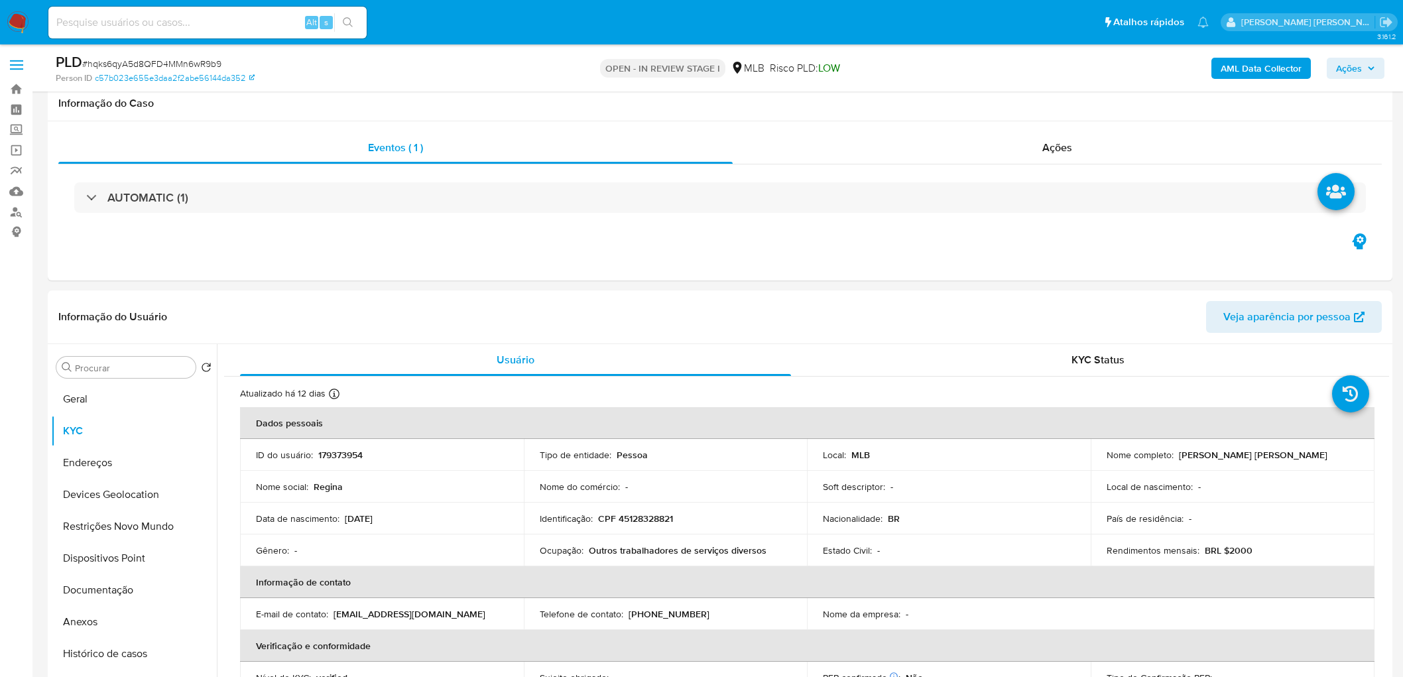
scroll to position [1307, 0]
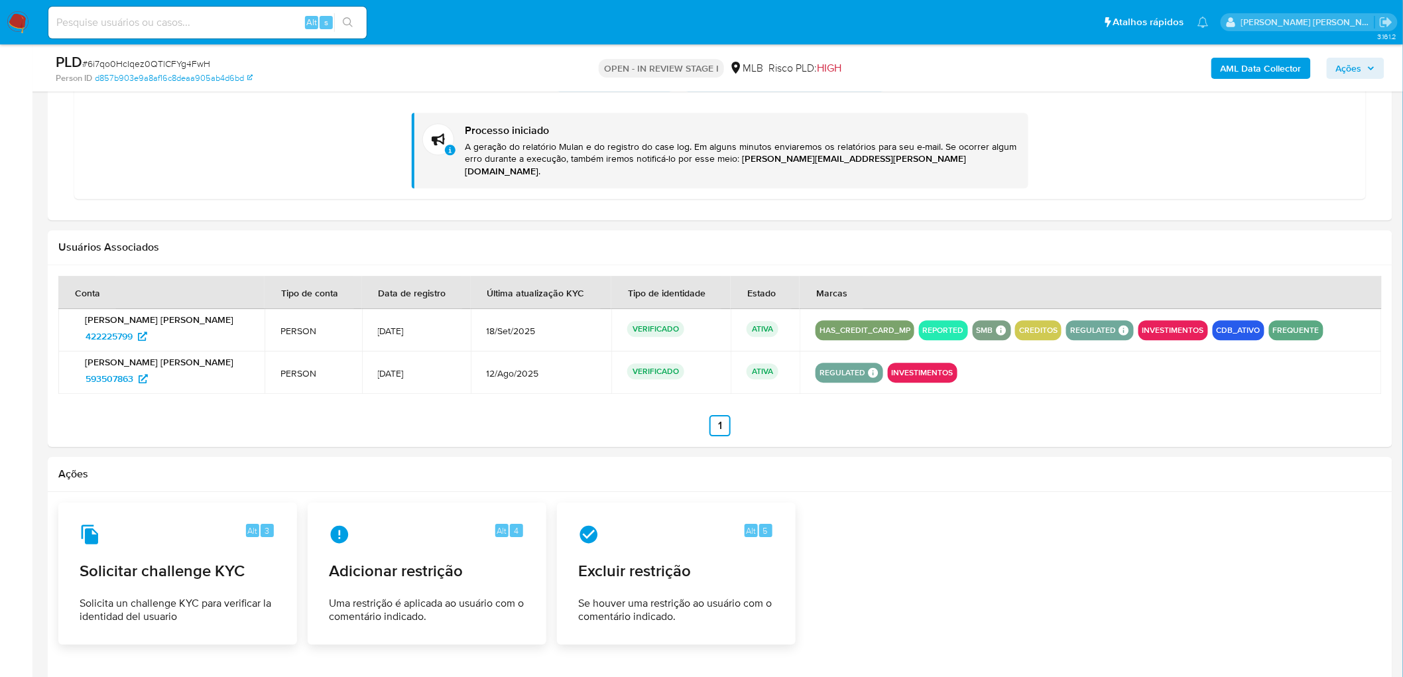
scroll to position [74, 0]
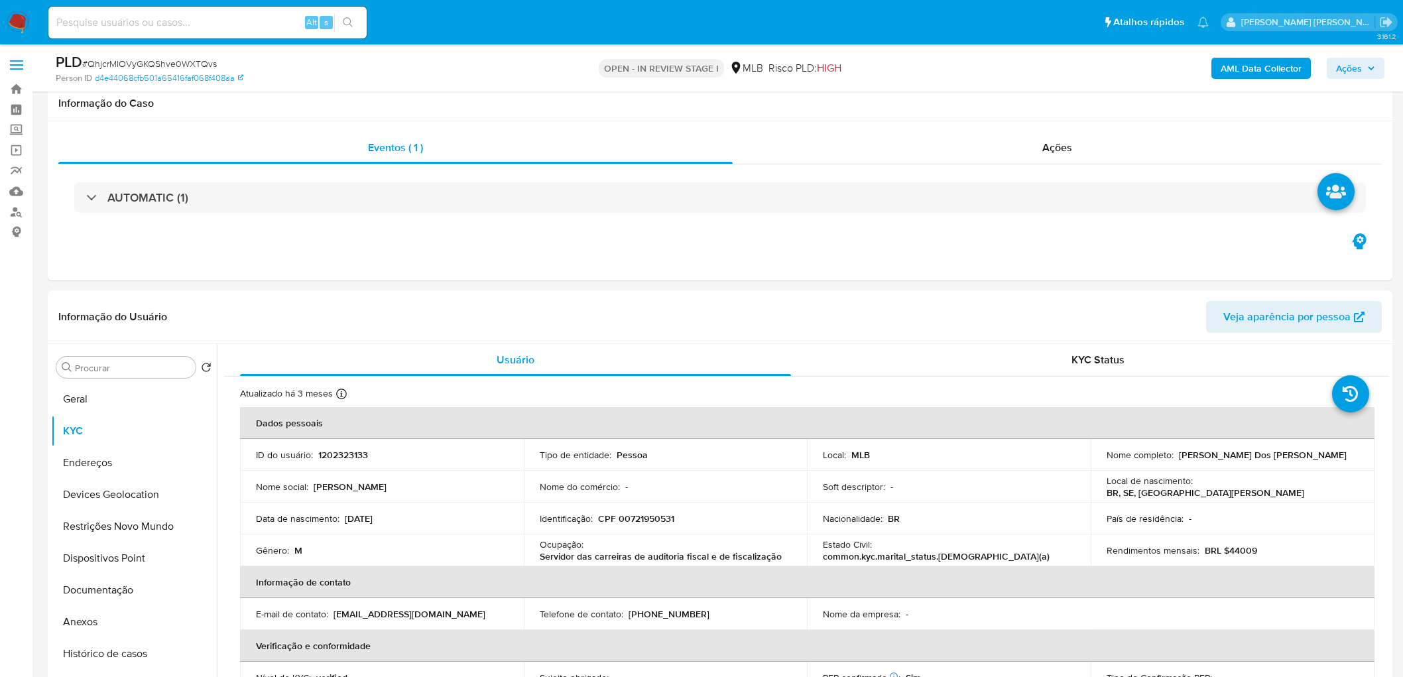
scroll to position [1181, 0]
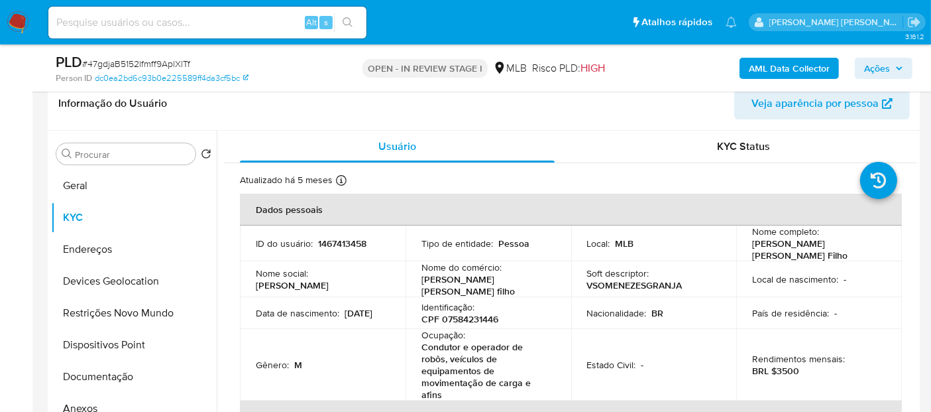
scroll to position [226, 0]
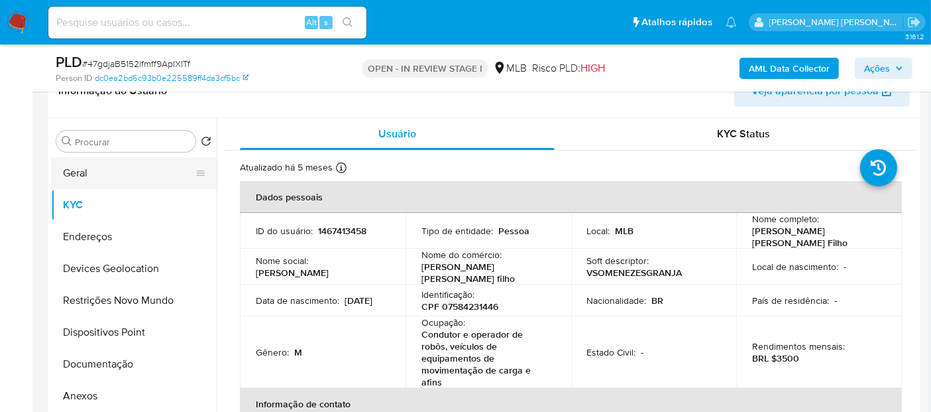
click at [101, 172] on button "Geral" at bounding box center [128, 173] width 155 height 32
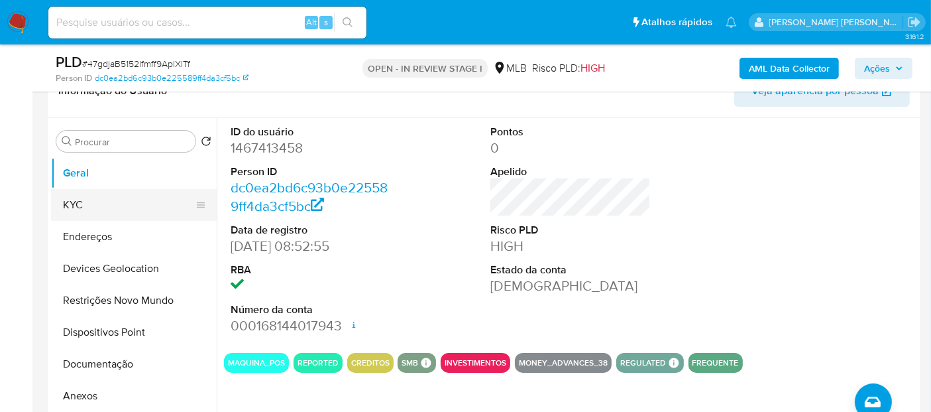
click at [104, 202] on button "KYC" at bounding box center [128, 205] width 155 height 32
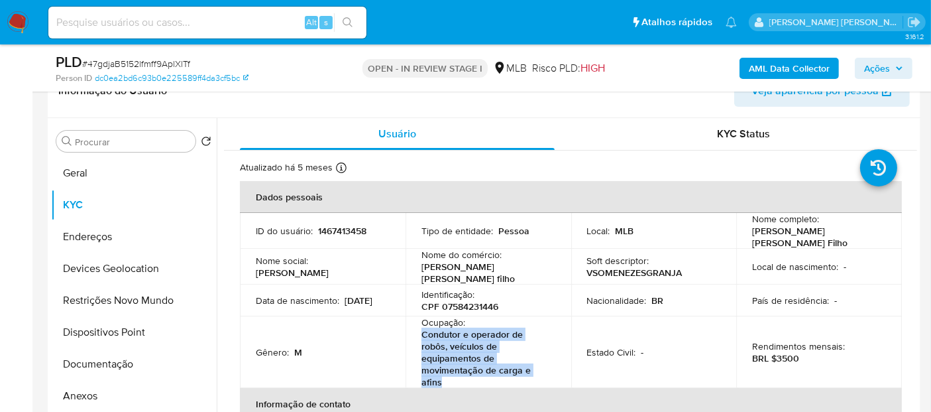
drag, startPoint x: 487, startPoint y: 377, endPoint x: 412, endPoint y: 326, distance: 89.7
click at [412, 326] on td "Ocupação : Condutor e operador de robôs, veículos de equipamentos de movimentaç…" at bounding box center [489, 352] width 166 height 72
copy p "Condutor e operador de robôs, veículos de equipamentos de movimentação de carga…"
click at [95, 359] on button "Documentação" at bounding box center [128, 364] width 155 height 32
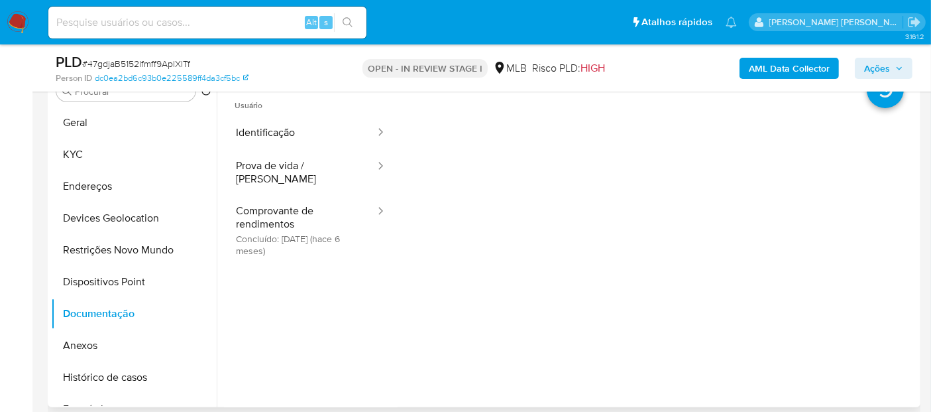
scroll to position [300, 0]
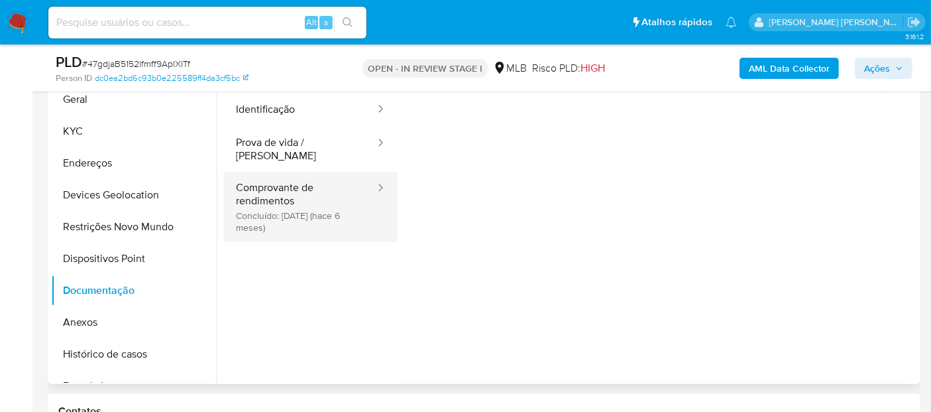
click at [255, 204] on button "Comprovante de rendimentos Concluído: 03/04/2025 (hace 6 meses)" at bounding box center [300, 207] width 152 height 70
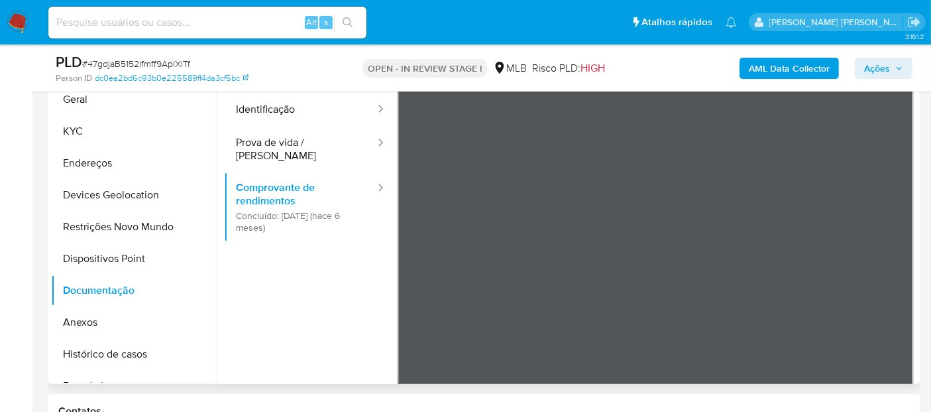
scroll to position [226, 0]
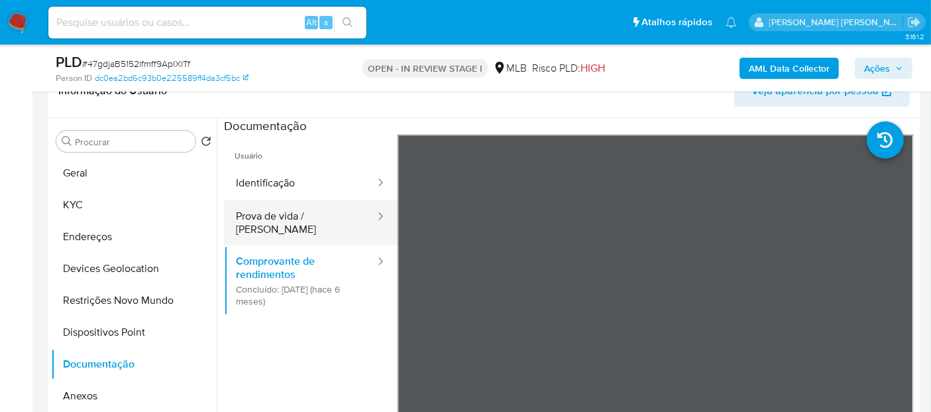
click at [290, 223] on button "Prova de vida / Selfie" at bounding box center [300, 222] width 152 height 45
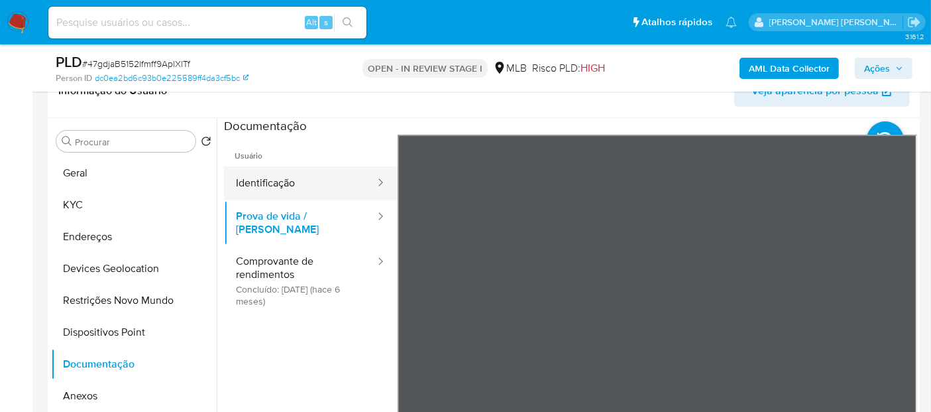
click at [325, 186] on button "Identificação" at bounding box center [300, 183] width 152 height 34
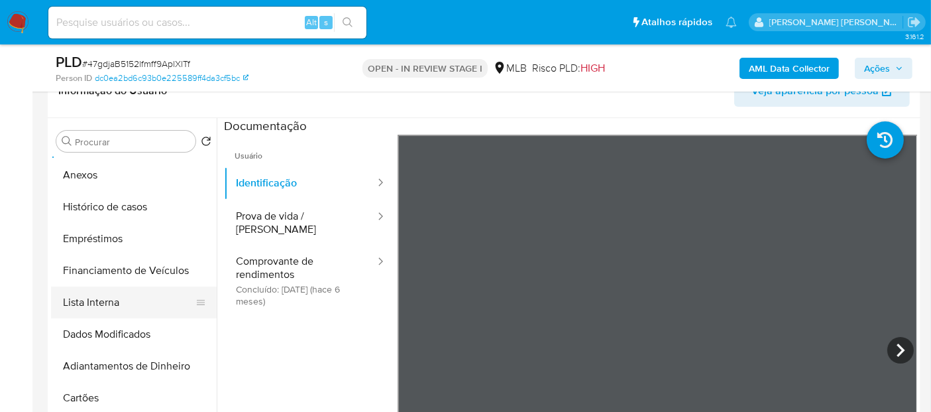
scroll to position [220, 0]
click at [157, 210] on button "Histórico de casos" at bounding box center [128, 208] width 155 height 32
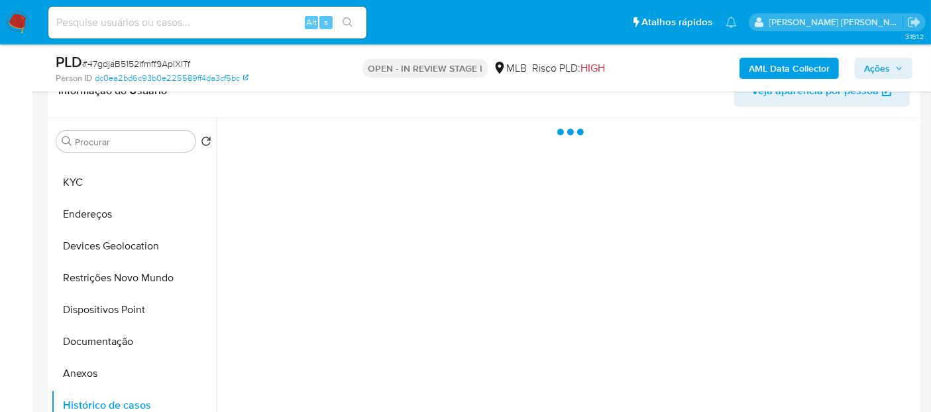
scroll to position [0, 0]
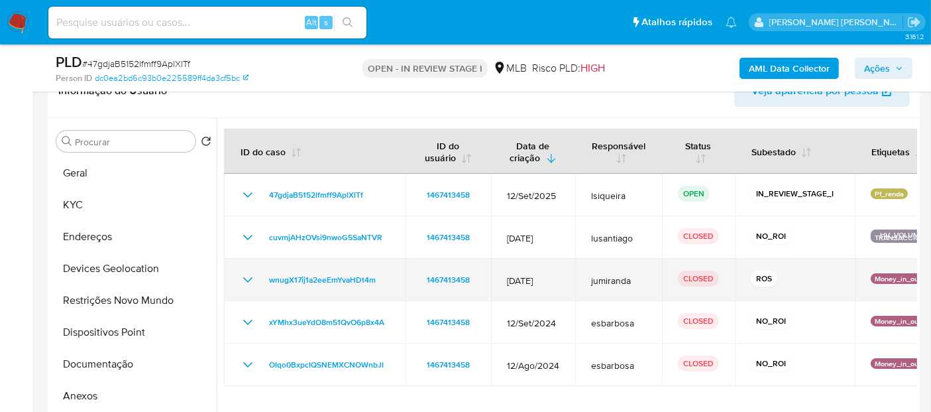
click at [249, 278] on icon "Mostrar/Ocultar" at bounding box center [247, 279] width 9 height 5
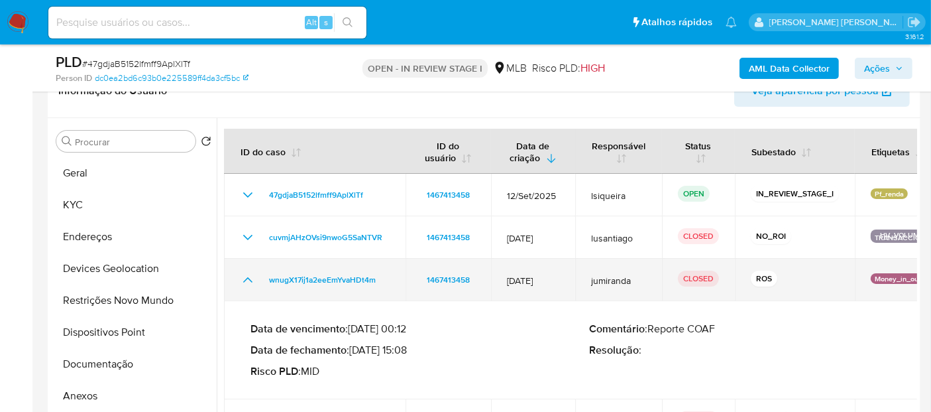
click at [239, 280] on td "wnugX17ij1a2eeEmYvaHDt4m" at bounding box center [315, 280] width 182 height 42
click at [241, 280] on icon "Mostrar/Ocultar" at bounding box center [248, 280] width 16 height 16
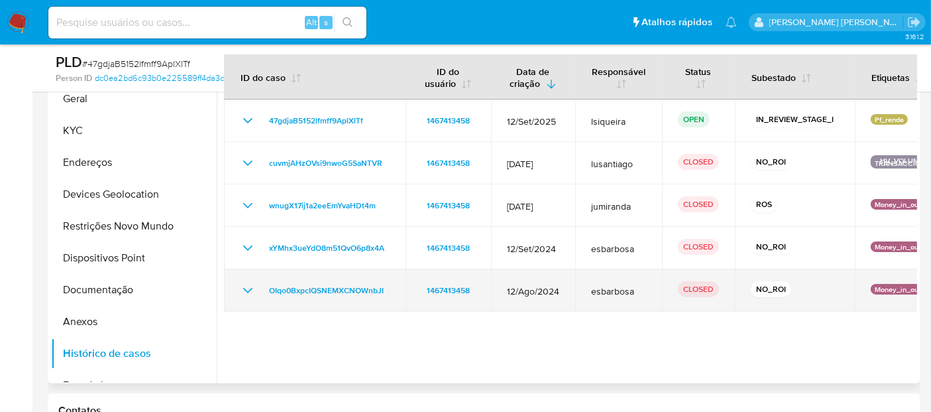
scroll to position [300, 0]
click at [245, 288] on icon "Mostrar/Ocultar" at bounding box center [248, 291] width 16 height 16
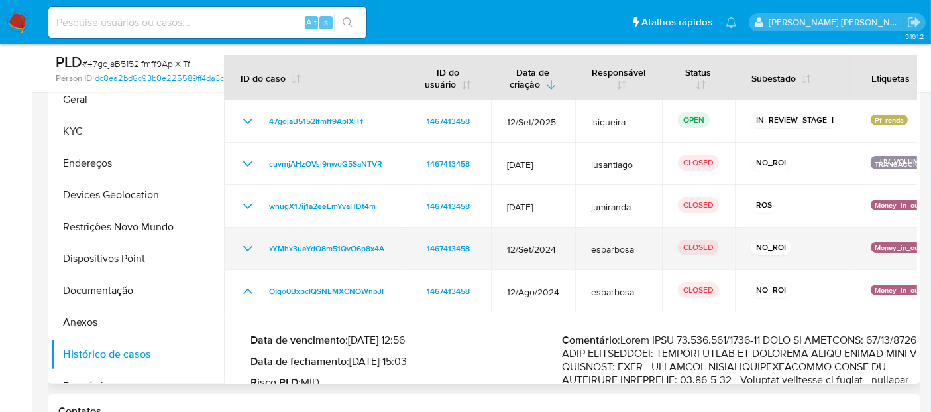
click at [250, 249] on icon "Mostrar/Ocultar" at bounding box center [248, 249] width 16 height 16
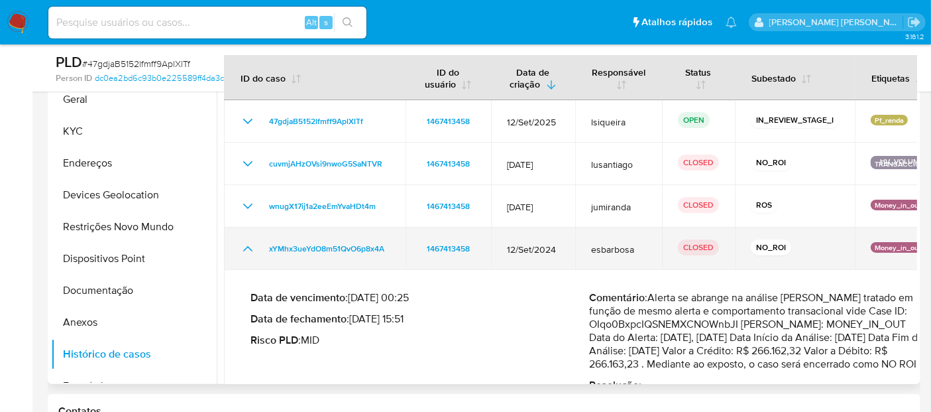
click at [250, 249] on icon "Mostrar/Ocultar" at bounding box center [248, 249] width 16 height 16
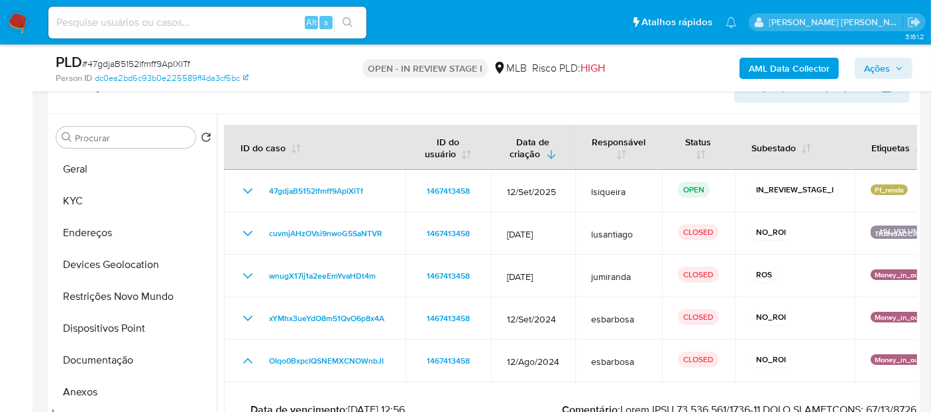
scroll to position [152, 0]
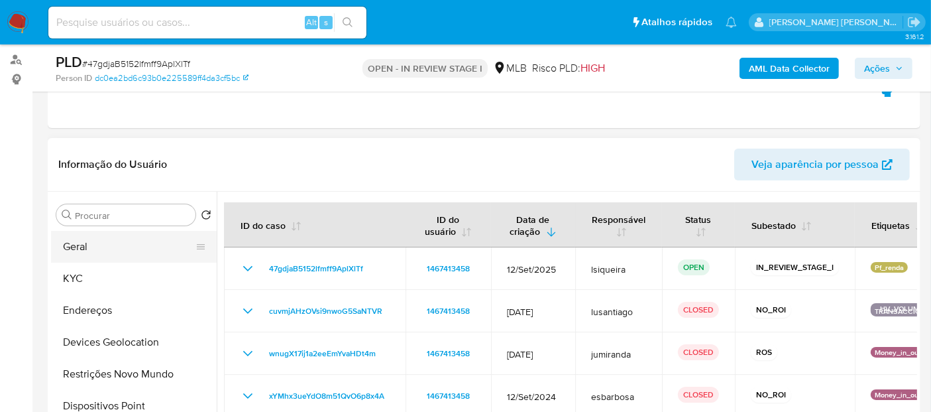
click at [103, 245] on button "Geral" at bounding box center [128, 247] width 155 height 32
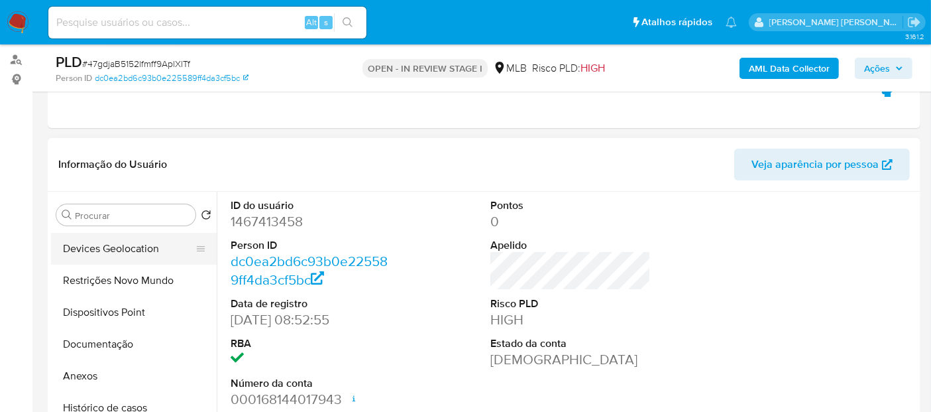
scroll to position [147, 0]
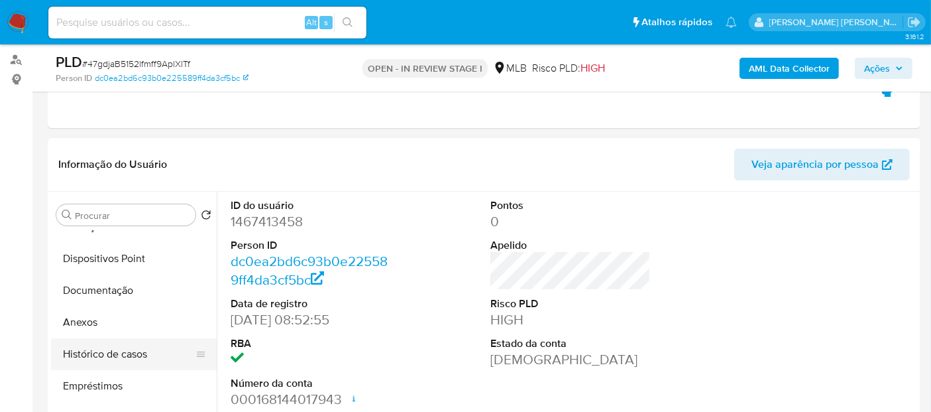
click at [121, 356] on button "Histórico de casos" at bounding box center [128, 354] width 155 height 32
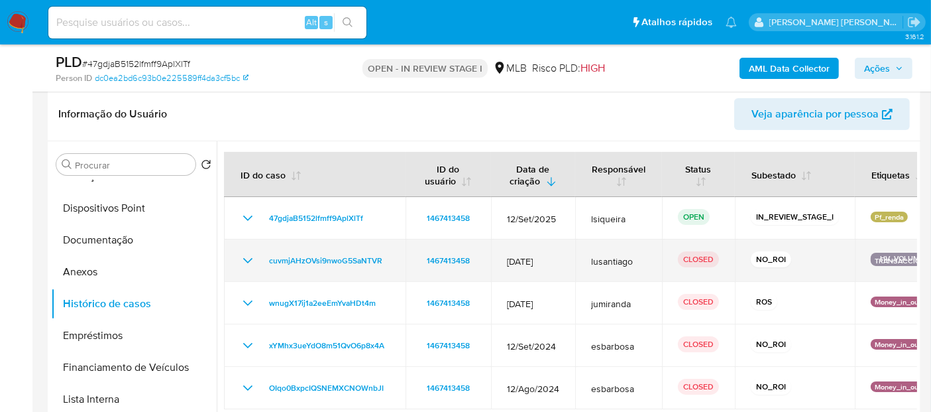
scroll to position [226, 0]
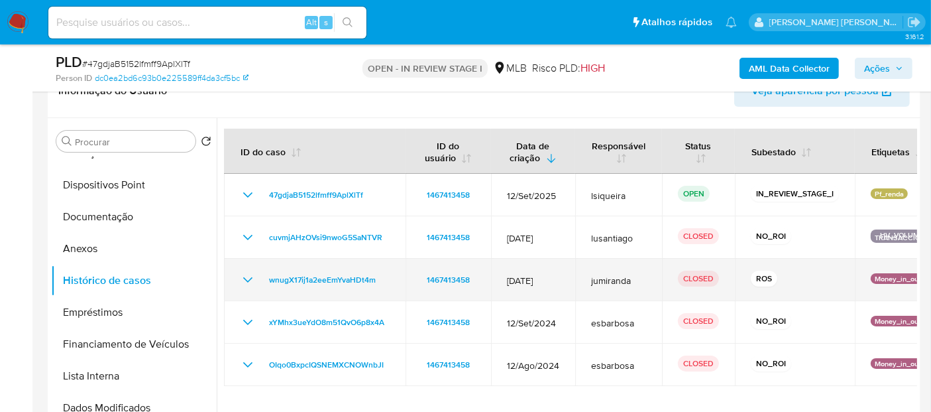
click at [253, 276] on icon "Mostrar/Ocultar" at bounding box center [248, 280] width 16 height 16
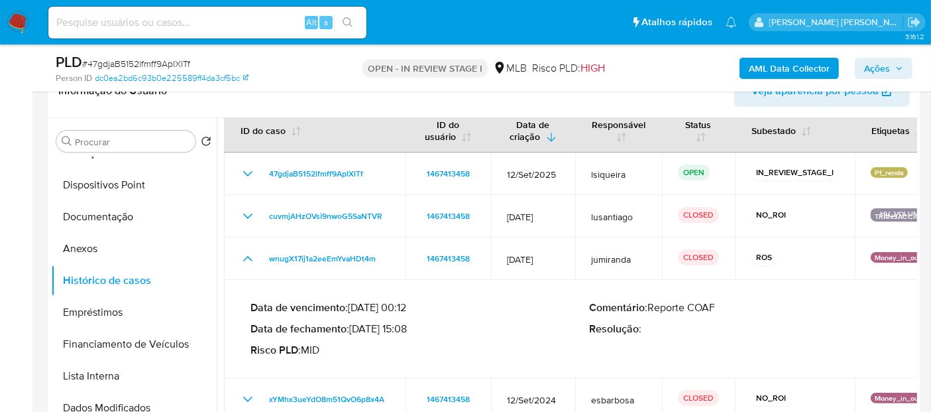
scroll to position [32, 0]
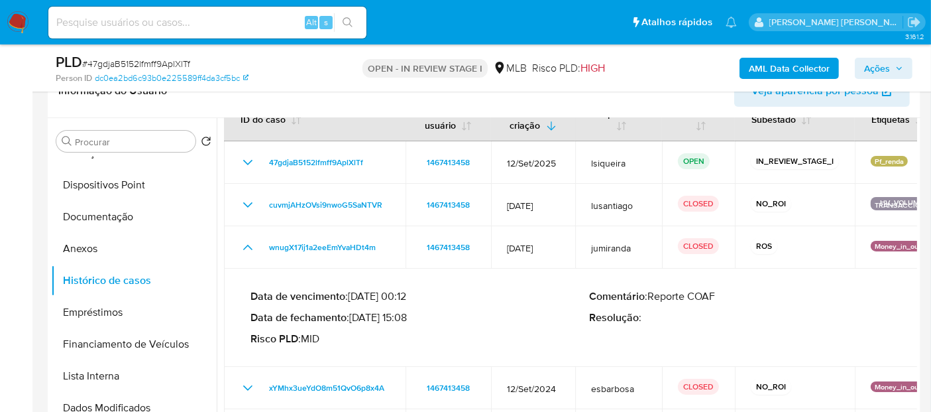
drag, startPoint x: 409, startPoint y: 318, endPoint x: 354, endPoint y: 317, distance: 55.0
click at [354, 317] on p "Data de fechamento : 07/02/2025 15:08" at bounding box center [420, 317] width 339 height 13
click at [109, 209] on button "Documentação" at bounding box center [128, 217] width 155 height 32
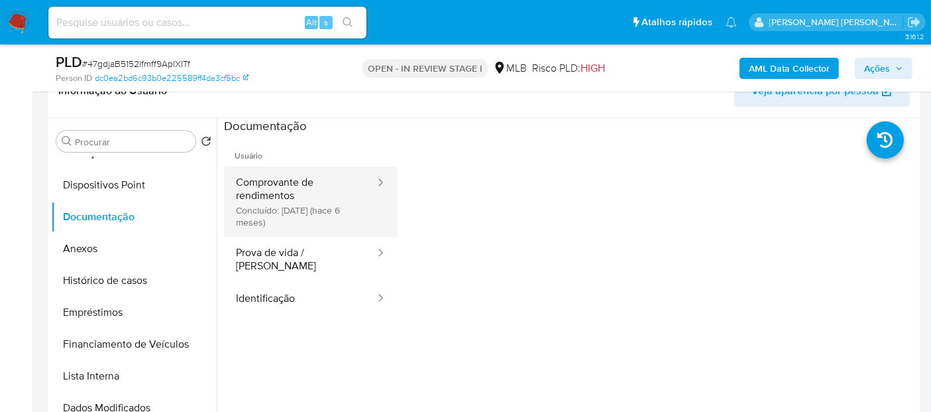
click at [256, 181] on button "Comprovante de rendimentos Concluído: 03/04/2025 (hace 6 meses)" at bounding box center [300, 201] width 152 height 70
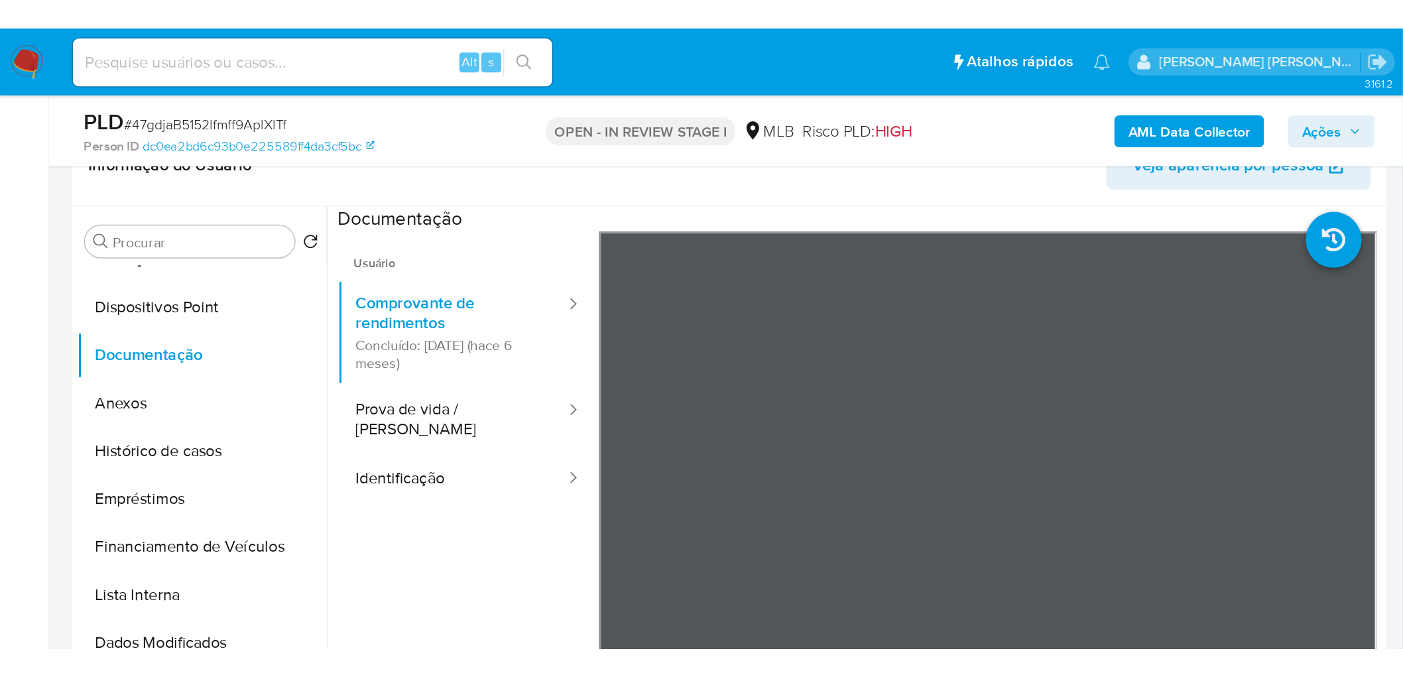
scroll to position [147, 0]
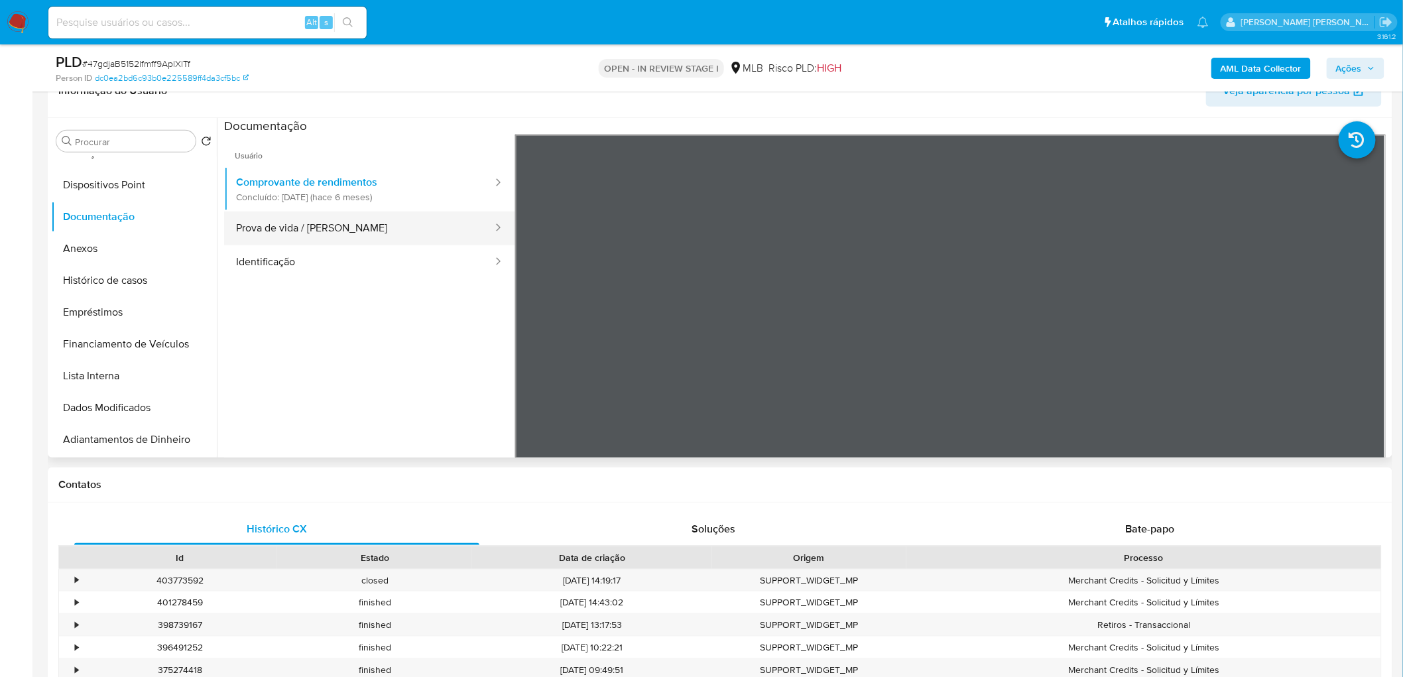
click at [275, 229] on button "Prova de vida / Selfie" at bounding box center [359, 228] width 270 height 34
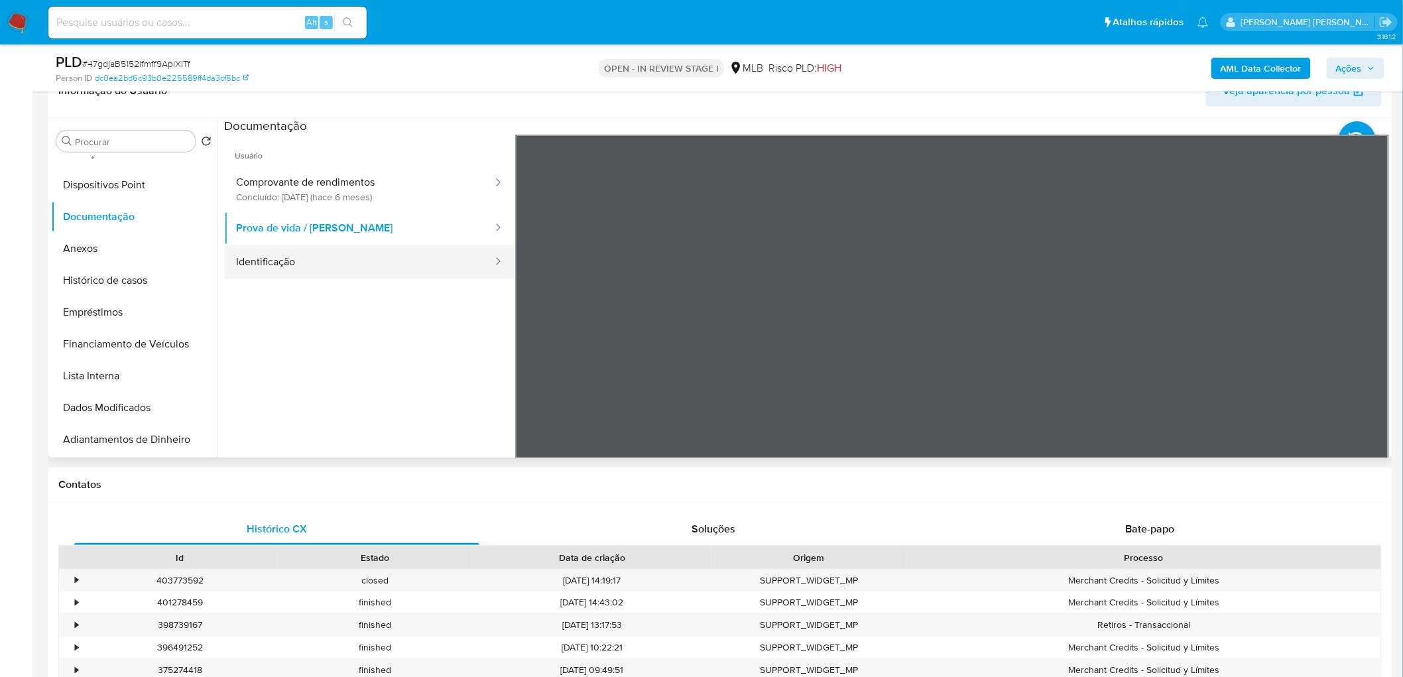
click at [266, 267] on button "Identificação" at bounding box center [359, 262] width 270 height 34
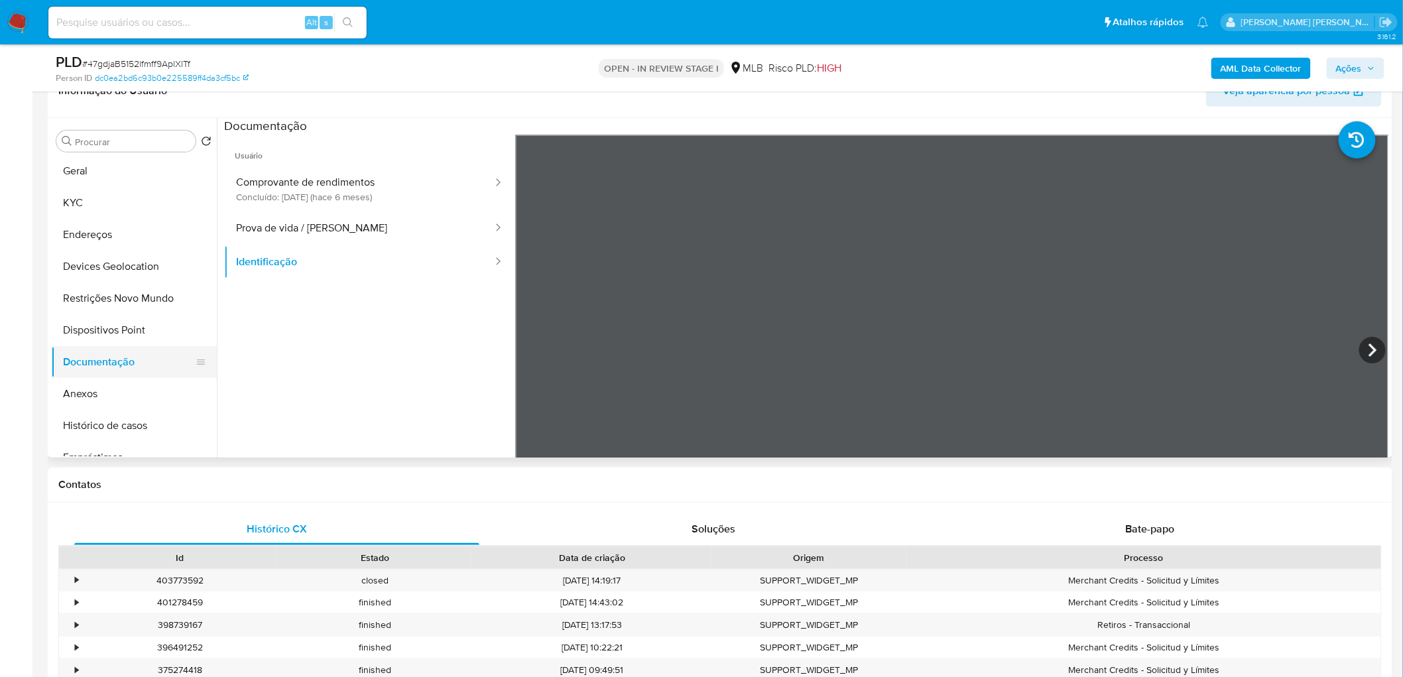
scroll to position [0, 0]
click at [107, 168] on button "Geral" at bounding box center [128, 173] width 155 height 32
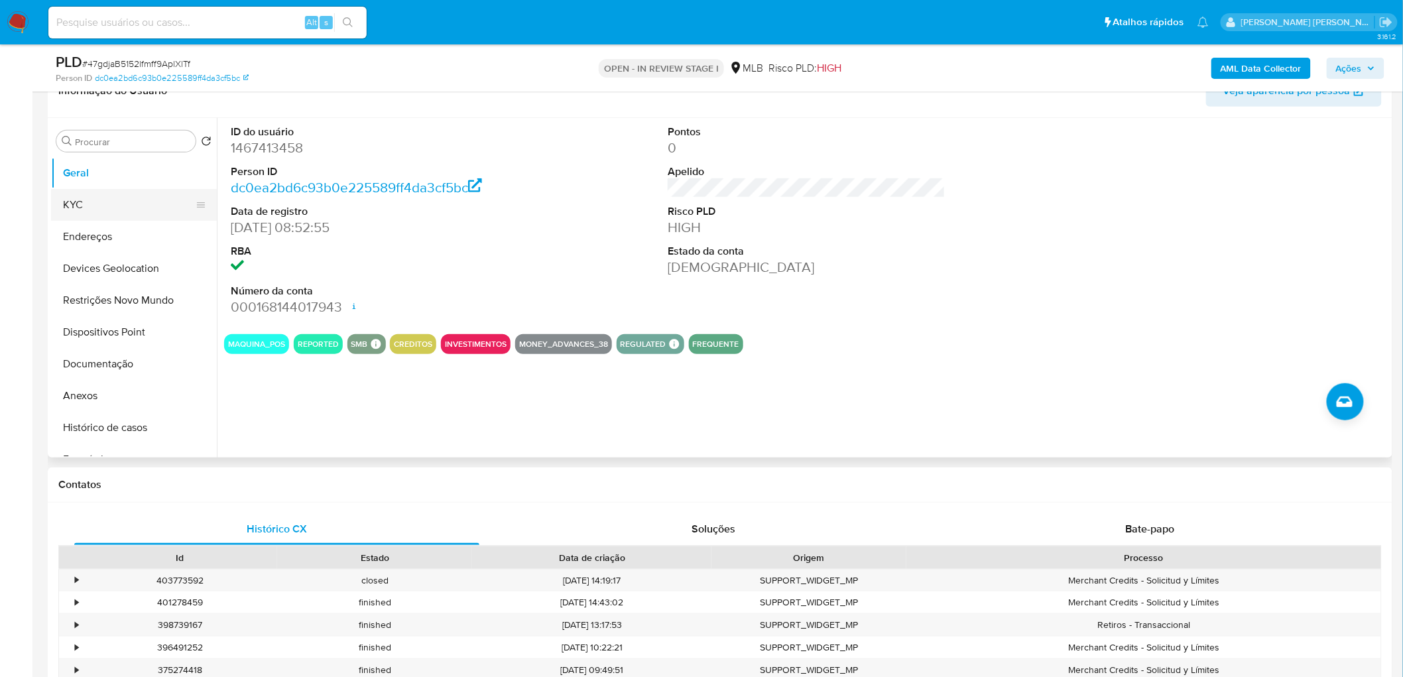
click at [115, 204] on button "KYC" at bounding box center [128, 205] width 155 height 32
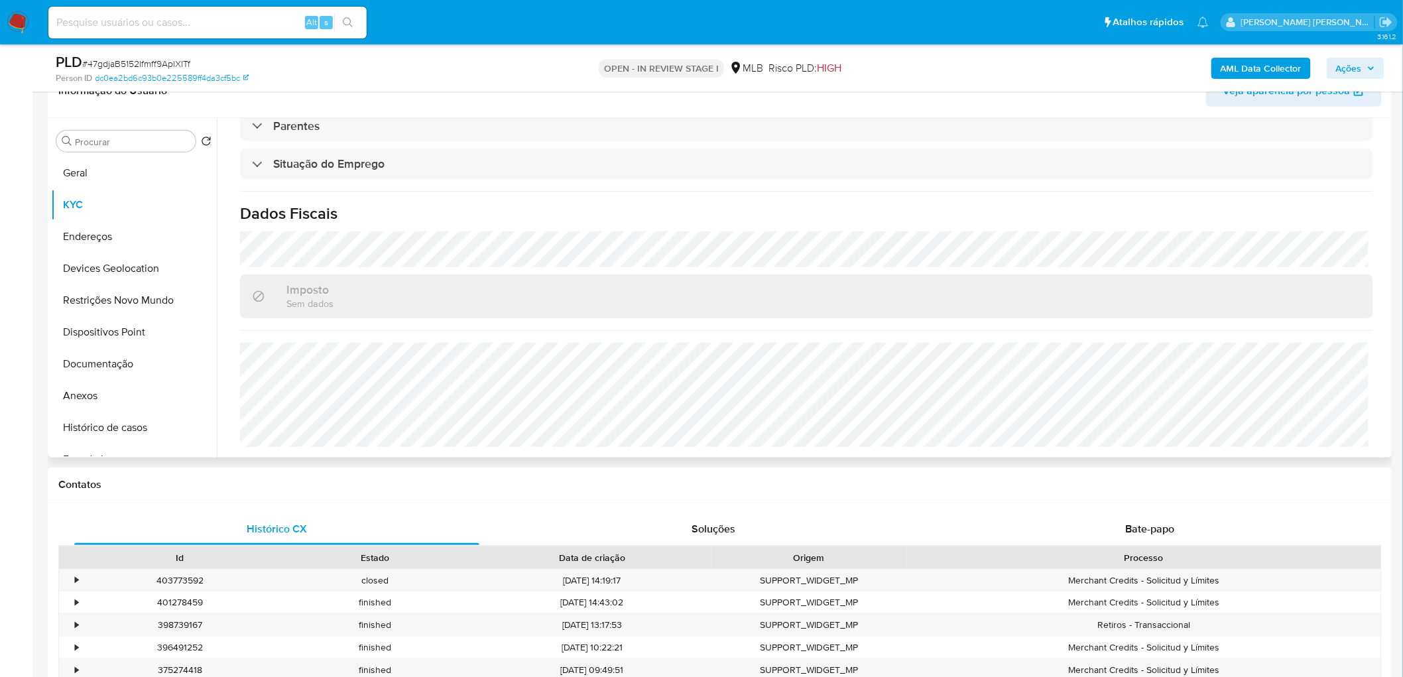
scroll to position [300, 0]
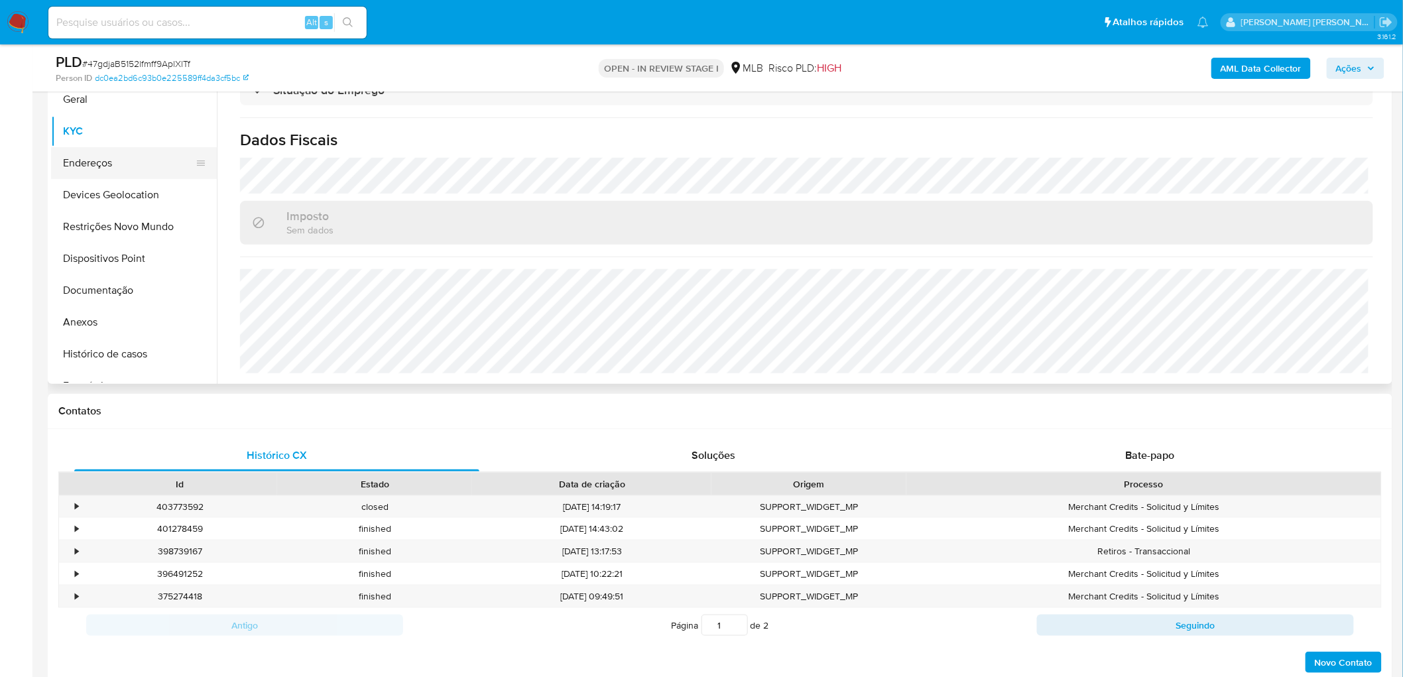
click at [78, 156] on button "Endereços" at bounding box center [128, 163] width 155 height 32
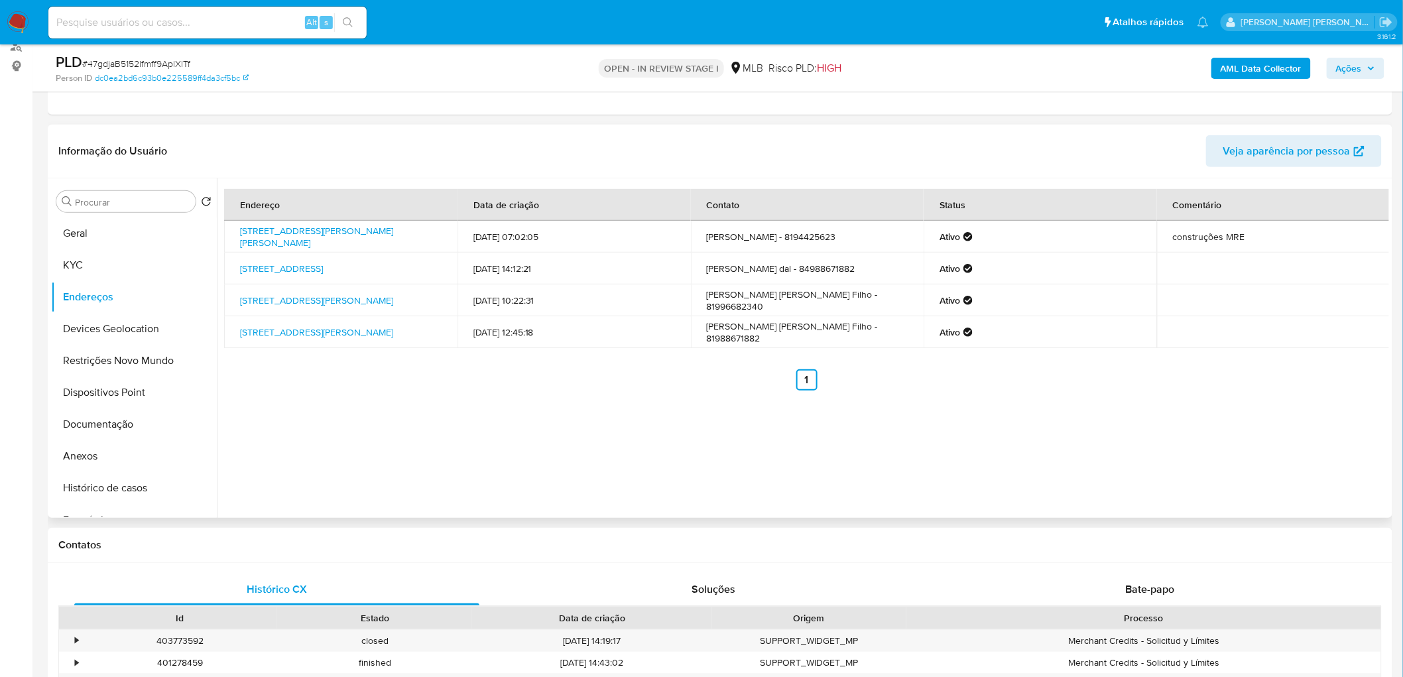
scroll to position [152, 0]
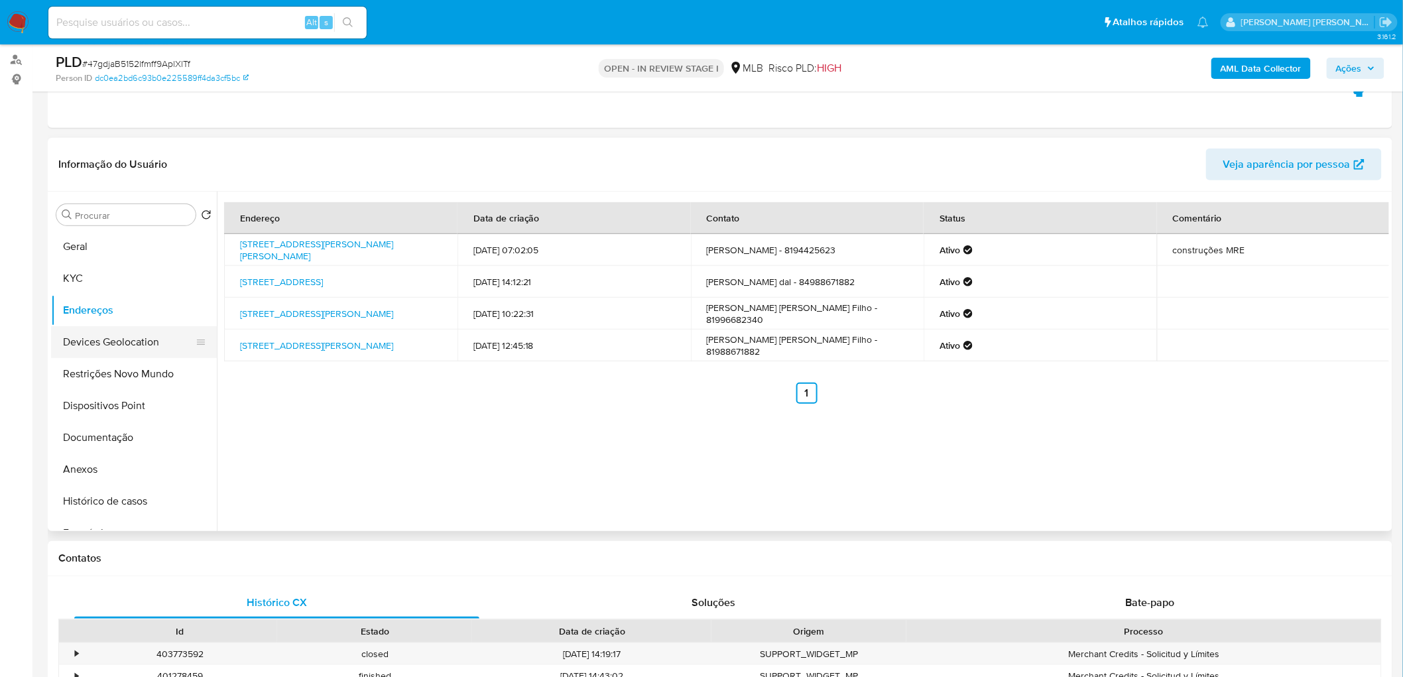
click at [85, 345] on button "Devices Geolocation" at bounding box center [128, 342] width 155 height 32
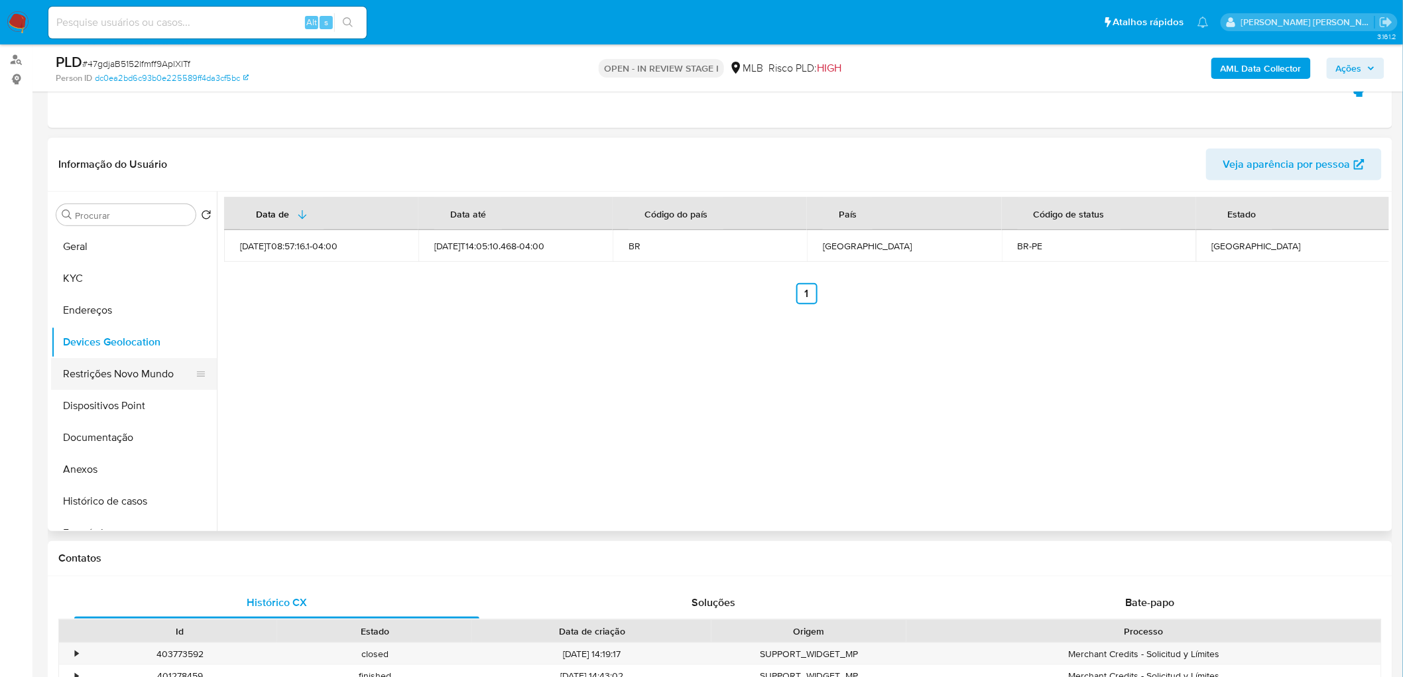
click at [78, 373] on button "Restrições Novo Mundo" at bounding box center [128, 374] width 155 height 32
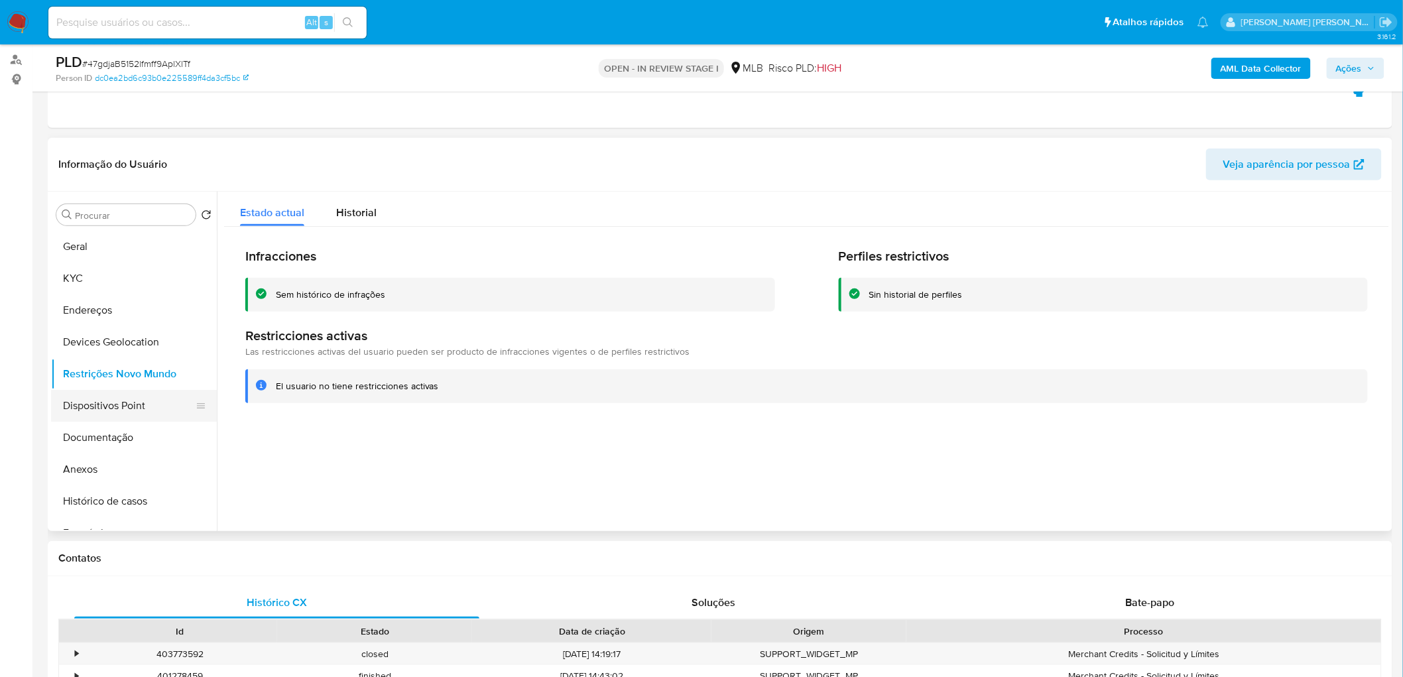
click at [90, 406] on button "Dispositivos Point" at bounding box center [128, 406] width 155 height 32
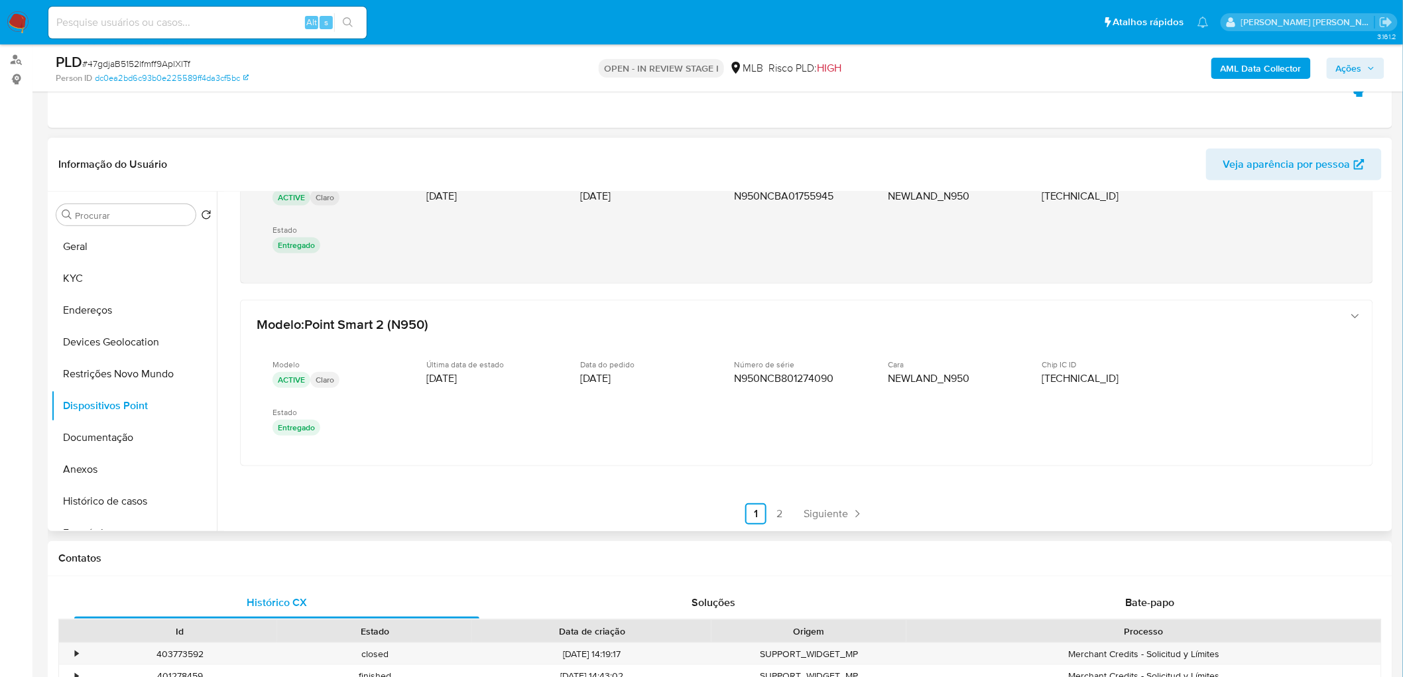
scroll to position [650, 0]
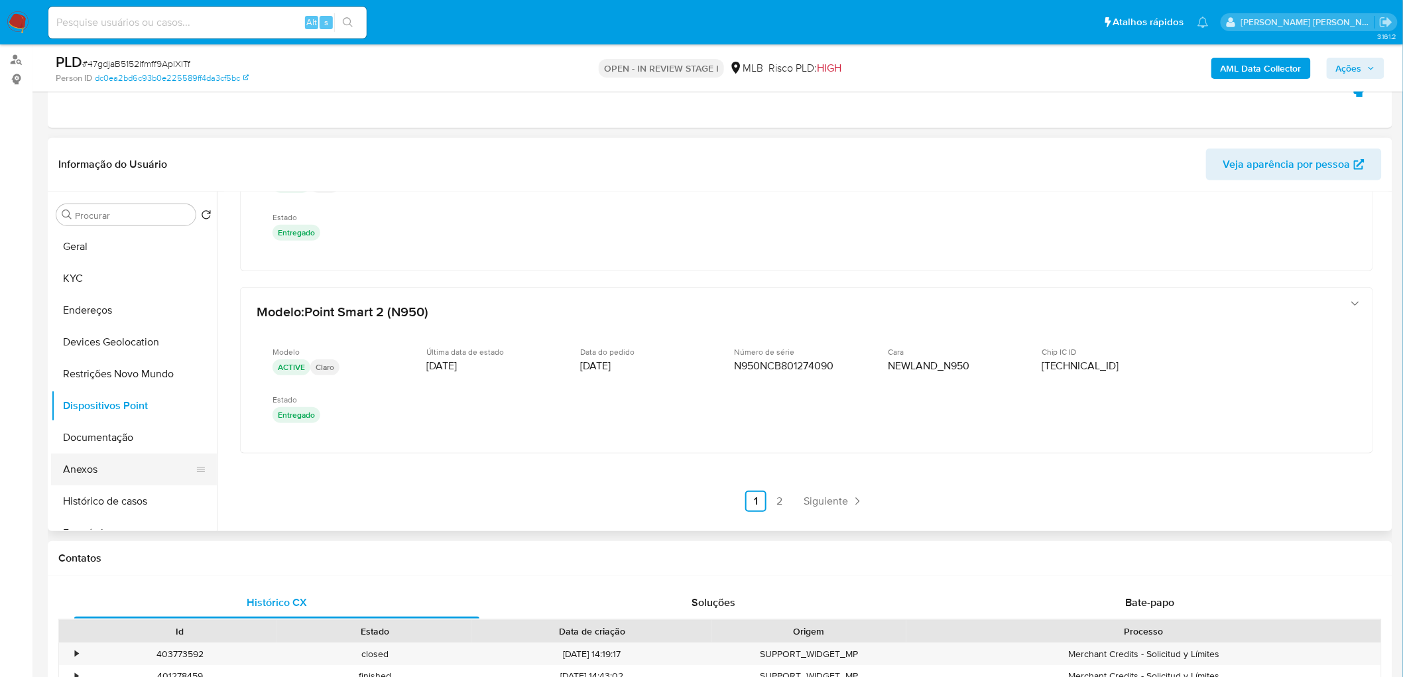
click at [97, 461] on button "Anexos" at bounding box center [128, 469] width 155 height 32
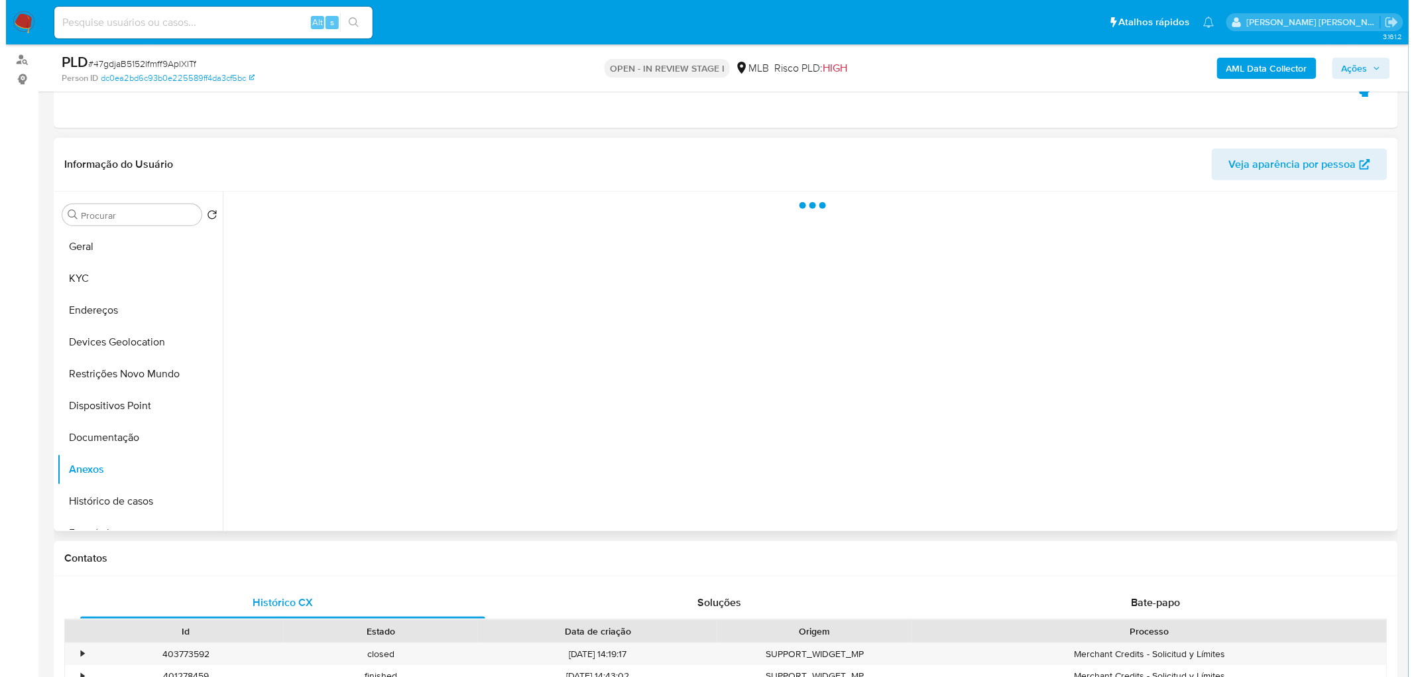
scroll to position [0, 0]
click at [1275, 74] on b "AML Data Collector" at bounding box center [1261, 68] width 81 height 21
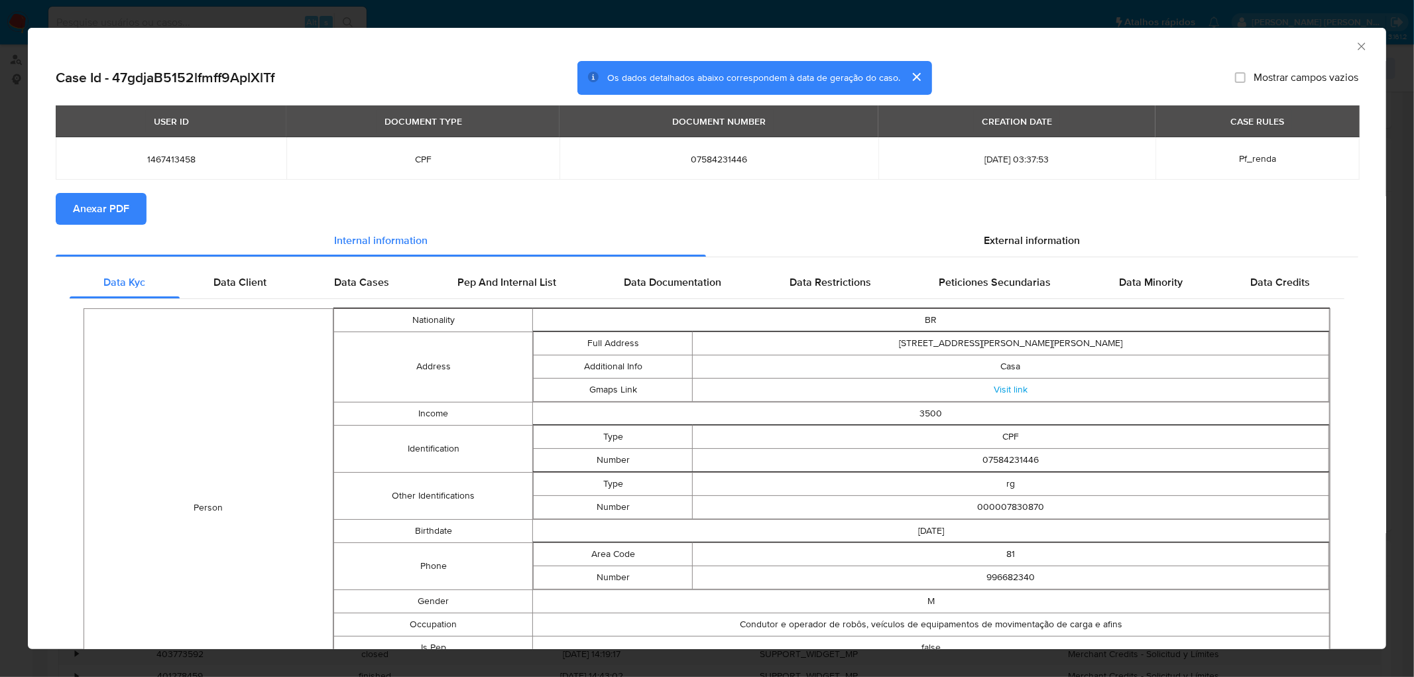
click at [115, 204] on span "Anexar PDF" at bounding box center [101, 208] width 56 height 29
click at [1355, 40] on icon "Fechar a janela" at bounding box center [1361, 46] width 13 height 13
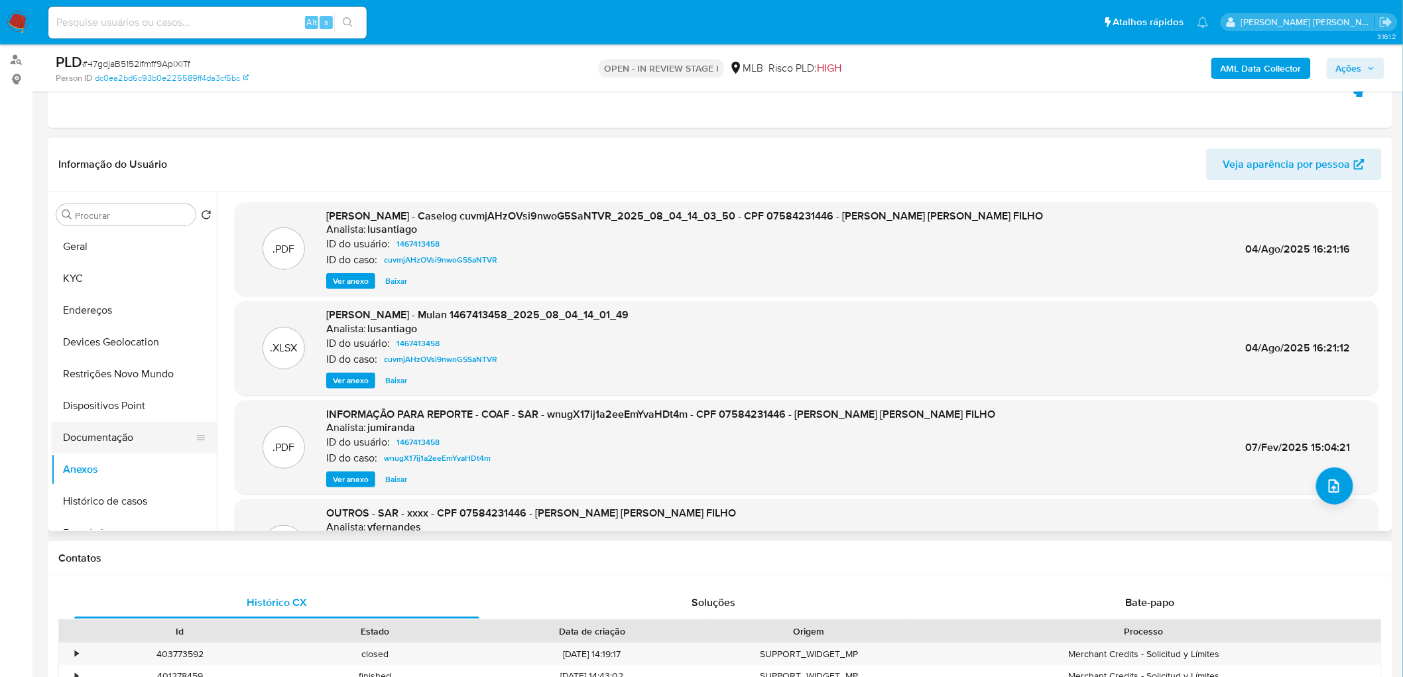
click at [131, 440] on button "Documentação" at bounding box center [128, 438] width 155 height 32
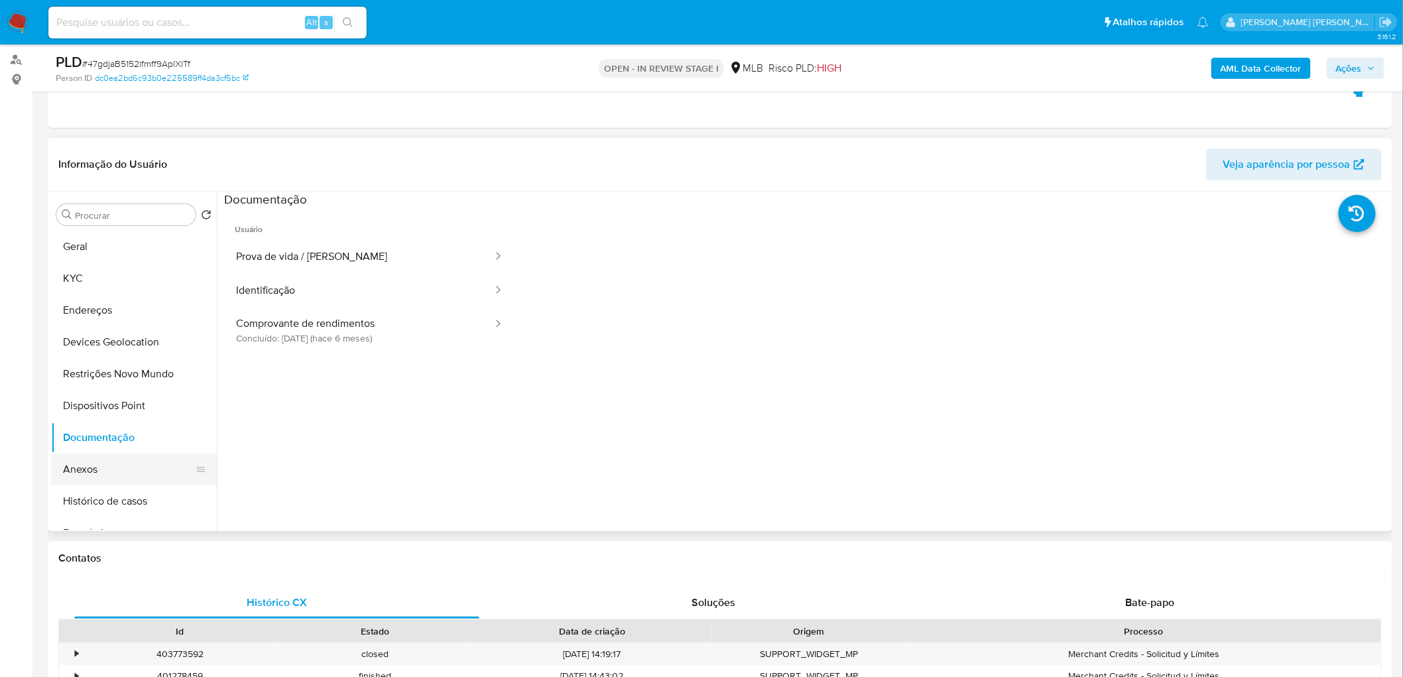
click at [103, 481] on button "Anexos" at bounding box center [128, 469] width 155 height 32
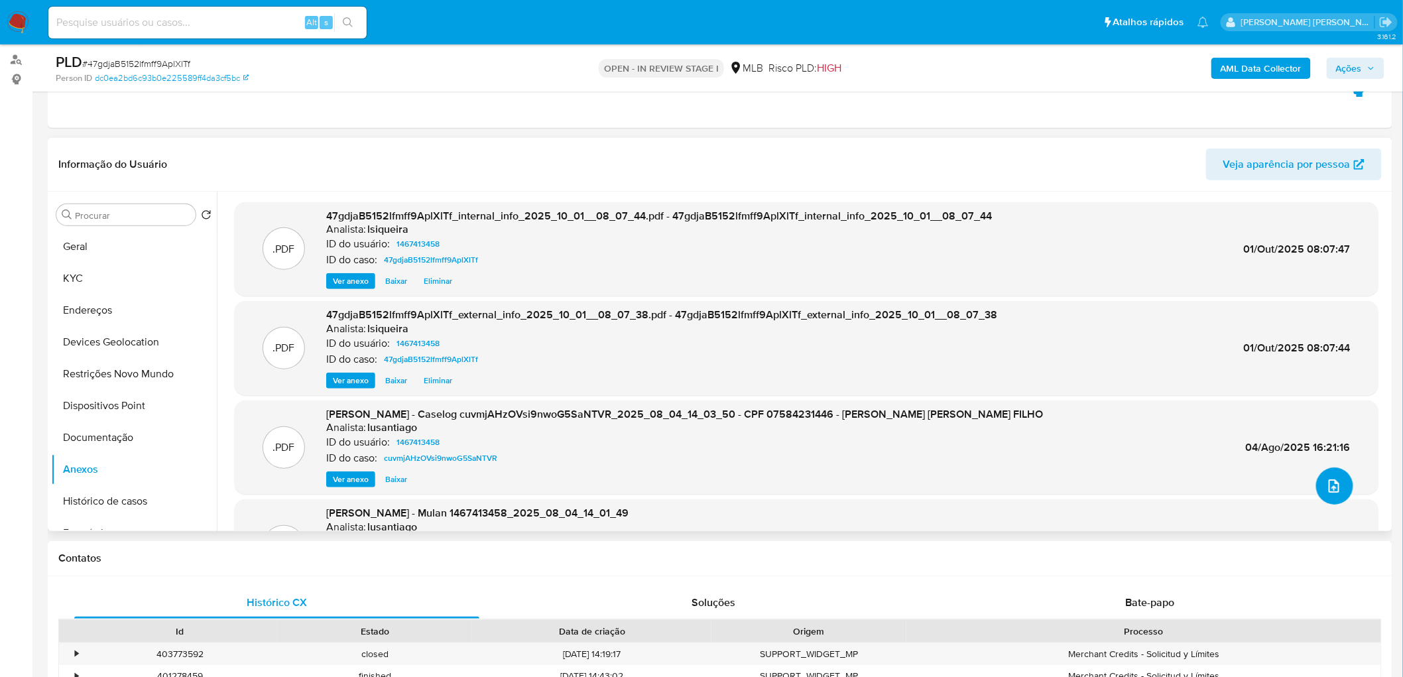
click at [1335, 493] on span "upload-file" at bounding box center [1334, 486] width 16 height 16
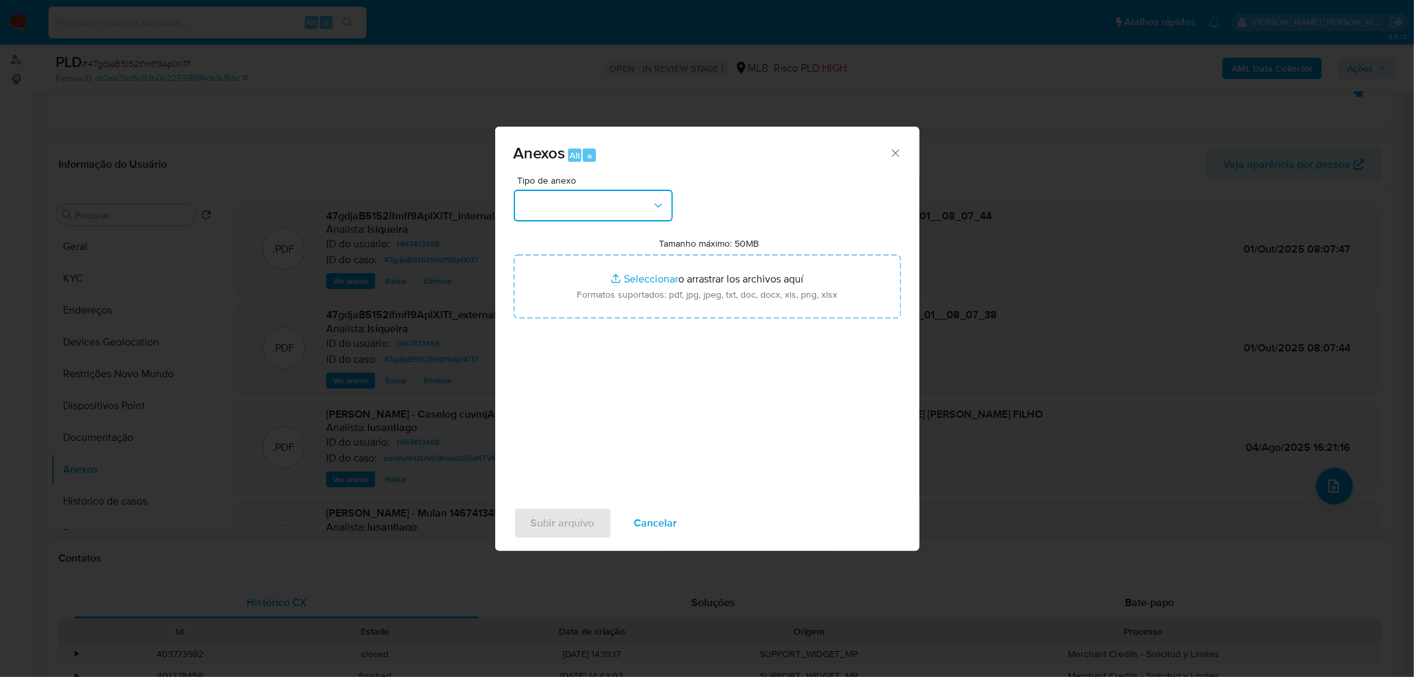
click at [606, 207] on button "button" at bounding box center [593, 206] width 159 height 32
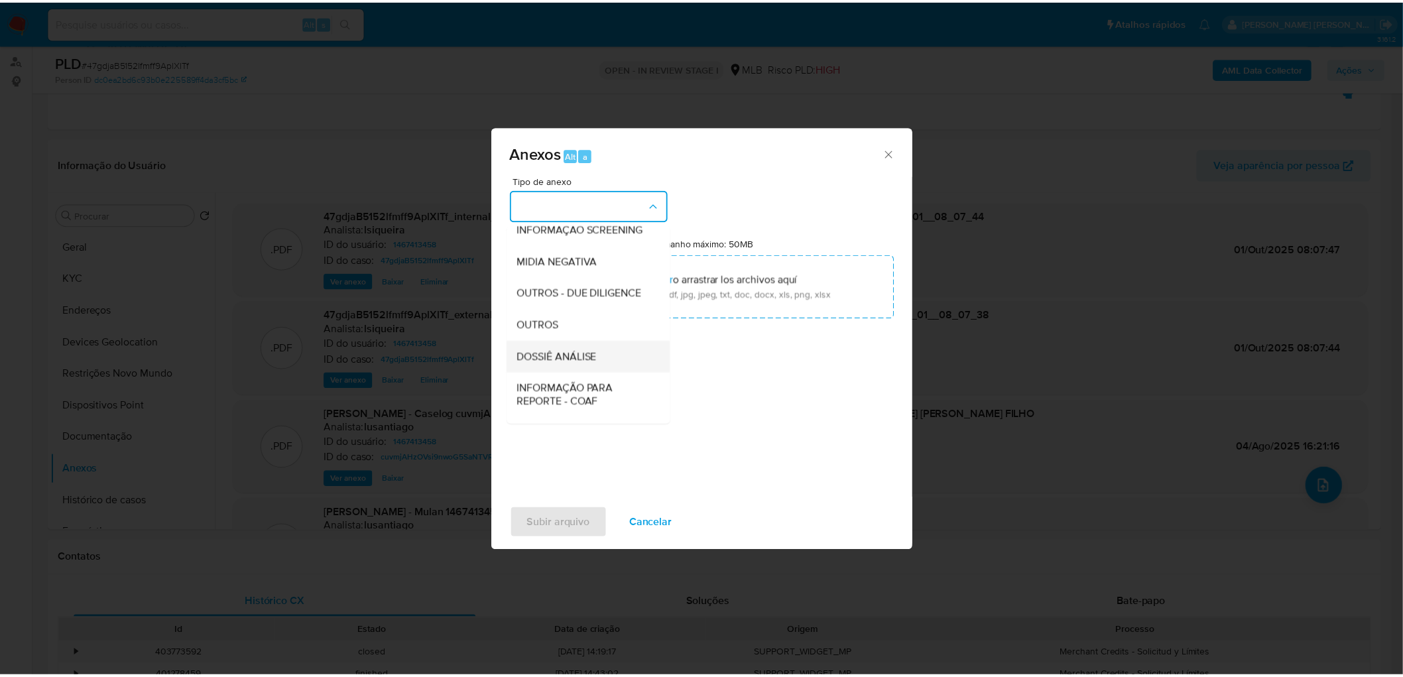
scroll to position [147, 0]
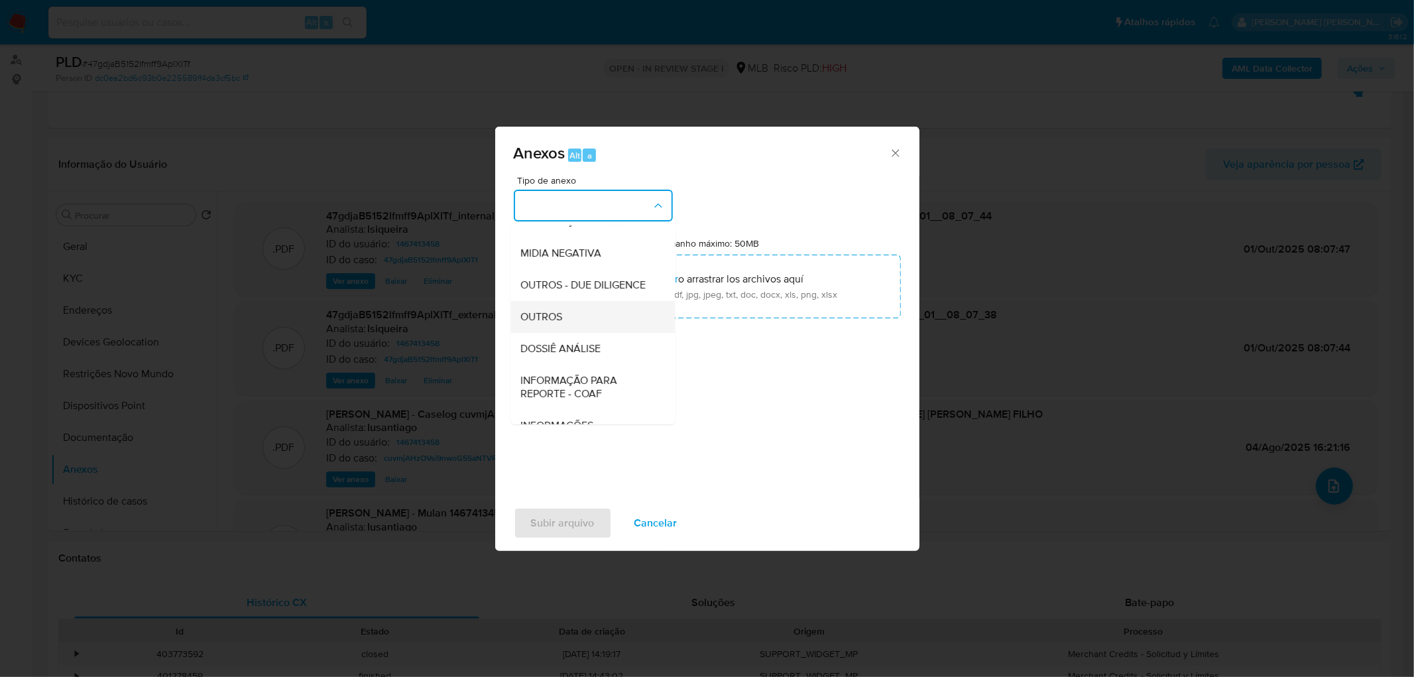
click at [571, 333] on div "OUTROS" at bounding box center [588, 317] width 135 height 32
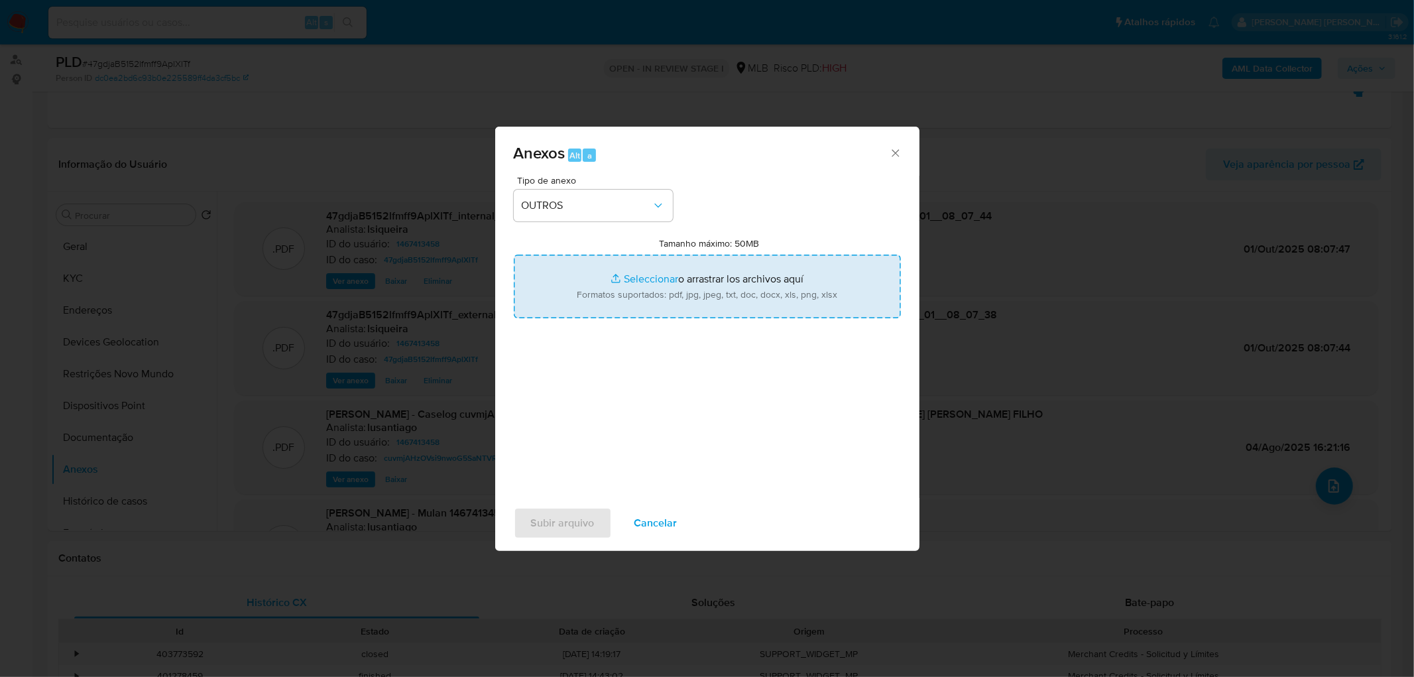
click at [638, 300] on input "Tamanho máximo: 50MB Seleccionar archivos" at bounding box center [707, 287] width 387 height 64
type input "C:\fakepath\Mulan 1467413458_2025_09_30_14_06_29.xlsx"
click at [570, 520] on span "Subir arquivo" at bounding box center [563, 523] width 64 height 29
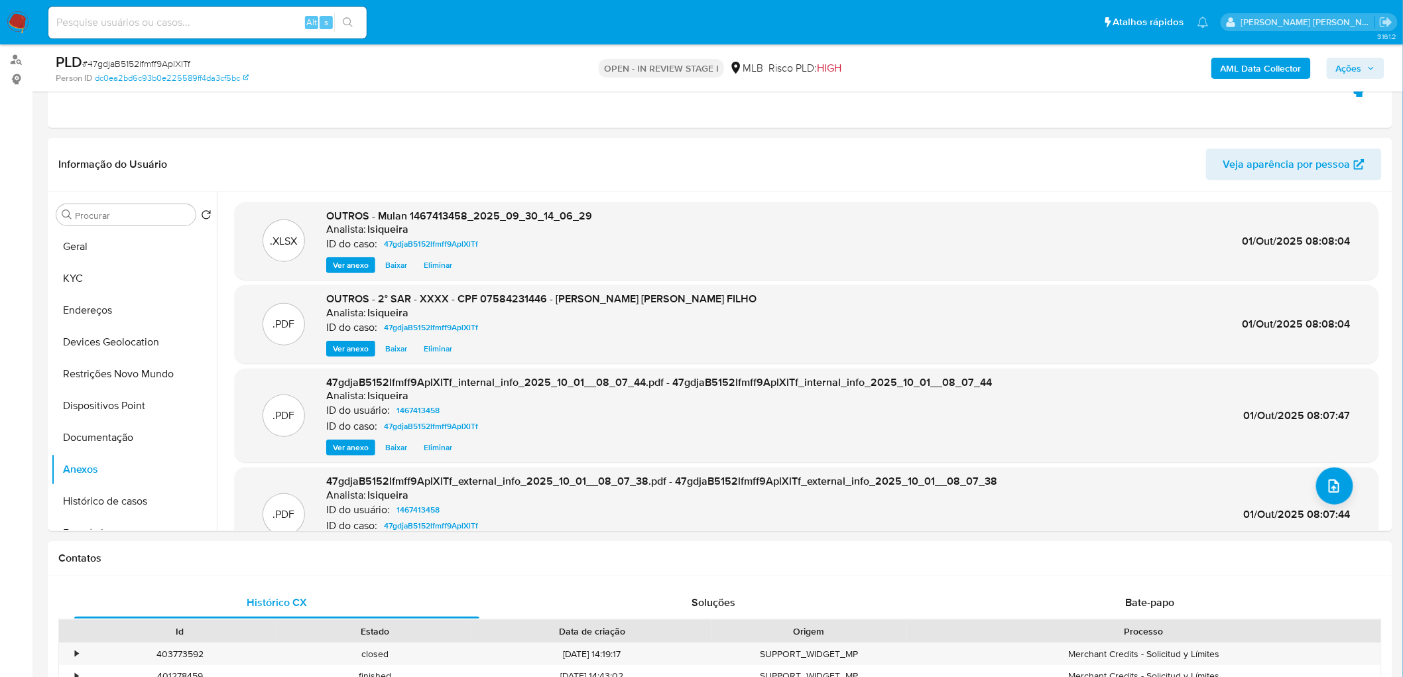
click at [1341, 66] on span "Ações" at bounding box center [1349, 68] width 26 height 21
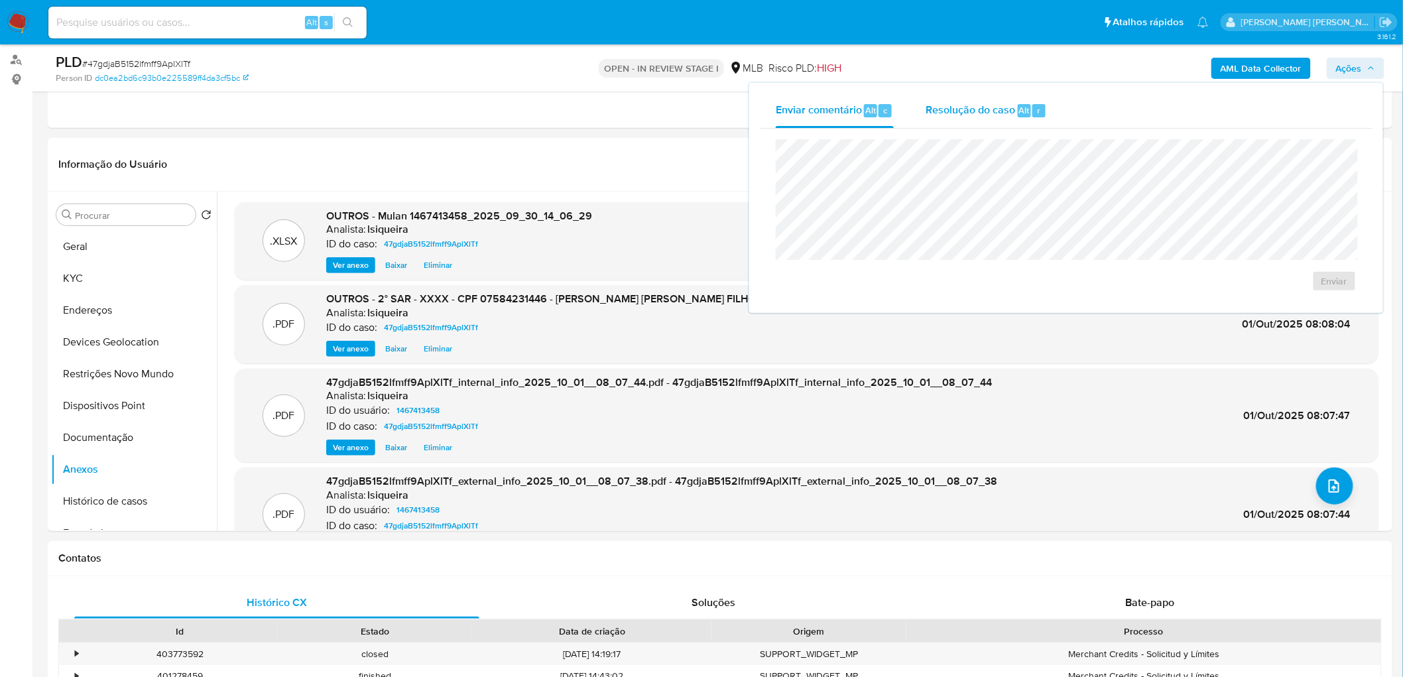
click at [946, 103] on span "Resolução do caso" at bounding box center [971, 109] width 90 height 15
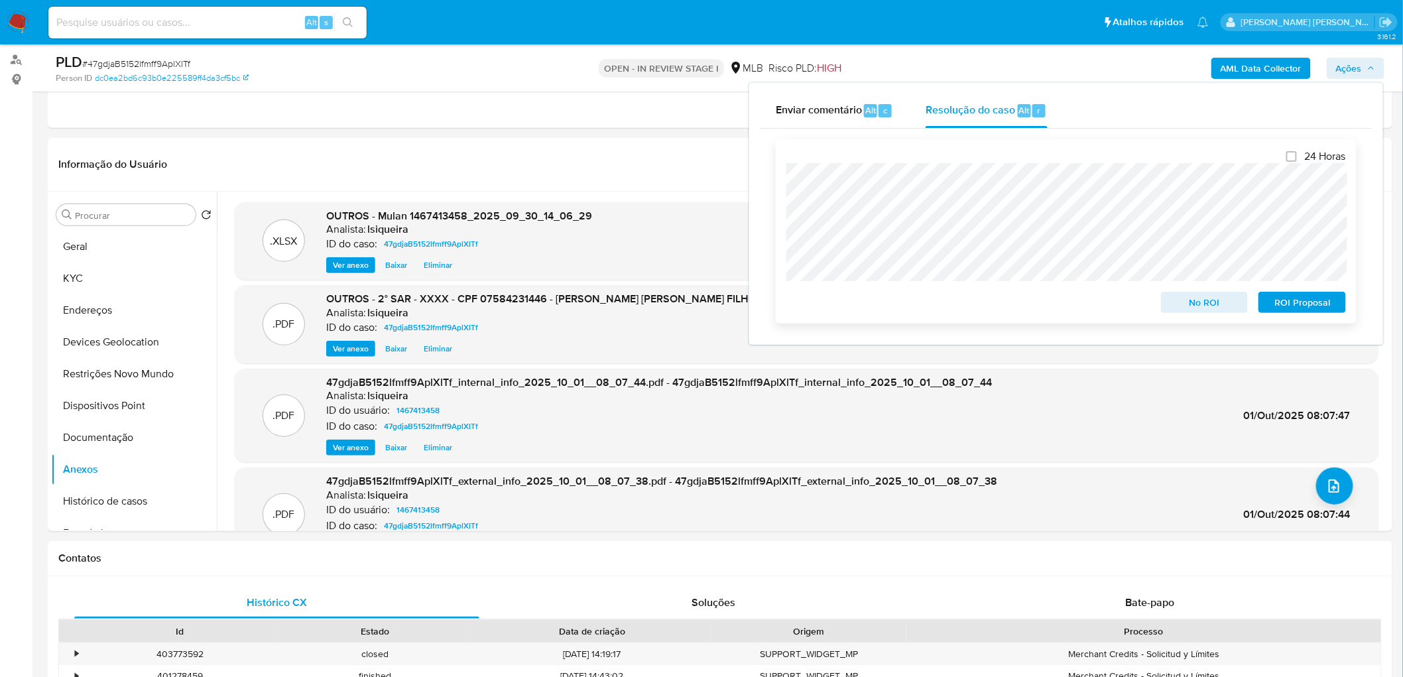
click at [1286, 308] on span "ROI Proposal" at bounding box center [1302, 302] width 69 height 19
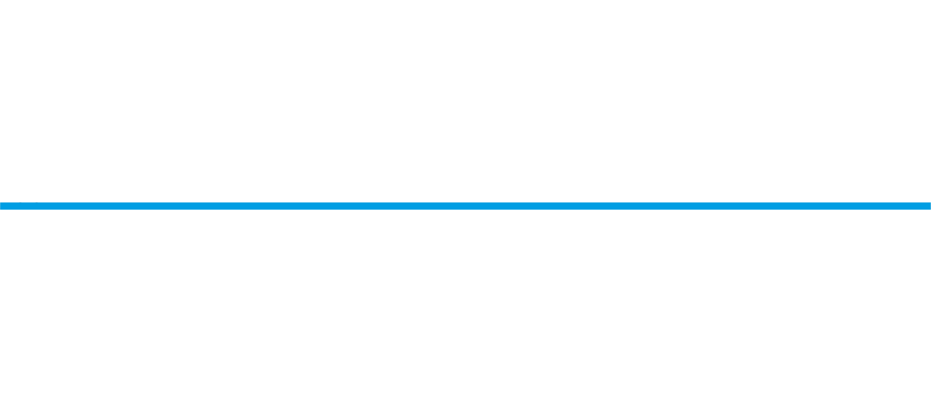
scroll to position [147, 0]
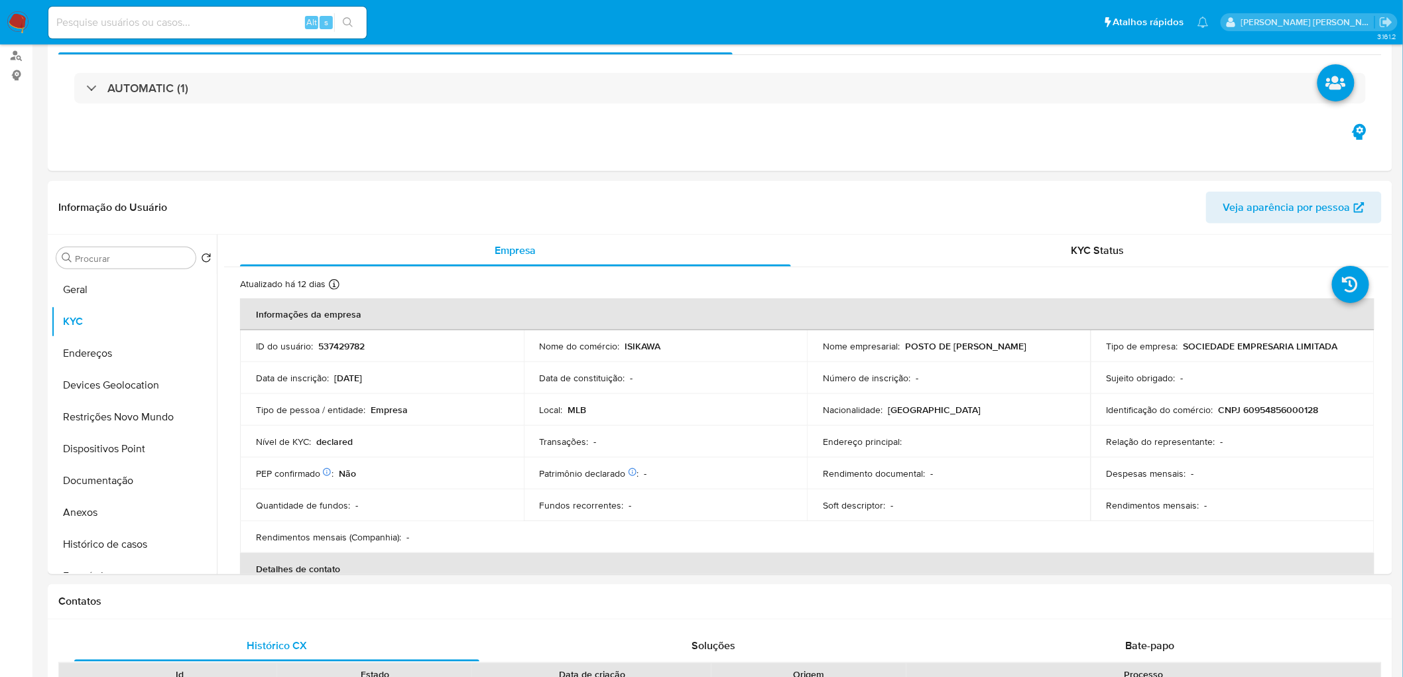
scroll to position [15, 0]
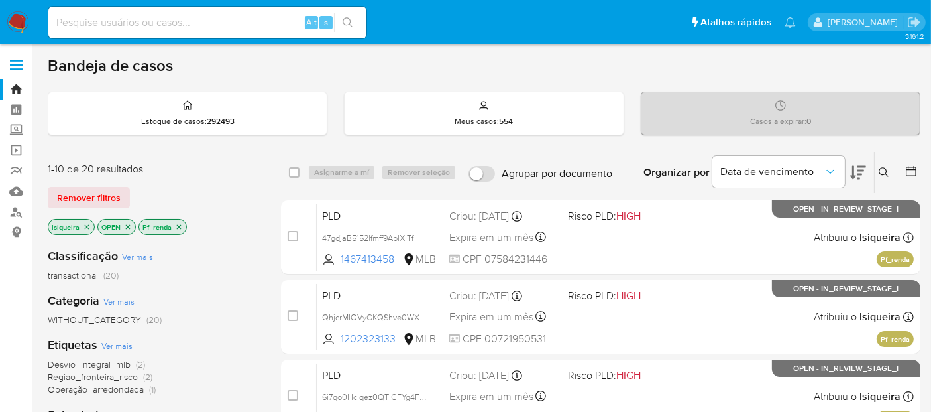
click at [178, 223] on icon "close-filter" at bounding box center [179, 227] width 8 height 8
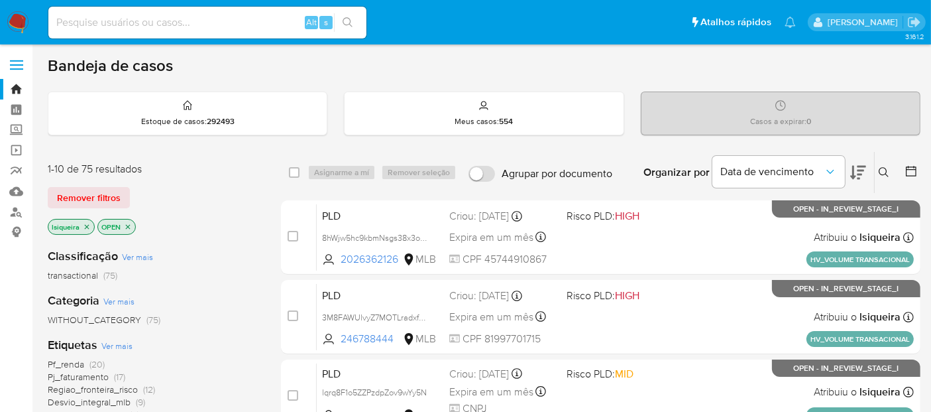
click at [17, 15] on img at bounding box center [18, 22] width 23 height 23
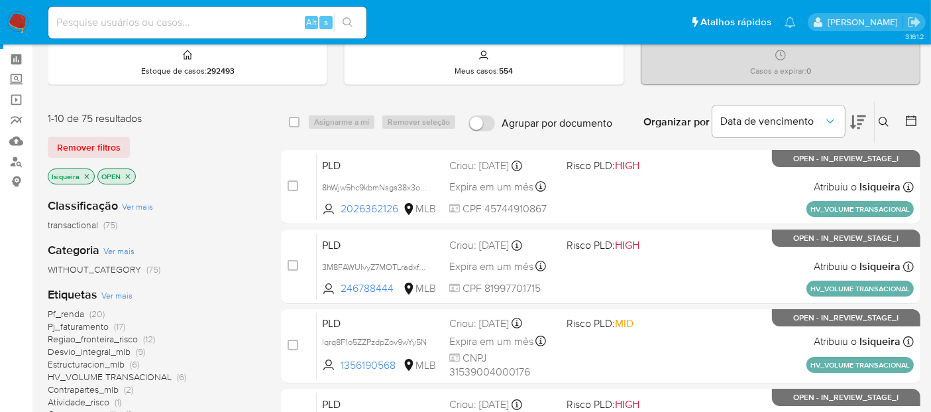
scroll to position [74, 0]
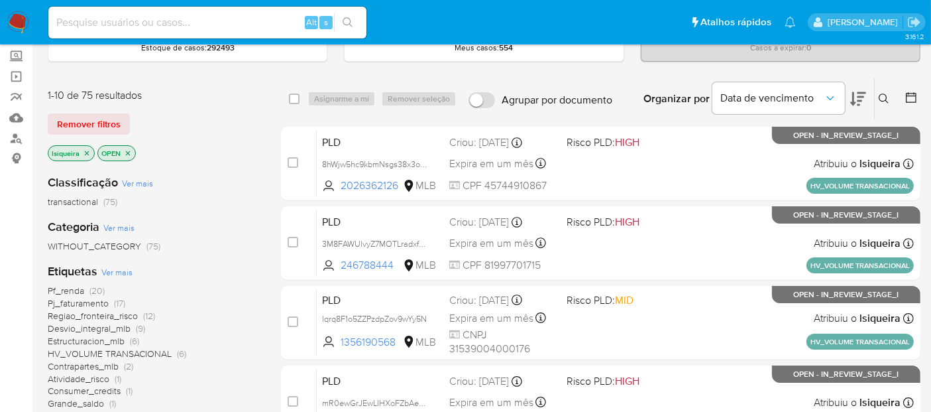
click at [84, 150] on icon "close-filter" at bounding box center [87, 153] width 8 height 8
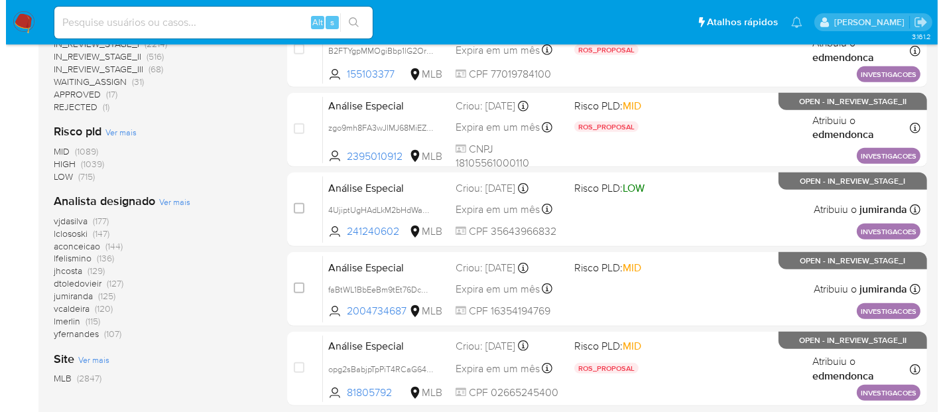
scroll to position [589, 0]
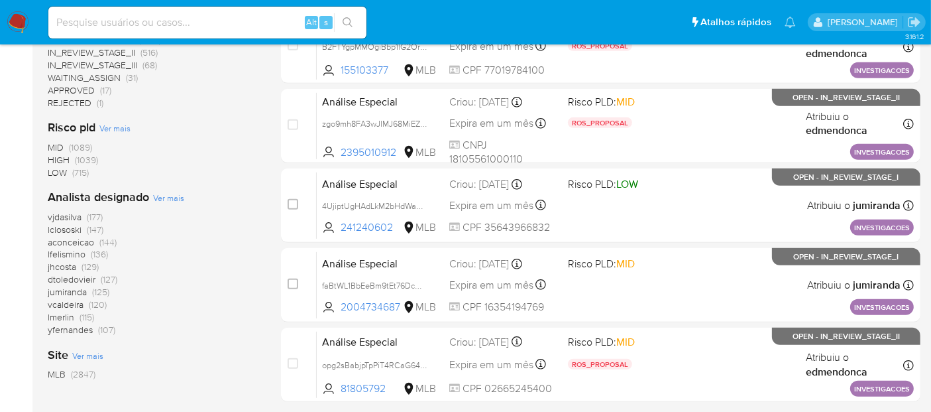
click at [150, 197] on div "Analista designado Ver mais vjdasilva (177) lclososki (147) aconceicao (144) lf…" at bounding box center [154, 262] width 212 height 147
click at [156, 194] on span "Ver mais" at bounding box center [168, 198] width 31 height 12
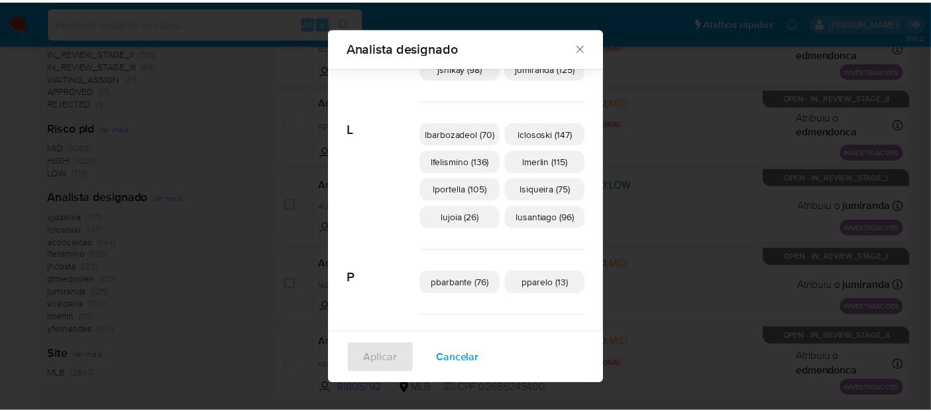
scroll to position [563, 0]
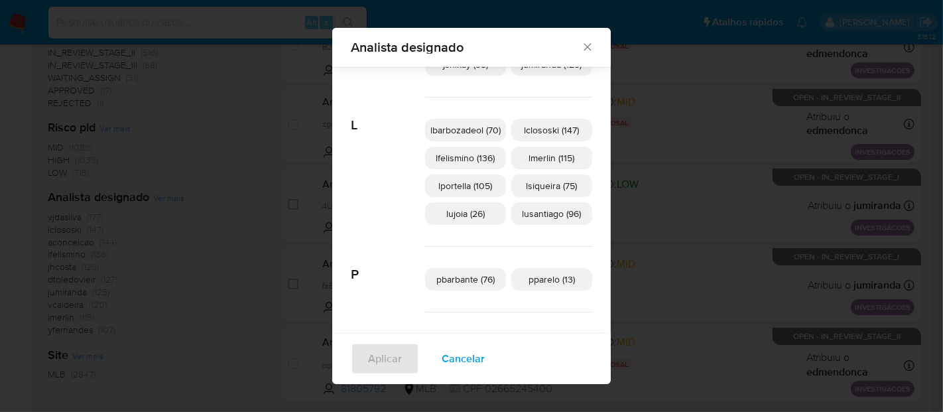
click at [215, 173] on div "Analista designado Buscar A aconceicao (144) adrbrito (3) alemacedo (28) analme…" at bounding box center [471, 206] width 943 height 412
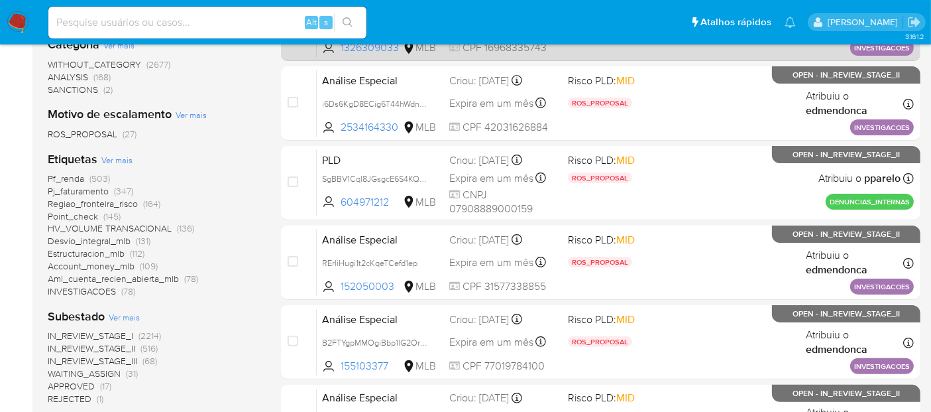
scroll to position [147, 0]
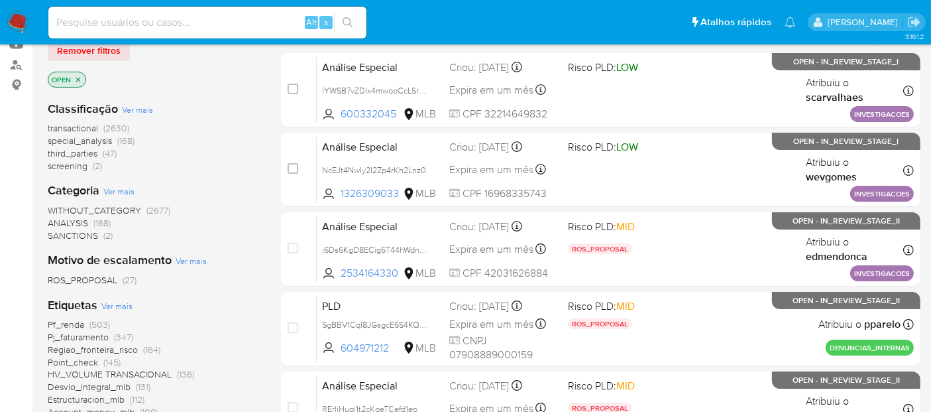
click at [11, 25] on img at bounding box center [18, 22] width 23 height 23
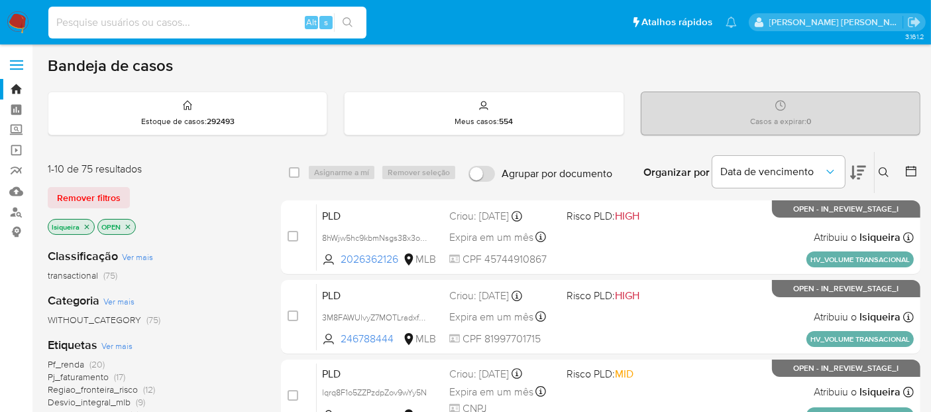
click at [137, 28] on input at bounding box center [207, 22] width 318 height 17
paste input "2648662345"
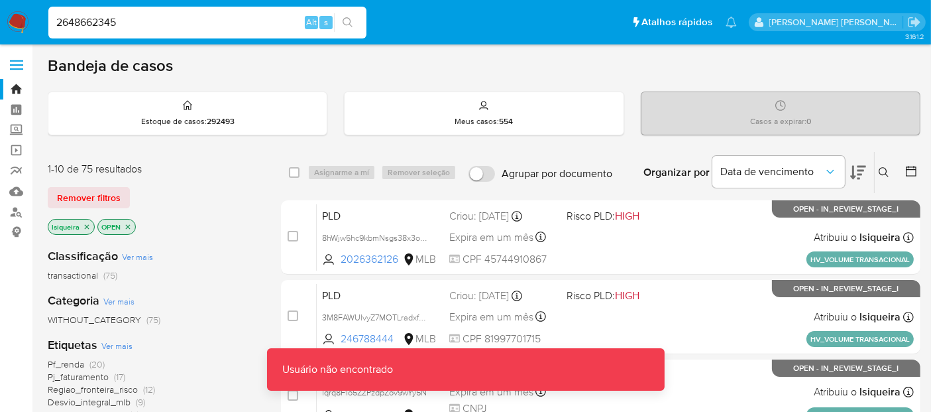
click at [137, 29] on input "2648662345" at bounding box center [207, 22] width 318 height 17
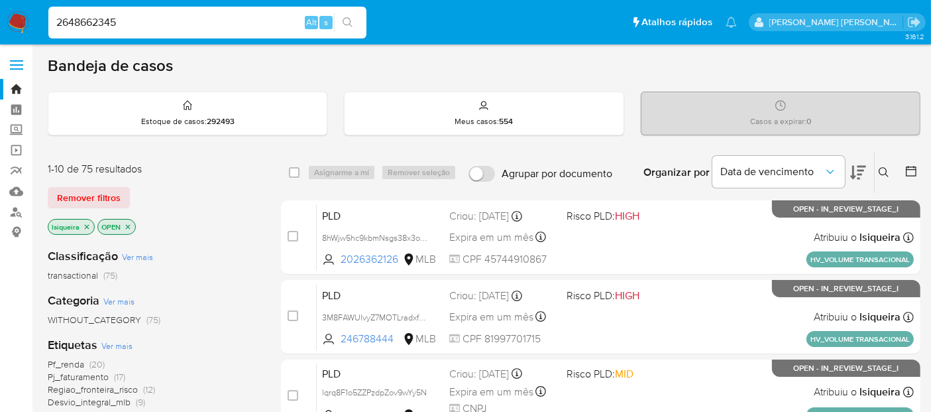
type input "2648662345"
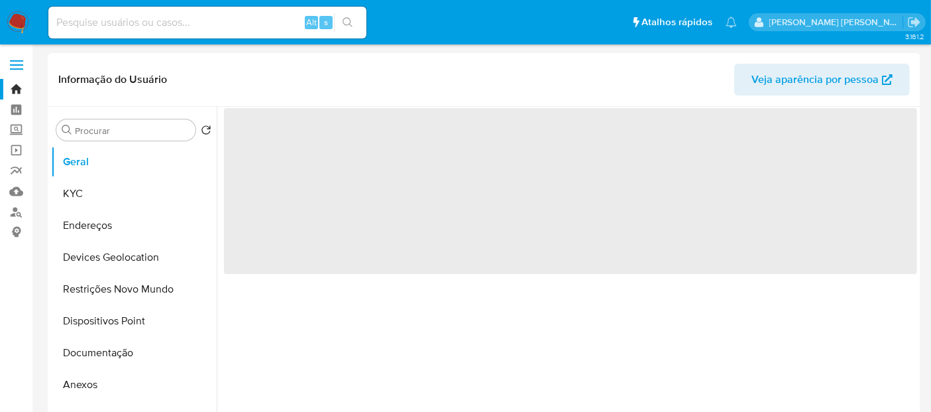
select select "10"
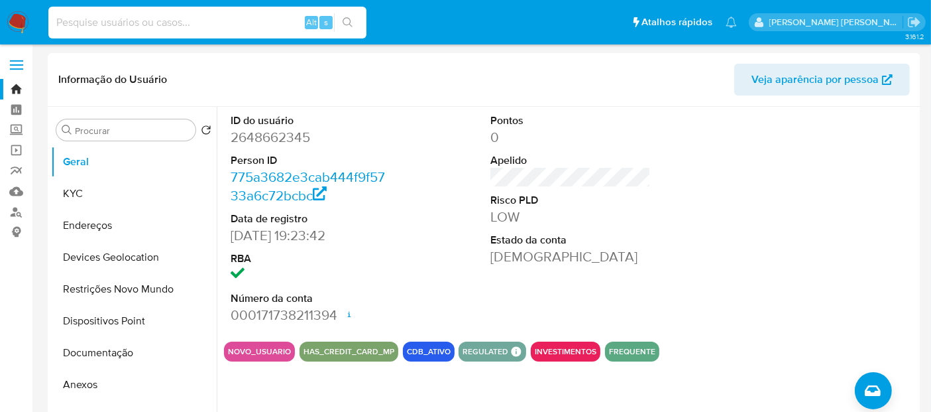
click at [100, 22] on input at bounding box center [207, 22] width 318 height 17
paste input "497970475"
type input "497970475"
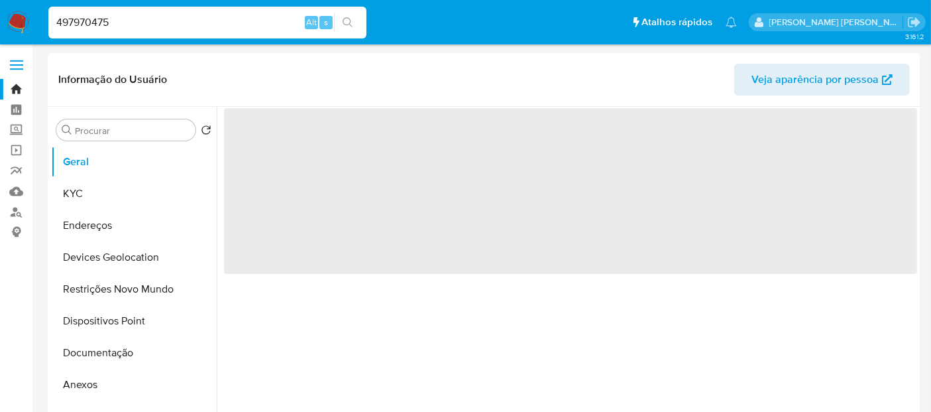
select select "10"
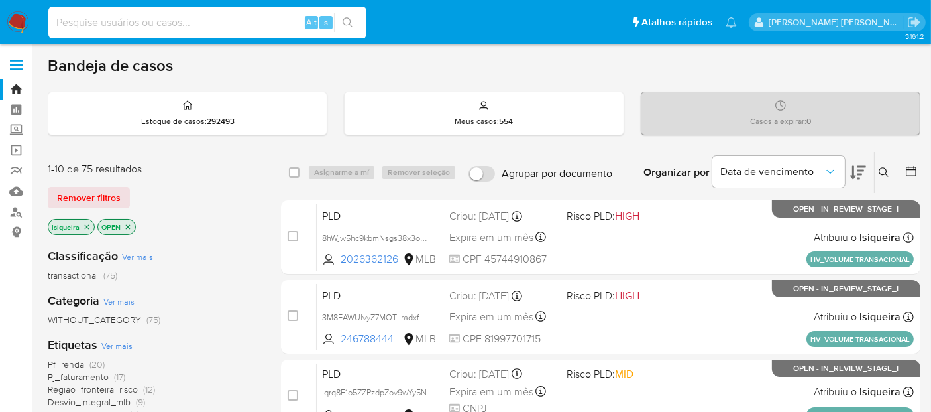
click at [122, 16] on input at bounding box center [207, 22] width 318 height 17
paste input "486360667"
type input "486360667"
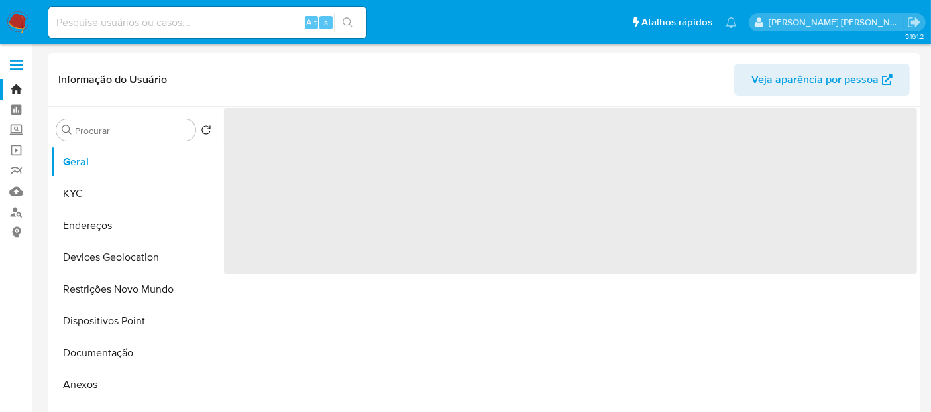
select select "10"
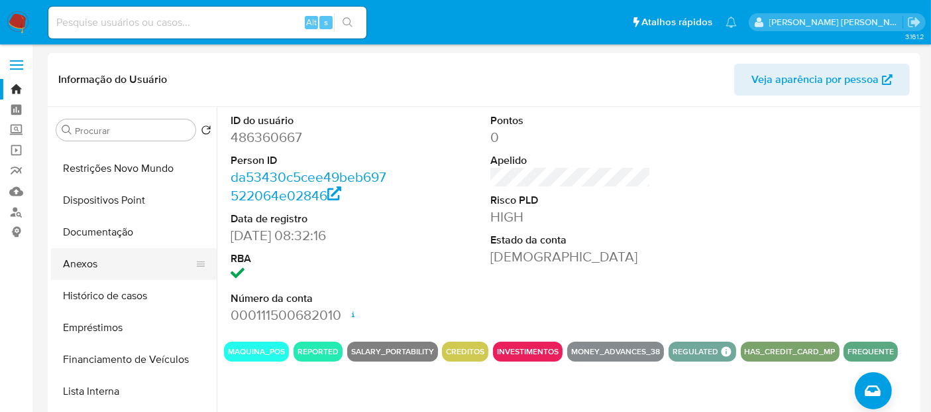
scroll to position [147, 0]
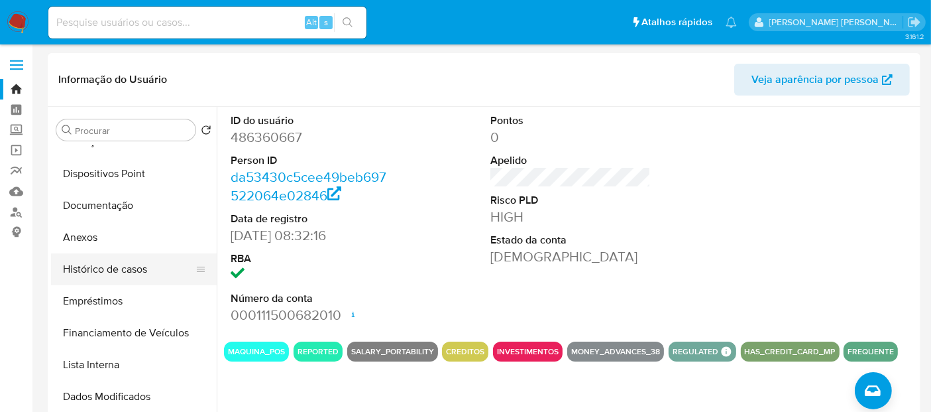
click at [122, 258] on button "Histórico de casos" at bounding box center [128, 269] width 155 height 32
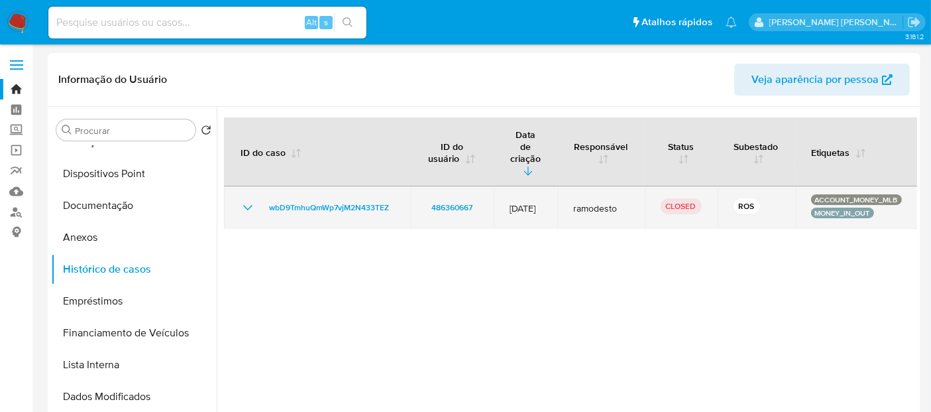
click at [245, 205] on icon "Mostrar/Ocultar" at bounding box center [247, 207] width 9 height 5
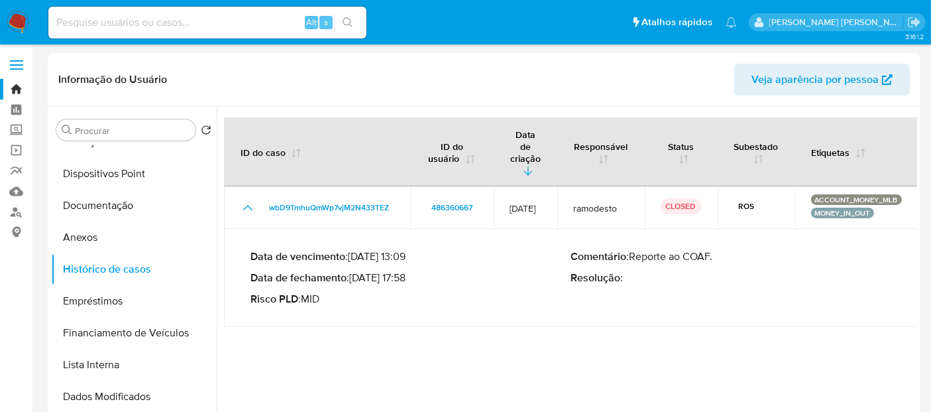
drag, startPoint x: 409, startPoint y: 255, endPoint x: 355, endPoint y: 251, distance: 54.5
click at [355, 271] on p "Data de fechamento : 10/04/2024 17:58" at bounding box center [411, 277] width 321 height 13
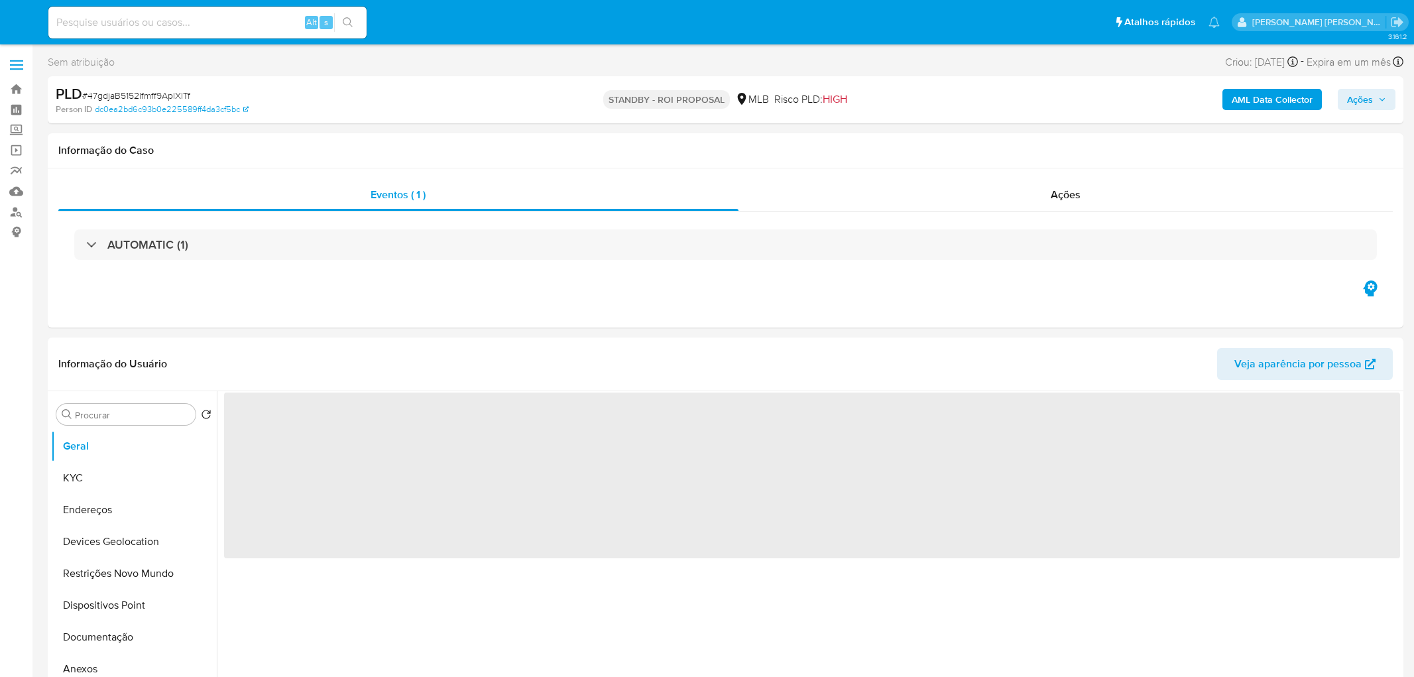
select select "10"
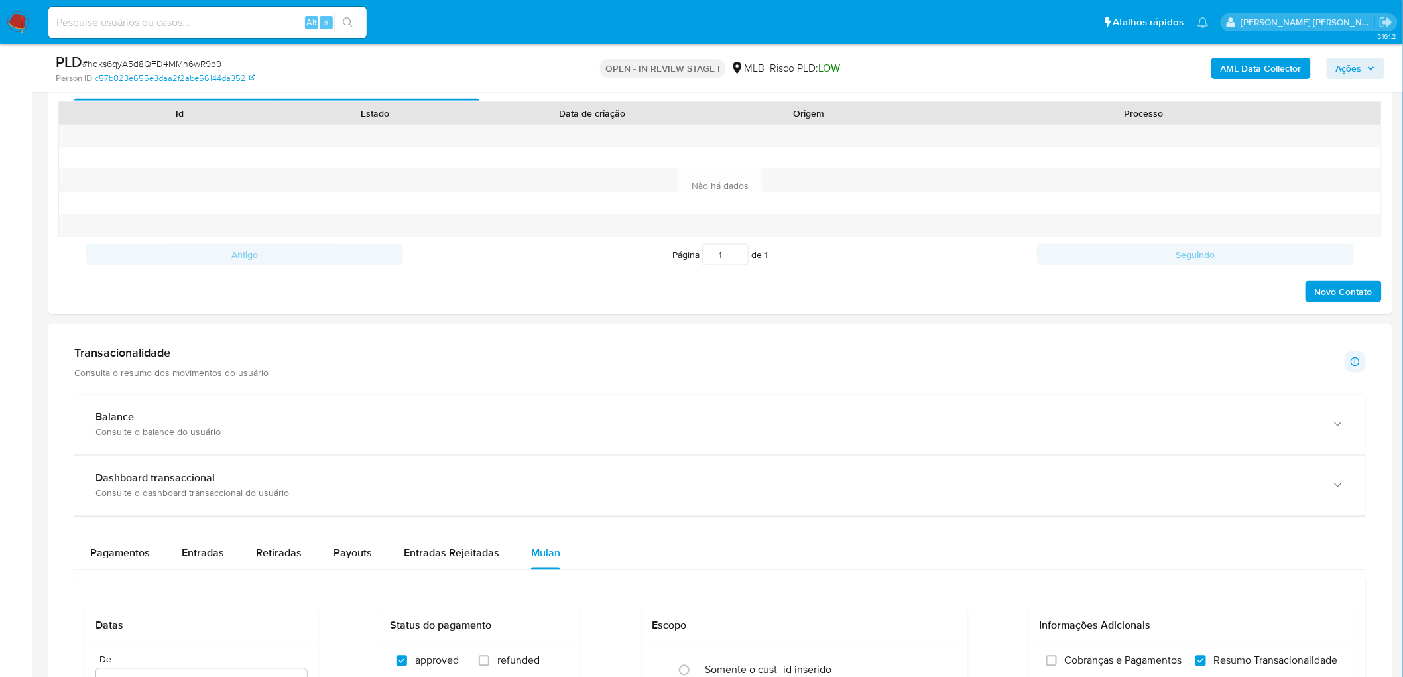
scroll to position [571, 0]
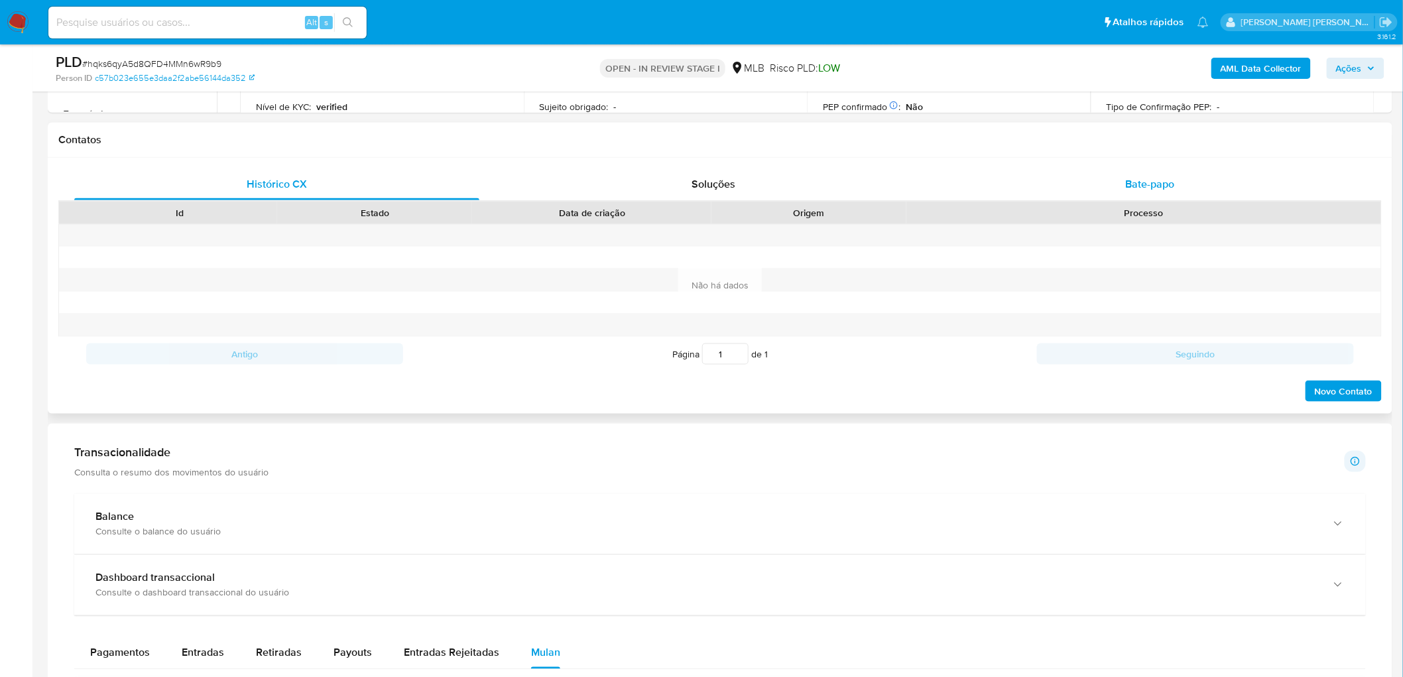
click at [1156, 188] on span "Bate-papo" at bounding box center [1150, 183] width 49 height 15
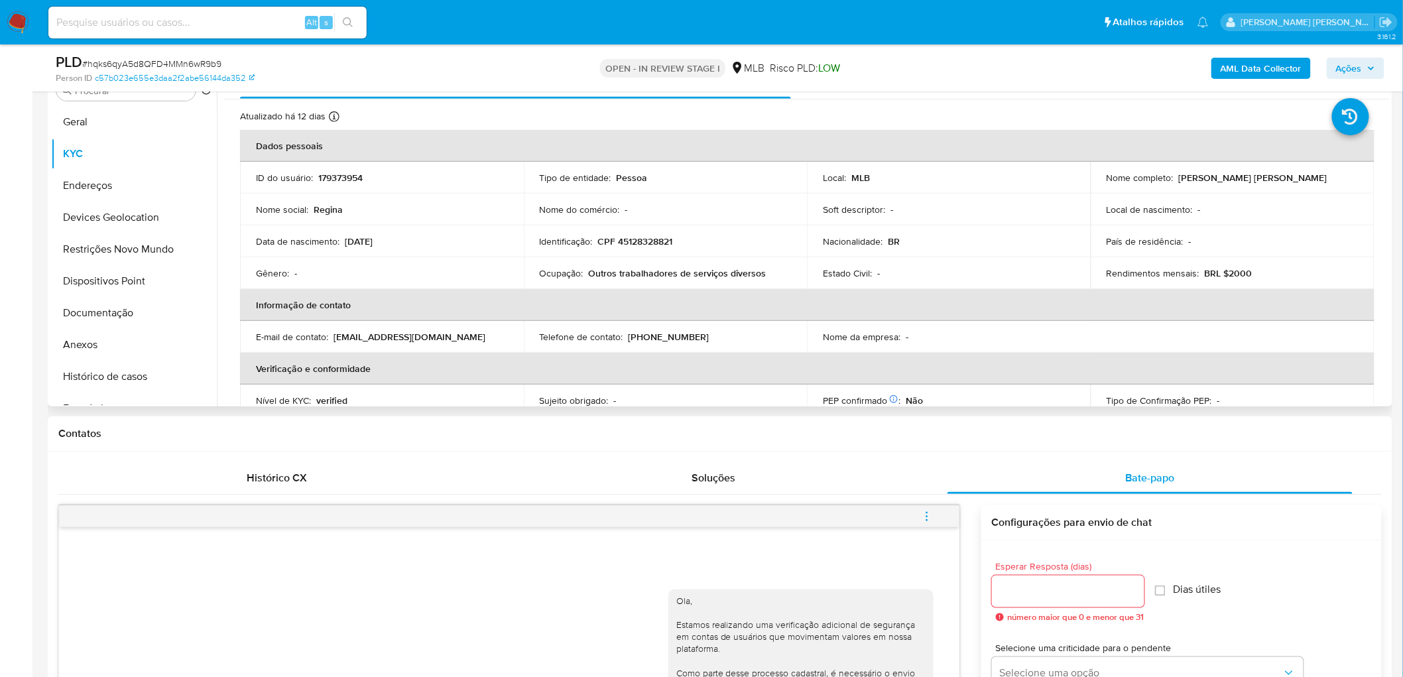
scroll to position [276, 0]
click at [111, 316] on button "Documentação" at bounding box center [128, 314] width 155 height 32
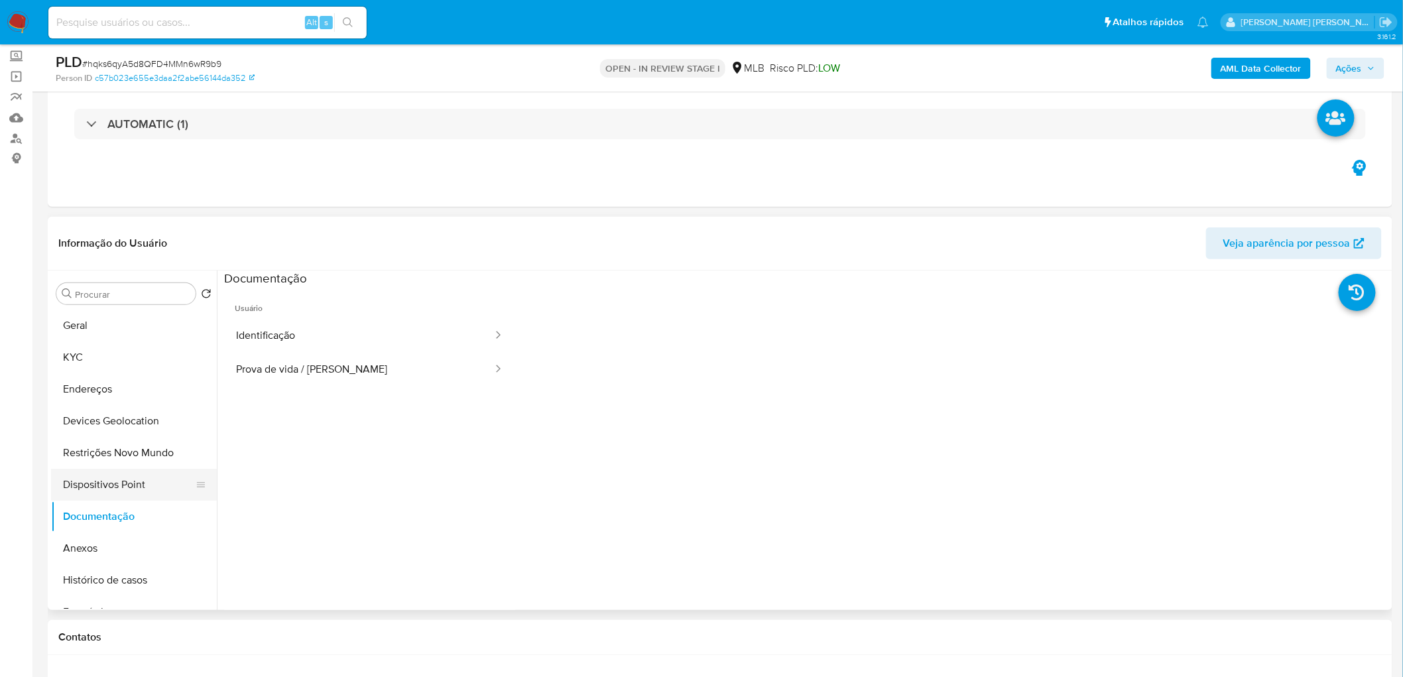
scroll to position [129, 0]
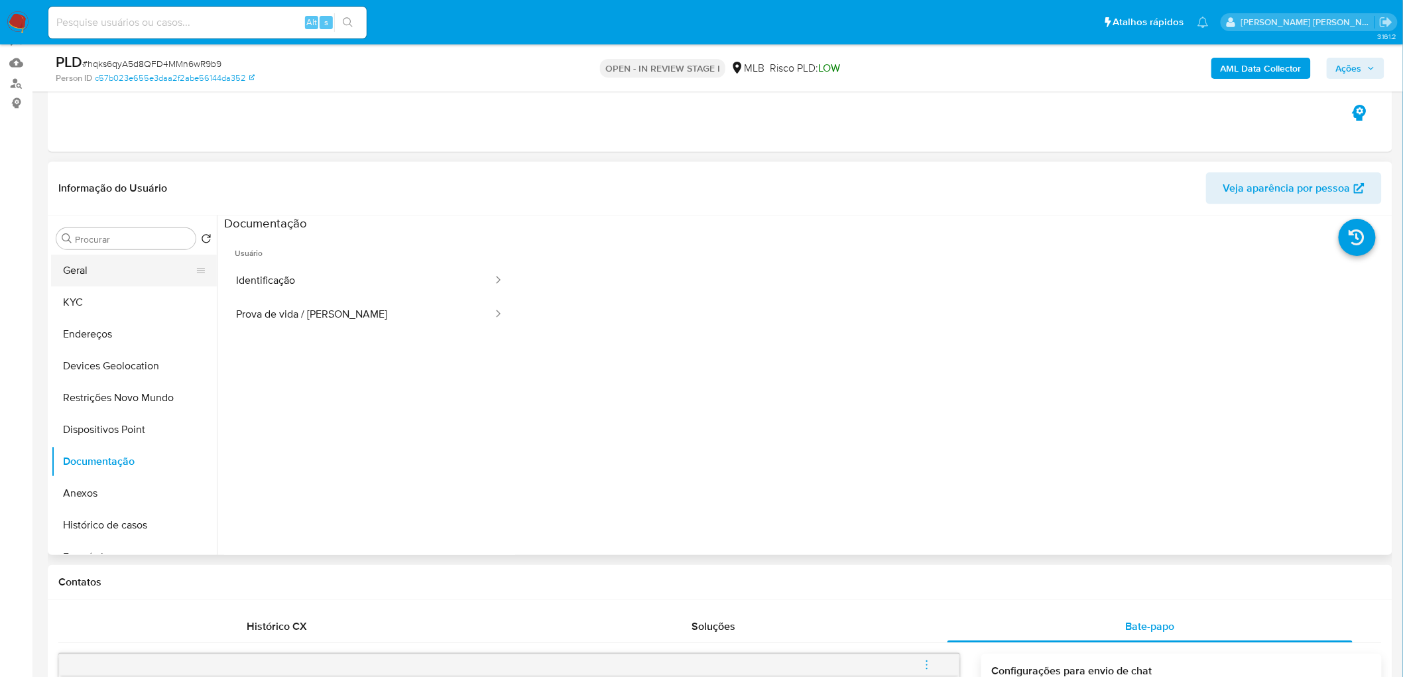
click at [111, 272] on button "Geral" at bounding box center [128, 271] width 155 height 32
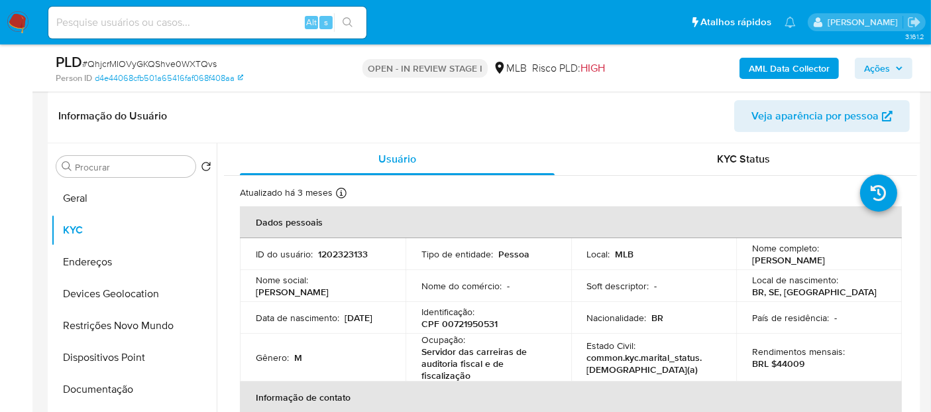
scroll to position [235, 0]
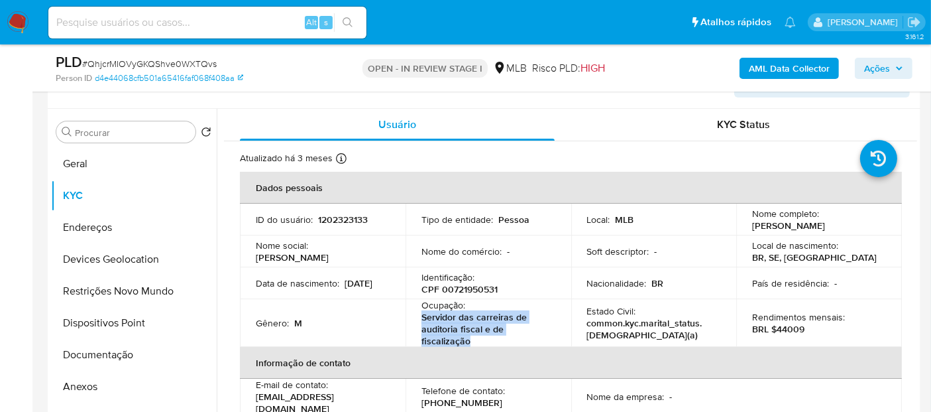
drag, startPoint x: 471, startPoint y: 350, endPoint x: 416, endPoint y: 325, distance: 60.5
click at [416, 325] on td "Ocupação : Servidor das carreiras de auditoria fiscal e de fiscalização" at bounding box center [489, 323] width 166 height 48
copy p "Servidor das carreiras de auditoria fiscal e de fiscalização"
click at [91, 169] on button "Geral" at bounding box center [128, 164] width 155 height 32
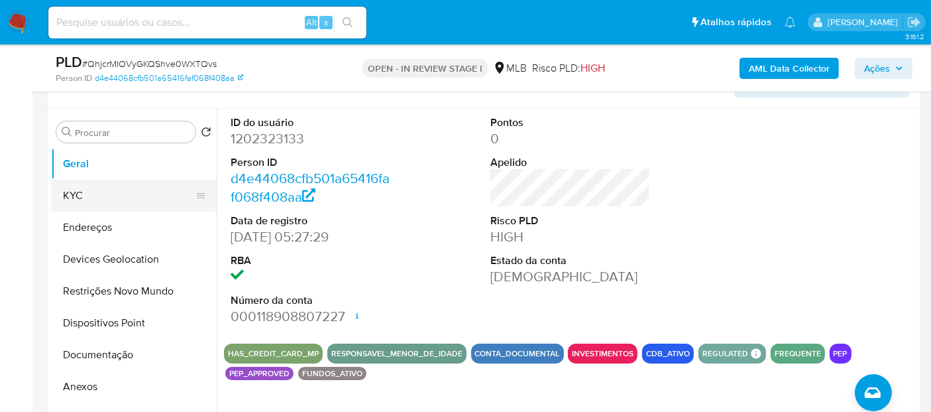
click at [109, 192] on button "KYC" at bounding box center [128, 196] width 155 height 32
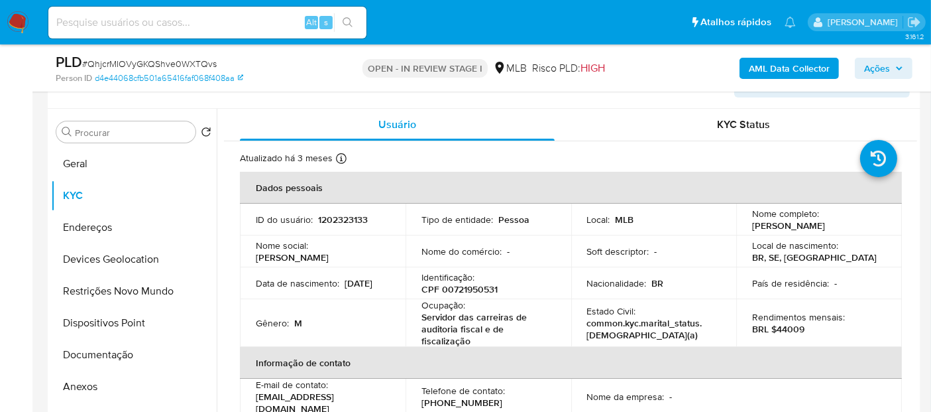
click at [454, 295] on p "CPF 00721950531" at bounding box center [460, 289] width 76 height 12
copy p "00721950531"
click at [98, 353] on button "Documentação" at bounding box center [128, 355] width 155 height 32
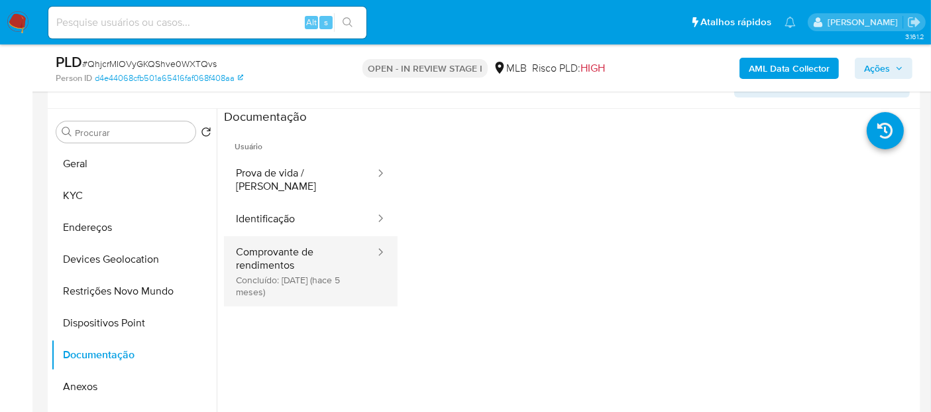
click at [267, 261] on button "Comprovante de rendimentos Concluído: 13/05/2025 (hace 5 meses)" at bounding box center [300, 271] width 152 height 70
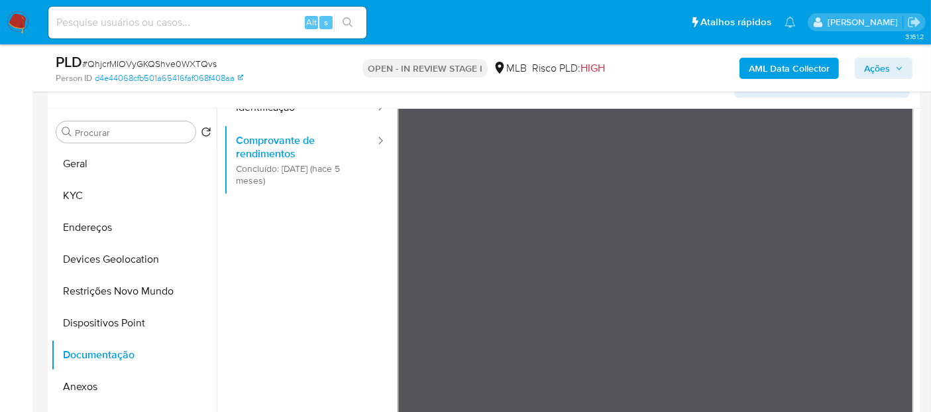
scroll to position [115, 0]
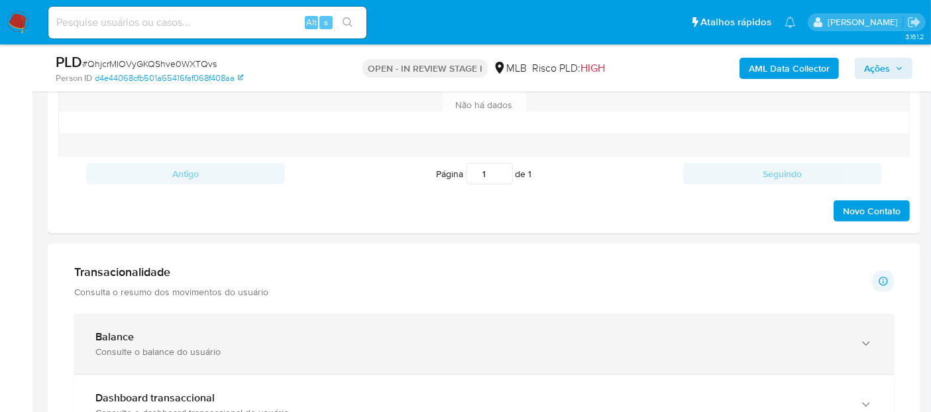
click at [119, 345] on div "Consulte o balance do usuário" at bounding box center [470, 351] width 751 height 12
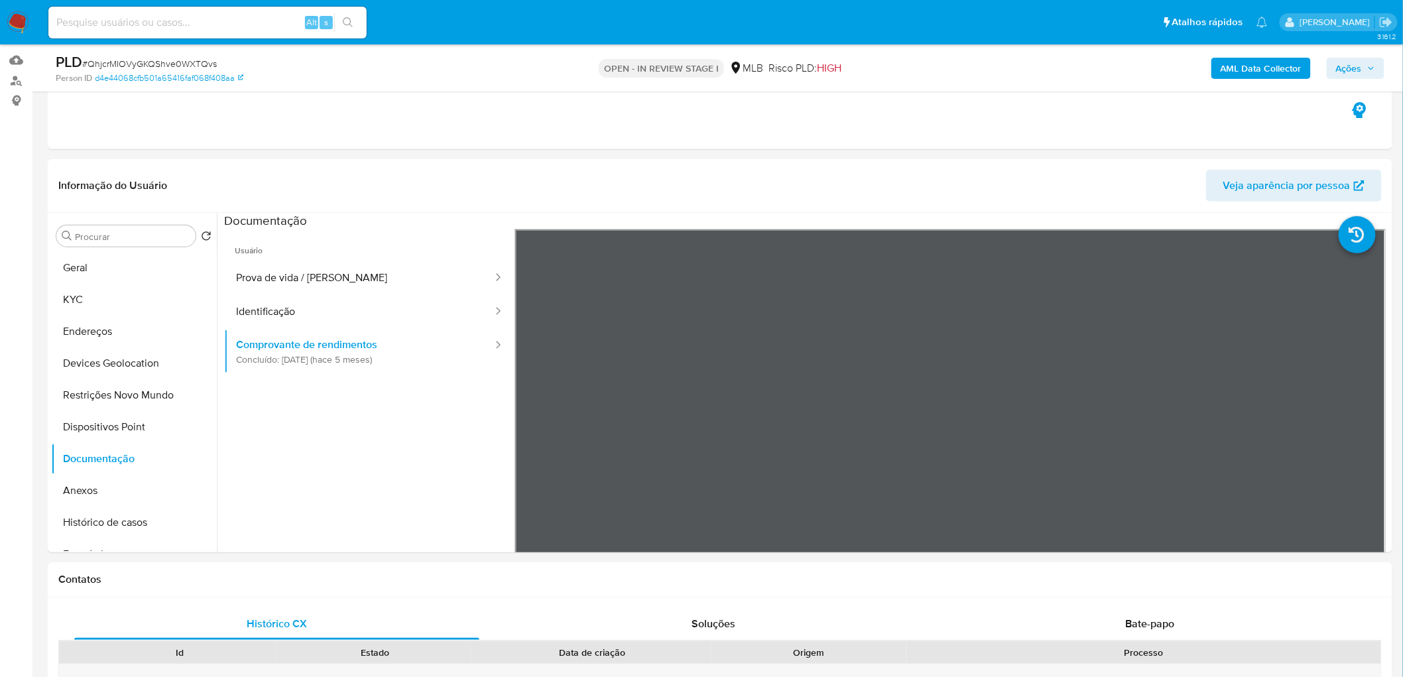
scroll to position [88, 0]
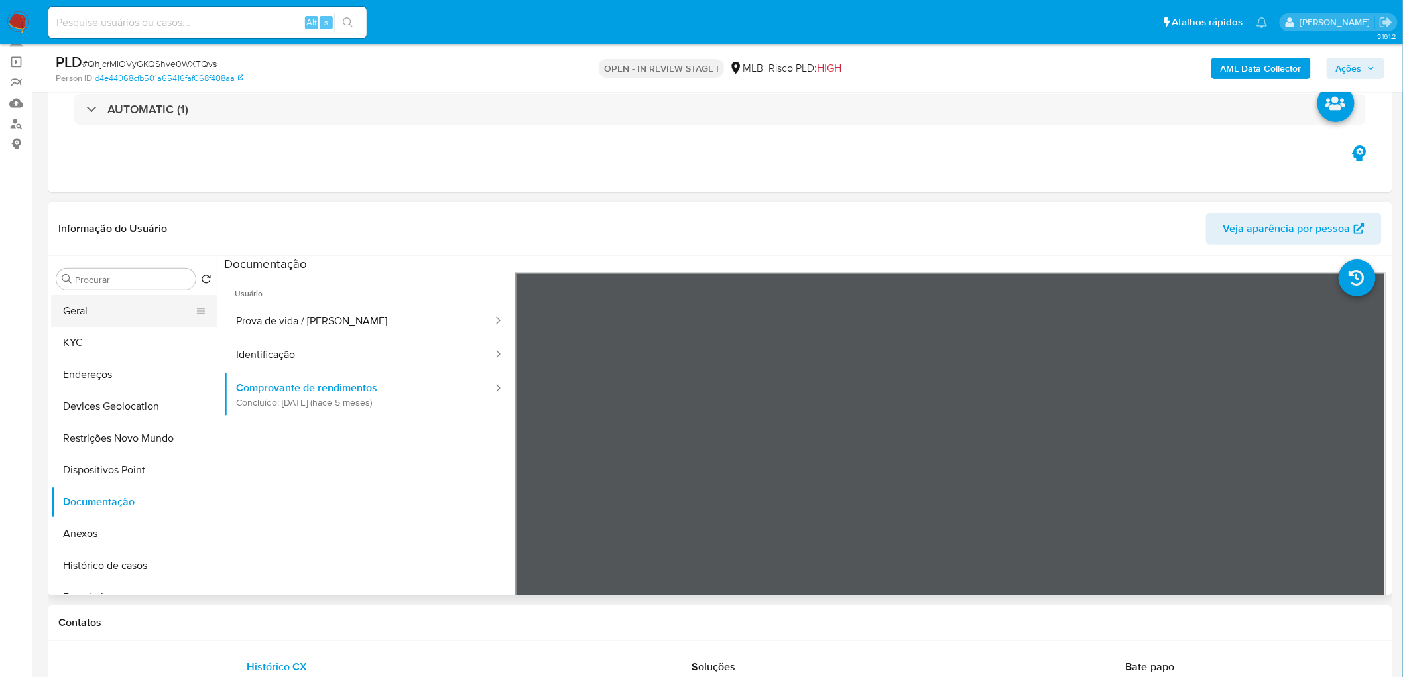
click at [103, 314] on button "Geral" at bounding box center [128, 311] width 155 height 32
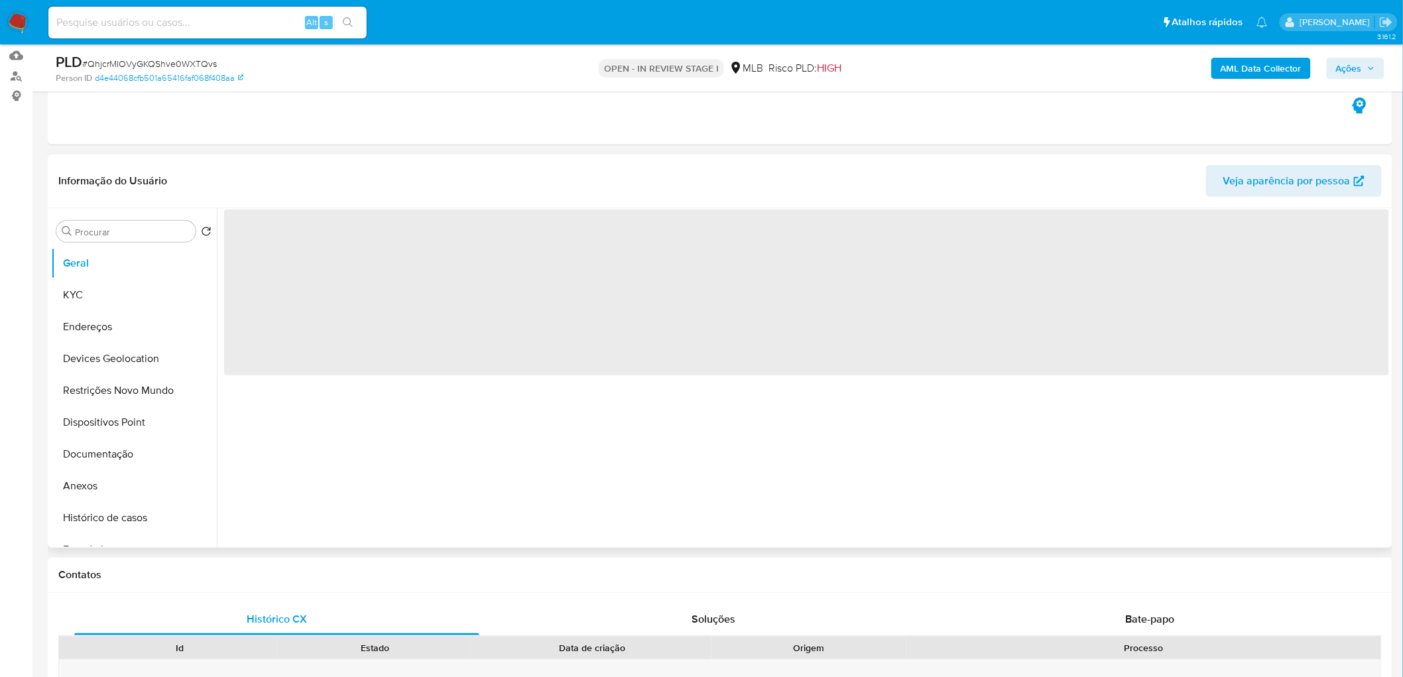
scroll to position [162, 0]
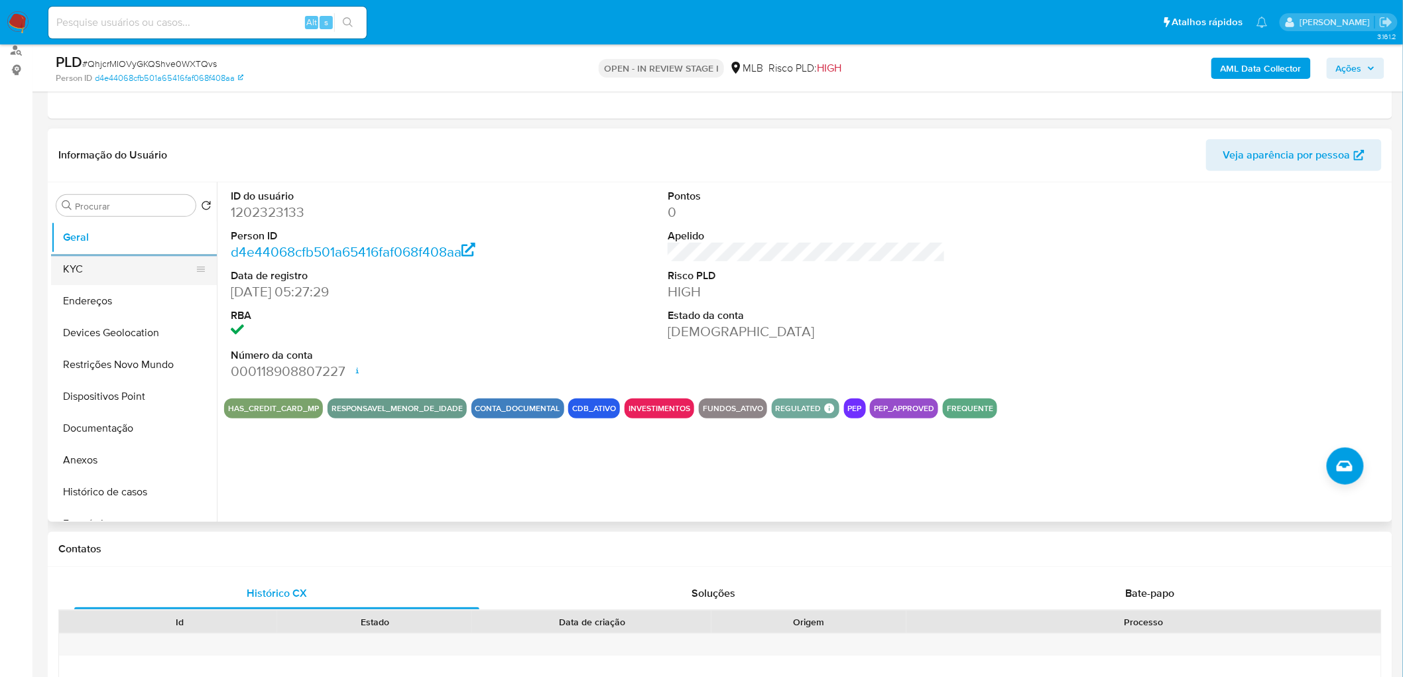
click at [103, 278] on button "KYC" at bounding box center [128, 269] width 155 height 32
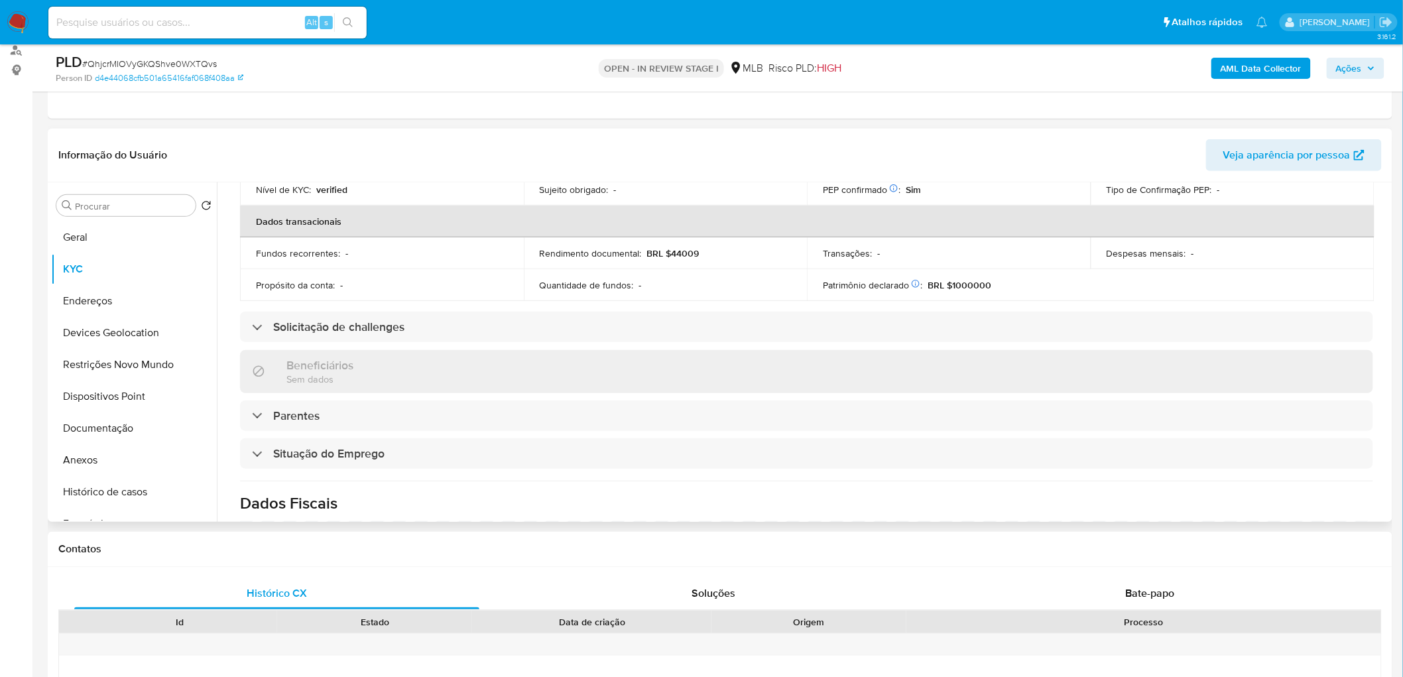
scroll to position [515, 0]
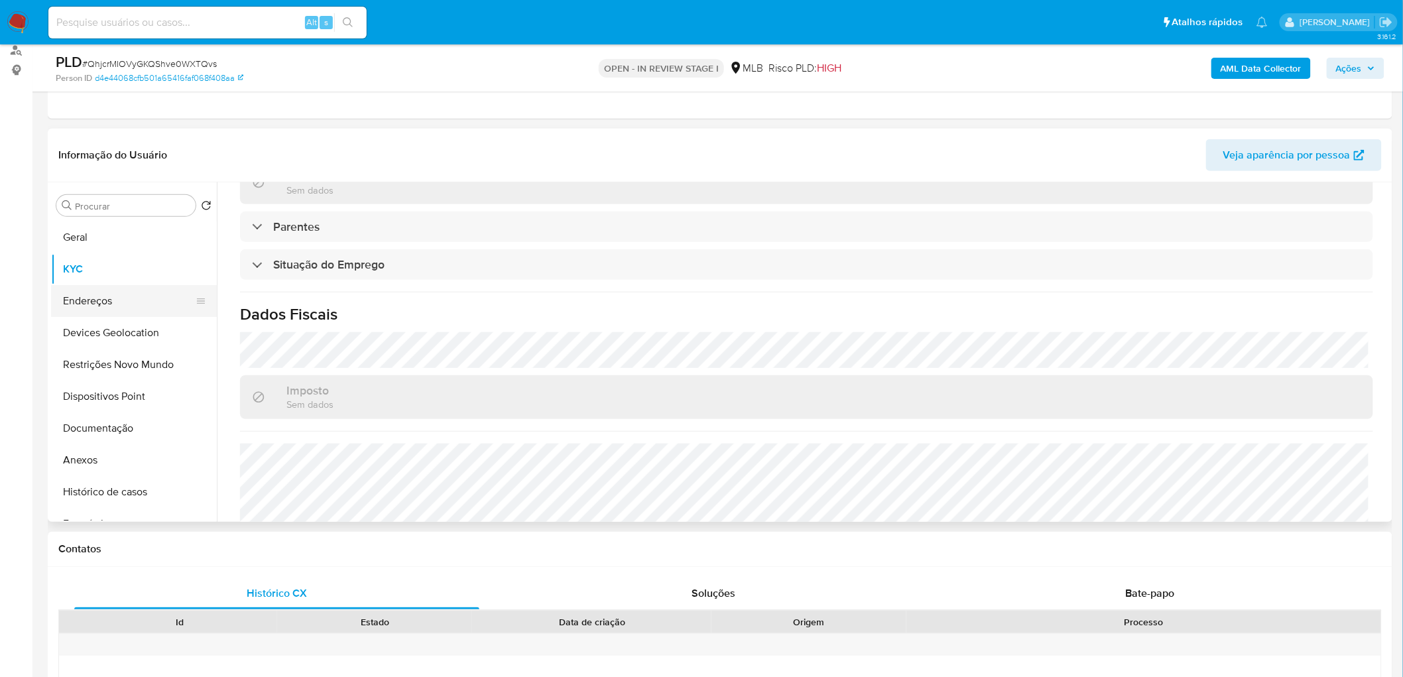
drag, startPoint x: 129, startPoint y: 306, endPoint x: 97, endPoint y: 312, distance: 32.4
click at [129, 306] on button "Endereços" at bounding box center [128, 301] width 155 height 32
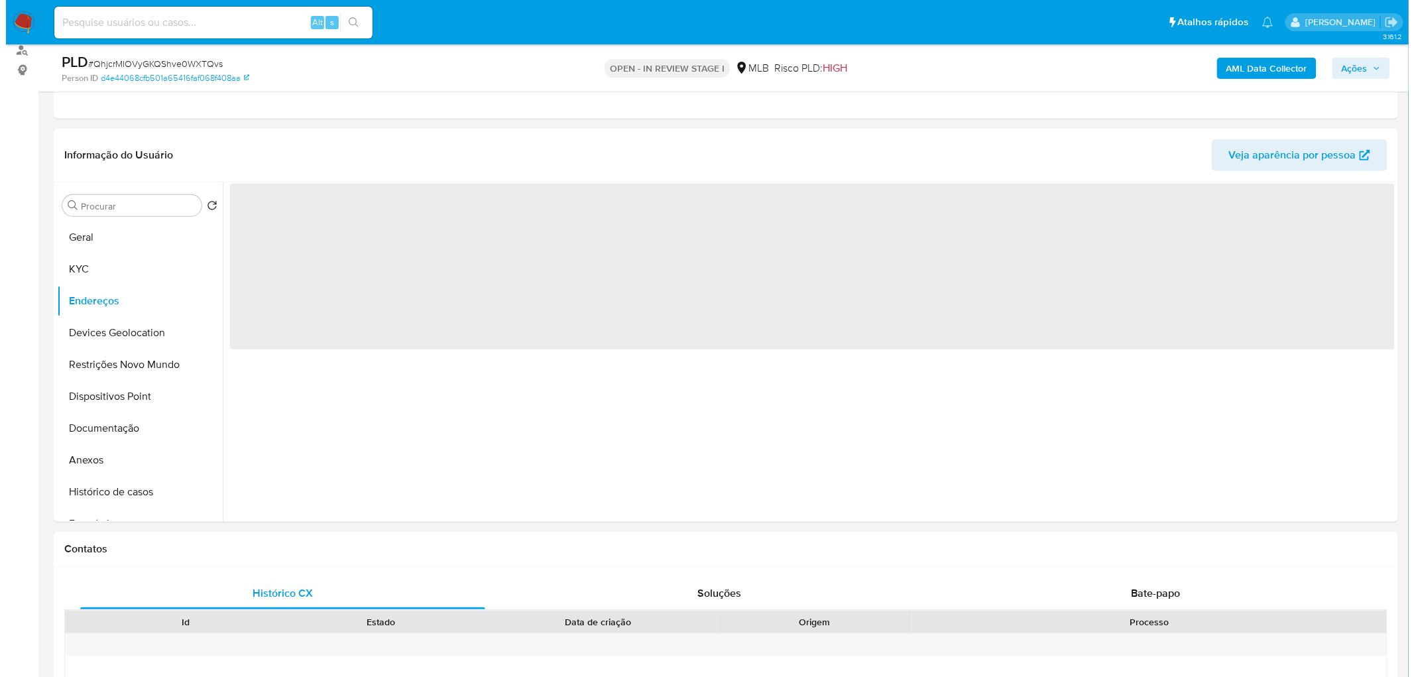
scroll to position [0, 0]
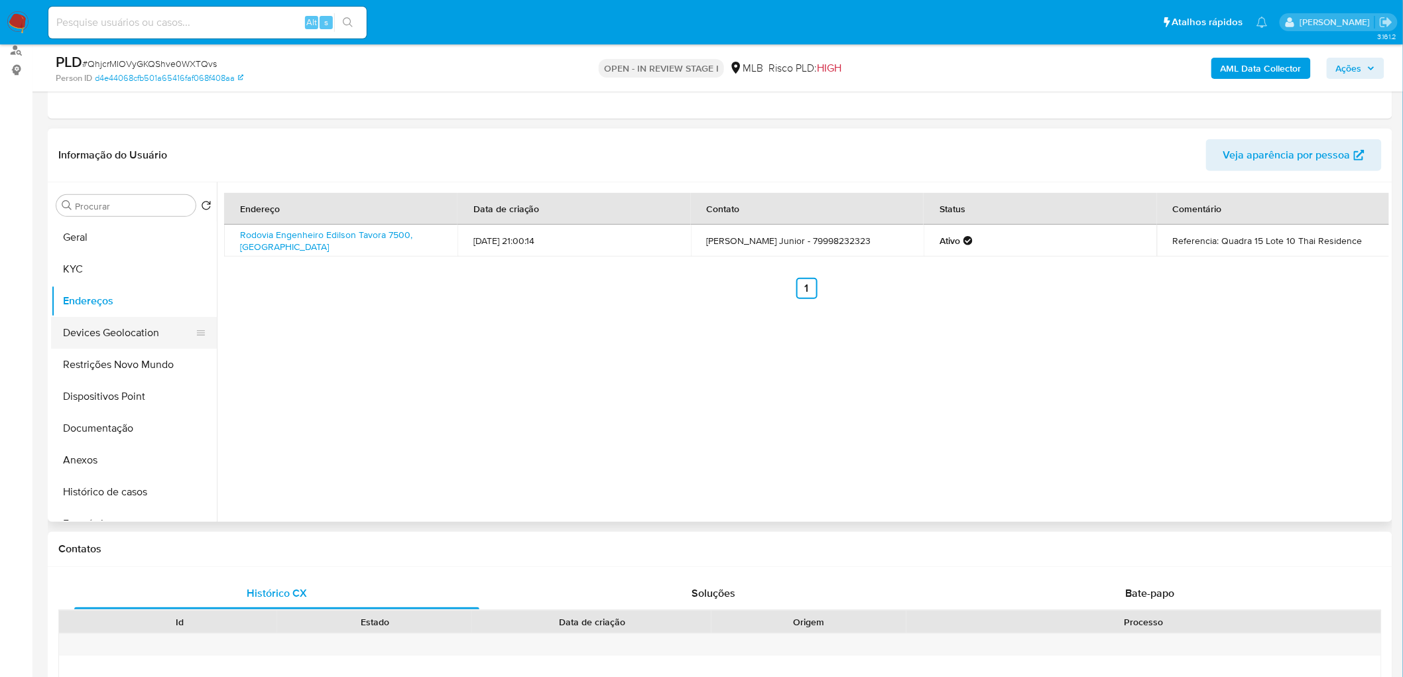
click at [129, 336] on button "Devices Geolocation" at bounding box center [128, 333] width 155 height 32
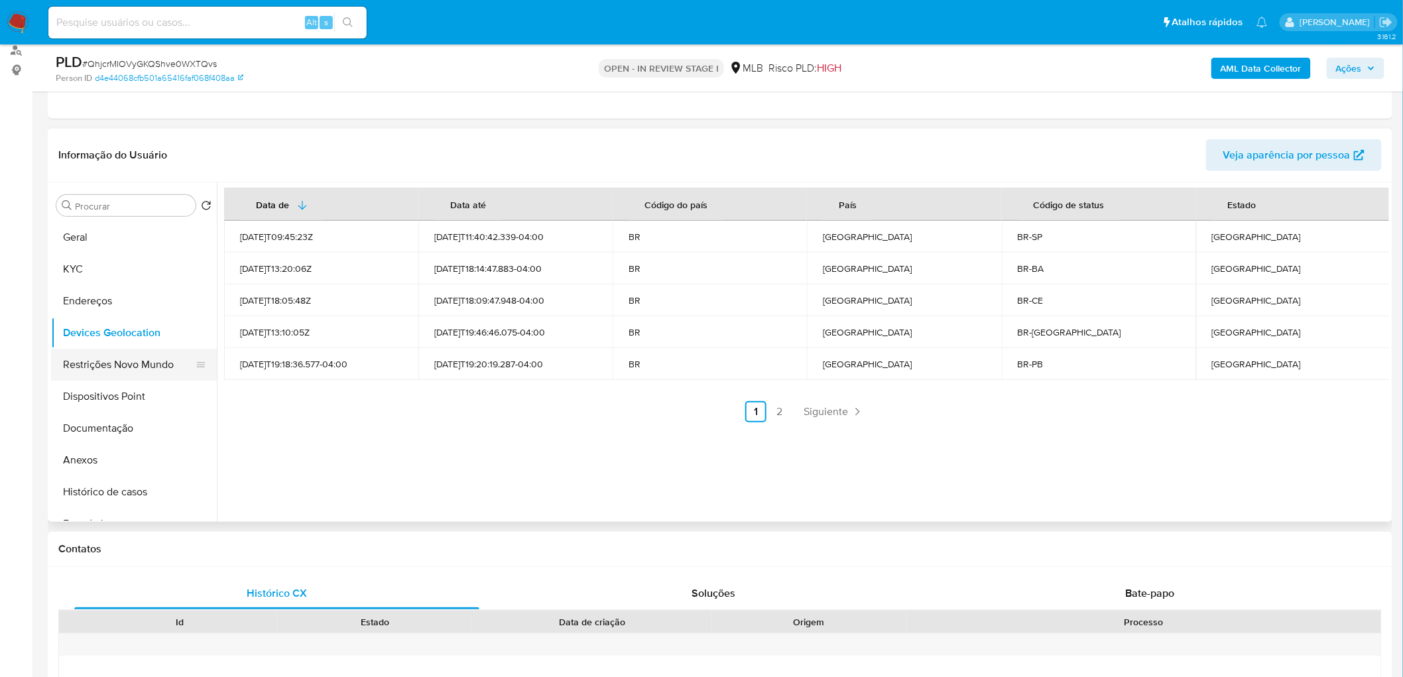
click at [156, 359] on button "Restrições Novo Mundo" at bounding box center [128, 365] width 155 height 32
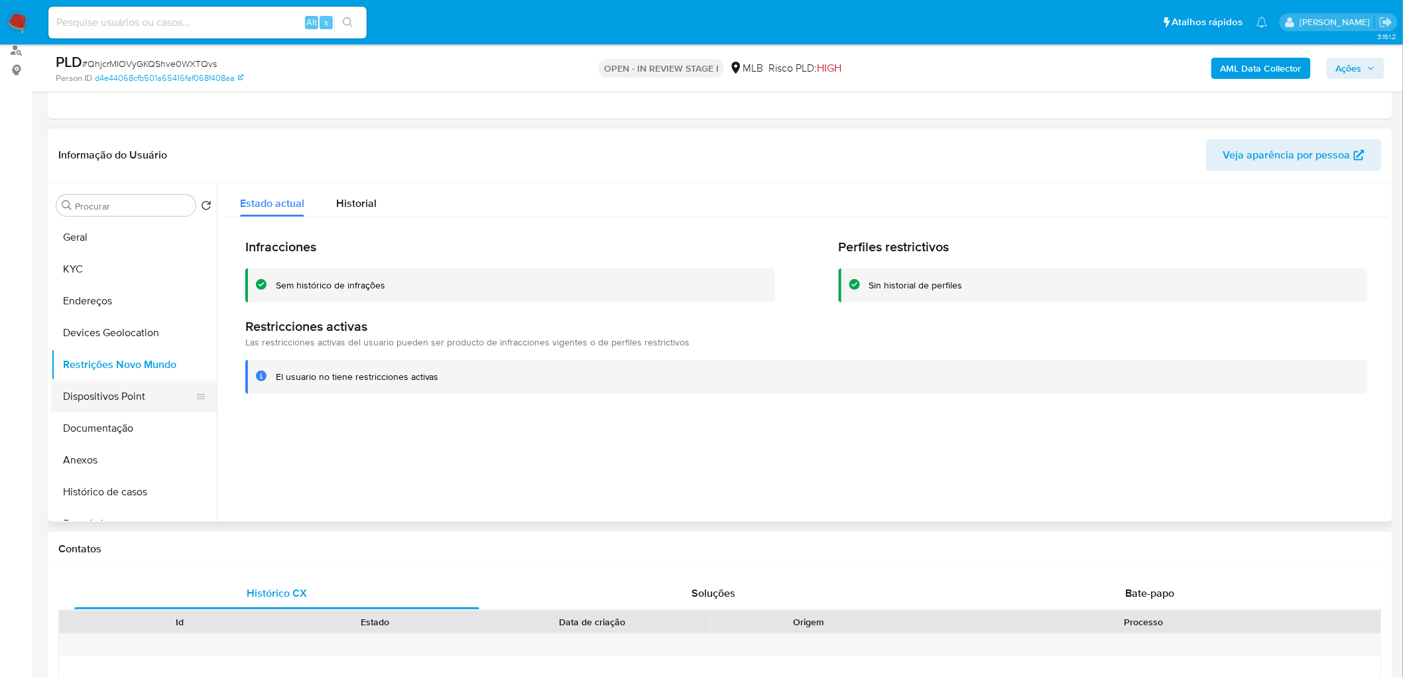
click at [99, 400] on button "Dispositivos Point" at bounding box center [128, 397] width 155 height 32
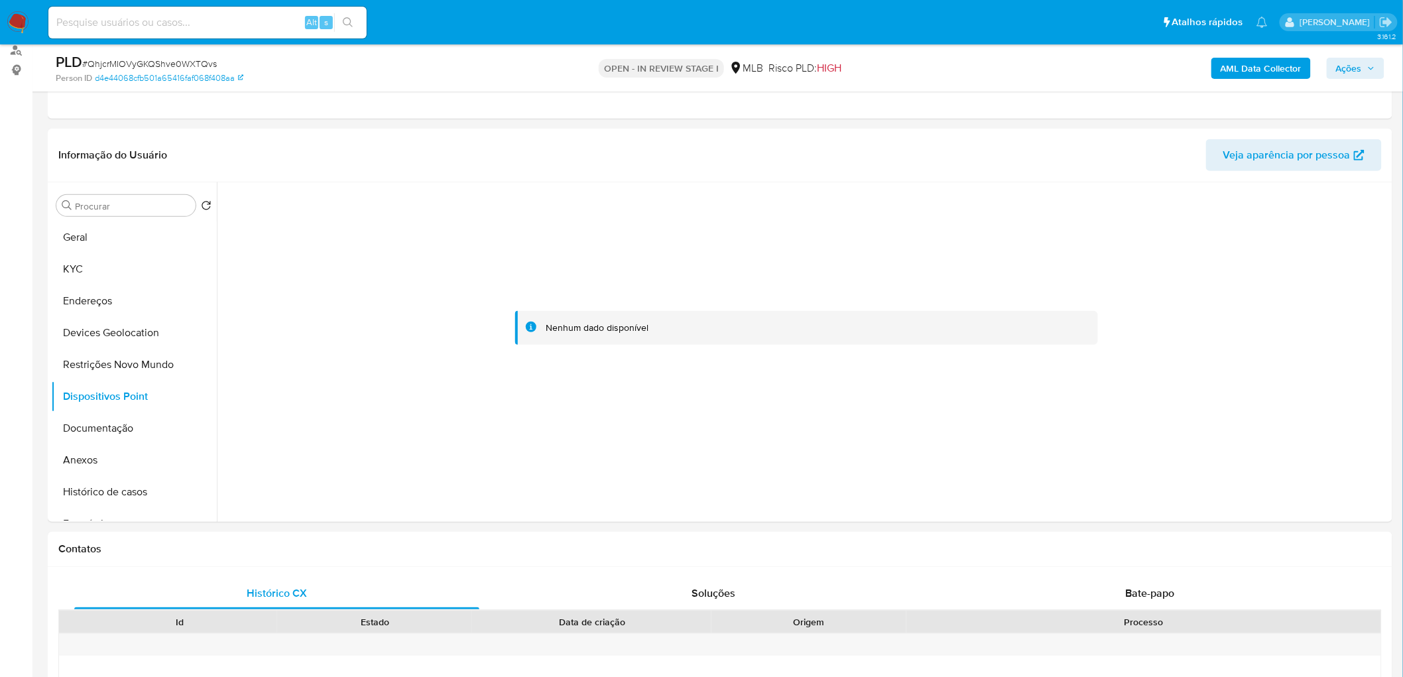
click at [931, 66] on b "AML Data Collector" at bounding box center [1261, 68] width 81 height 21
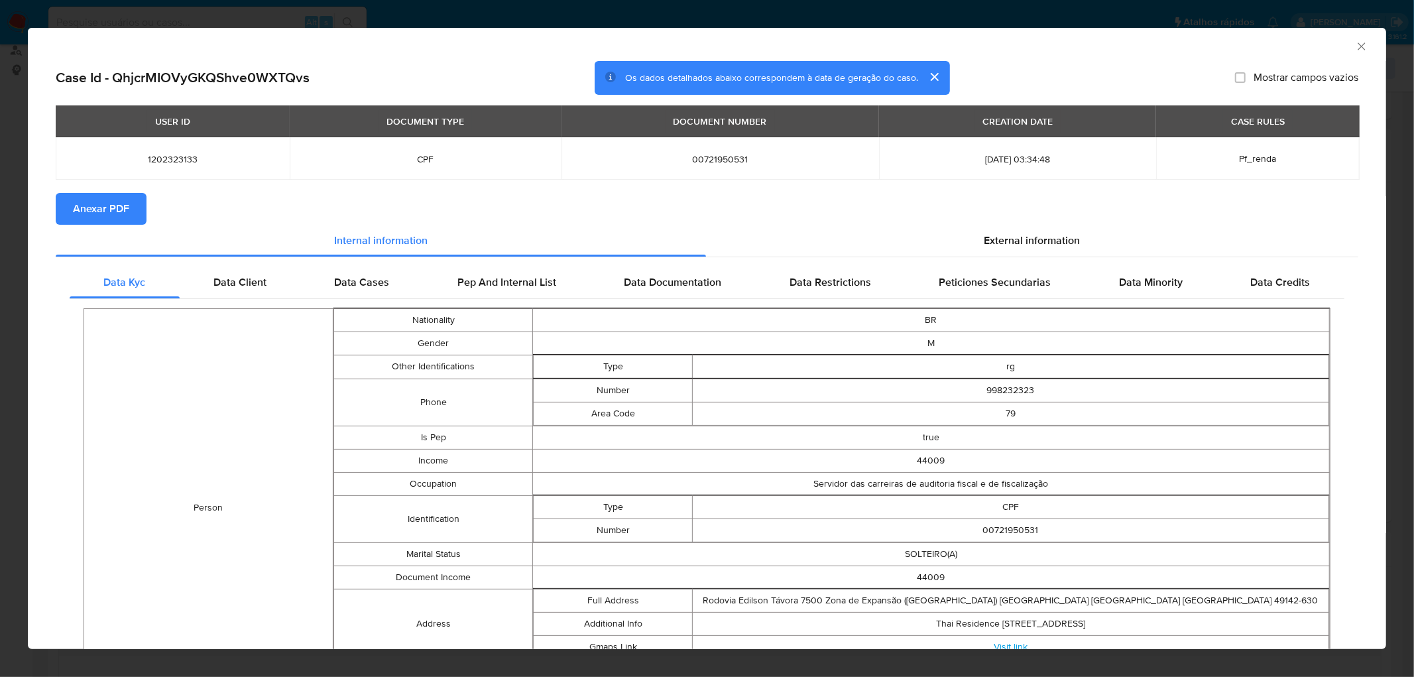
click at [123, 216] on span "Anexar PDF" at bounding box center [101, 208] width 56 height 29
click at [931, 46] on icon "Fechar a janela" at bounding box center [1361, 46] width 13 height 13
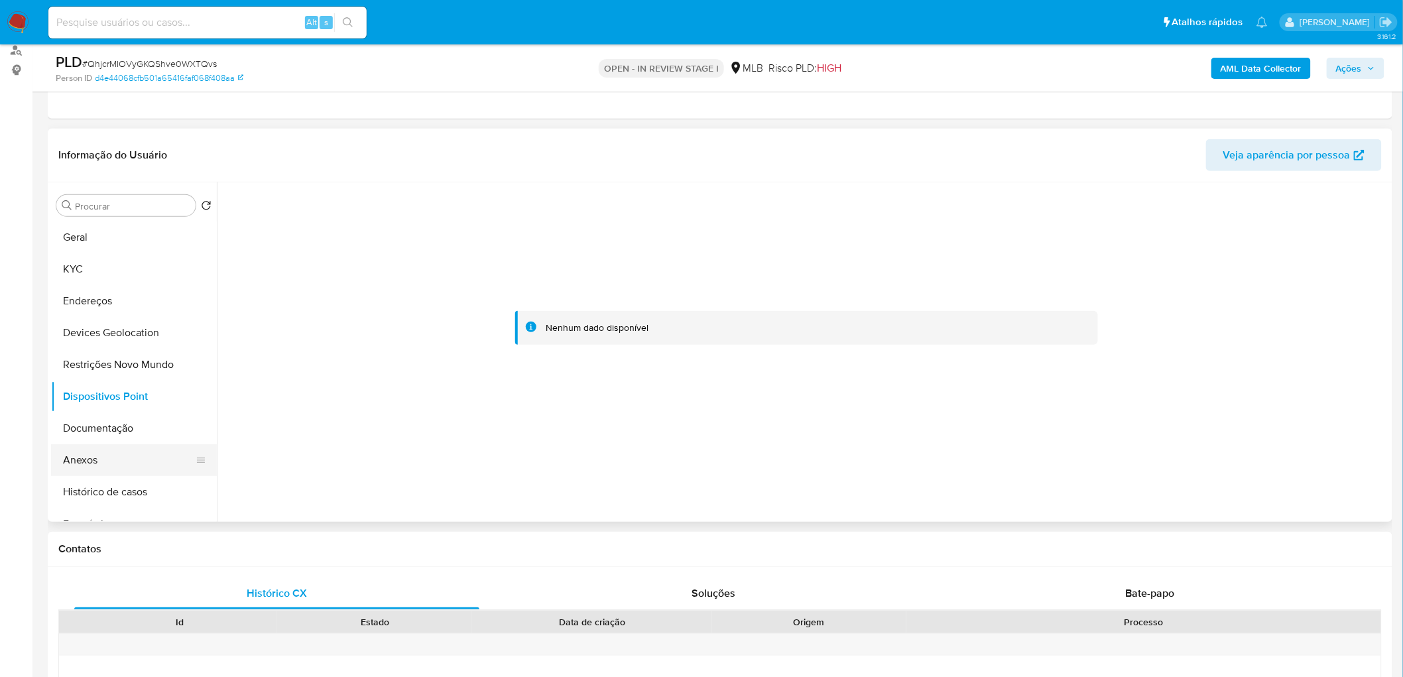
click at [97, 411] on button "Anexos" at bounding box center [128, 460] width 155 height 32
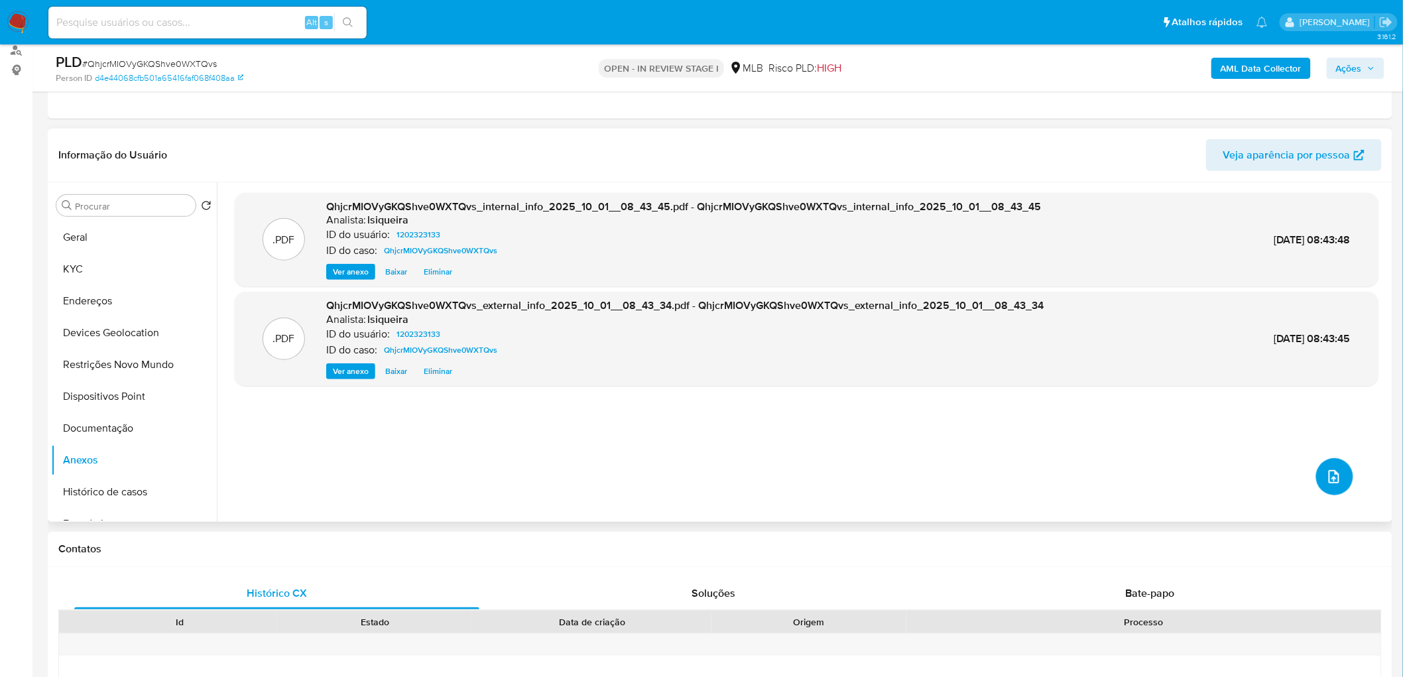
click at [931, 411] on icon "upload-file" at bounding box center [1334, 477] width 16 height 16
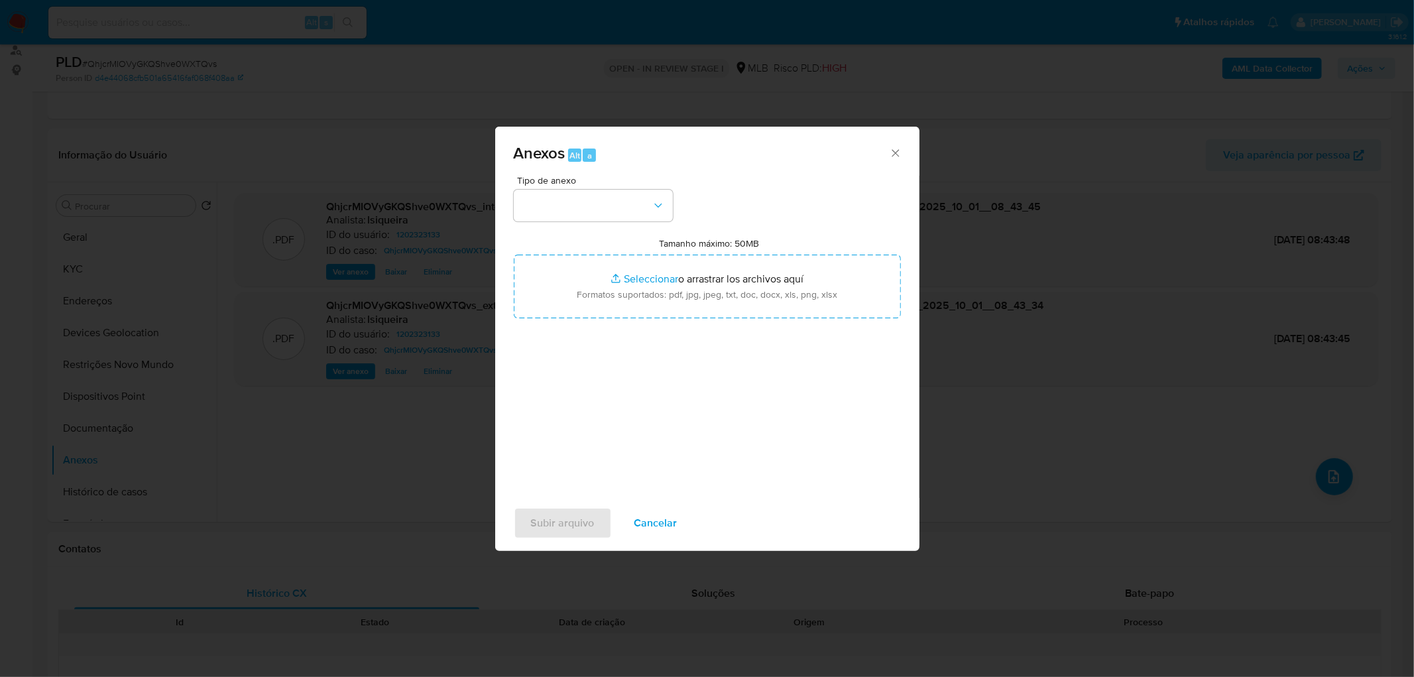
click at [613, 221] on div "Tipo de anexo Tamanho máximo: 50MB Seleccionar archivos Seleccionar o arrastrar…" at bounding box center [707, 332] width 387 height 313
click at [623, 208] on button "button" at bounding box center [593, 206] width 159 height 32
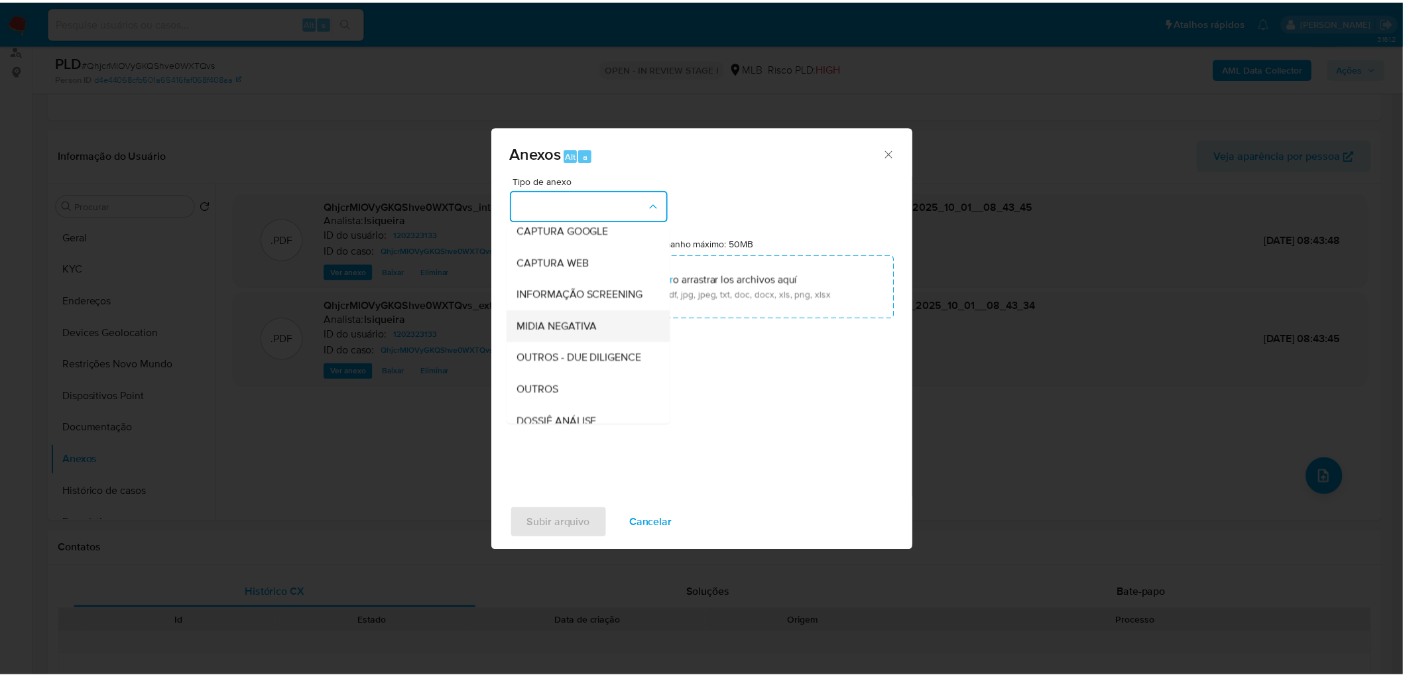
scroll to position [147, 0]
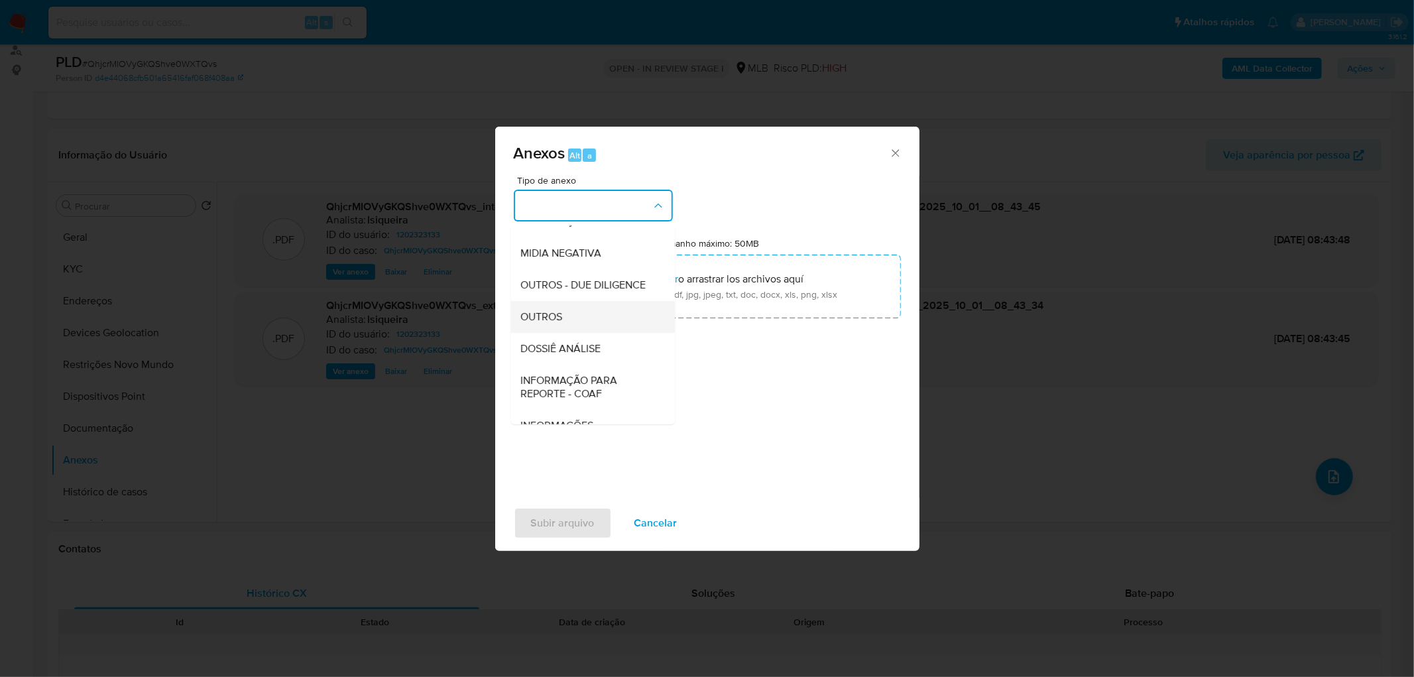
click at [558, 324] on span "OUTROS" at bounding box center [542, 316] width 42 height 13
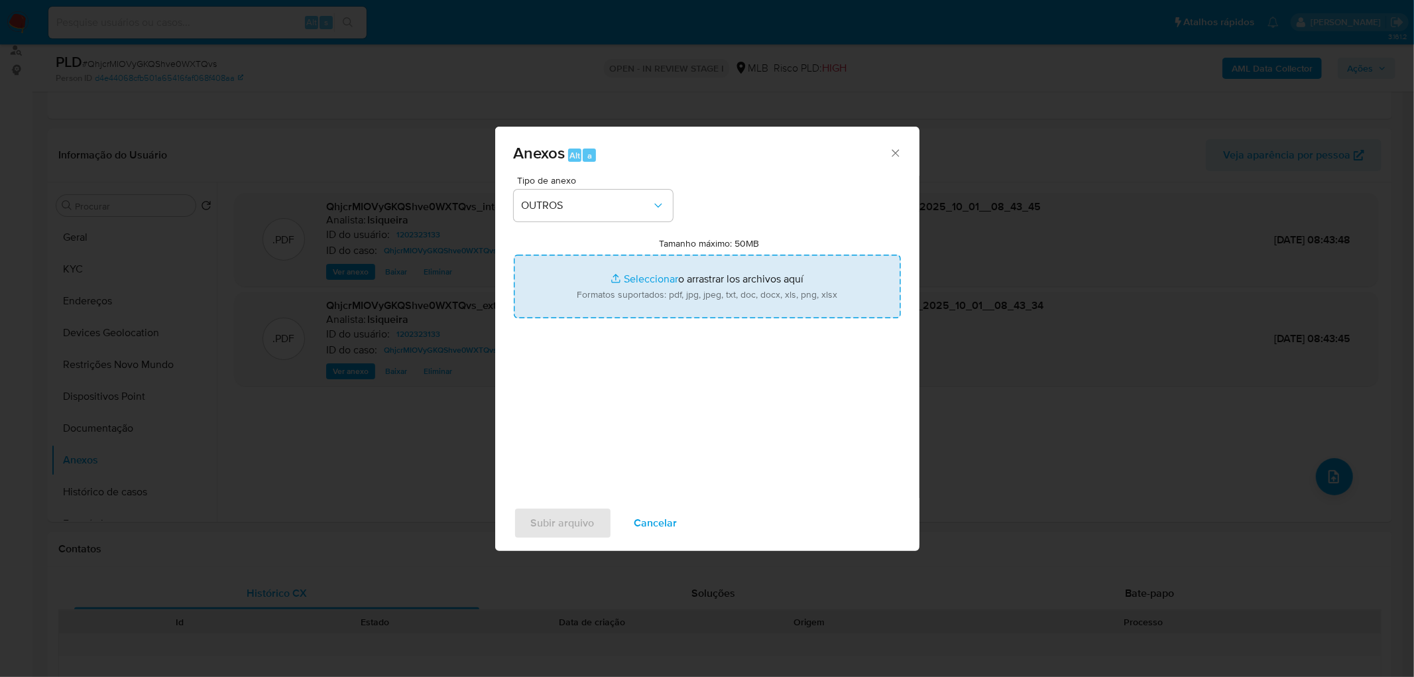
click at [606, 313] on input "Tamanho máximo: 50MB Seleccionar archivos" at bounding box center [707, 287] width 387 height 64
type input "C:\fakepath\SAR - XXXX - CPF 00721950531 - SAMUEL CARVALHO DOS SANTOS JUNIOR.pdf"
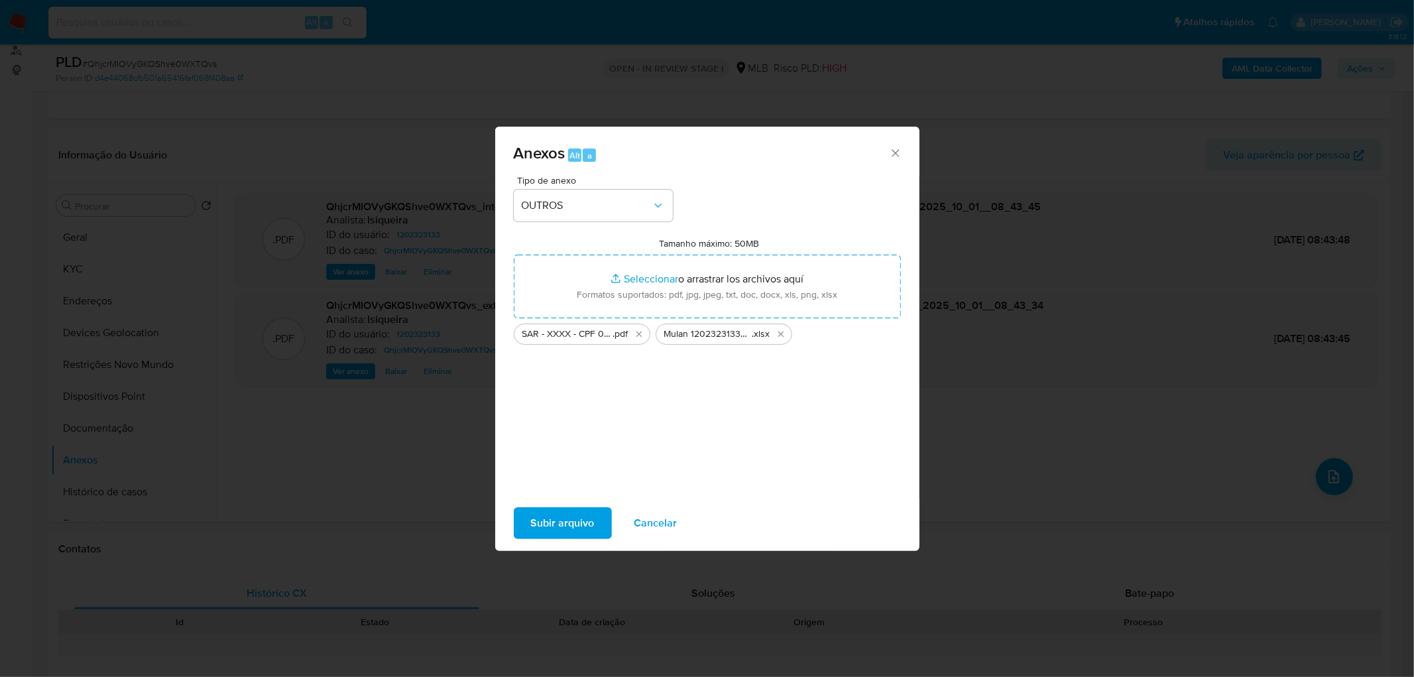
click at [573, 411] on span "Subir arquivo" at bounding box center [563, 523] width 64 height 29
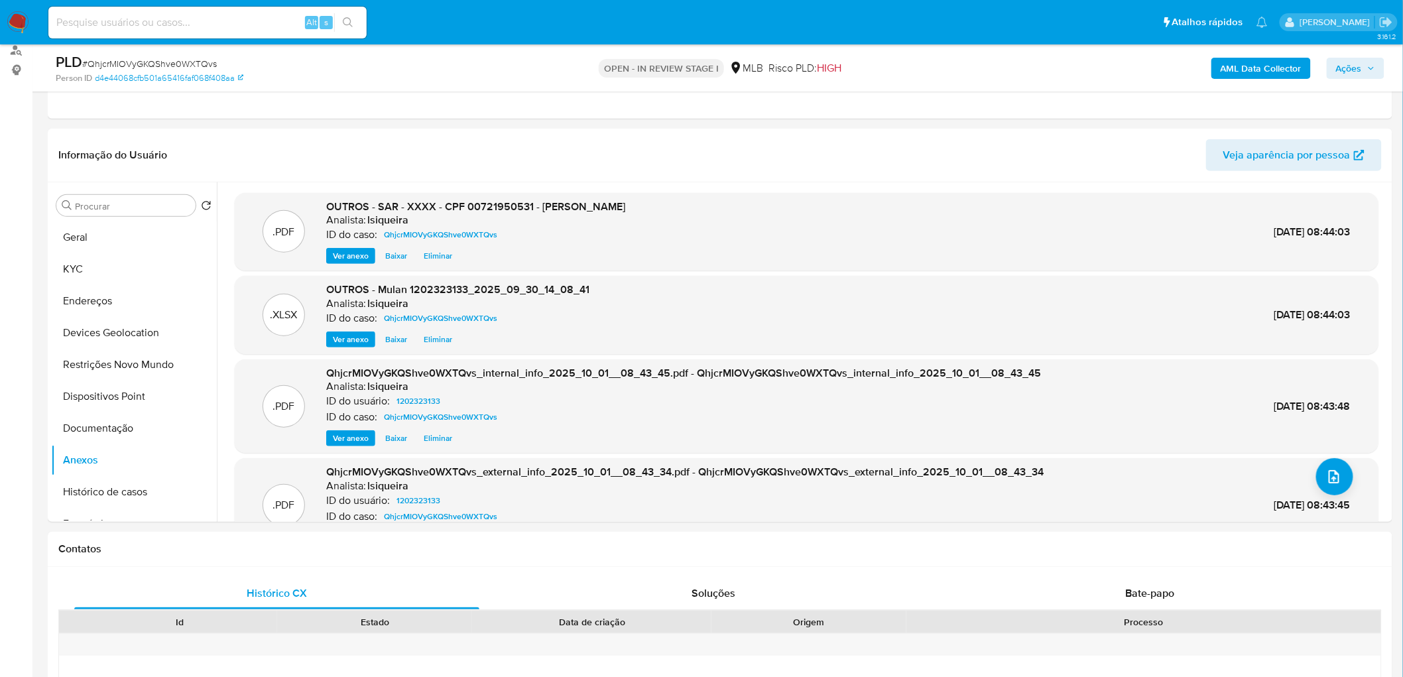
click at [931, 66] on icon "button" at bounding box center [1371, 68] width 8 height 8
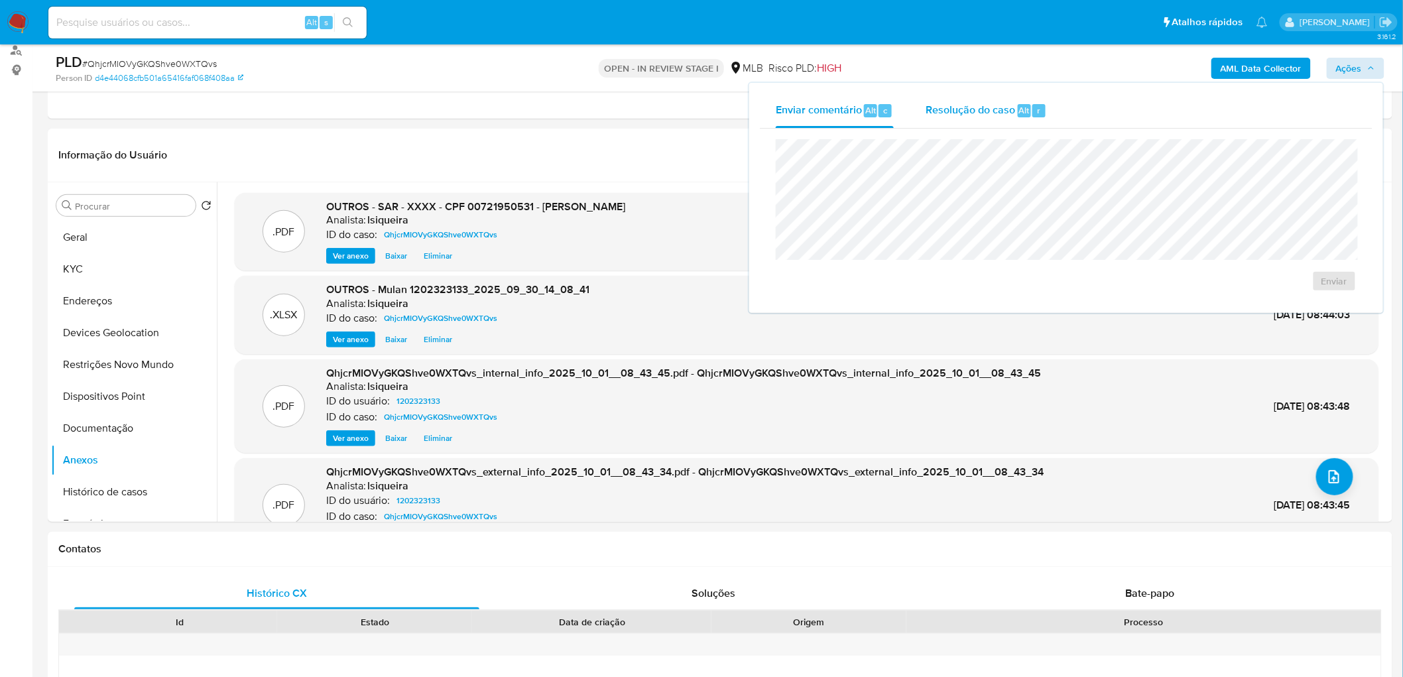
click at [931, 107] on span "Resolução do caso" at bounding box center [971, 109] width 90 height 15
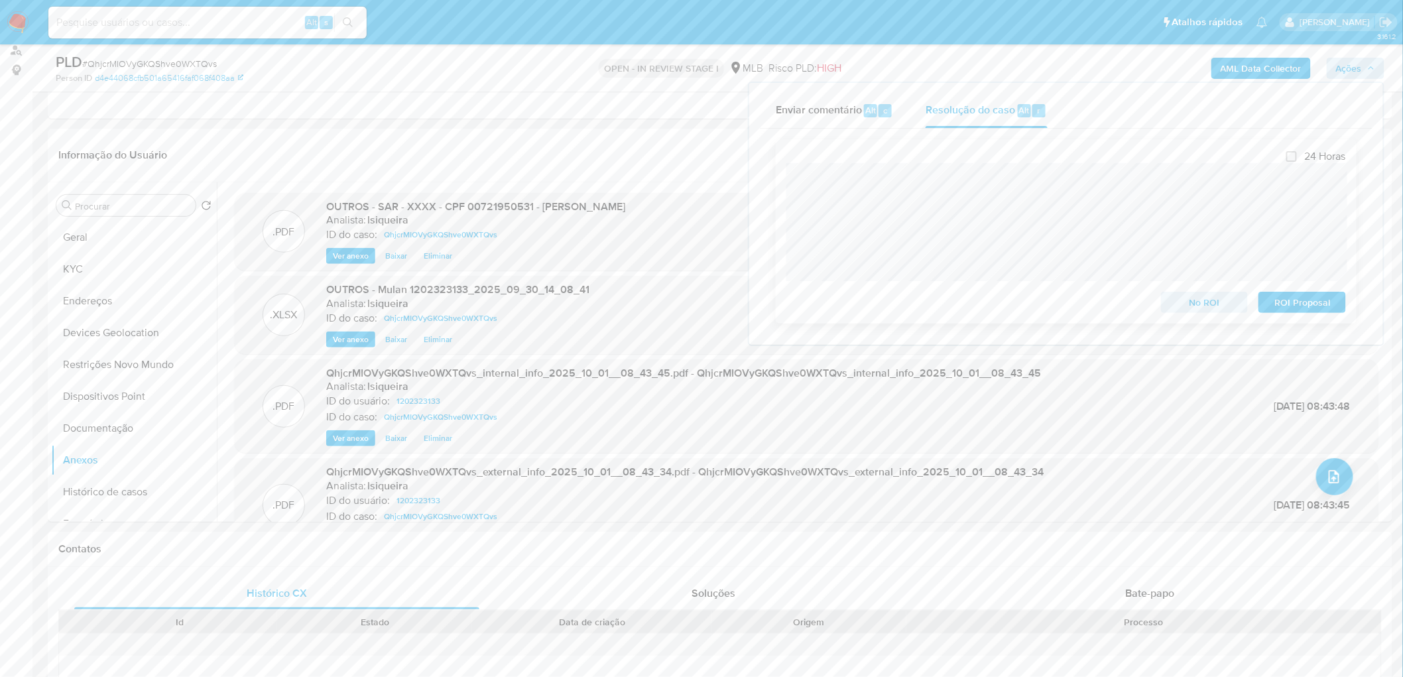
click at [931, 303] on span "ROI Proposal" at bounding box center [1302, 302] width 69 height 19
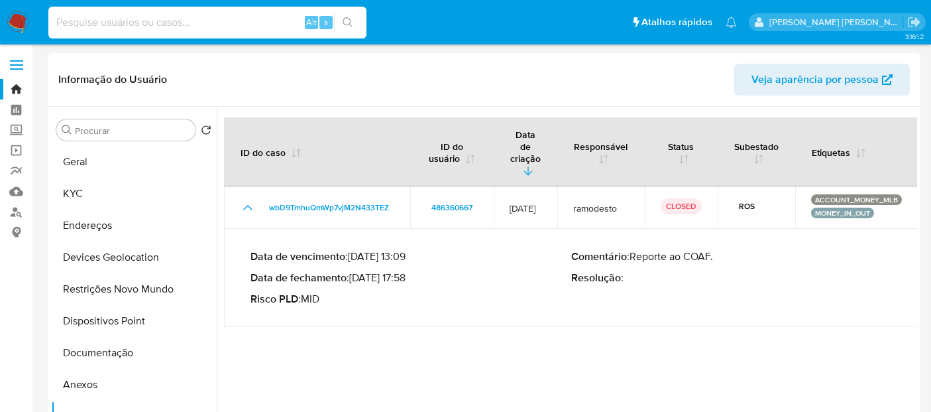
select select "10"
click at [152, 14] on input at bounding box center [207, 22] width 318 height 17
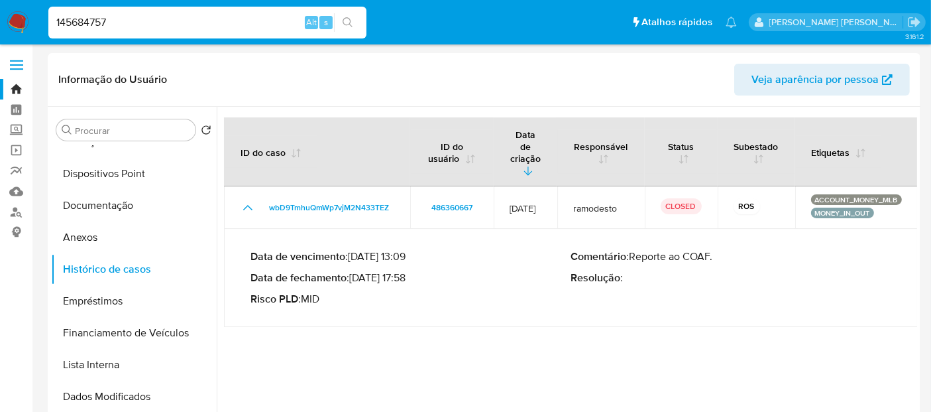
type input "145684757"
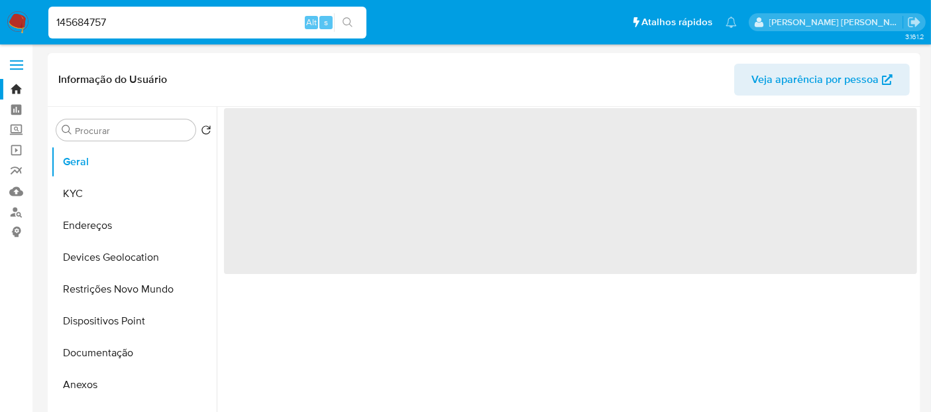
select select "10"
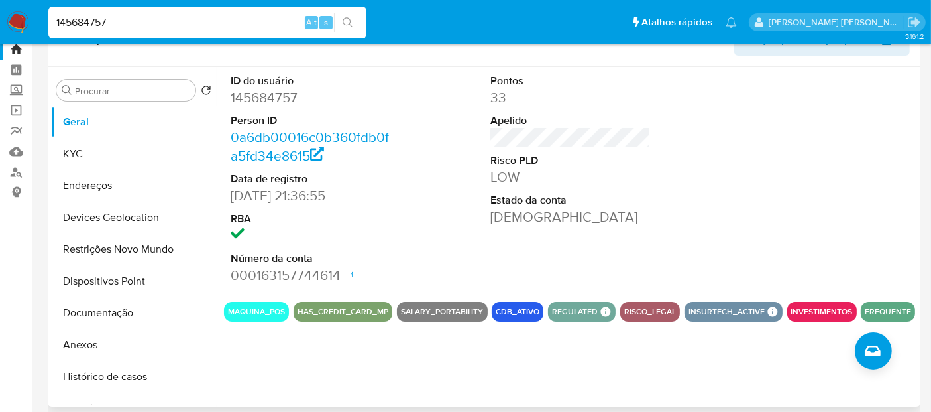
scroll to position [74, 0]
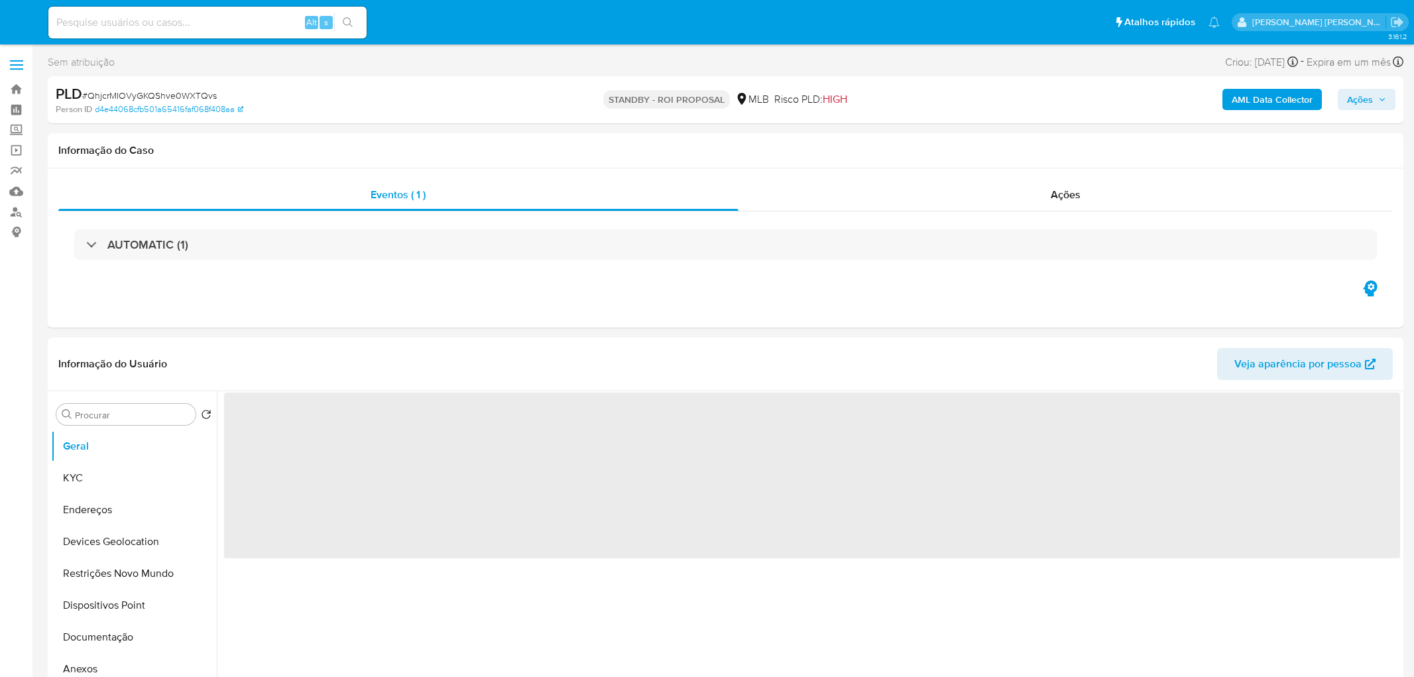
select select "10"
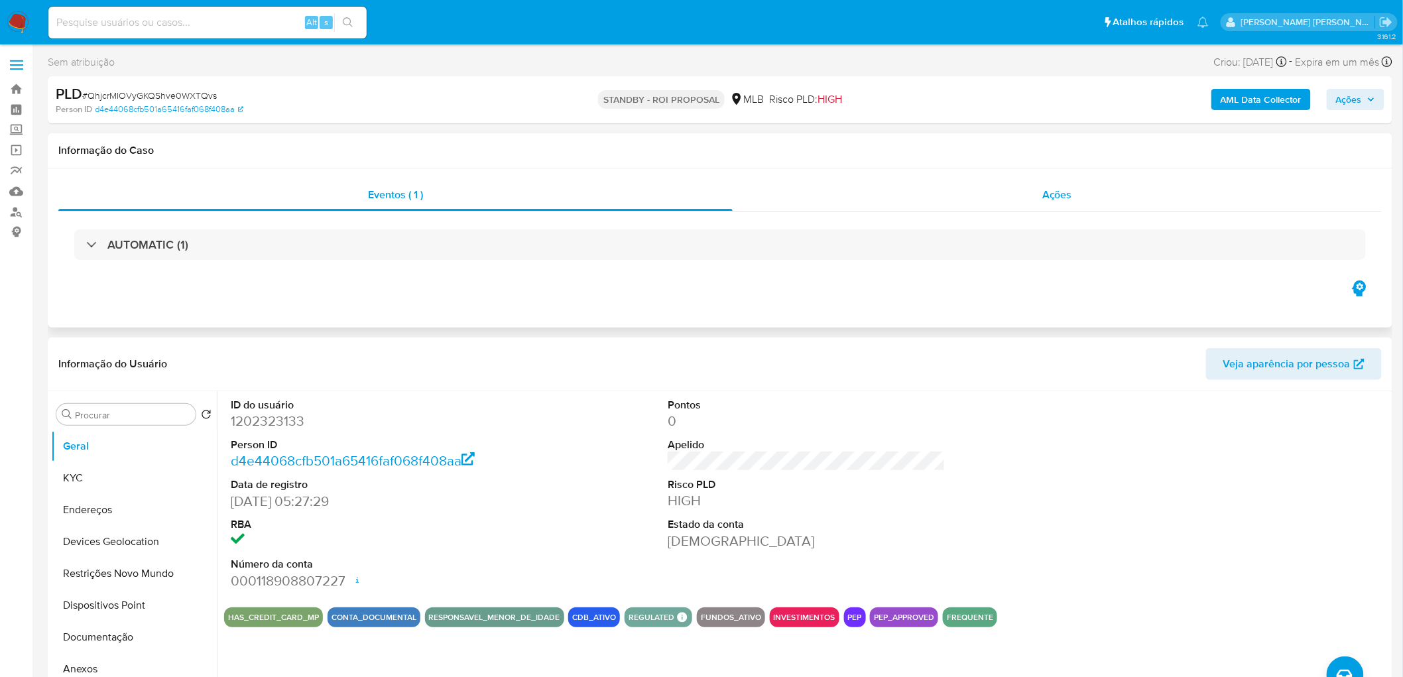
click at [1023, 184] on div "Ações" at bounding box center [1057, 195] width 649 height 32
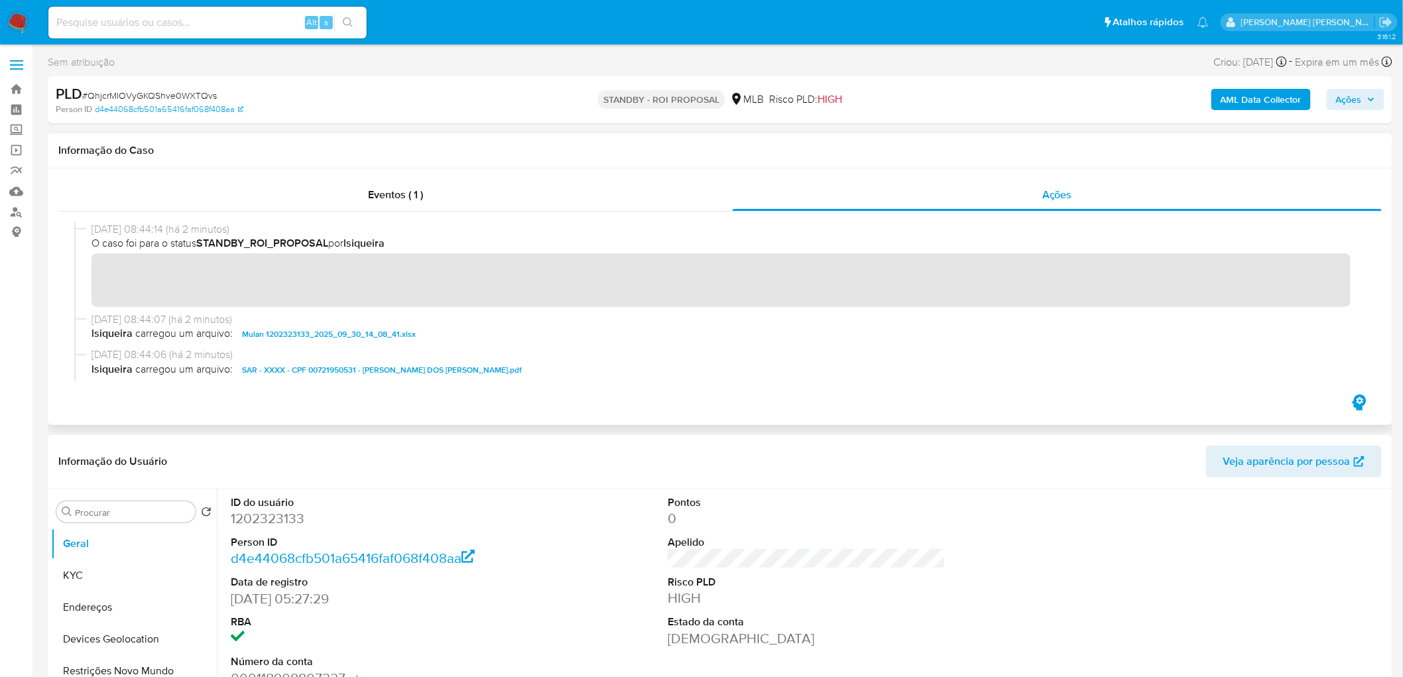
scroll to position [74, 0]
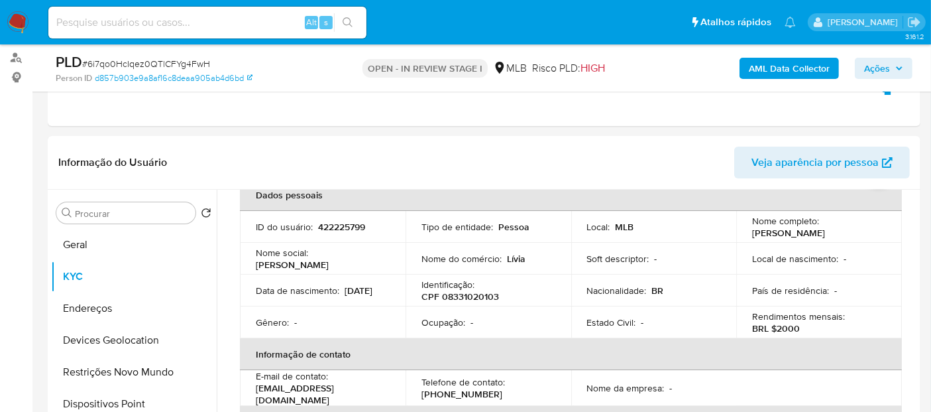
scroll to position [114, 0]
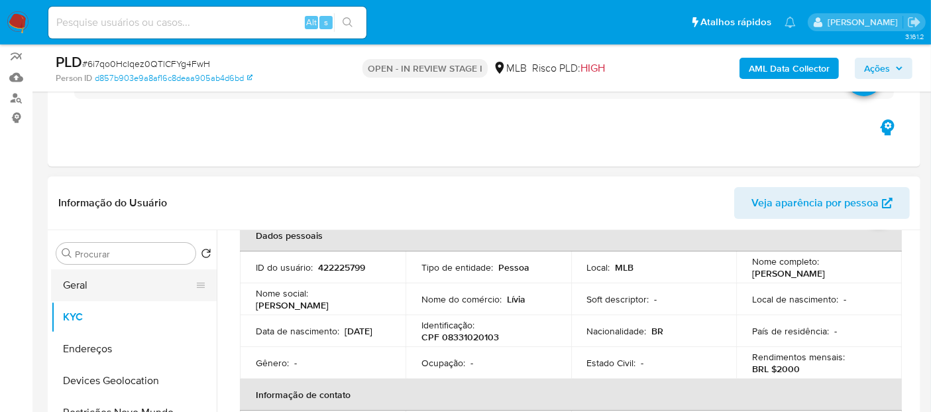
click at [85, 283] on button "Geral" at bounding box center [128, 285] width 155 height 32
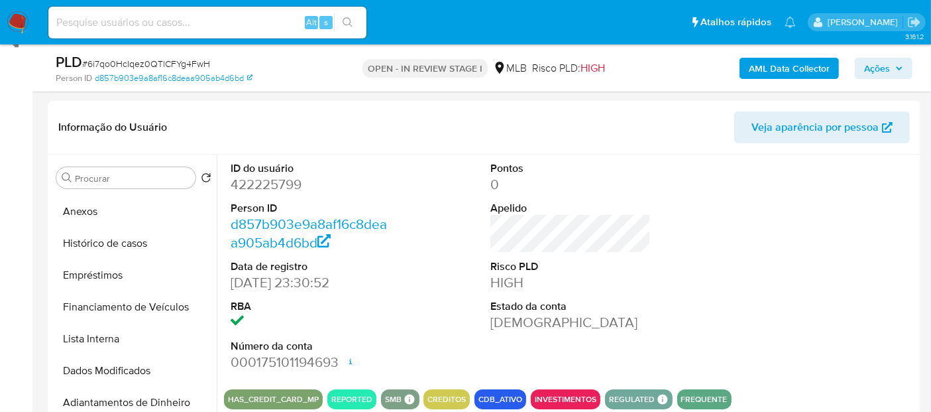
scroll to position [188, 0]
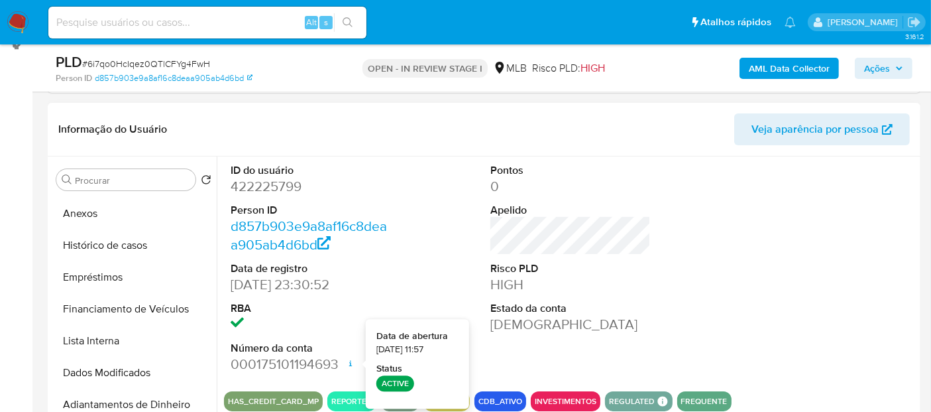
click at [825, 291] on div at bounding box center [832, 268] width 174 height 224
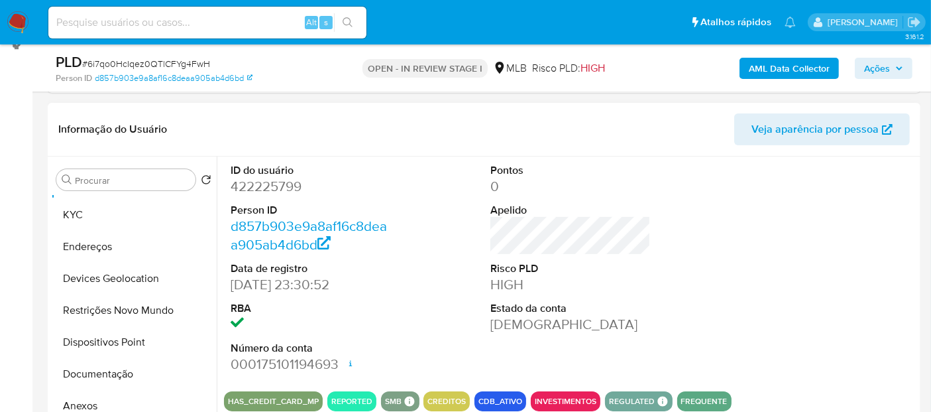
scroll to position [0, 0]
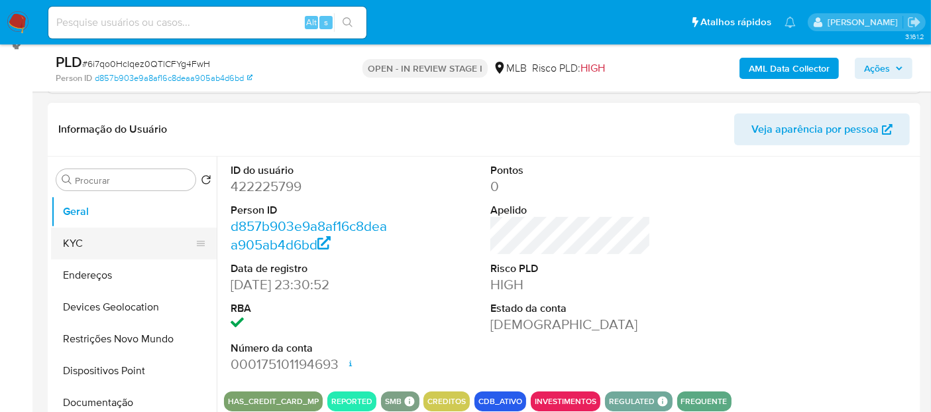
click at [124, 239] on button "KYC" at bounding box center [128, 243] width 155 height 32
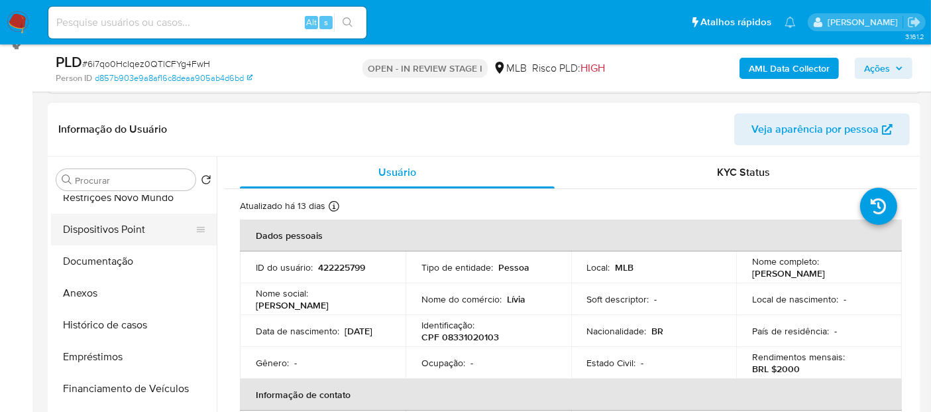
scroll to position [147, 0]
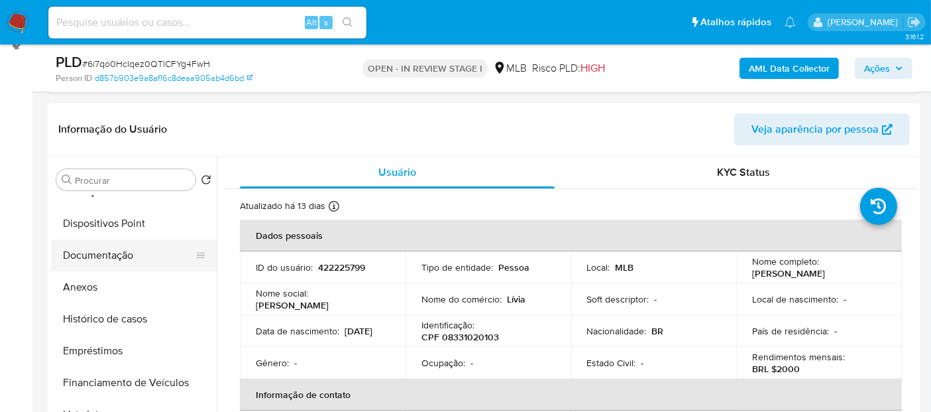
click at [121, 267] on button "Documentação" at bounding box center [128, 255] width 155 height 32
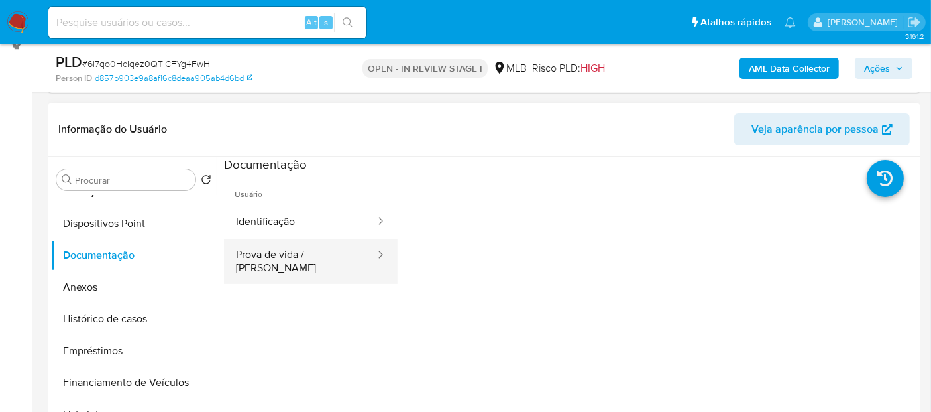
drag, startPoint x: 217, startPoint y: 270, endPoint x: 252, endPoint y: 262, distance: 36.0
click at [252, 262] on button "Prova de vida / Selfie" at bounding box center [300, 261] width 152 height 45
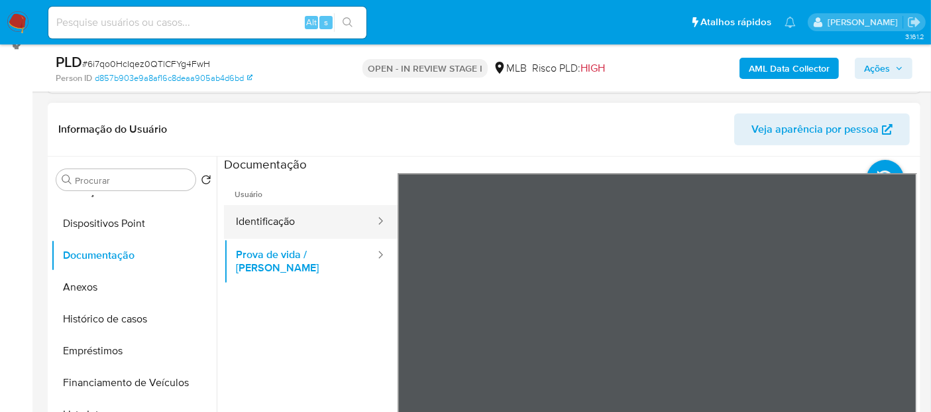
click at [255, 223] on button "Identificação" at bounding box center [300, 222] width 152 height 34
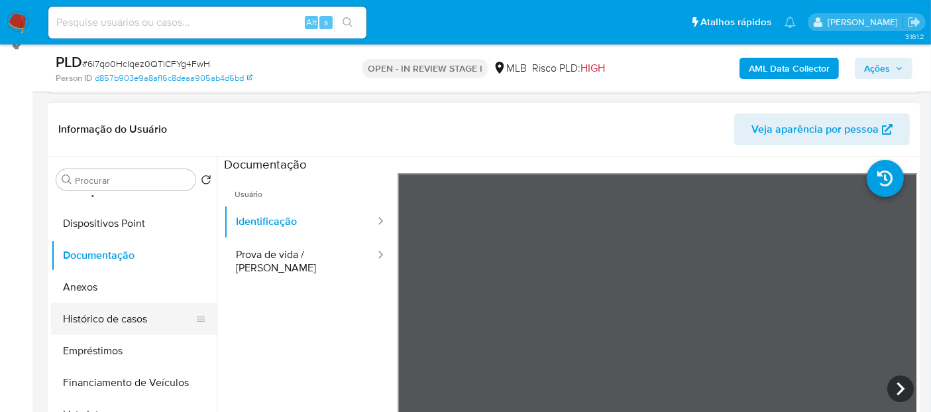
click at [111, 324] on button "Histórico de casos" at bounding box center [128, 319] width 155 height 32
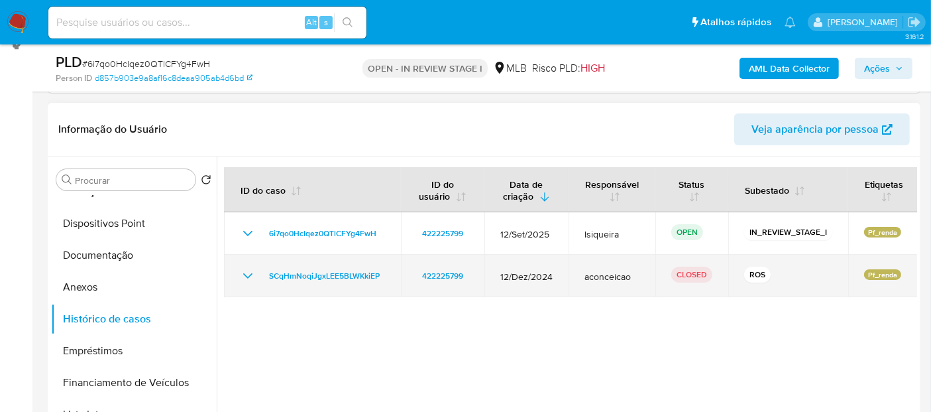
click at [235, 278] on td "SCqHmNoqiJgxLEE5BLWKkiEP" at bounding box center [312, 276] width 177 height 42
click at [242, 274] on icon "Mostrar/Ocultar" at bounding box center [248, 276] width 16 height 16
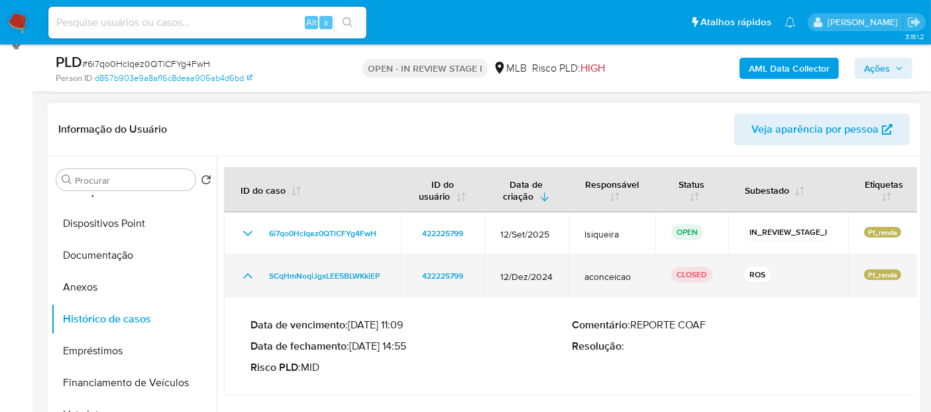
click at [242, 274] on icon "Mostrar/Ocultar" at bounding box center [248, 276] width 16 height 16
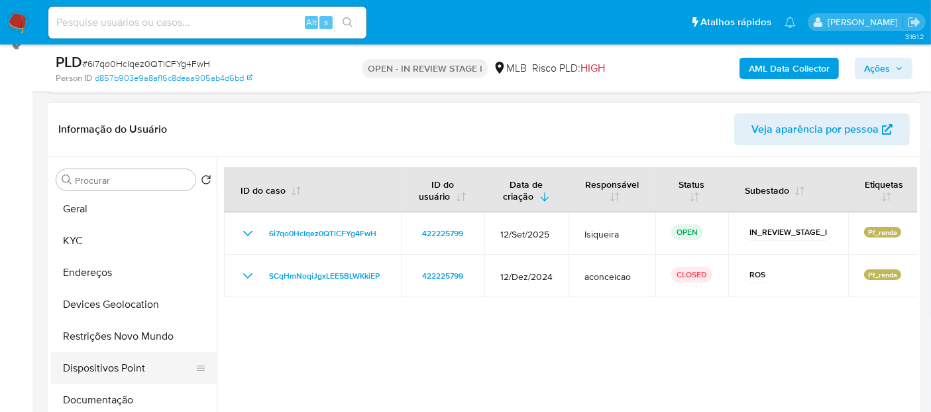
scroll to position [0, 0]
click at [105, 211] on button "Geral" at bounding box center [134, 212] width 166 height 32
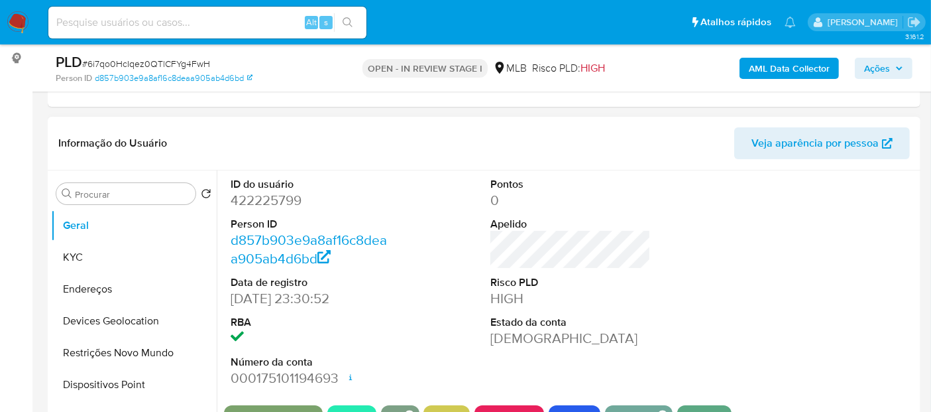
scroll to position [261, 0]
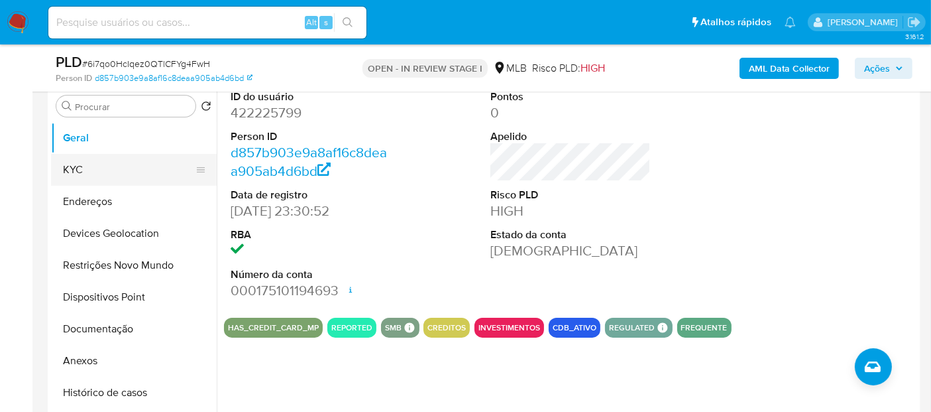
click at [133, 173] on button "KYC" at bounding box center [128, 170] width 155 height 32
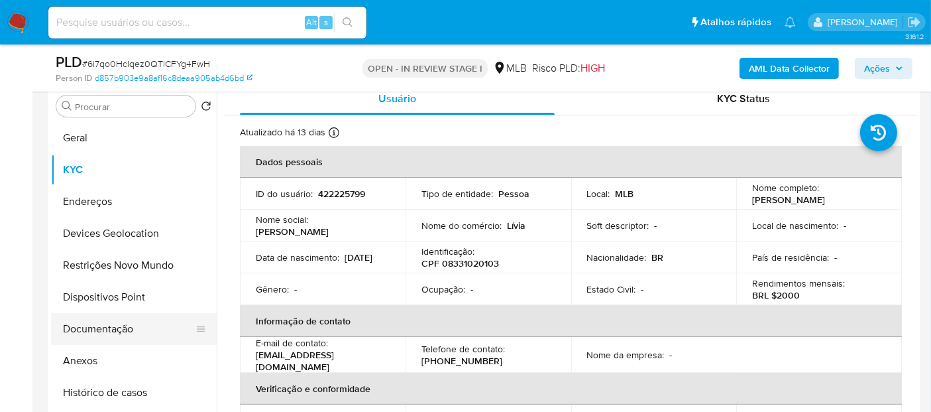
click at [80, 319] on button "Documentação" at bounding box center [128, 329] width 155 height 32
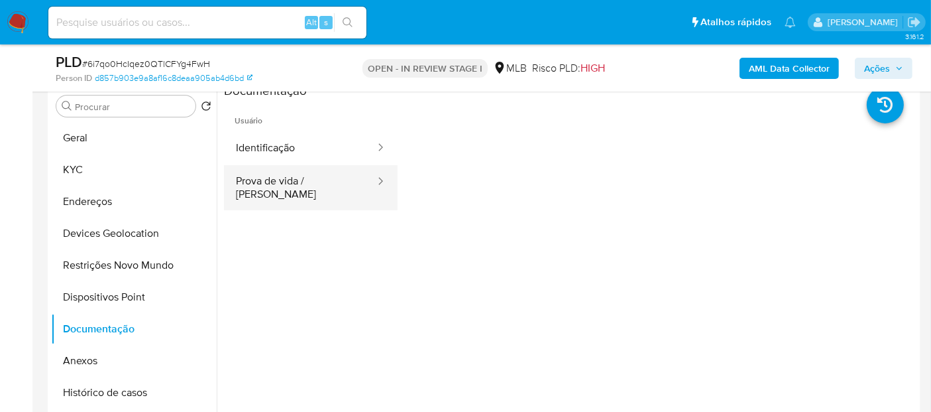
click at [347, 177] on button "Prova de vida / Selfie" at bounding box center [300, 187] width 152 height 45
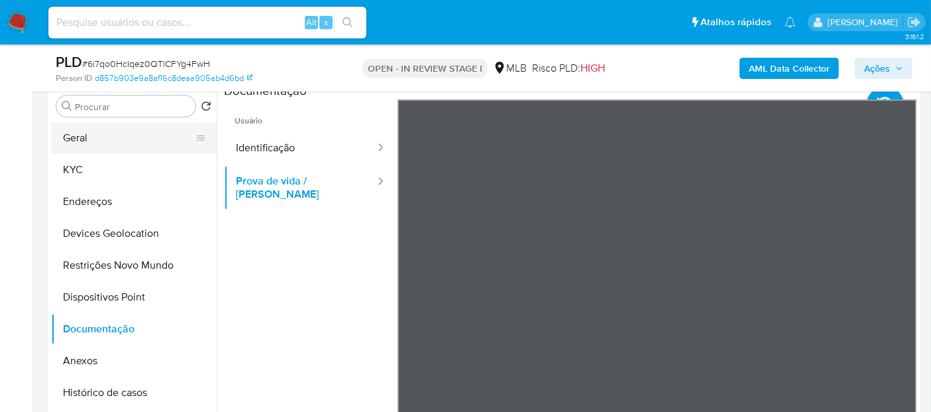
click at [82, 139] on button "Geral" at bounding box center [128, 138] width 155 height 32
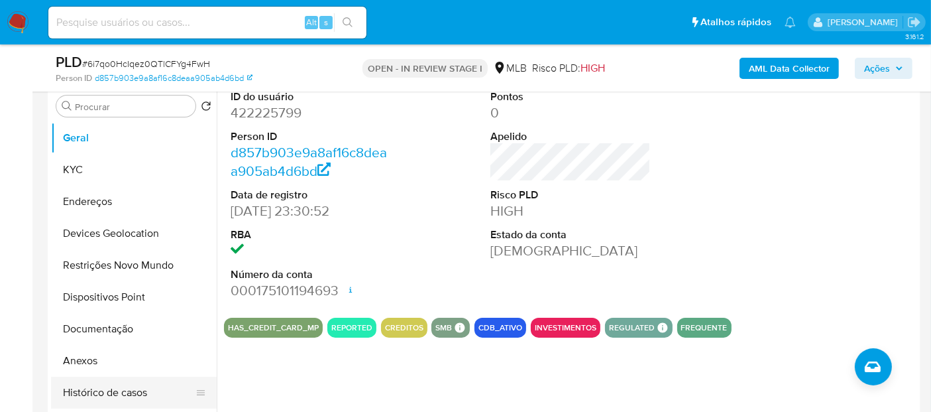
click at [104, 385] on button "Histórico de casos" at bounding box center [128, 393] width 155 height 32
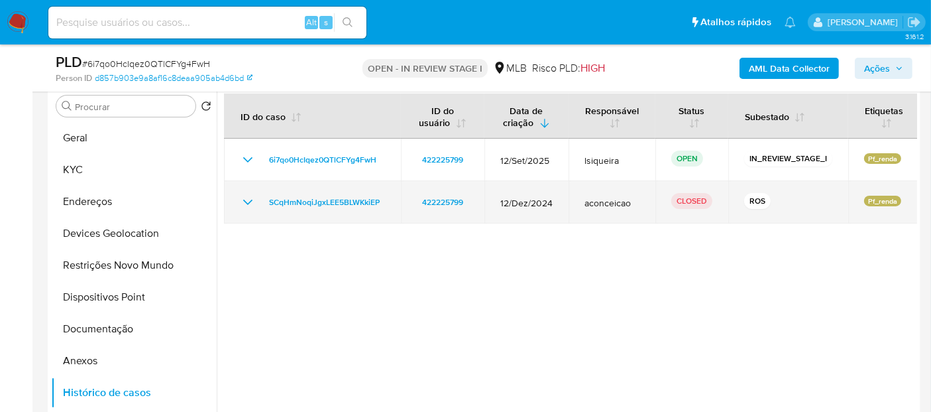
click at [240, 196] on icon "Mostrar/Ocultar" at bounding box center [248, 202] width 16 height 16
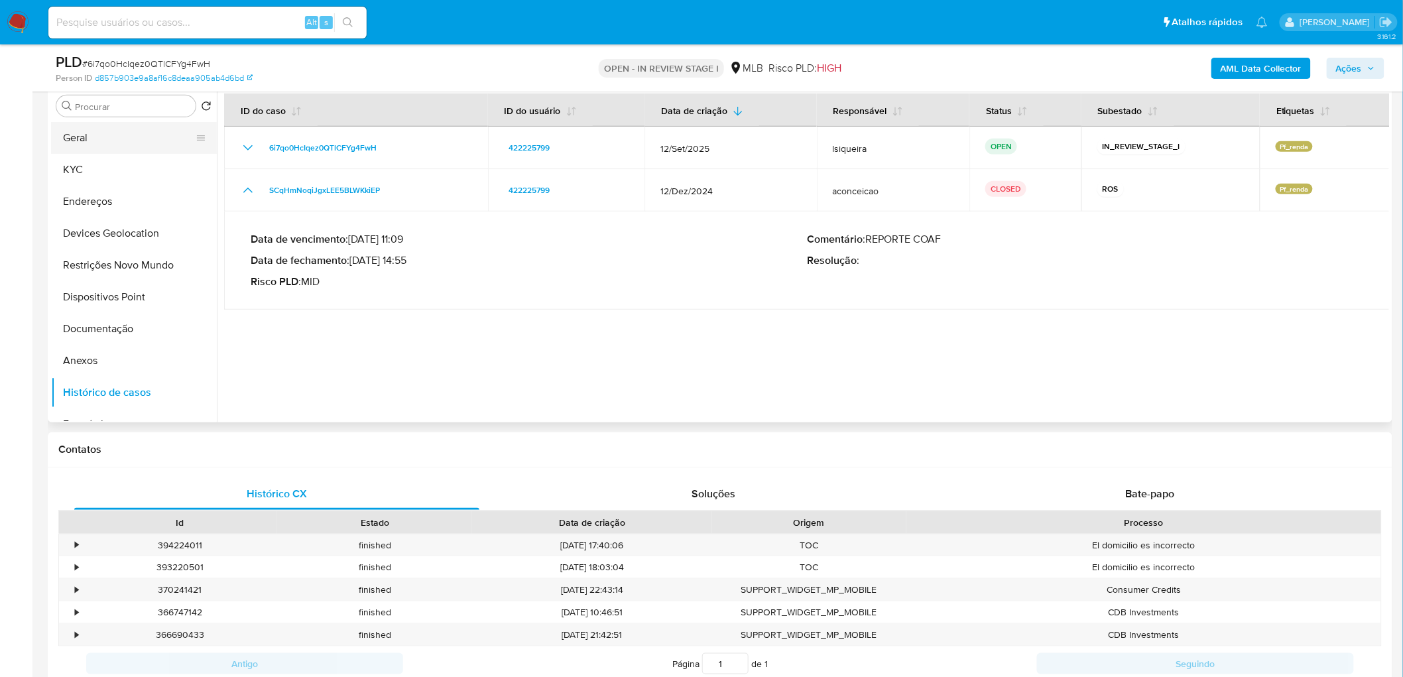
click at [111, 147] on button "Geral" at bounding box center [128, 138] width 155 height 32
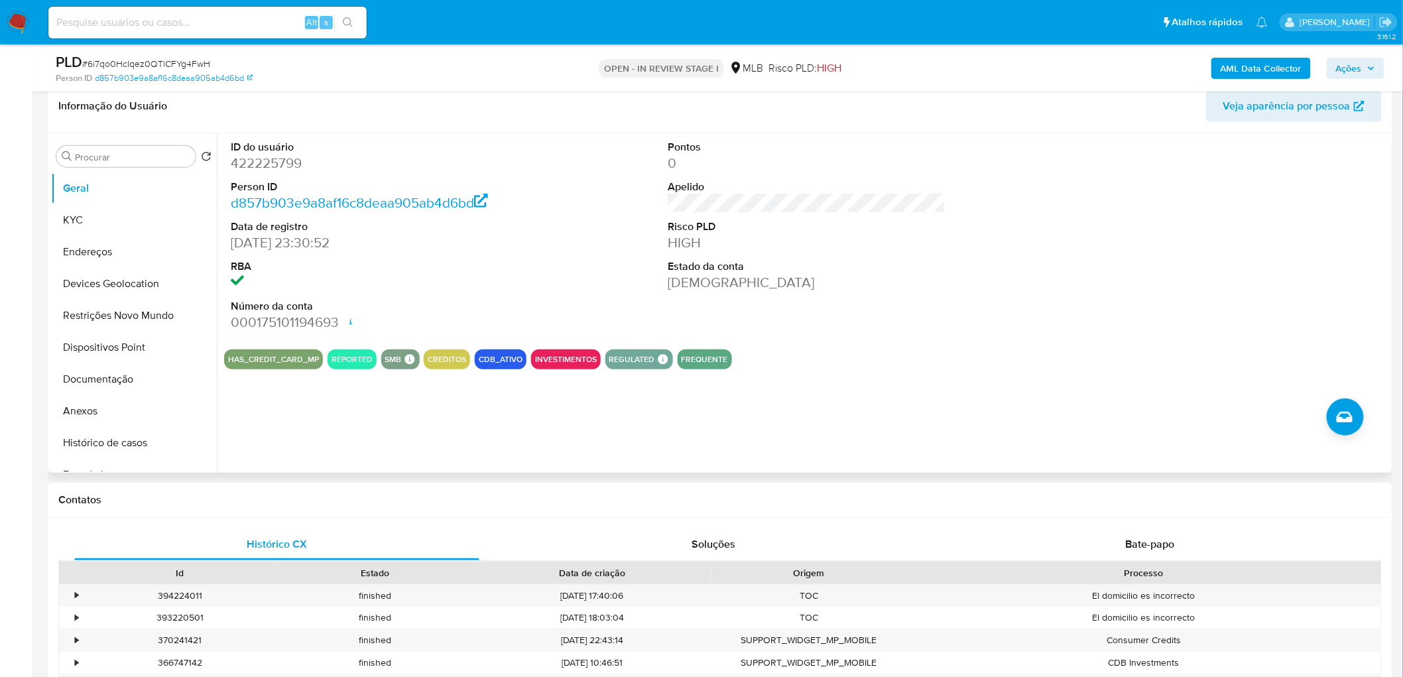
scroll to position [188, 0]
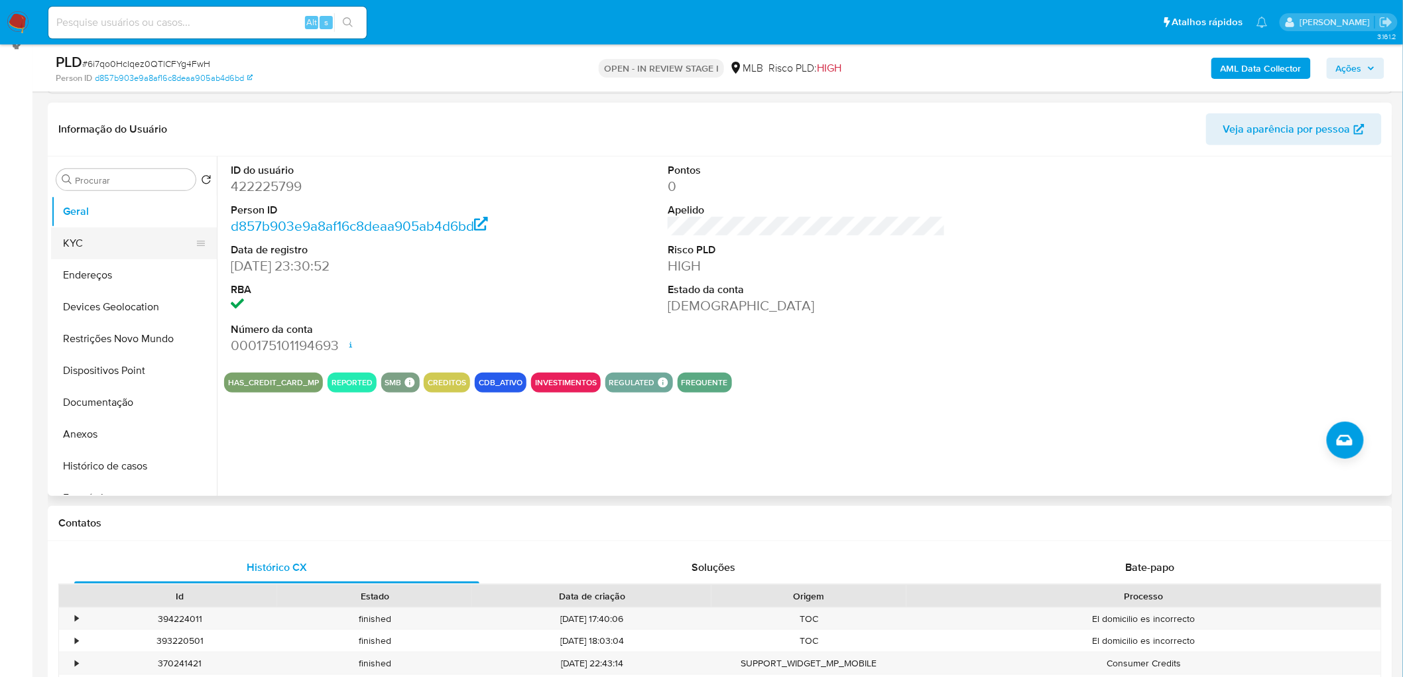
click at [129, 236] on button "KYC" at bounding box center [128, 243] width 155 height 32
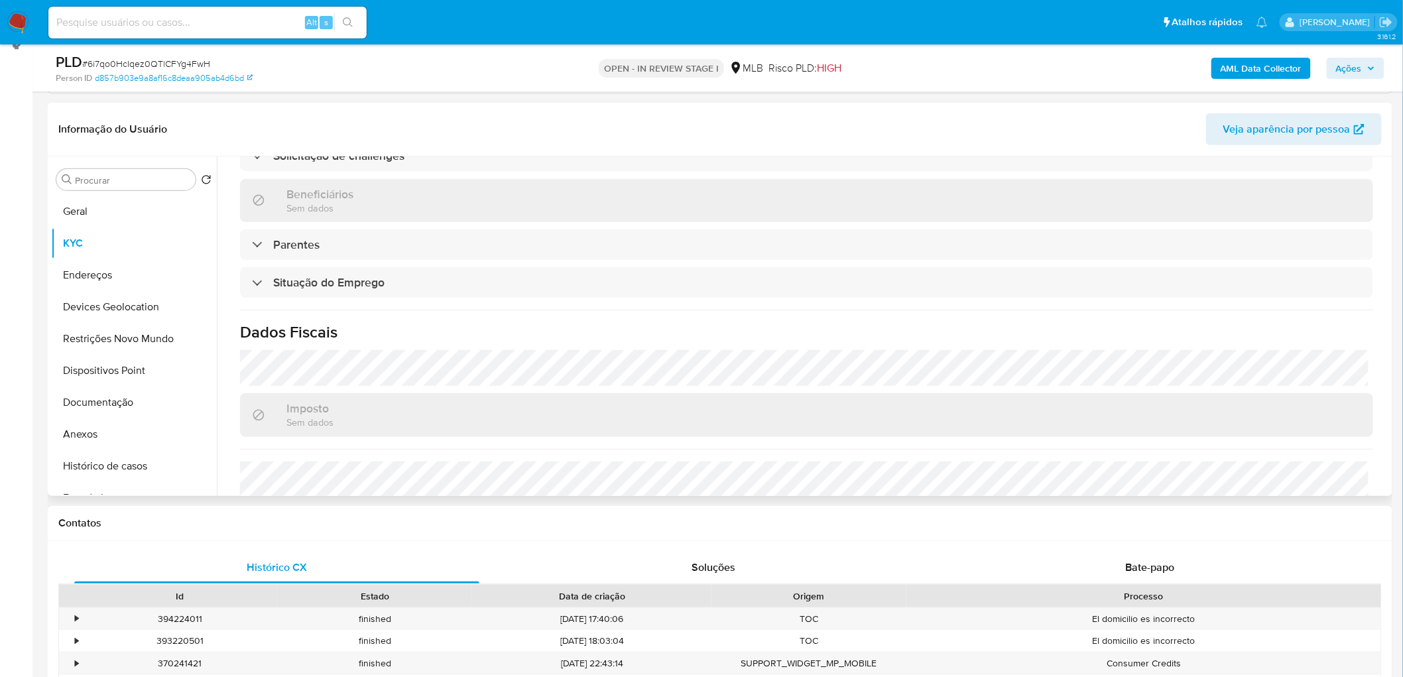
scroll to position [552, 0]
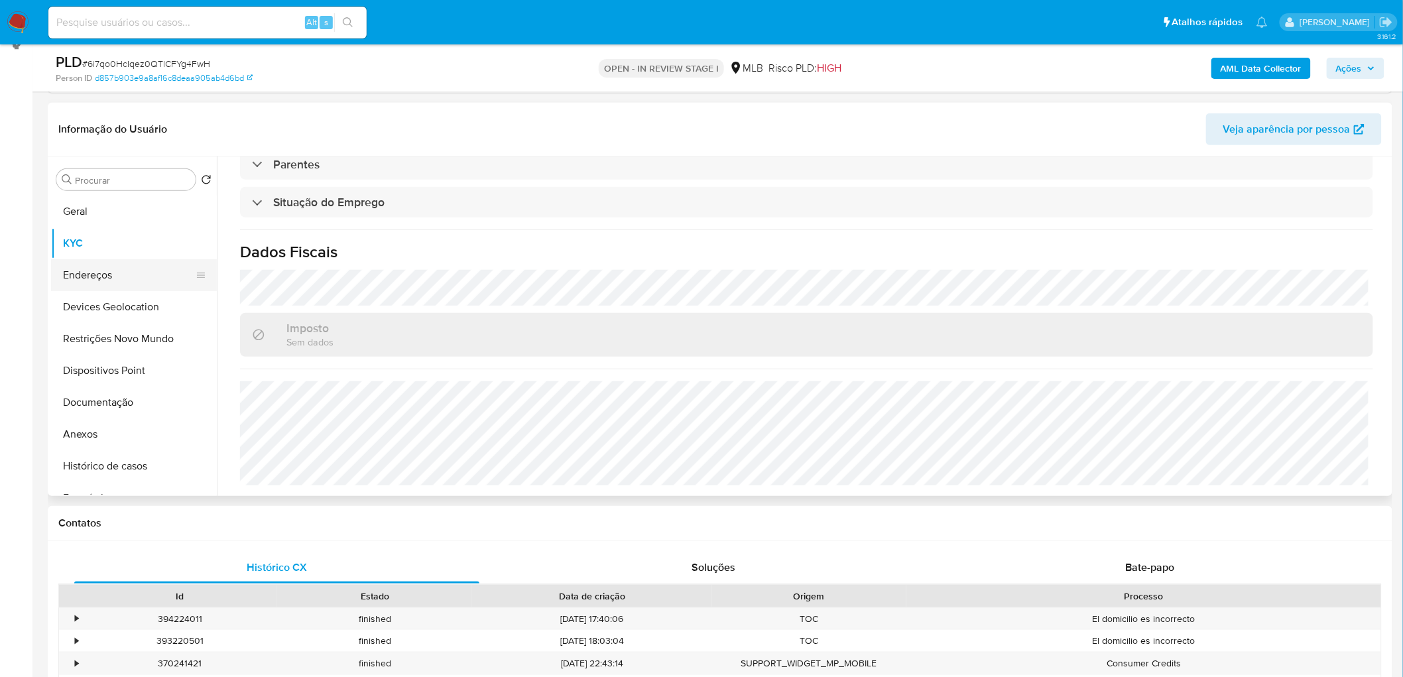
click at [93, 279] on button "Endereços" at bounding box center [128, 275] width 155 height 32
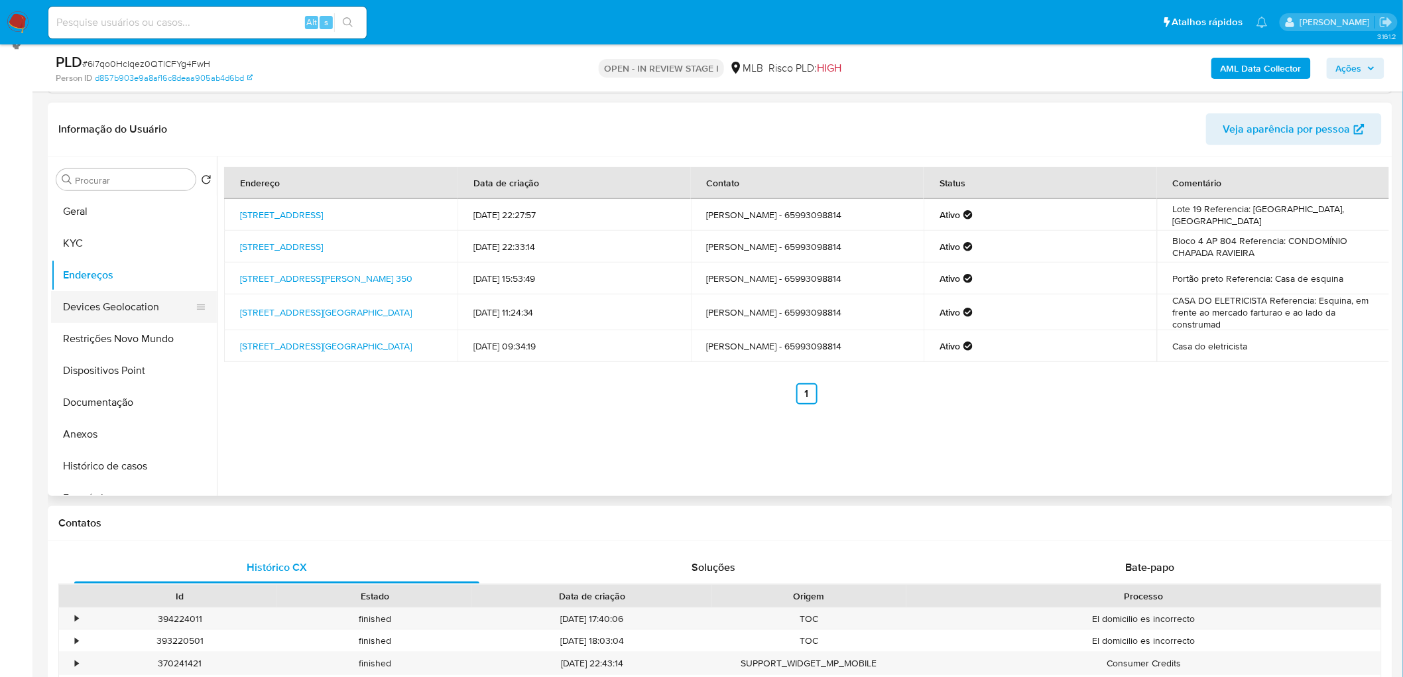
click at [136, 297] on button "Devices Geolocation" at bounding box center [128, 307] width 155 height 32
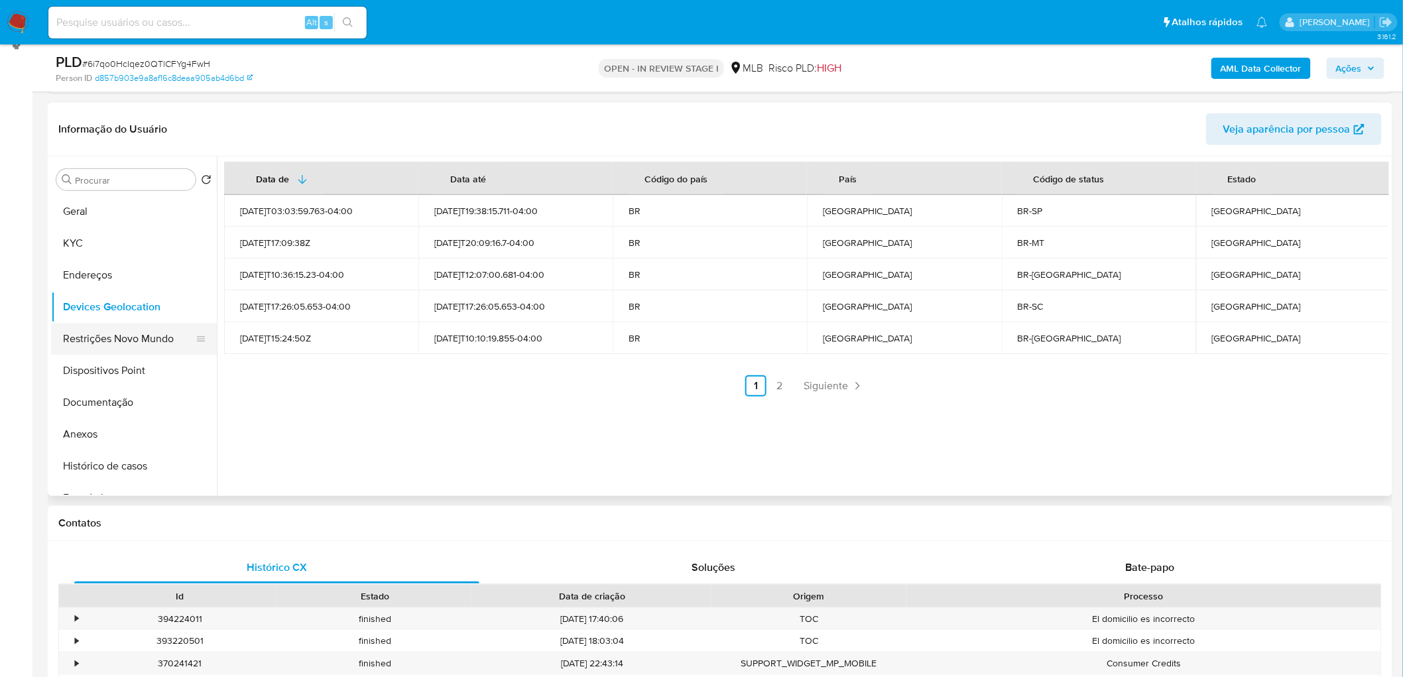
click at [143, 333] on button "Restrições Novo Mundo" at bounding box center [128, 339] width 155 height 32
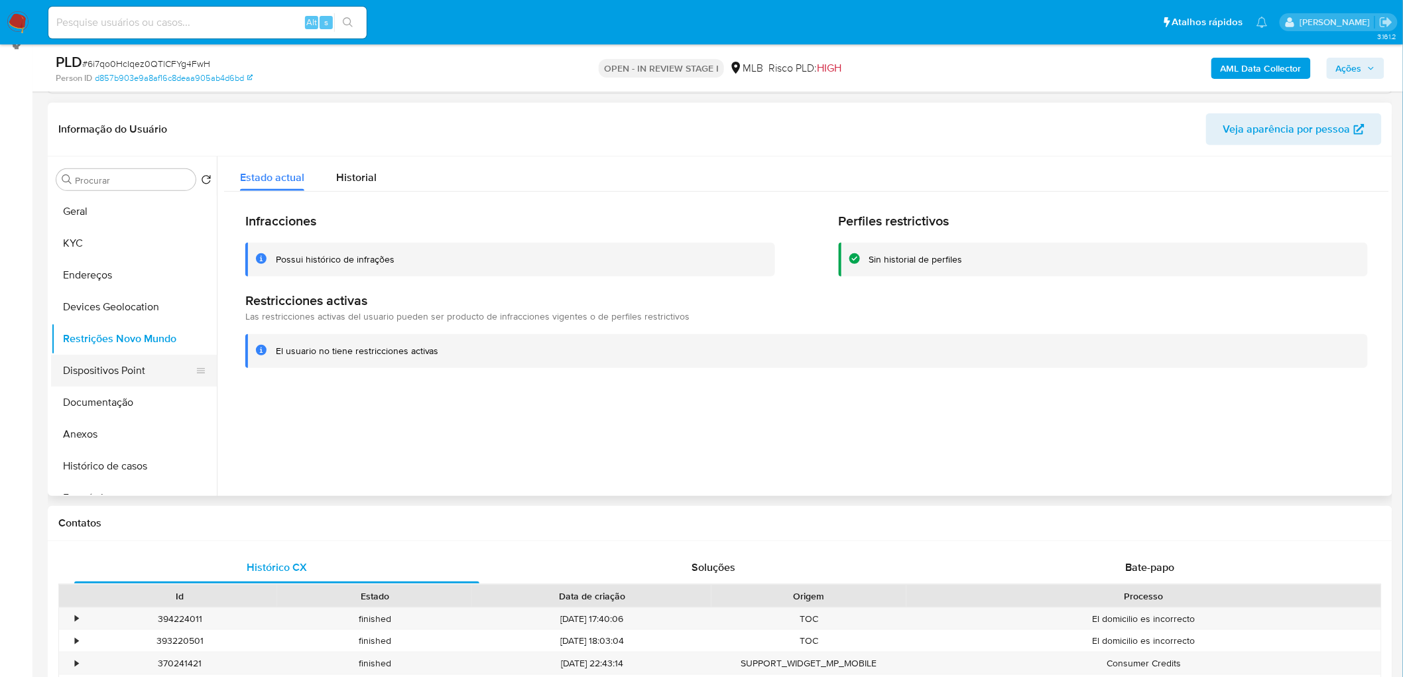
click at [121, 369] on button "Dispositivos Point" at bounding box center [128, 371] width 155 height 32
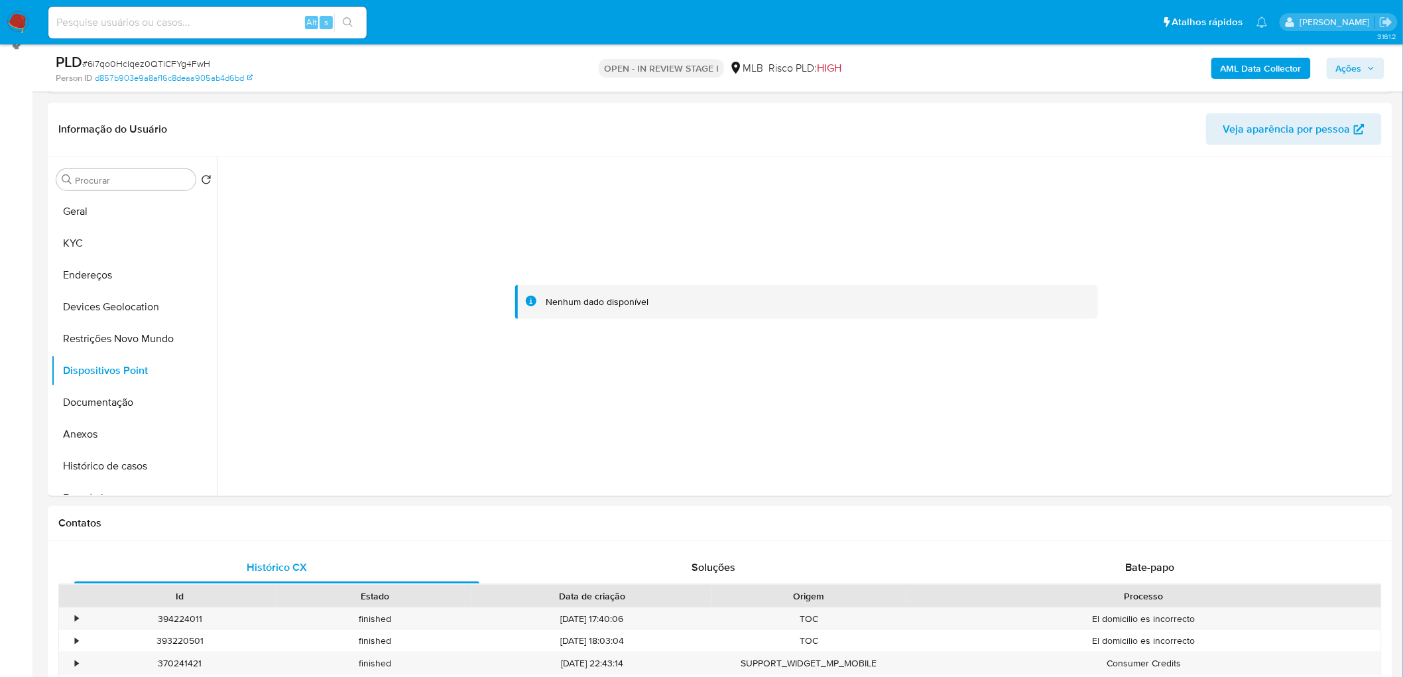
click at [931, 74] on b "AML Data Collector" at bounding box center [1261, 68] width 81 height 21
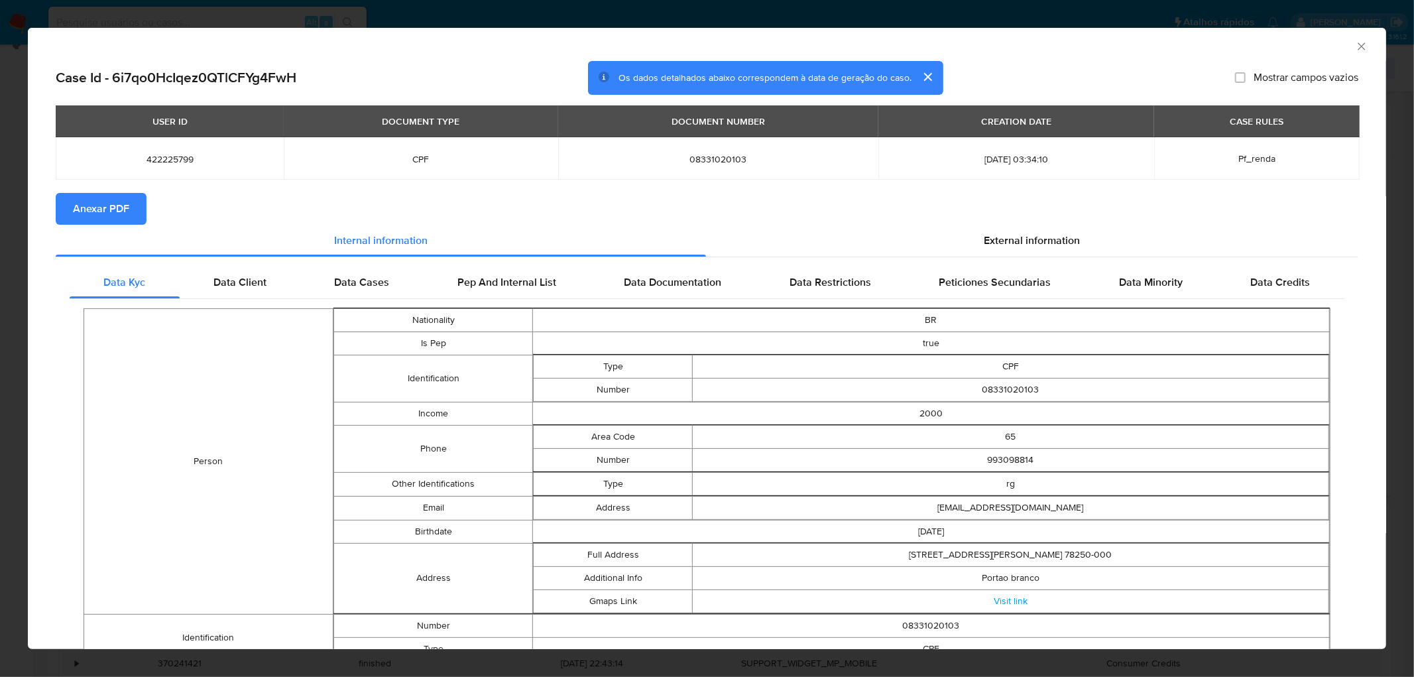
click at [114, 201] on span "Anexar PDF" at bounding box center [101, 208] width 56 height 29
click at [931, 45] on icon "Fechar a janela" at bounding box center [1361, 46] width 13 height 13
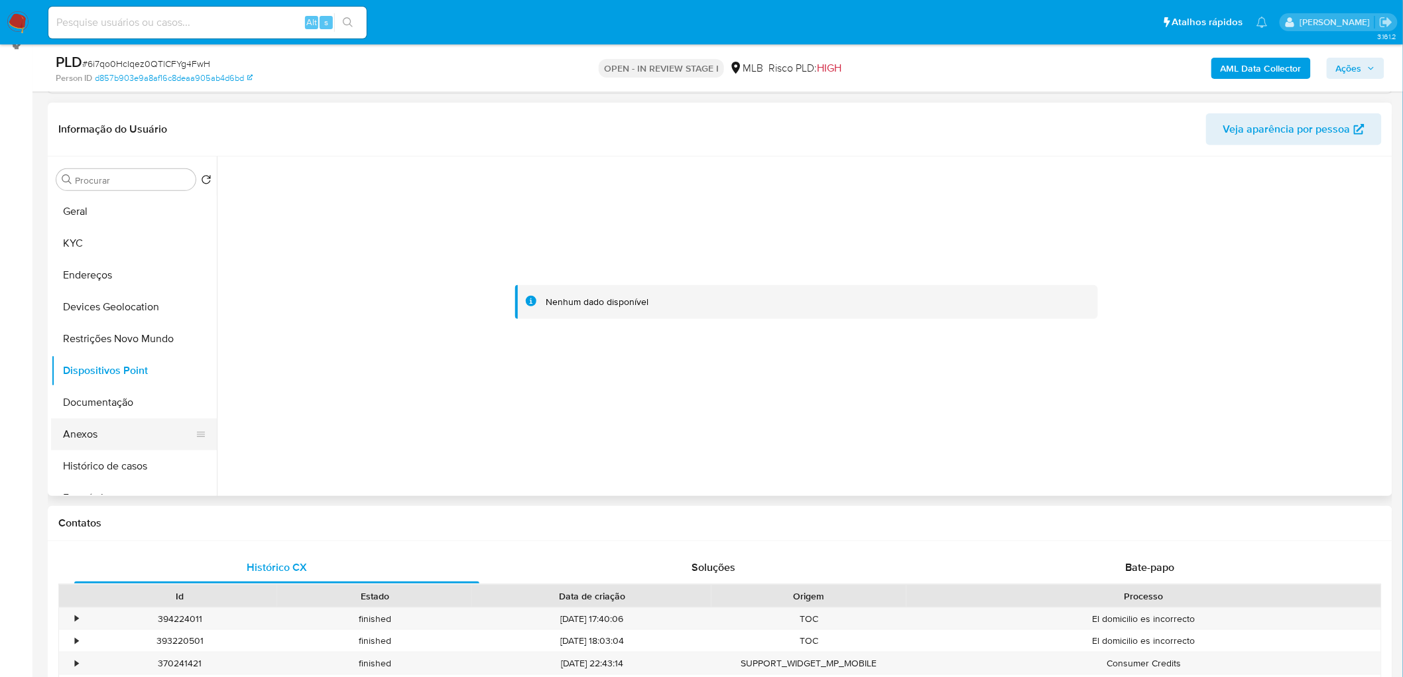
click at [93, 411] on button "Anexos" at bounding box center [128, 434] width 155 height 32
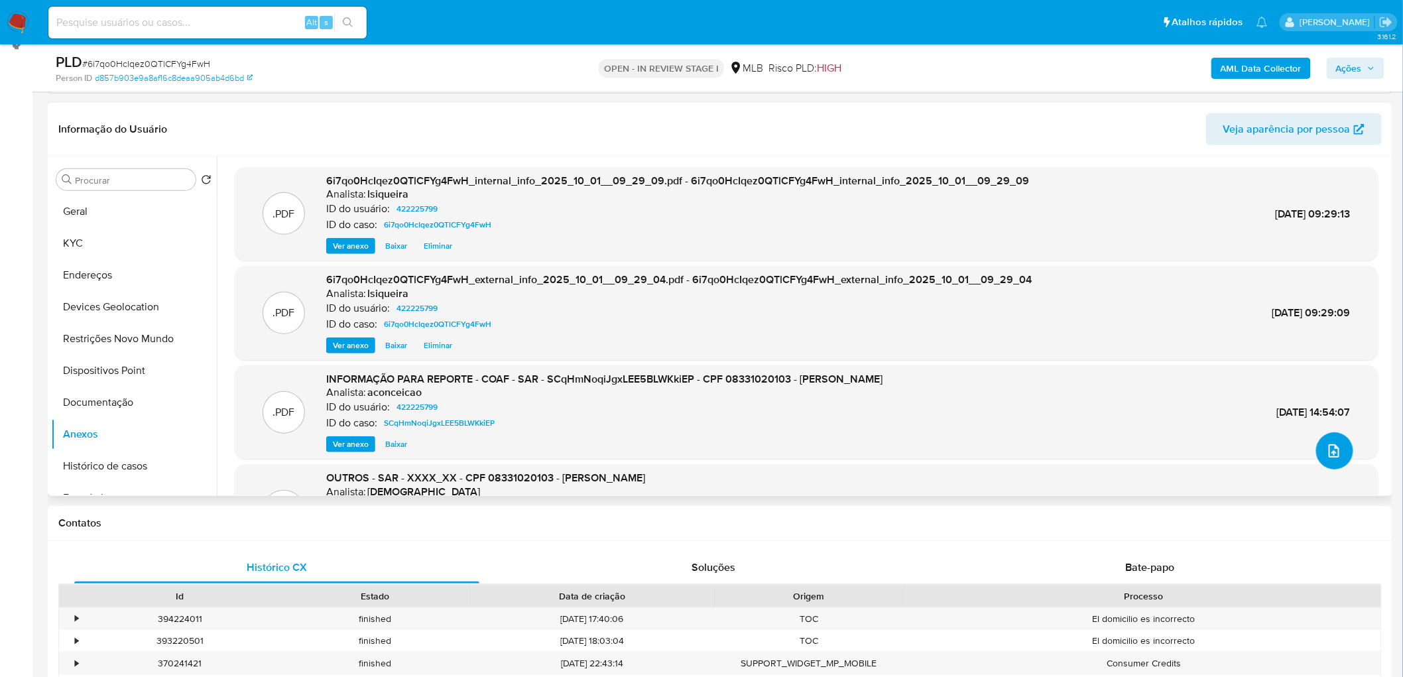
click at [931, 411] on button "upload-file" at bounding box center [1334, 450] width 37 height 37
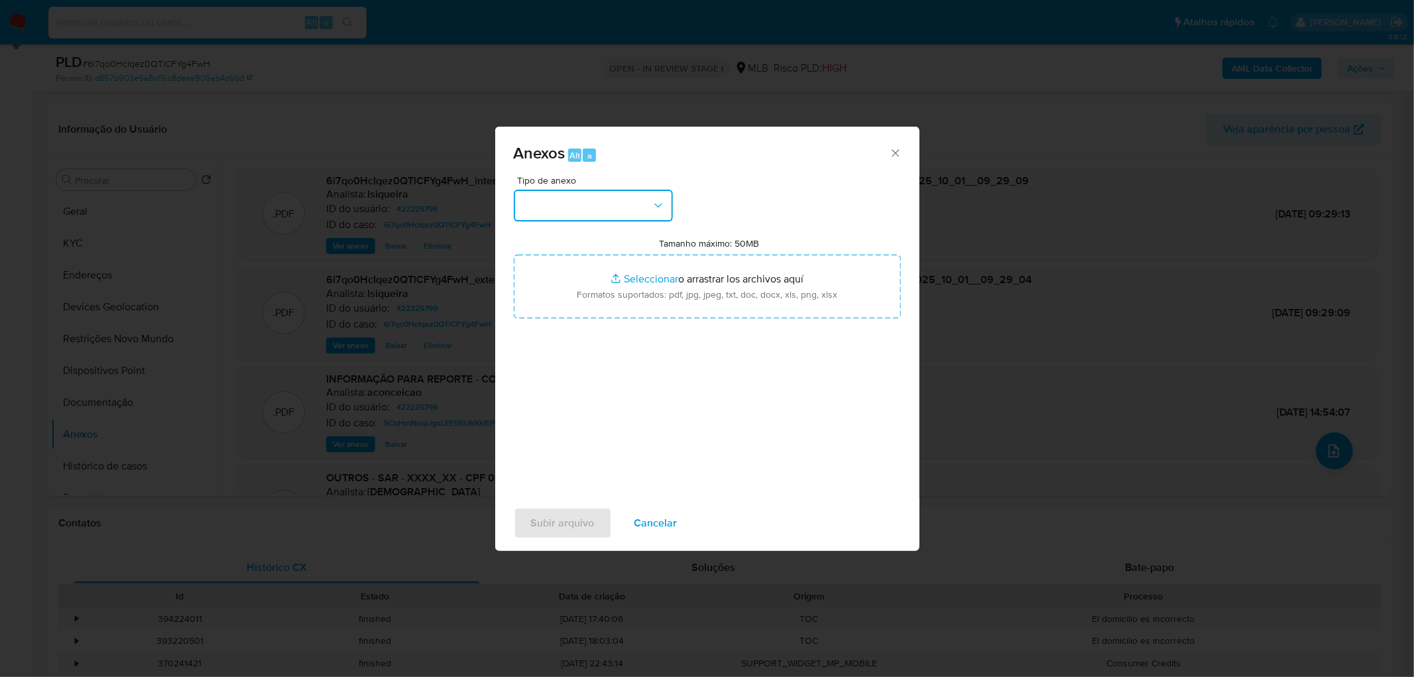
click at [635, 202] on button "button" at bounding box center [593, 206] width 159 height 32
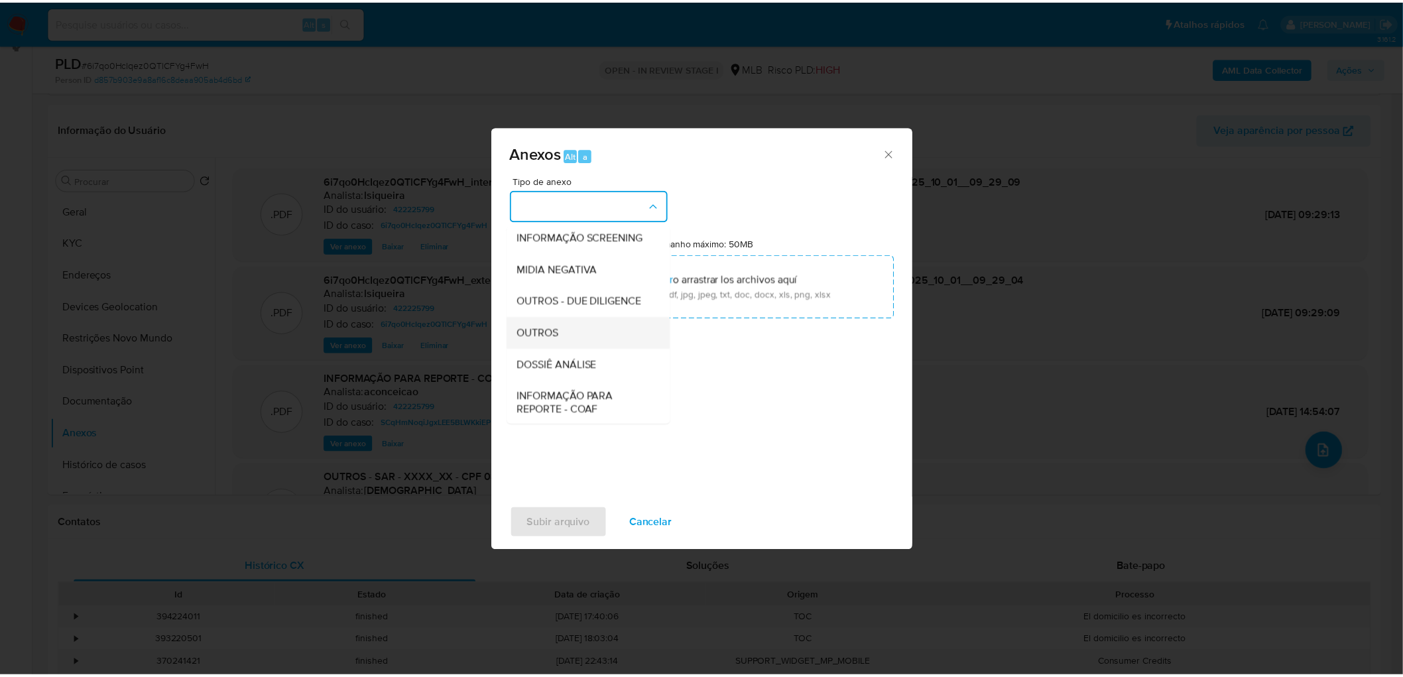
scroll to position [147, 0]
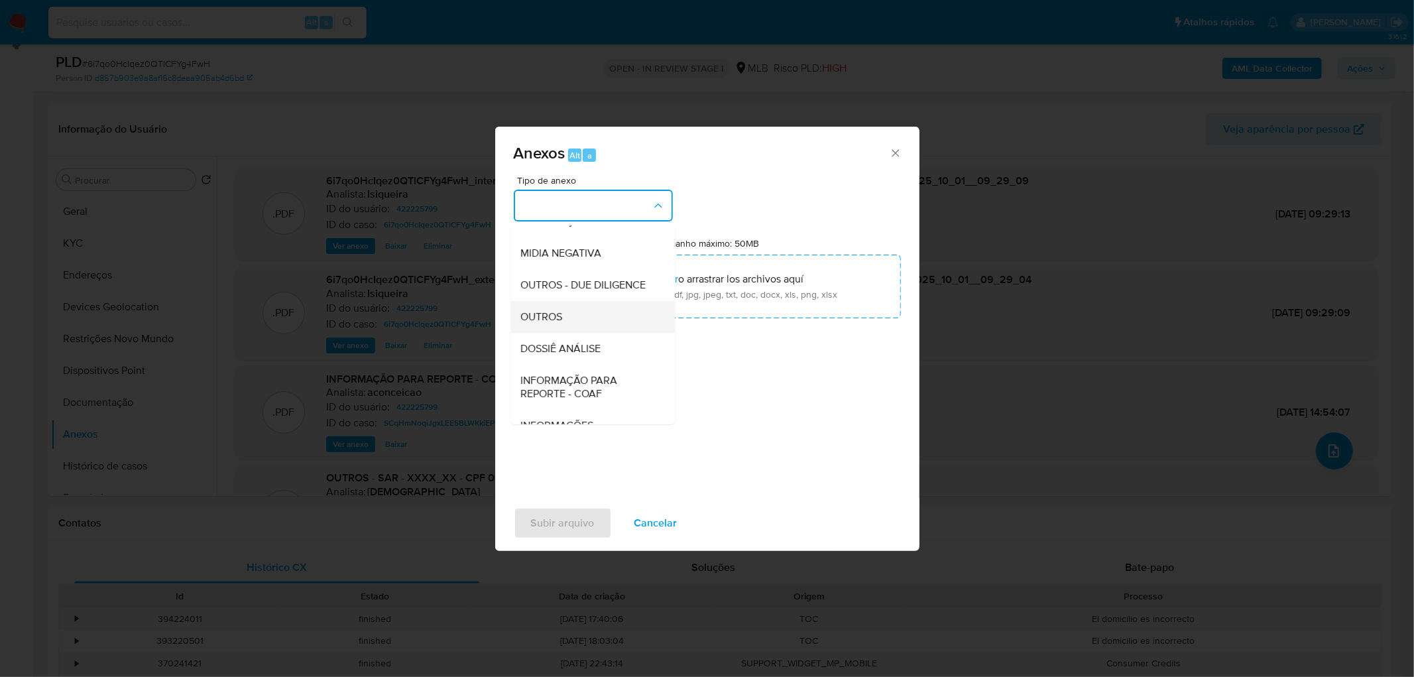
click at [571, 333] on div "OUTROS" at bounding box center [588, 317] width 135 height 32
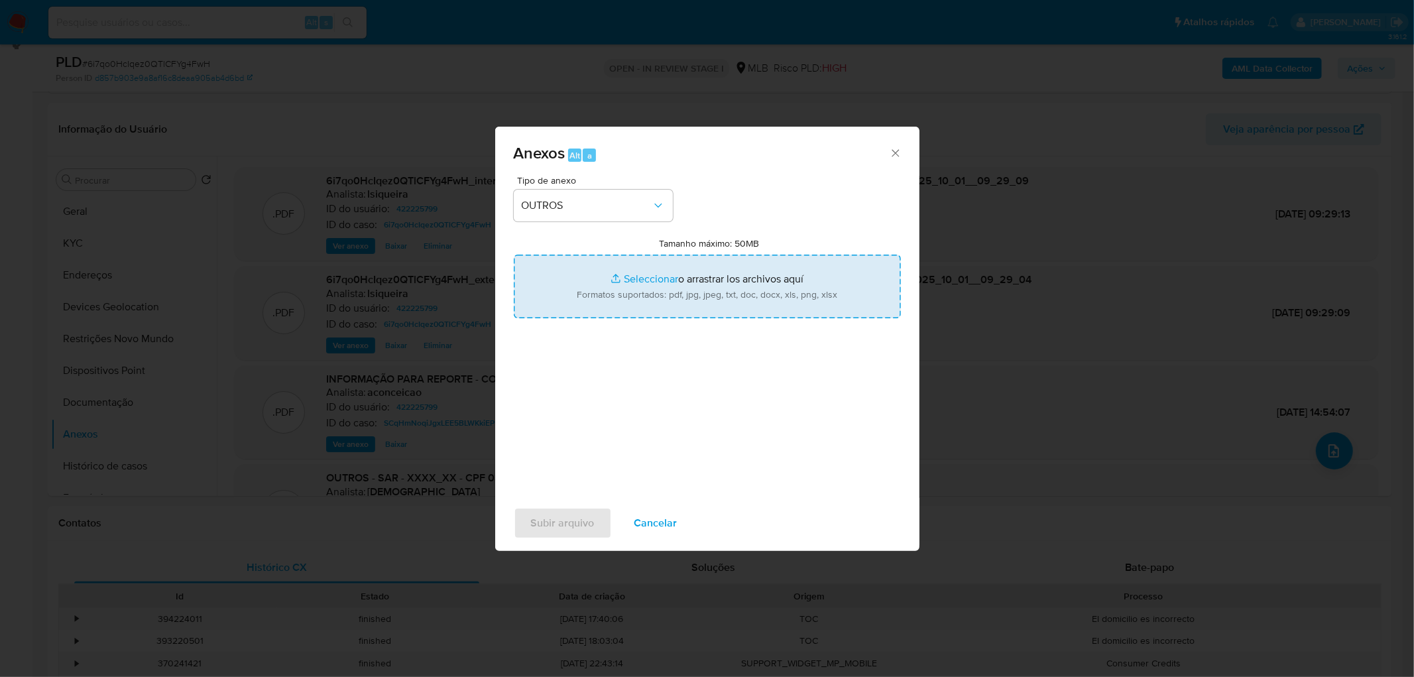
click at [664, 300] on input "Tamanho máximo: 50MB Seleccionar archivos" at bounding box center [707, 287] width 387 height 64
type input "C:\fakepath\Mulan 422225799_2025_09_30_14_07_37.xlsx"
click at [571, 411] on span "Subir arquivo" at bounding box center [563, 523] width 64 height 29
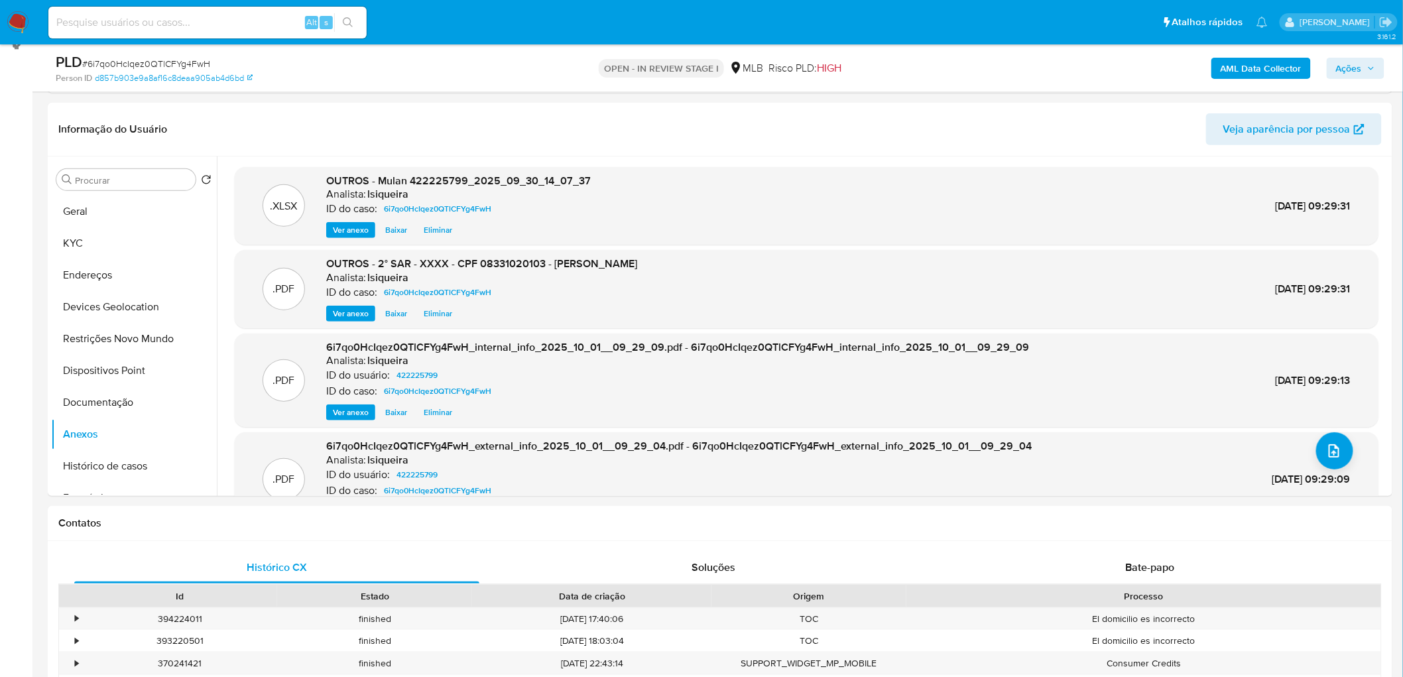
click at [931, 68] on span "Ações" at bounding box center [1349, 68] width 26 height 21
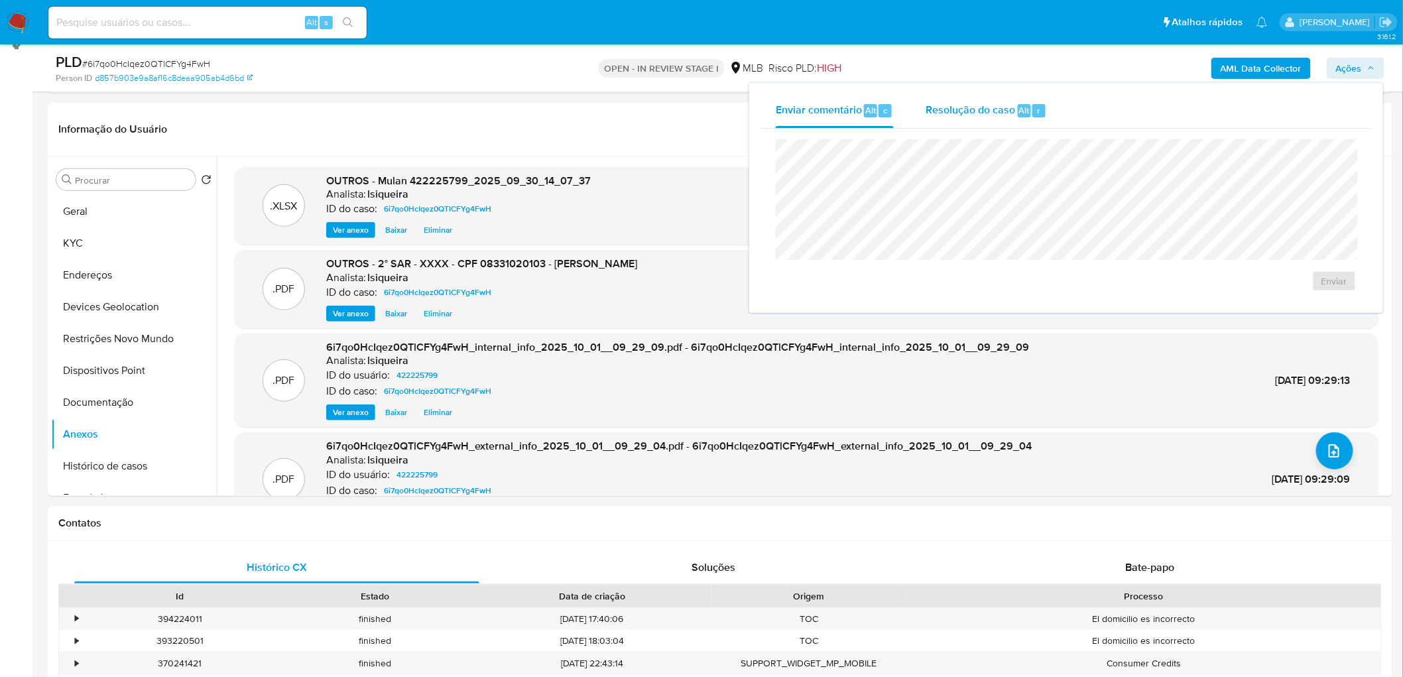
click at [931, 114] on span "Resolução do caso" at bounding box center [971, 109] width 90 height 15
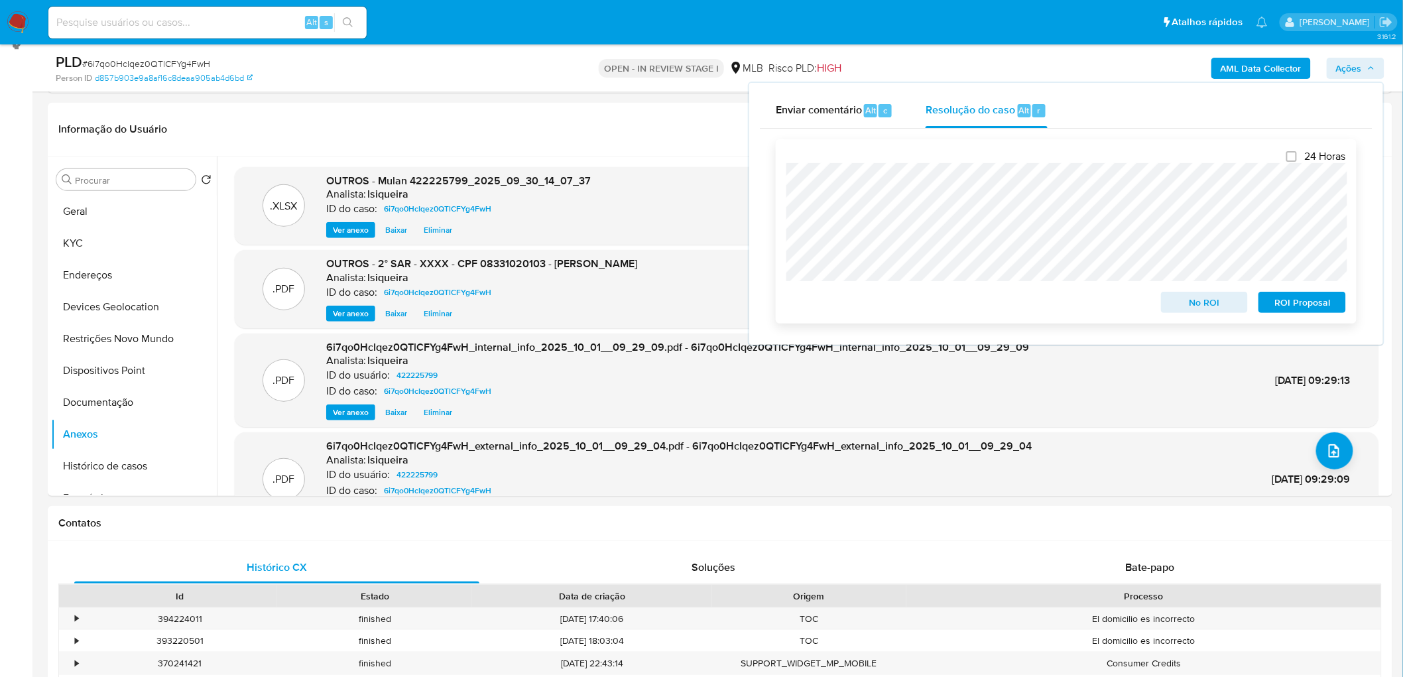
click at [931, 304] on span "ROI Proposal" at bounding box center [1302, 302] width 69 height 19
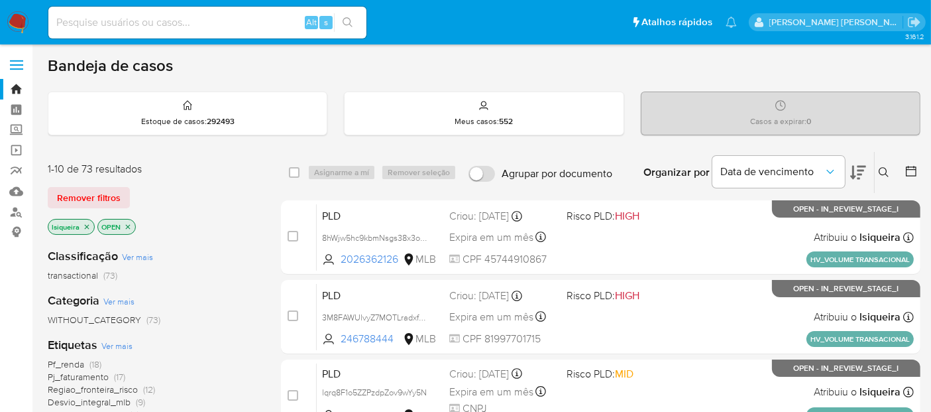
click at [148, 25] on input at bounding box center [207, 22] width 318 height 17
paste input "1212818520"
type input "1212818520"
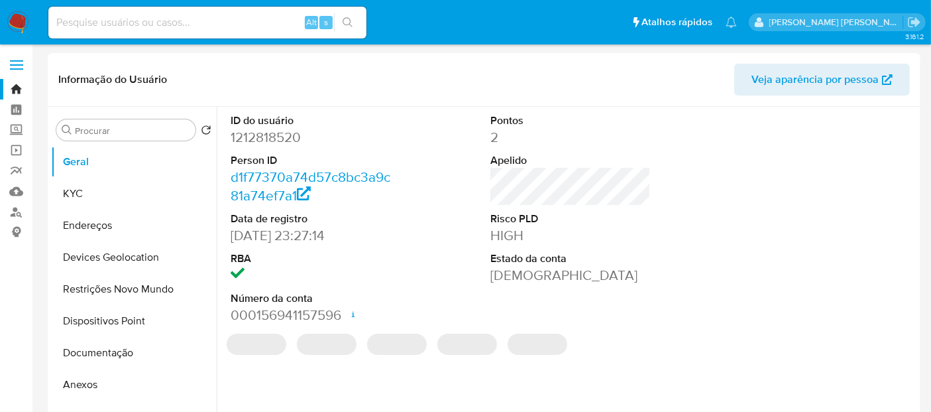
select select "10"
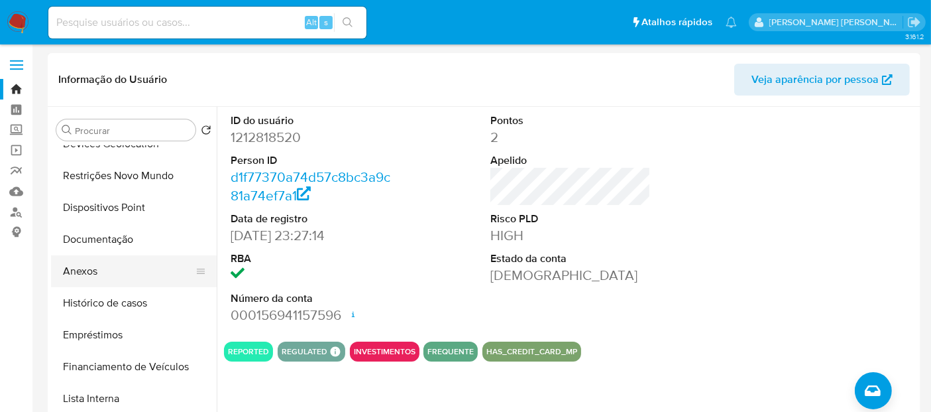
scroll to position [147, 0]
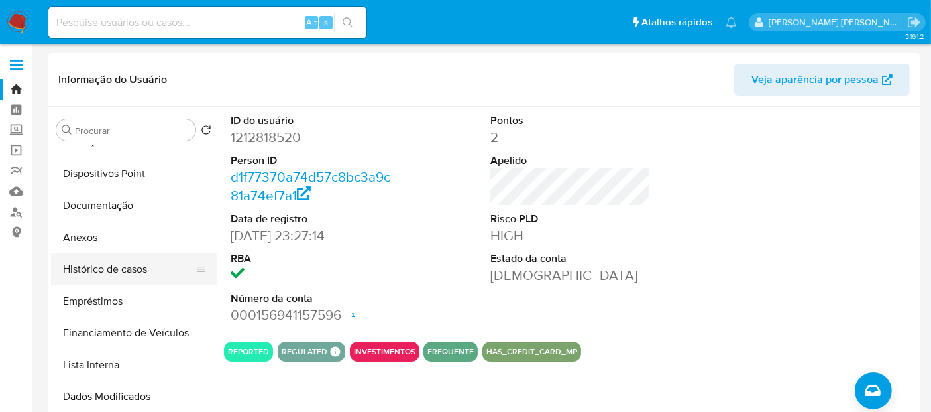
click at [125, 270] on button "Histórico de casos" at bounding box center [128, 269] width 155 height 32
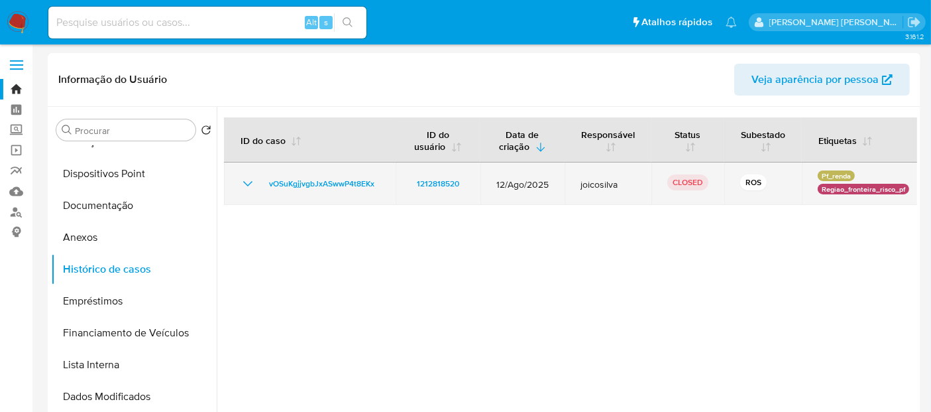
click at [245, 187] on icon "Mostrar/Ocultar" at bounding box center [248, 184] width 16 height 16
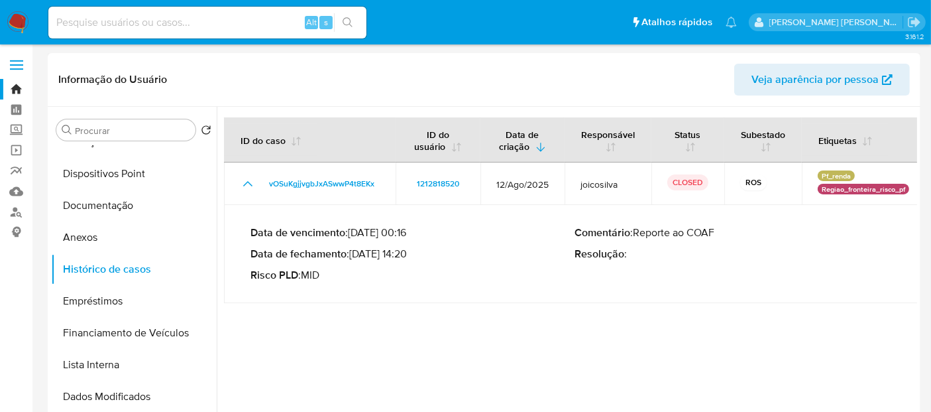
drag, startPoint x: 356, startPoint y: 257, endPoint x: 409, endPoint y: 255, distance: 53.1
click at [409, 255] on p "Data de fechamento : [DATE] 14:20" at bounding box center [413, 253] width 324 height 13
click at [17, 20] on img at bounding box center [18, 22] width 23 height 23
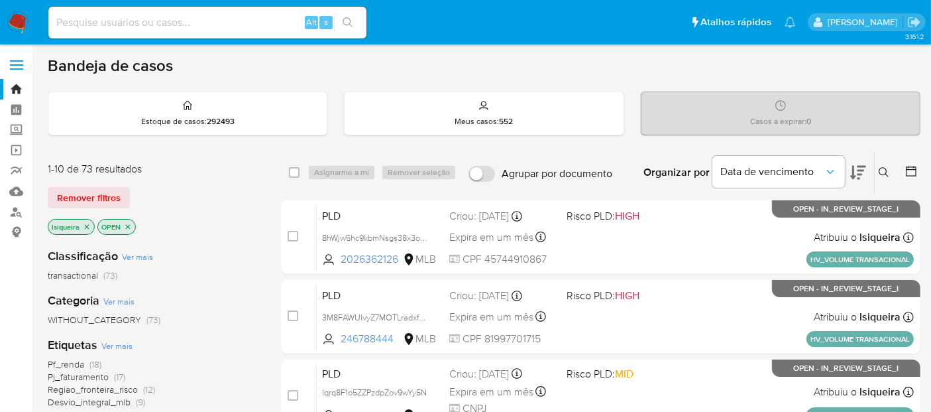
click at [10, 18] on img at bounding box center [18, 22] width 23 height 23
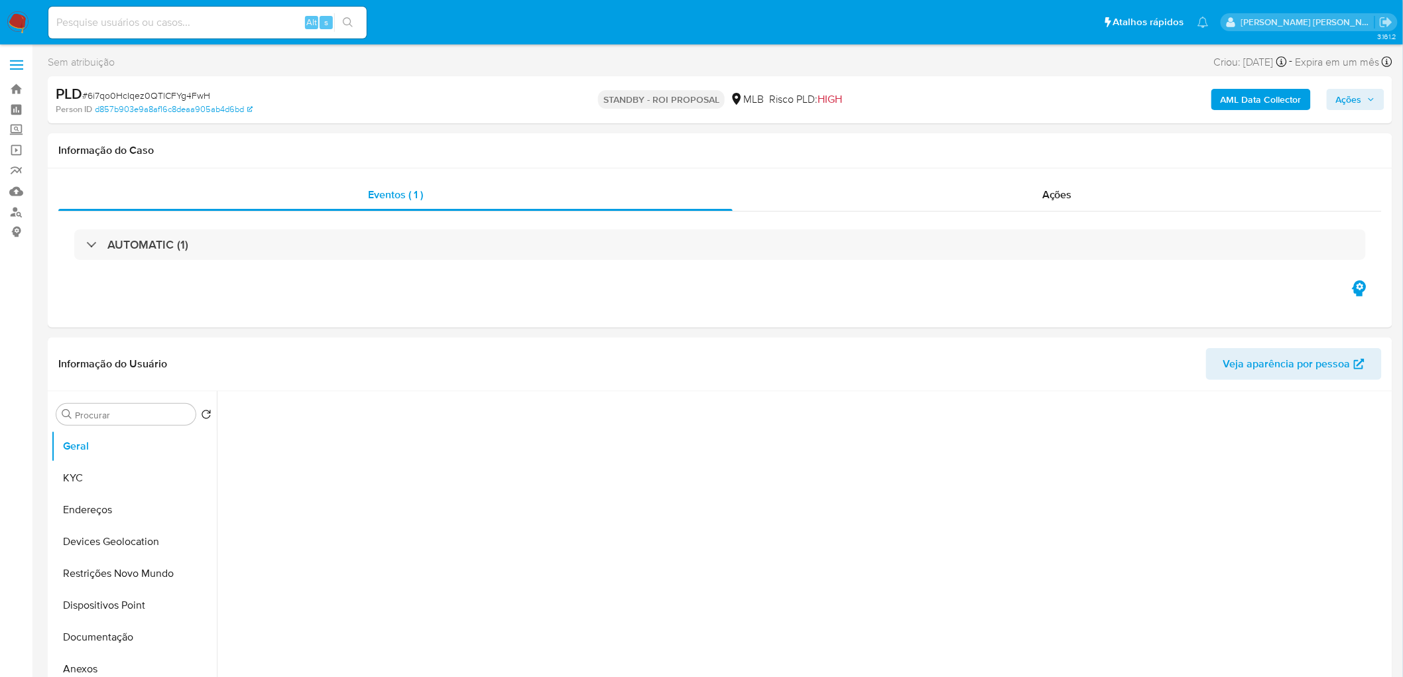
select select "10"
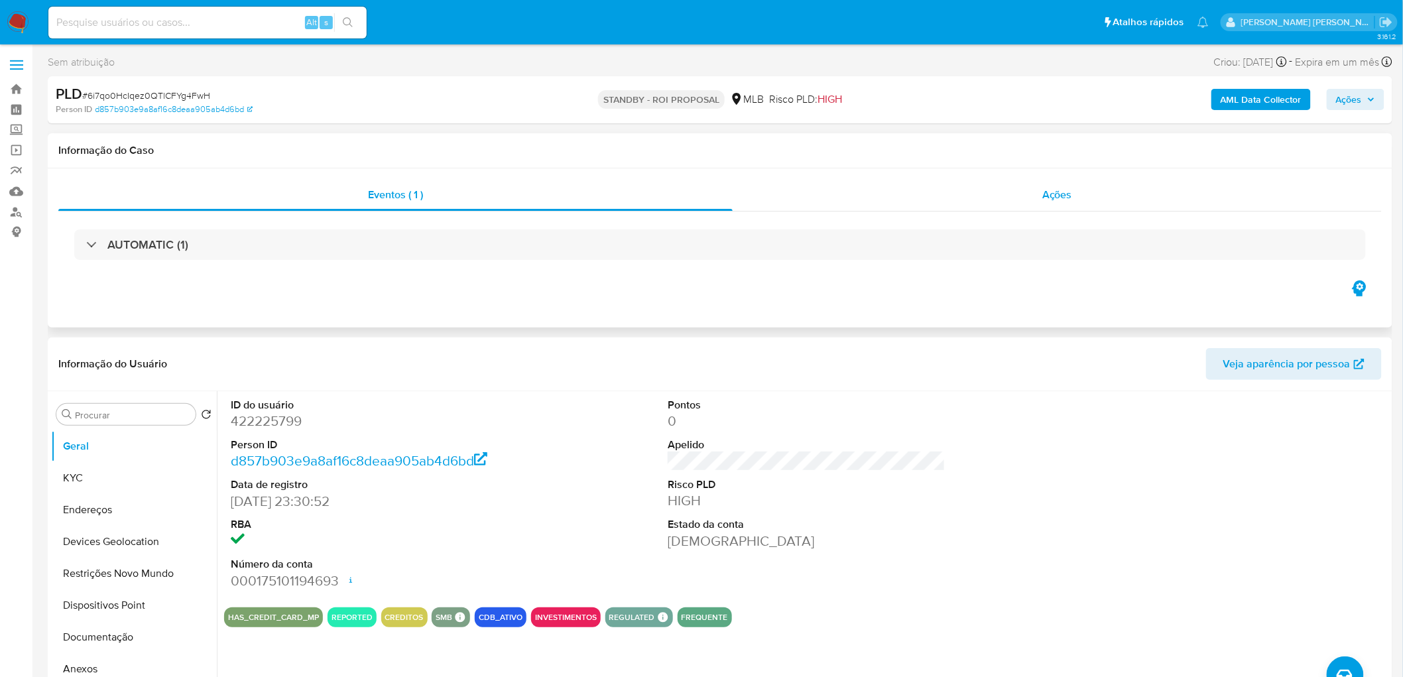
click at [983, 204] on div "Ações" at bounding box center [1057, 195] width 649 height 32
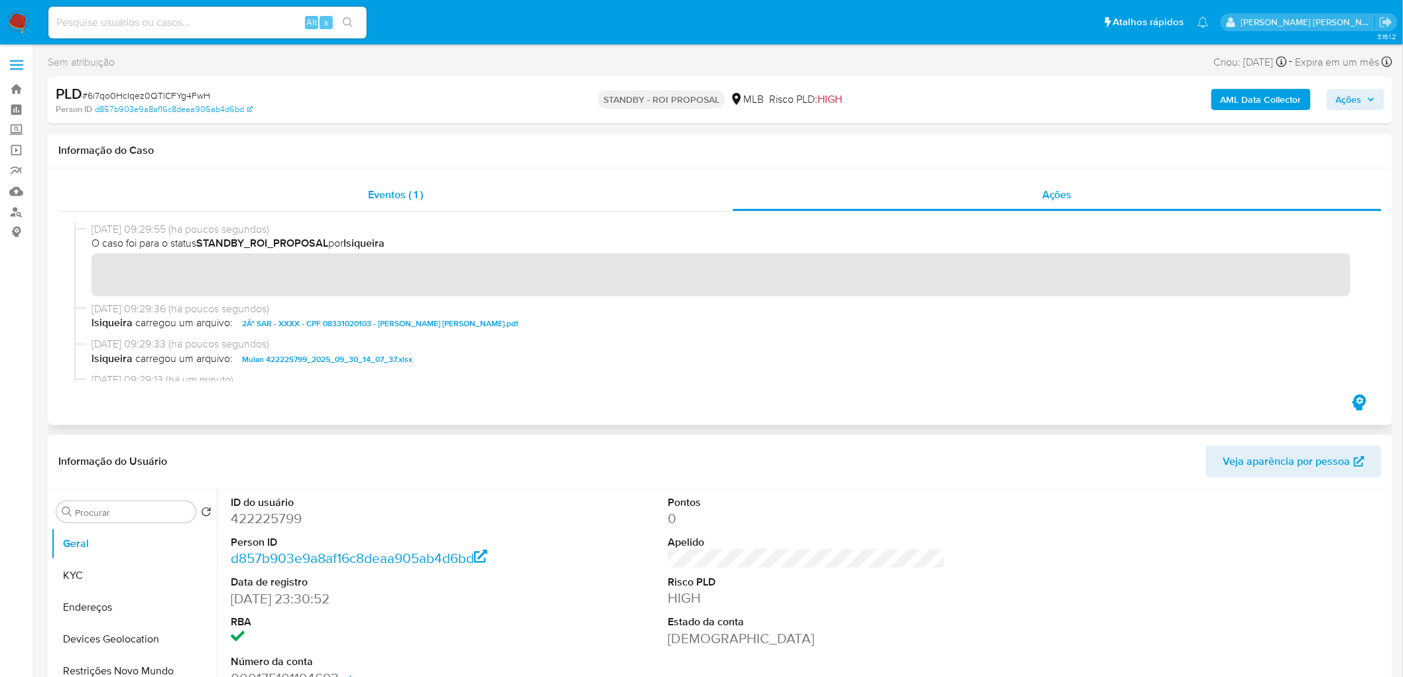
click at [537, 204] on div "Eventos ( 1 )" at bounding box center [395, 195] width 674 height 32
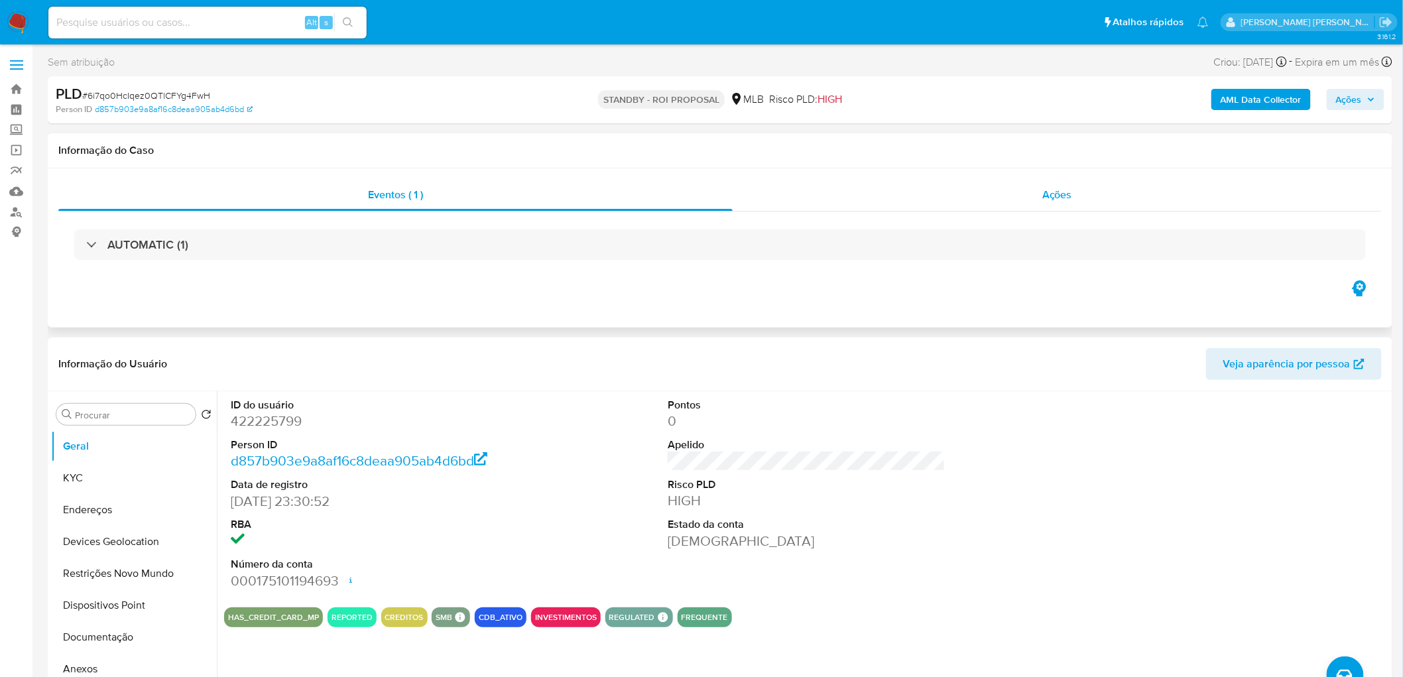
click at [1026, 202] on div "Ações" at bounding box center [1057, 195] width 649 height 32
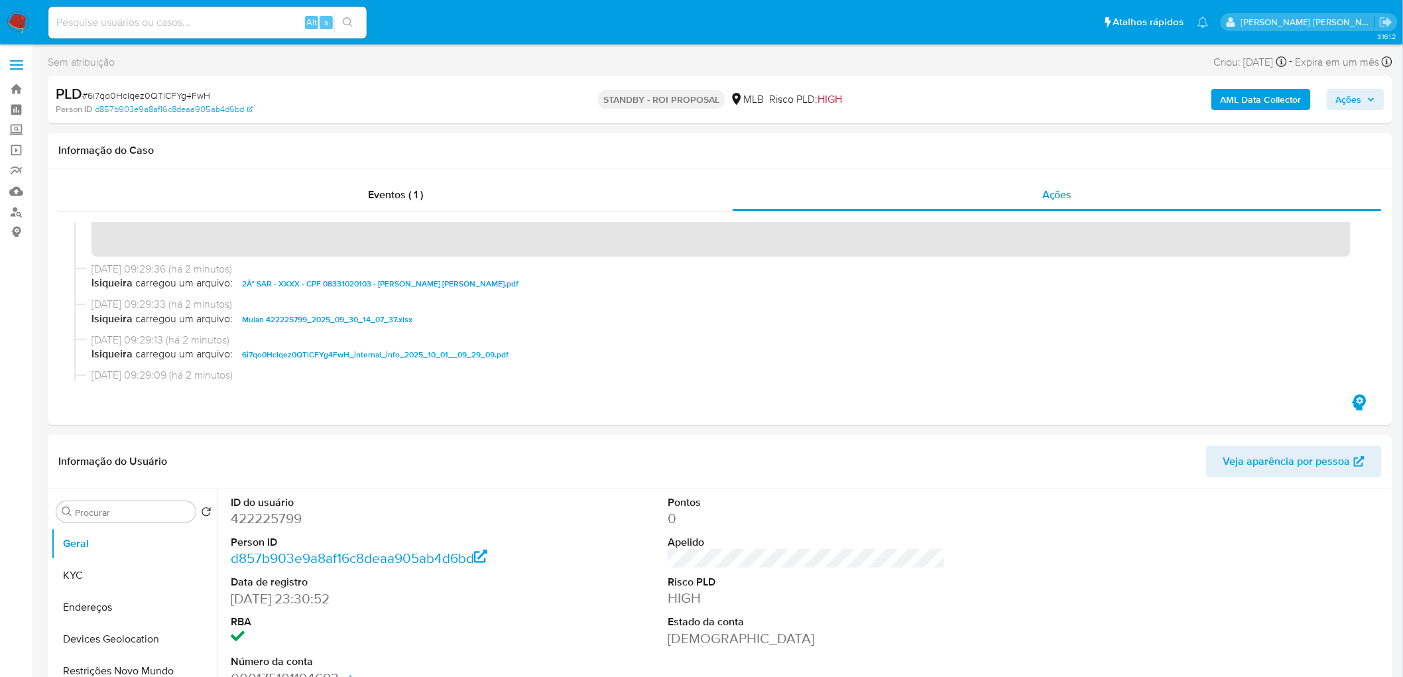
scroll to position [147, 0]
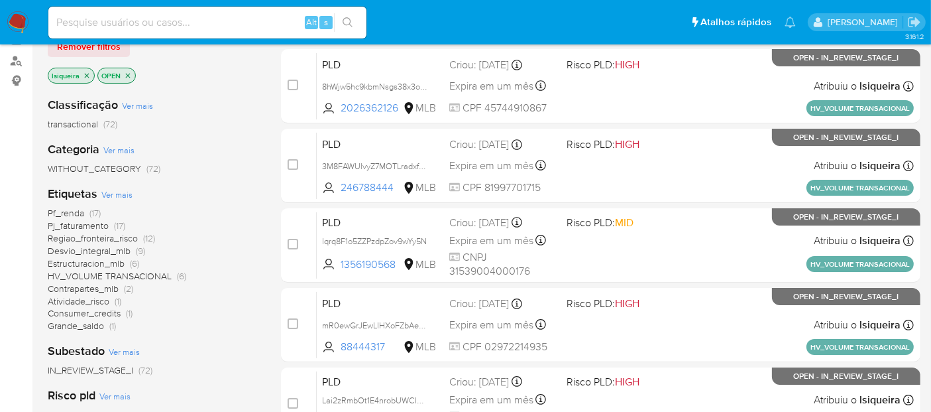
scroll to position [147, 0]
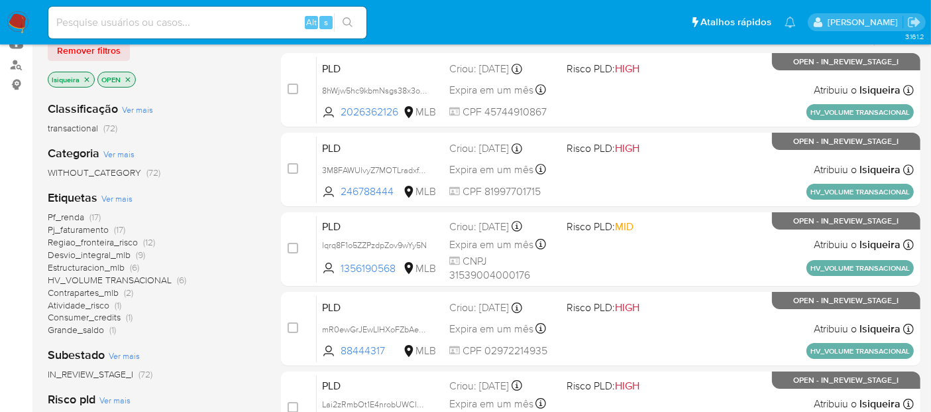
click at [99, 317] on span "Consumer_credits" at bounding box center [84, 316] width 73 height 13
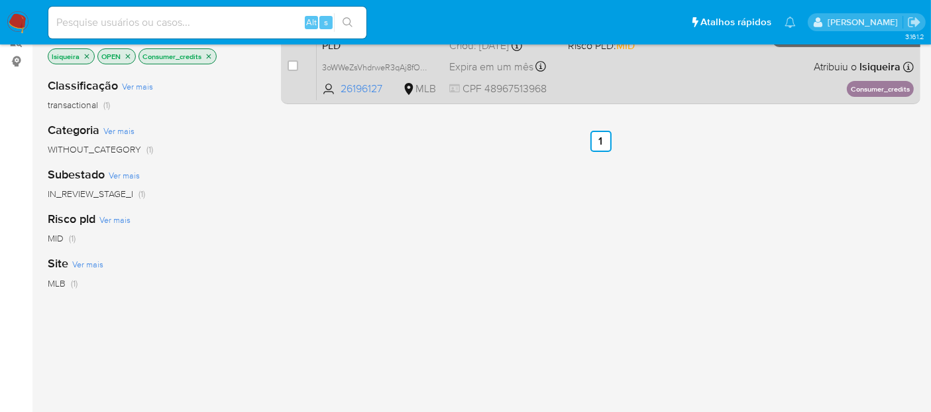
scroll to position [147, 0]
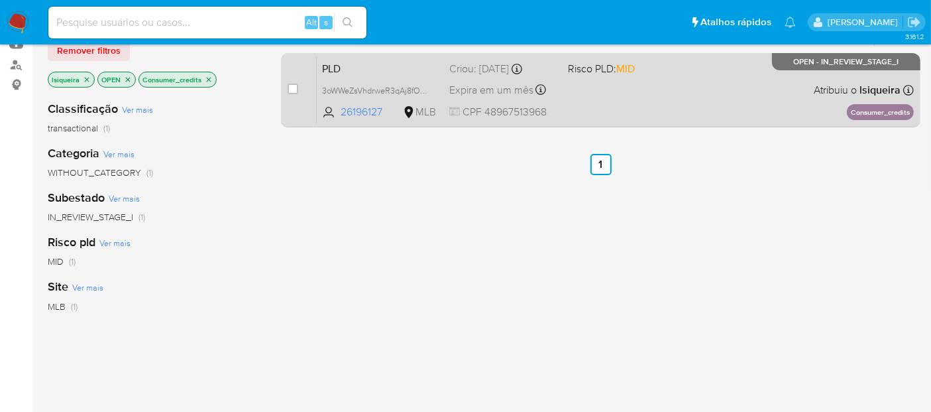
click at [693, 107] on div "PLD 3oWWeZsVhdrweR3qAj8fOCxU 26196127 MLB Risco PLD: MID Criou: 12/09/2025 Crio…" at bounding box center [615, 89] width 597 height 67
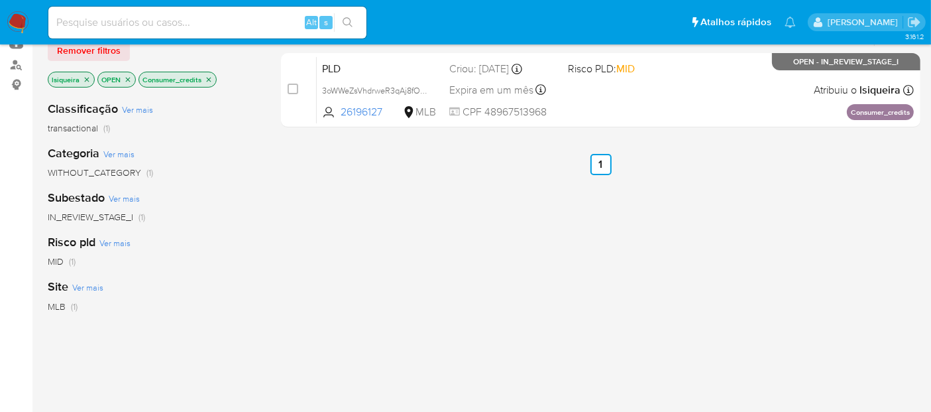
click at [207, 77] on icon "close-filter" at bounding box center [209, 79] width 5 height 5
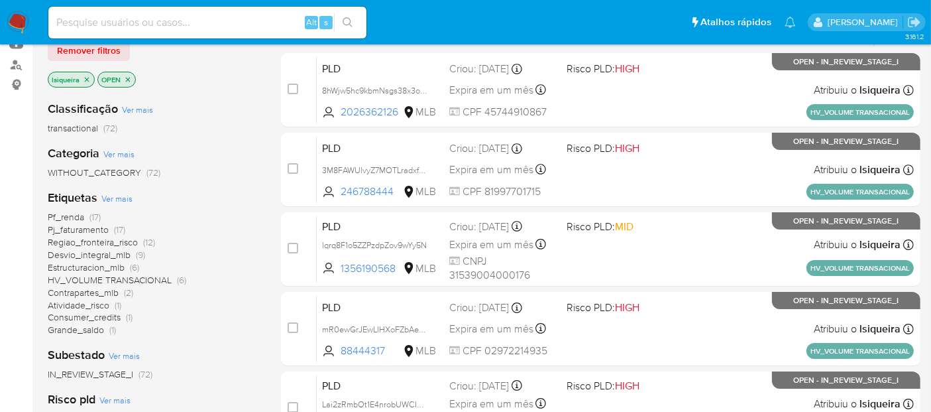
click at [81, 306] on span "Atividade_risco" at bounding box center [79, 304] width 62 height 13
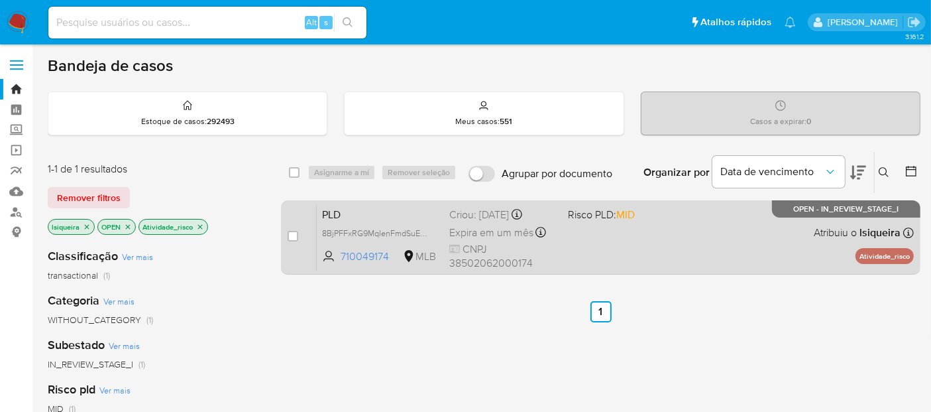
click at [693, 248] on div "PLD 8BjPFFxRG9MqIenFmdSuEuj8 710049174 MLB Risco PLD: MID Criou: 12/09/2025 Cri…" at bounding box center [615, 237] width 597 height 67
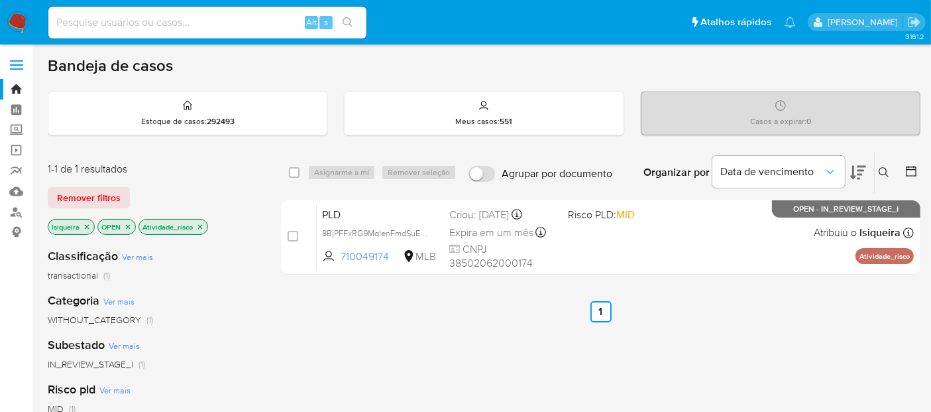
click at [21, 16] on img at bounding box center [18, 22] width 23 height 23
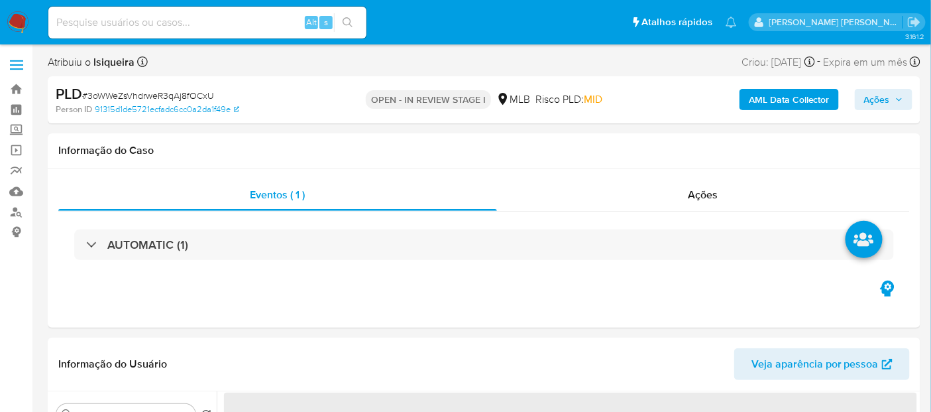
select select "10"
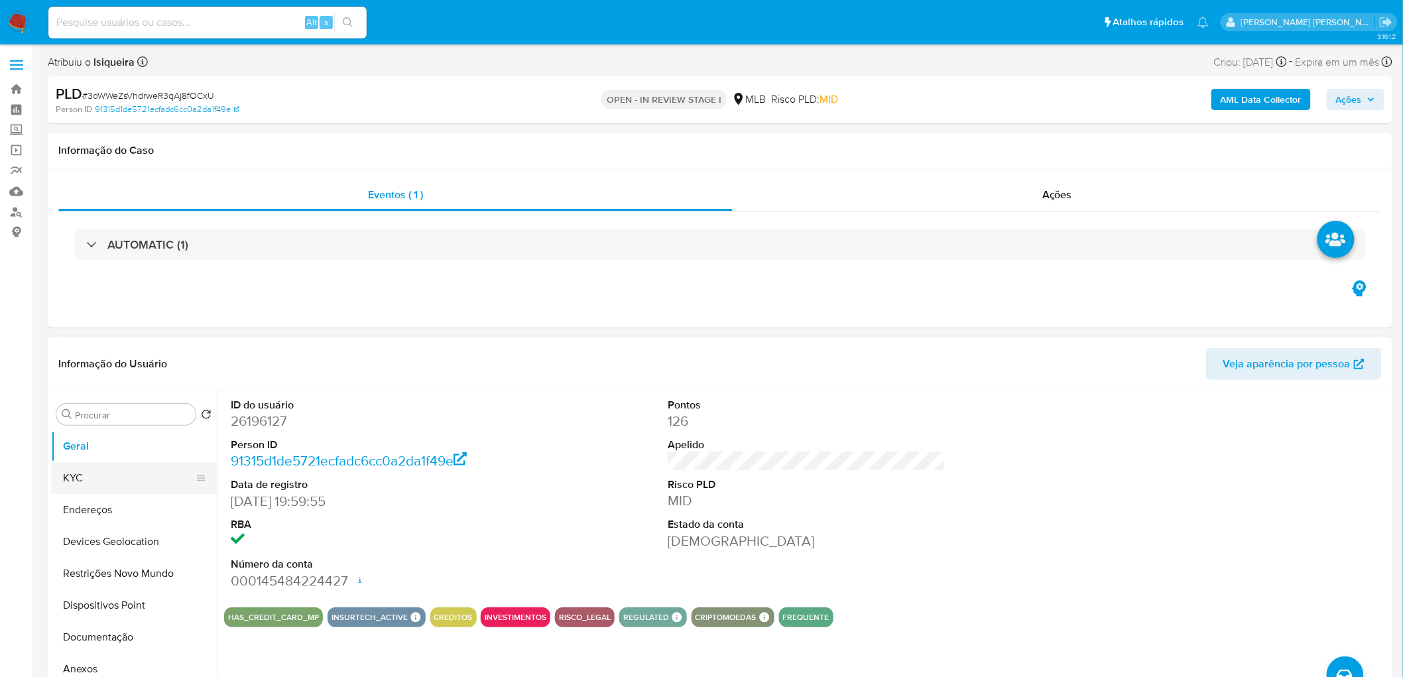
click at [94, 370] on button "KYC" at bounding box center [128, 478] width 155 height 32
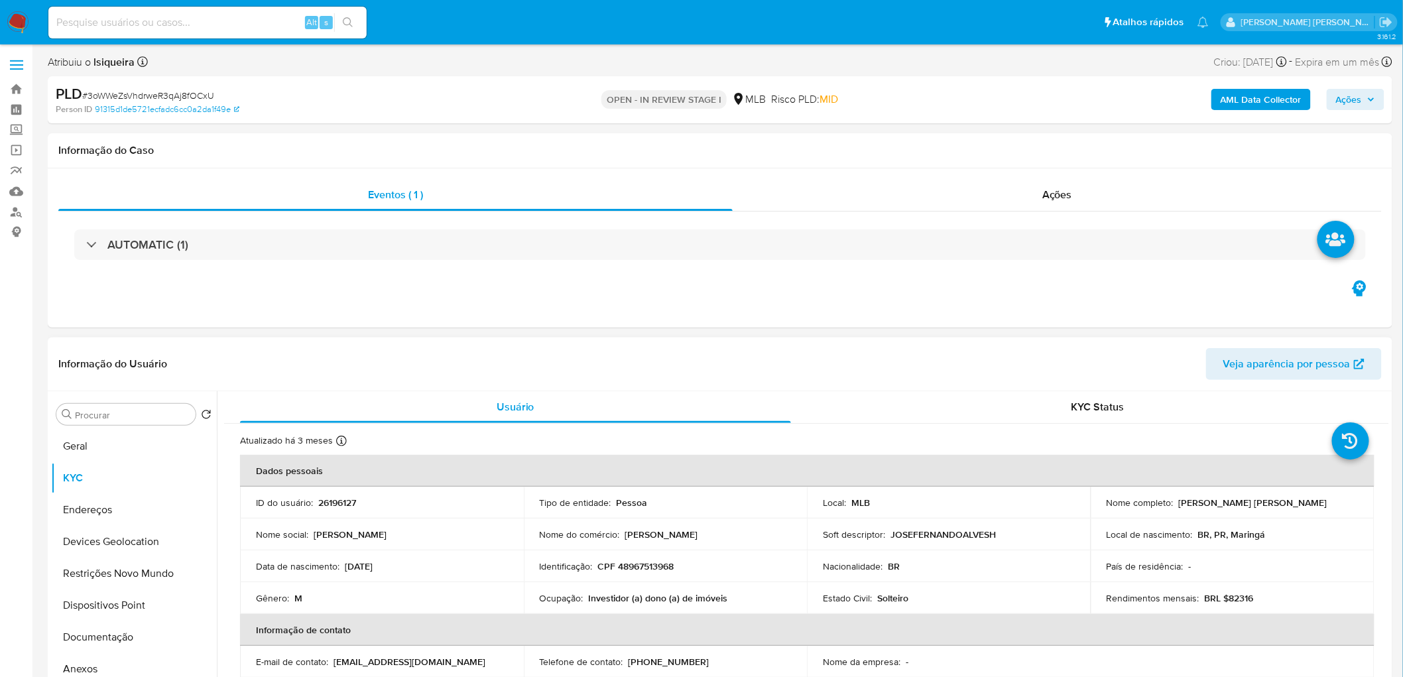
drag, startPoint x: 1329, startPoint y: 506, endPoint x: 1174, endPoint y: 502, distance: 155.2
click at [848, 370] on div "Nome completo : [PERSON_NAME] [PERSON_NAME]" at bounding box center [1233, 503] width 252 height 12
copy p "[PERSON_NAME] [PERSON_NAME]"
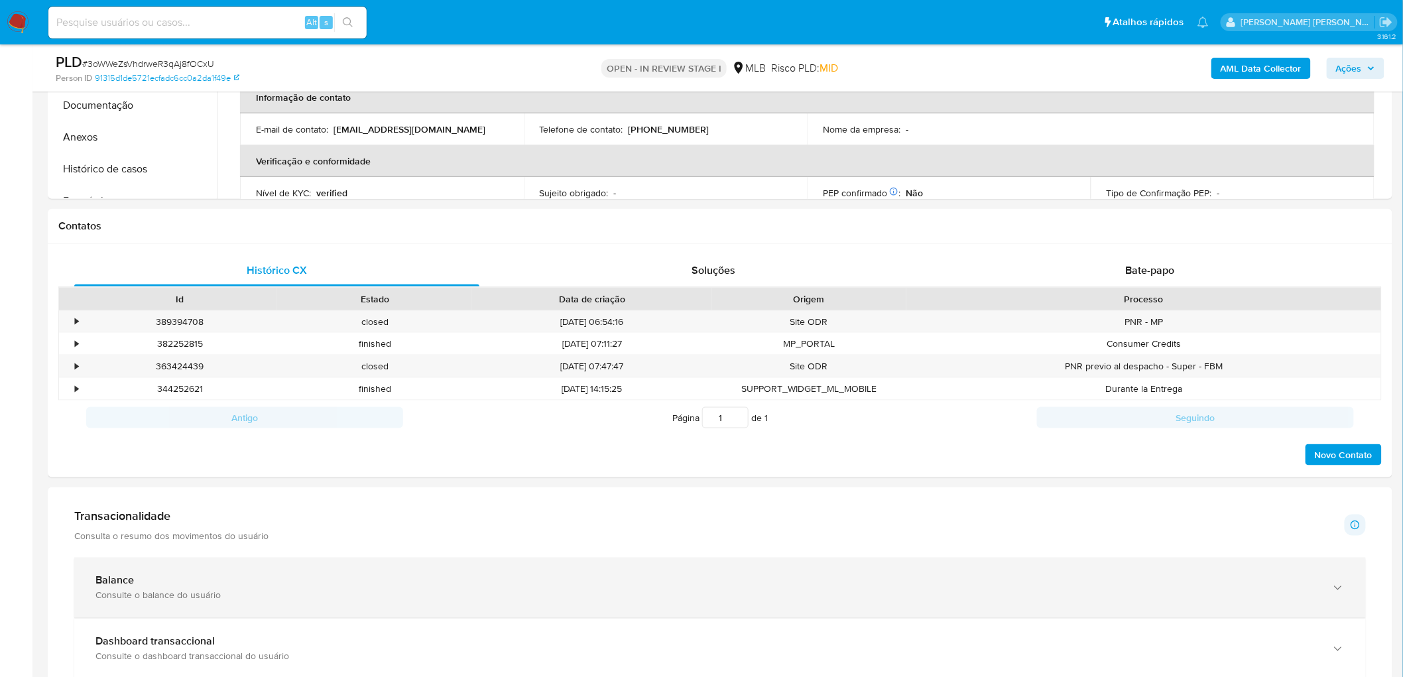
scroll to position [663, 0]
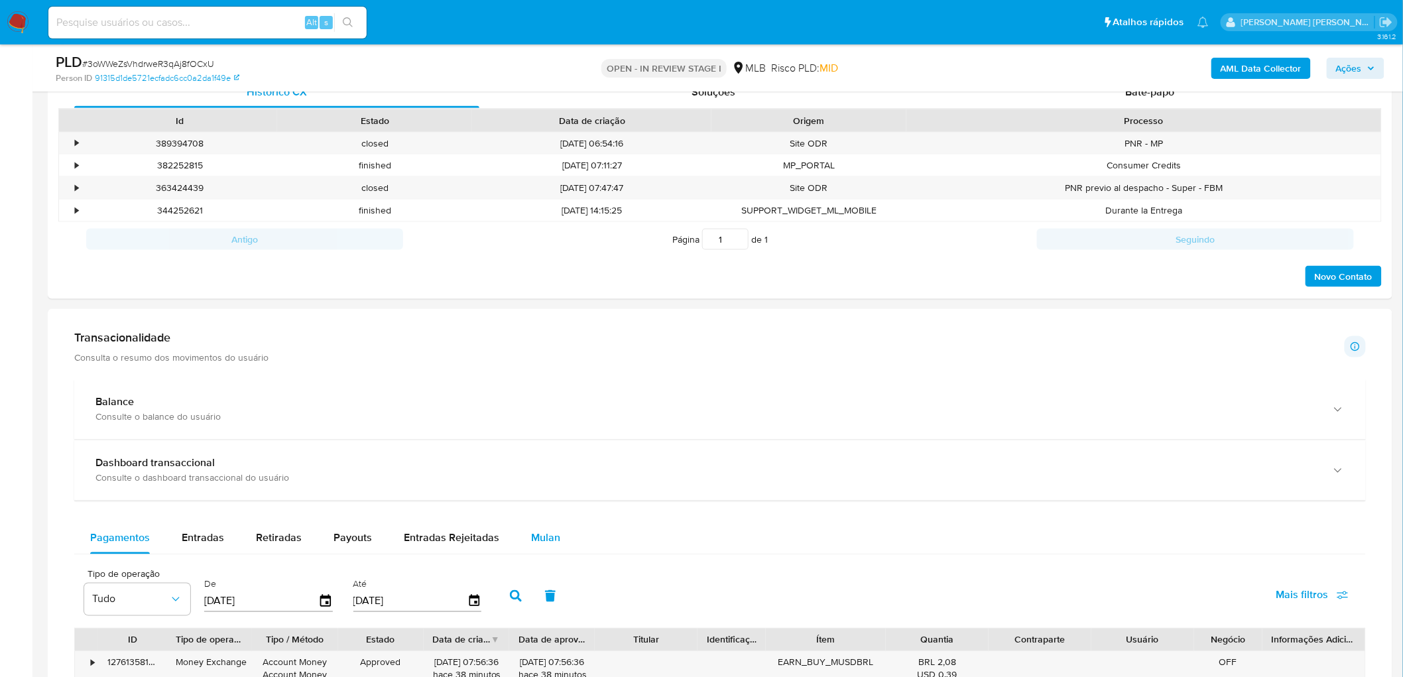
click at [552, 370] on span "Mulan" at bounding box center [545, 537] width 29 height 15
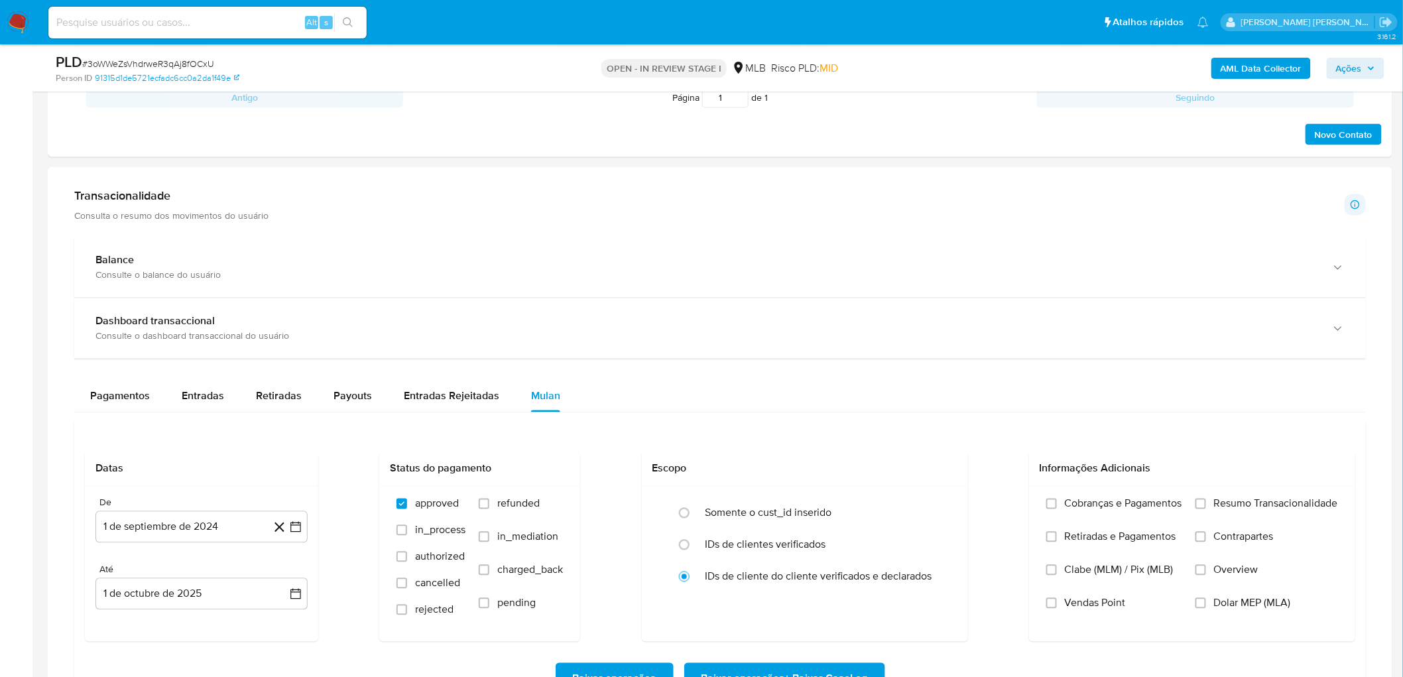
scroll to position [1031, 0]
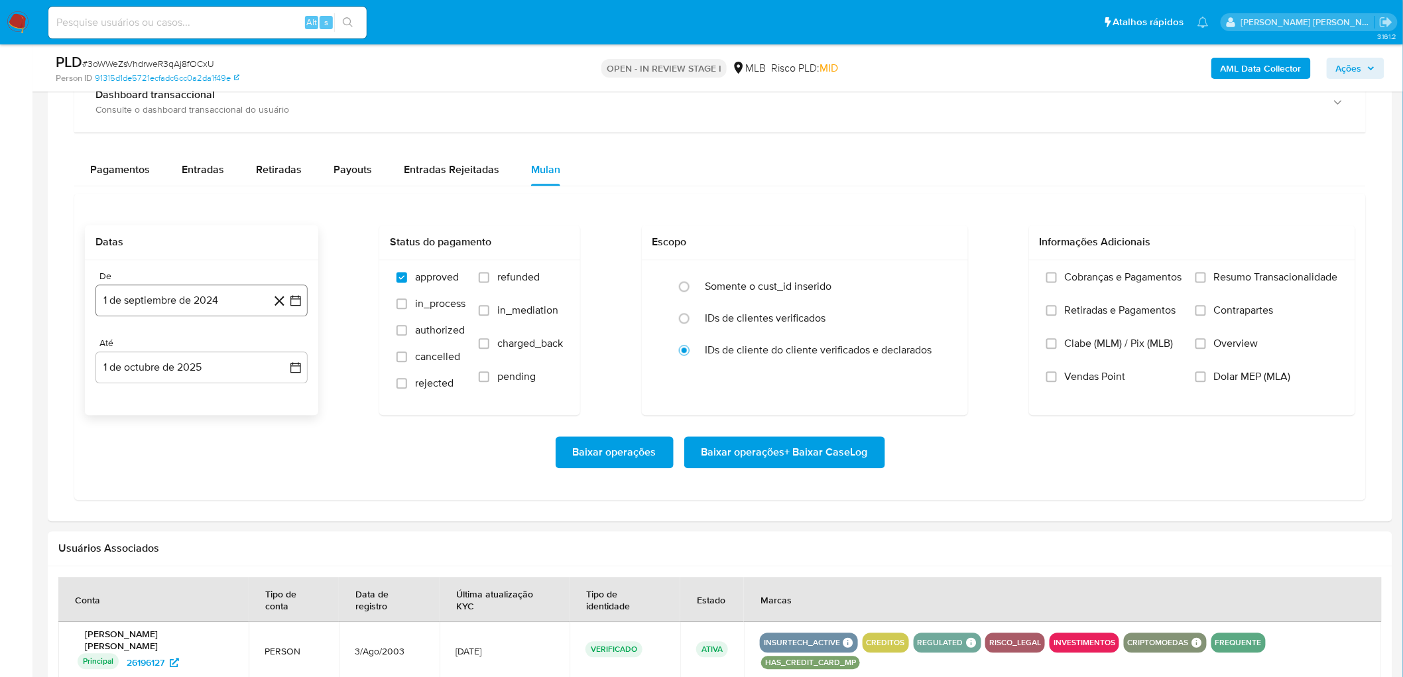
click at [214, 297] on button "1 de septiembre de 2024" at bounding box center [201, 301] width 212 height 32
click at [215, 346] on span "septiembre 2024" at bounding box center [194, 349] width 81 height 13
click at [283, 347] on icon "Año siguiente" at bounding box center [281, 349] width 16 height 16
click at [199, 370] on span "ago" at bounding box center [200, 472] width 17 height 11
click at [227, 370] on button "1" at bounding box center [227, 398] width 21 height 21
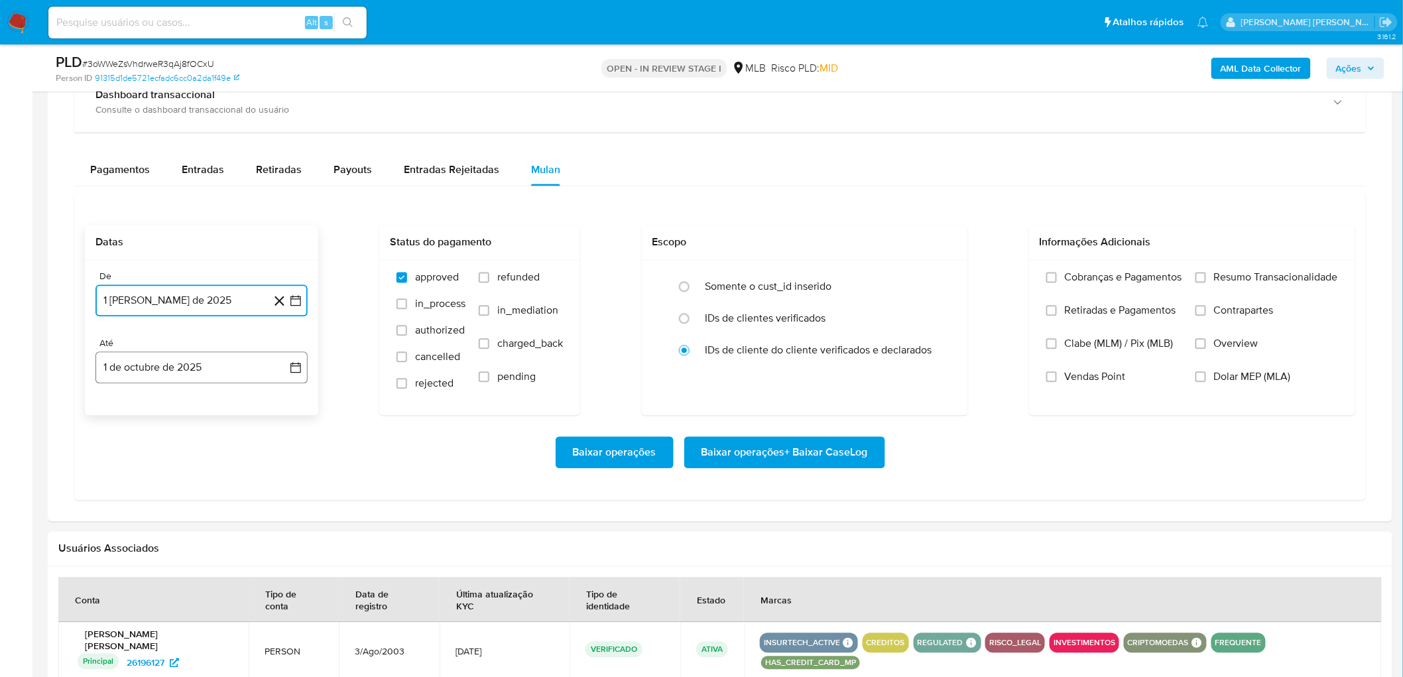
click at [190, 362] on button "1 de octubre de 2025" at bounding box center [201, 368] width 212 height 32
click at [120, 370] on icon "Mes anterior" at bounding box center [119, 416] width 16 height 16
click at [120, 370] on button "29" at bounding box center [121, 571] width 21 height 21
click at [848, 281] on span "Resumo Transacionalidade" at bounding box center [1276, 277] width 124 height 13
click at [848, 370] on span "Vendas Point" at bounding box center [1095, 377] width 61 height 13
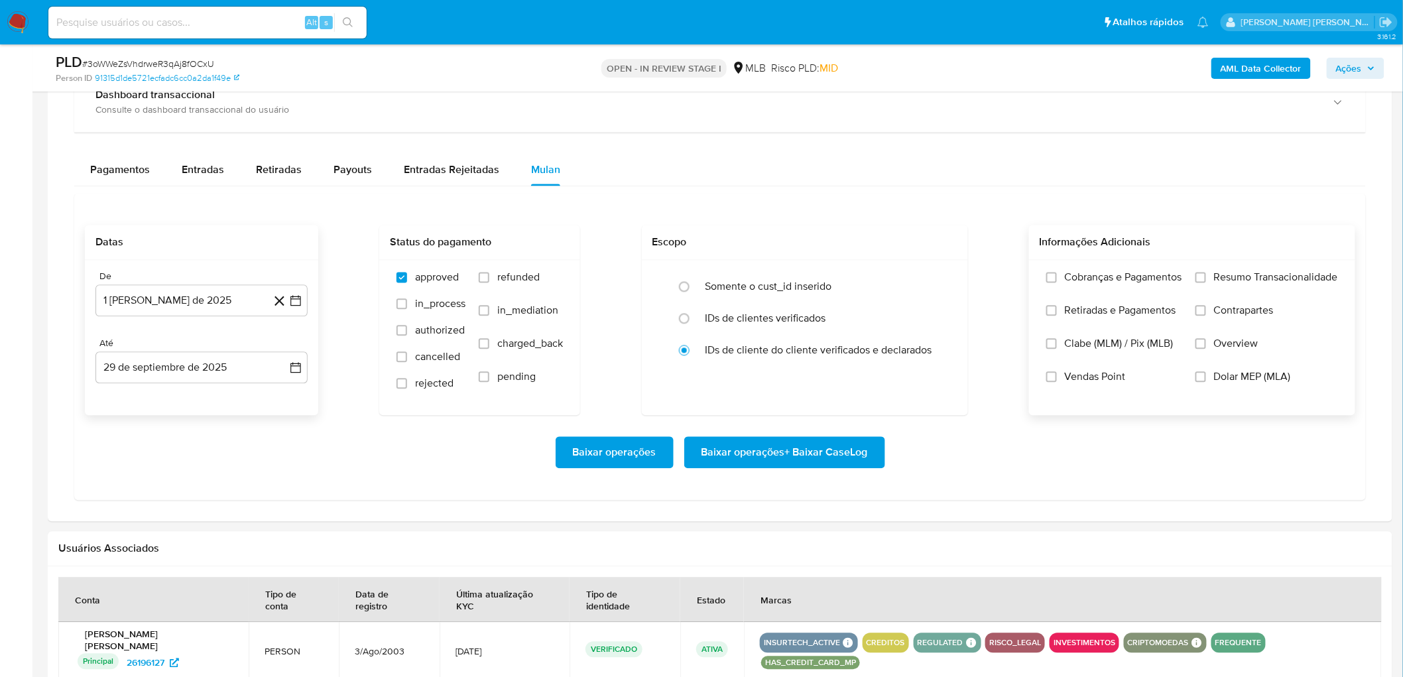
click at [848, 370] on input "Vendas Point" at bounding box center [1051, 377] width 11 height 11
click at [804, 370] on span "Baixar operações + Baixar CaseLog" at bounding box center [784, 452] width 166 height 29
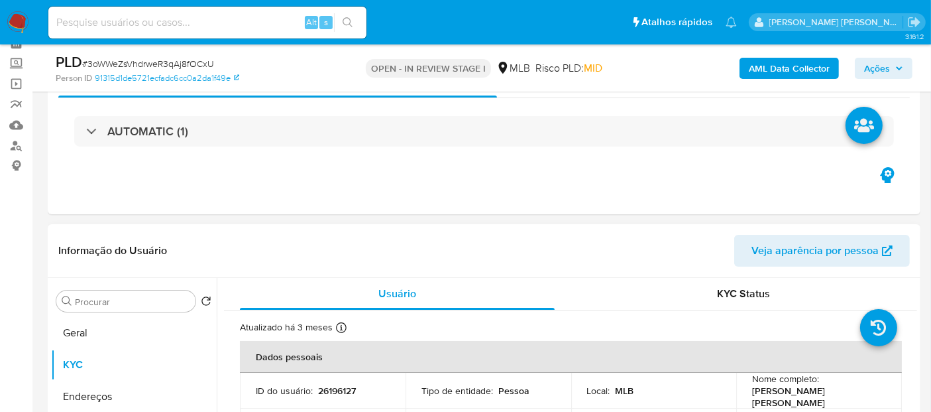
scroll to position [223, 0]
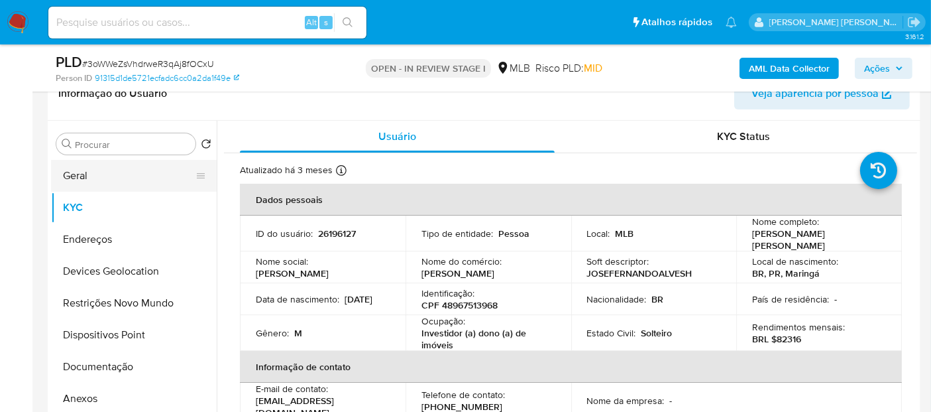
click at [78, 173] on button "Geral" at bounding box center [128, 176] width 155 height 32
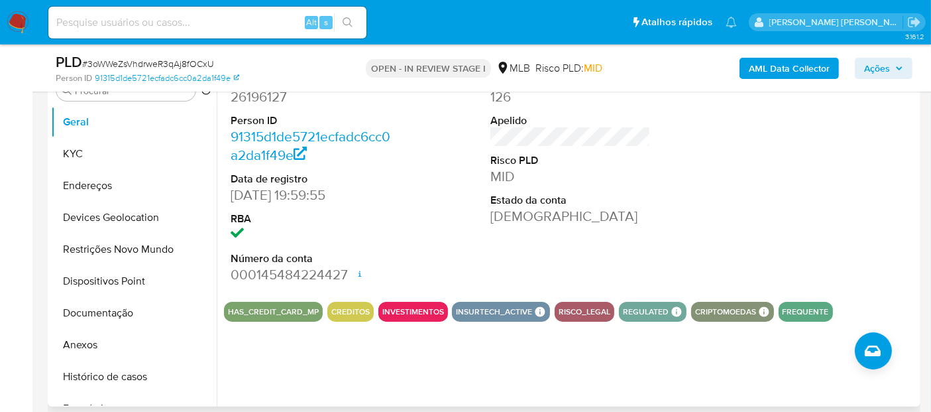
scroll to position [297, 0]
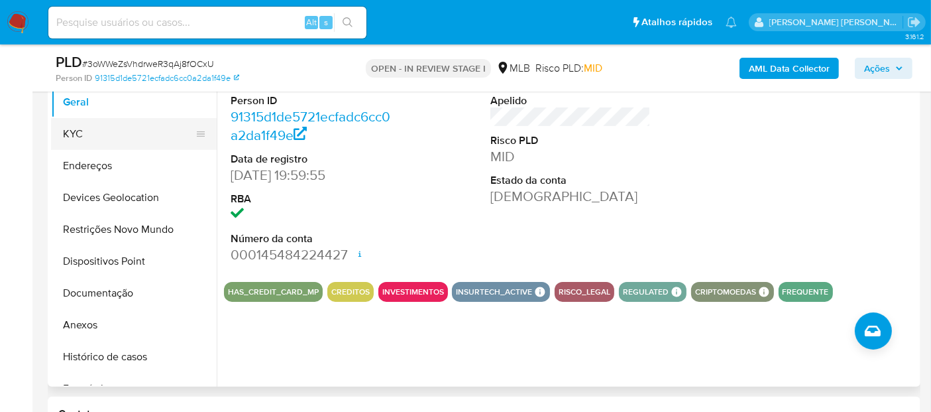
click at [117, 135] on button "KYC" at bounding box center [128, 134] width 155 height 32
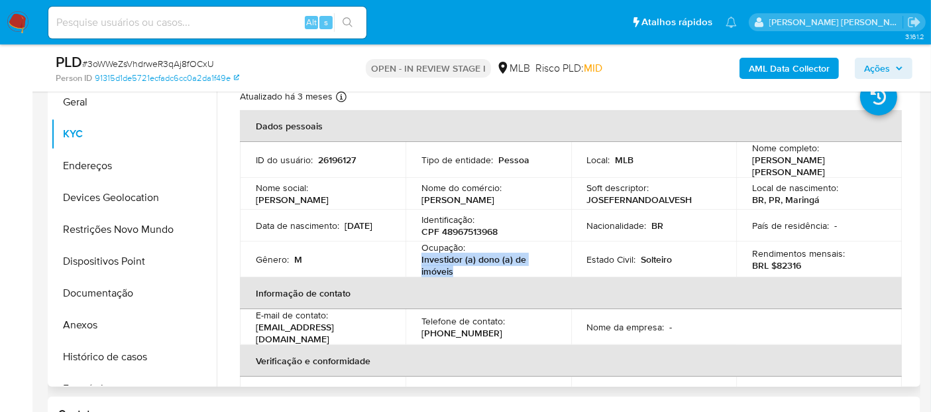
drag, startPoint x: 465, startPoint y: 271, endPoint x: 416, endPoint y: 260, distance: 50.3
click at [416, 260] on td "Ocupação : Investidor (a) dono (a) de imóveis" at bounding box center [489, 259] width 166 height 36
copy p "Investidor (a) dono (a) de imóveis"
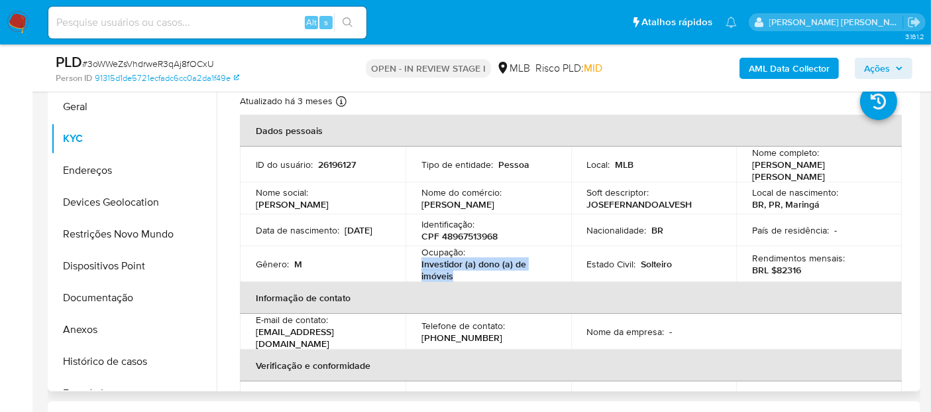
scroll to position [223, 0]
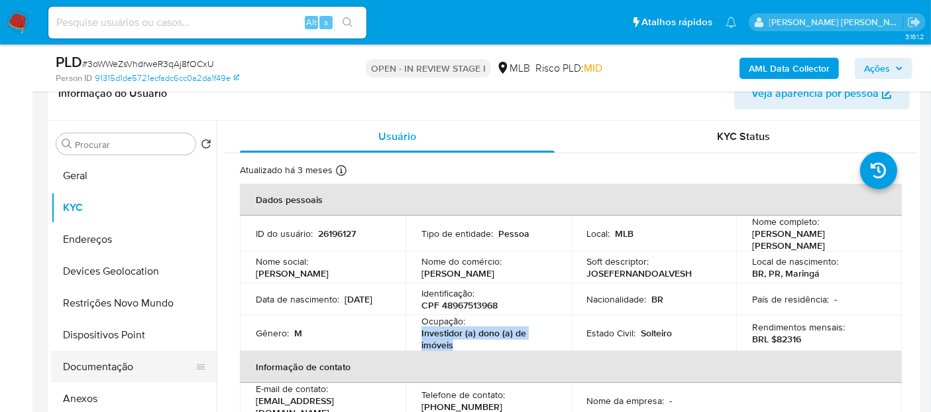
click at [113, 359] on button "Documentação" at bounding box center [128, 367] width 155 height 32
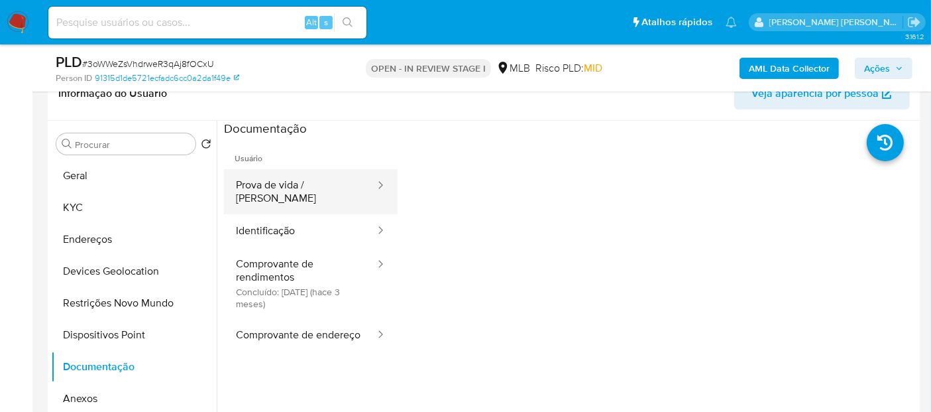
click at [322, 184] on button "Prova de vida / [PERSON_NAME]" at bounding box center [300, 191] width 152 height 45
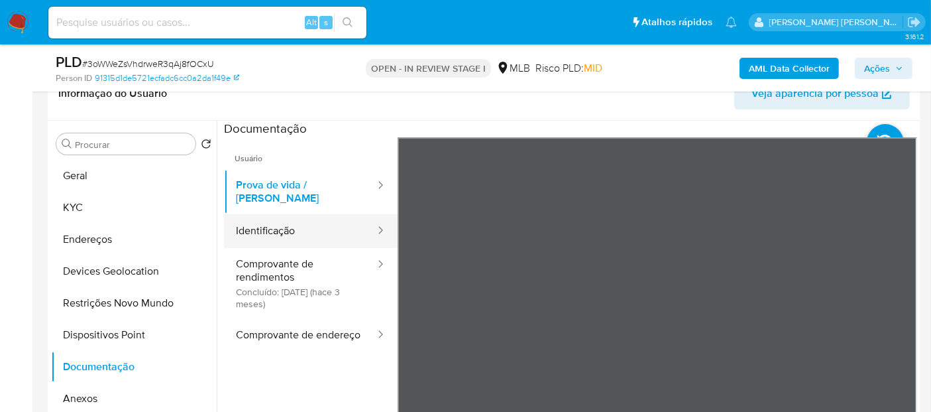
click at [293, 214] on button "Identificação" at bounding box center [300, 231] width 152 height 34
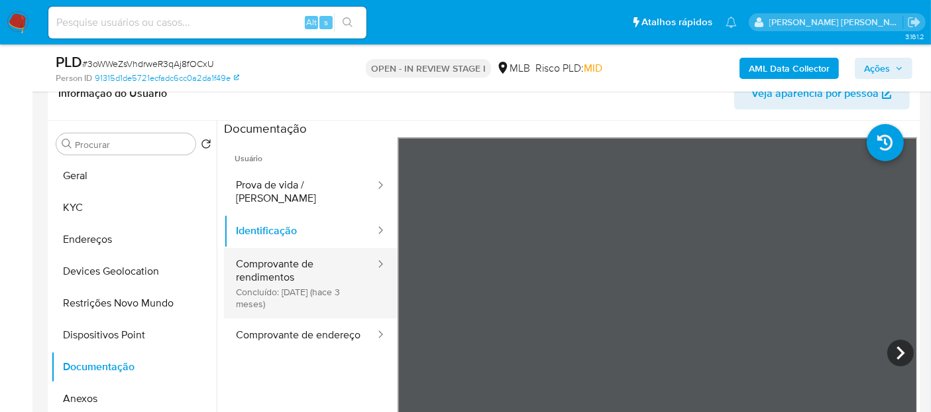
click at [286, 271] on button "Comprovante de rendimentos Concluído: 18/06/2025 (hace 3 meses)" at bounding box center [300, 283] width 152 height 70
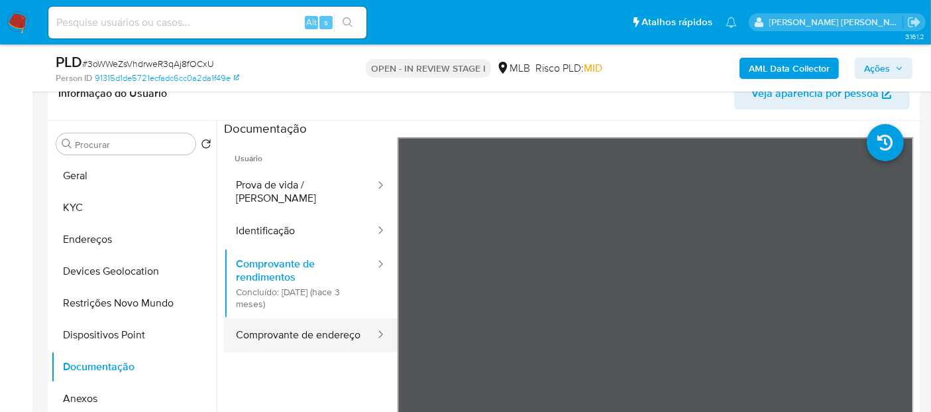
click at [263, 337] on button "Comprovante de endereço" at bounding box center [300, 335] width 152 height 34
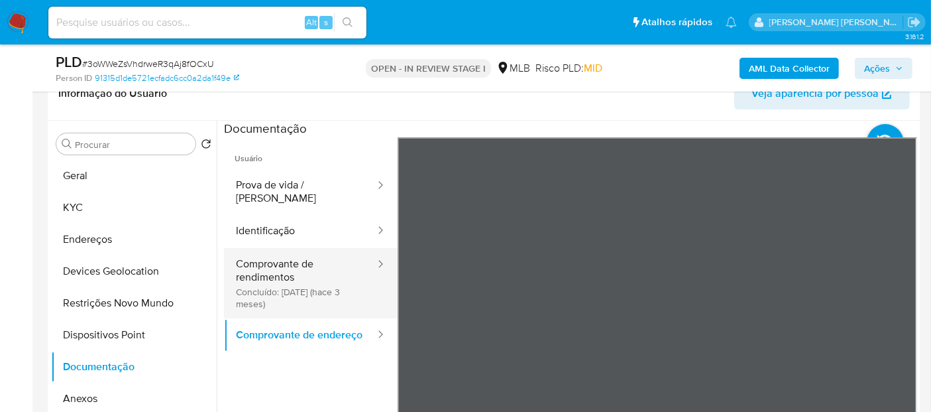
click at [282, 267] on button "Comprovante de rendimentos Concluído: 18/06/2025 (hace 3 meses)" at bounding box center [300, 283] width 152 height 70
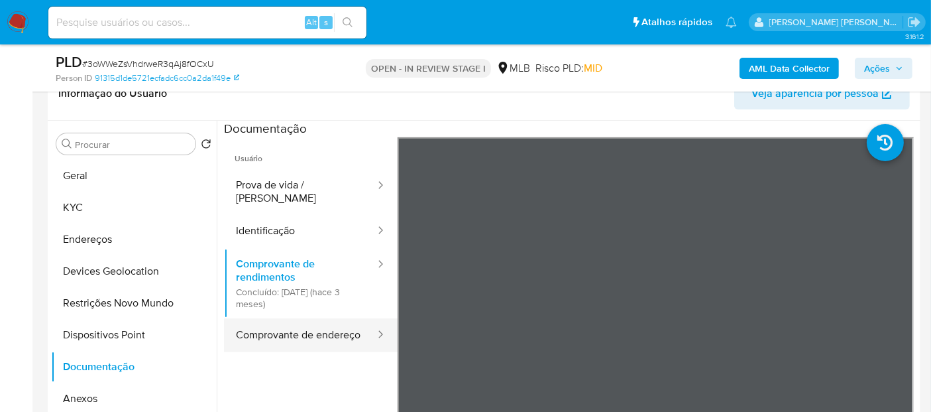
drag, startPoint x: 265, startPoint y: 332, endPoint x: 247, endPoint y: 325, distance: 19.9
click at [265, 332] on button "Comprovante de endereço" at bounding box center [300, 335] width 152 height 34
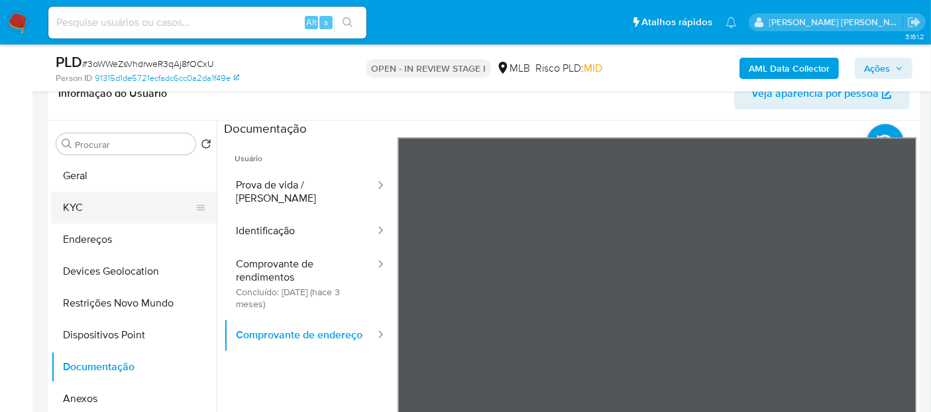
click at [91, 213] on button "KYC" at bounding box center [128, 208] width 155 height 32
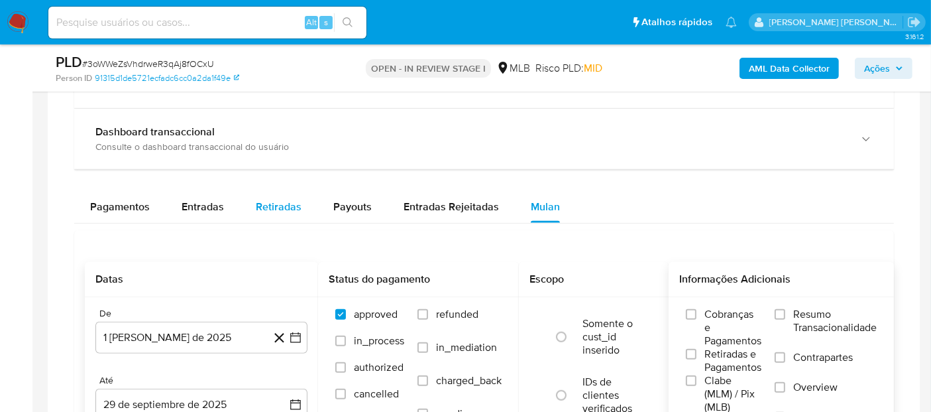
scroll to position [960, 0]
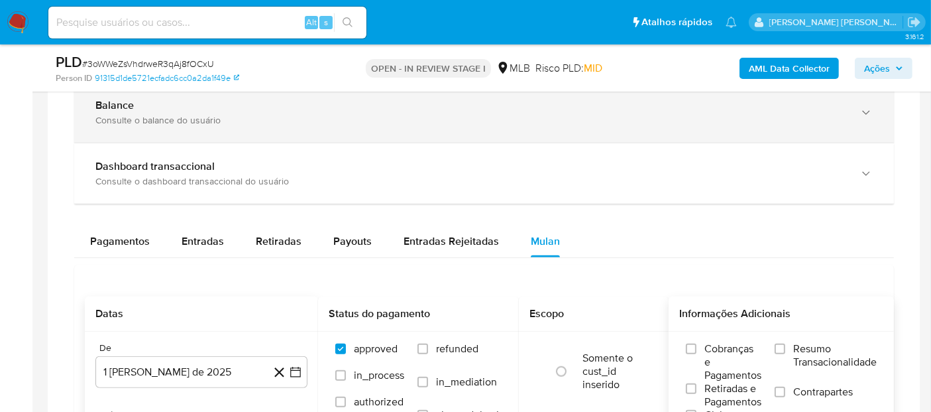
click at [277, 124] on div "Balance Consulte o balance do usuário" at bounding box center [484, 112] width 820 height 60
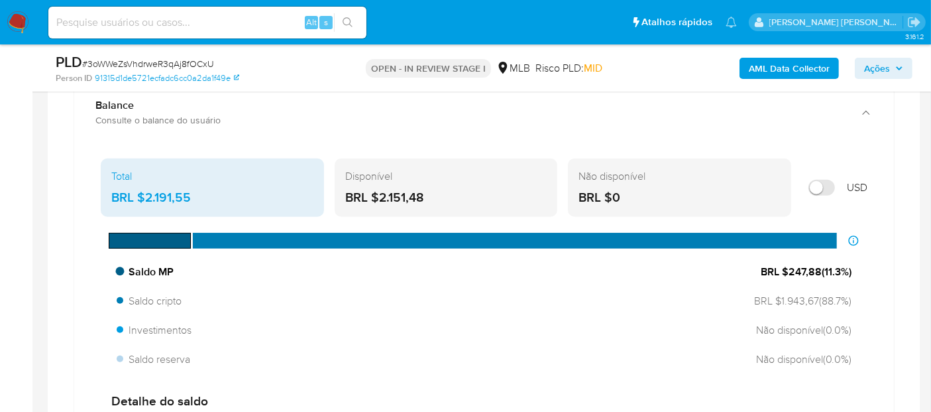
drag, startPoint x: 824, startPoint y: 267, endPoint x: 788, endPoint y: 270, distance: 36.6
click at [788, 270] on span "BRL $247,88 ( 11.3 %)" at bounding box center [806, 272] width 91 height 15
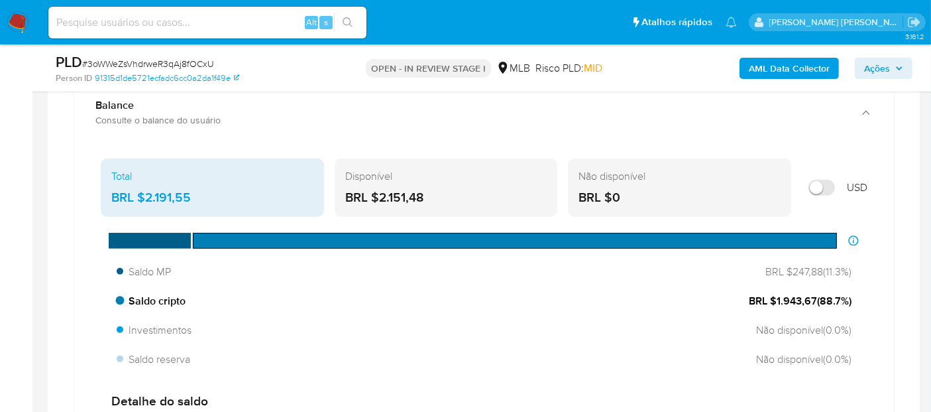
drag, startPoint x: 817, startPoint y: 300, endPoint x: 777, endPoint y: 298, distance: 40.5
click at [777, 298] on span "BRL $1.943,67 ( 88.7 %)" at bounding box center [800, 301] width 103 height 15
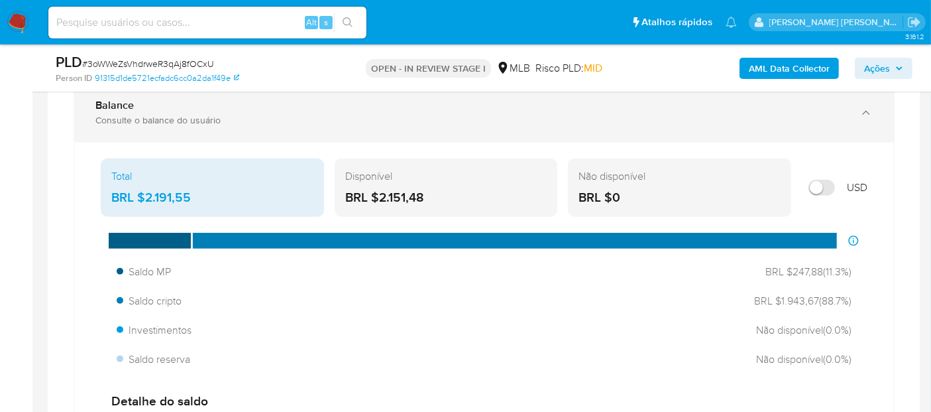
click at [234, 125] on div "Balance Consulte o balance do usuário" at bounding box center [484, 112] width 820 height 60
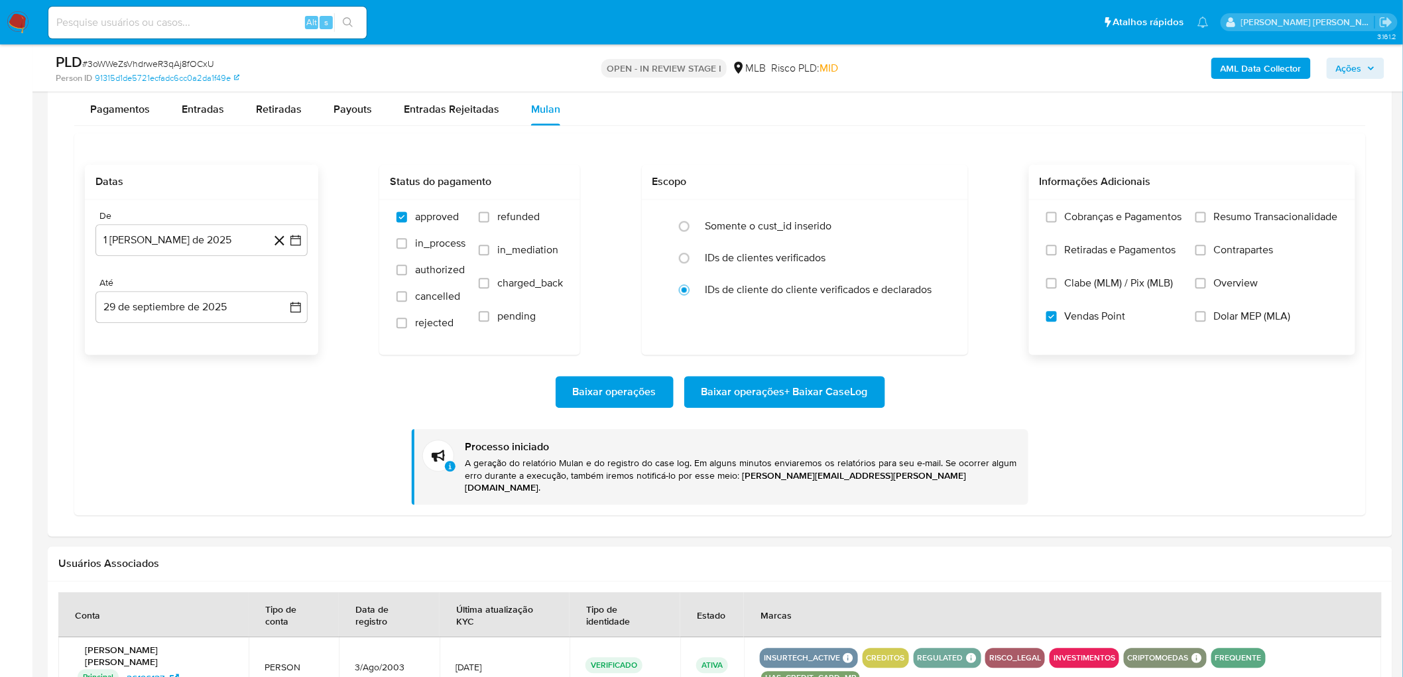
scroll to position [1045, 0]
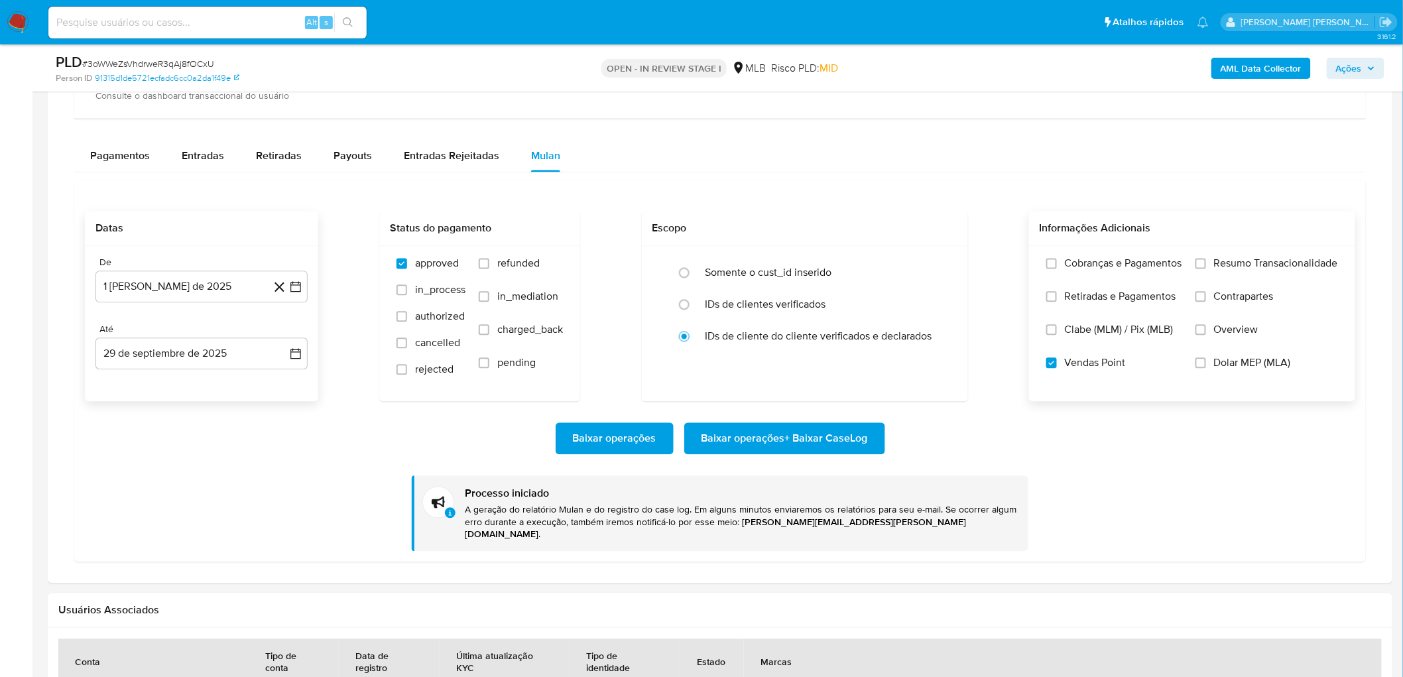
click at [848, 261] on span "Resumo Transacionalidade" at bounding box center [1276, 263] width 124 height 13
click at [848, 261] on input "Resumo Transacionalidade" at bounding box center [1200, 264] width 11 height 11
click at [848, 363] on span "Vendas Point" at bounding box center [1095, 363] width 61 height 13
click at [848, 363] on input "Vendas Point" at bounding box center [1051, 363] width 11 height 11
click at [772, 370] on span "Baixar operações + Baixar CaseLog" at bounding box center [784, 438] width 166 height 29
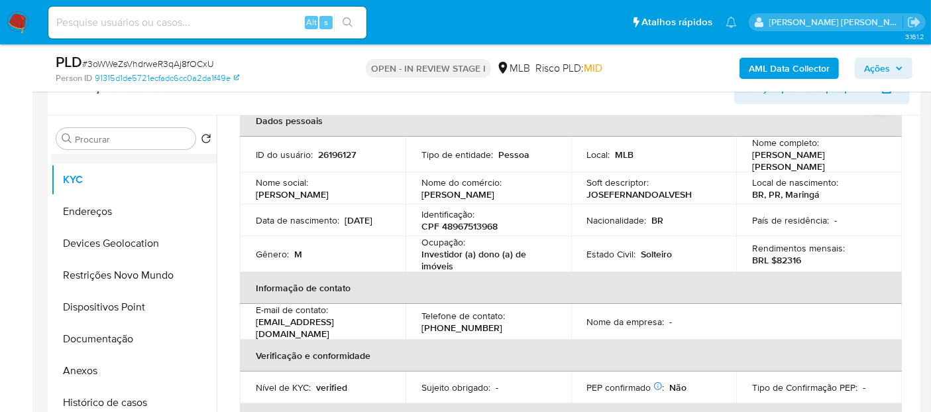
scroll to position [0, 0]
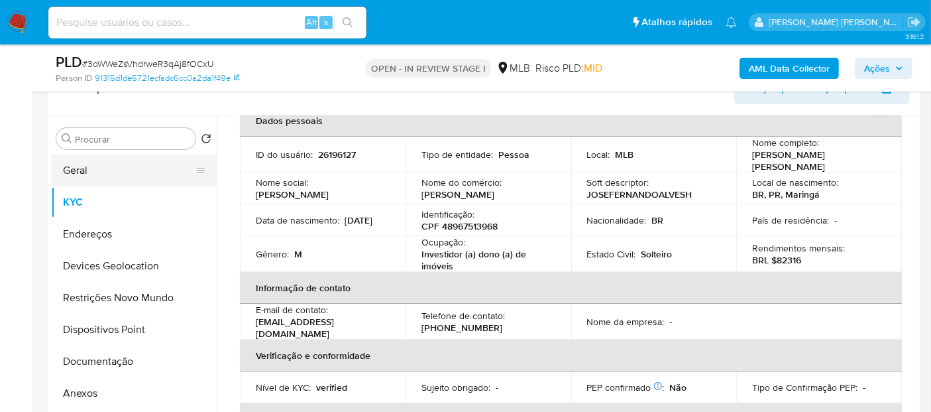
click at [131, 174] on button "Geral" at bounding box center [128, 170] width 155 height 32
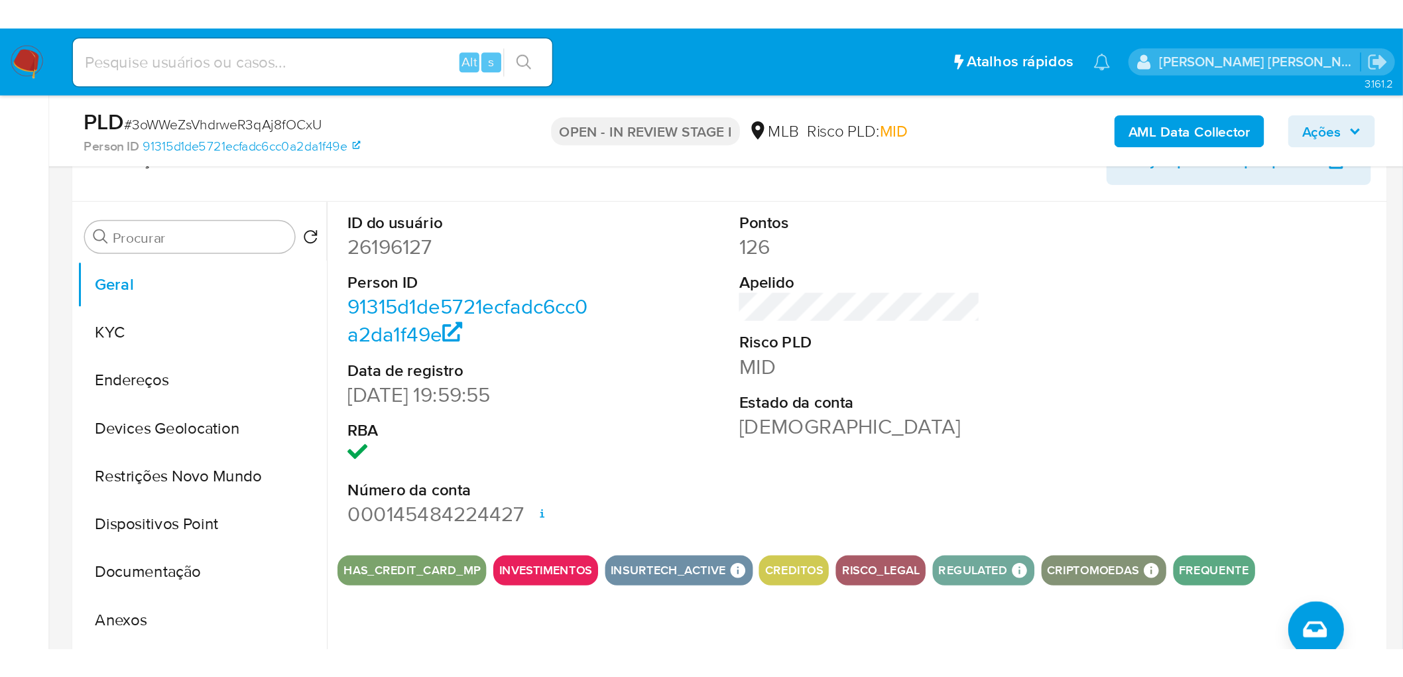
scroll to position [229, 0]
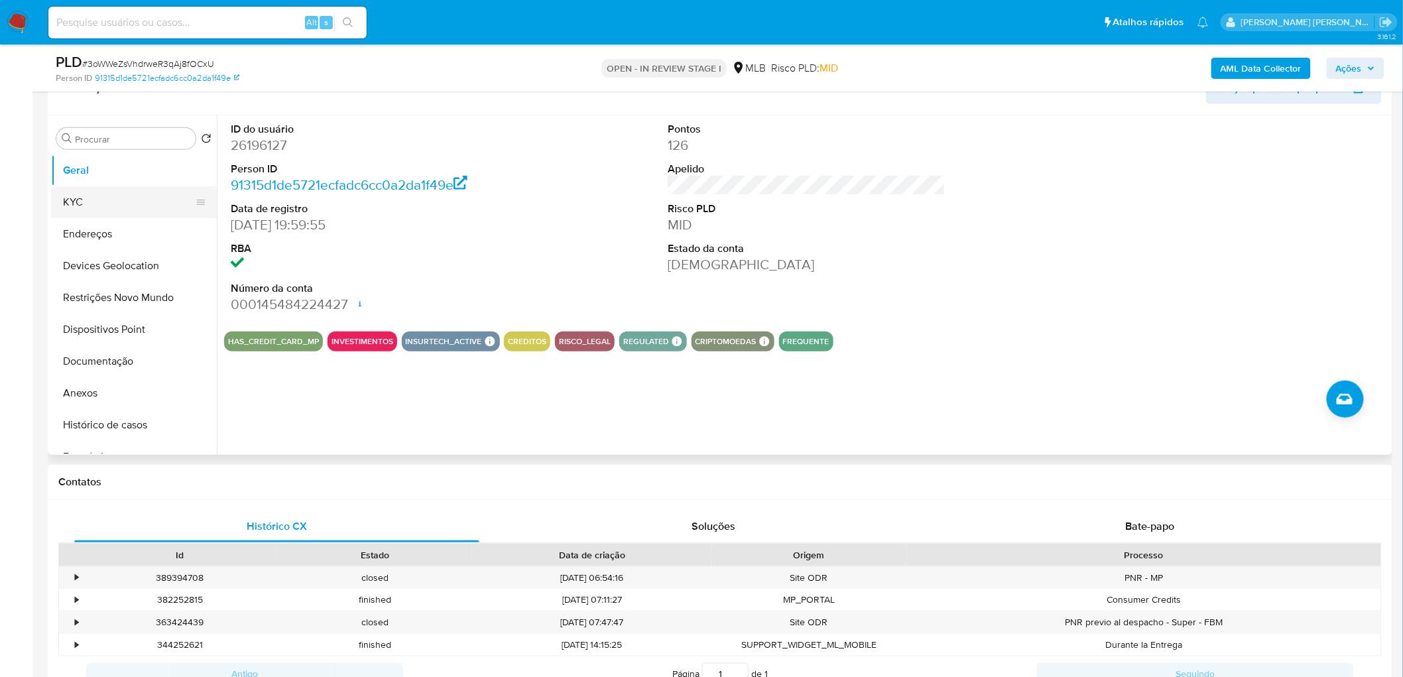
click at [113, 216] on button "KYC" at bounding box center [128, 202] width 155 height 32
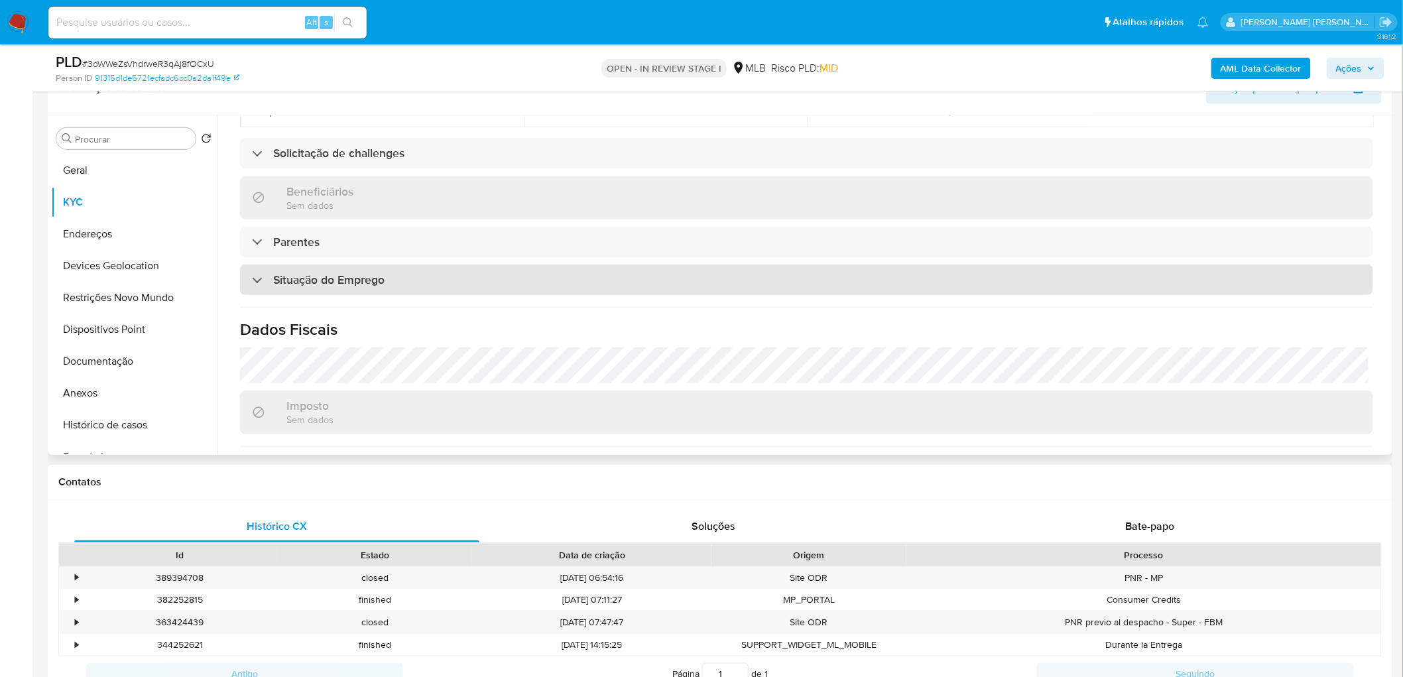
scroll to position [552, 0]
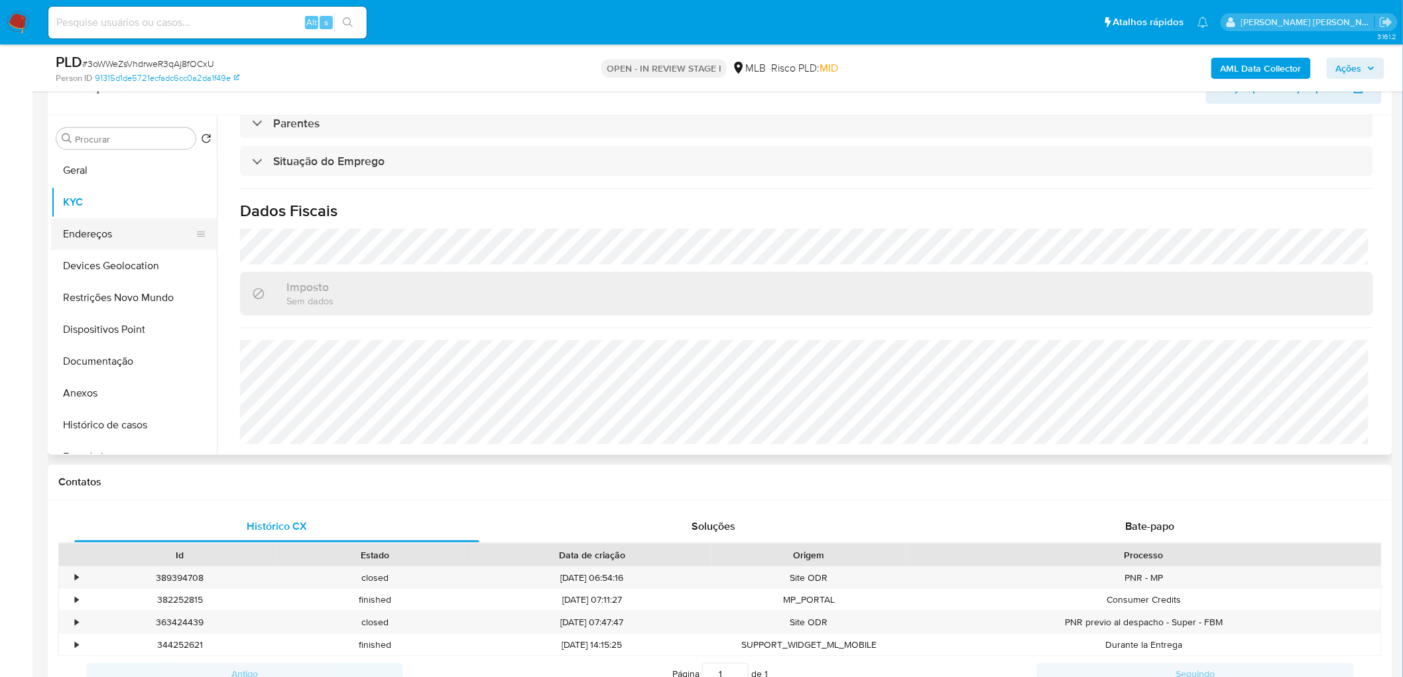
click at [88, 237] on button "Endereços" at bounding box center [128, 234] width 155 height 32
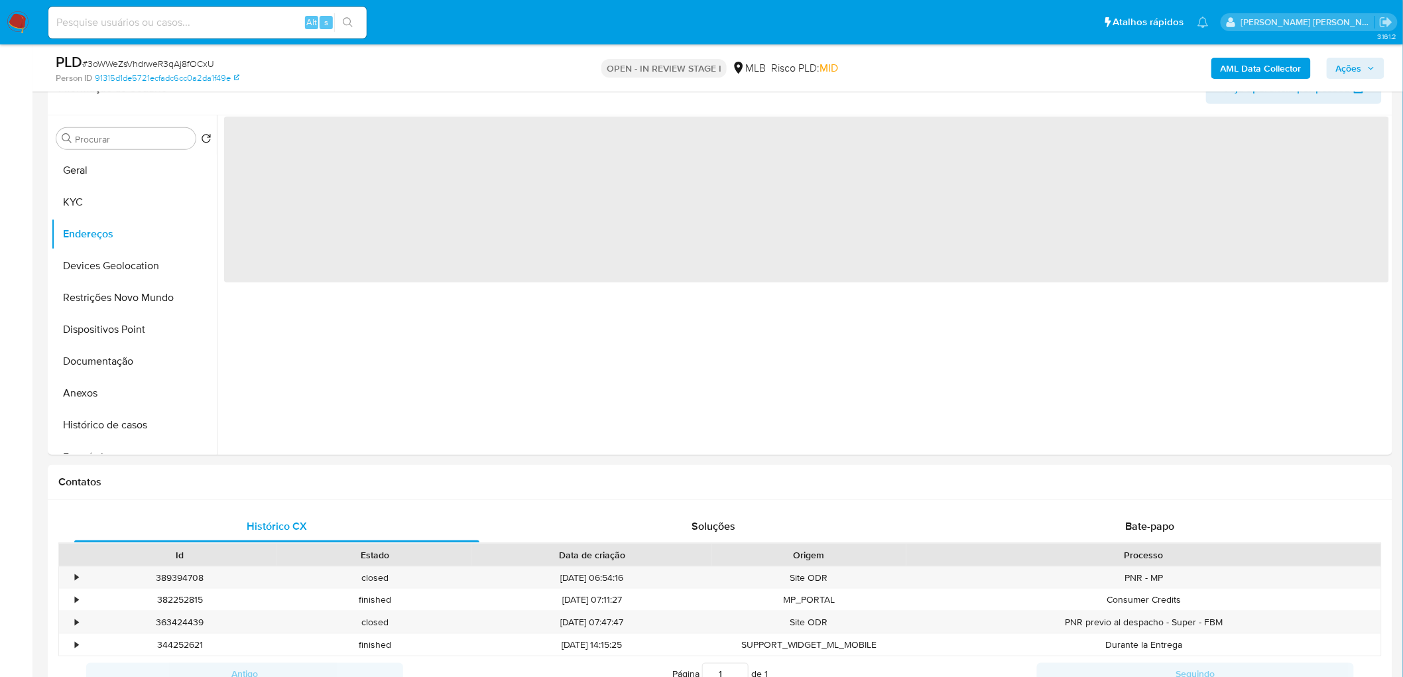
scroll to position [0, 0]
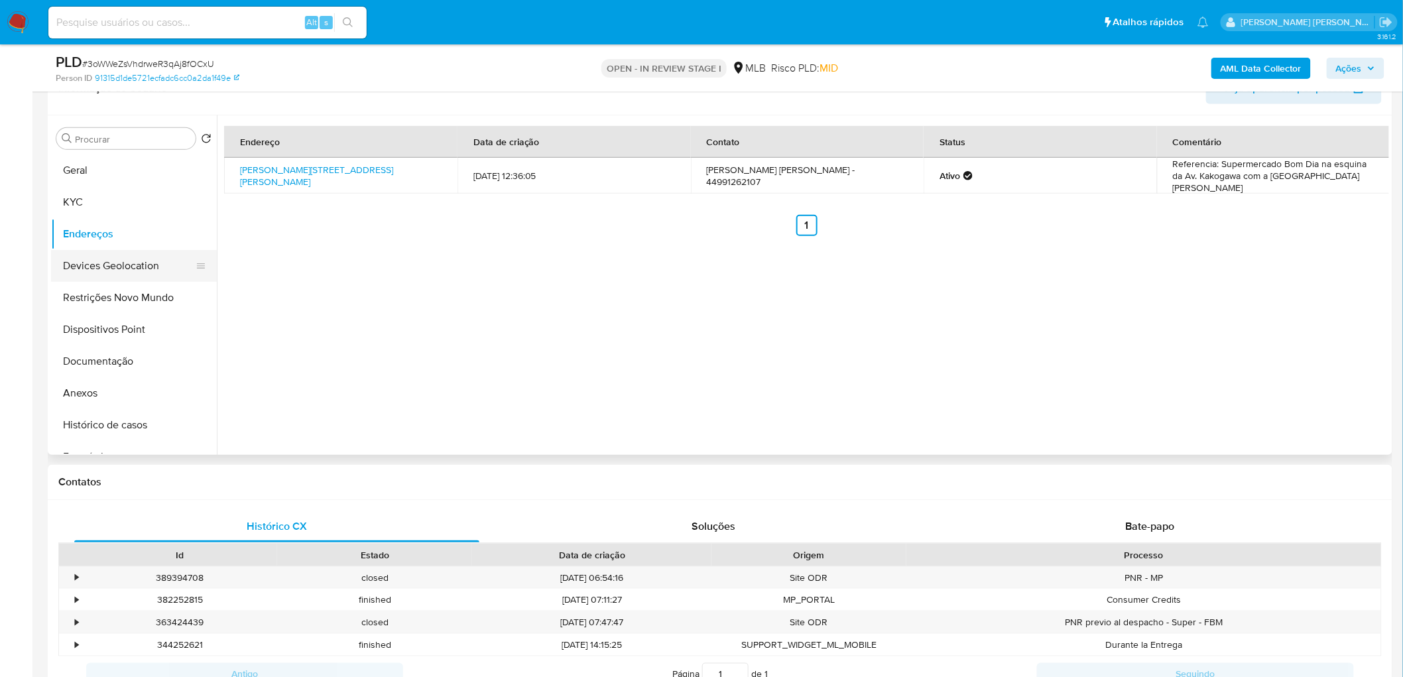
drag, startPoint x: 430, startPoint y: 357, endPoint x: 117, endPoint y: 263, distance: 326.0
click at [117, 263] on button "Devices Geolocation" at bounding box center [128, 266] width 155 height 32
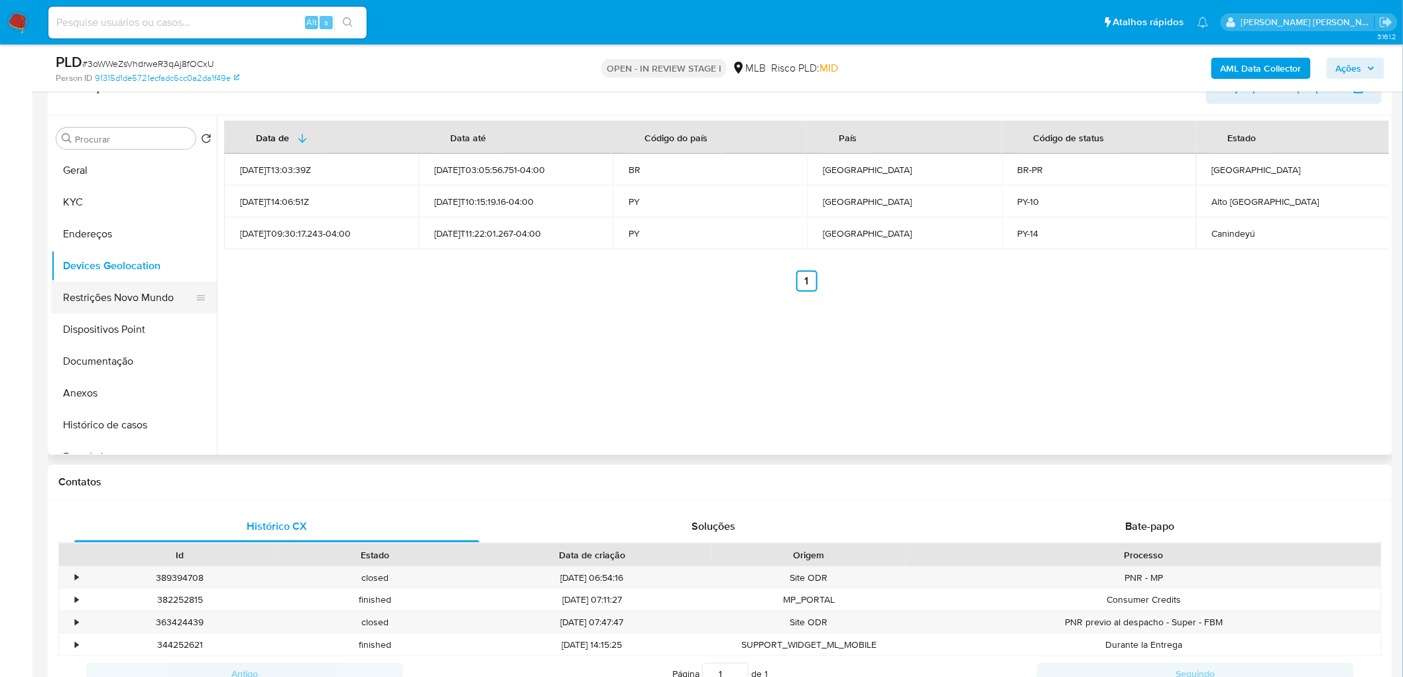
click at [113, 297] on button "Restrições Novo Mundo" at bounding box center [128, 298] width 155 height 32
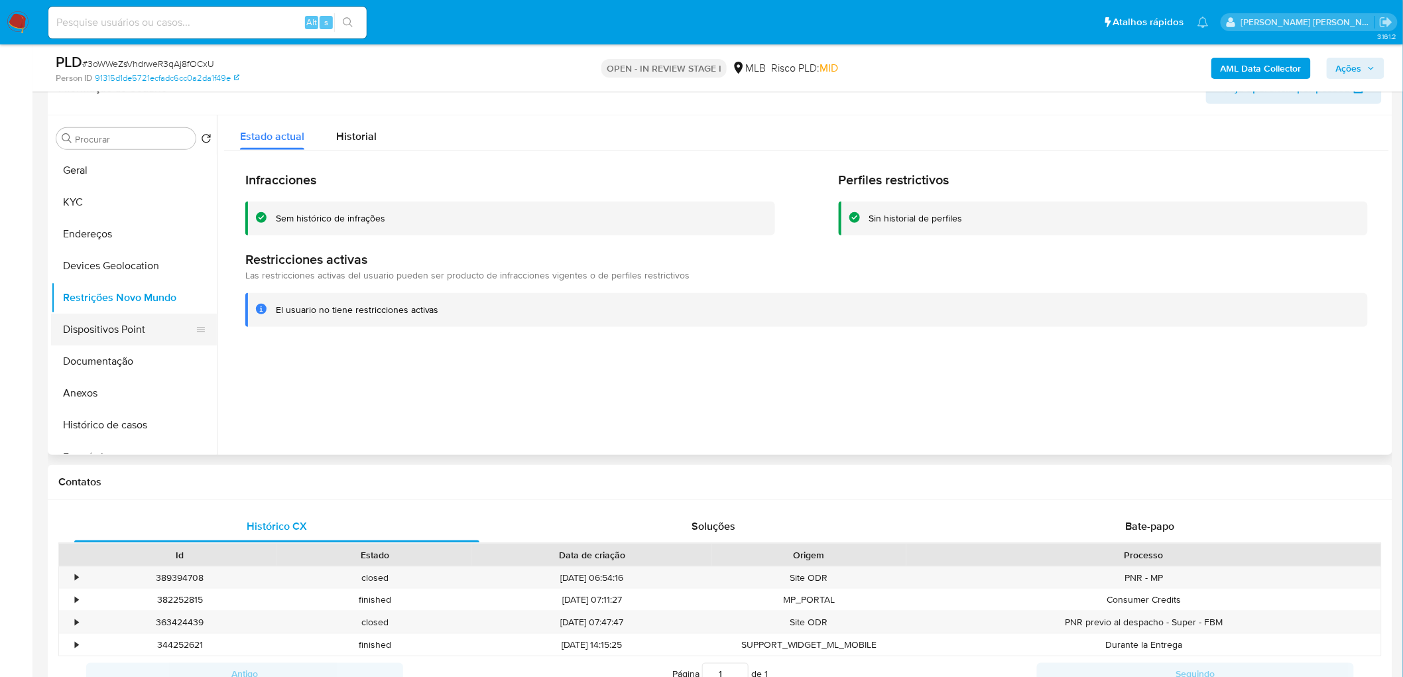
click at [95, 331] on button "Dispositivos Point" at bounding box center [128, 330] width 155 height 32
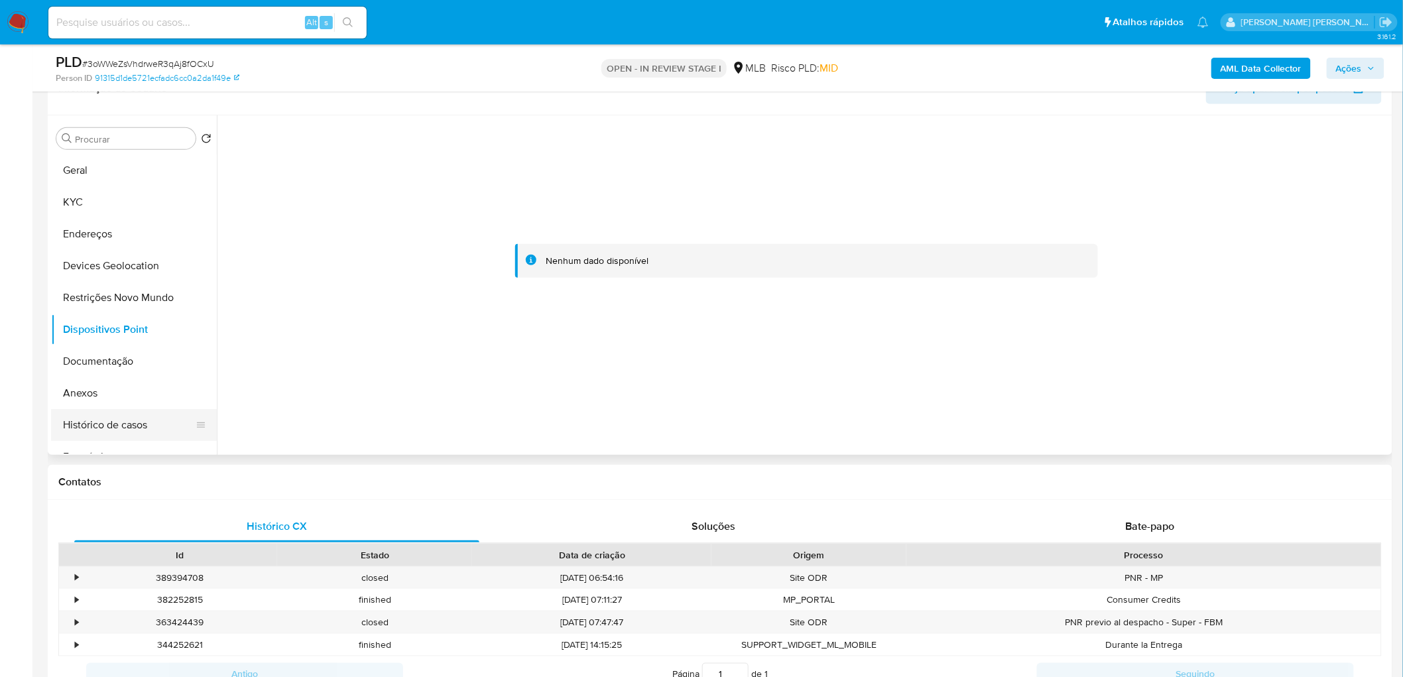
click at [143, 370] on button "Histórico de casos" at bounding box center [128, 425] width 155 height 32
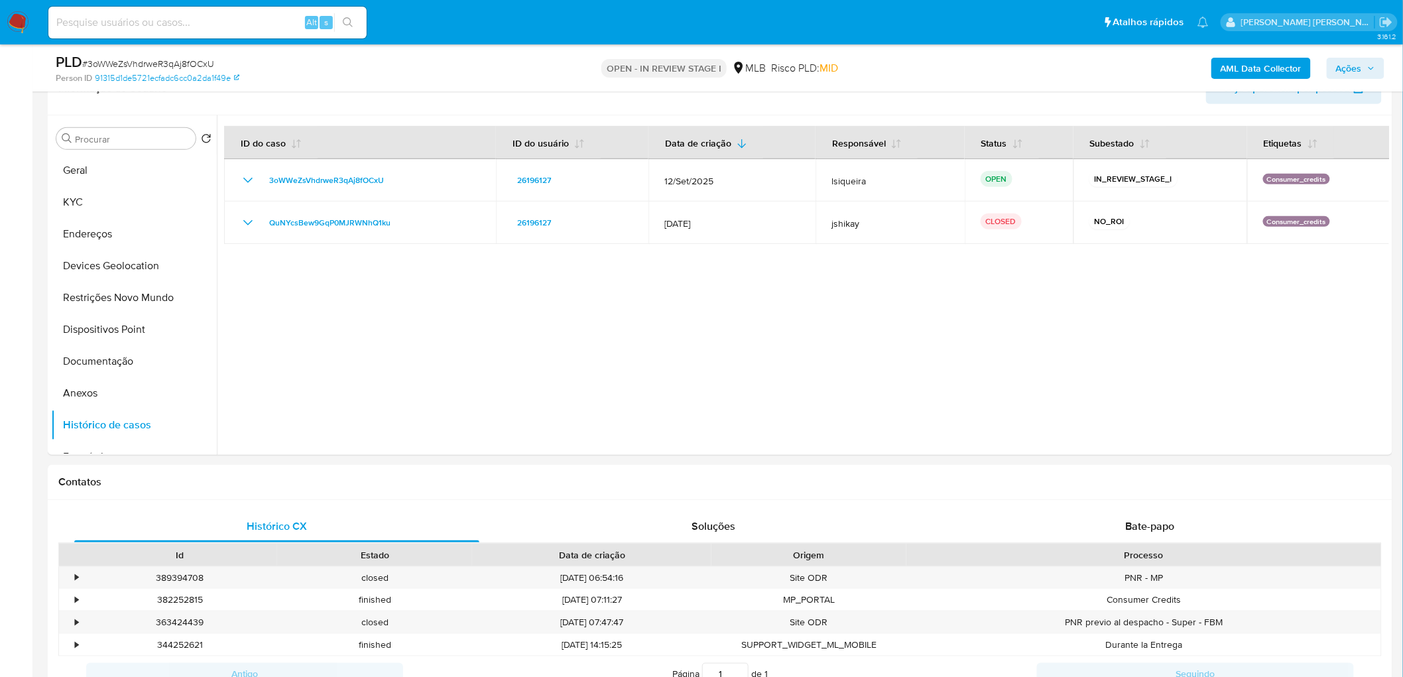
click at [848, 70] on b "AML Data Collector" at bounding box center [1261, 68] width 81 height 21
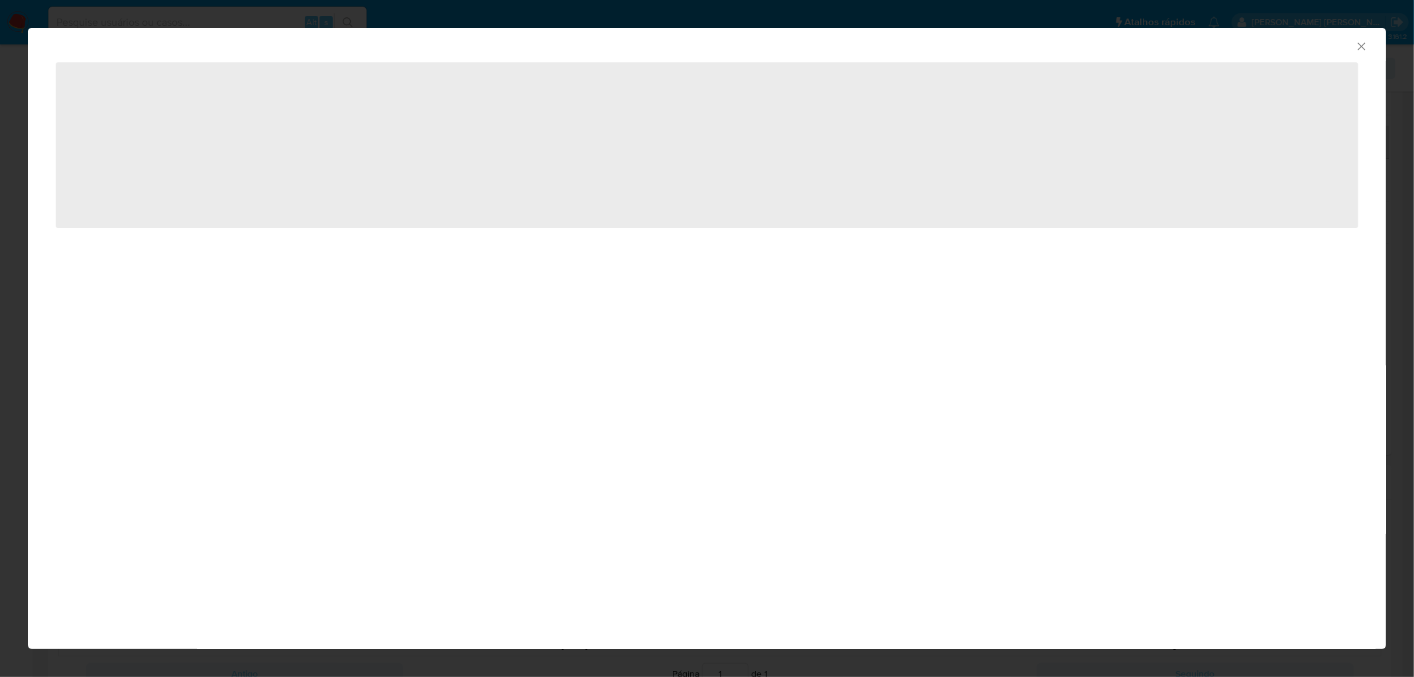
click at [848, 44] on icon "Fechar a janela" at bounding box center [1361, 45] width 7 height 7
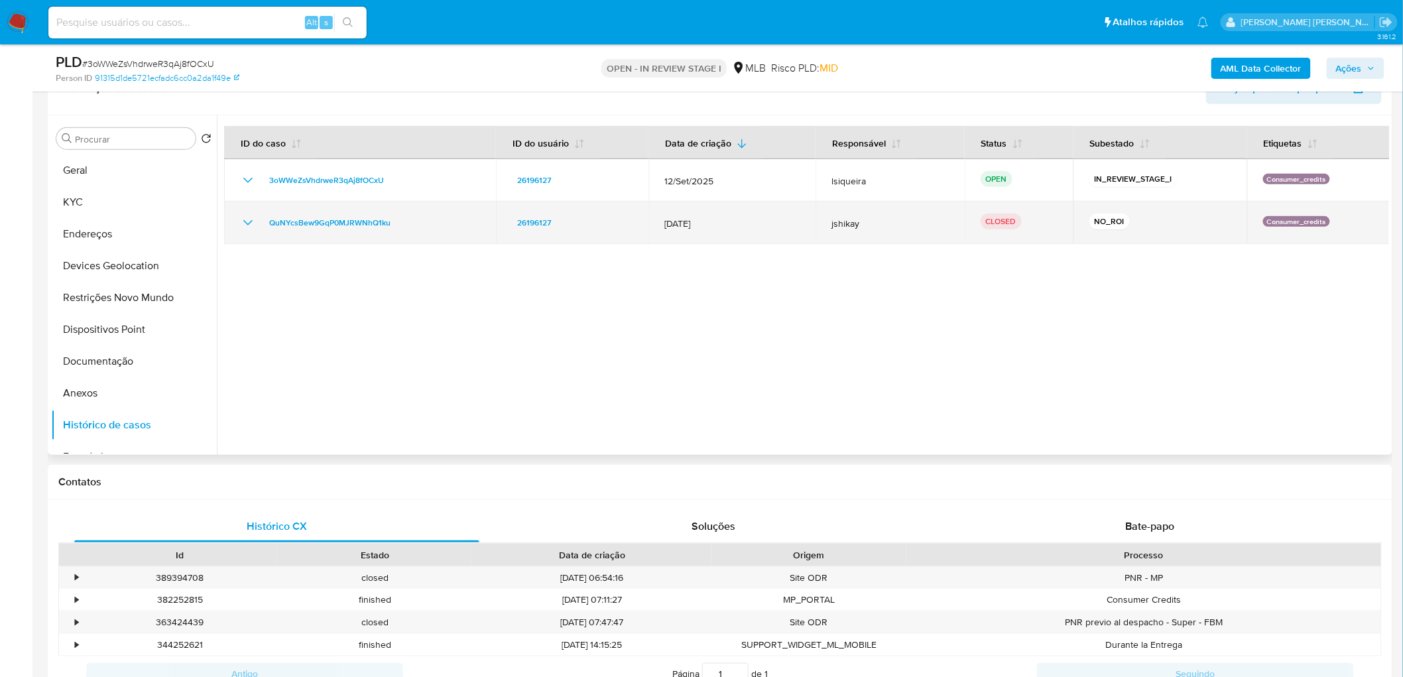
click at [249, 216] on icon "Mostrar/Ocultar" at bounding box center [248, 223] width 16 height 16
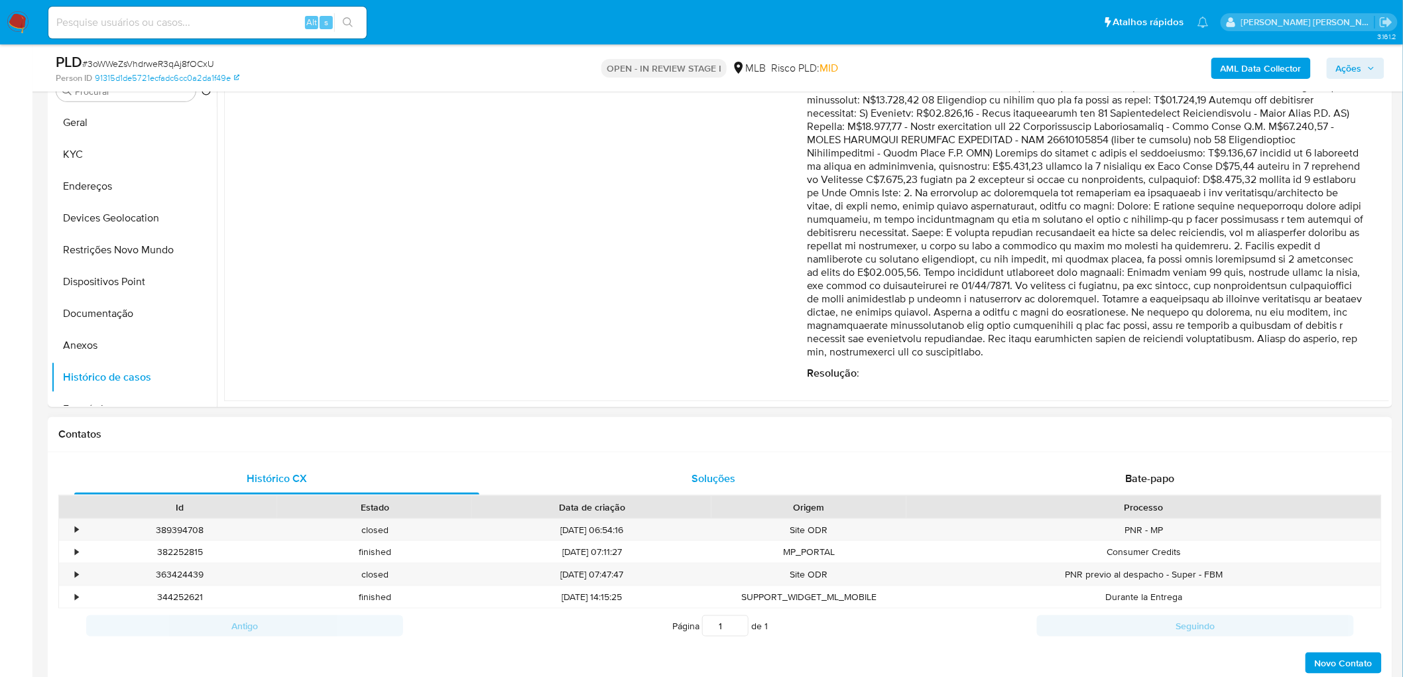
scroll to position [302, 0]
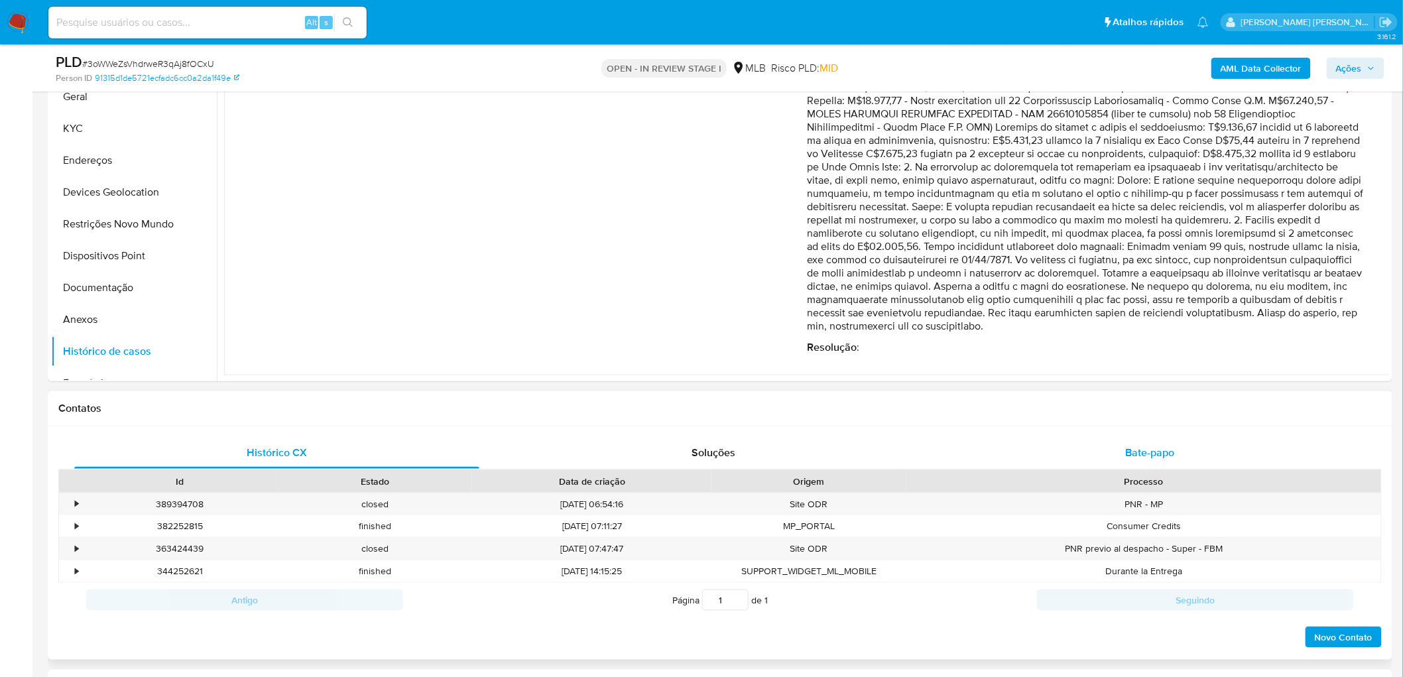
click at [848, 370] on div "Bate-papo" at bounding box center [1149, 453] width 405 height 32
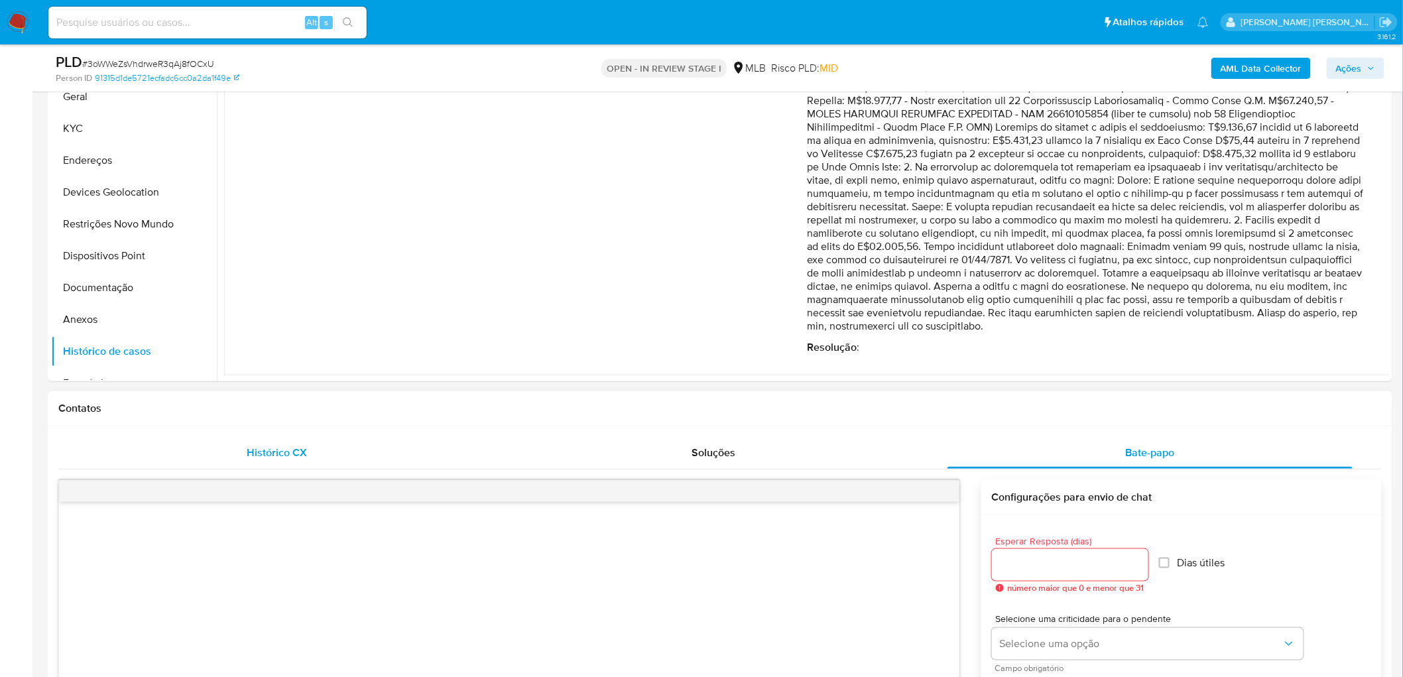
click at [248, 370] on div "Histórico CX" at bounding box center [276, 453] width 405 height 32
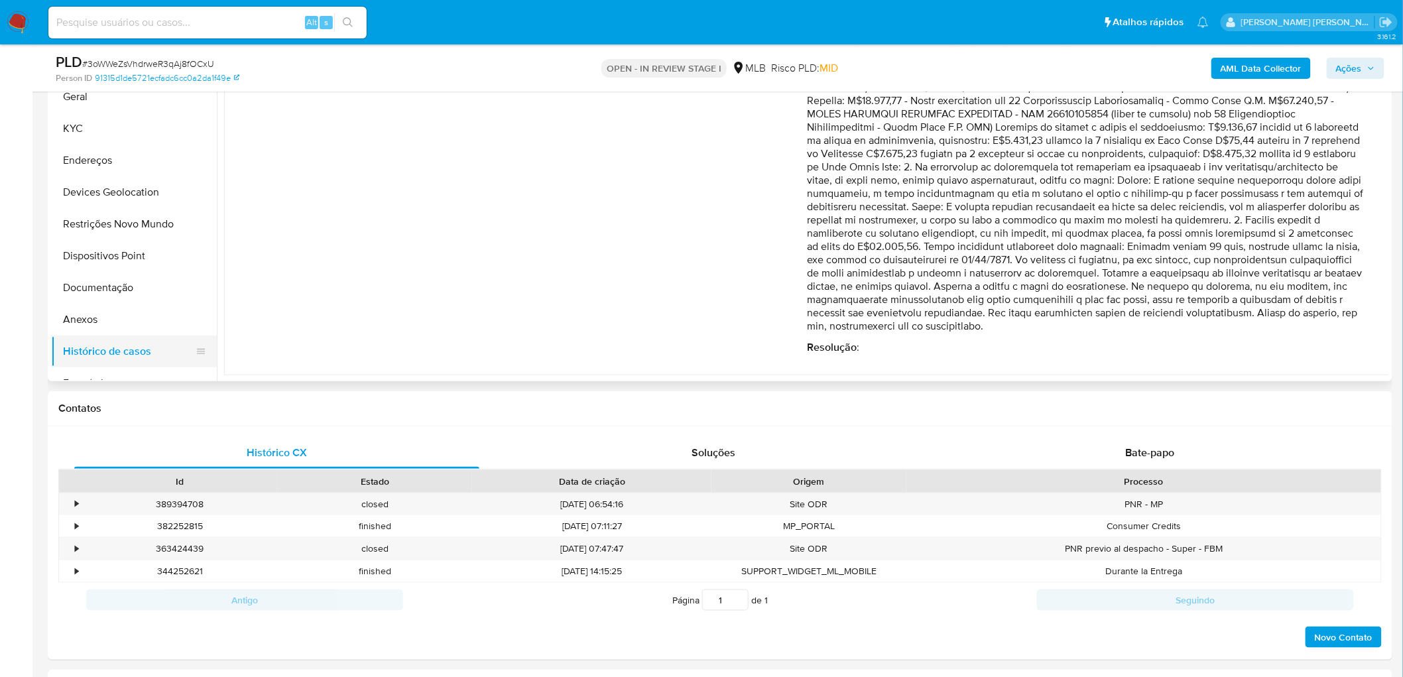
click at [101, 352] on button "Histórico de casos" at bounding box center [128, 351] width 155 height 32
click at [94, 306] on button "Anexos" at bounding box center [128, 320] width 155 height 32
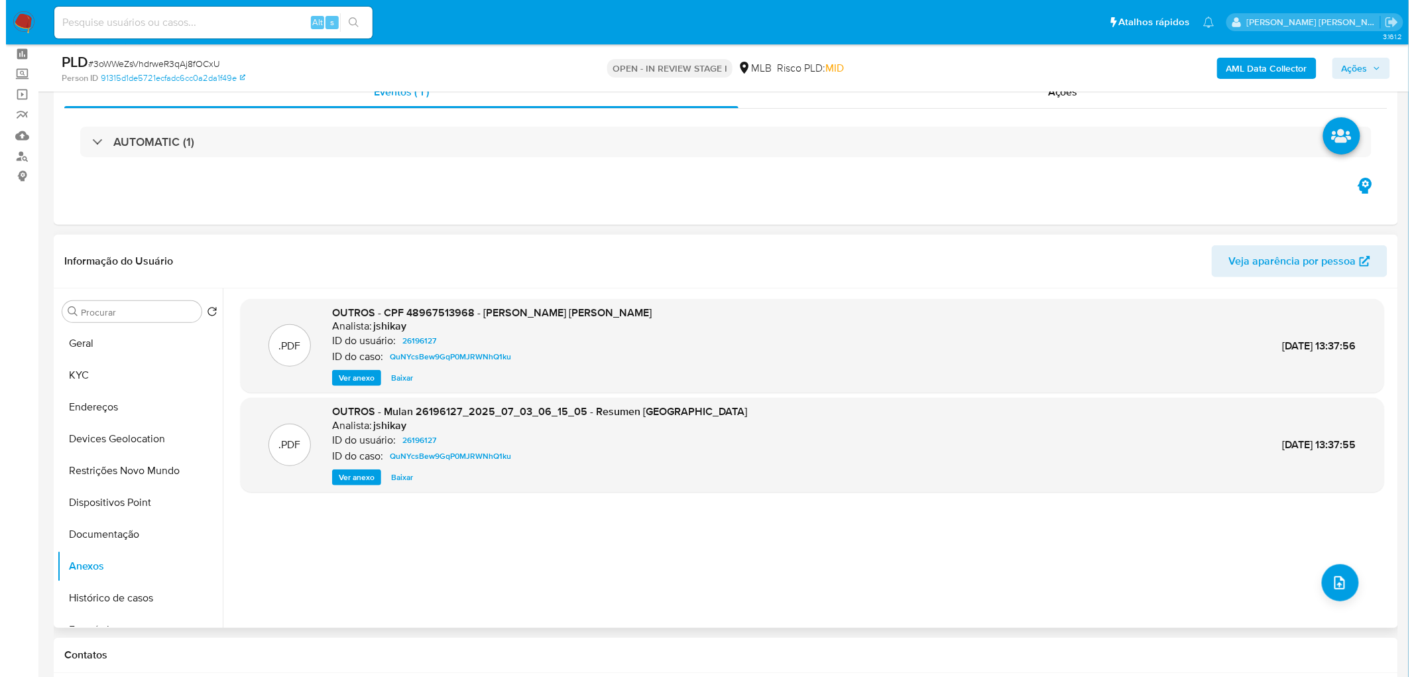
scroll to position [155, 0]
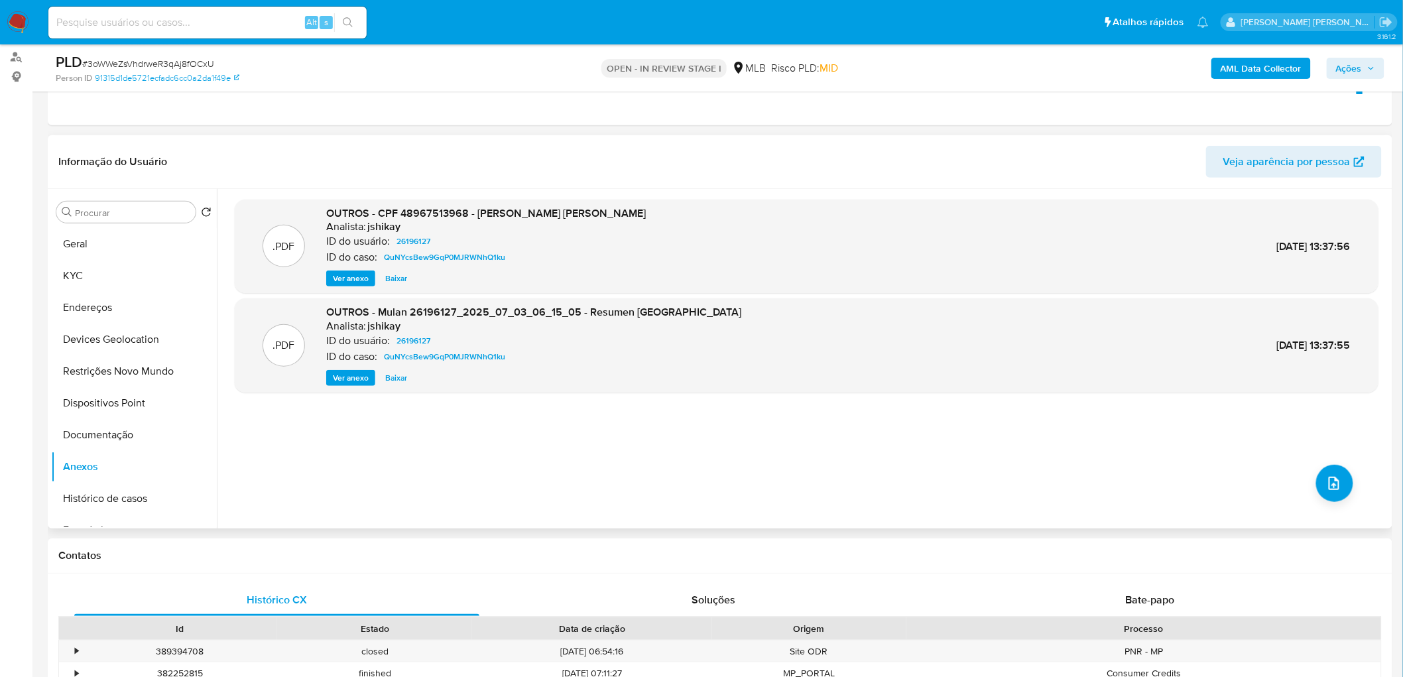
click at [345, 283] on span "Ver anexo" at bounding box center [351, 278] width 36 height 13
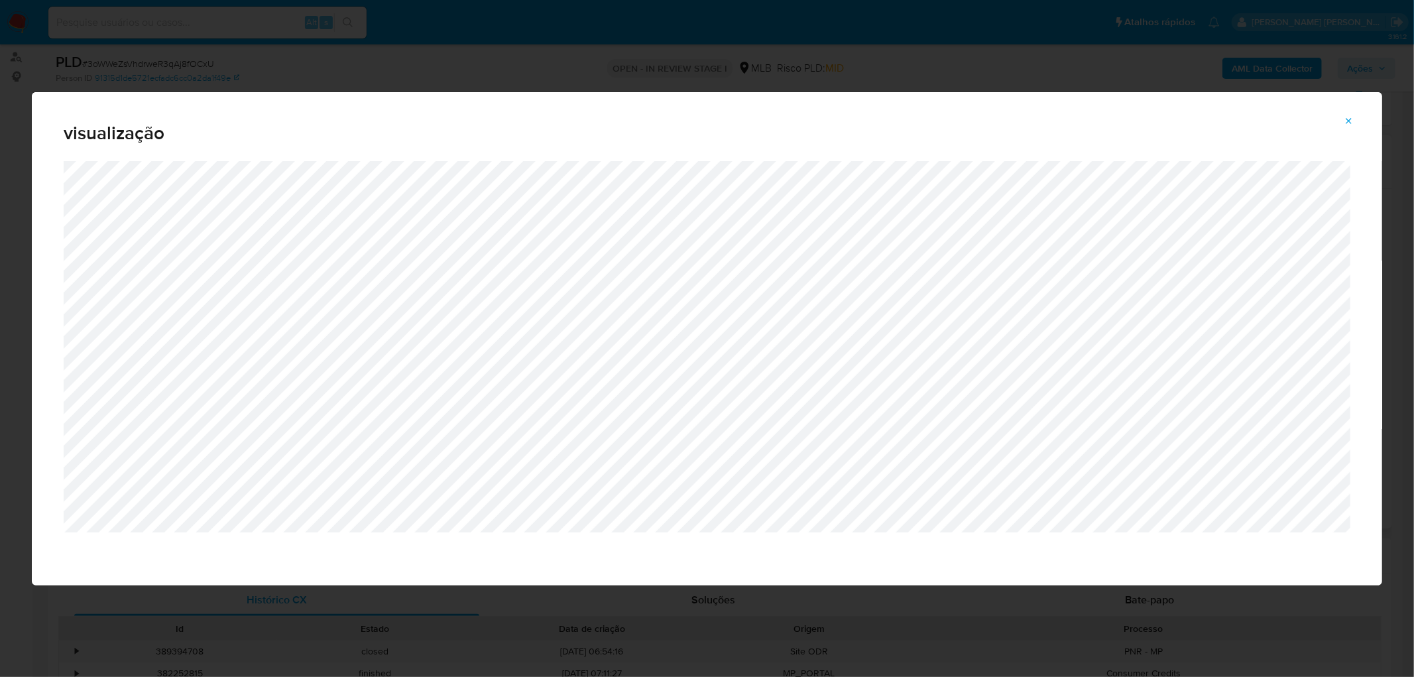
click at [848, 122] on button "Attachment preview" at bounding box center [1349, 121] width 29 height 21
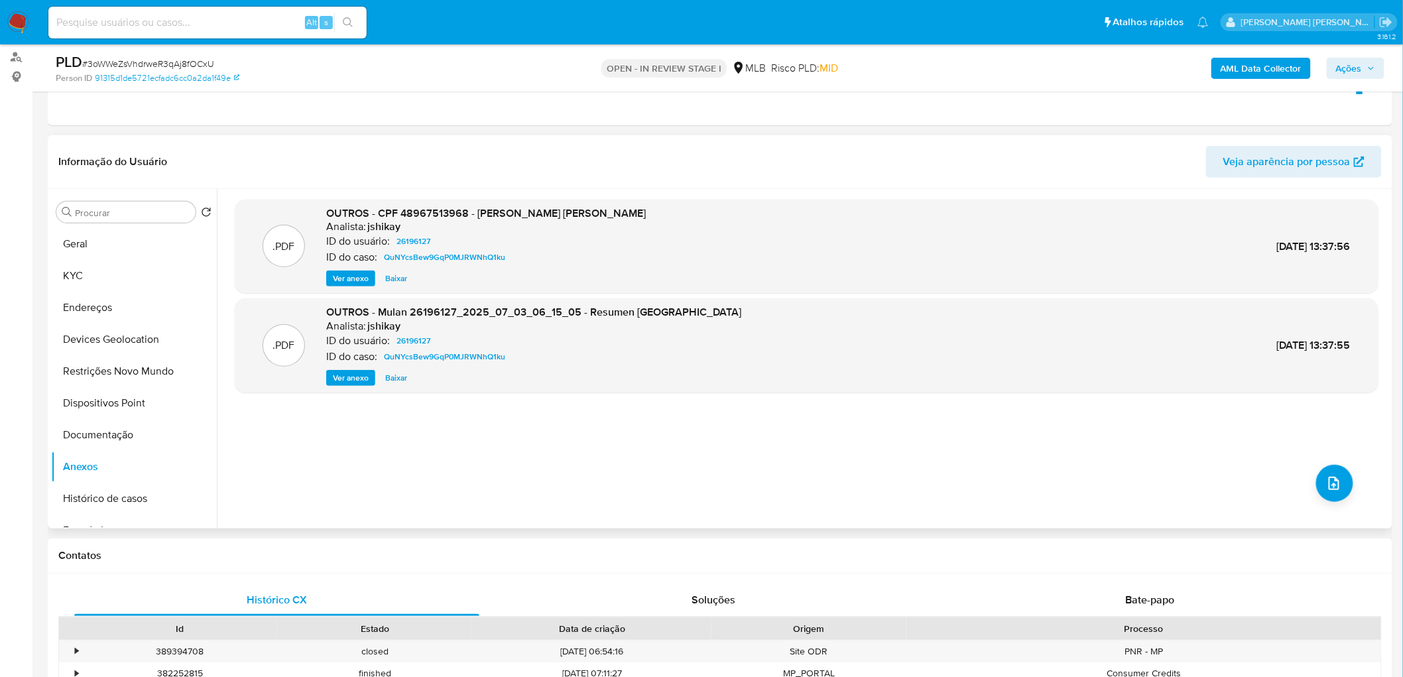
click at [848, 58] on b "AML Data Collector" at bounding box center [1261, 68] width 81 height 21
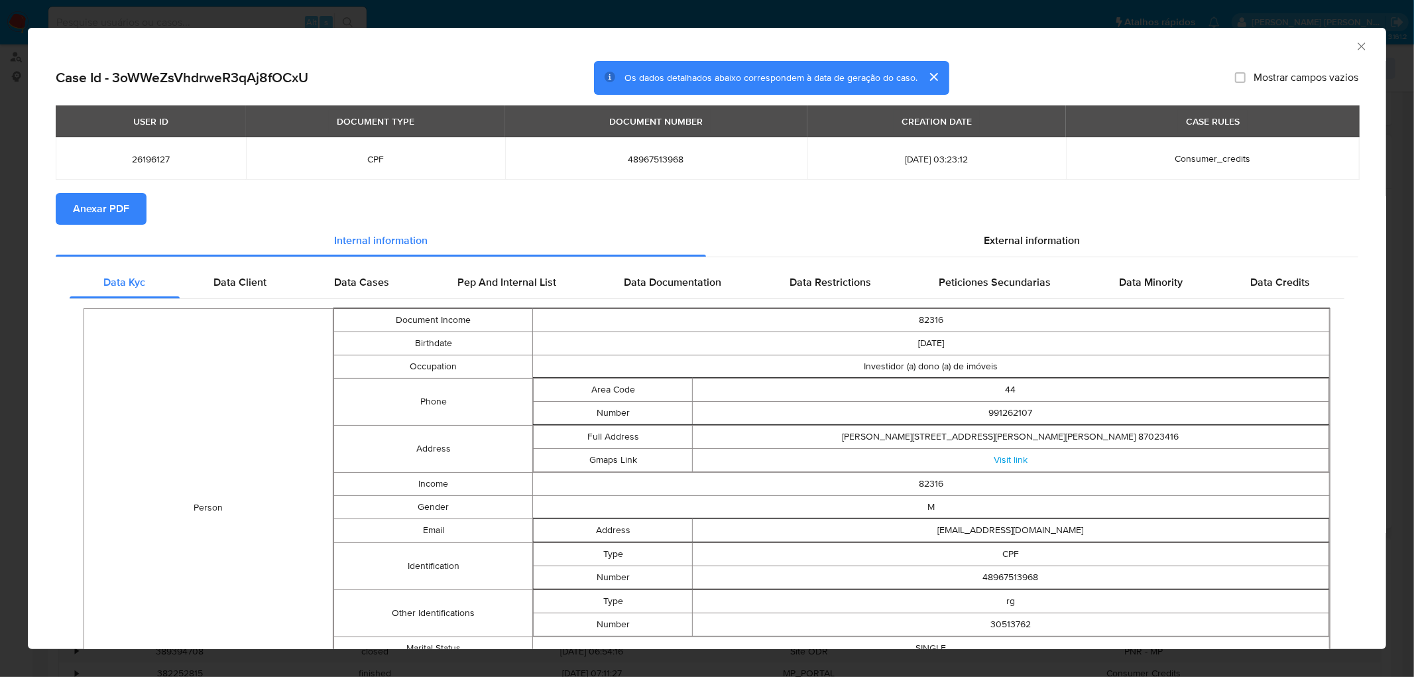
click at [117, 202] on span "Anexar PDF" at bounding box center [101, 208] width 56 height 29
click at [848, 36] on div "AML Data Collector" at bounding box center [707, 44] width 1358 height 33
click at [848, 42] on icon "Fechar a janela" at bounding box center [1361, 46] width 13 height 13
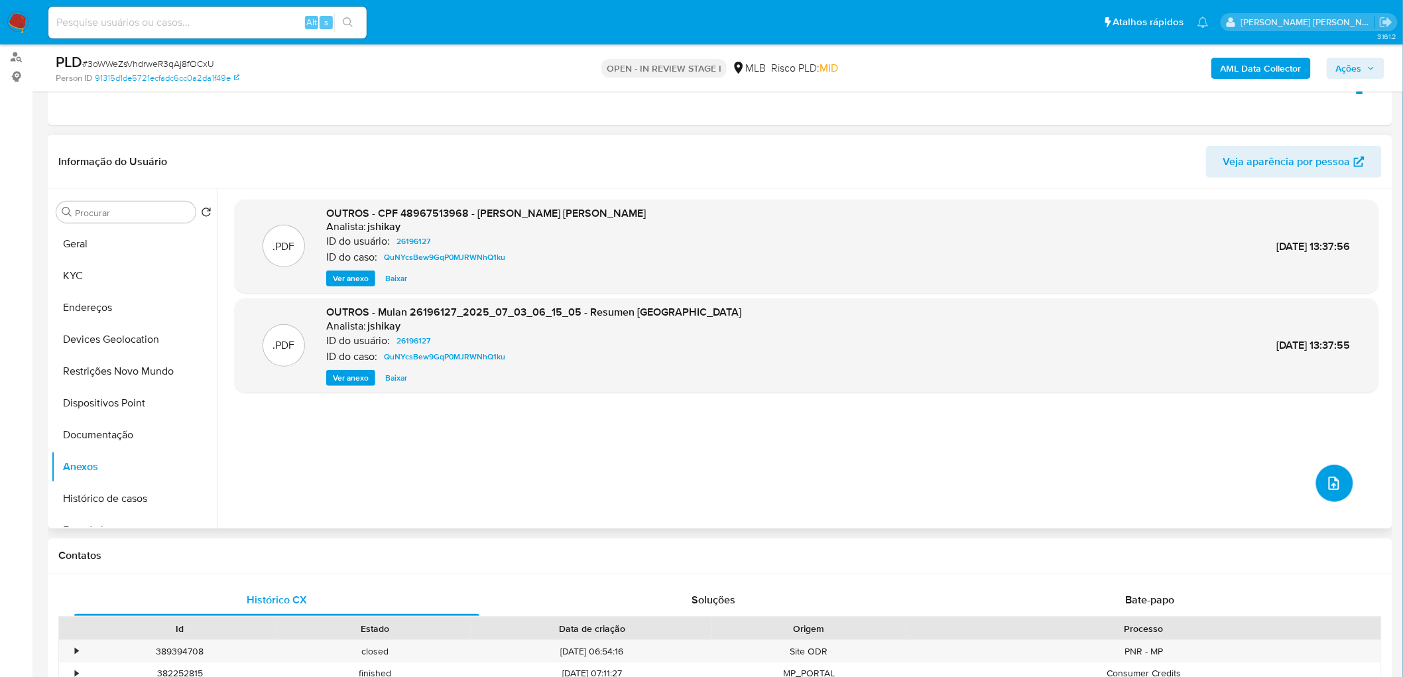
click at [848, 370] on icon "upload-file" at bounding box center [1334, 483] width 16 height 16
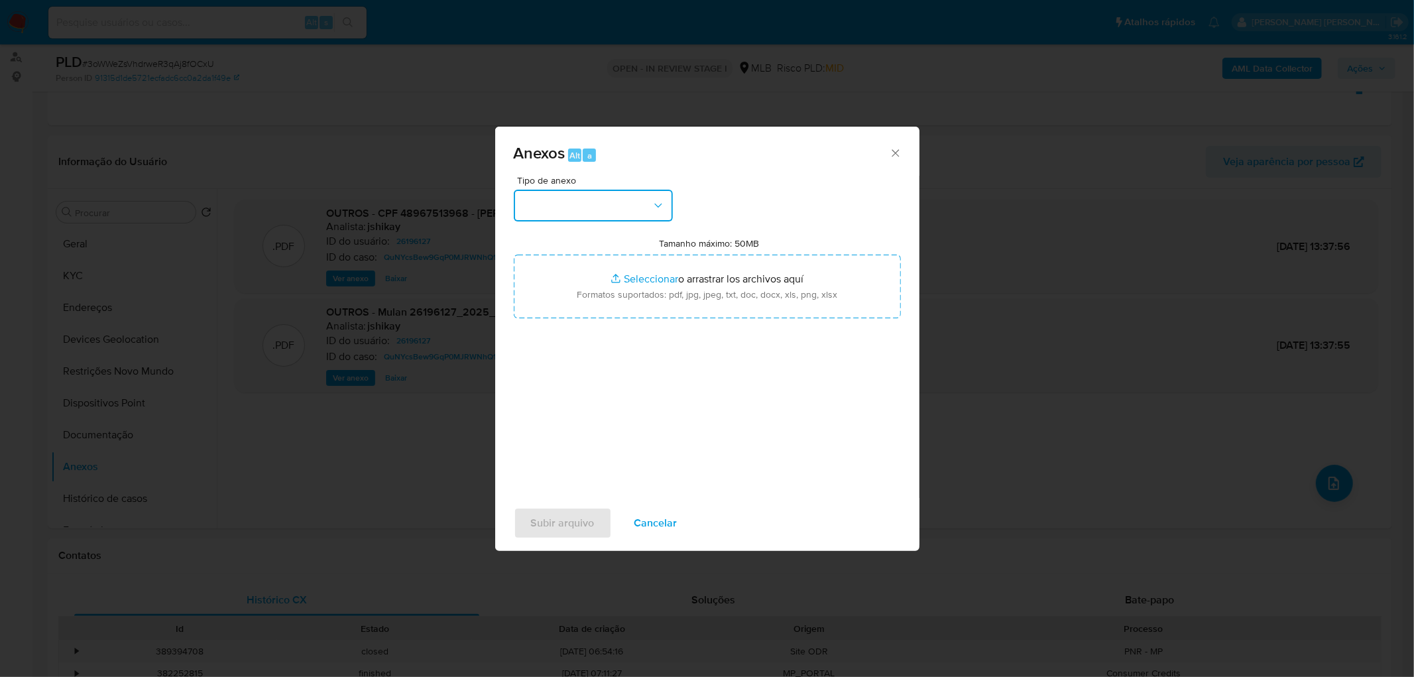
click at [630, 206] on button "button" at bounding box center [593, 206] width 159 height 32
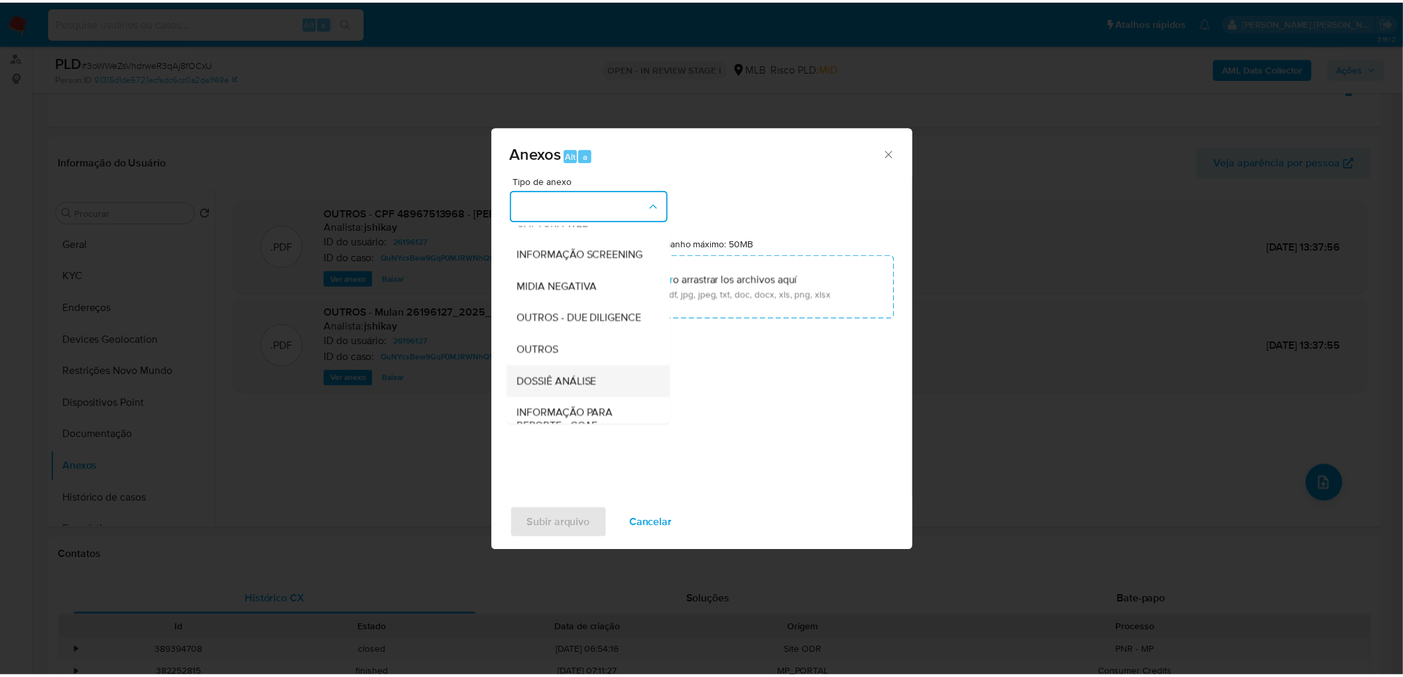
scroll to position [147, 0]
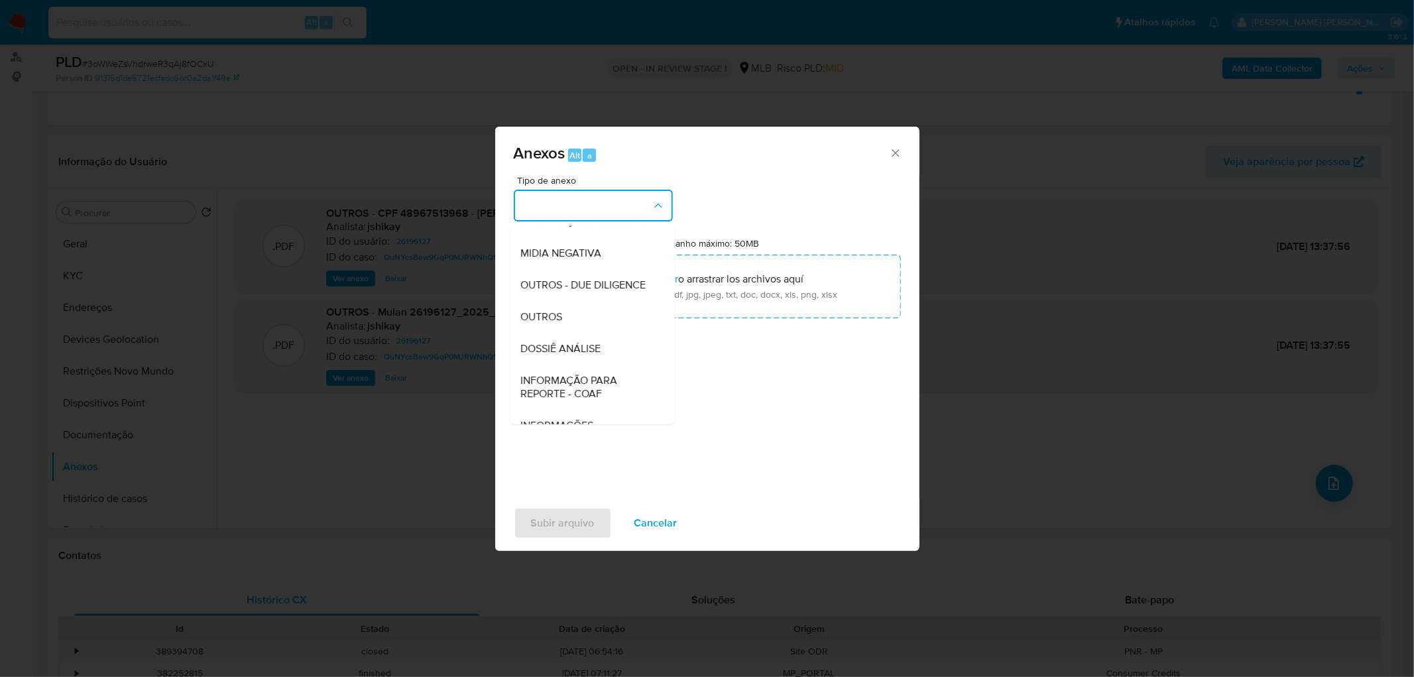
click at [575, 333] on div "OUTROS" at bounding box center [588, 317] width 135 height 32
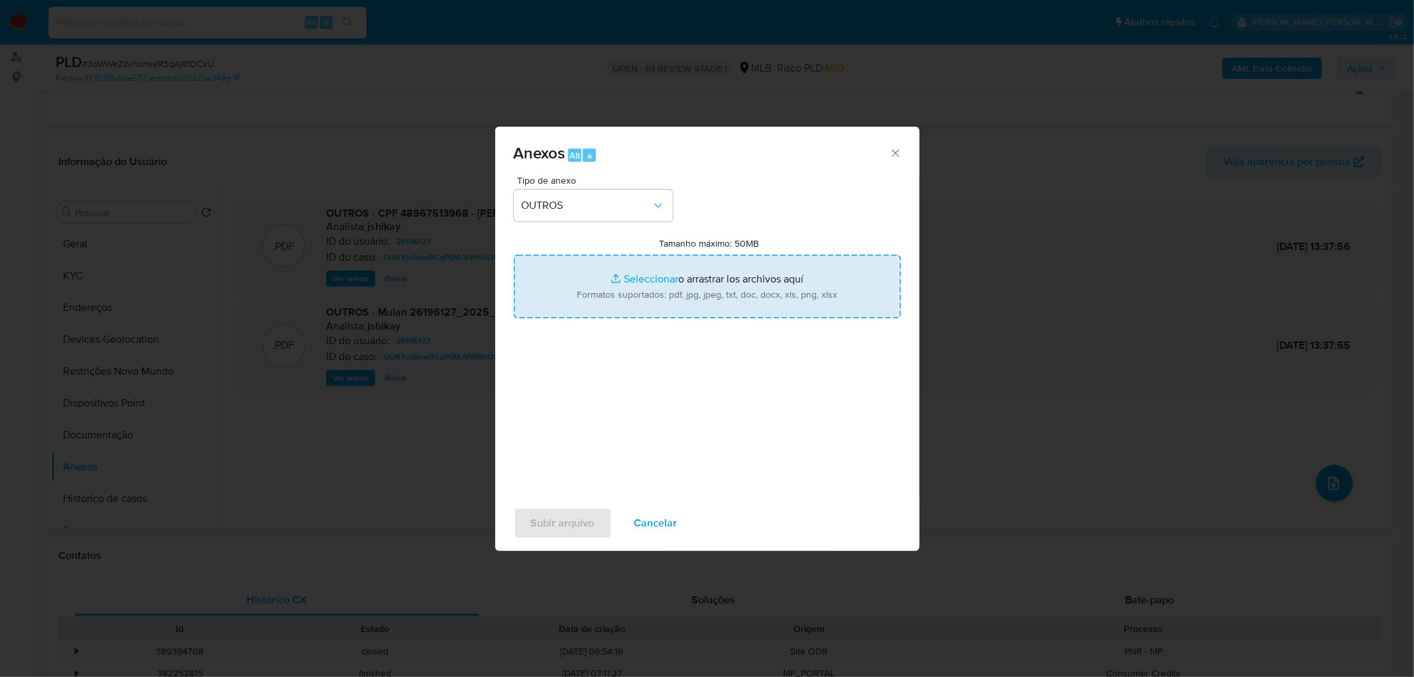
click at [632, 275] on input "Tamanho máximo: 50MB Seleccionar archivos" at bounding box center [707, 287] width 387 height 64
click at [738, 272] on input "Tamanho máximo: 50MB Seleccionar archivos" at bounding box center [707, 287] width 387 height 64
type input "C:\fakepath\Mulan 26196127_2025_10_01_08_58_15.xlsx"
click at [560, 370] on span "Subir arquivo" at bounding box center [563, 523] width 64 height 29
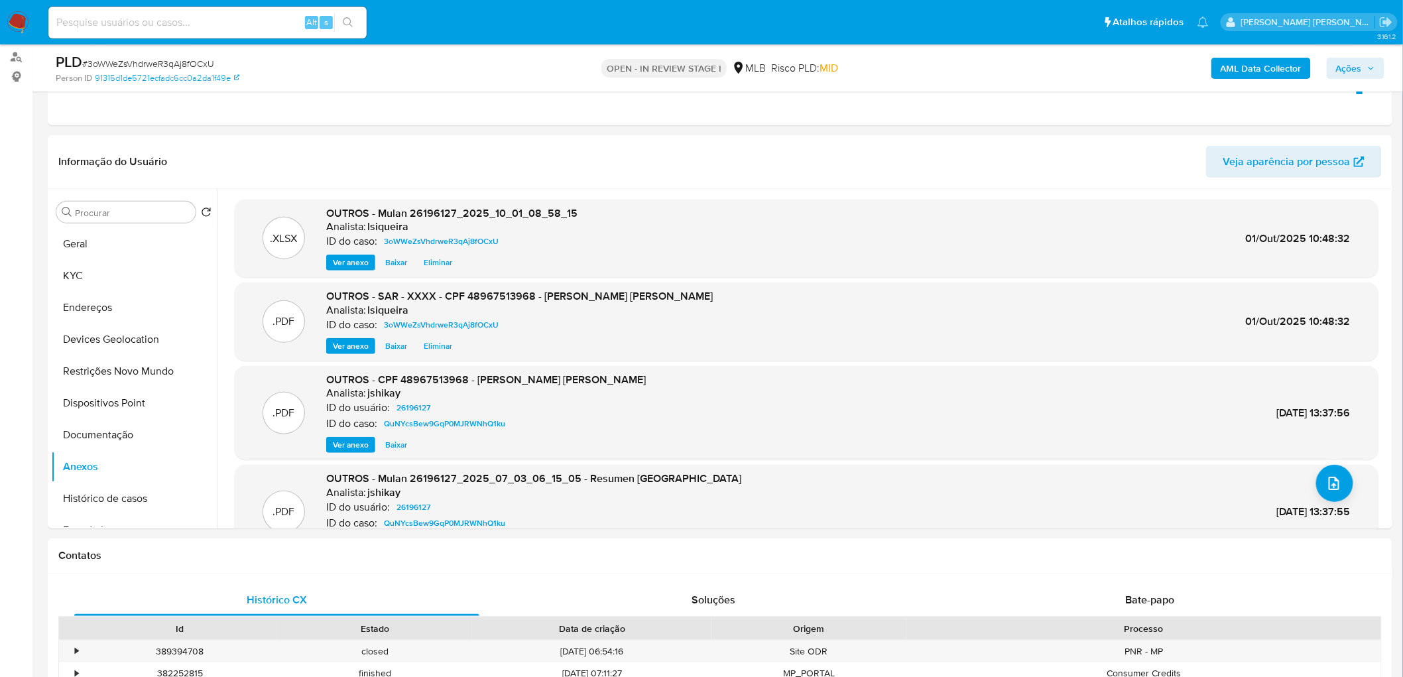
click at [848, 68] on span "Ações" at bounding box center [1355, 68] width 39 height 19
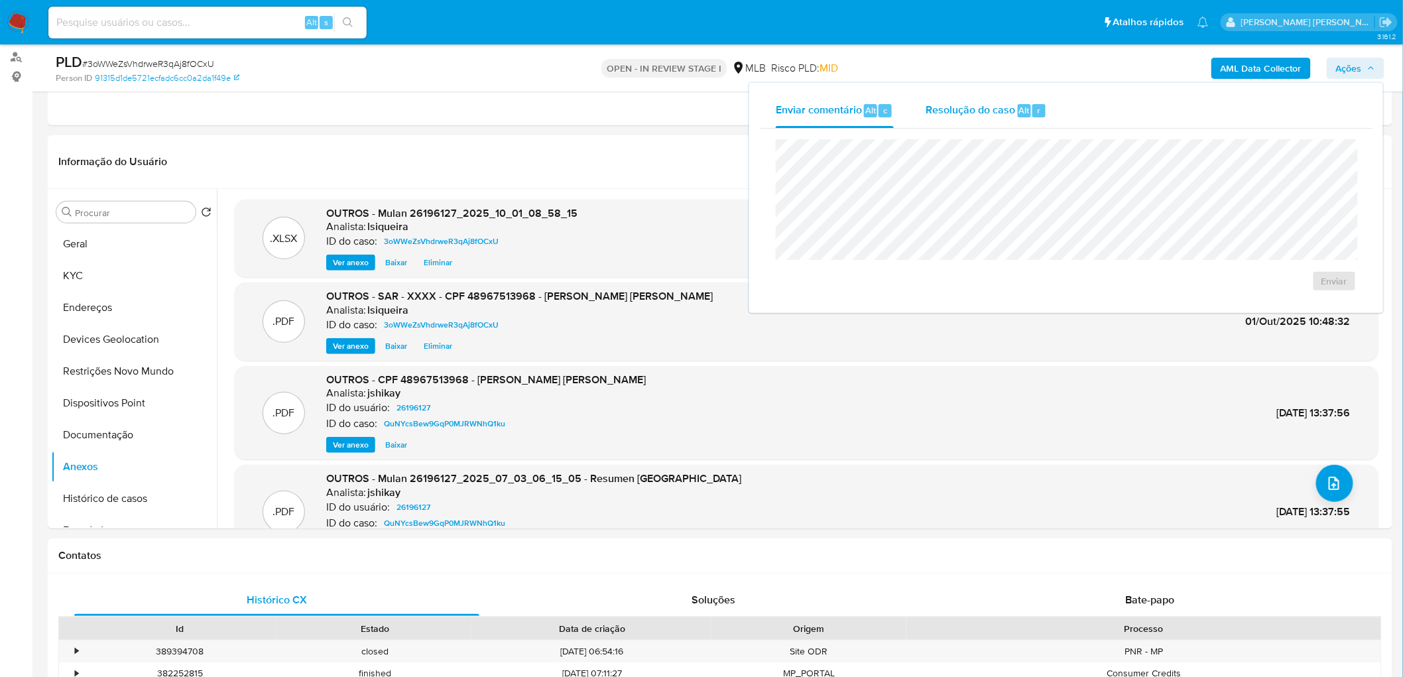
click at [848, 116] on span "Resolução do caso" at bounding box center [971, 109] width 90 height 15
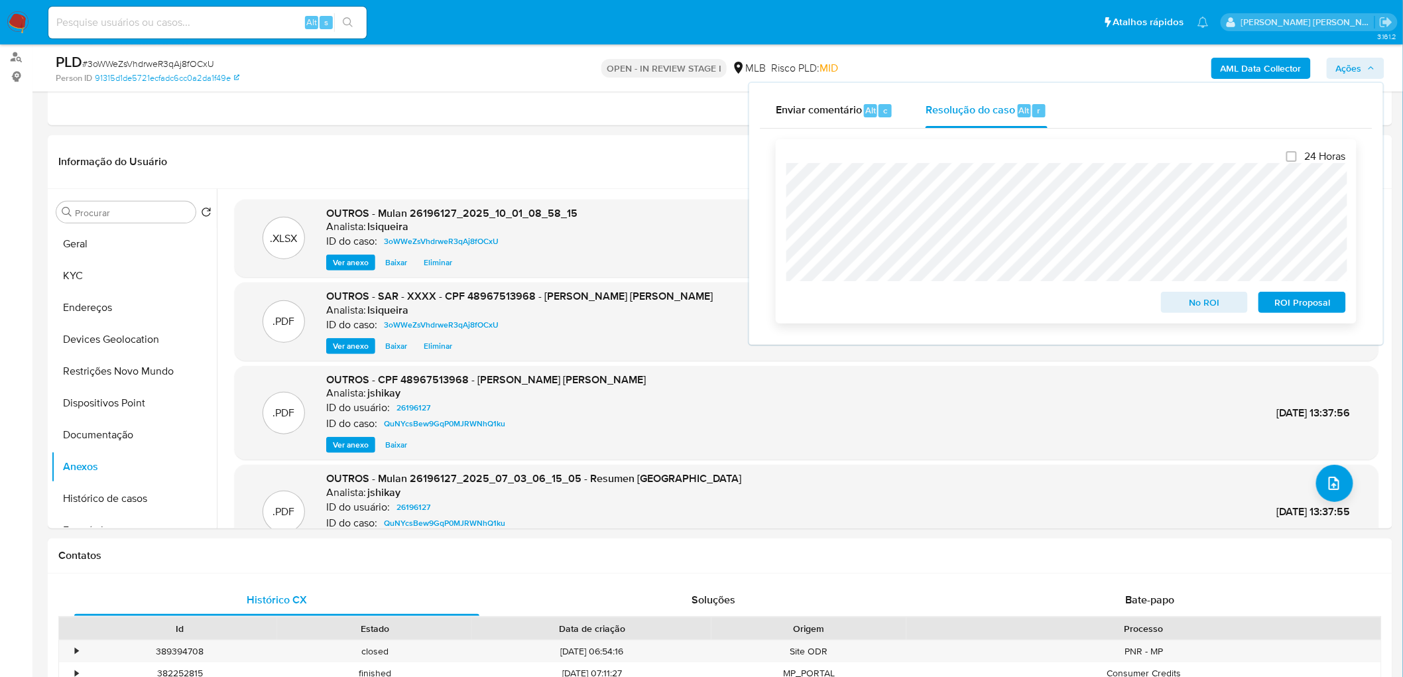
click at [848, 306] on span "ROI Proposal" at bounding box center [1302, 302] width 69 height 19
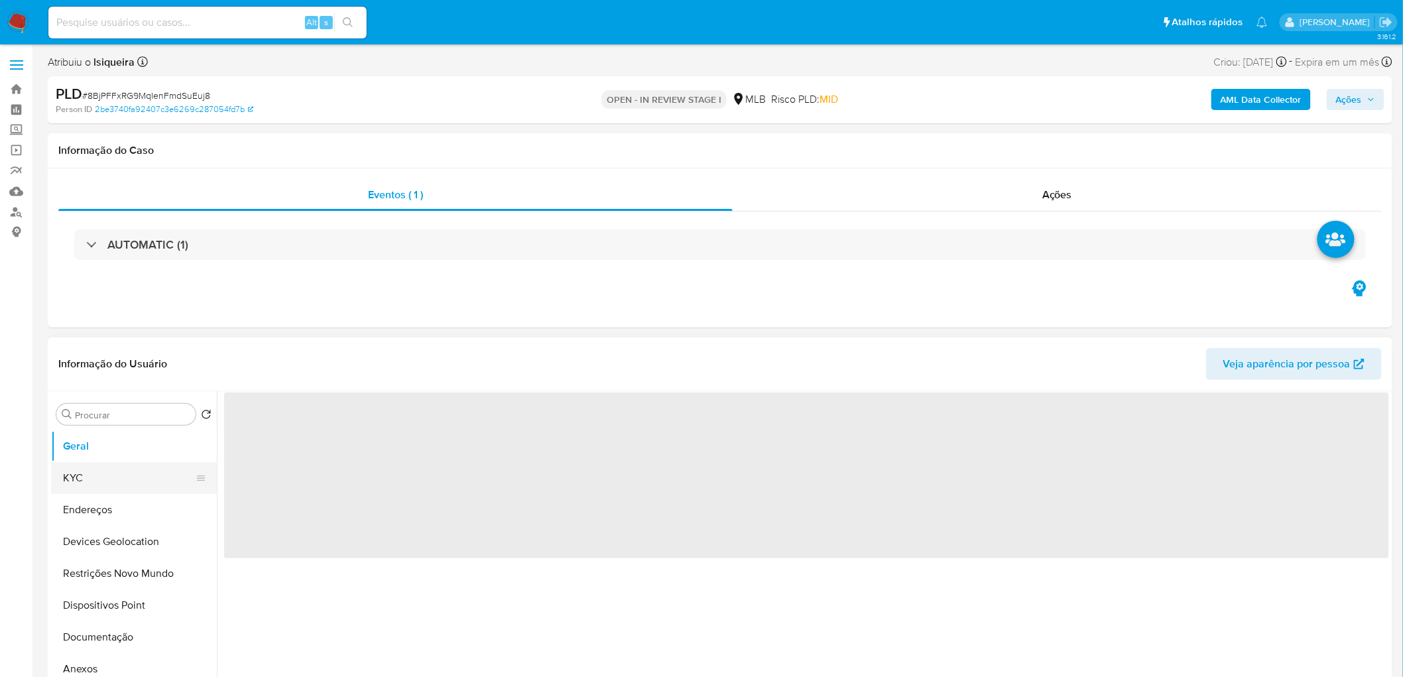
select select "10"
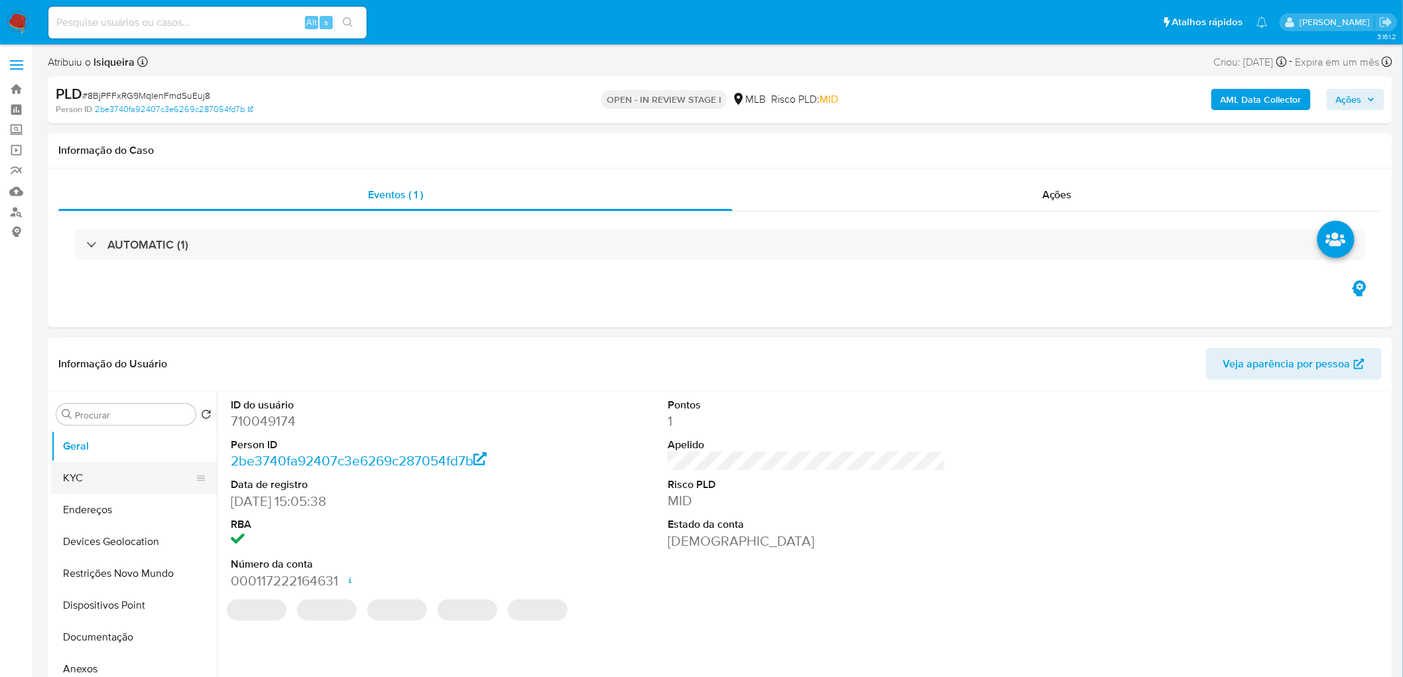
click at [115, 411] on button "KYC" at bounding box center [128, 478] width 155 height 32
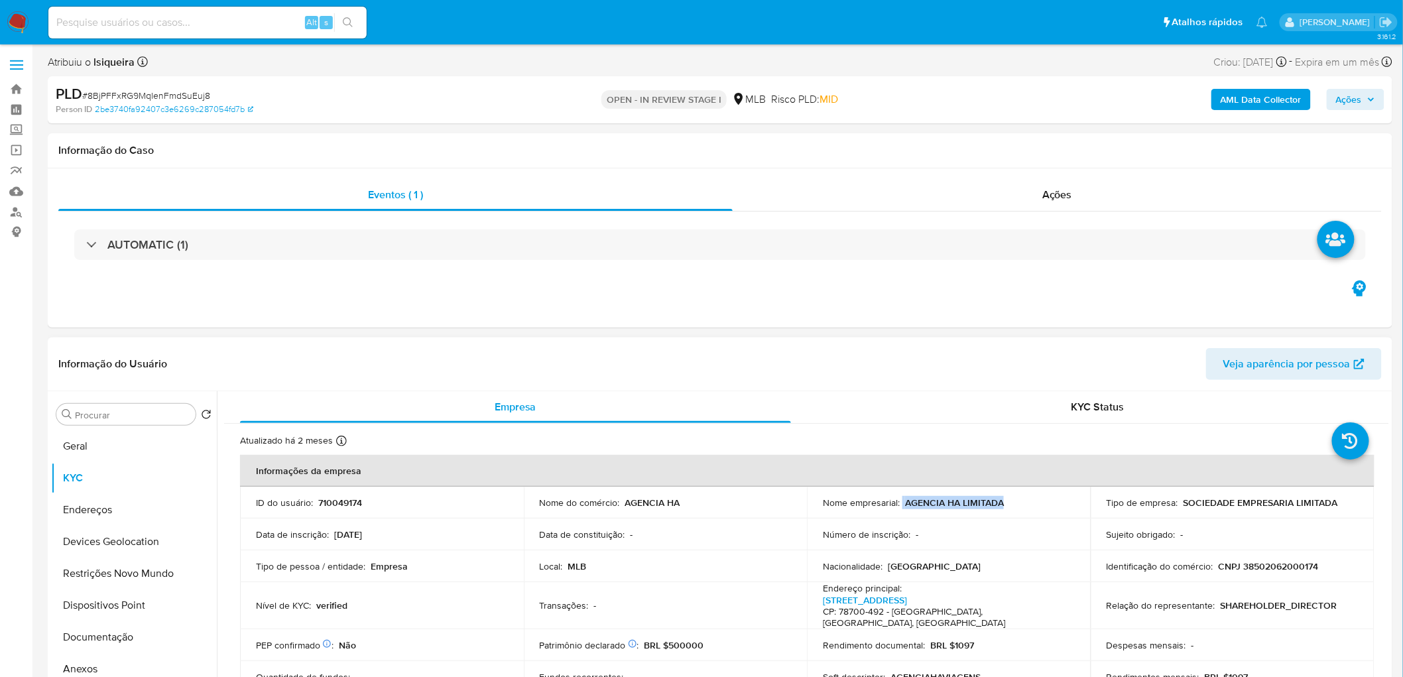
drag, startPoint x: 1034, startPoint y: 500, endPoint x: 899, endPoint y: 503, distance: 135.3
click at [899, 411] on div "Nome empresarial : AGENCIA HA LIMITADA" at bounding box center [949, 503] width 252 height 12
copy div "AGENCIA HA LIMITADA"
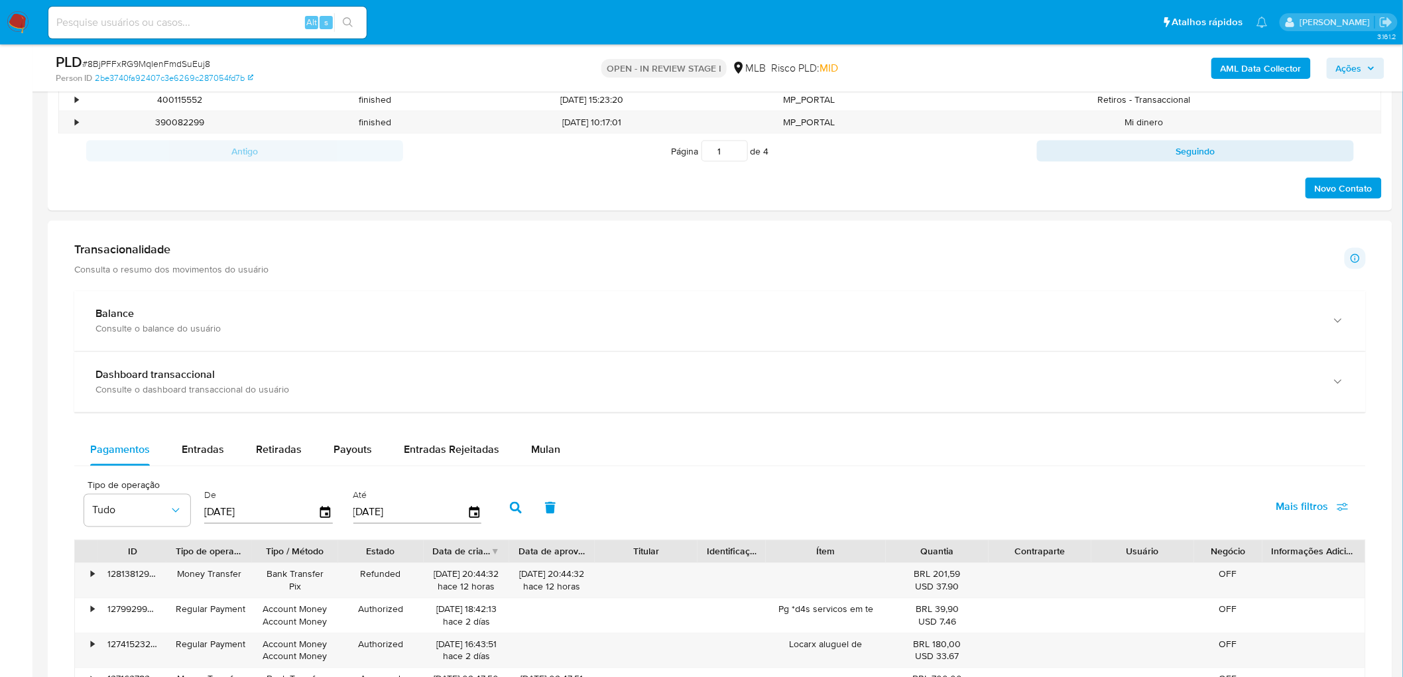
scroll to position [817, 0]
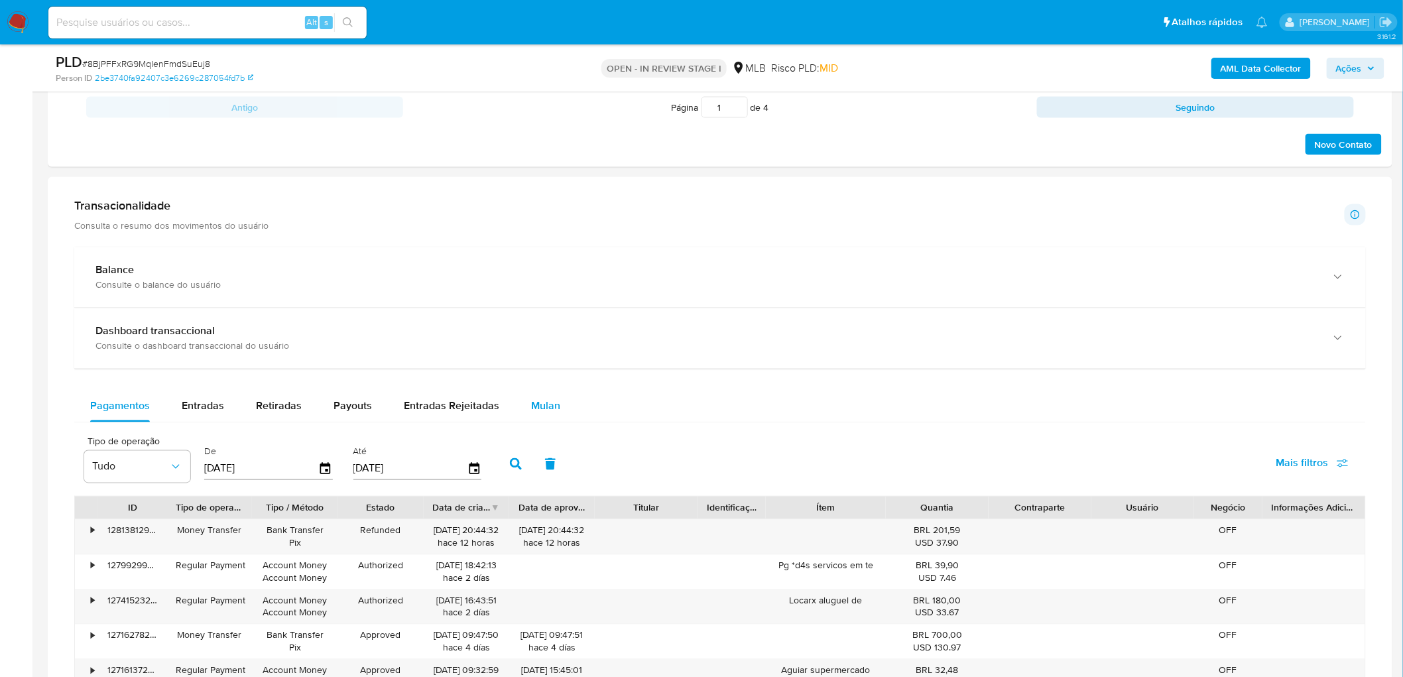
click at [531, 406] on span "Mulan" at bounding box center [545, 405] width 29 height 15
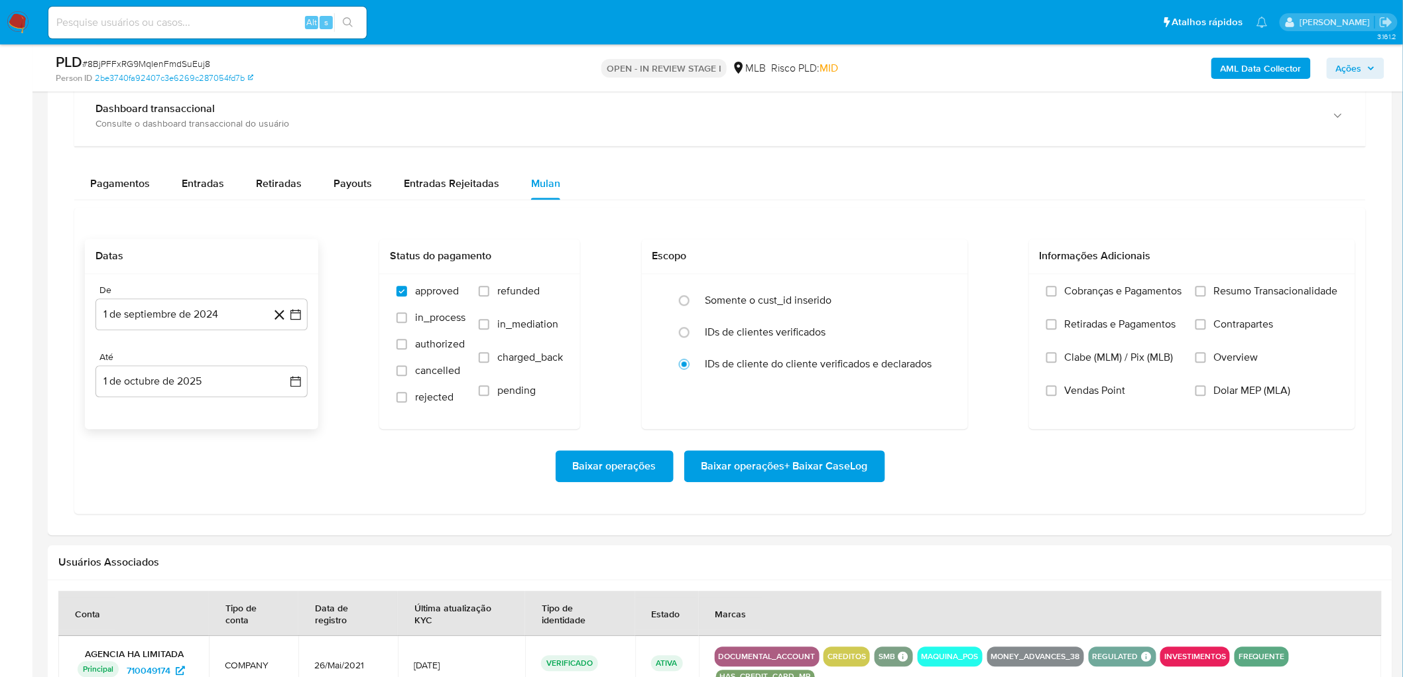
scroll to position [1038, 0]
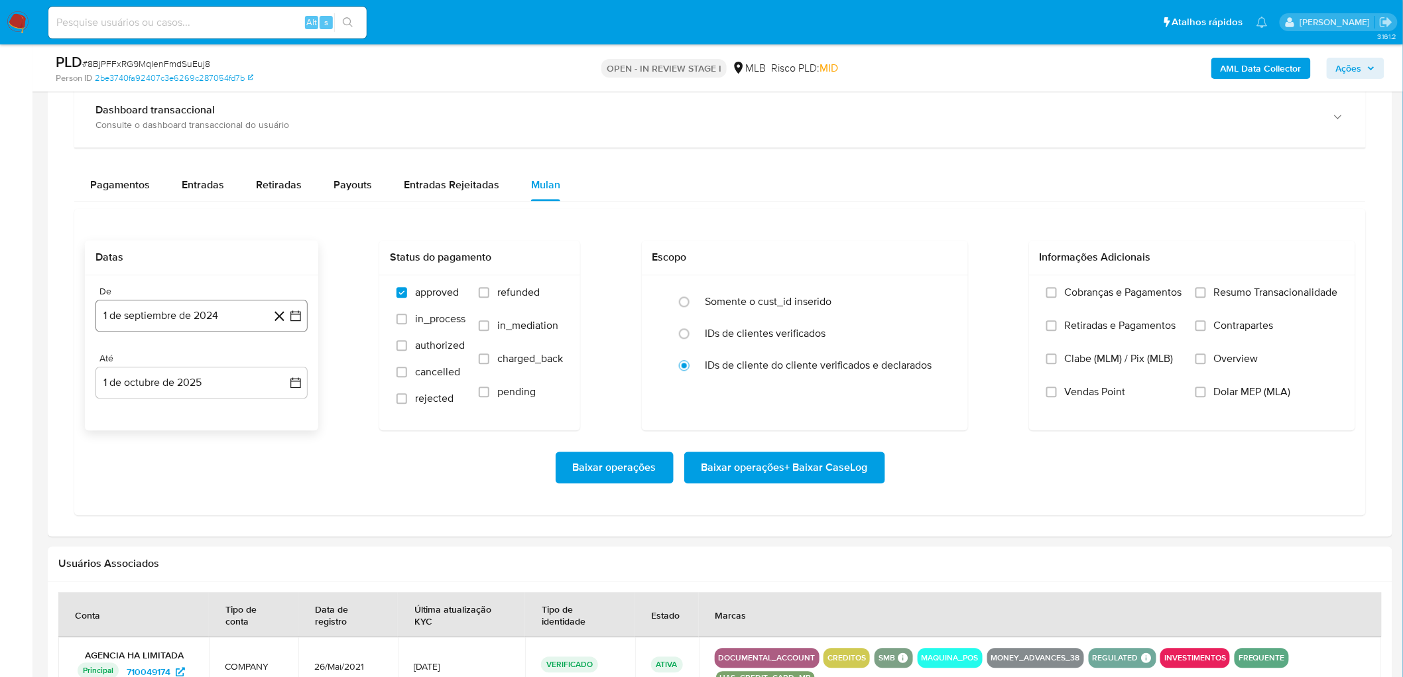
click at [152, 325] on button "1 de septiembre de 2024" at bounding box center [201, 316] width 212 height 32
click at [196, 361] on span "septiembre 2024" at bounding box center [194, 363] width 81 height 13
click at [207, 368] on button "2024" at bounding box center [201, 363] width 38 height 13
click at [283, 360] on icon "Mes siguiente" at bounding box center [284, 364] width 16 height 16
click at [208, 363] on span "octubre 2024" at bounding box center [194, 363] width 65 height 13
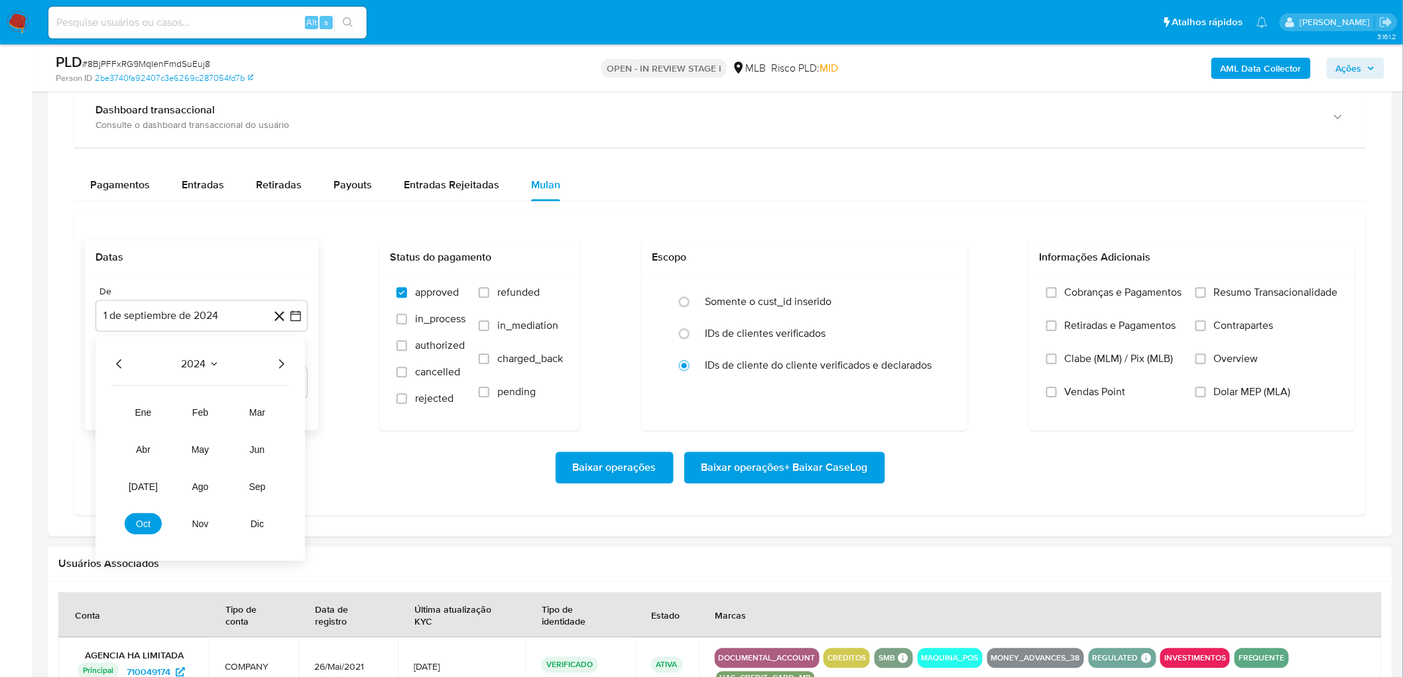
click at [280, 367] on icon "Año siguiente" at bounding box center [281, 364] width 16 height 16
click at [201, 411] on span "ago" at bounding box center [200, 486] width 17 height 11
click at [231, 407] on button "1" at bounding box center [227, 412] width 21 height 21
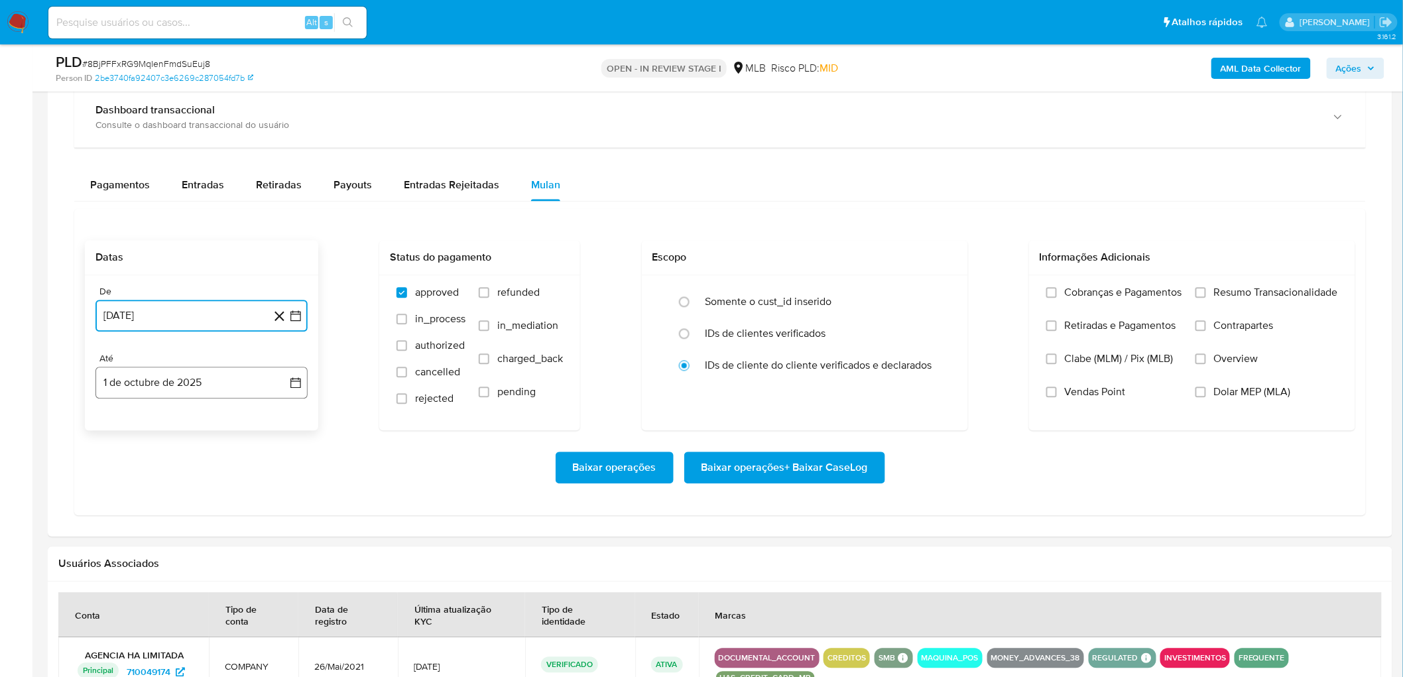
click at [186, 375] on button "1 de octubre de 2025" at bounding box center [201, 383] width 212 height 32
click at [120, 411] on icon "Mes anterior" at bounding box center [119, 431] width 16 height 16
click at [127, 411] on button "29" at bounding box center [121, 585] width 21 height 21
click at [942, 289] on span "Resumo Transacionalidade" at bounding box center [1276, 292] width 124 height 13
click at [942, 289] on input "Resumo Transacionalidade" at bounding box center [1200, 293] width 11 height 11
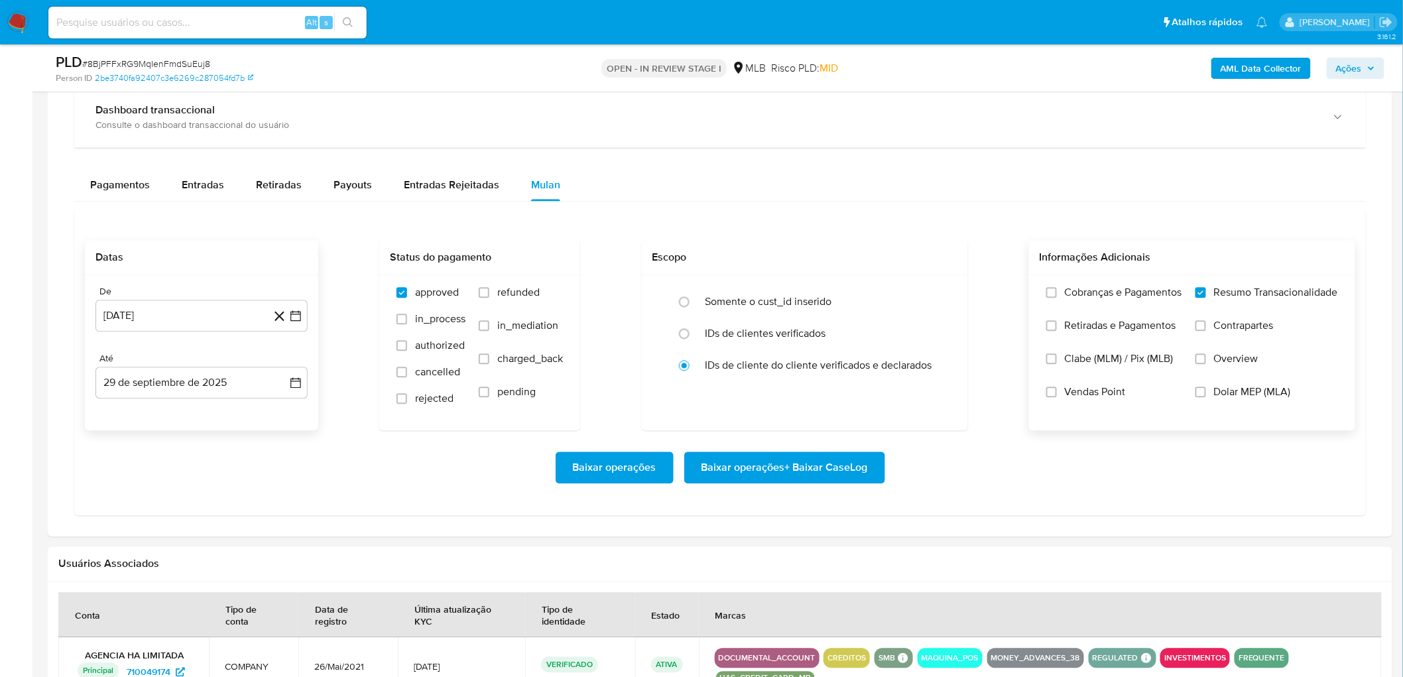
click at [942, 395] on span "Vendas Point" at bounding box center [1095, 392] width 61 height 13
click at [942, 395] on input "Vendas Point" at bounding box center [1051, 392] width 11 height 11
click at [776, 411] on span "Baixar operações + Baixar CaseLog" at bounding box center [784, 467] width 166 height 29
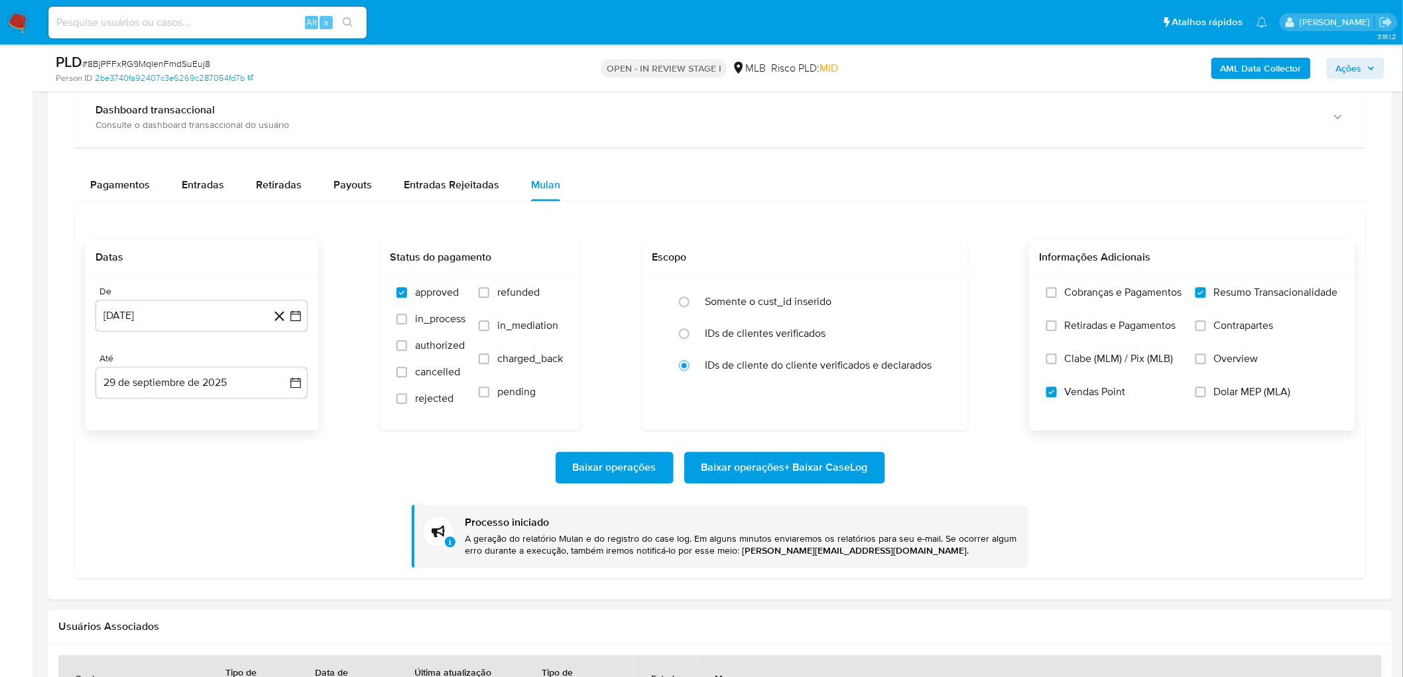
click at [942, 178] on div "Pagamentos Entradas Retiradas Payouts Entradas Rejeitadas Mulan" at bounding box center [719, 186] width 1291 height 32
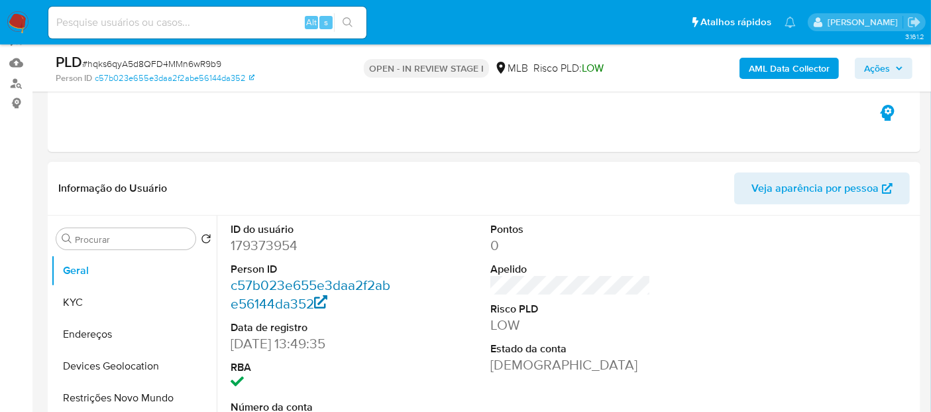
scroll to position [202, 0]
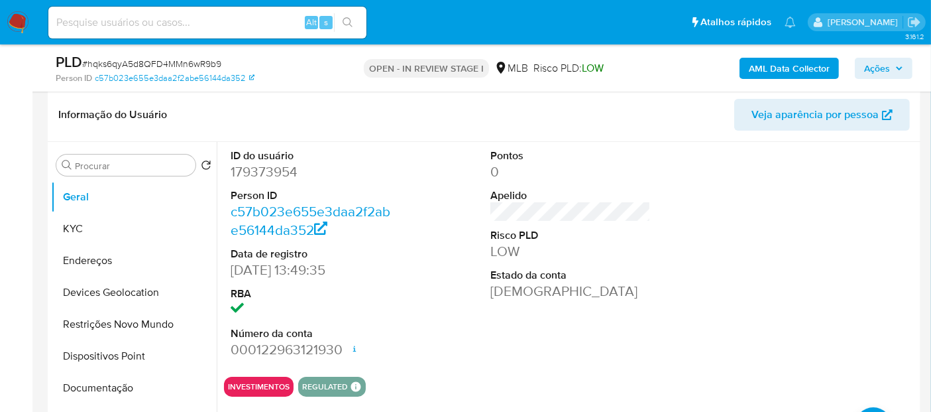
click at [397, 239] on div "ID do usuário 179373954 Person ID c57b023e655e3daa2f2abe56144da352 Data de regi…" at bounding box center [570, 254] width 693 height 224
click at [129, 221] on button "KYC" at bounding box center [128, 229] width 155 height 32
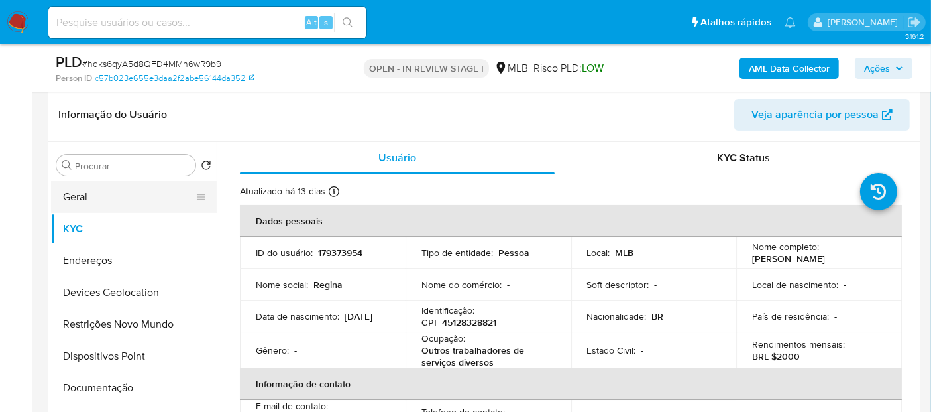
click at [98, 194] on button "Geral" at bounding box center [128, 197] width 155 height 32
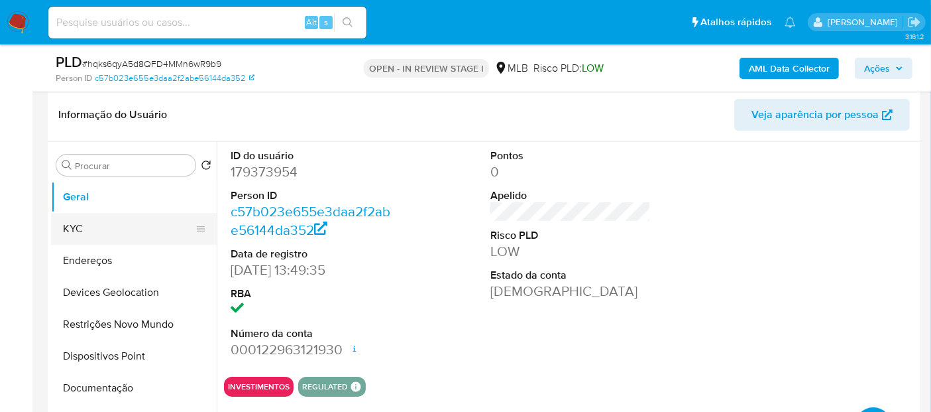
click at [99, 224] on button "KYC" at bounding box center [128, 229] width 155 height 32
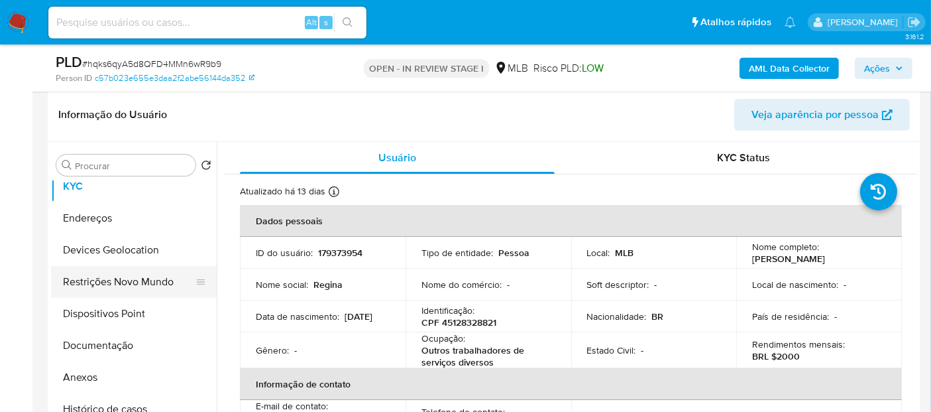
scroll to position [74, 0]
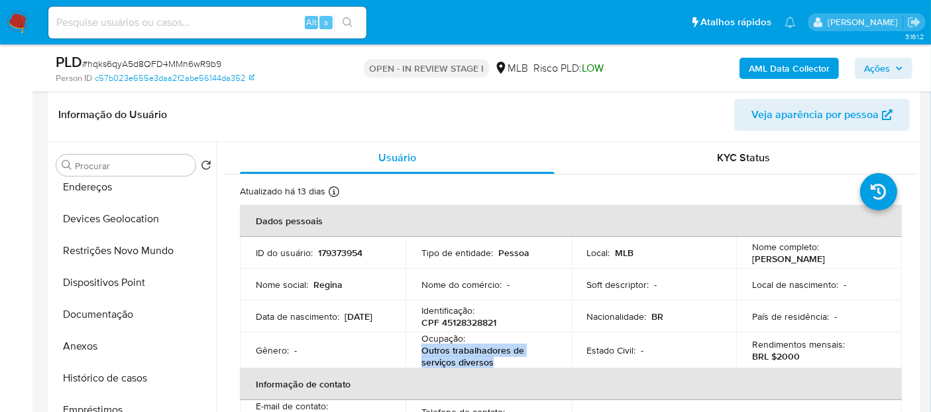
drag, startPoint x: 495, startPoint y: 362, endPoint x: 414, endPoint y: 352, distance: 80.8
click at [414, 352] on td "Ocupação : Outros trabalhadores de serviços diversos" at bounding box center [489, 350] width 166 height 36
copy p "Outros trabalhadores de serviços diversos"
click at [119, 324] on button "Documentação" at bounding box center [128, 314] width 155 height 32
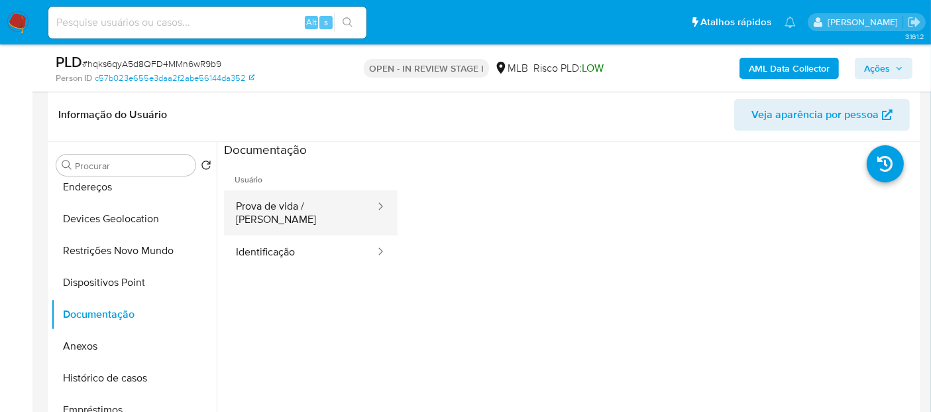
click at [316, 208] on button "Prova de vida / Selfie" at bounding box center [300, 212] width 152 height 45
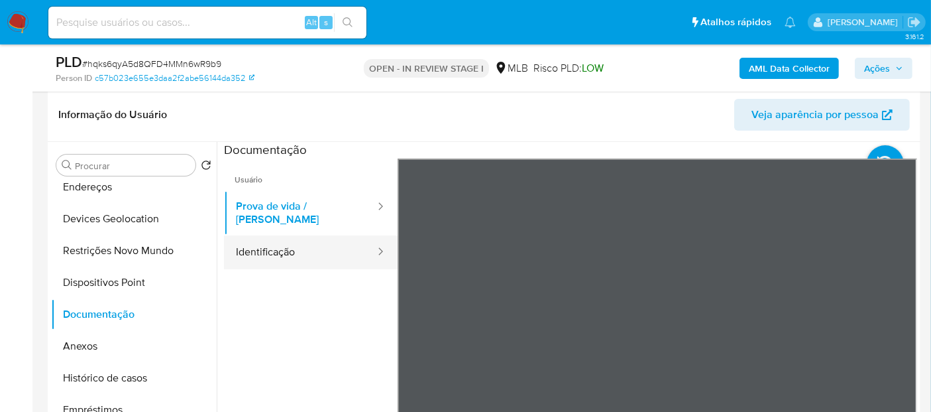
click at [324, 253] on button "Identificação" at bounding box center [300, 252] width 152 height 34
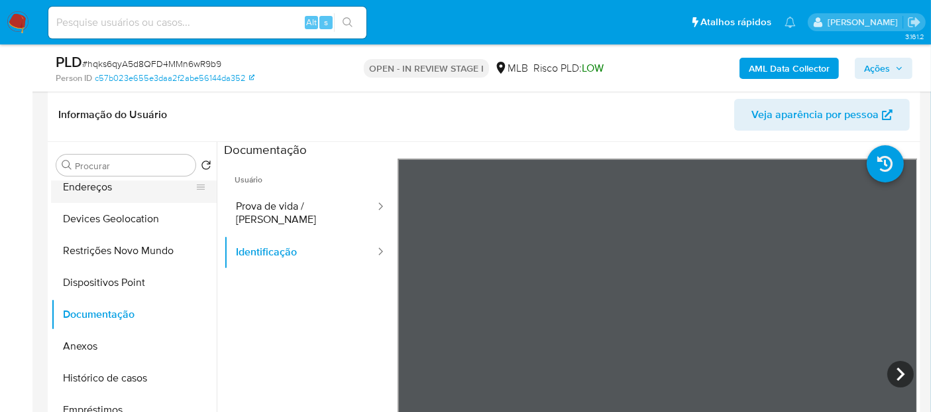
scroll to position [0, 0]
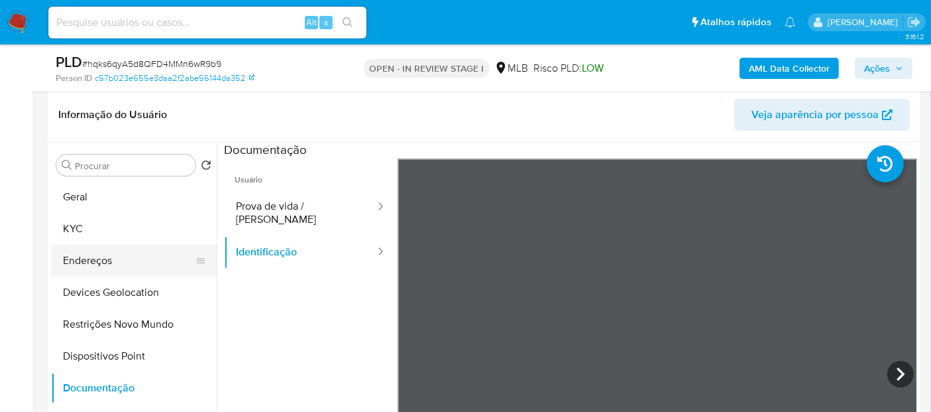
click at [111, 200] on button "Geral" at bounding box center [134, 197] width 166 height 32
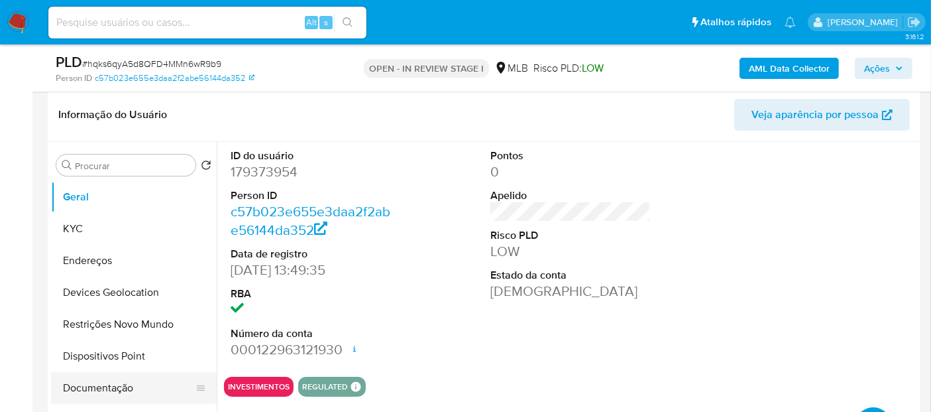
click at [101, 380] on button "Documentação" at bounding box center [128, 388] width 155 height 32
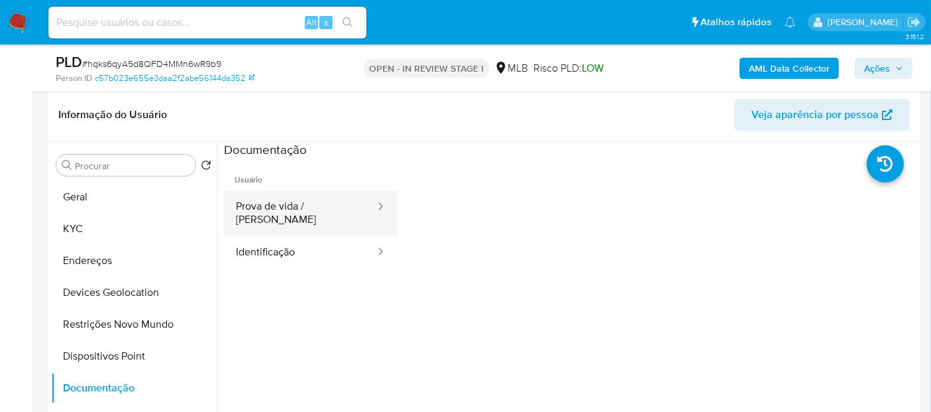
click at [318, 209] on button "Prova de vida / Selfie" at bounding box center [300, 212] width 152 height 45
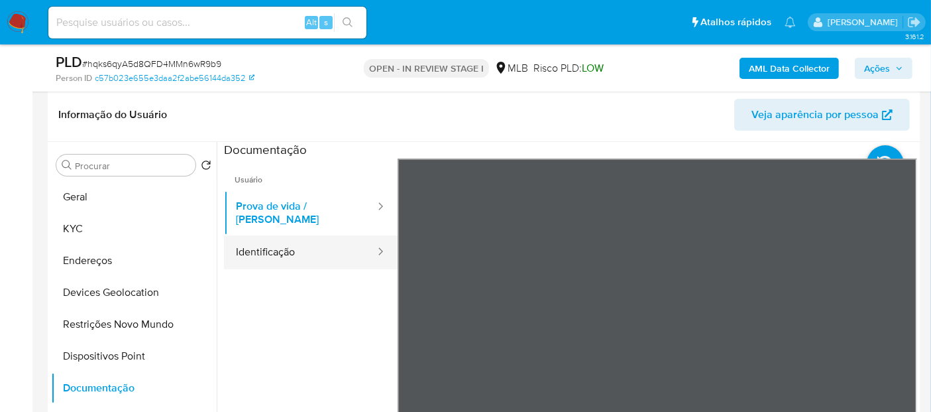
click at [321, 250] on button "Identificação" at bounding box center [300, 252] width 152 height 34
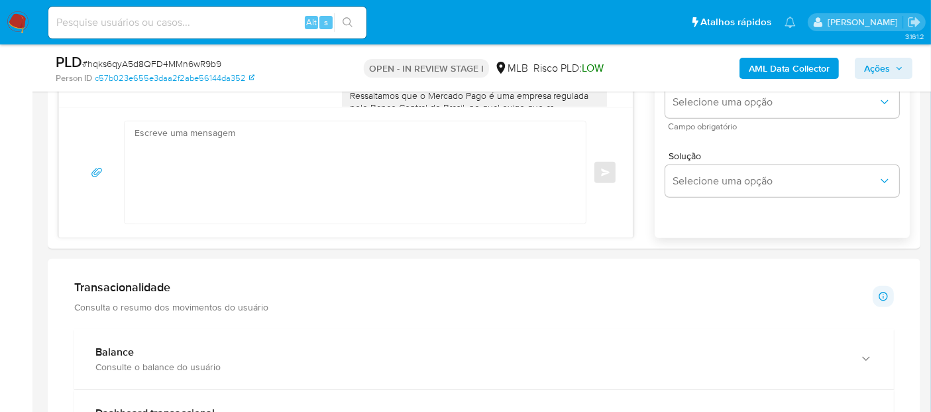
scroll to position [888, 0]
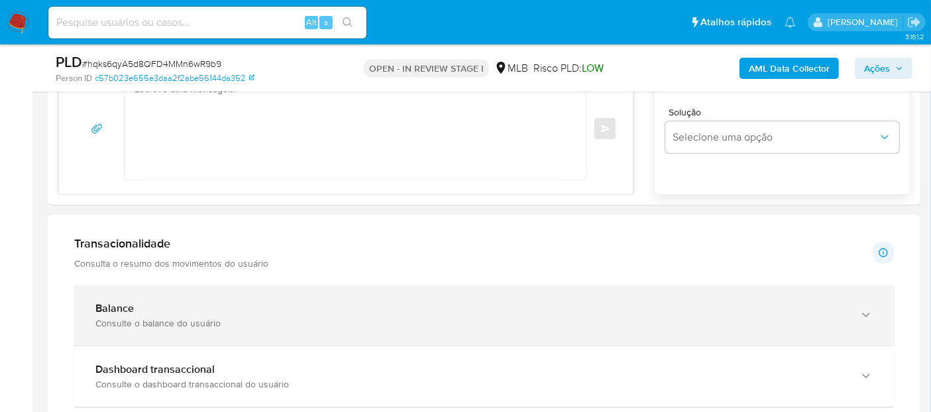
click at [406, 307] on div "Balance" at bounding box center [470, 308] width 751 height 13
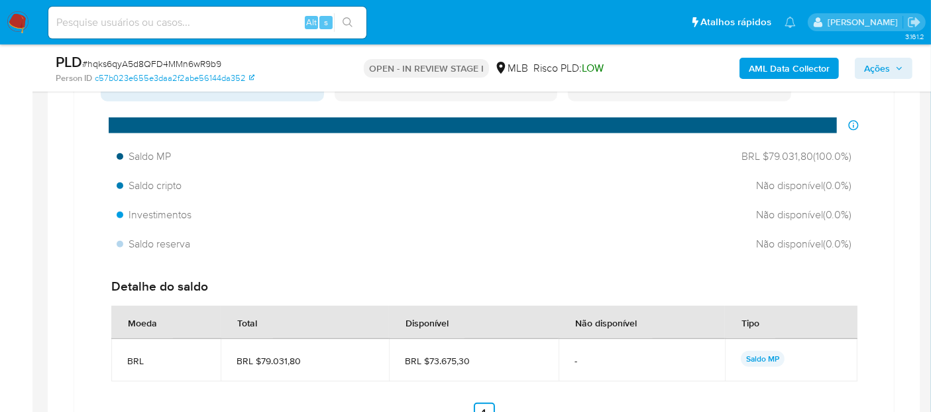
scroll to position [1182, 0]
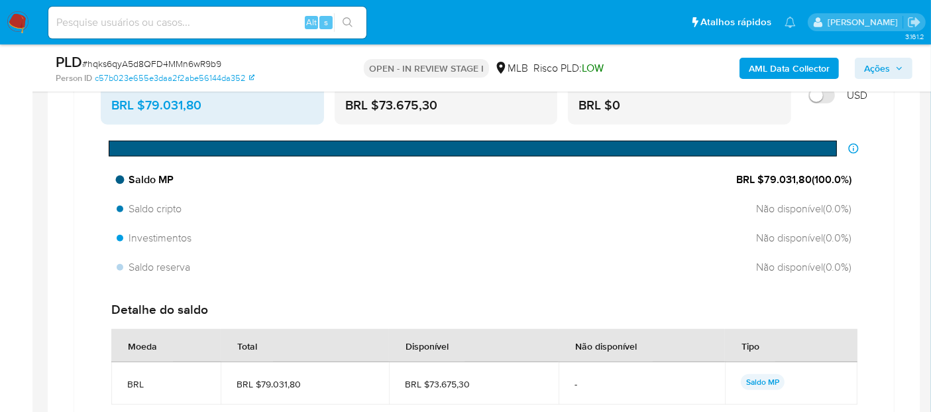
drag, startPoint x: 809, startPoint y: 178, endPoint x: 764, endPoint y: 175, distance: 45.8
click at [764, 175] on span "BRL $79.031,80 ( 100.0 %)" at bounding box center [794, 179] width 115 height 15
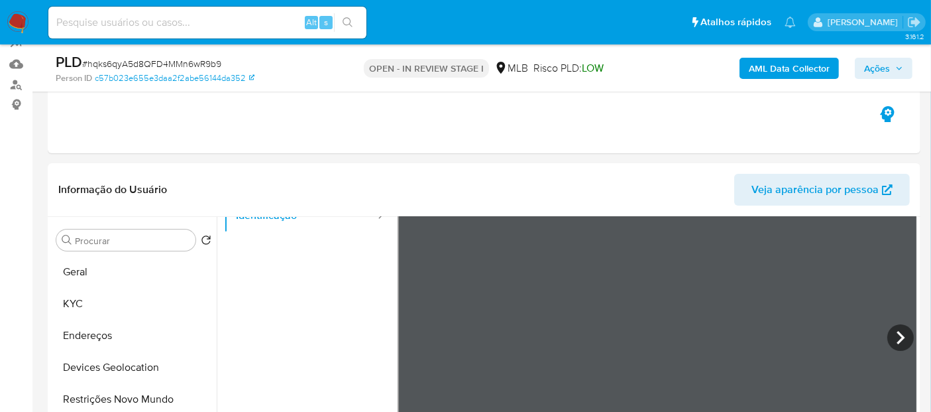
scroll to position [57, 0]
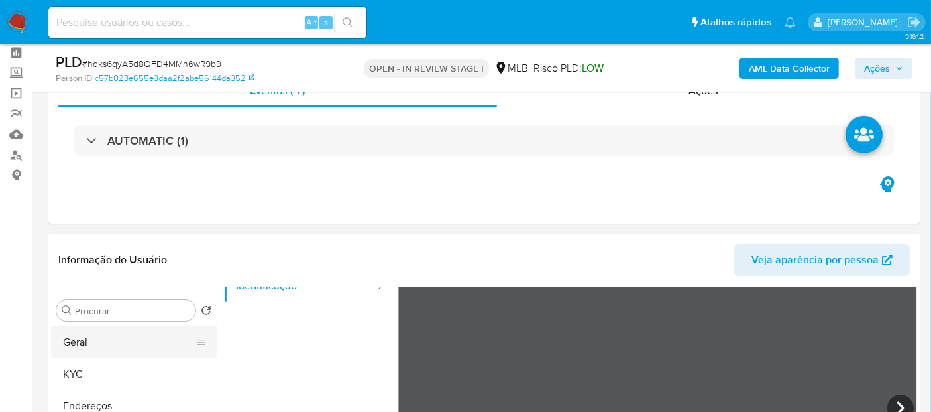
click at [71, 346] on button "Geral" at bounding box center [128, 342] width 155 height 32
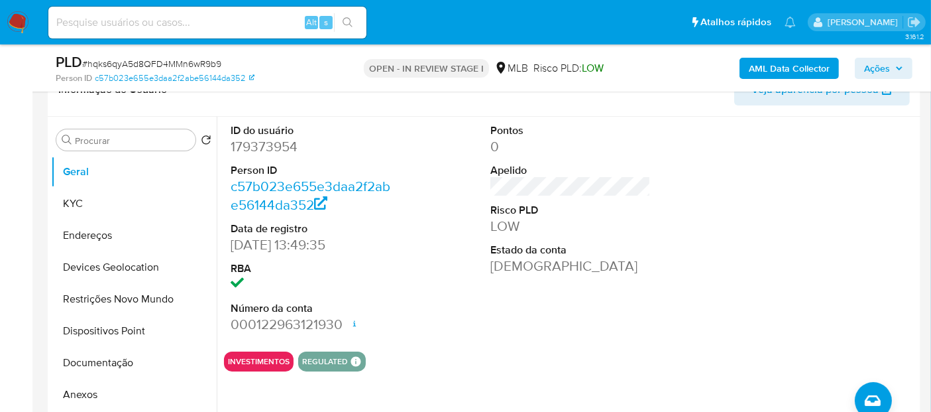
scroll to position [204, 0]
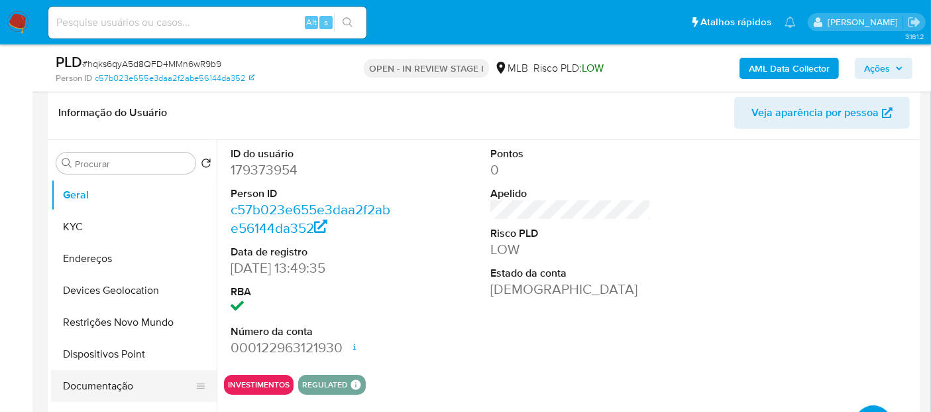
click at [90, 380] on button "Documentação" at bounding box center [128, 386] width 155 height 32
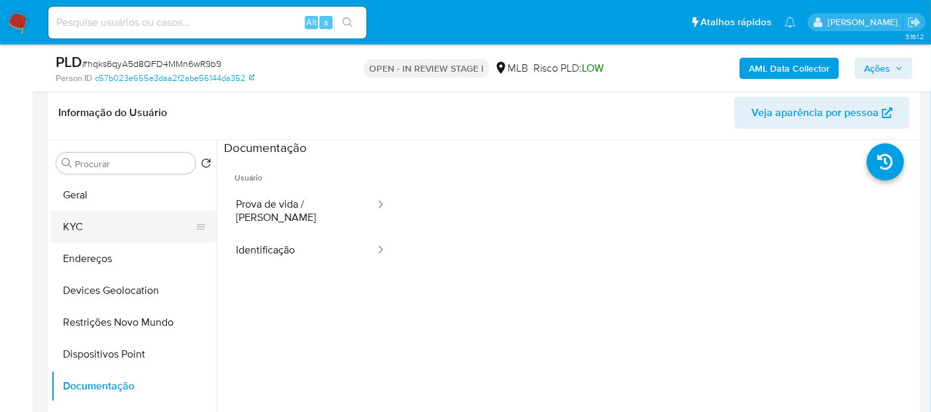
click at [98, 228] on button "KYC" at bounding box center [128, 227] width 155 height 32
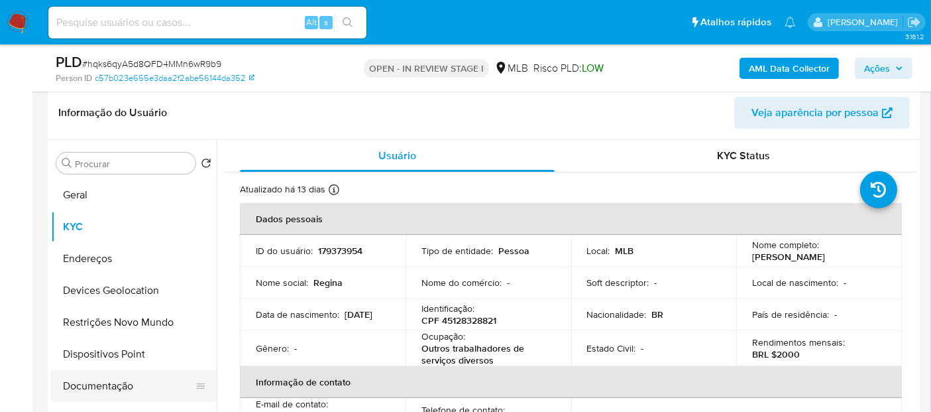
drag, startPoint x: 103, startPoint y: 385, endPoint x: 100, endPoint y: 375, distance: 10.9
click at [103, 385] on button "Documentação" at bounding box center [128, 386] width 155 height 32
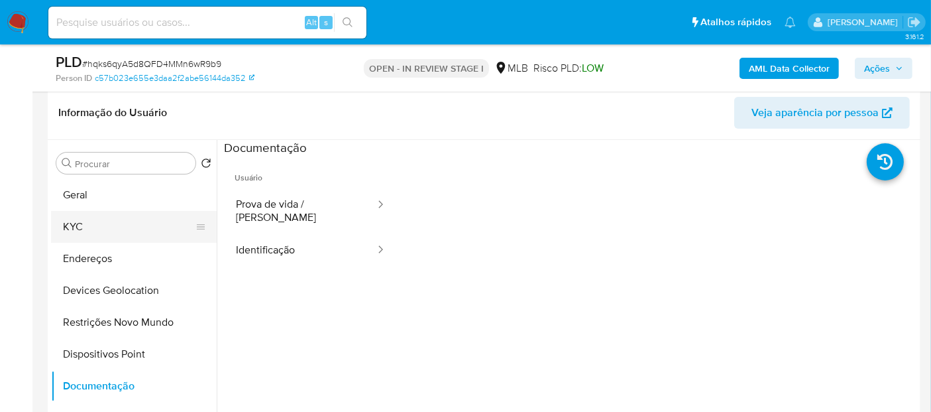
click at [123, 219] on button "KYC" at bounding box center [128, 227] width 155 height 32
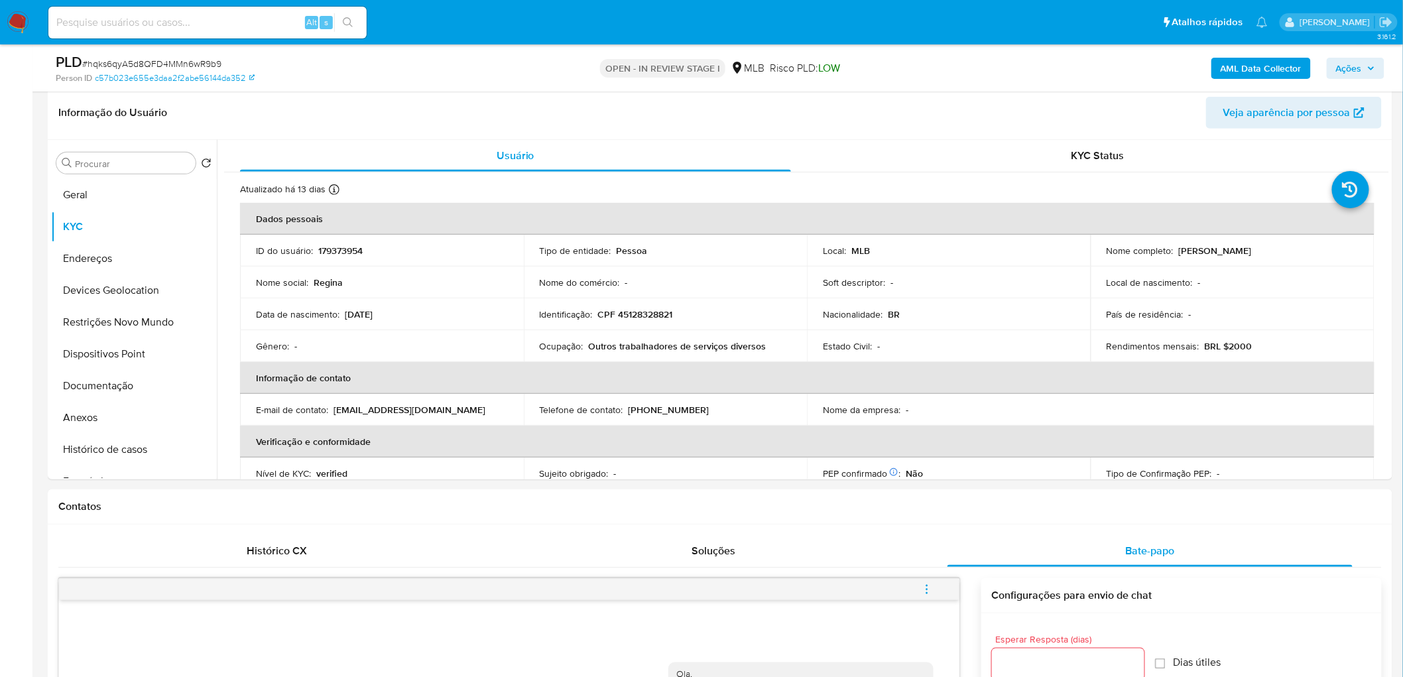
scroll to position [0, 0]
click at [105, 197] on button "Geral" at bounding box center [128, 195] width 155 height 32
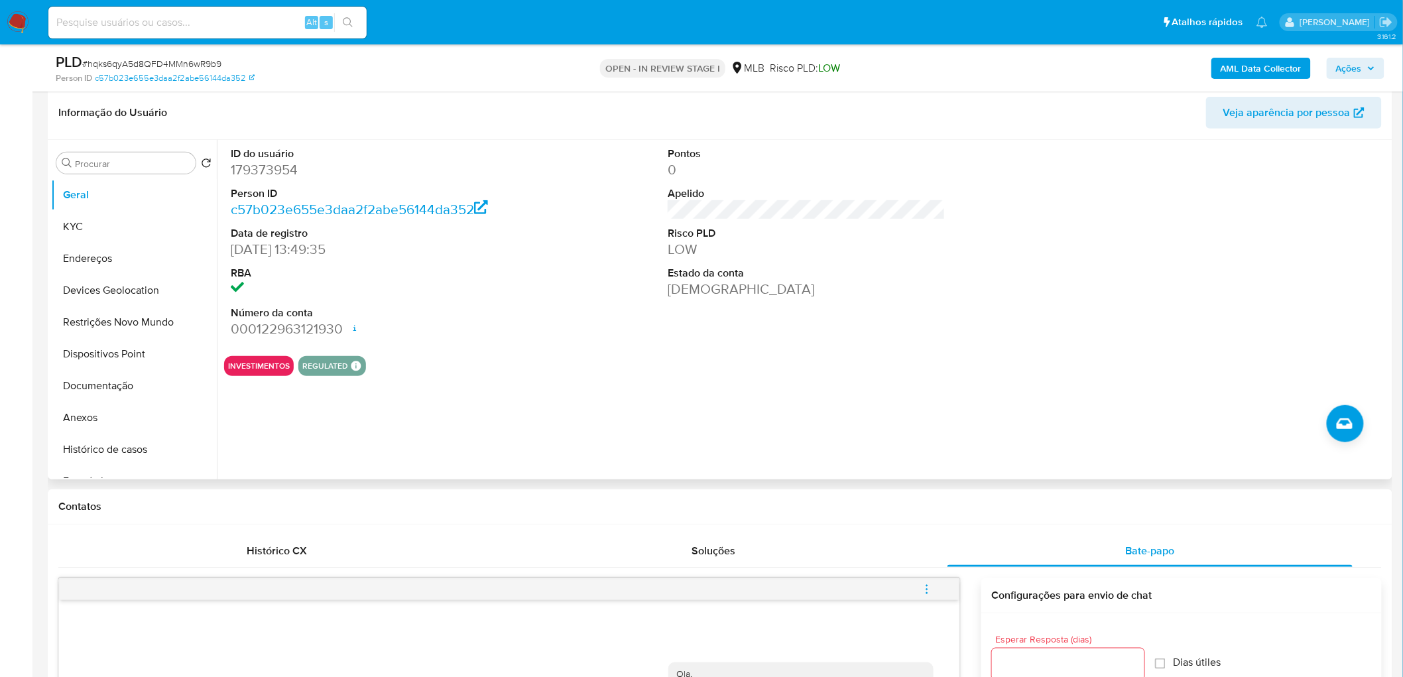
click at [619, 324] on div "ID do usuário 179373954 Person ID c57b023e655e3daa2f2abe56144da352 Data de regi…" at bounding box center [806, 243] width 1165 height 206
click at [111, 227] on button "KYC" at bounding box center [128, 227] width 155 height 32
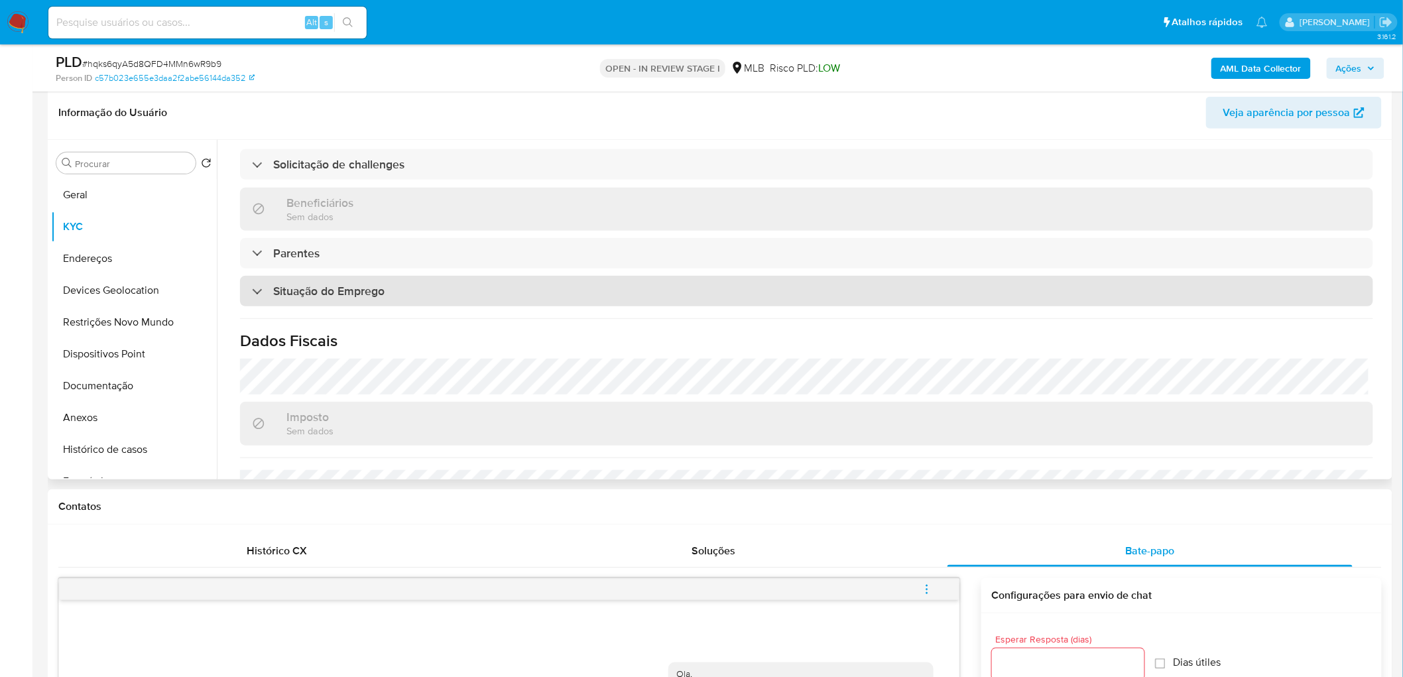
scroll to position [515, 0]
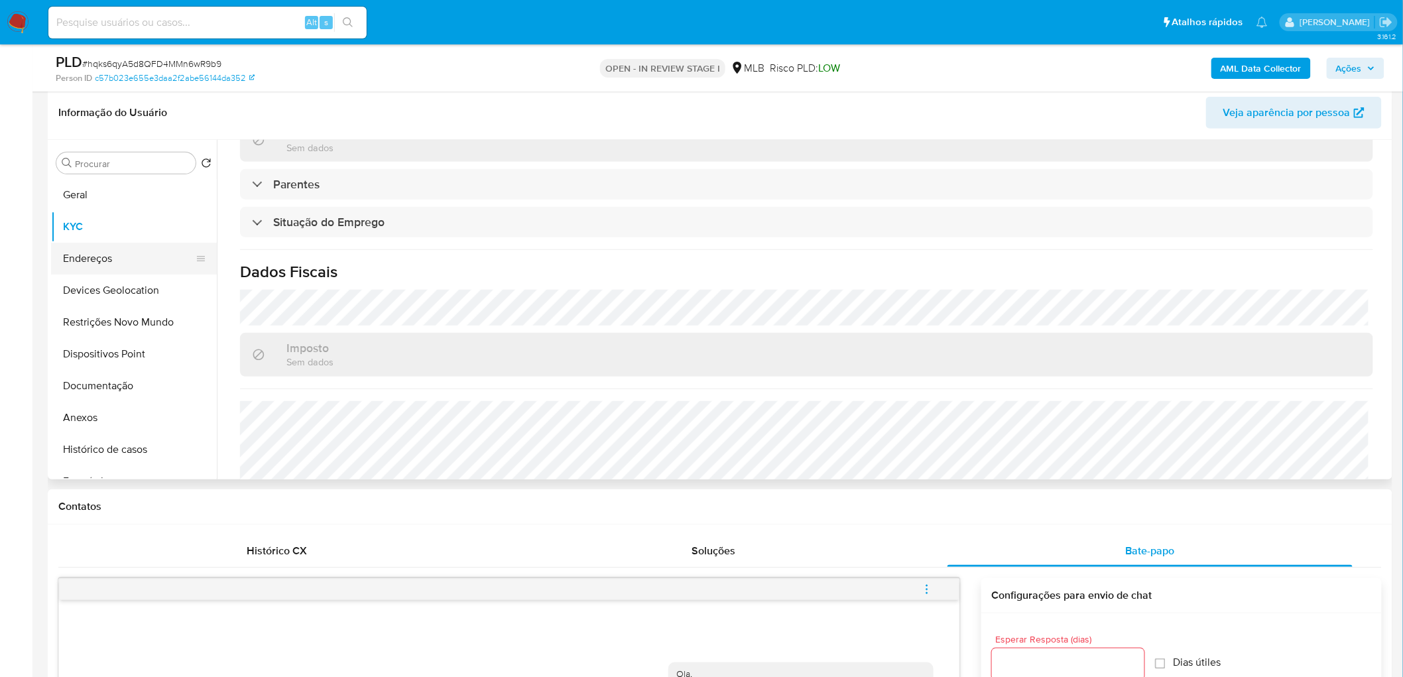
click at [131, 248] on button "Endereços" at bounding box center [128, 259] width 155 height 32
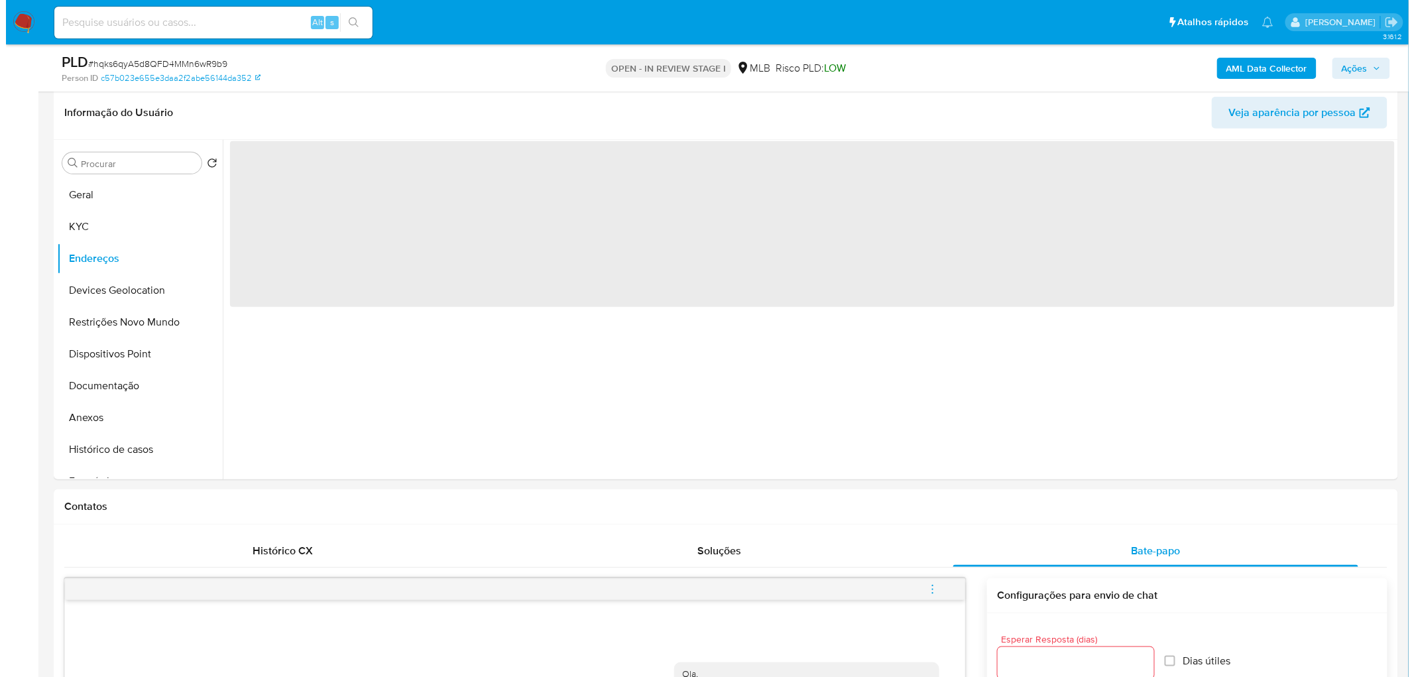
scroll to position [0, 0]
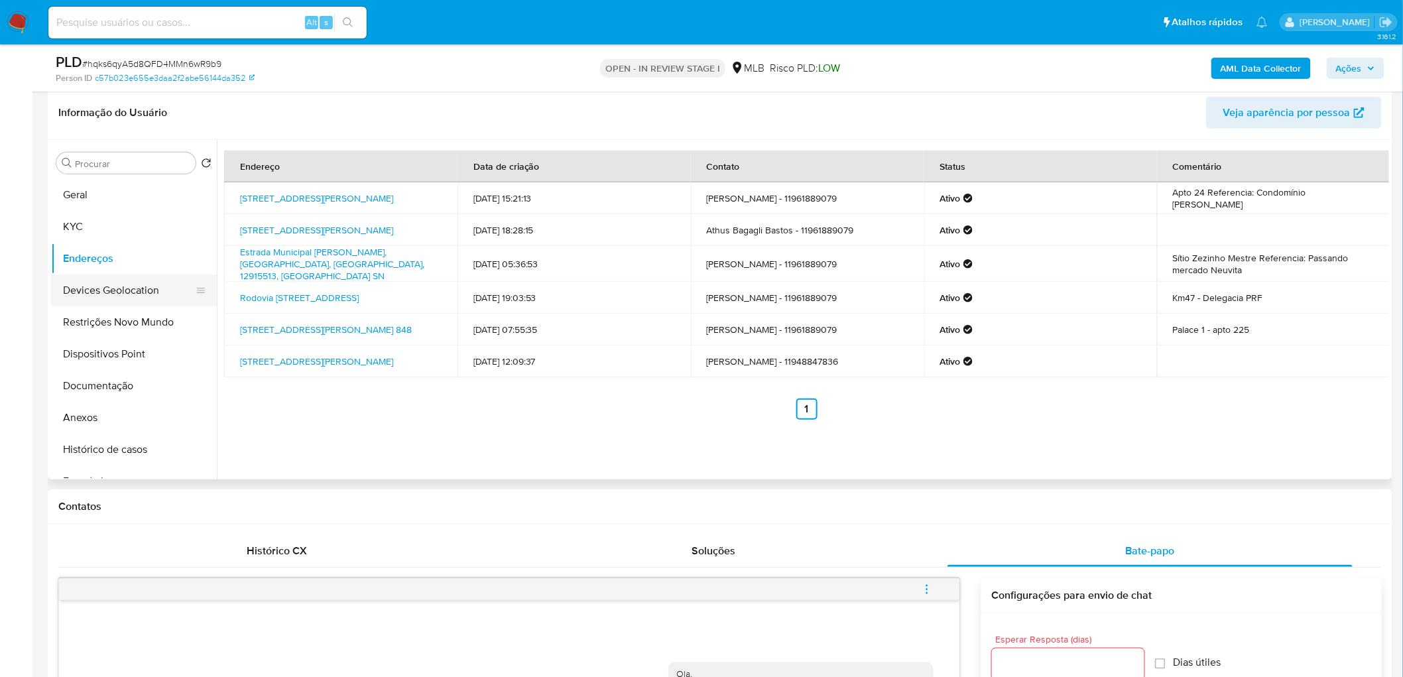
click at [130, 286] on button "Devices Geolocation" at bounding box center [128, 290] width 155 height 32
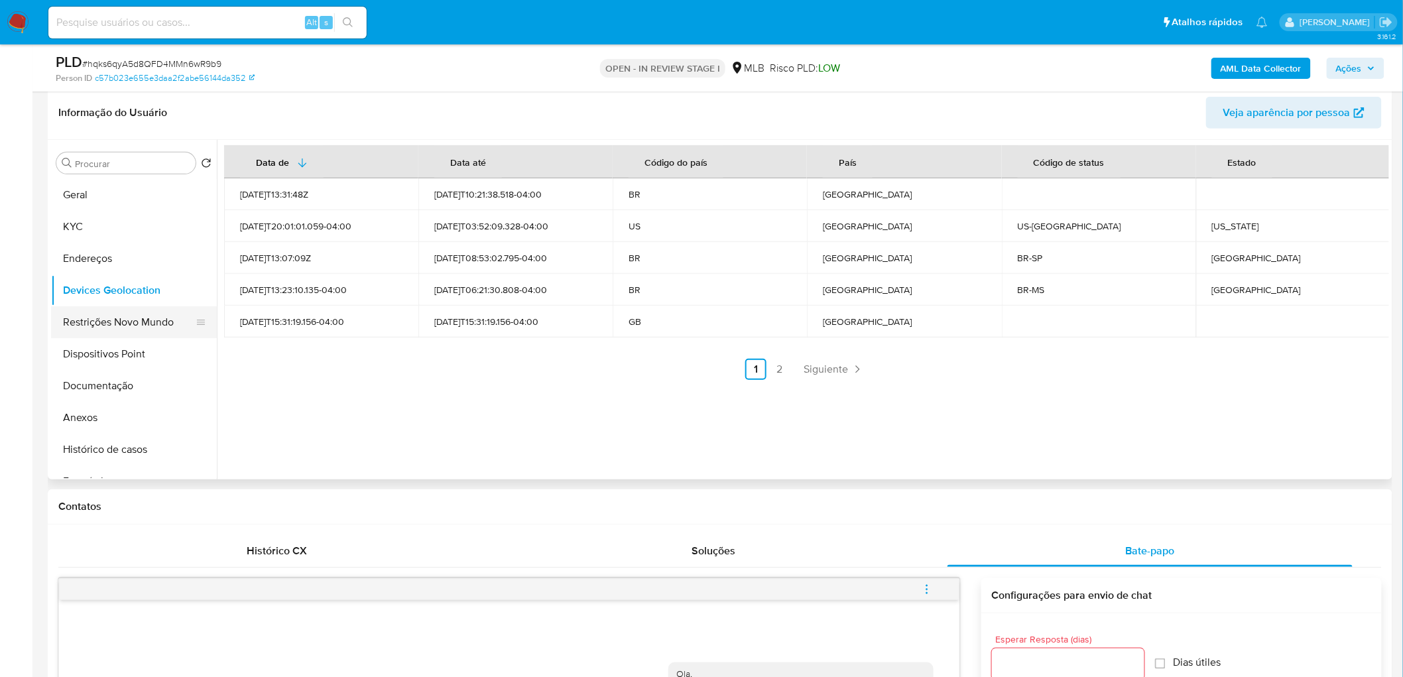
click at [121, 316] on button "Restrições Novo Mundo" at bounding box center [128, 322] width 155 height 32
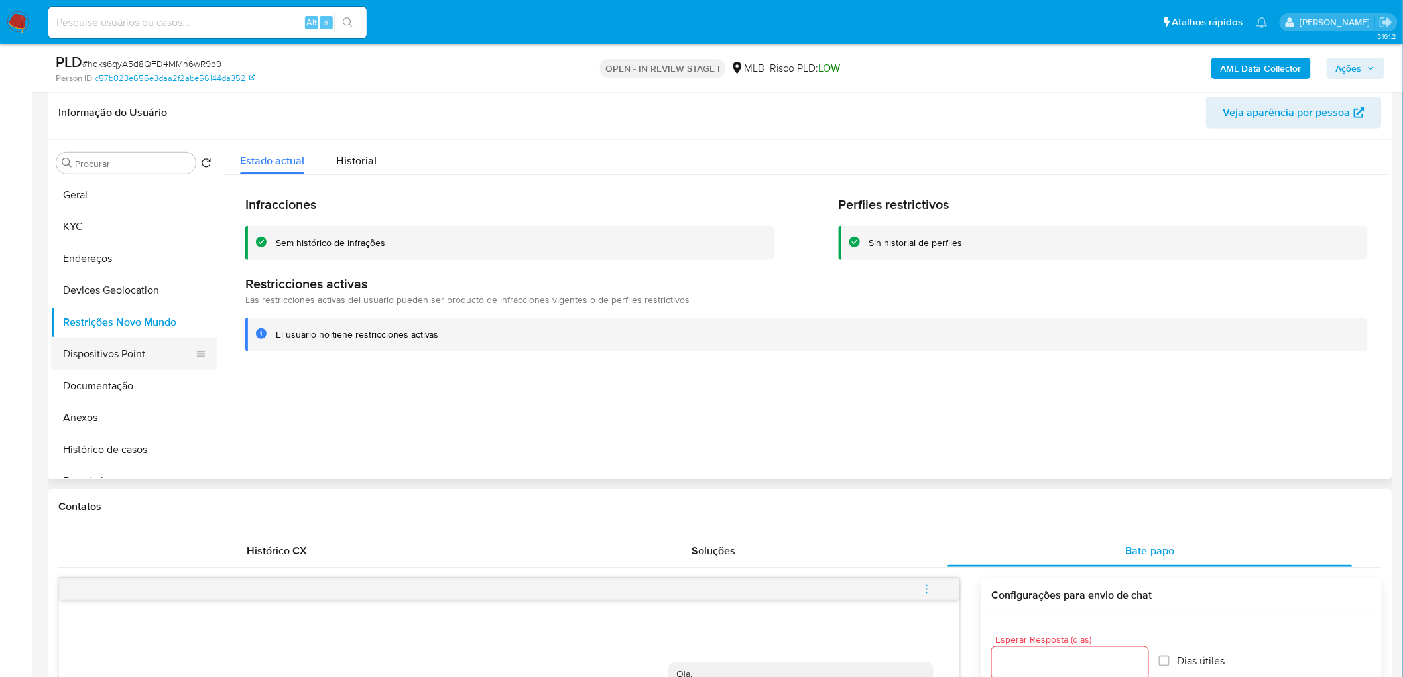
drag, startPoint x: 700, startPoint y: 343, endPoint x: 133, endPoint y: 365, distance: 568.0
click at [143, 361] on button "Dispositivos Point" at bounding box center [128, 354] width 155 height 32
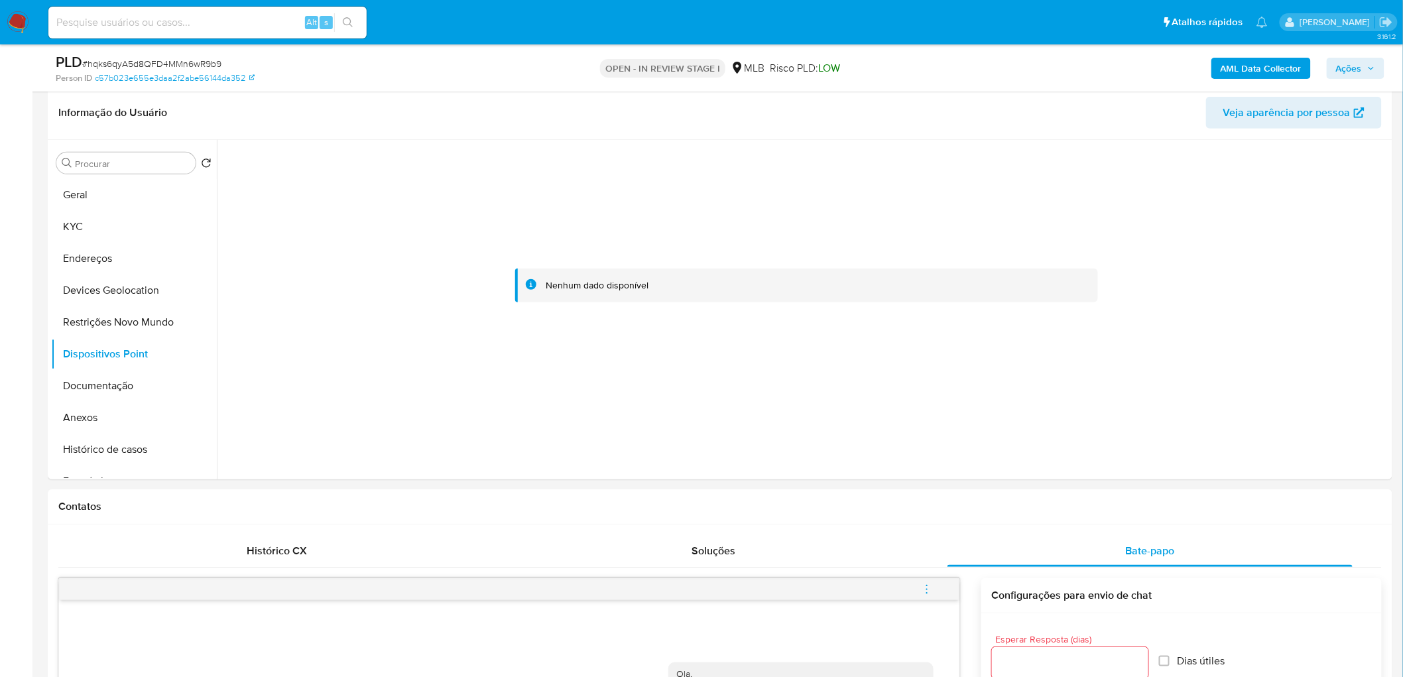
click at [931, 64] on b "AML Data Collector" at bounding box center [1261, 68] width 81 height 21
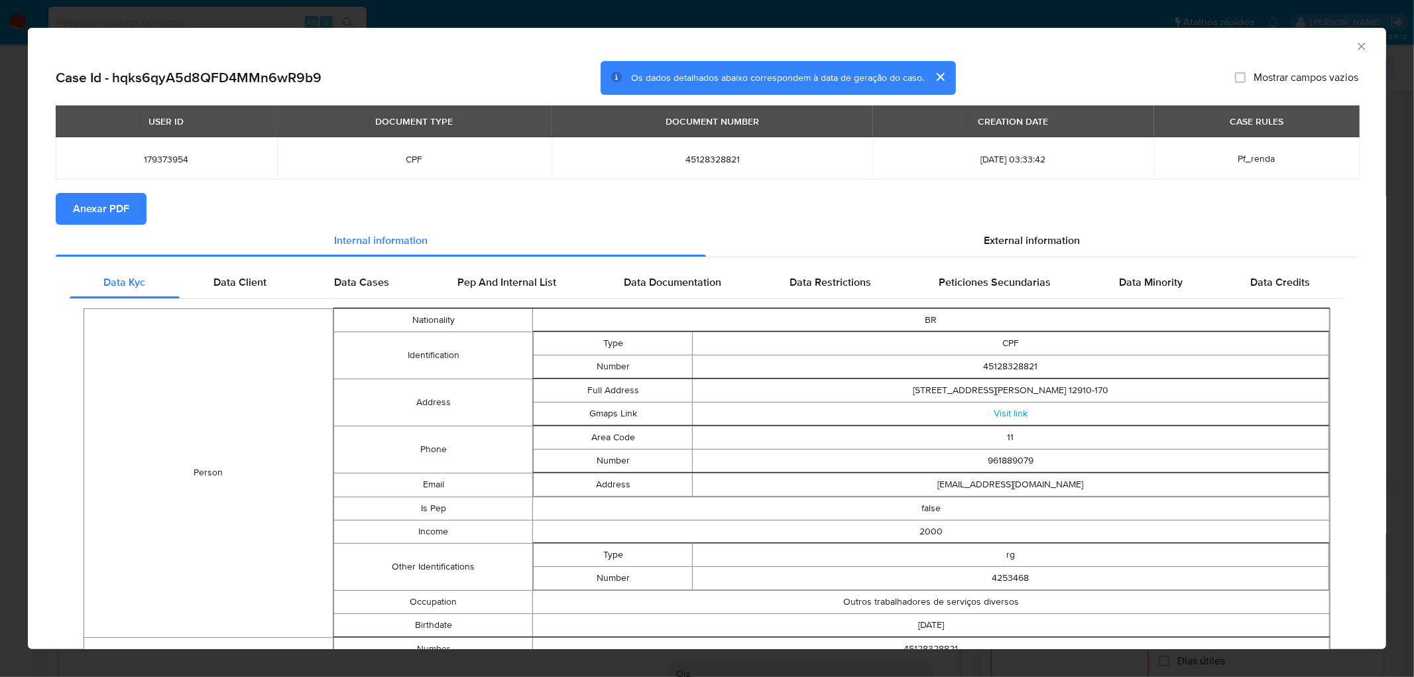
click at [130, 206] on button "Anexar PDF" at bounding box center [101, 209] width 91 height 32
click at [931, 48] on icon "Fechar a janela" at bounding box center [1361, 46] width 13 height 13
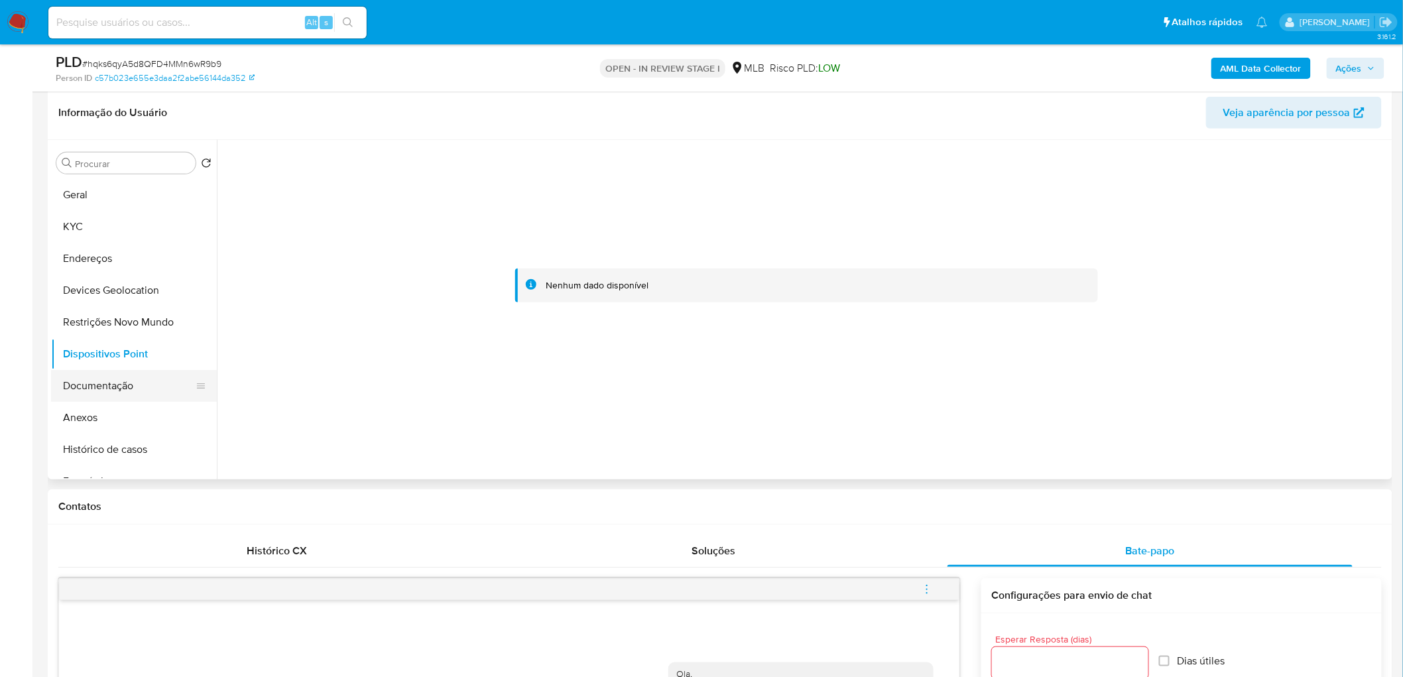
click at [86, 392] on button "Documentação" at bounding box center [128, 386] width 155 height 32
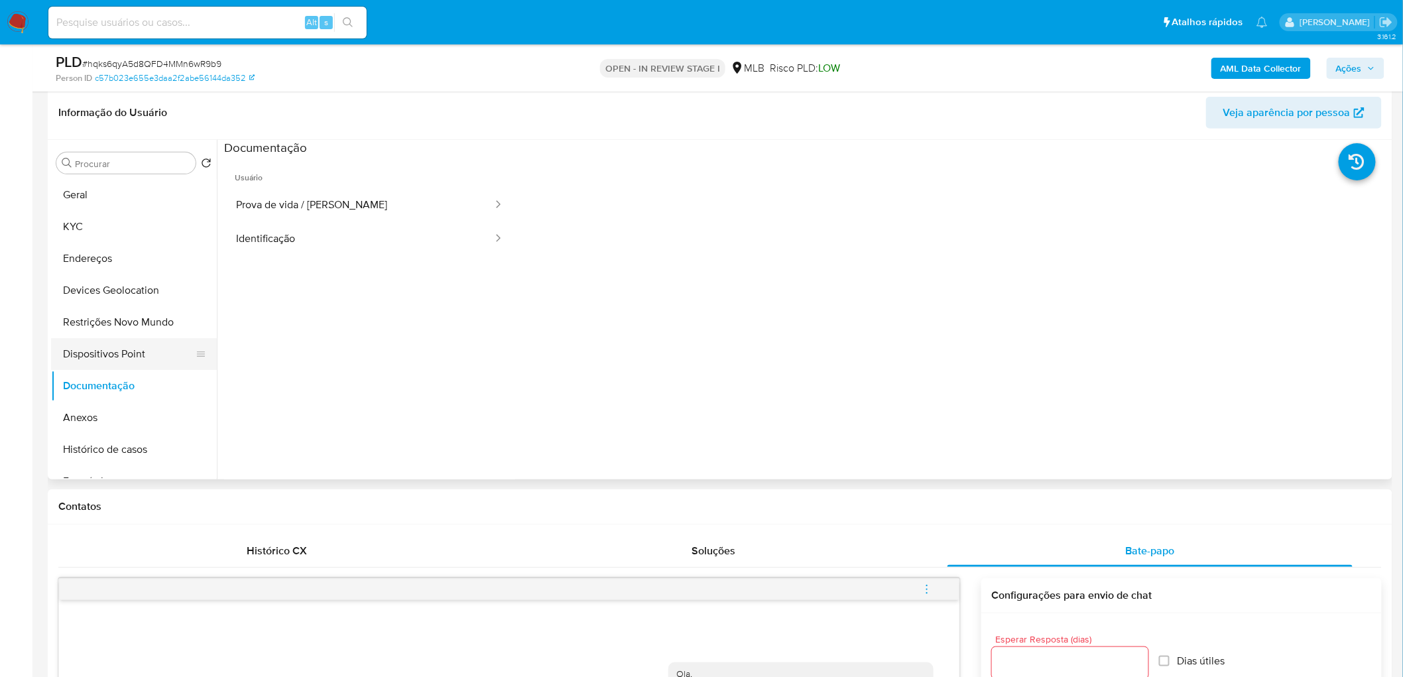
click at [103, 346] on button "Dispositivos Point" at bounding box center [128, 354] width 155 height 32
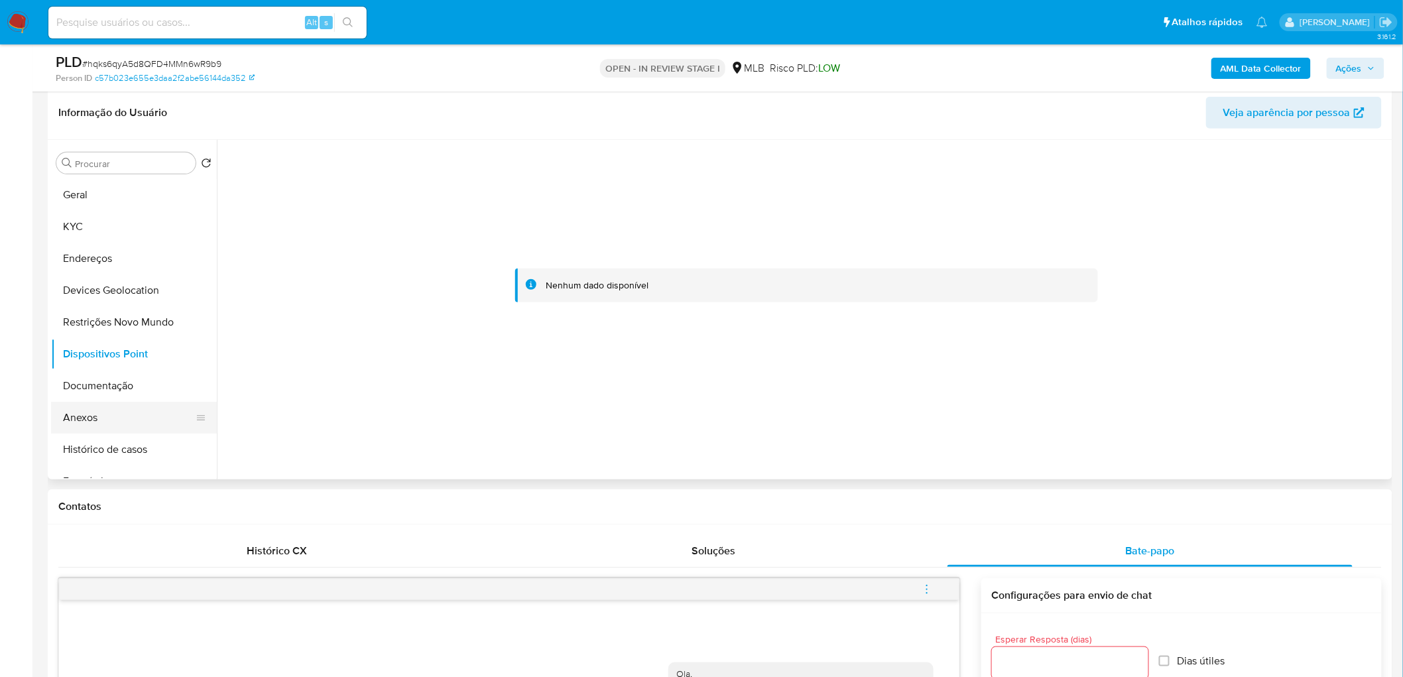
click at [95, 411] on button "Anexos" at bounding box center [128, 418] width 155 height 32
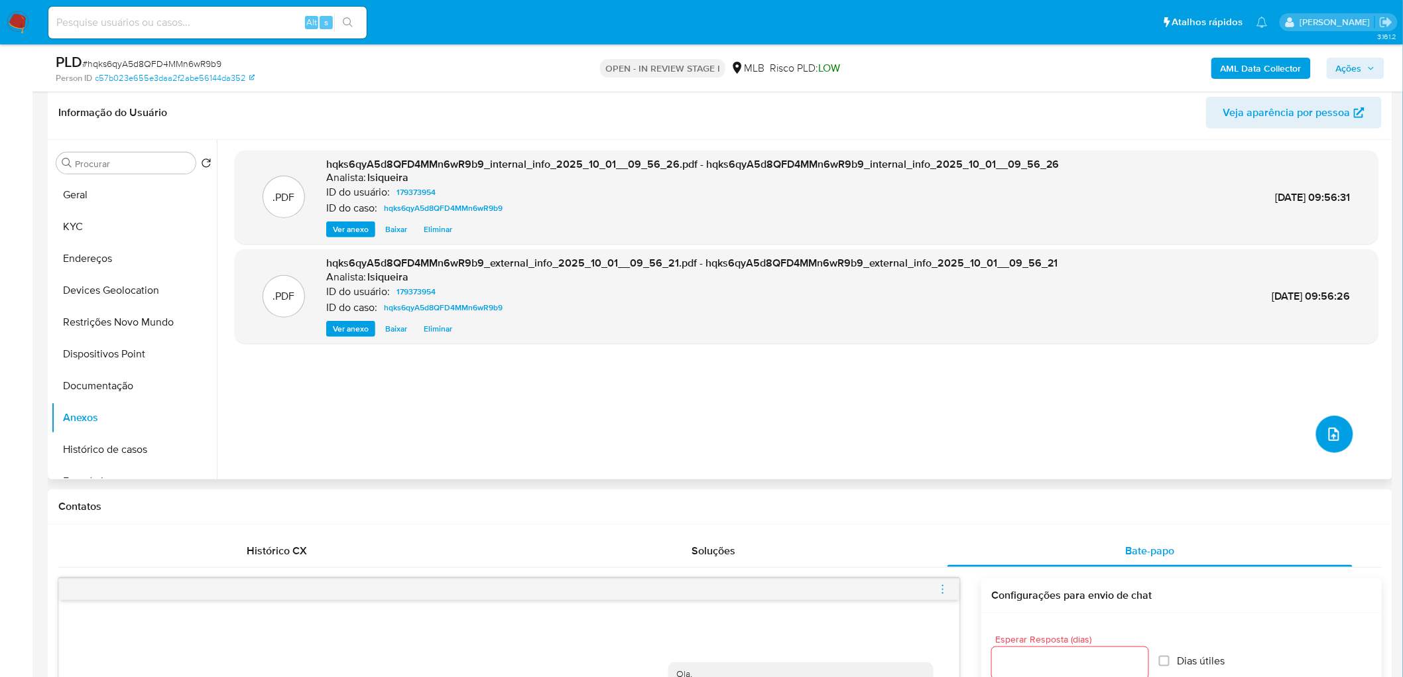
click at [931, 411] on icon "upload-file" at bounding box center [1334, 434] width 16 height 16
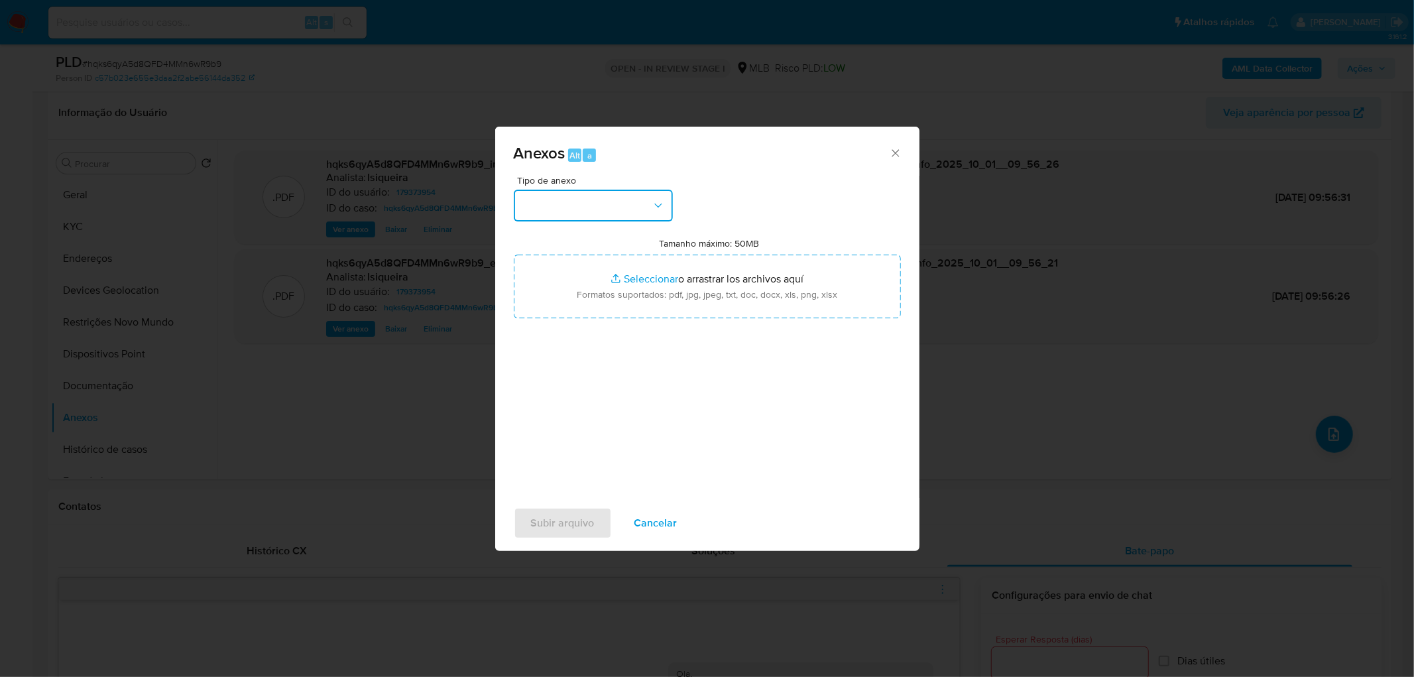
click at [566, 200] on button "button" at bounding box center [593, 206] width 159 height 32
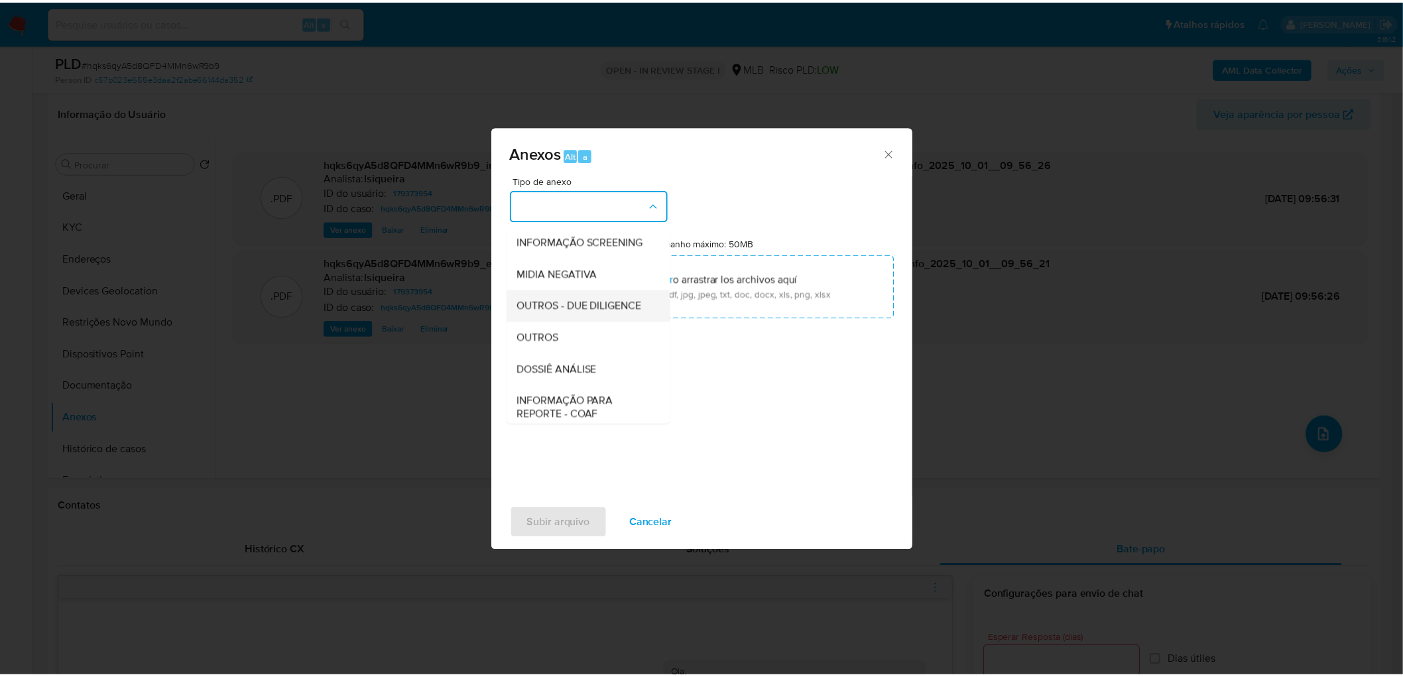
scroll to position [147, 0]
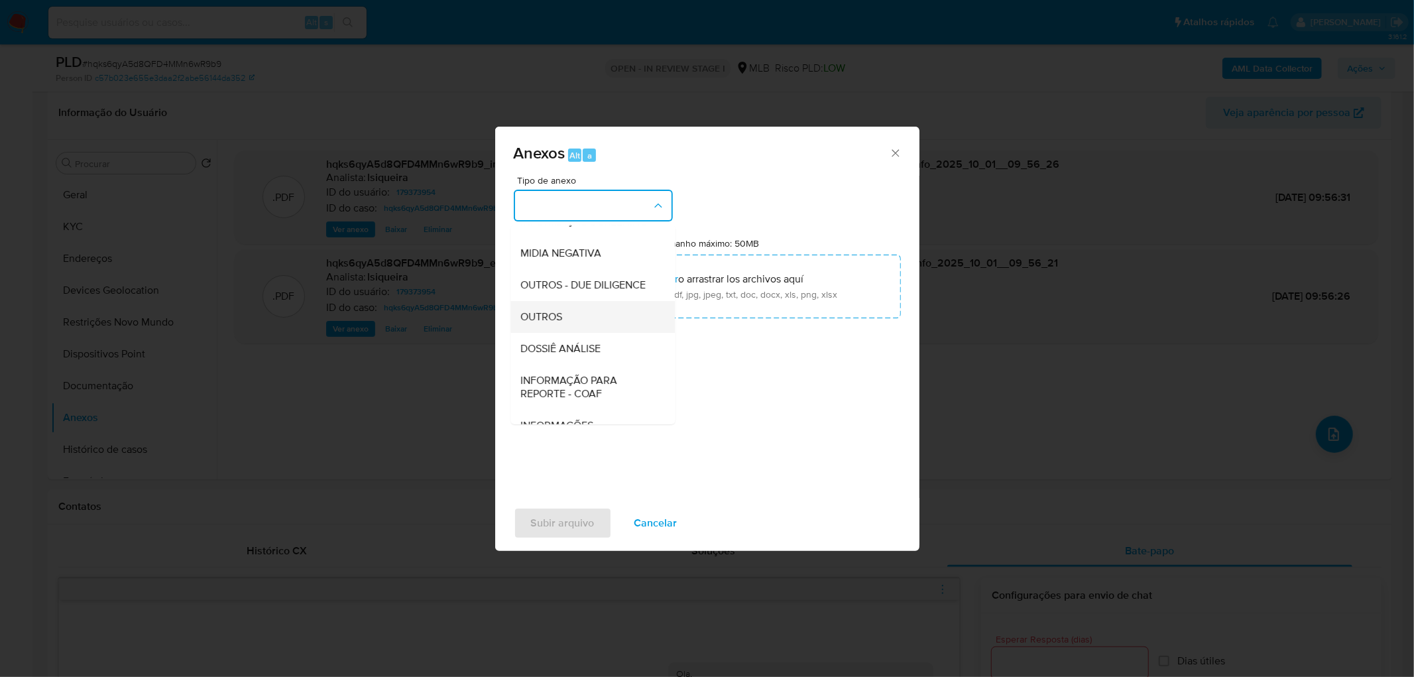
click at [566, 333] on div "OUTROS" at bounding box center [588, 317] width 135 height 32
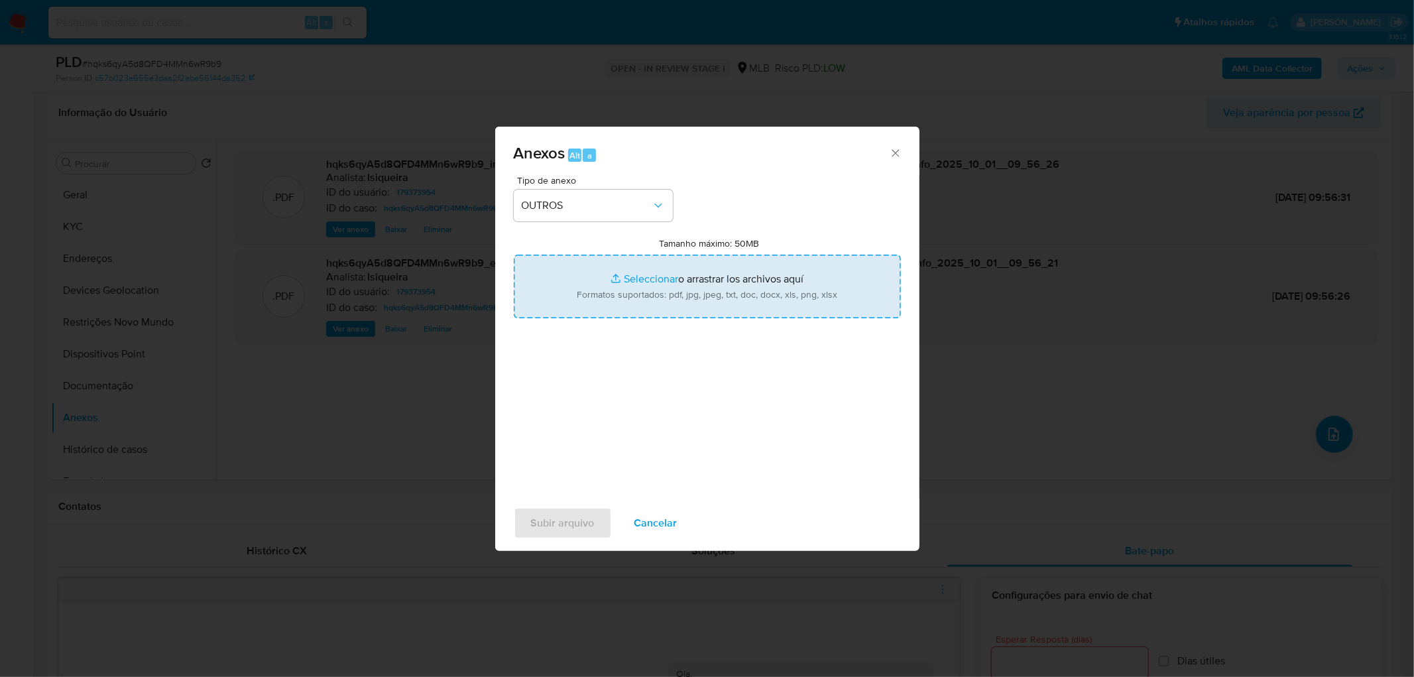
click at [610, 288] on input "Tamanho máximo: 50MB Seleccionar archivos" at bounding box center [707, 287] width 387 height 64
type input "C:\fakepath\SAR - XXXX - CPF 45128328821 - REGINA PAULA ALVES TEIXEIRA.pdf"
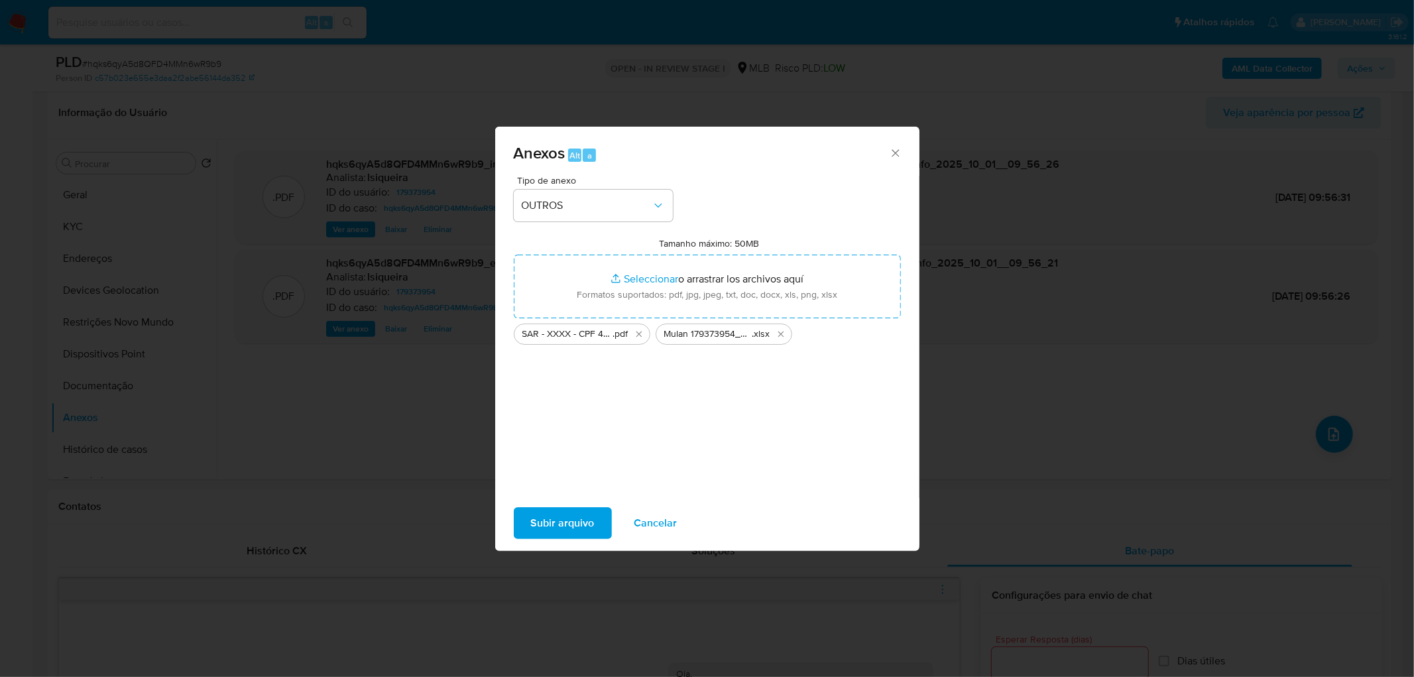
click at [572, 411] on span "Subir arquivo" at bounding box center [563, 523] width 64 height 29
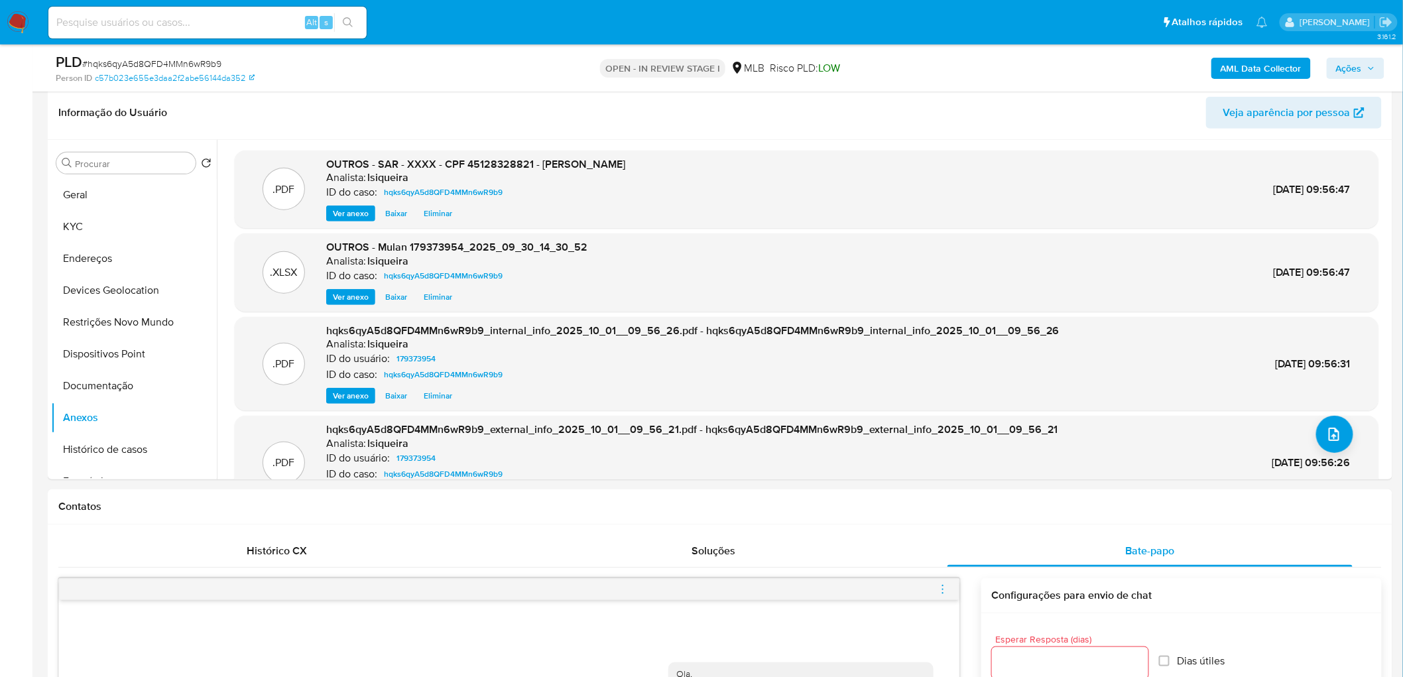
click at [931, 72] on span "Ações" at bounding box center [1355, 68] width 39 height 19
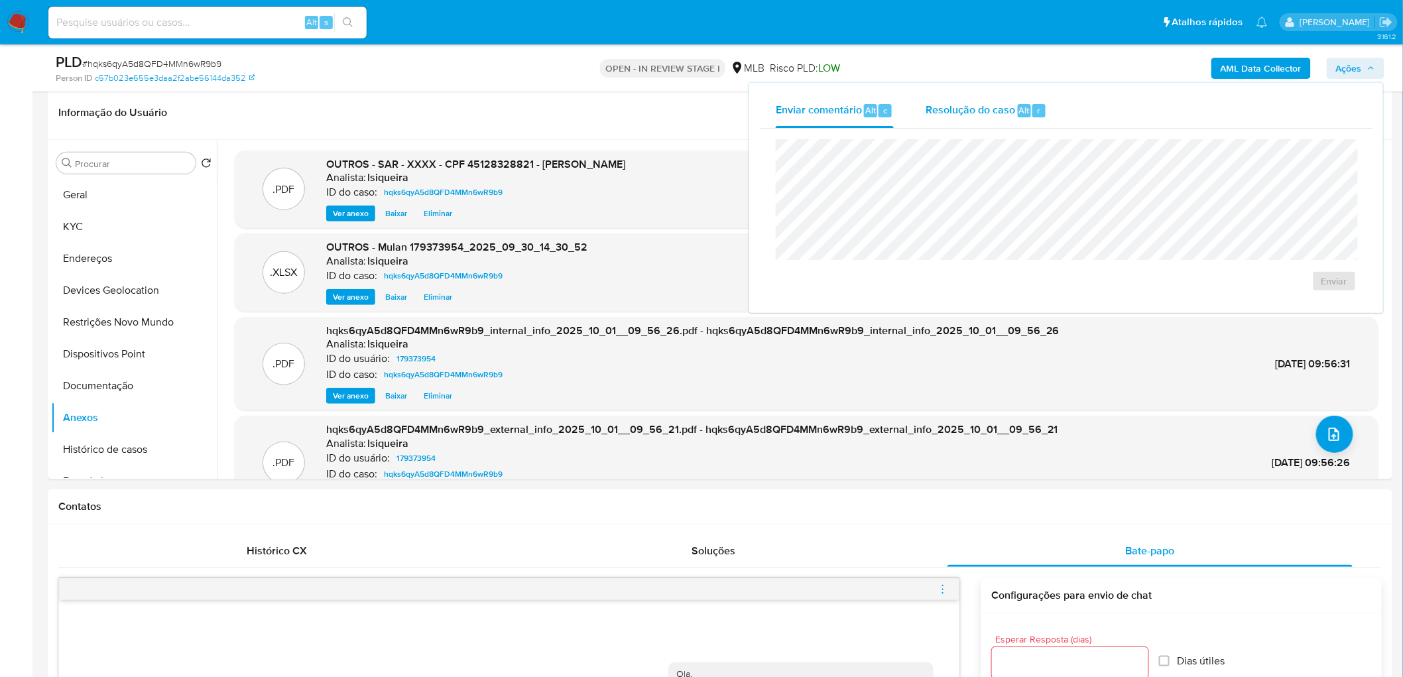
click at [931, 121] on div "Resolução do caso Alt r" at bounding box center [986, 110] width 121 height 34
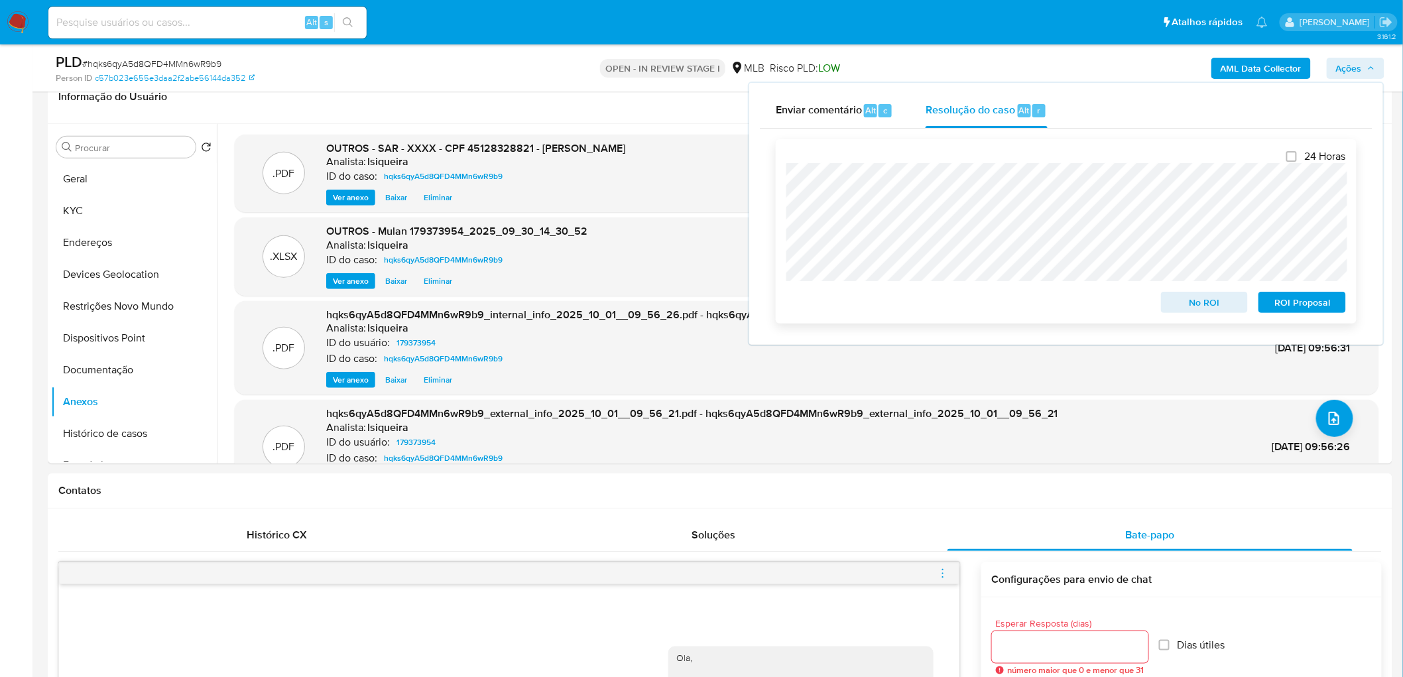
scroll to position [204, 0]
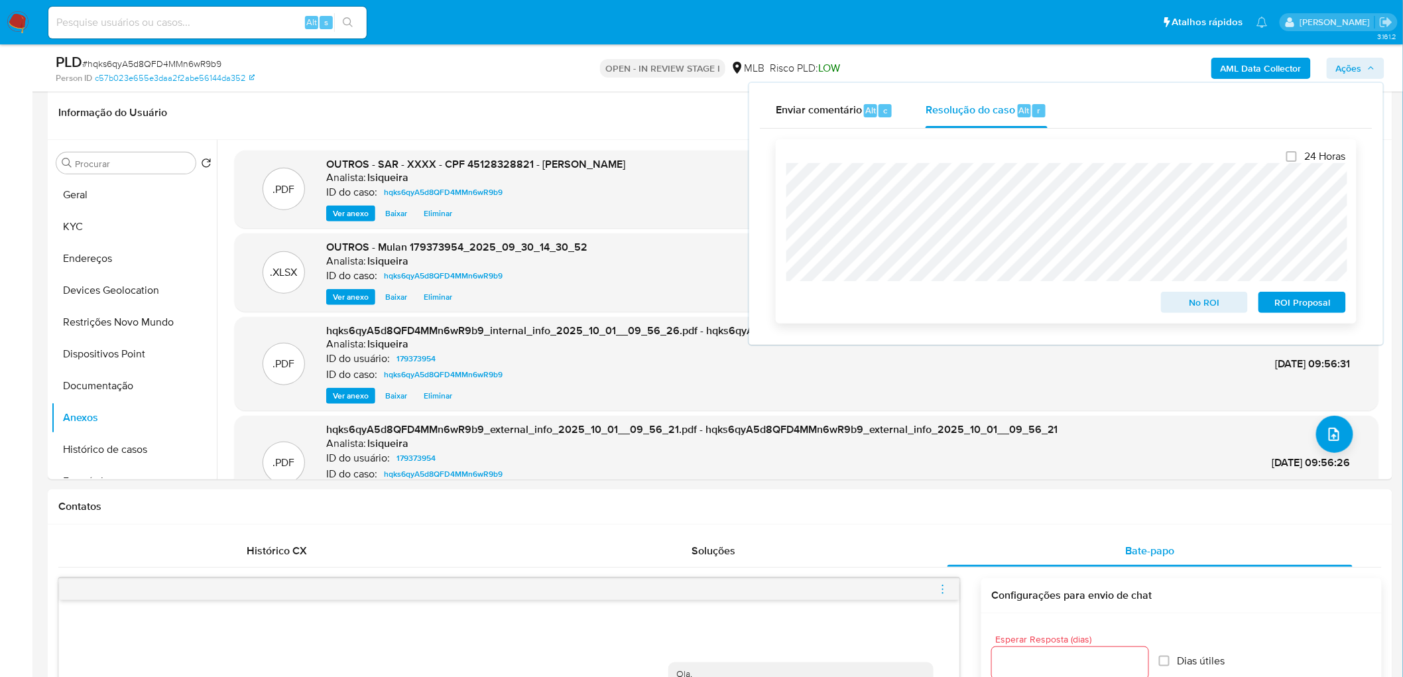
click at [931, 305] on span "ROI Proposal" at bounding box center [1302, 302] width 69 height 19
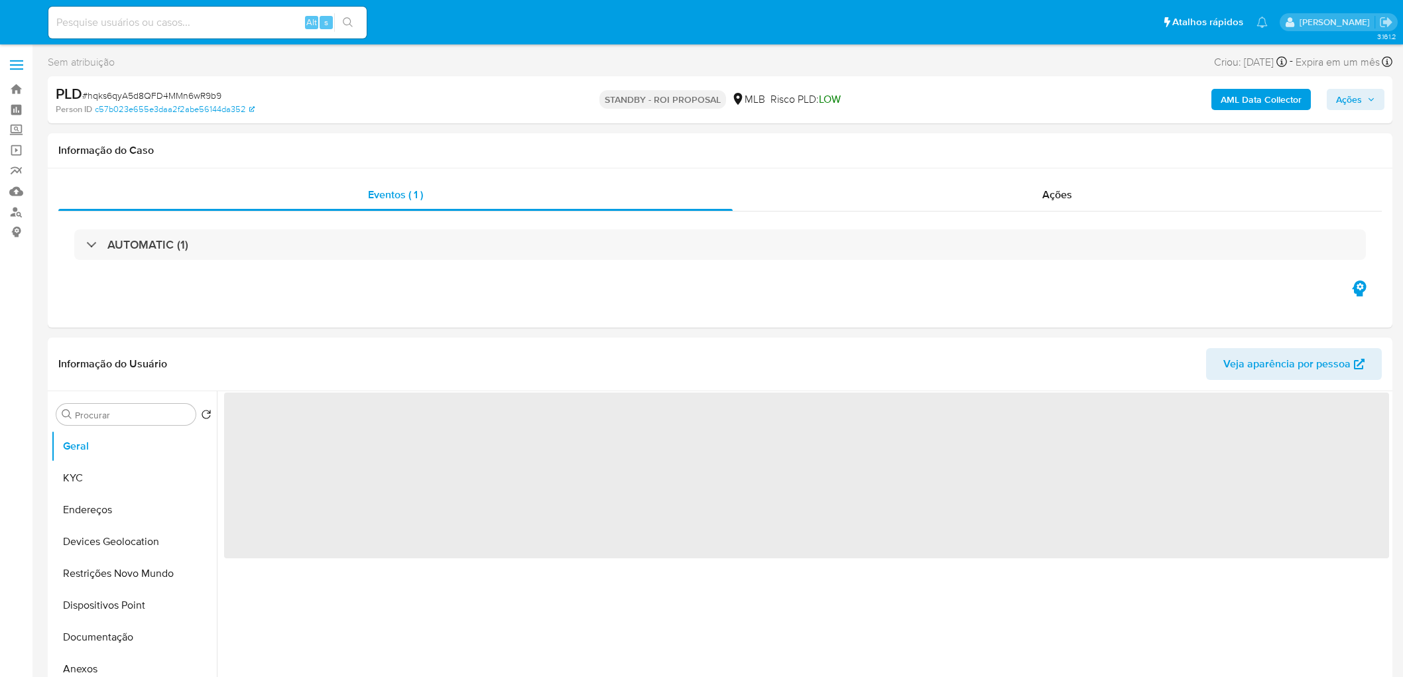
select select "10"
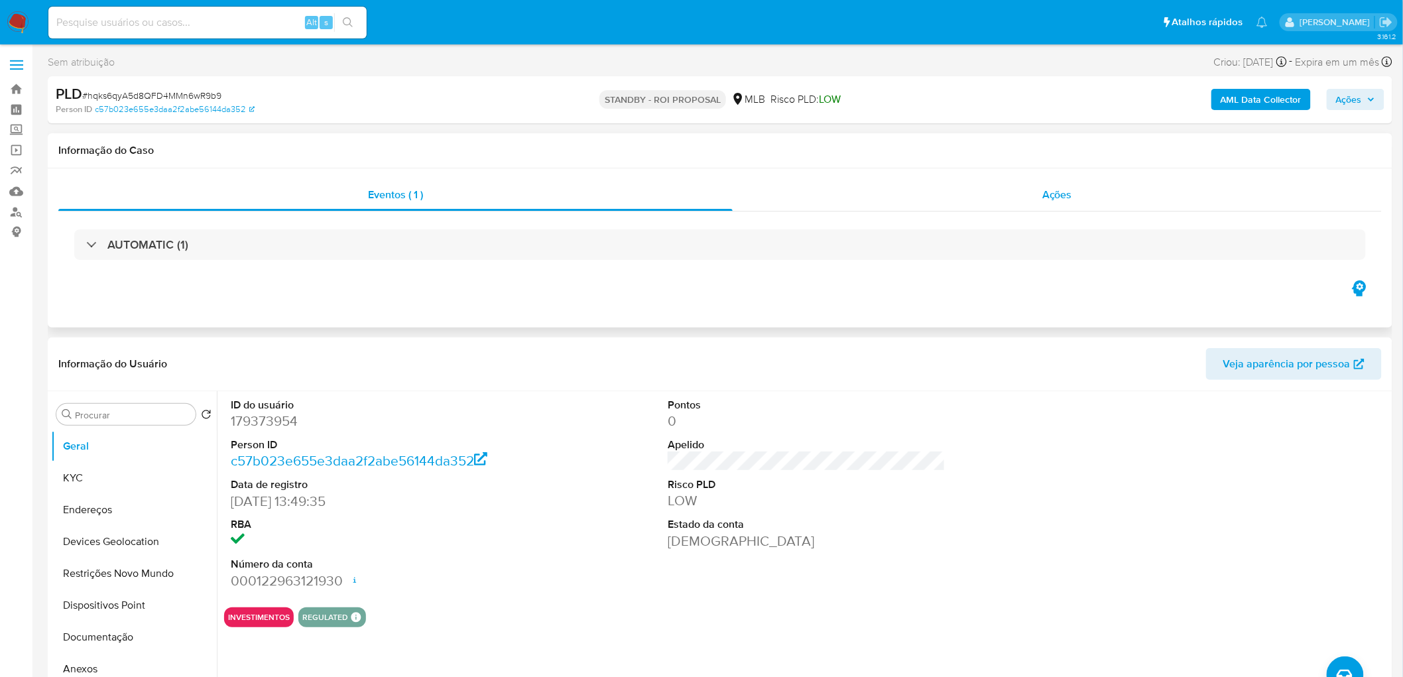
click at [1098, 192] on div "Ações" at bounding box center [1057, 195] width 649 height 32
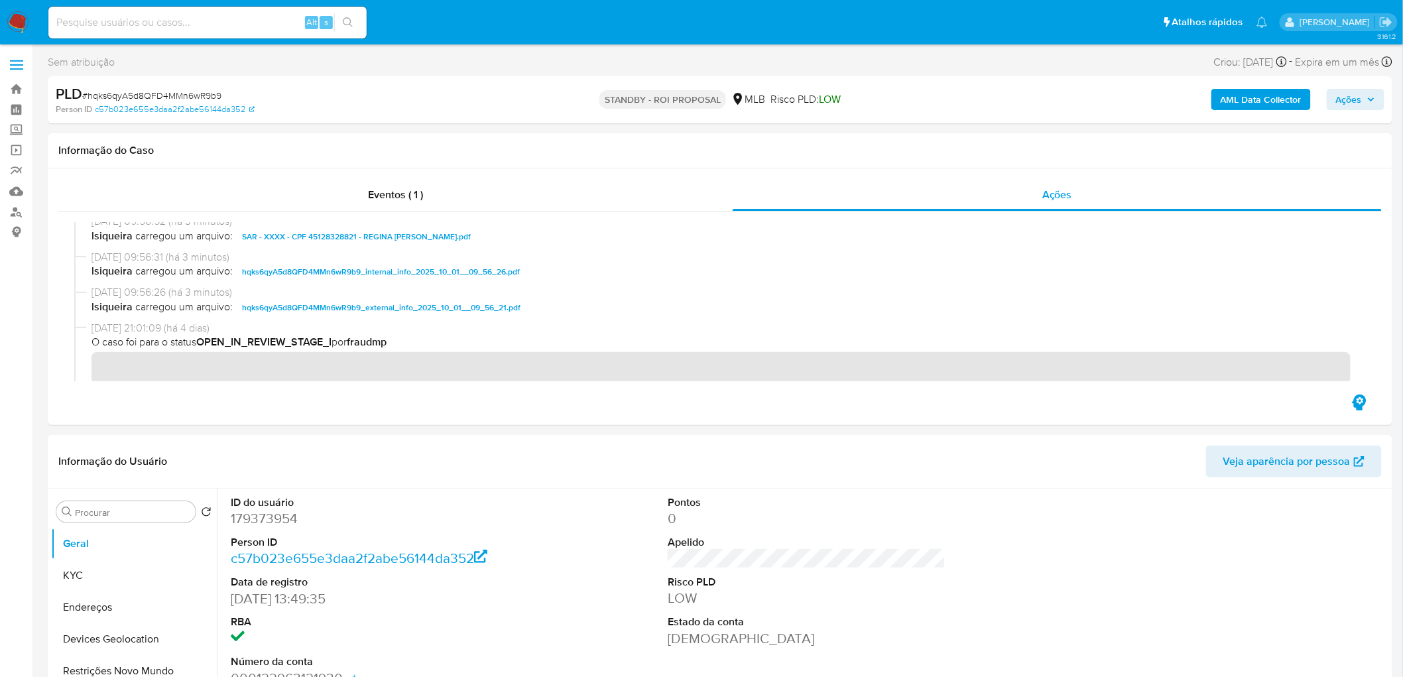
scroll to position [147, 0]
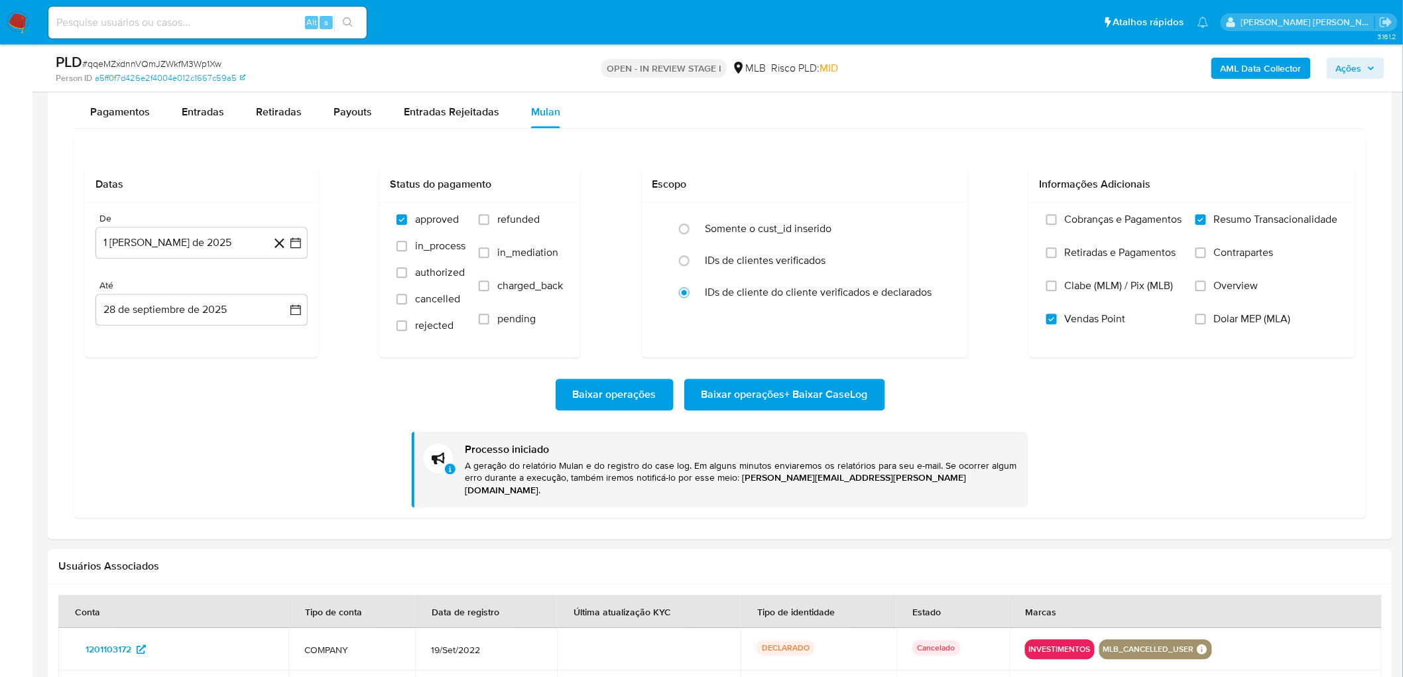
scroll to position [1010, 0]
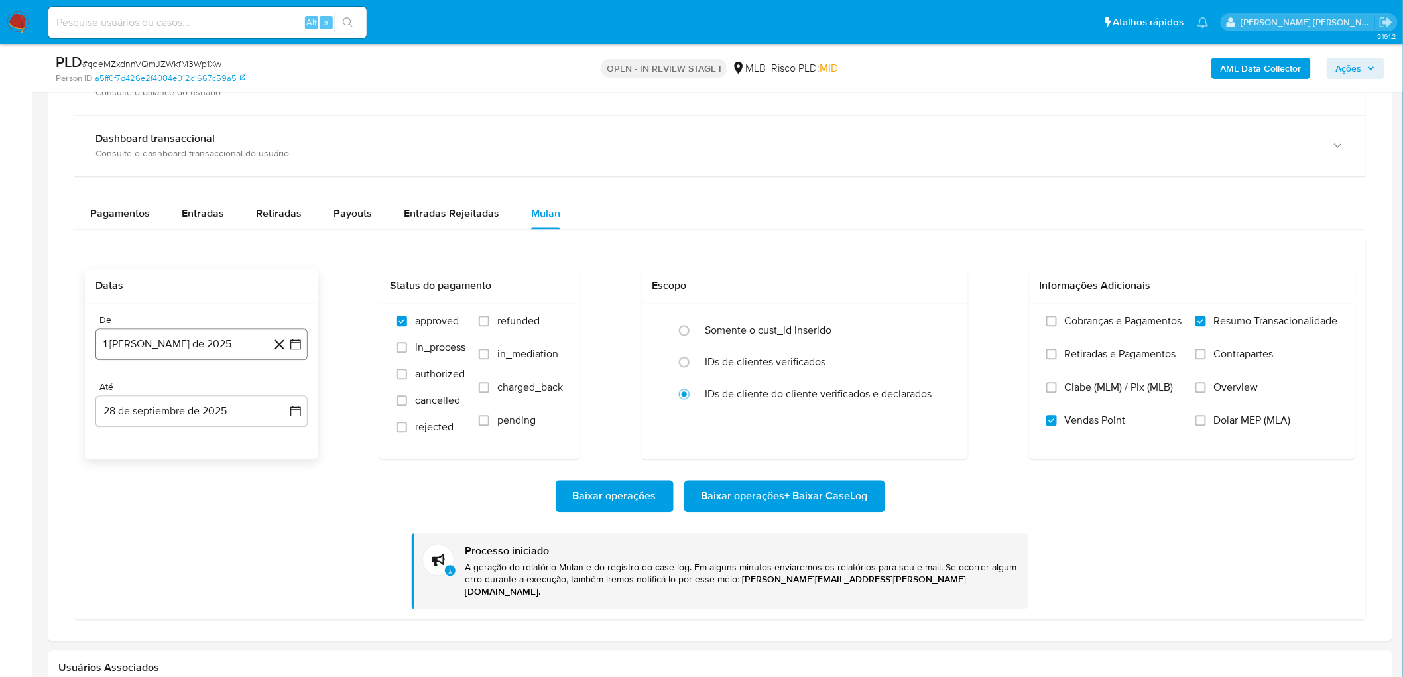
click at [170, 345] on button "1 [PERSON_NAME] de 2025" at bounding box center [201, 345] width 212 height 32
click at [114, 392] on icon "Mes anterior" at bounding box center [119, 393] width 16 height 16
click at [207, 399] on span "julio 2025" at bounding box center [195, 392] width 50 height 13
click at [136, 481] on span "abr" at bounding box center [143, 478] width 15 height 11
click at [148, 438] on button "1" at bounding box center [148, 441] width 21 height 21
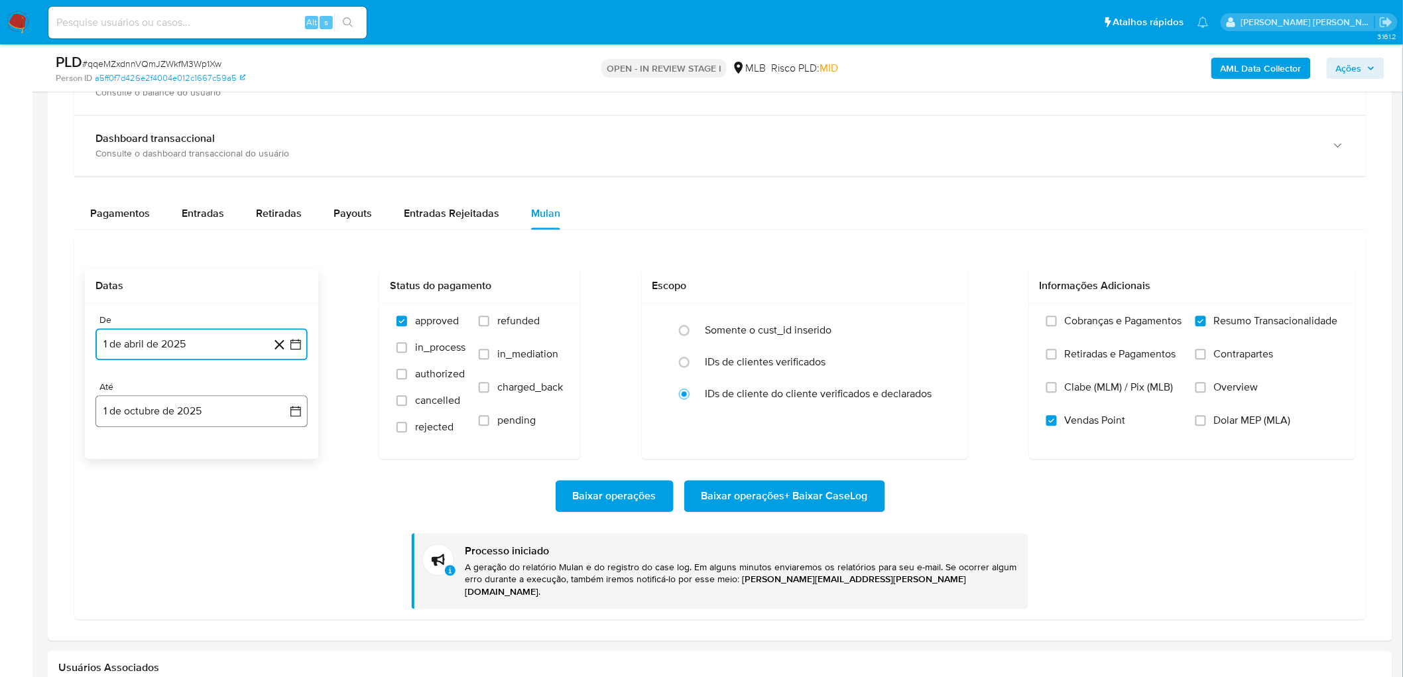
click at [157, 405] on button "1 de octubre de 2025" at bounding box center [201, 412] width 212 height 32
click at [113, 465] on icon "Mes anterior" at bounding box center [119, 459] width 16 height 16
click at [118, 615] on button "29" at bounding box center [121, 614] width 21 height 21
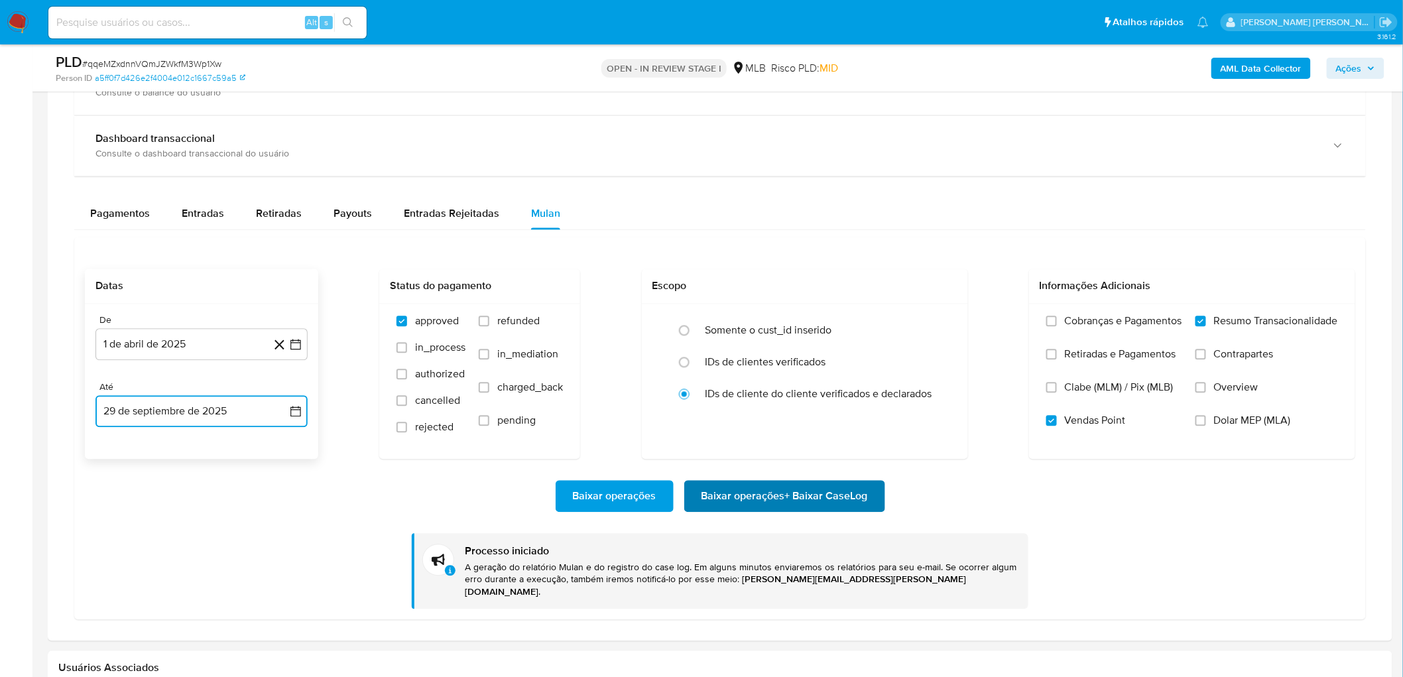
click at [790, 502] on span "Baixar operações + Baixar CaseLog" at bounding box center [784, 496] width 166 height 29
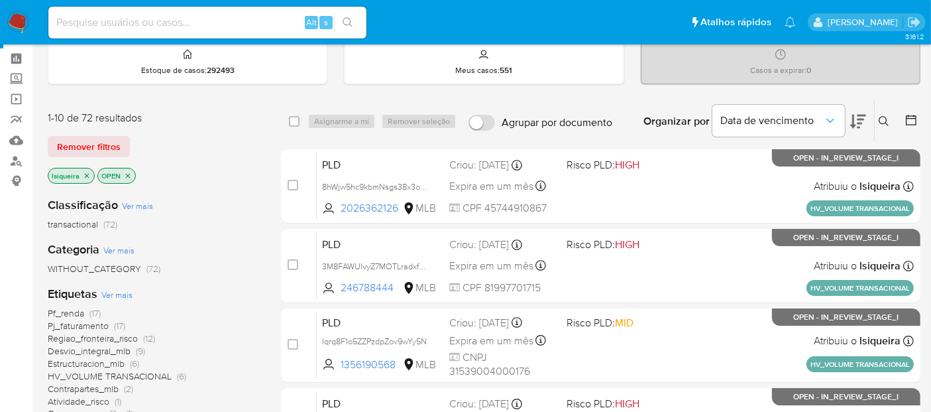
scroll to position [74, 0]
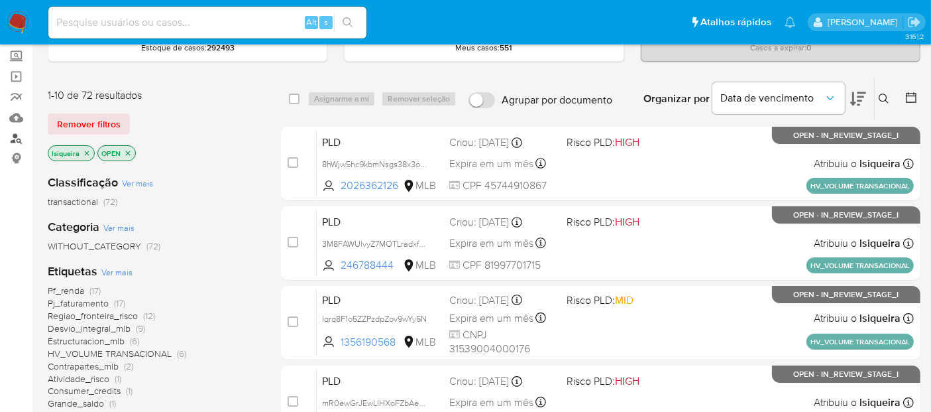
click at [11, 142] on link "Localizador de pessoas" at bounding box center [79, 138] width 158 height 21
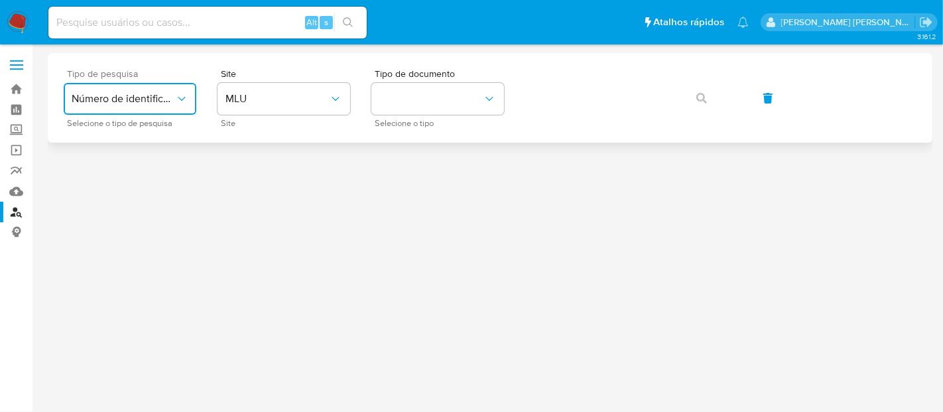
click at [171, 96] on span "Número de identificação" at bounding box center [123, 98] width 103 height 13
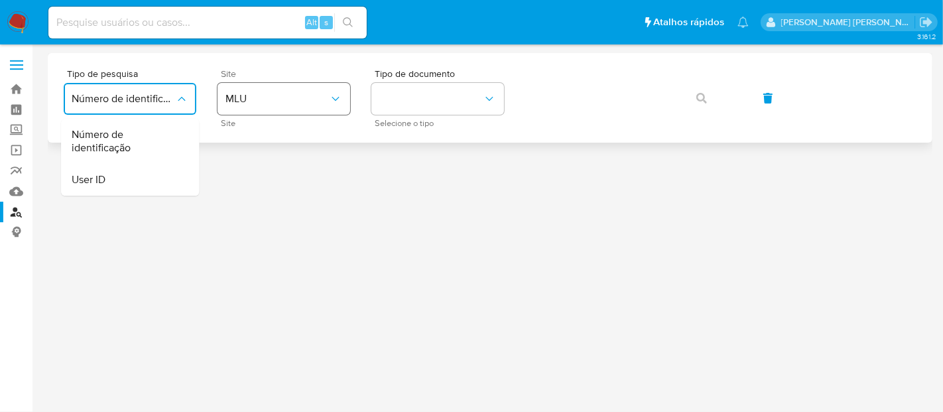
click at [286, 103] on span "MLU" at bounding box center [276, 98] width 103 height 13
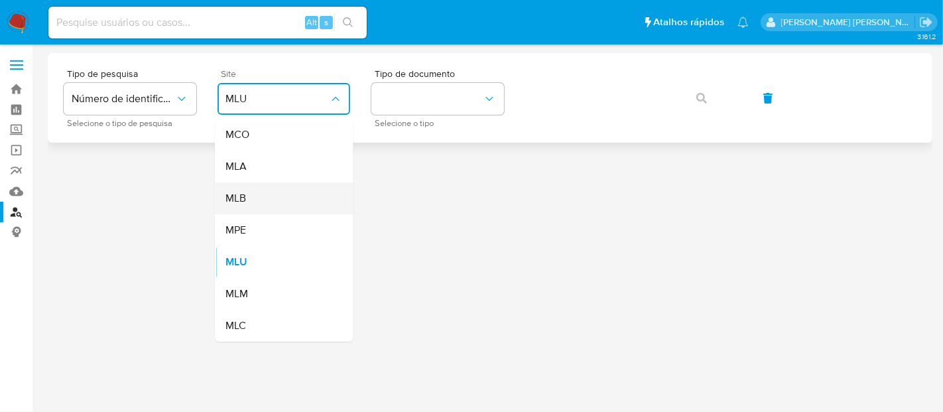
click at [266, 198] on div "MLB" at bounding box center [279, 198] width 109 height 32
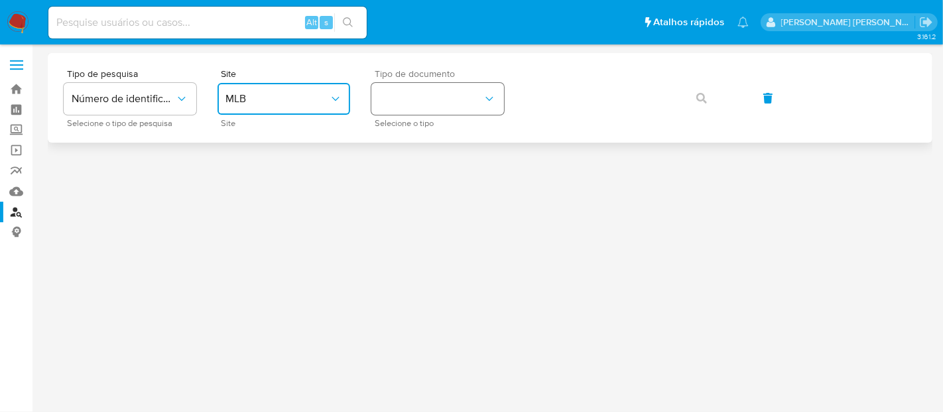
click at [457, 105] on button "identificationType" at bounding box center [437, 99] width 133 height 32
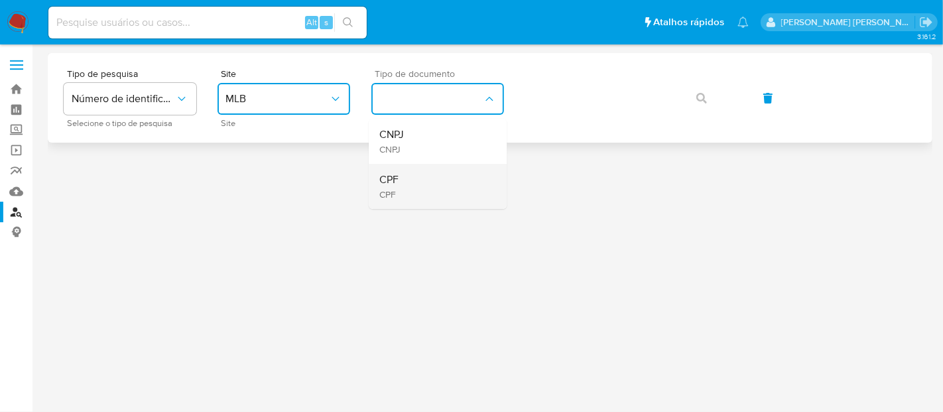
click at [423, 179] on div "CPF CPF" at bounding box center [433, 186] width 109 height 45
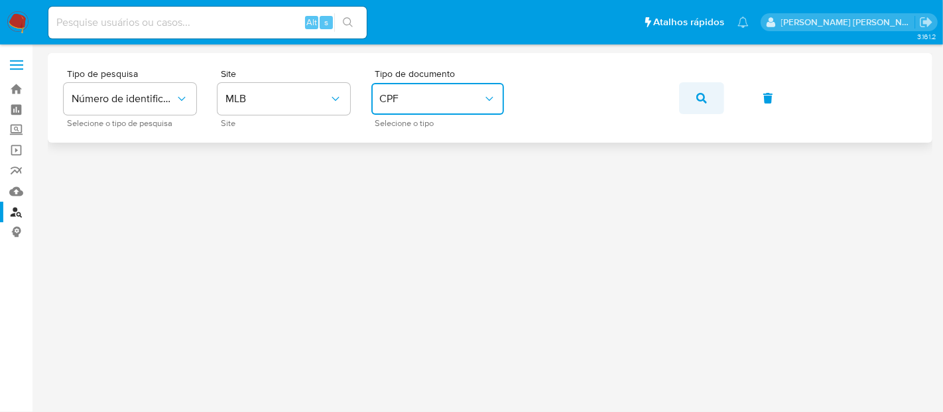
click at [708, 92] on button "button" at bounding box center [701, 98] width 45 height 32
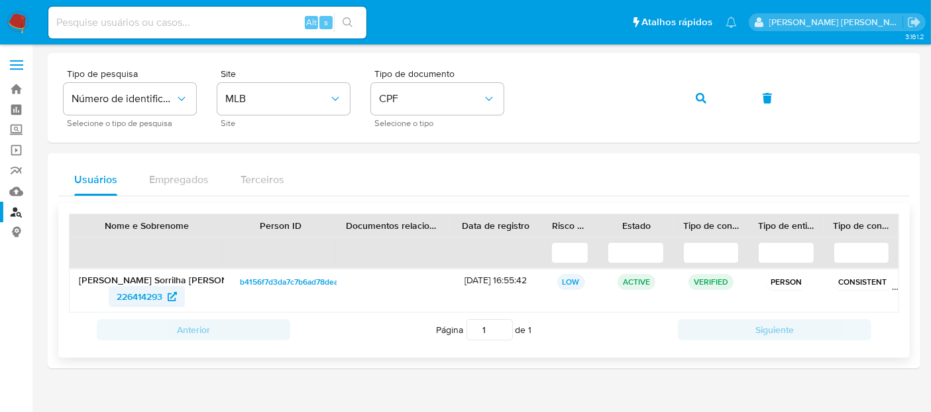
click at [131, 295] on span "226414293" at bounding box center [140, 296] width 46 height 21
click at [19, 17] on img at bounding box center [18, 22] width 23 height 23
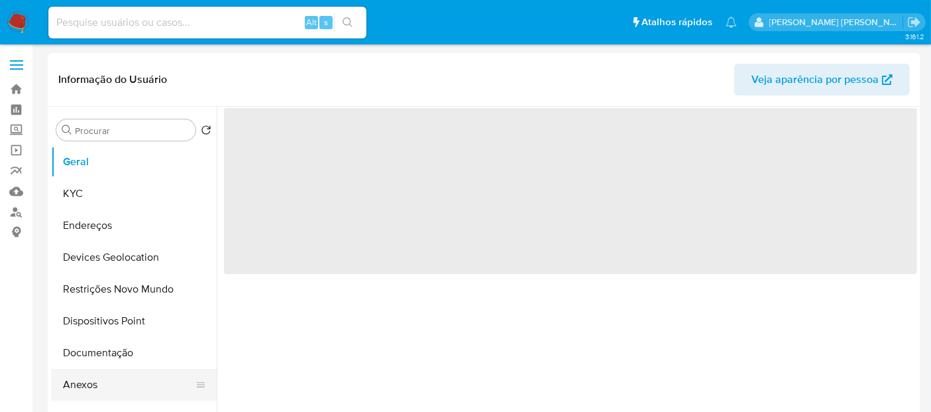
select select "10"
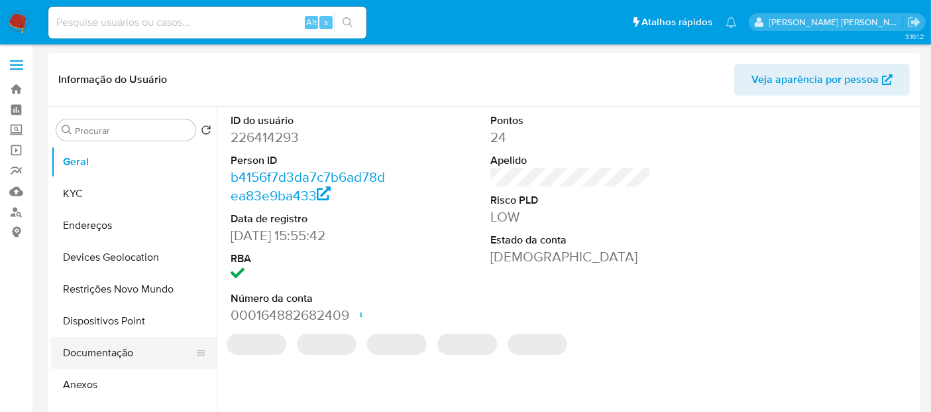
click at [102, 353] on button "Documentação" at bounding box center [128, 353] width 155 height 32
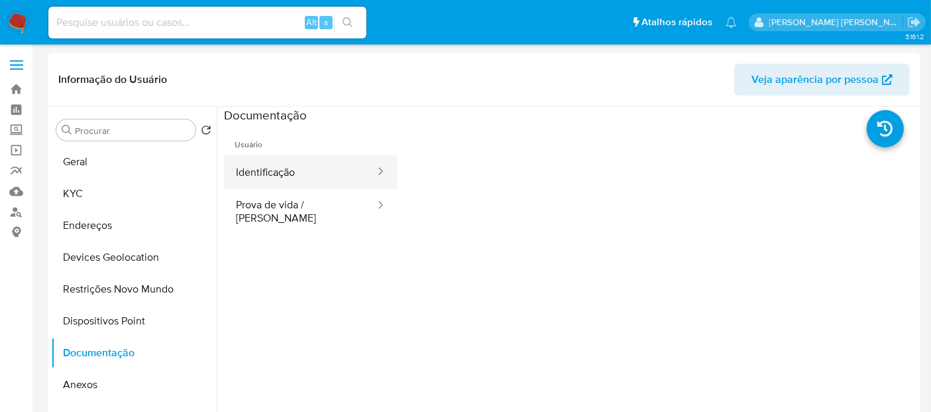
click at [268, 171] on button "Identificação" at bounding box center [300, 172] width 152 height 34
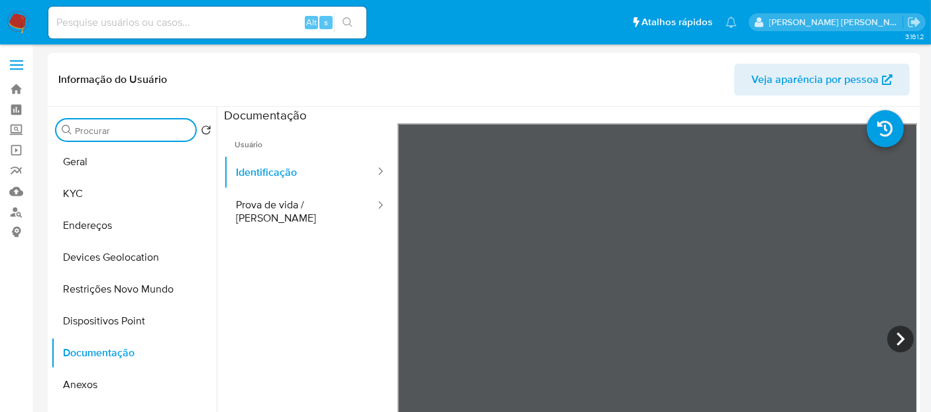
click at [114, 125] on input "Procurar" at bounding box center [132, 131] width 115 height 12
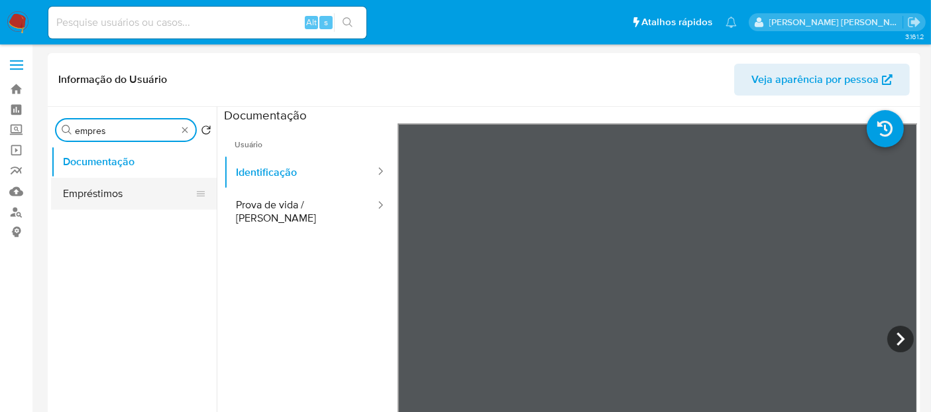
click at [140, 188] on button "Empréstimos" at bounding box center [128, 194] width 155 height 32
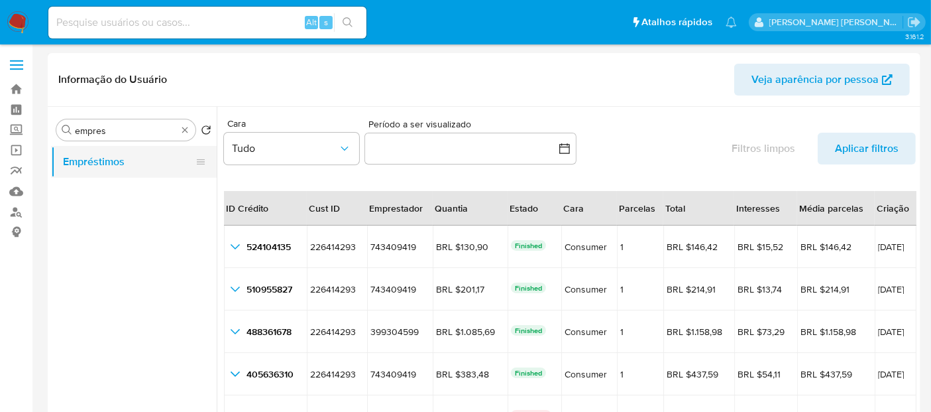
click at [134, 160] on button "Empréstimos" at bounding box center [128, 162] width 155 height 32
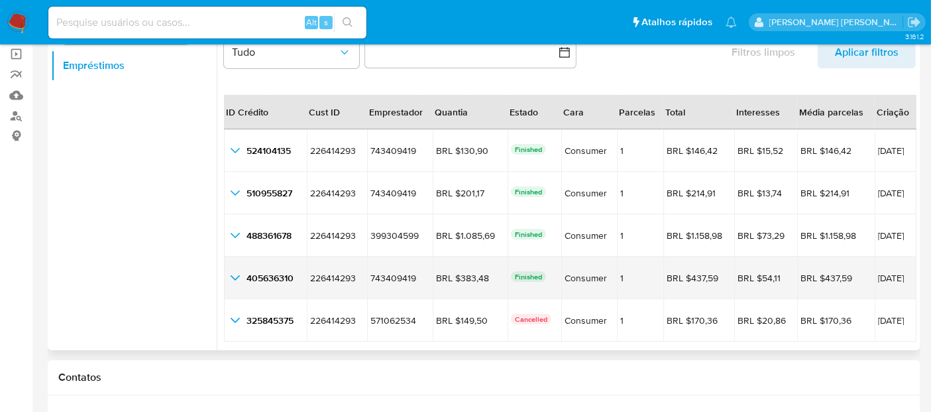
scroll to position [74, 0]
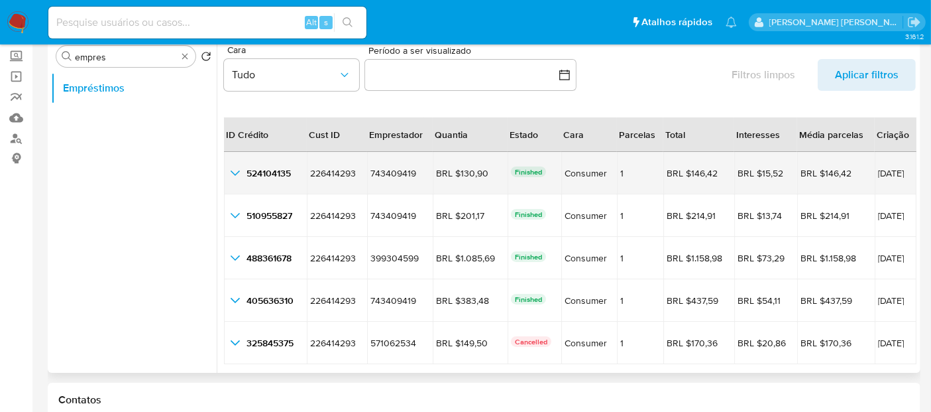
click at [237, 173] on icon "button_show_hidden_detail_by_id_0" at bounding box center [235, 172] width 9 height 5
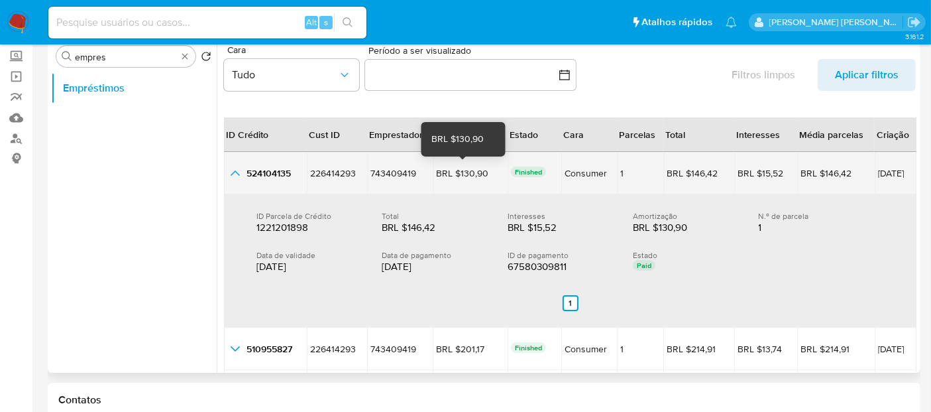
click at [463, 171] on div "BRL $130,90" at bounding box center [470, 173] width 68 height 12
drag, startPoint x: 856, startPoint y: 172, endPoint x: 905, endPoint y: 178, distance: 49.4
click at [905, 178] on td "[DATE]" at bounding box center [896, 173] width 42 height 42
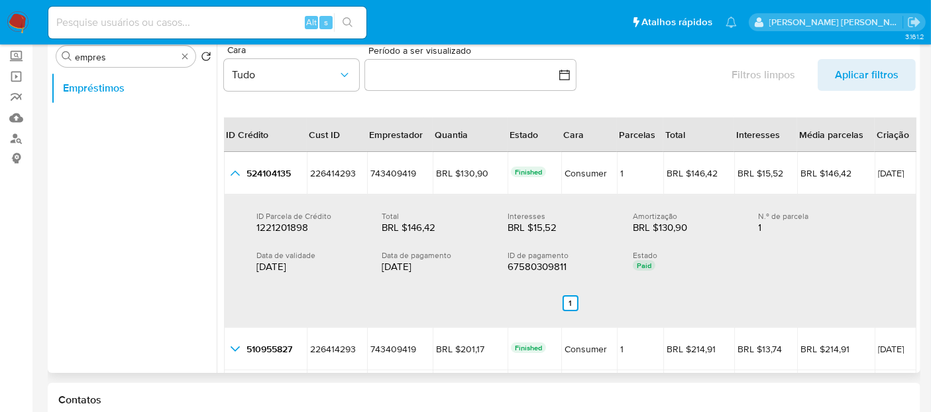
drag, startPoint x: 431, startPoint y: 267, endPoint x: 394, endPoint y: 266, distance: 37.1
click at [379, 265] on div "Data de validade [DATE] Data de pagamento [DATE] ID de pagamento 67580309811 67…" at bounding box center [571, 262] width 628 height 24
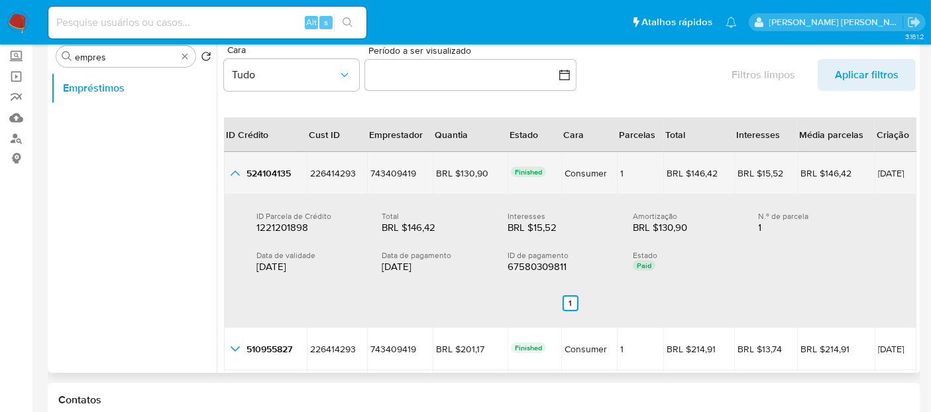
click at [234, 175] on icon "button_show_hidden_detail_by_id_0" at bounding box center [235, 173] width 16 height 16
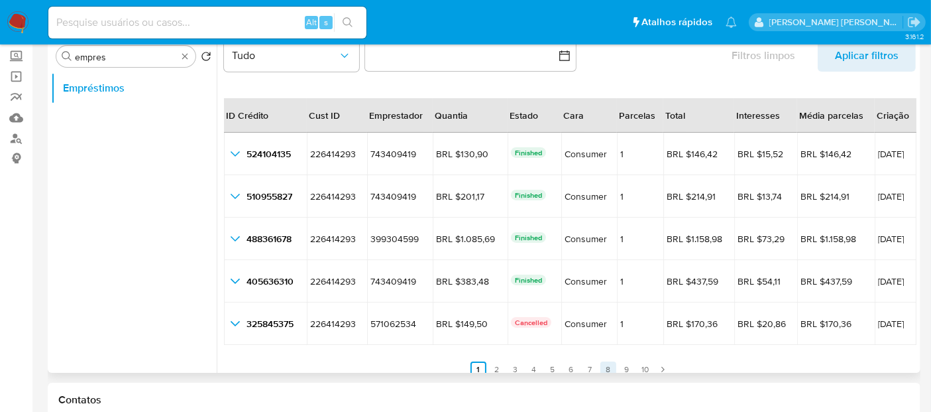
scroll to position [30, 0]
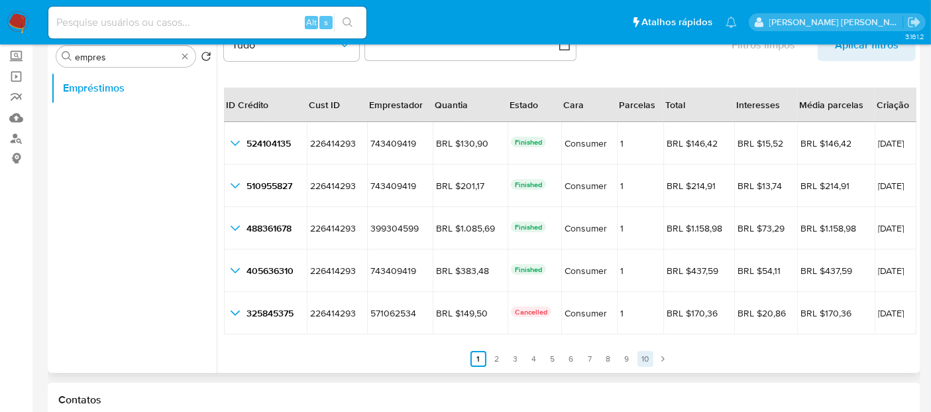
click at [642, 353] on link "10" at bounding box center [646, 359] width 16 height 16
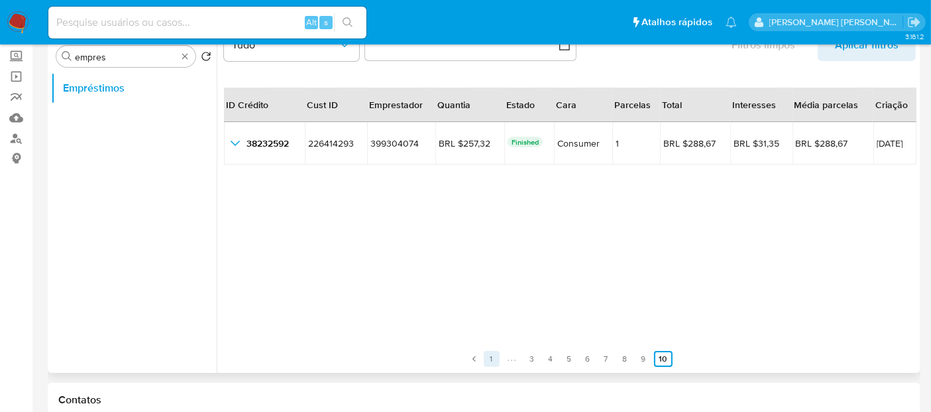
click at [497, 355] on link "1" at bounding box center [492, 359] width 16 height 16
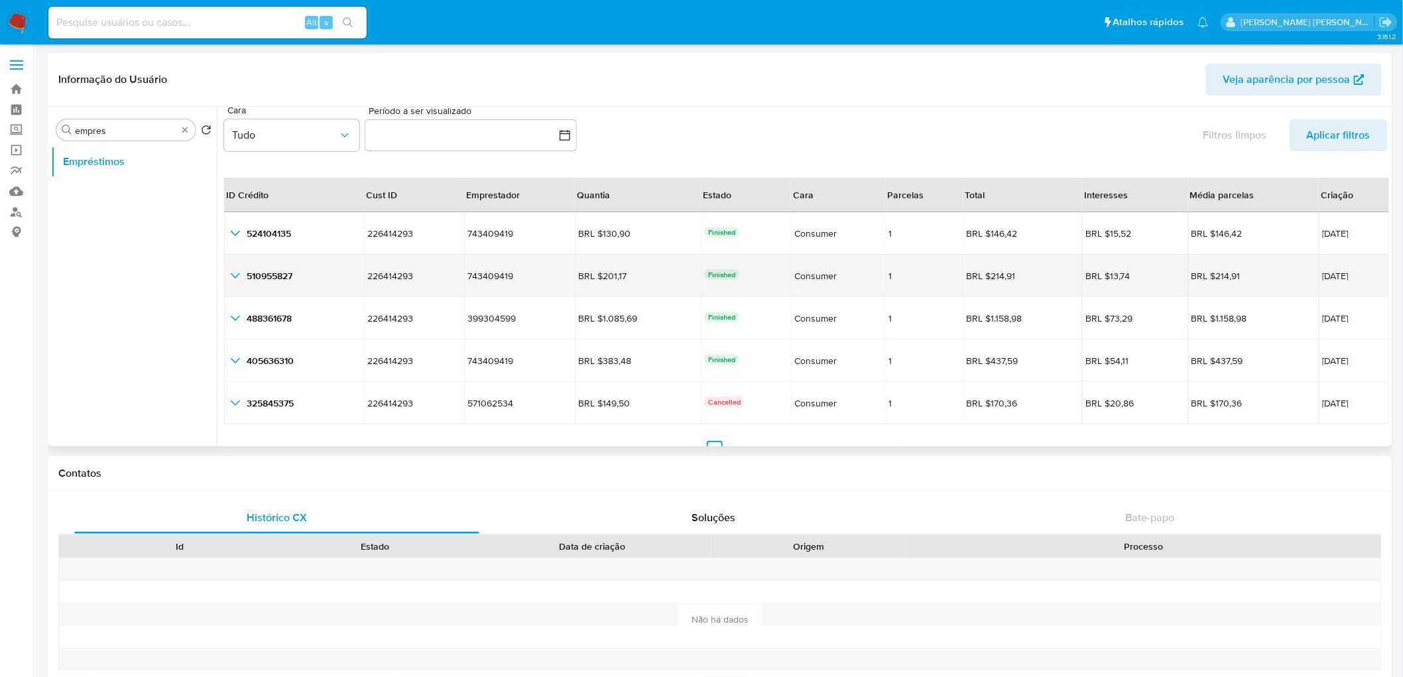
scroll to position [0, 0]
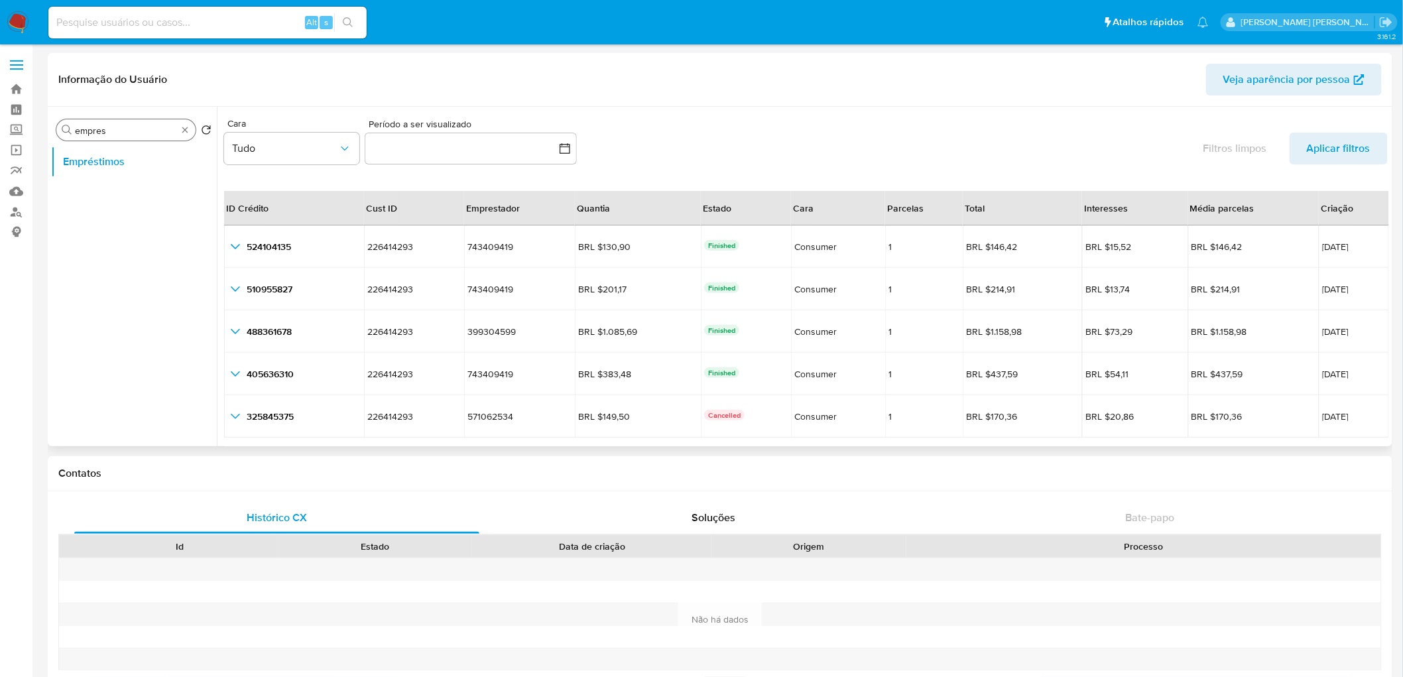
click at [138, 127] on input "empres" at bounding box center [126, 131] width 102 height 12
type input "FINAN"
click at [131, 194] on button "Financiamento de Veículos" at bounding box center [128, 194] width 155 height 32
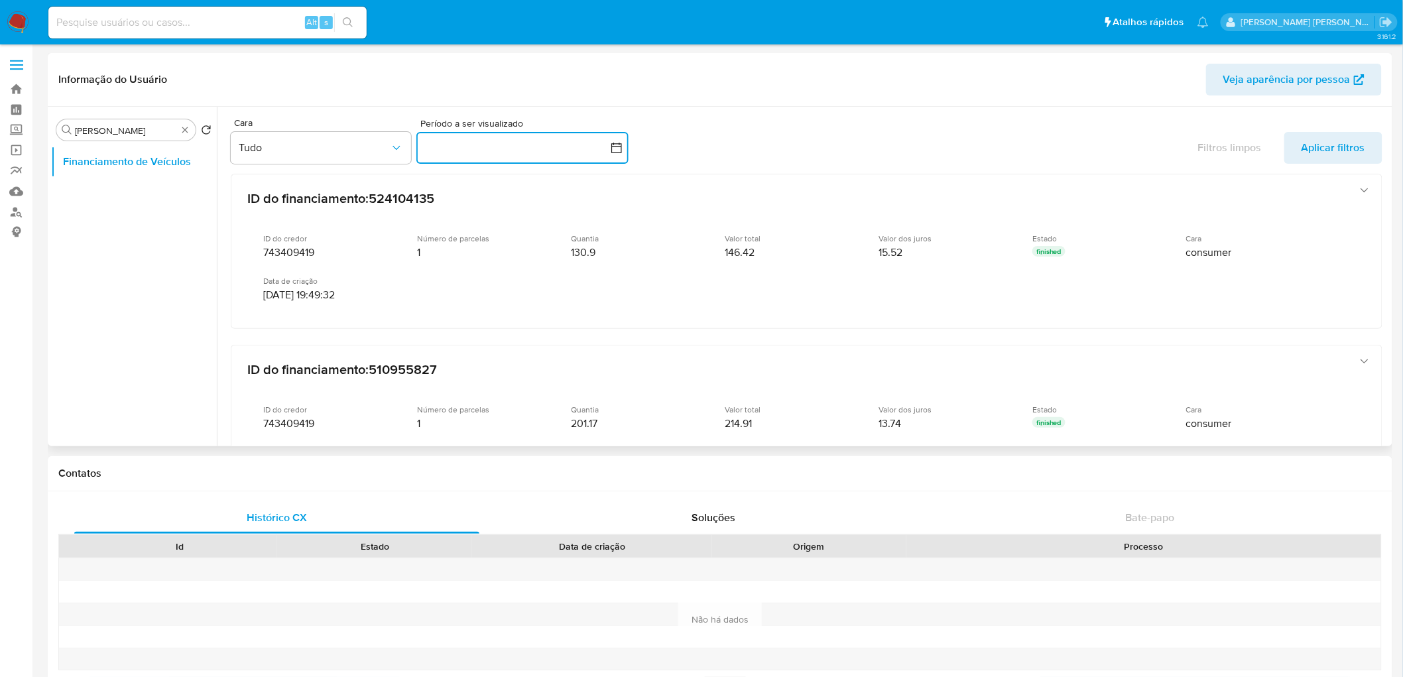
click at [460, 137] on button "button" at bounding box center [522, 148] width 212 height 32
click at [840, 129] on div "Cara Tudo Período a ser visualizado inputDatePicker Filtros limpos Aplicar filt…" at bounding box center [807, 143] width 1152 height 60
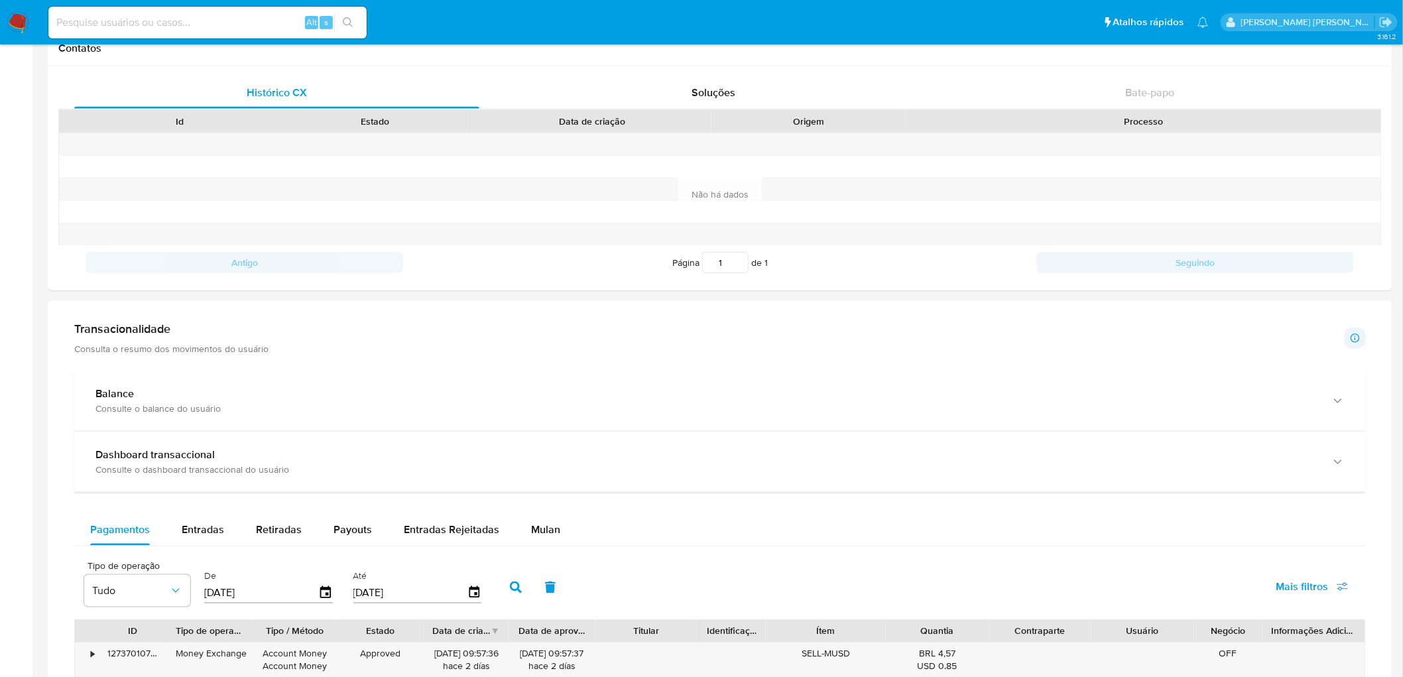
scroll to position [442, 0]
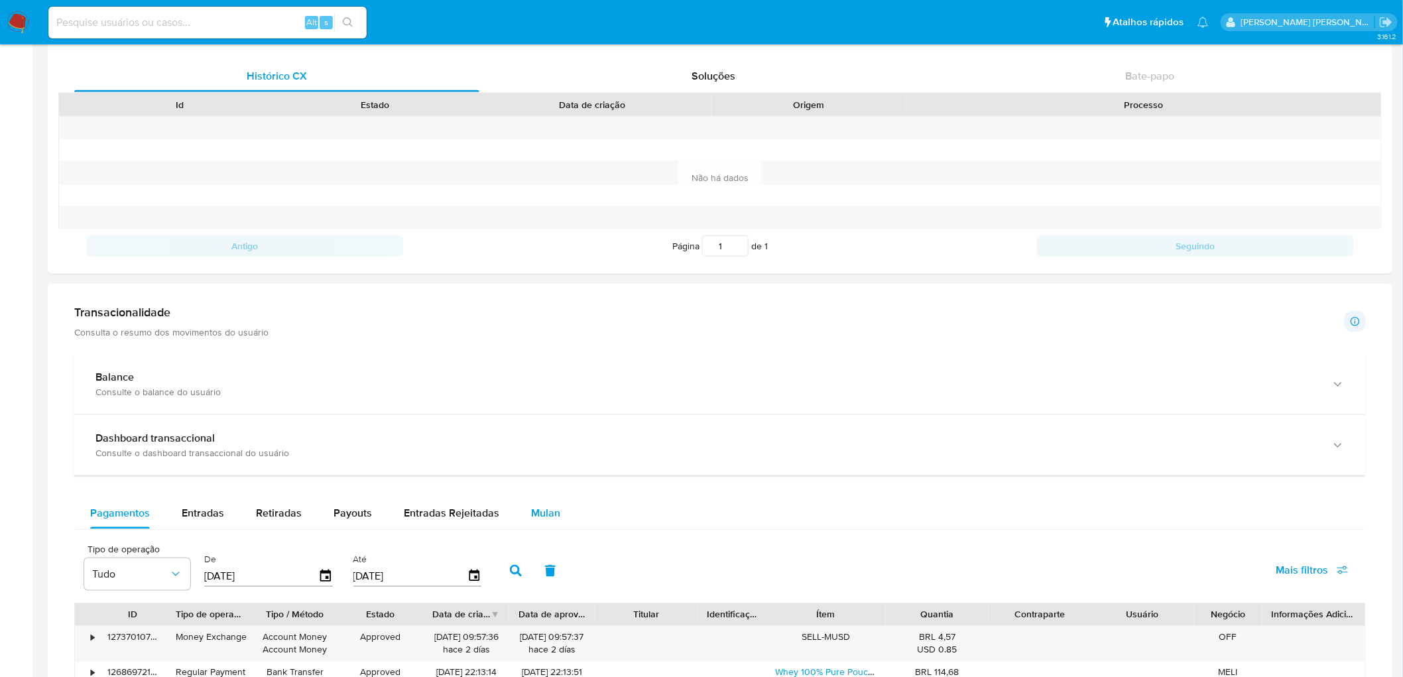
click at [542, 411] on div "Mulan" at bounding box center [545, 513] width 29 height 32
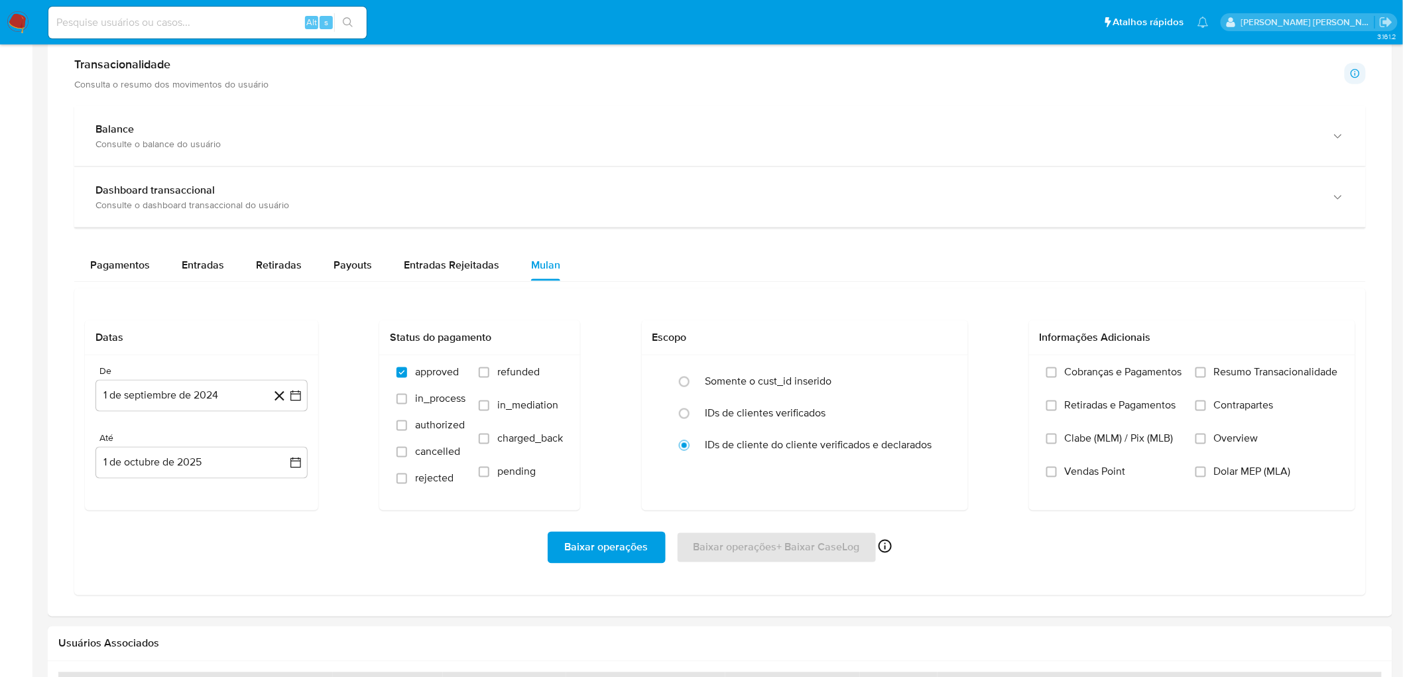
scroll to position [737, 0]
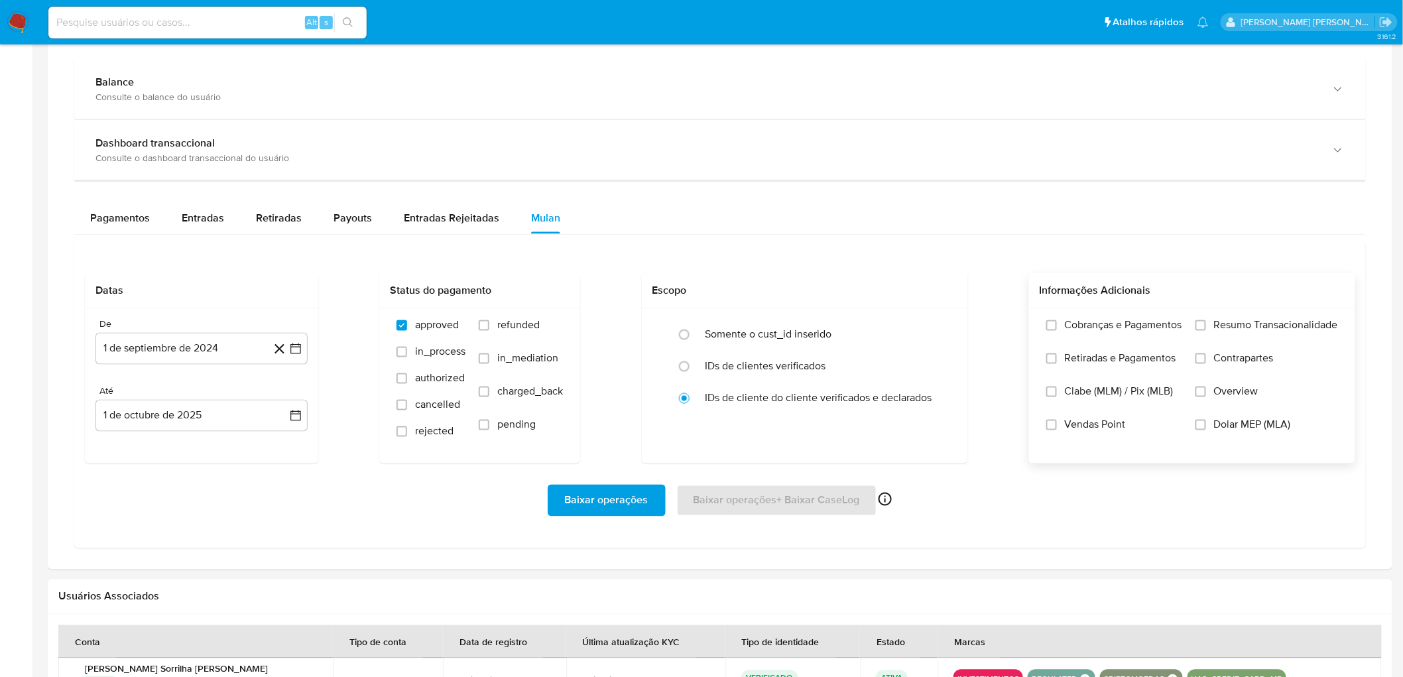
click at [942, 332] on span "Resumo Transacionalidade" at bounding box center [1276, 325] width 124 height 13
click at [942, 331] on input "Resumo Transacionalidade" at bounding box center [1200, 325] width 11 height 11
click at [942, 411] on span "Vendas Point" at bounding box center [1095, 424] width 61 height 13
click at [942, 411] on input "Vendas Point" at bounding box center [1051, 425] width 11 height 11
click at [217, 351] on button "1 de septiembre de 2024" at bounding box center [201, 349] width 212 height 32
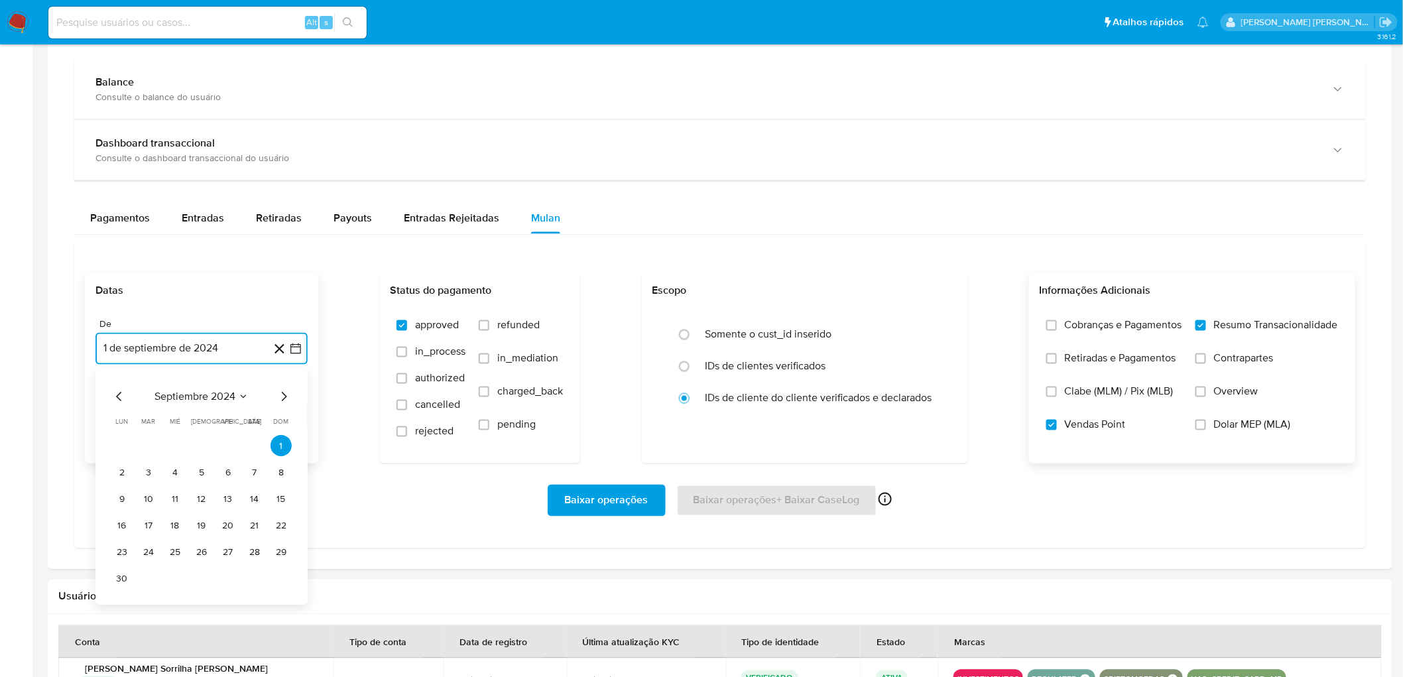
click at [204, 398] on span "septiembre 2024" at bounding box center [194, 396] width 81 height 13
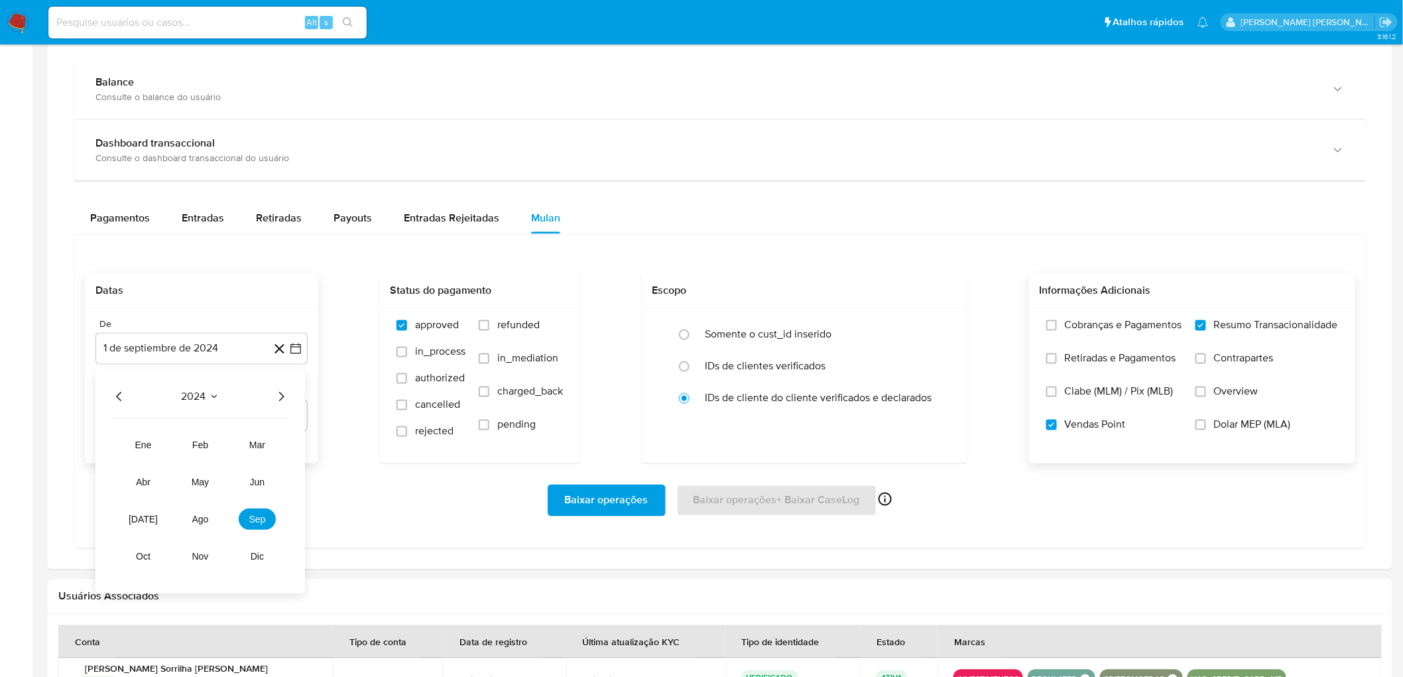
click at [292, 396] on div "2024 2024 ene feb mar abr may jun jul ago sep oct nov dic" at bounding box center [199, 481] width 209 height 225
click at [285, 396] on icon "Año siguiente" at bounding box center [281, 397] width 16 height 16
click at [198, 411] on span "ago" at bounding box center [200, 519] width 17 height 11
click at [226, 411] on button "1" at bounding box center [227, 446] width 21 height 21
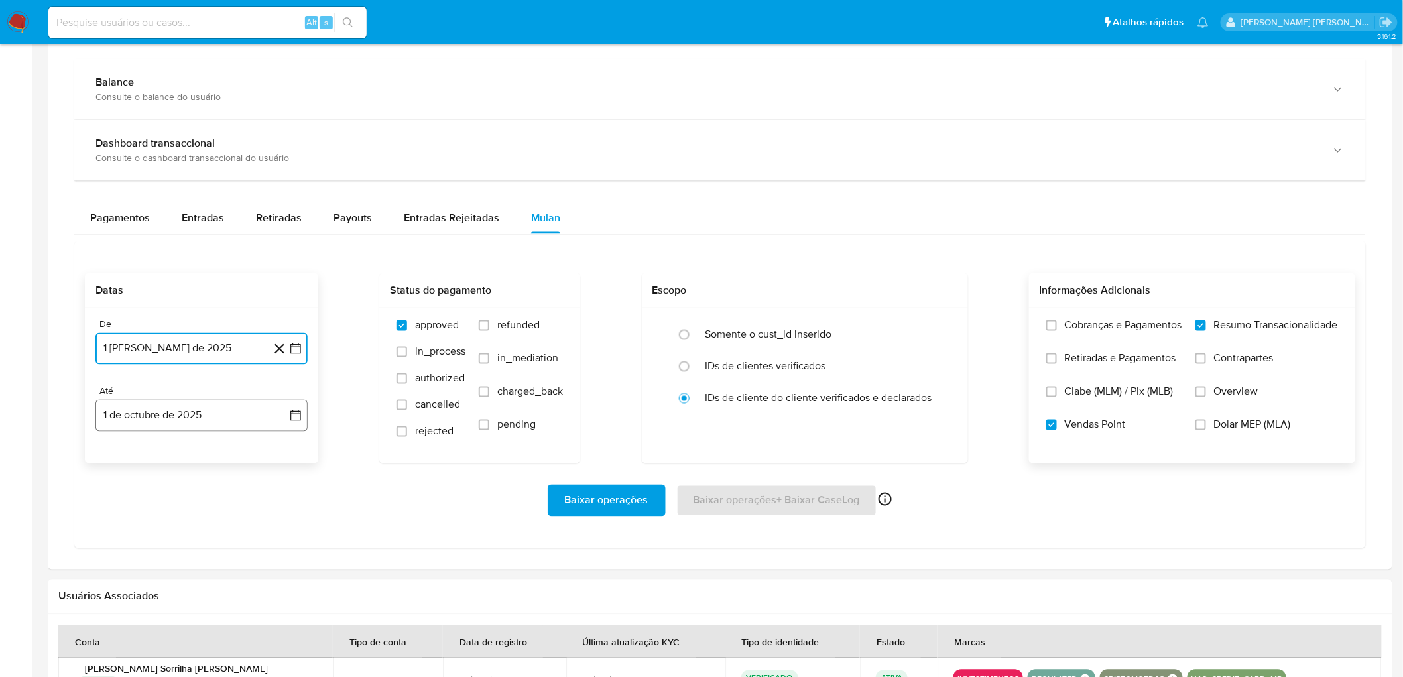
click at [189, 402] on button "1 de octubre de 2025" at bounding box center [201, 416] width 212 height 32
click at [118, 411] on icon "Mes anterior" at bounding box center [118, 463] width 5 height 9
click at [117, 411] on button "29" at bounding box center [121, 619] width 21 height 21
click at [886, 411] on icon at bounding box center [885, 499] width 16 height 16
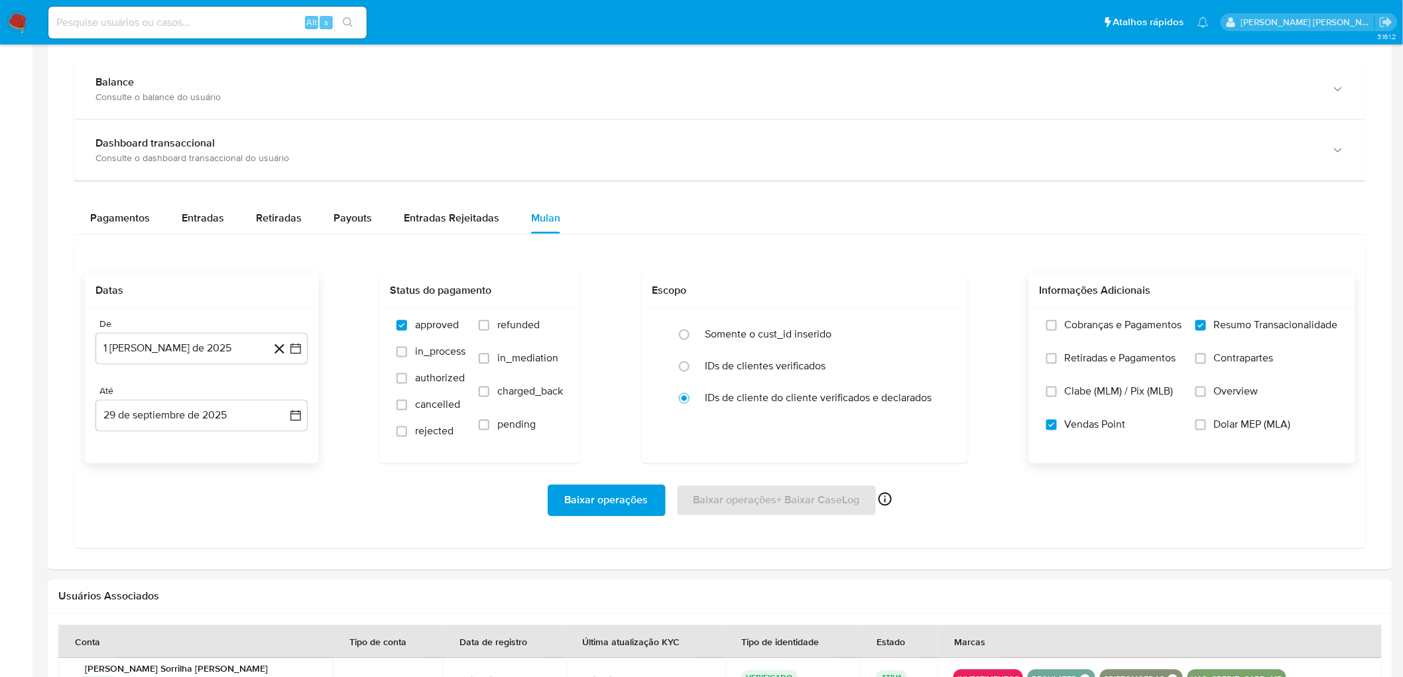
click at [603, 411] on span "Baixar operações" at bounding box center [607, 500] width 84 height 29
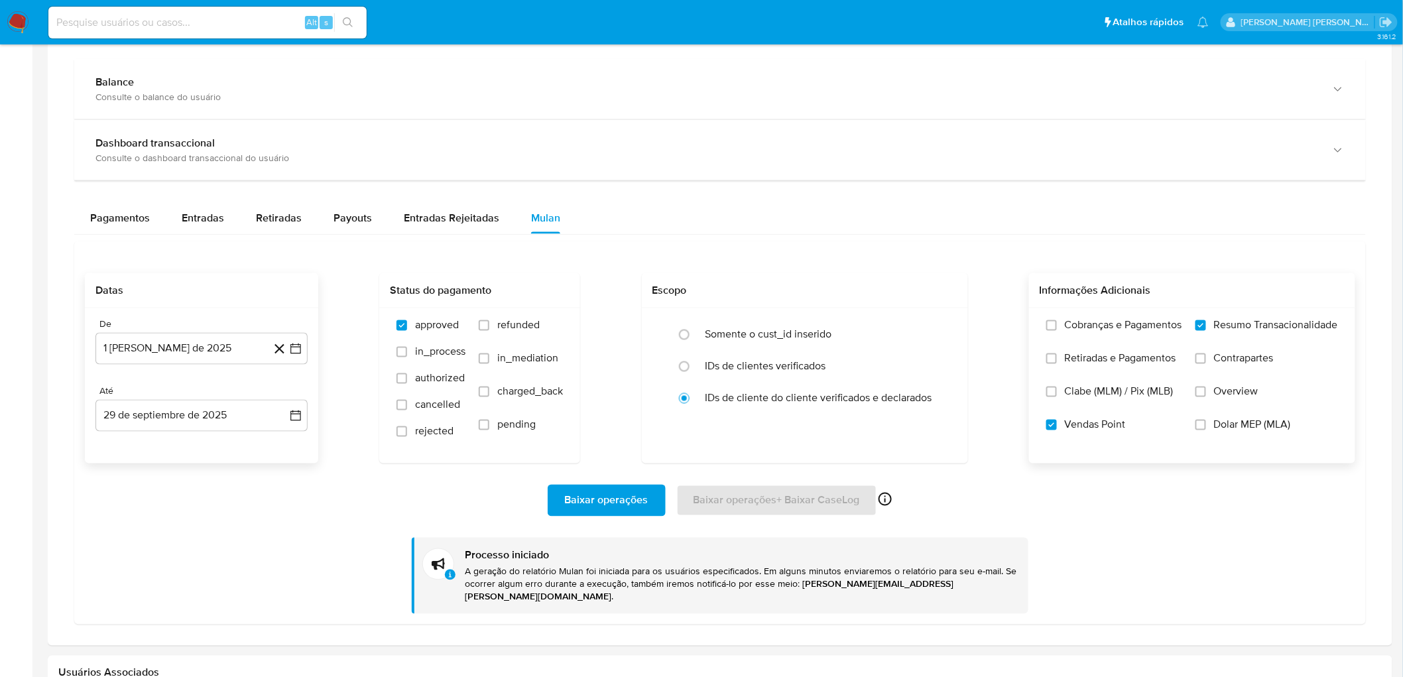
click at [832, 411] on div "Baixar operações Baixar operações + Baixar CaseLog Ativado apenas para casos" at bounding box center [720, 501] width 1270 height 32
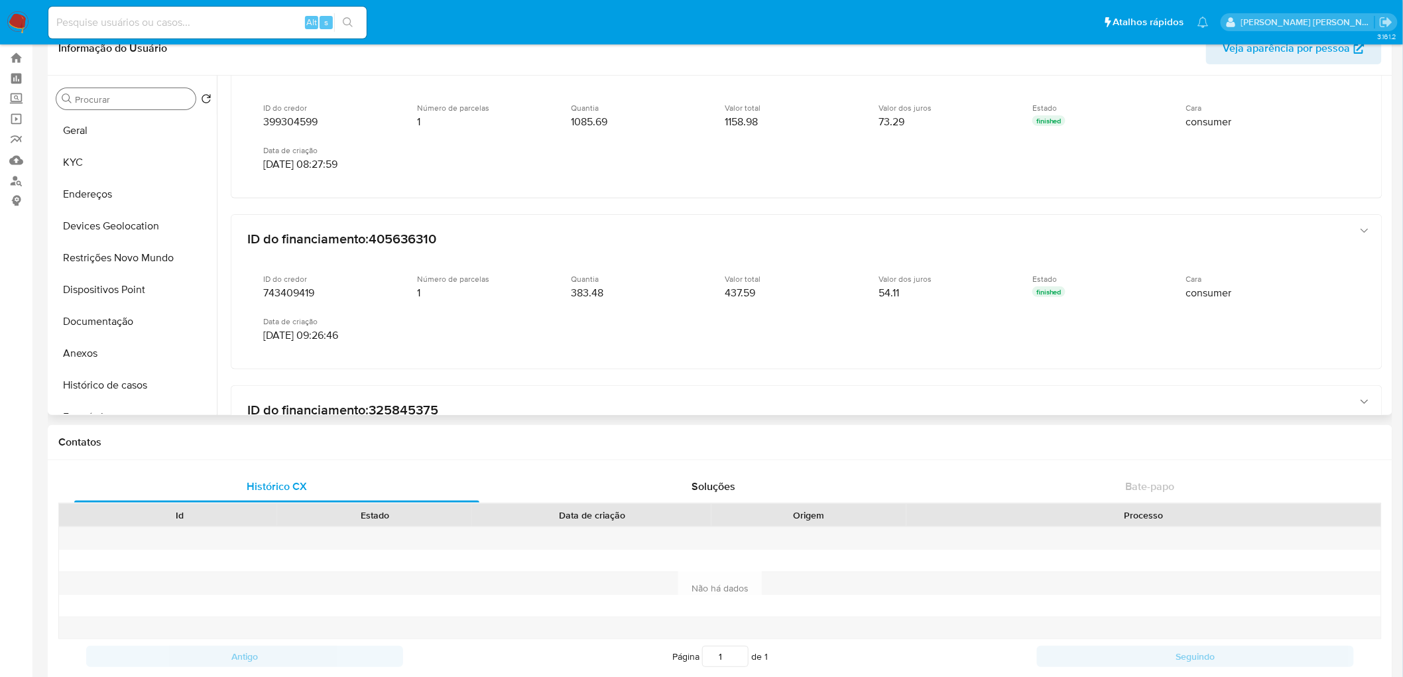
scroll to position [0, 0]
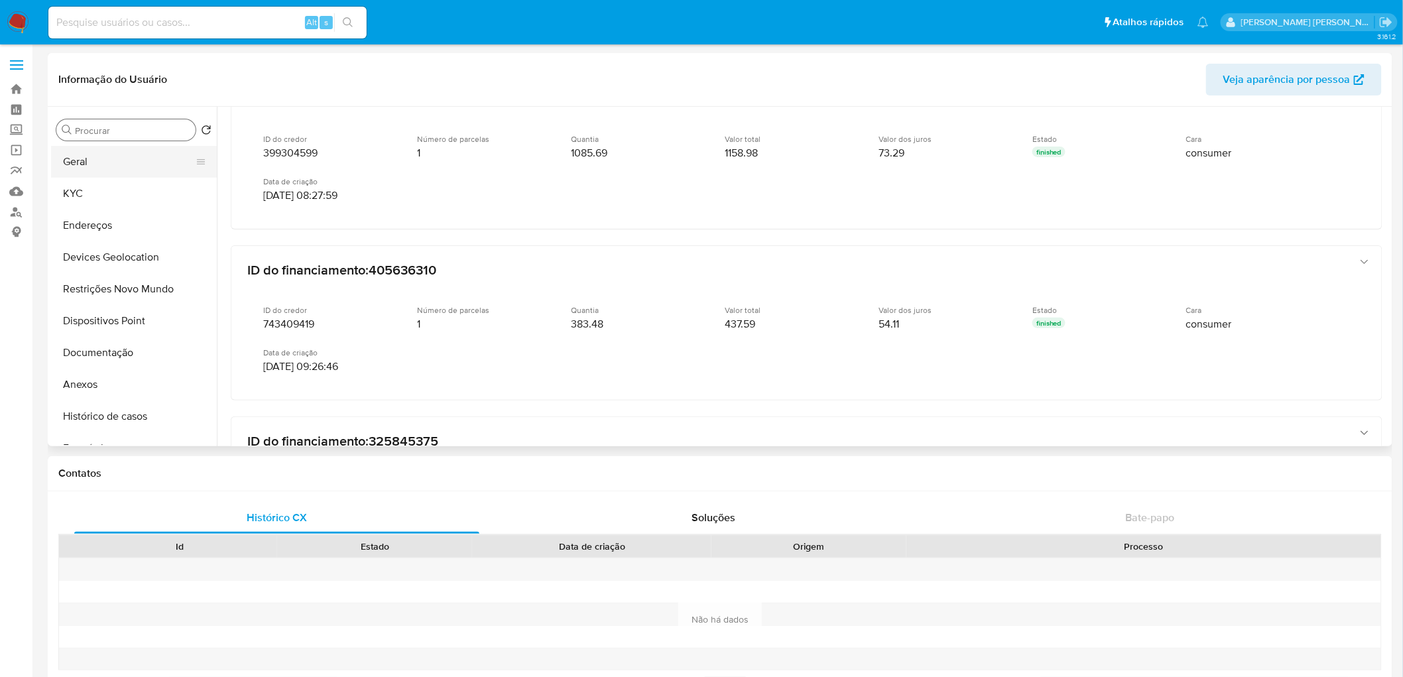
click at [90, 176] on button "Geral" at bounding box center [128, 162] width 155 height 32
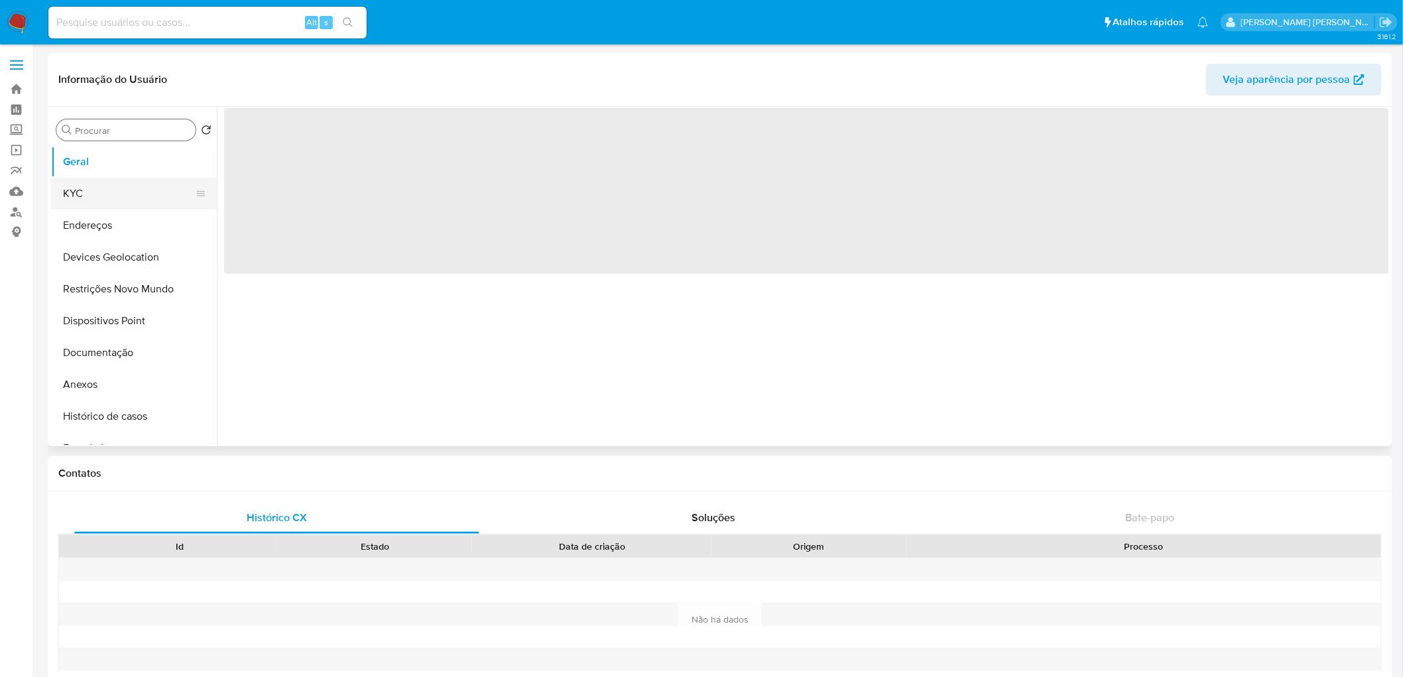
click at [82, 196] on button "KYC" at bounding box center [128, 194] width 155 height 32
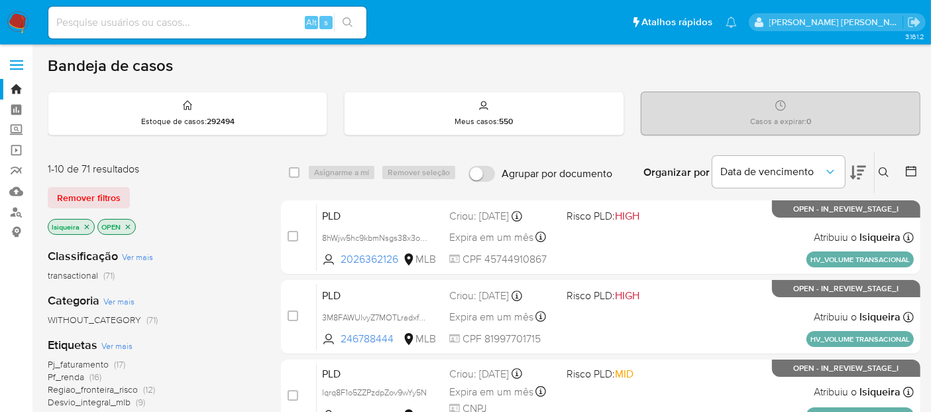
click at [96, 20] on input at bounding box center [207, 22] width 318 height 17
paste input "1257777672"
type input "1257777672"
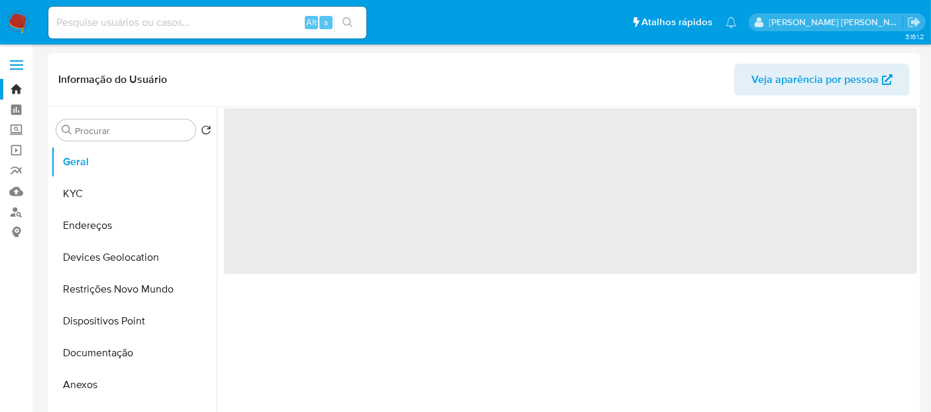
select select "10"
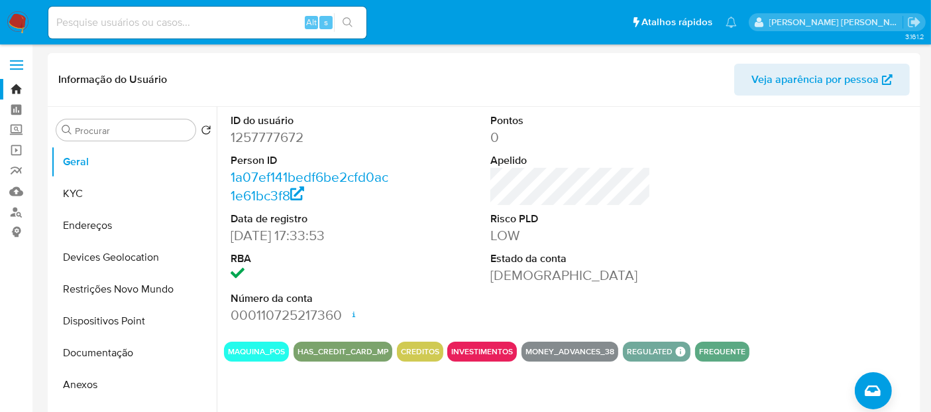
click at [0, 25] on nav "Pausado Ver notificaciones Alt s Atalhos rápidos Presiona las siguientes teclas…" at bounding box center [465, 22] width 931 height 44
click at [21, 12] on img at bounding box center [18, 22] width 23 height 23
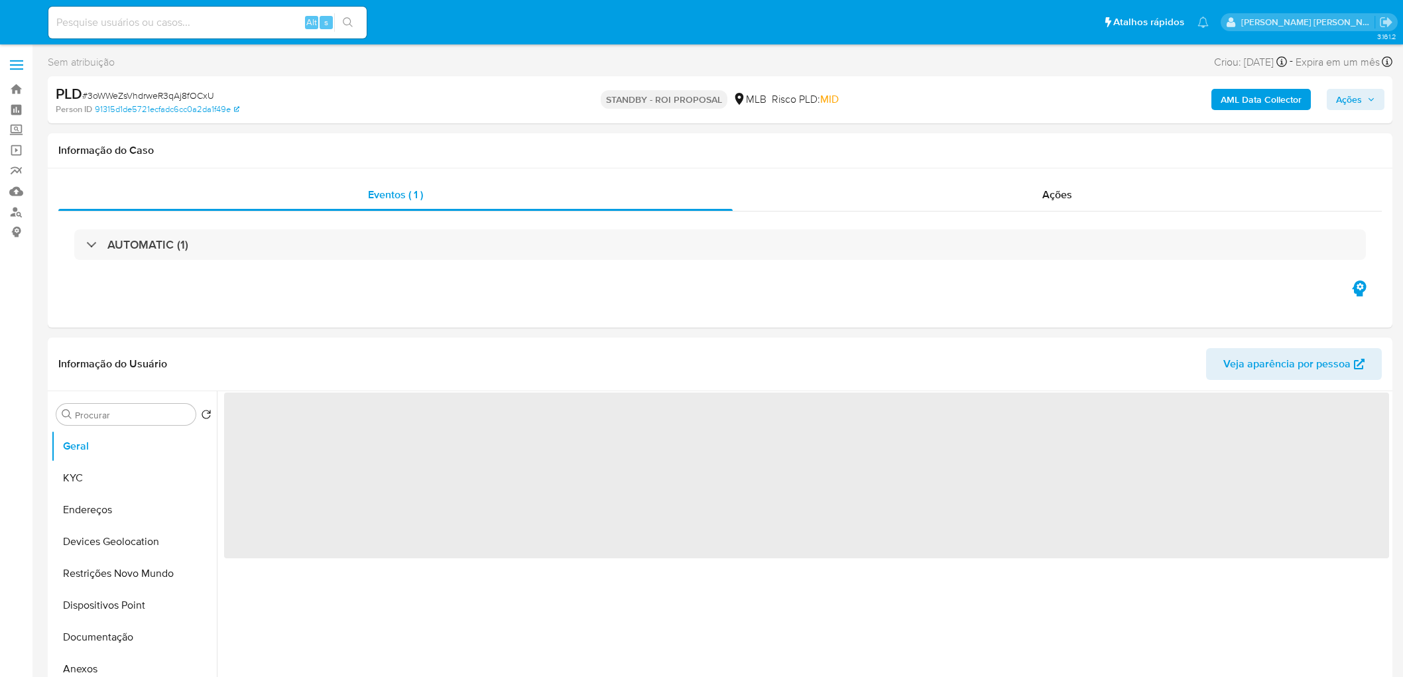
select select "10"
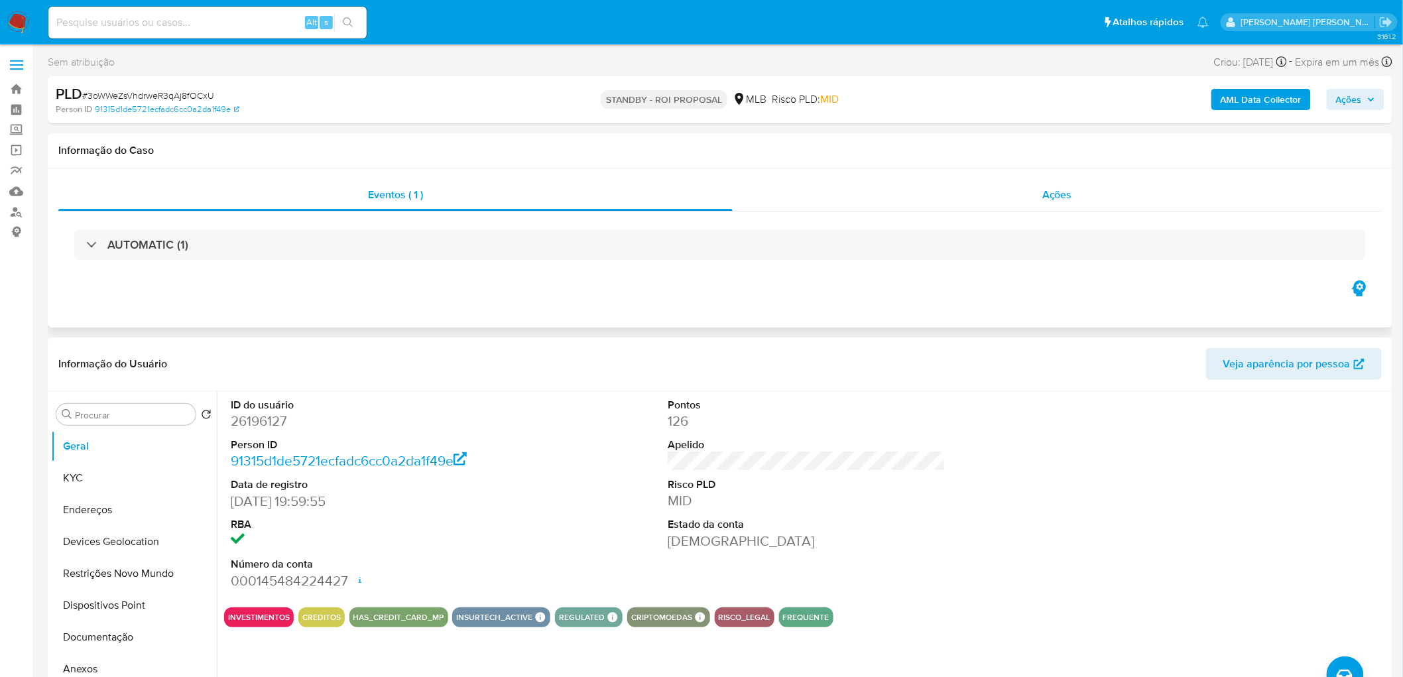
click at [1087, 203] on div "Ações" at bounding box center [1057, 195] width 649 height 32
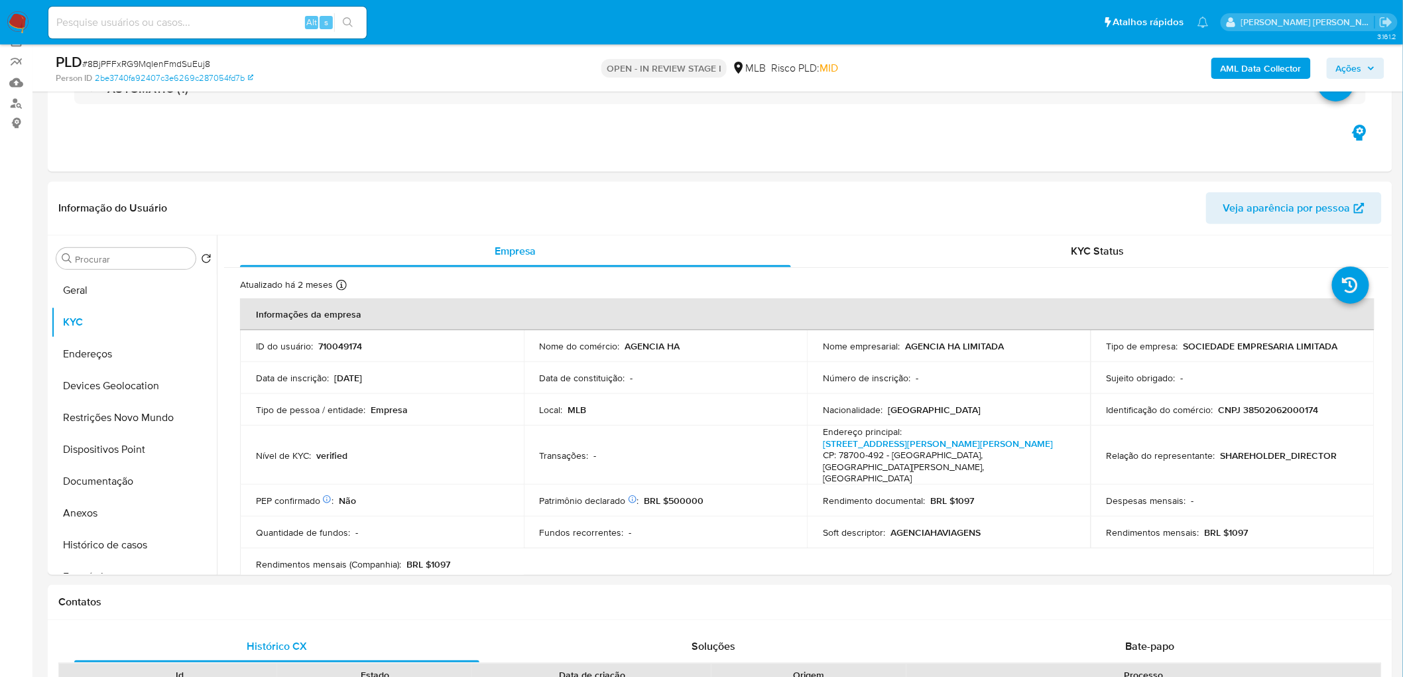
scroll to position [107, 0]
click at [114, 552] on button "Histórico de casos" at bounding box center [128, 547] width 155 height 32
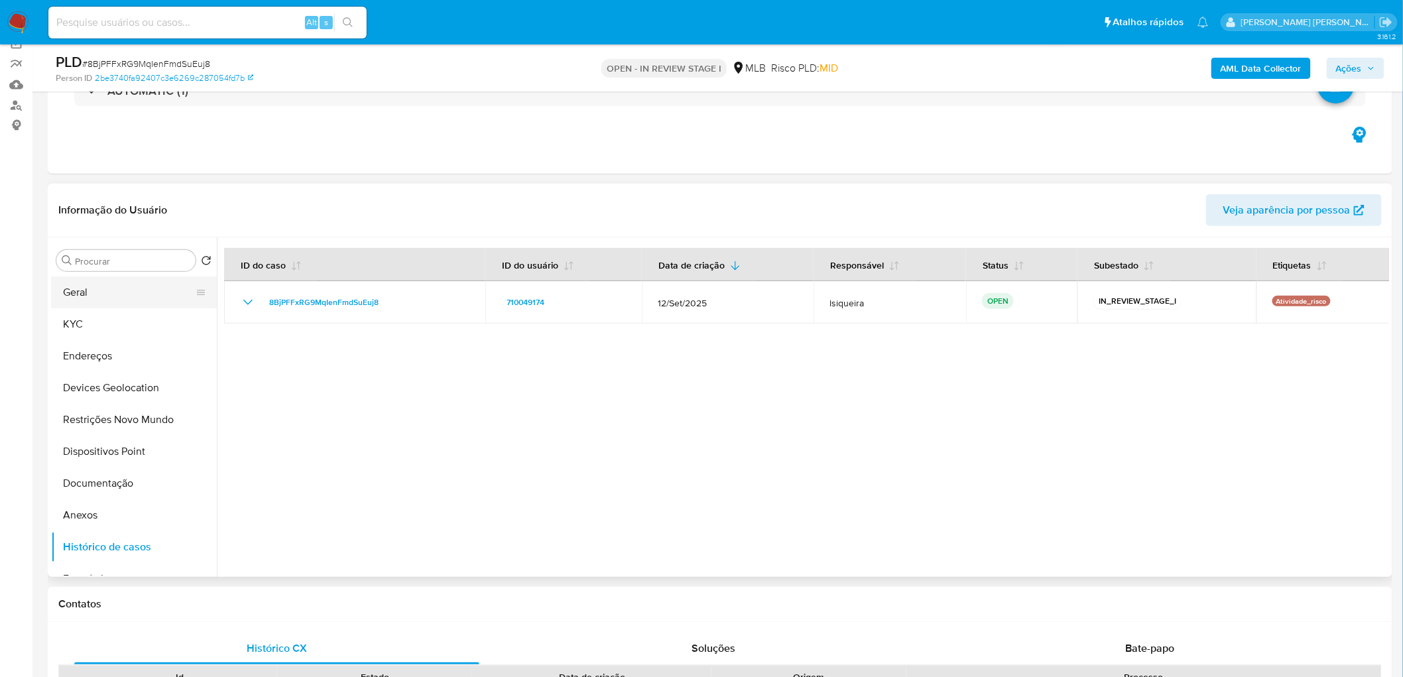
click at [107, 289] on button "Geral" at bounding box center [128, 292] width 155 height 32
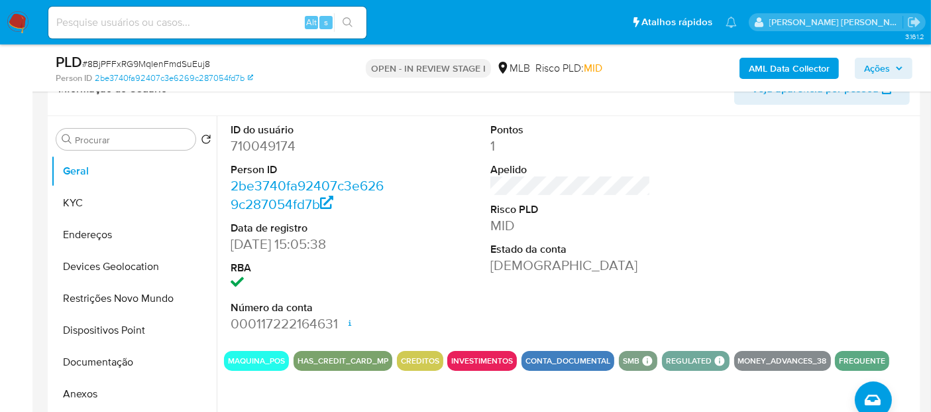
scroll to position [253, 0]
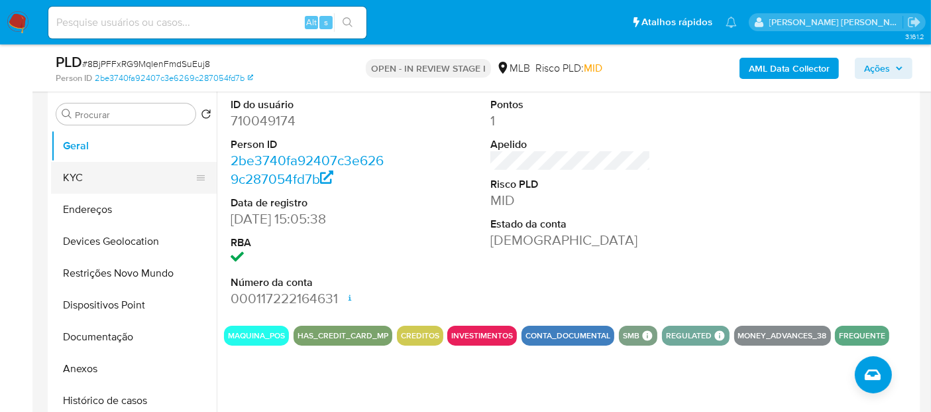
click at [82, 176] on button "KYC" at bounding box center [128, 178] width 155 height 32
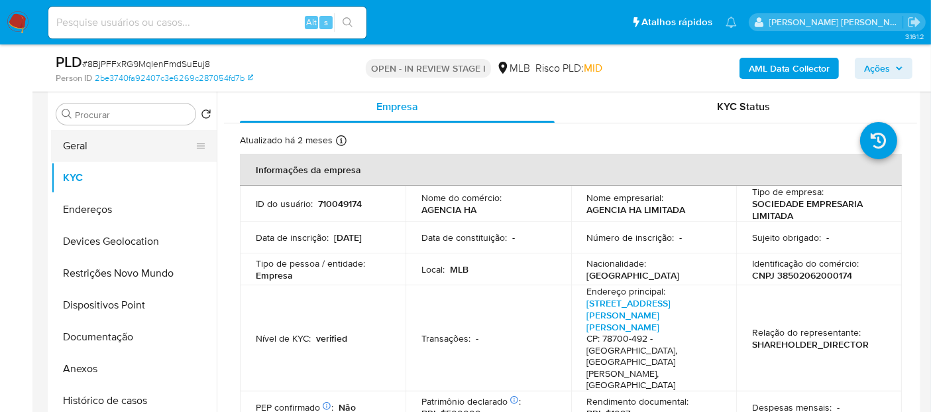
click at [118, 147] on button "Geral" at bounding box center [128, 146] width 155 height 32
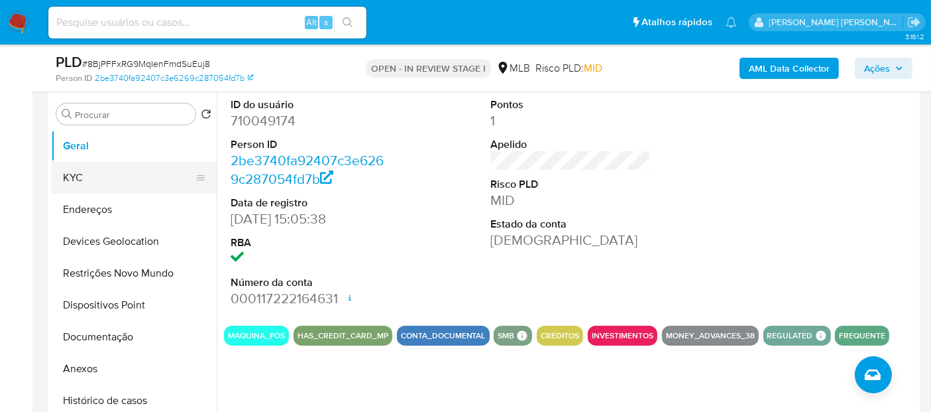
click at [145, 184] on button "KYC" at bounding box center [128, 178] width 155 height 32
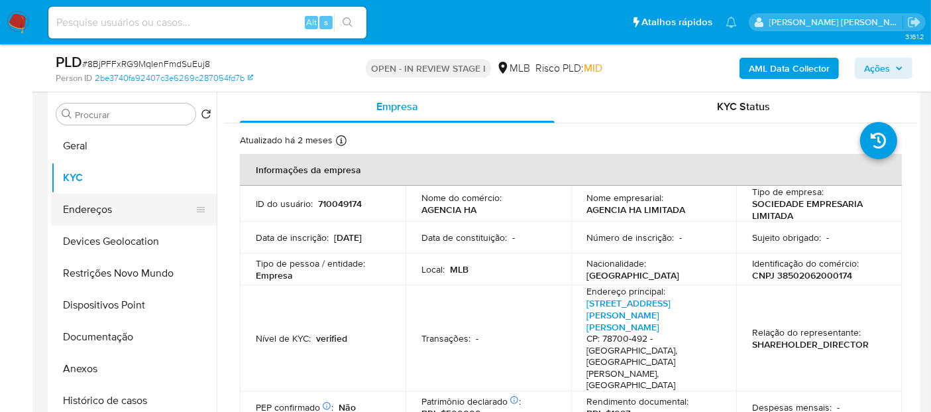
click at [121, 213] on button "Endereços" at bounding box center [128, 210] width 155 height 32
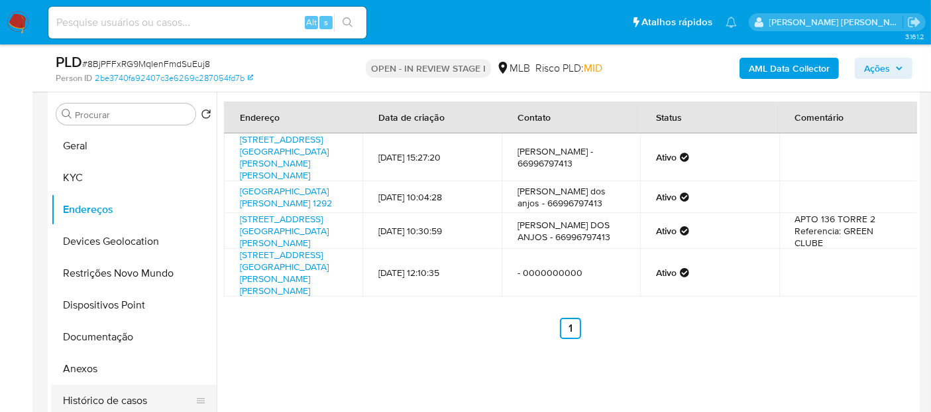
click at [112, 395] on button "Histórico de casos" at bounding box center [128, 401] width 155 height 32
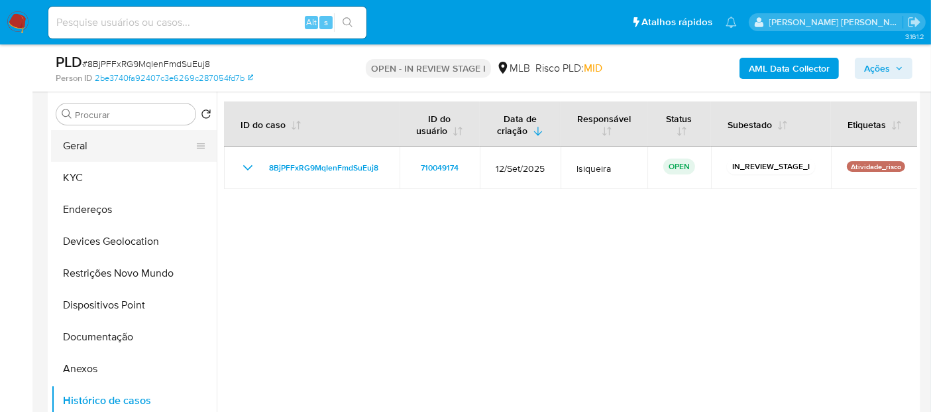
click at [127, 142] on button "Geral" at bounding box center [128, 146] width 155 height 32
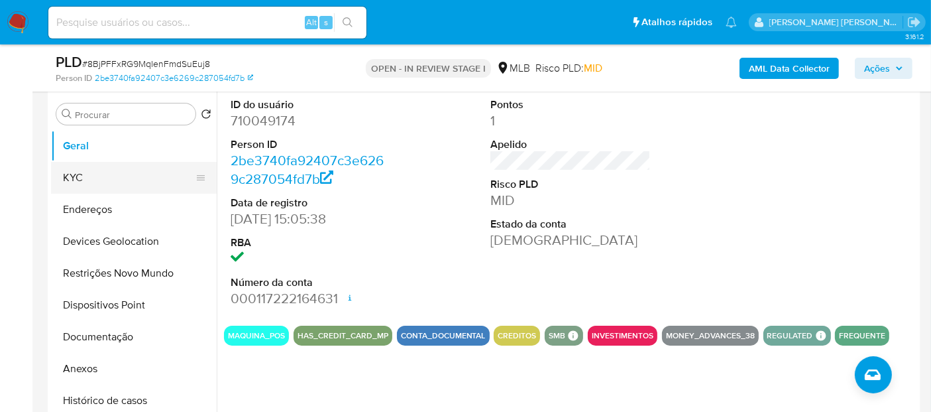
click at [132, 184] on button "KYC" at bounding box center [128, 178] width 155 height 32
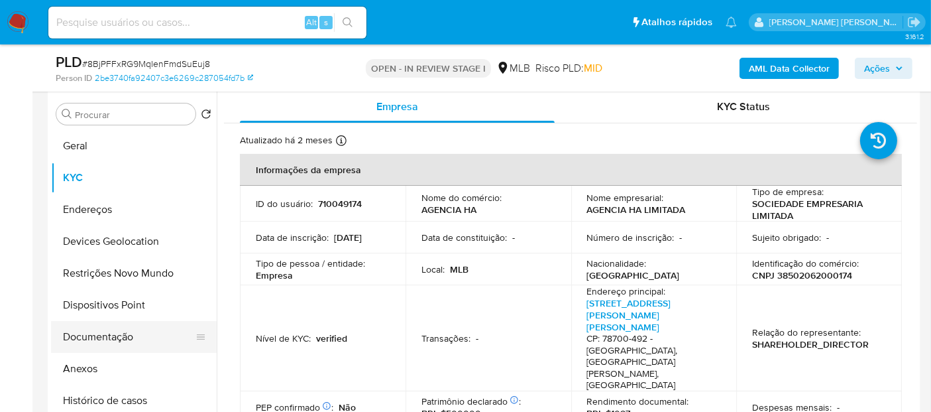
click at [128, 336] on button "Documentação" at bounding box center [128, 337] width 155 height 32
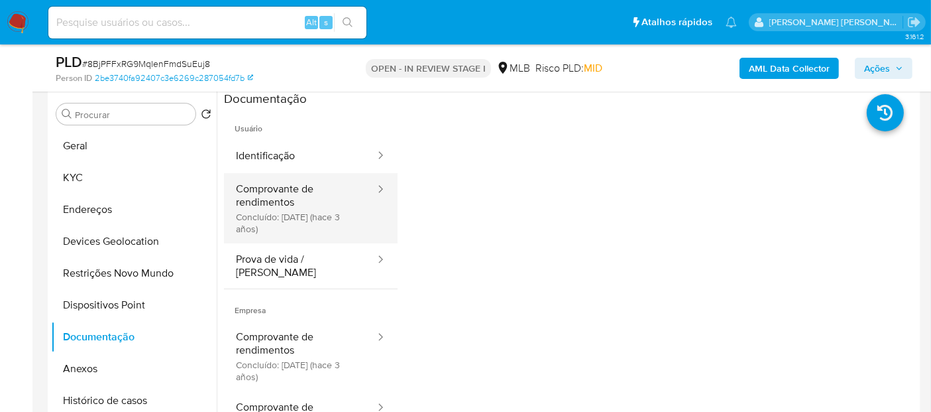
click at [274, 204] on button "Comprovante de rendimentos Concluído: 03/12/2022 (hace 3 años)" at bounding box center [300, 208] width 152 height 70
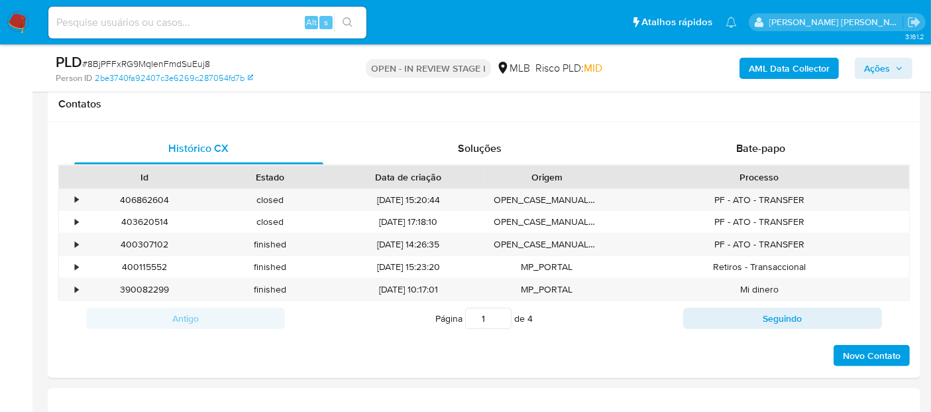
scroll to position [695, 0]
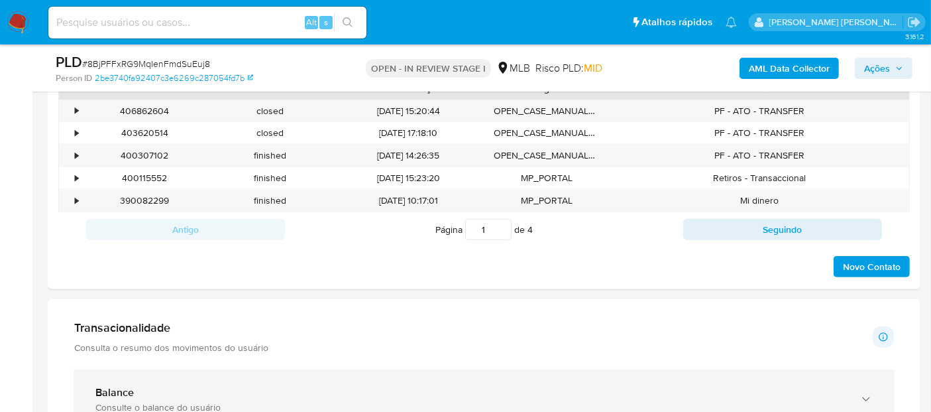
click at [151, 386] on div "Balance" at bounding box center [470, 392] width 751 height 13
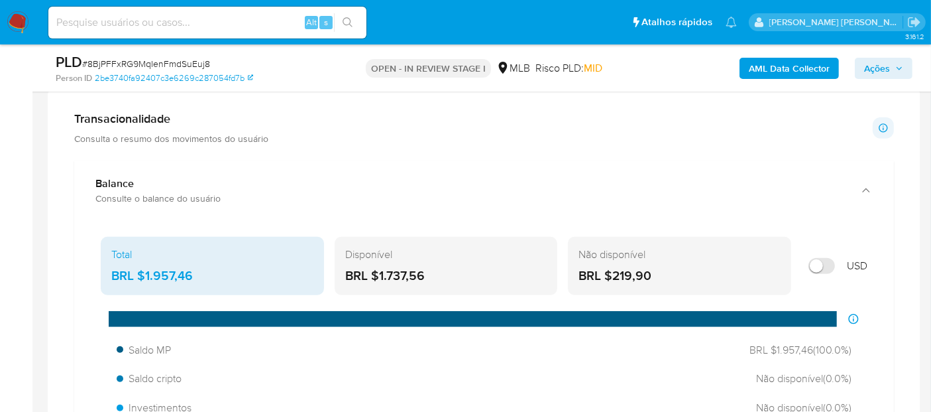
scroll to position [990, 0]
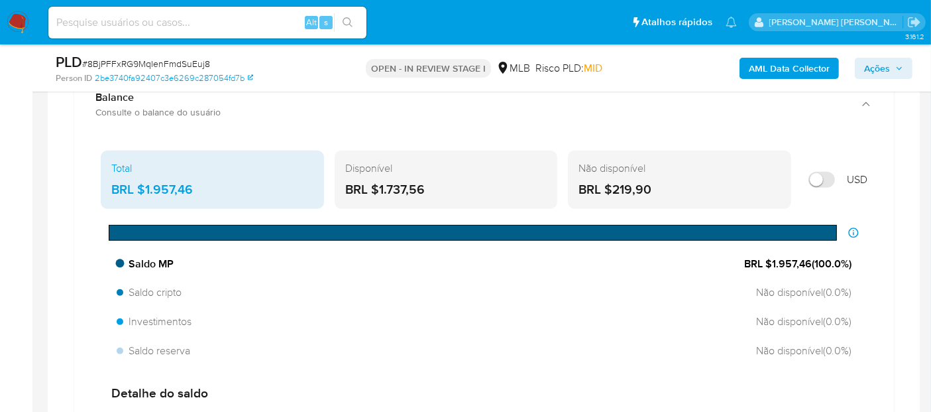
drag, startPoint x: 812, startPoint y: 258, endPoint x: 770, endPoint y: 260, distance: 41.8
click at [770, 260] on span "BRL $1.957,46 ( 100.0 %)" at bounding box center [798, 264] width 107 height 15
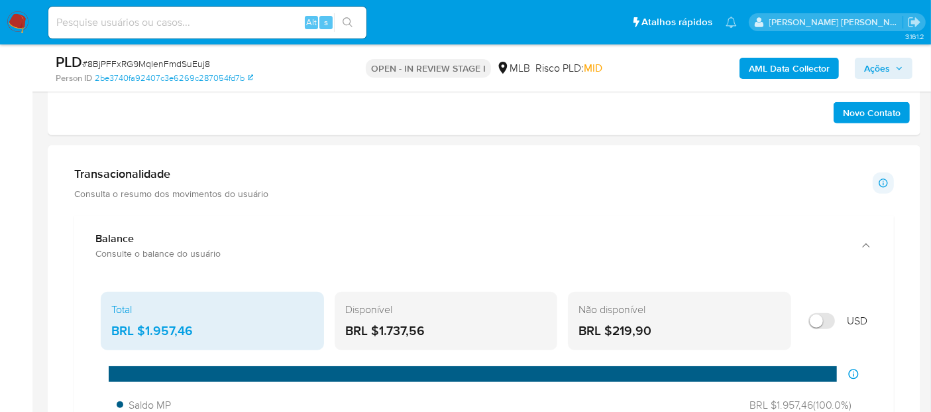
scroll to position [843, 0]
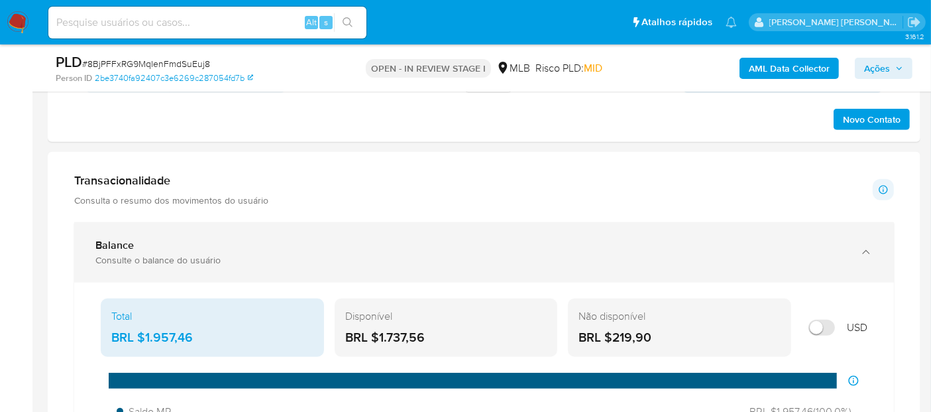
click at [273, 254] on div "Consulte o balance do usuário" at bounding box center [470, 260] width 751 height 12
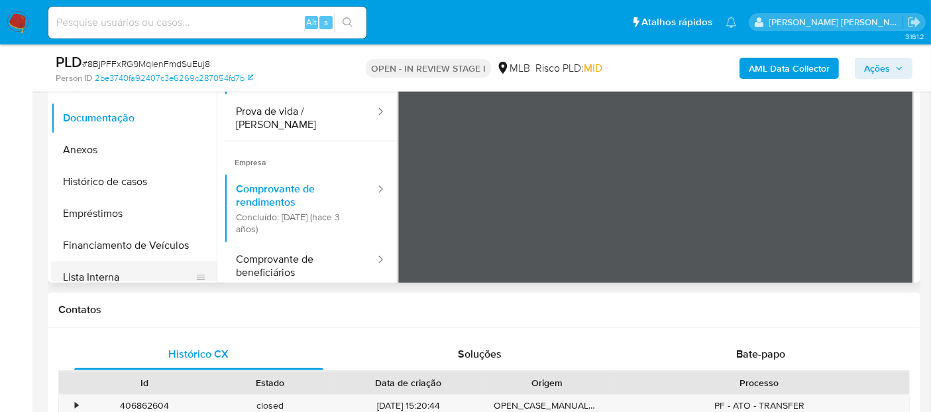
scroll to position [74, 0]
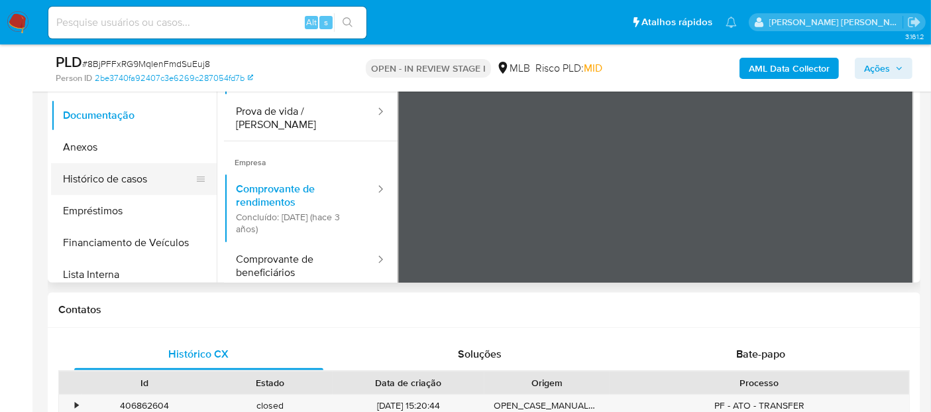
click at [143, 186] on button "Histórico de casos" at bounding box center [128, 179] width 155 height 32
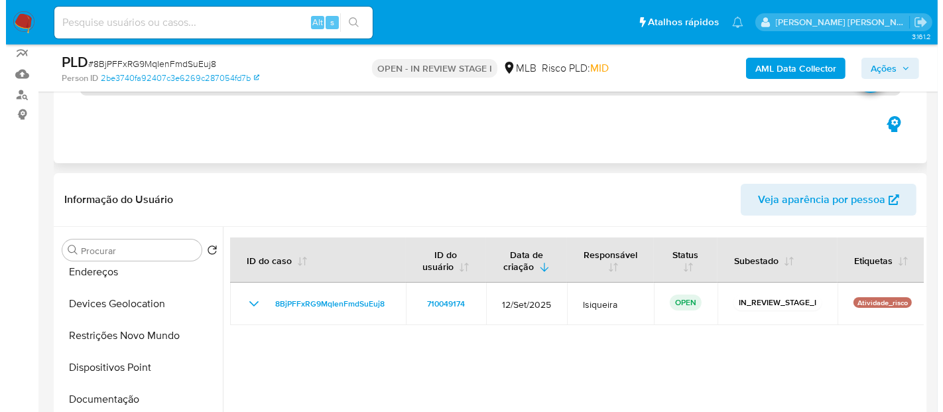
scroll to position [180, 0]
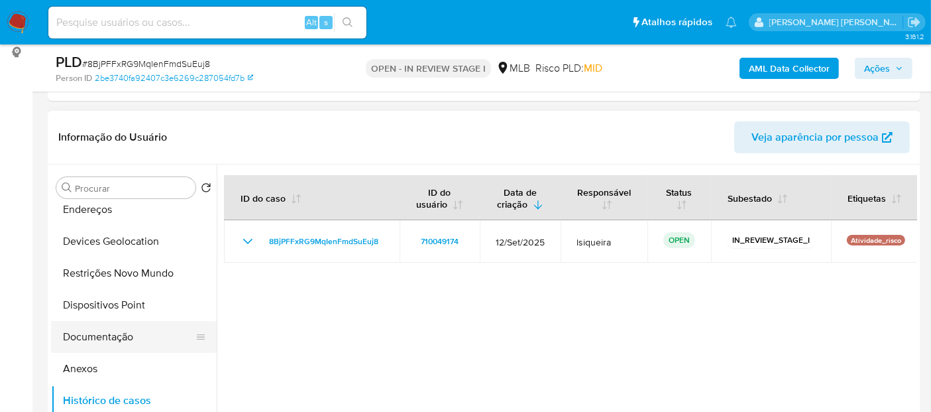
click at [151, 324] on button "Documentação" at bounding box center [128, 337] width 155 height 32
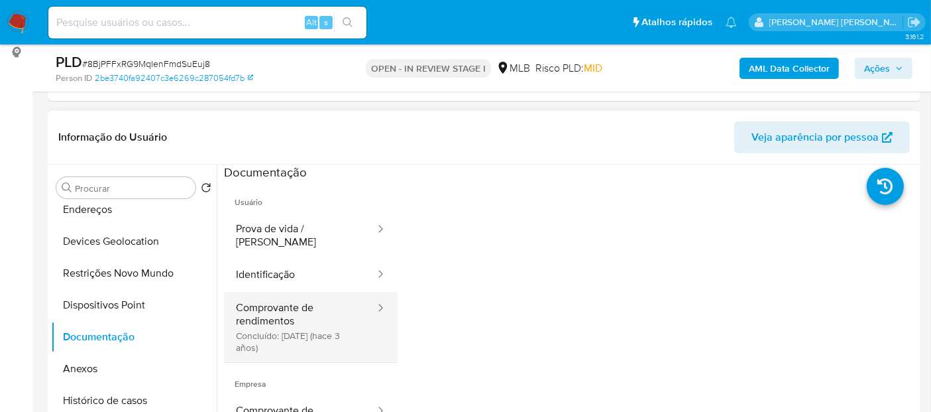
click at [257, 317] on button "Comprovante de rendimentos Concluído: 03/12/2022 (hace 3 años)" at bounding box center [300, 327] width 152 height 70
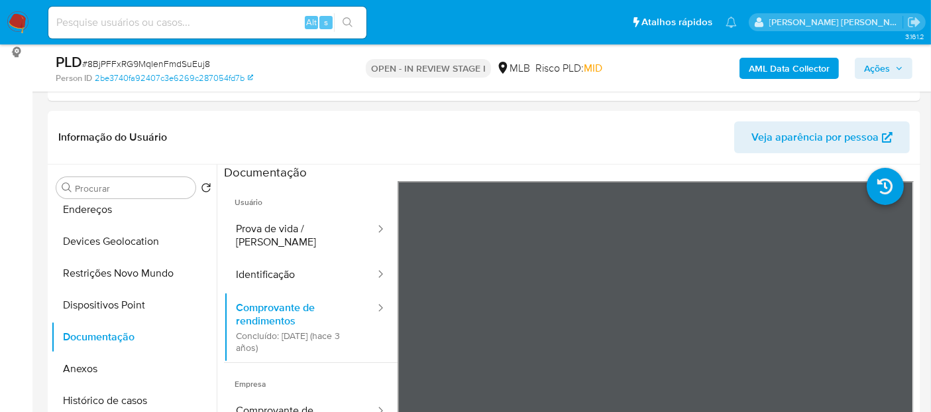
click at [766, 72] on b "AML Data Collector" at bounding box center [789, 68] width 81 height 21
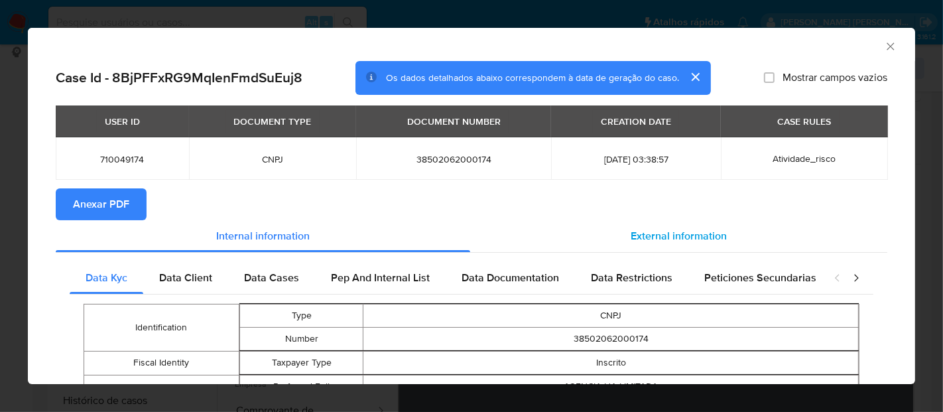
click at [650, 235] on span "External information" at bounding box center [678, 235] width 96 height 15
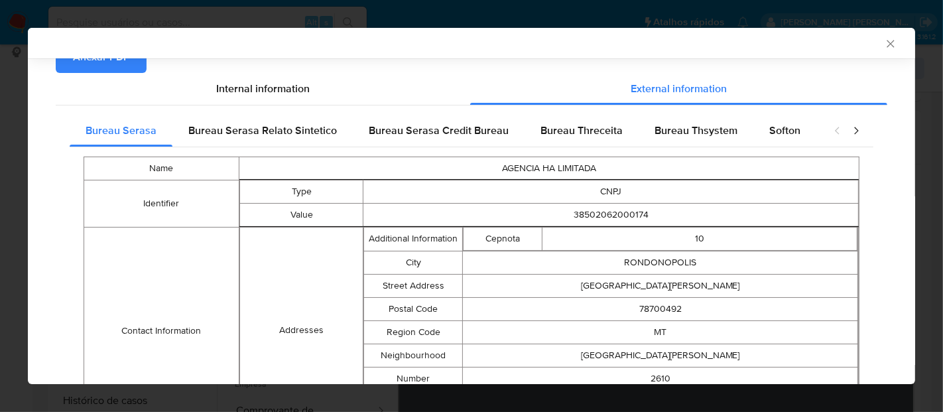
scroll to position [123, 0]
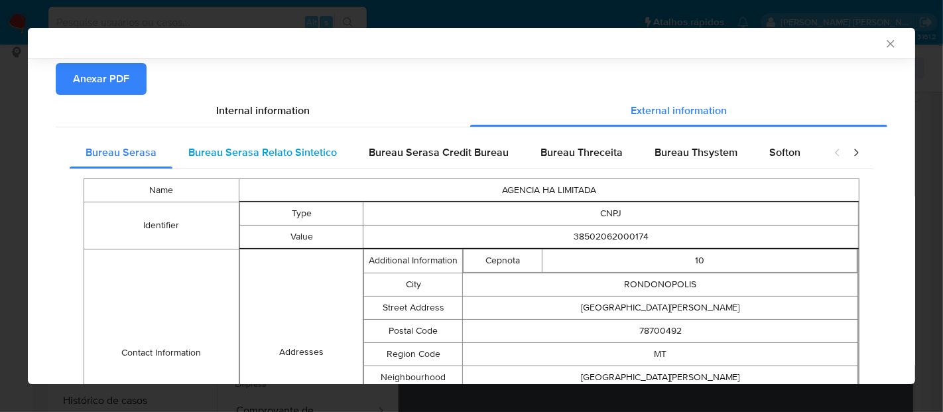
click at [233, 150] on span "Bureau Serasa Relato Sintetico" at bounding box center [262, 152] width 149 height 15
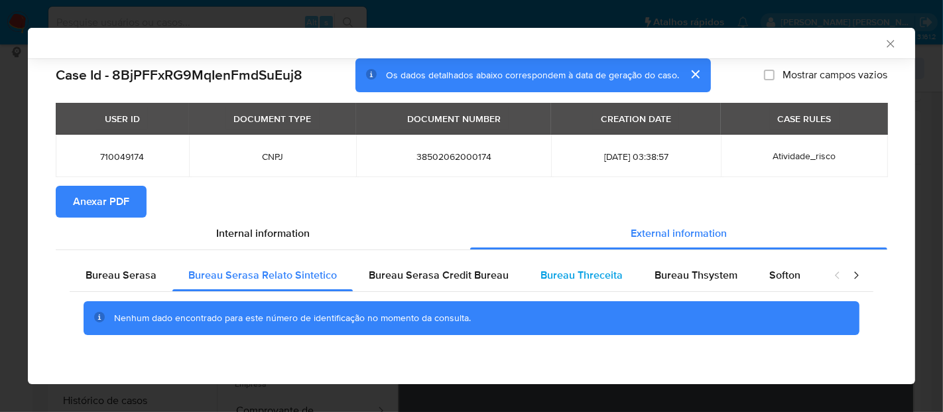
click at [580, 269] on span "Bureau Threceita" at bounding box center [581, 274] width 82 height 15
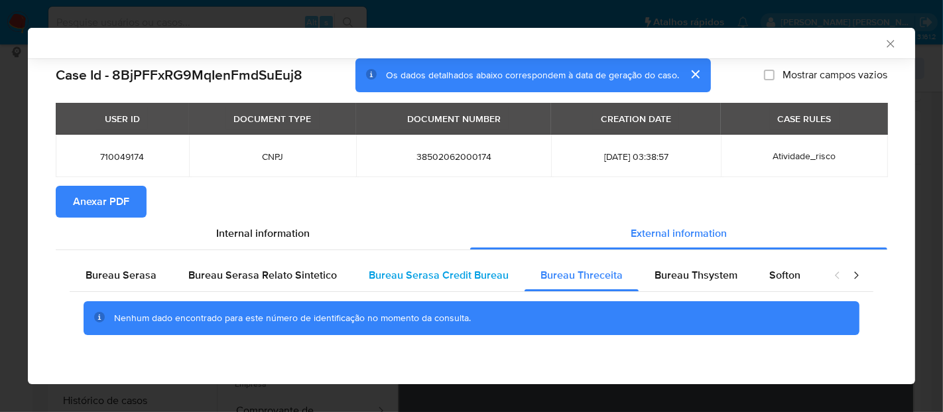
click at [444, 273] on span "Bureau Serasa Credit Bureau" at bounding box center [439, 274] width 140 height 15
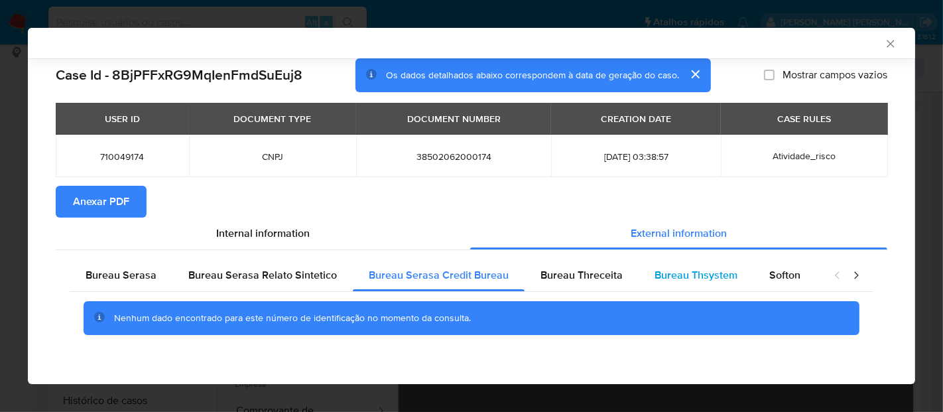
click at [708, 284] on div "Bureau Thsystem" at bounding box center [695, 275] width 115 height 32
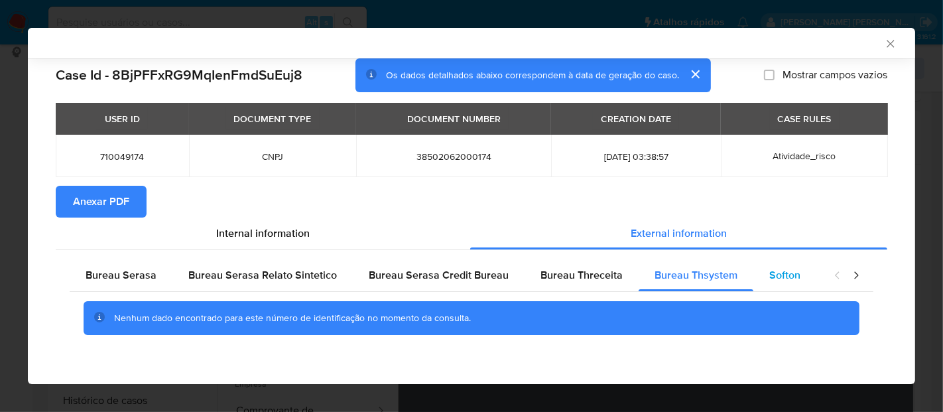
click at [780, 282] on span "Softon" at bounding box center [784, 274] width 31 height 15
click at [272, 235] on span "Internal information" at bounding box center [262, 232] width 93 height 15
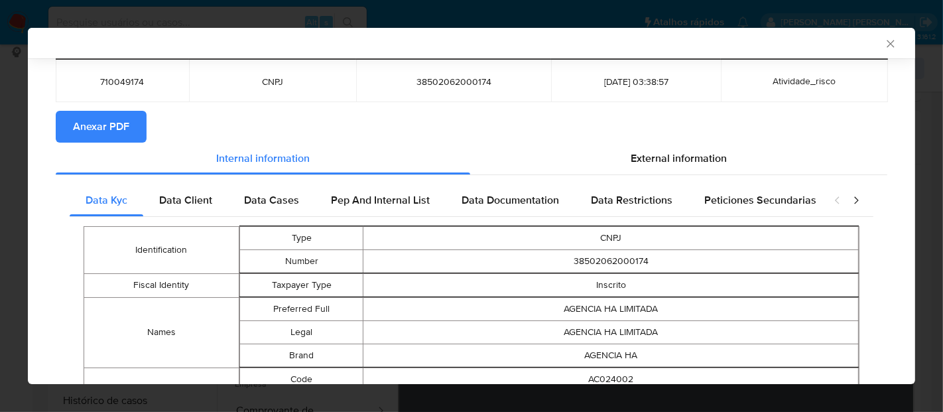
scroll to position [68, 0]
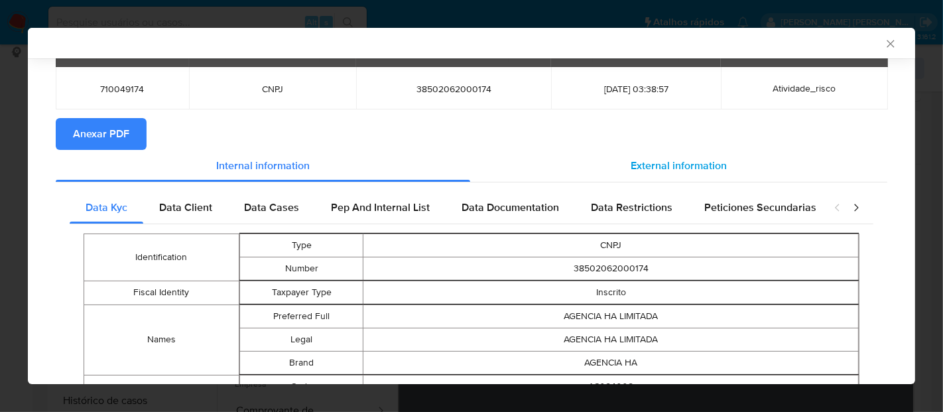
click at [642, 167] on span "External information" at bounding box center [678, 165] width 96 height 15
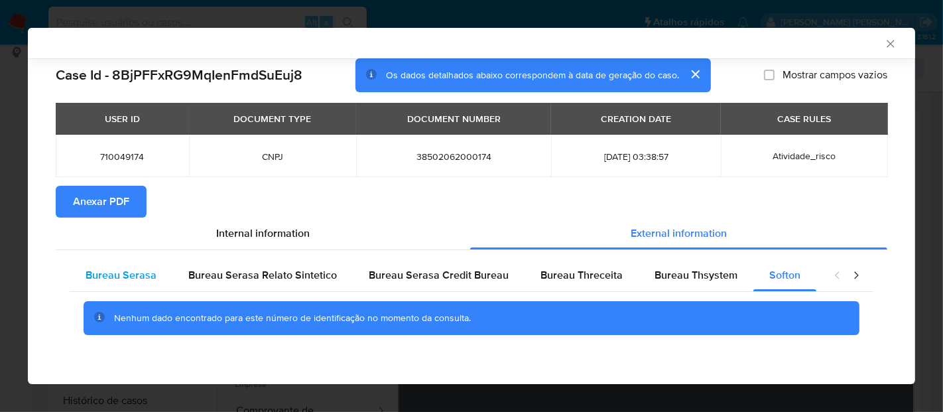
click at [97, 278] on span "Bureau Serasa" at bounding box center [121, 274] width 71 height 15
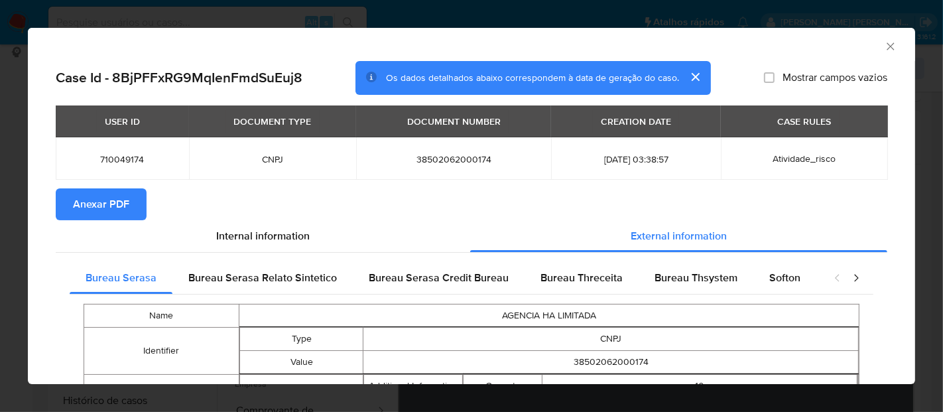
click at [120, 204] on span "Anexar PDF" at bounding box center [101, 204] width 56 height 29
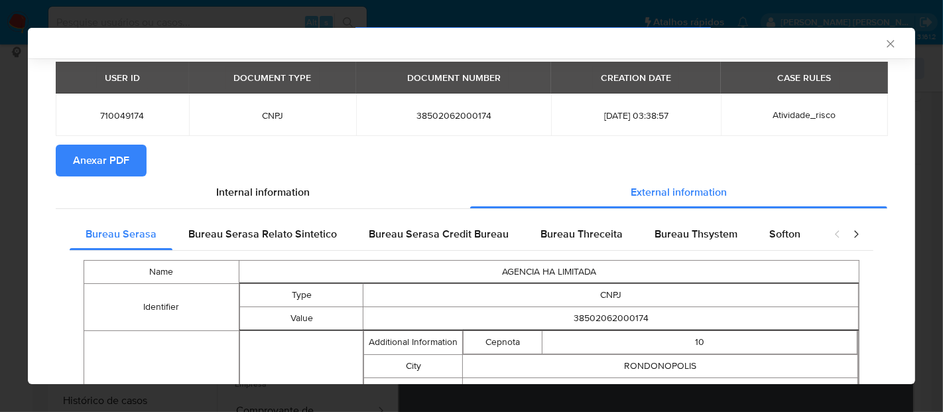
click at [886, 47] on div "AML Data Collector" at bounding box center [471, 43] width 887 height 30
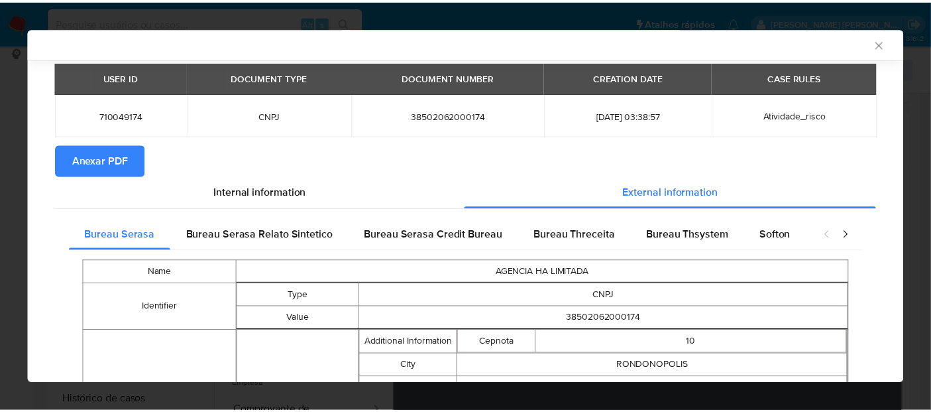
scroll to position [71, 0]
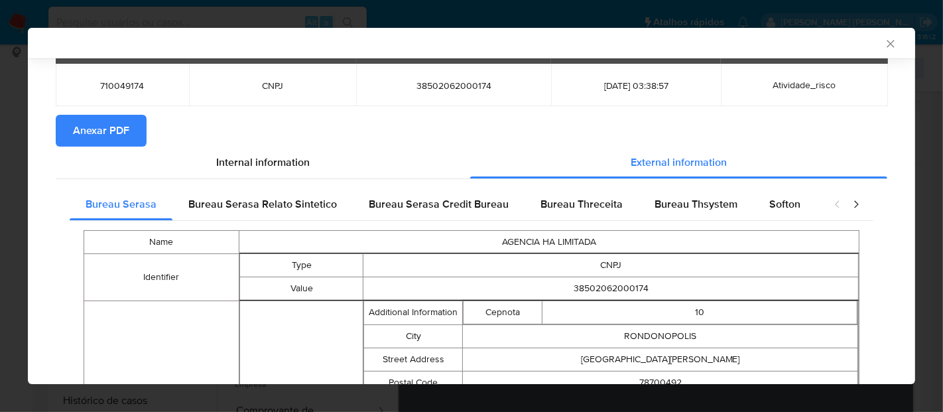
click at [886, 45] on icon "Fechar a janela" at bounding box center [889, 43] width 7 height 7
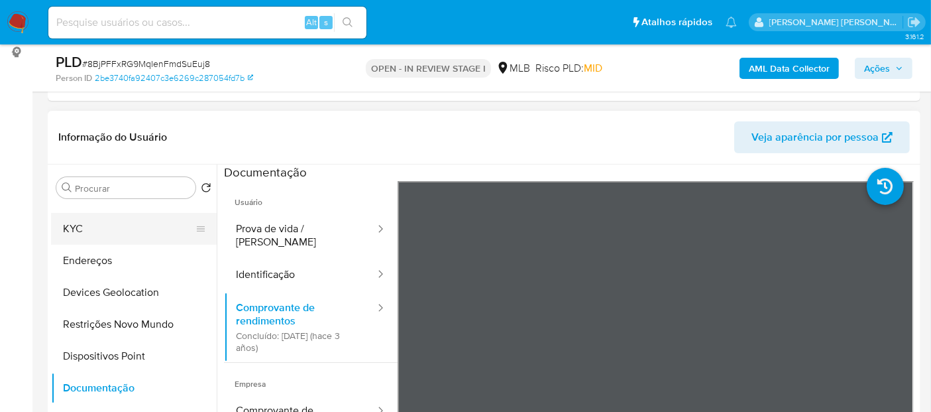
scroll to position [0, 0]
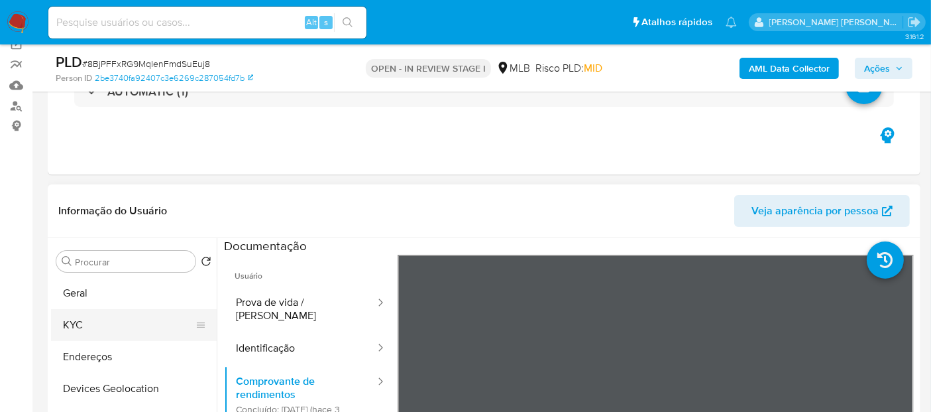
click at [86, 323] on button "KYC" at bounding box center [128, 325] width 155 height 32
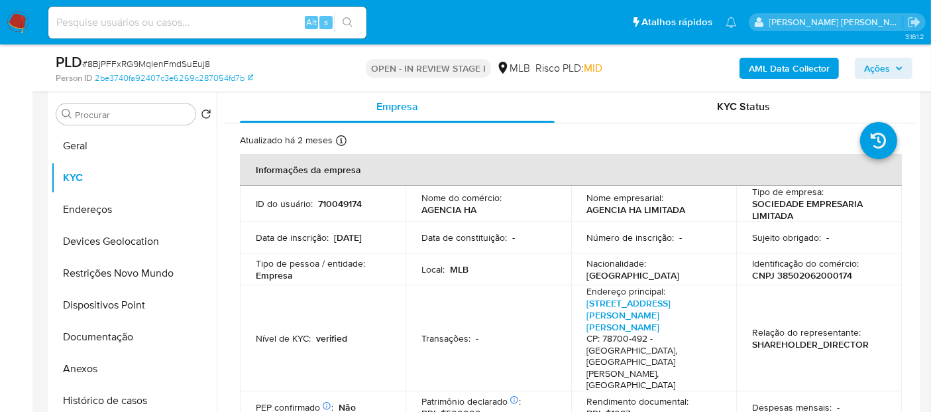
scroll to position [74, 0]
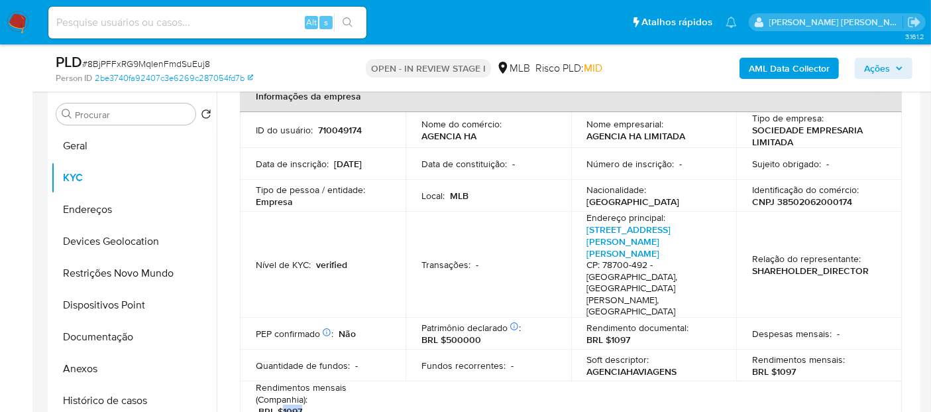
drag, startPoint x: 326, startPoint y: 361, endPoint x: 359, endPoint y: 350, distance: 34.8
click at [287, 381] on div "Rendimentos mensais (Companhia) : BRL $1097" at bounding box center [323, 399] width 134 height 36
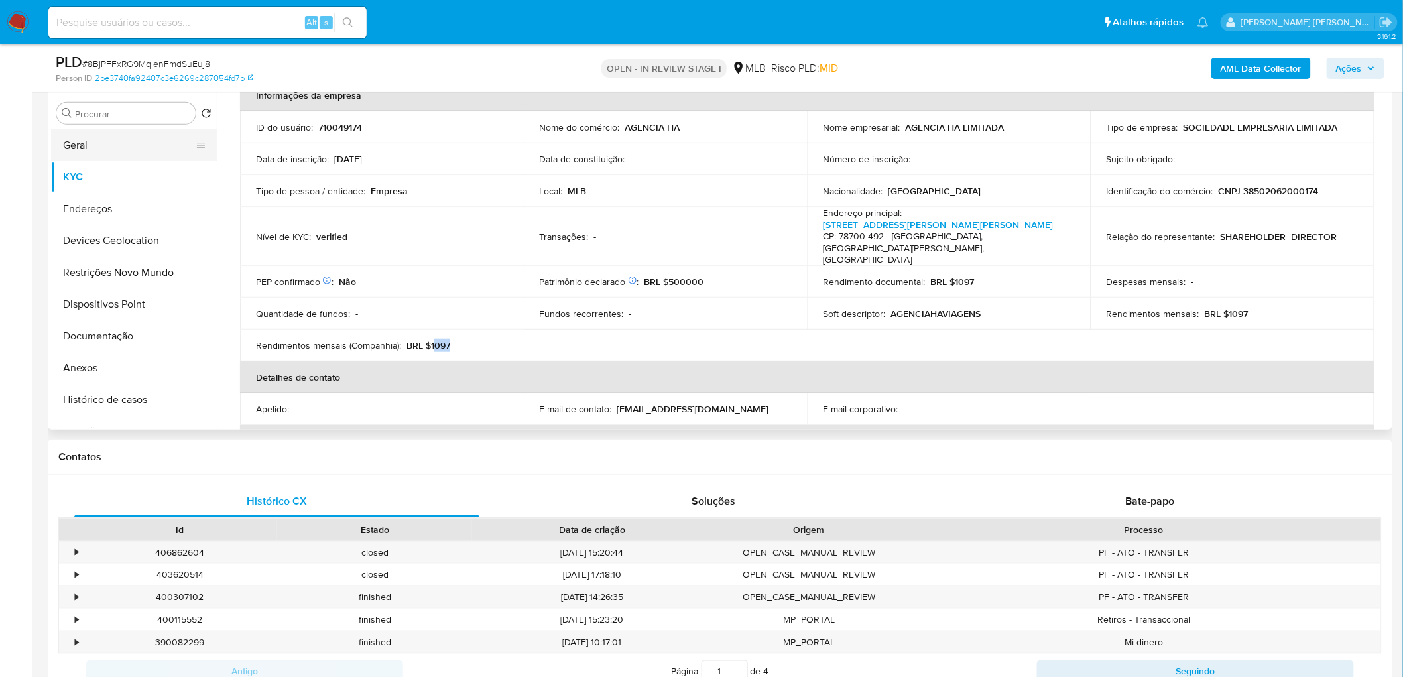
drag, startPoint x: 115, startPoint y: 145, endPoint x: 130, endPoint y: 156, distance: 18.8
click at [115, 146] on button "Geral" at bounding box center [128, 145] width 155 height 32
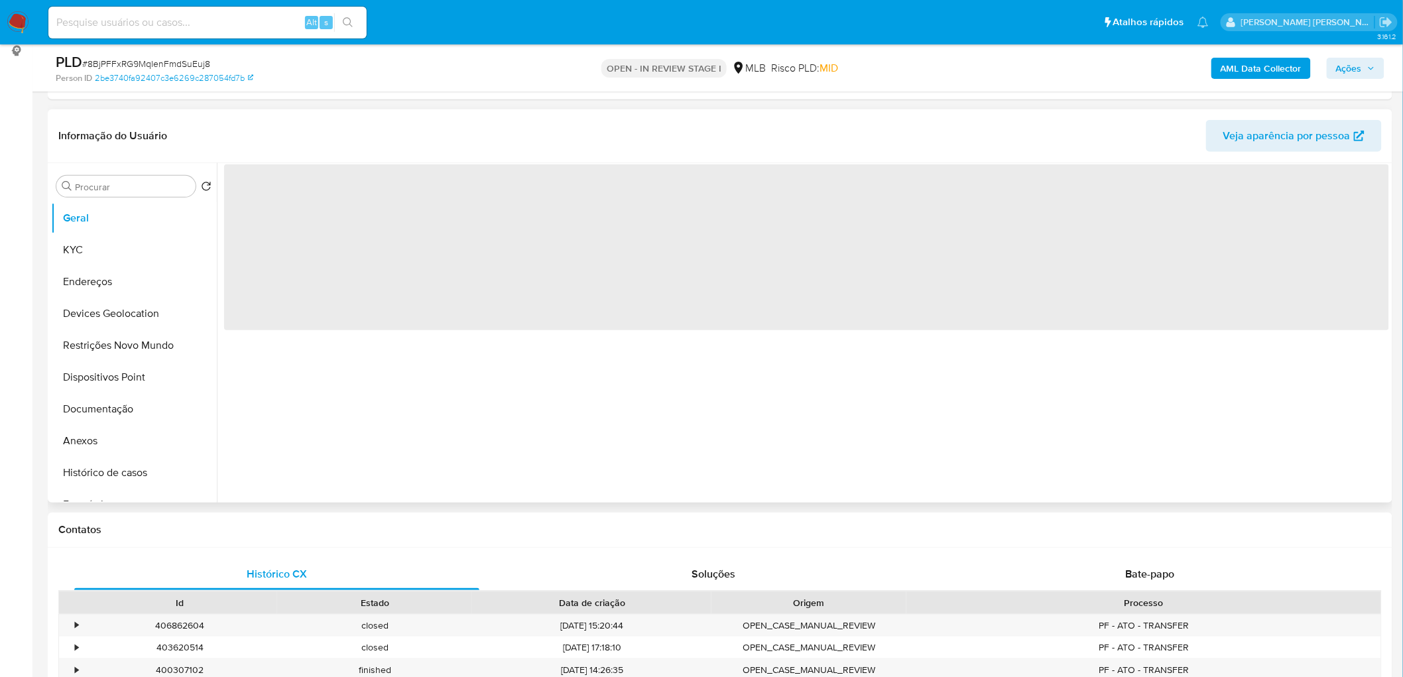
scroll to position [180, 0]
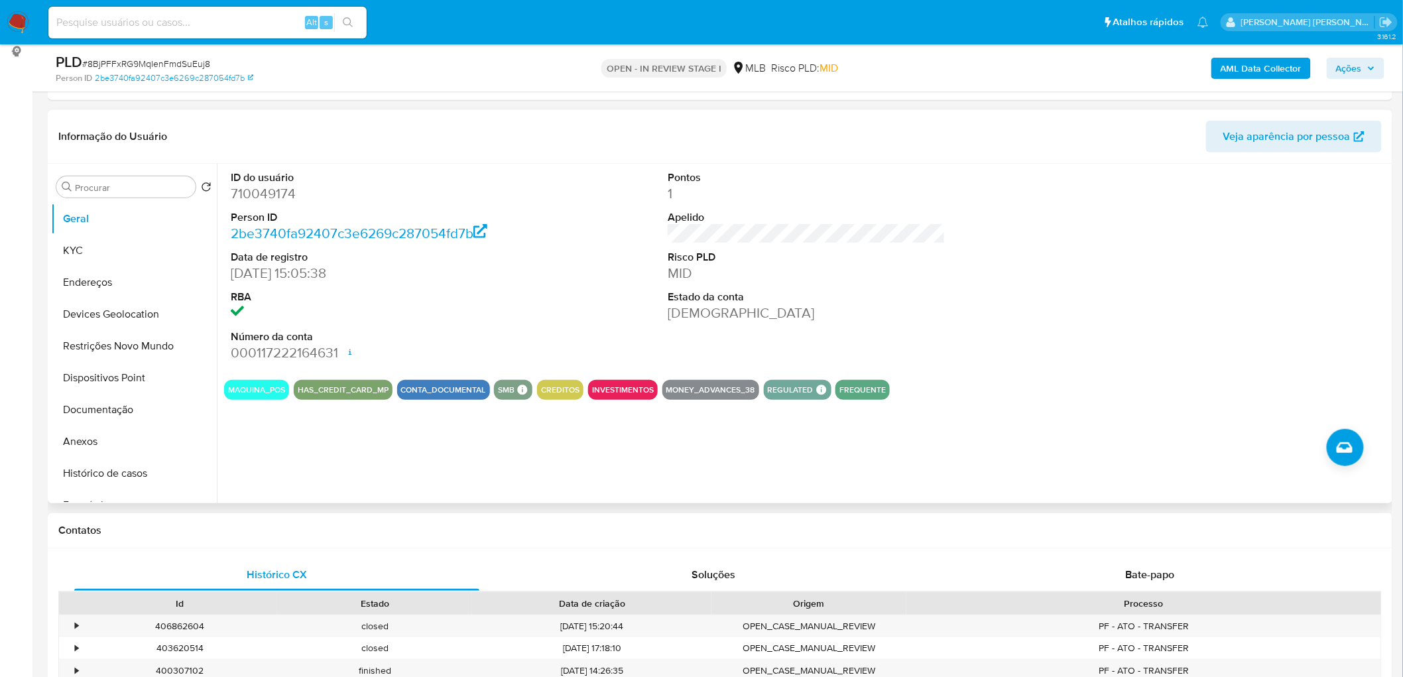
click at [561, 286] on div "ID do usuário 710049174 Person ID 2be3740fa92407c3e6269c287054fd7b Data de regi…" at bounding box center [806, 267] width 1165 height 206
click at [121, 249] on button "KYC" at bounding box center [128, 251] width 155 height 32
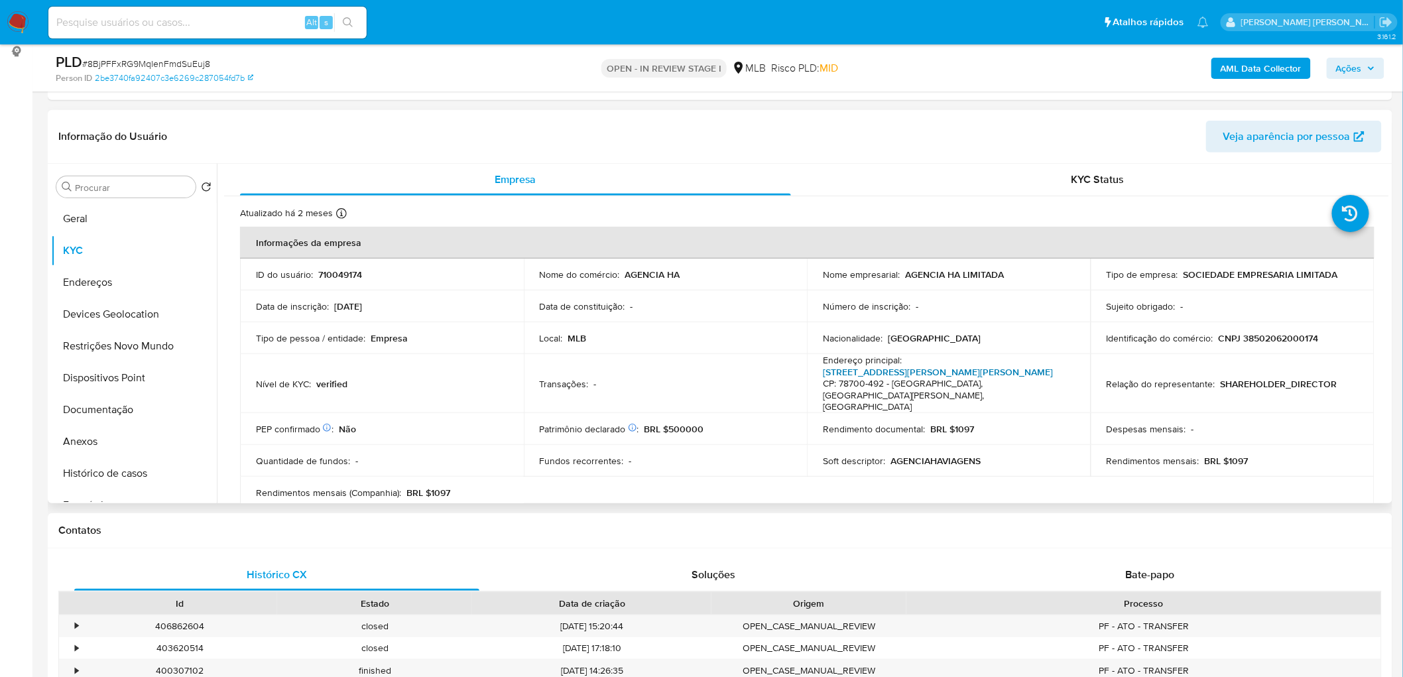
click at [949, 373] on link "Avenida Marechal Dutra 2610, Vila Santo Antônio" at bounding box center [938, 371] width 230 height 13
drag, startPoint x: 116, startPoint y: 289, endPoint x: 13, endPoint y: 312, distance: 105.3
click at [113, 290] on button "Endereços" at bounding box center [134, 283] width 166 height 32
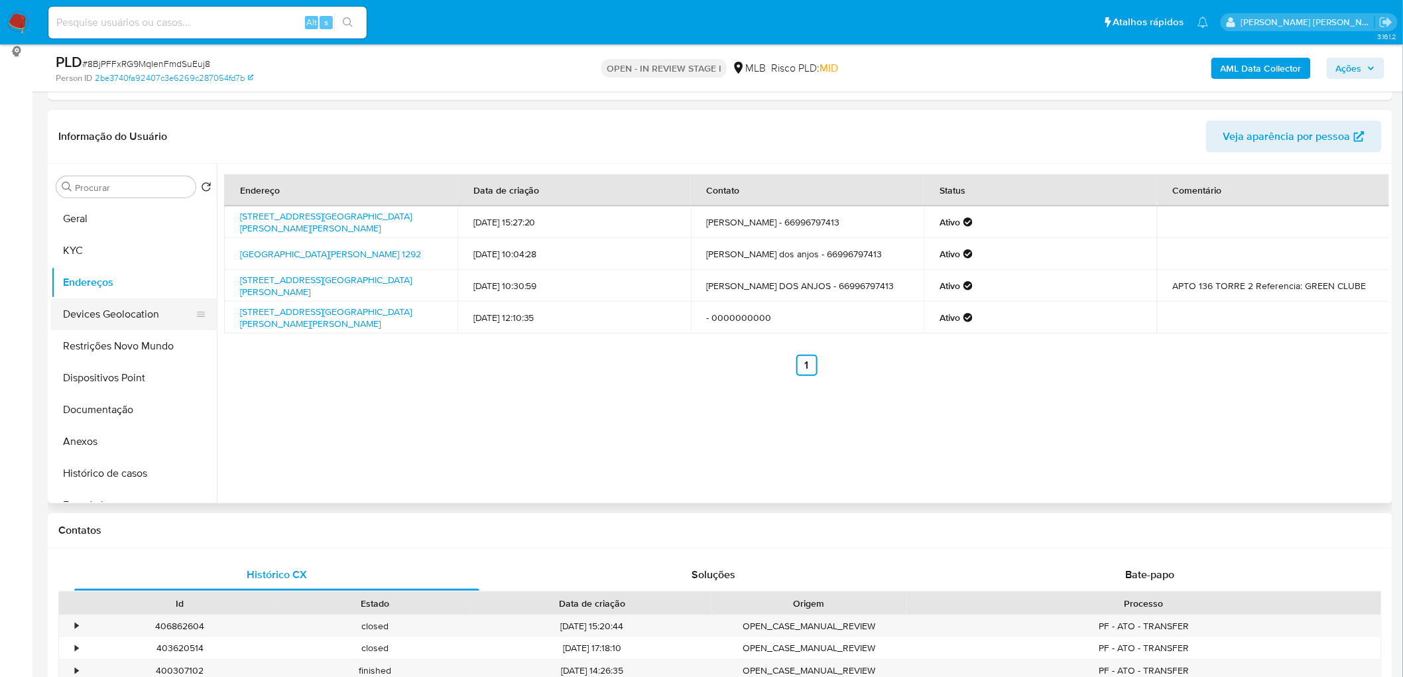
click at [129, 313] on button "Devices Geolocation" at bounding box center [128, 314] width 155 height 32
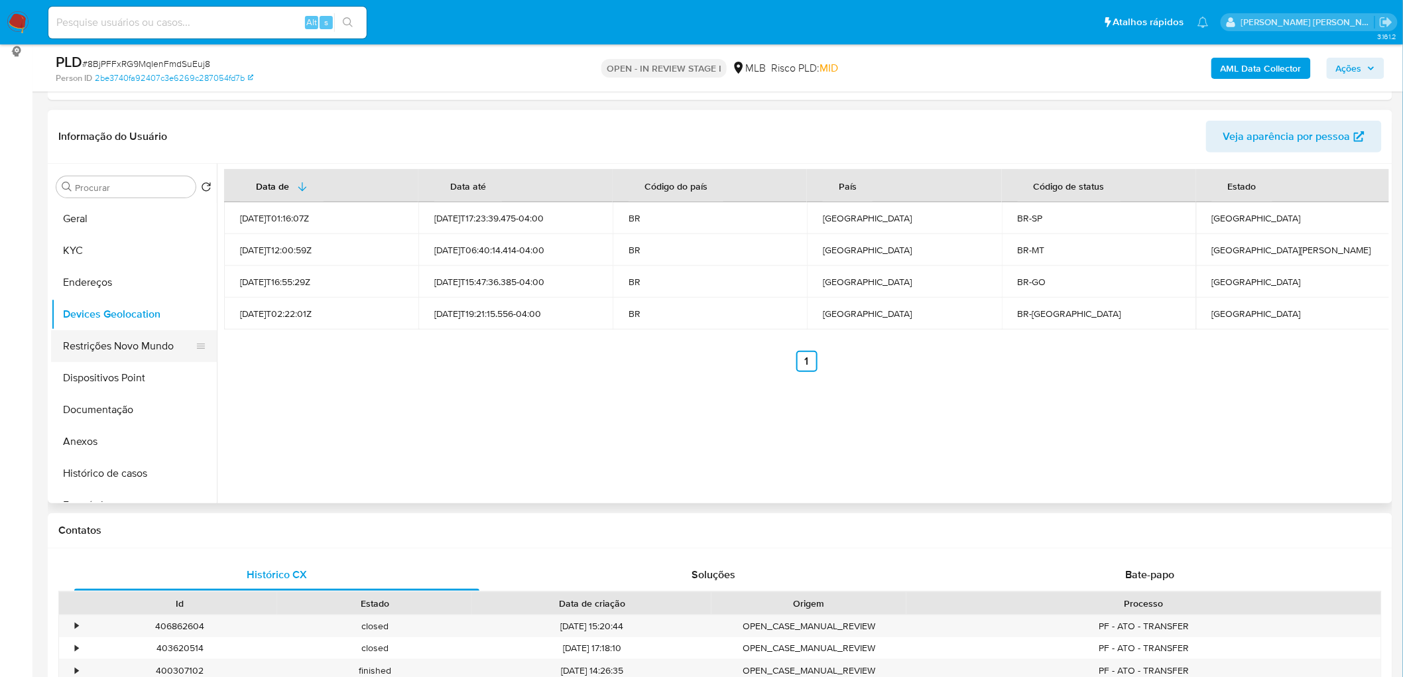
drag, startPoint x: 394, startPoint y: 398, endPoint x: 91, endPoint y: 346, distance: 307.4
click at [91, 346] on button "Restrições Novo Mundo" at bounding box center [128, 346] width 155 height 32
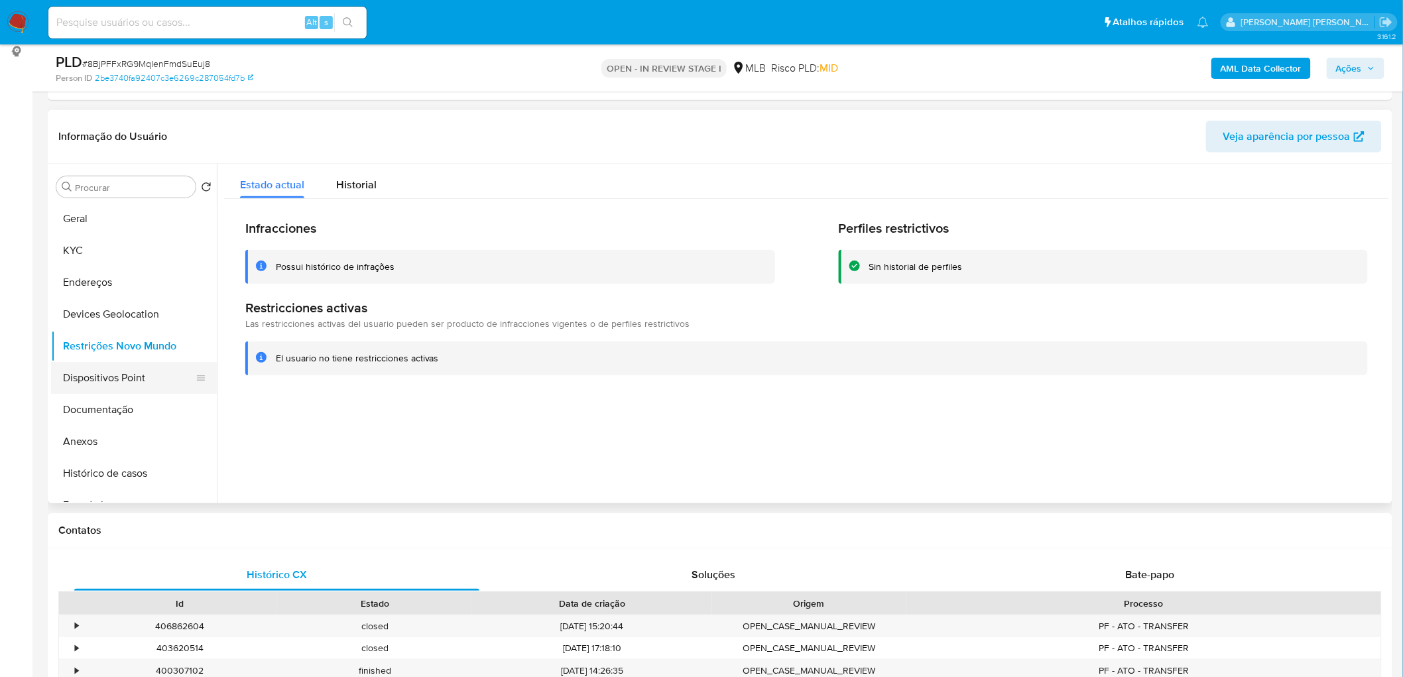
click at [147, 374] on button "Dispositivos Point" at bounding box center [128, 378] width 155 height 32
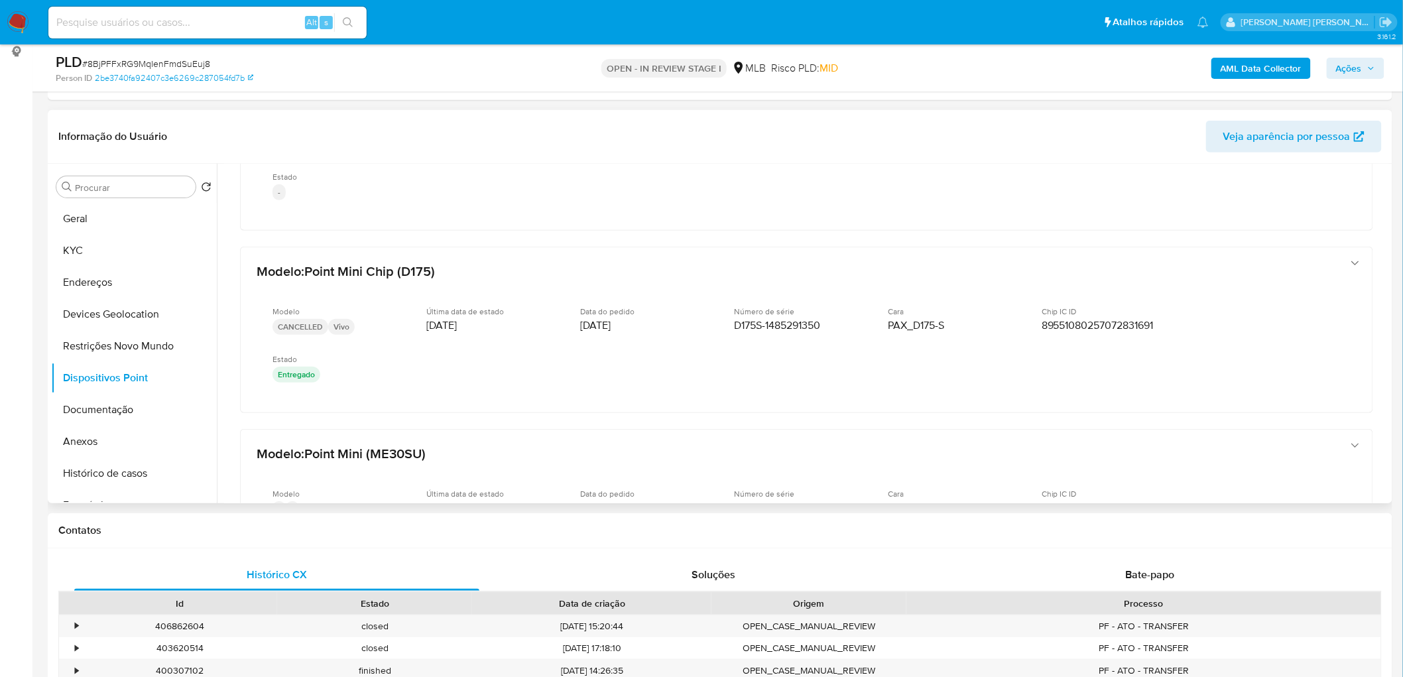
scroll to position [138, 0]
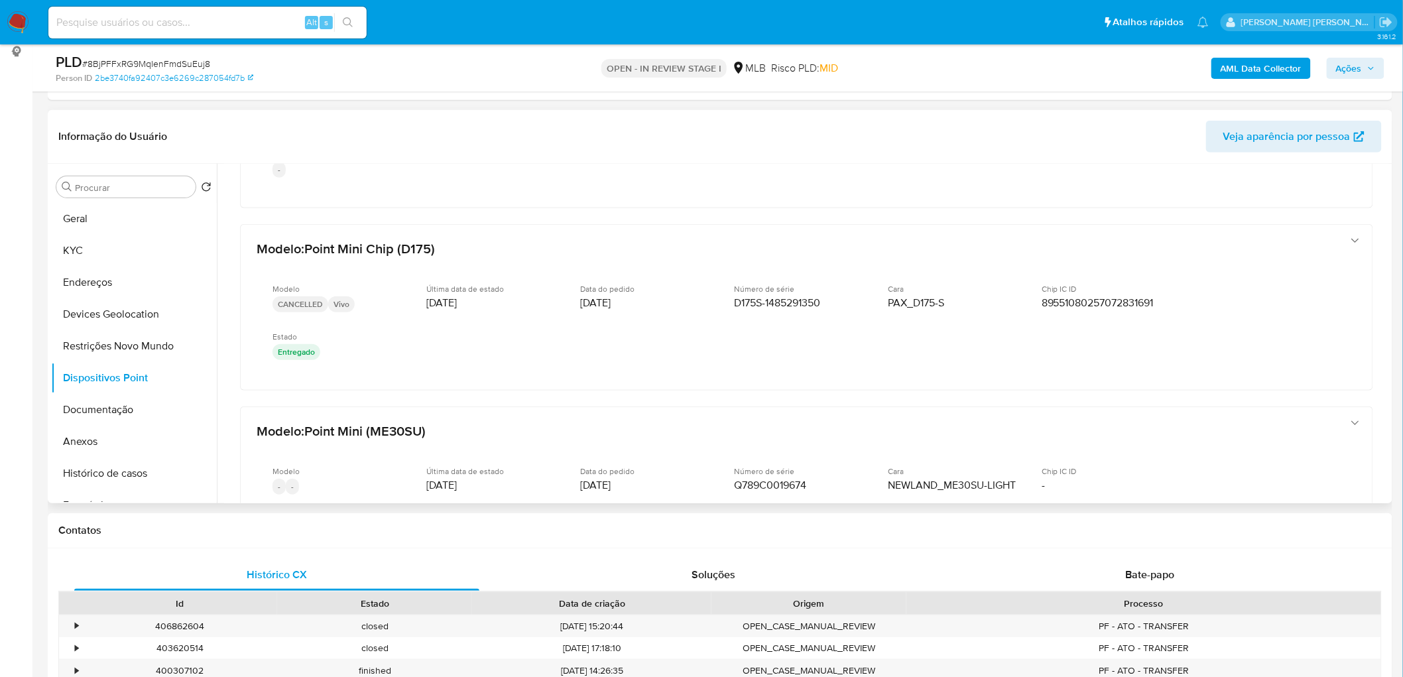
drag, startPoint x: 1383, startPoint y: 294, endPoint x: 1387, endPoint y: 316, distance: 22.2
click at [1387, 316] on div at bounding box center [803, 333] width 1172 height 339
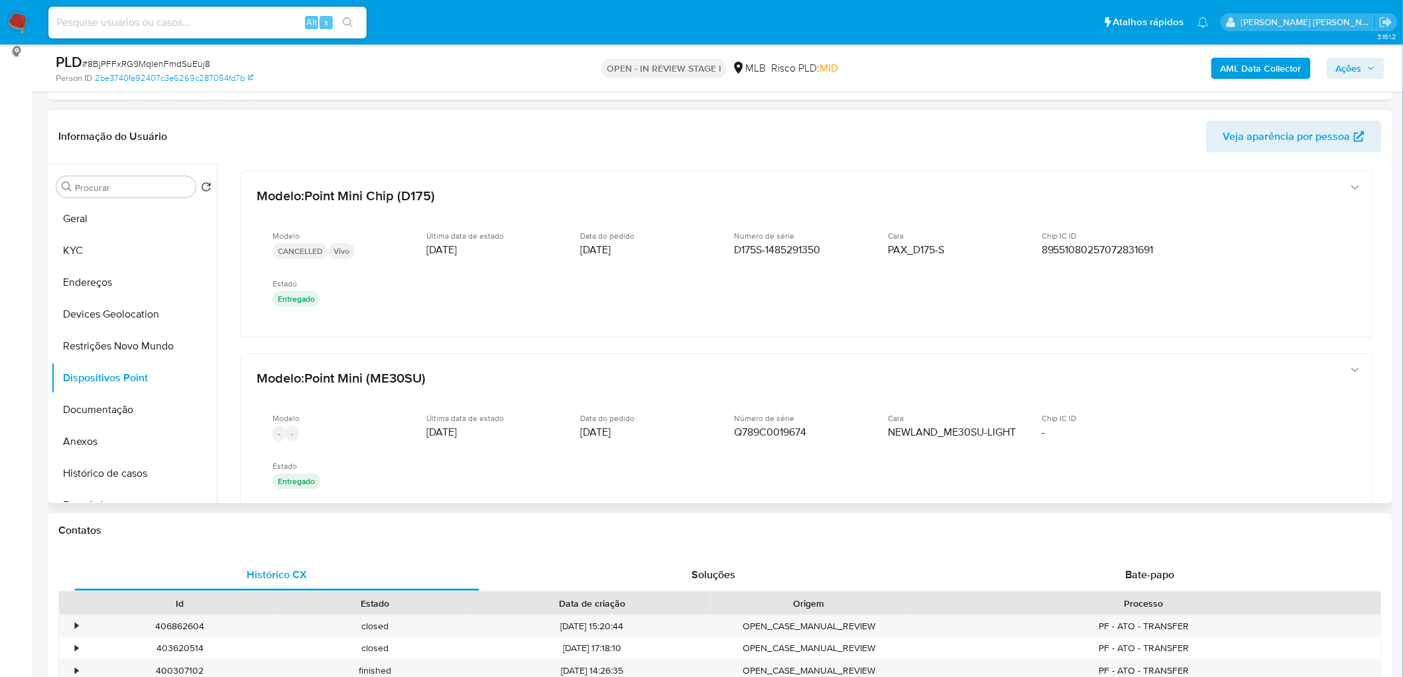
scroll to position [193, 0]
click at [129, 446] on button "Anexos" at bounding box center [128, 442] width 155 height 32
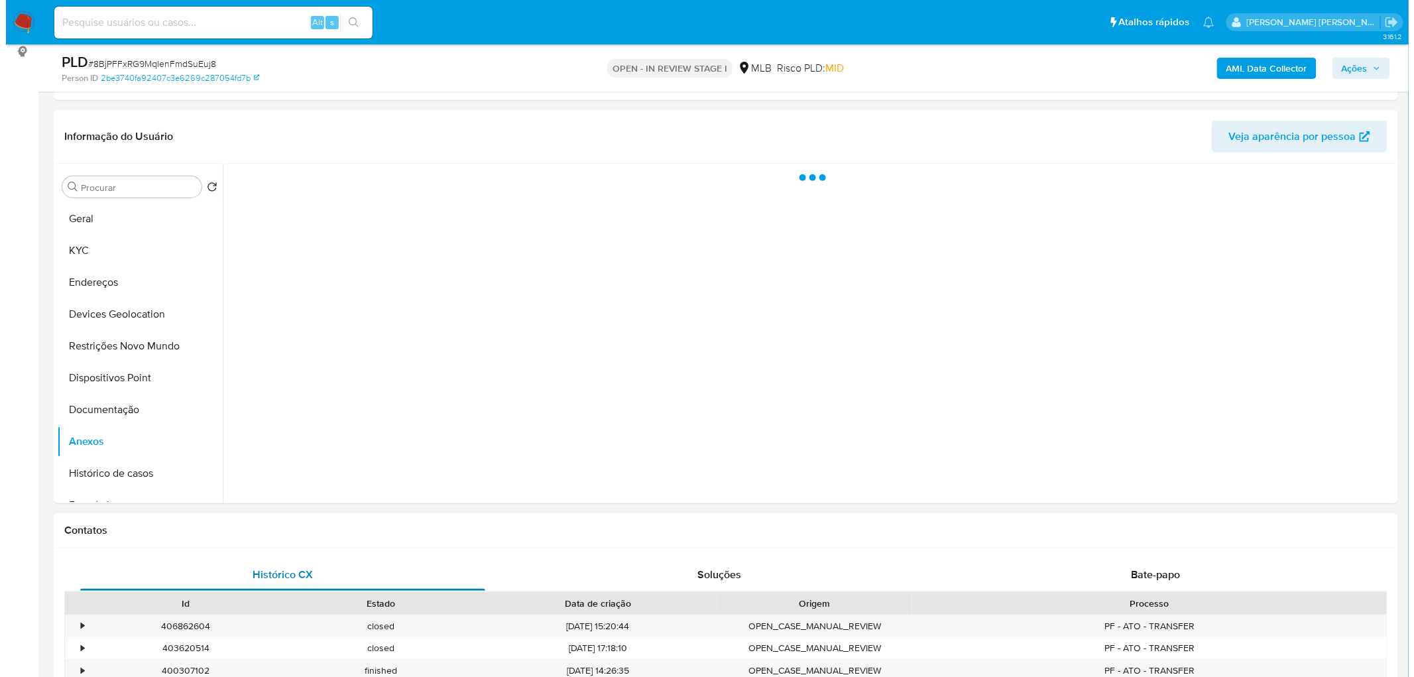
scroll to position [0, 0]
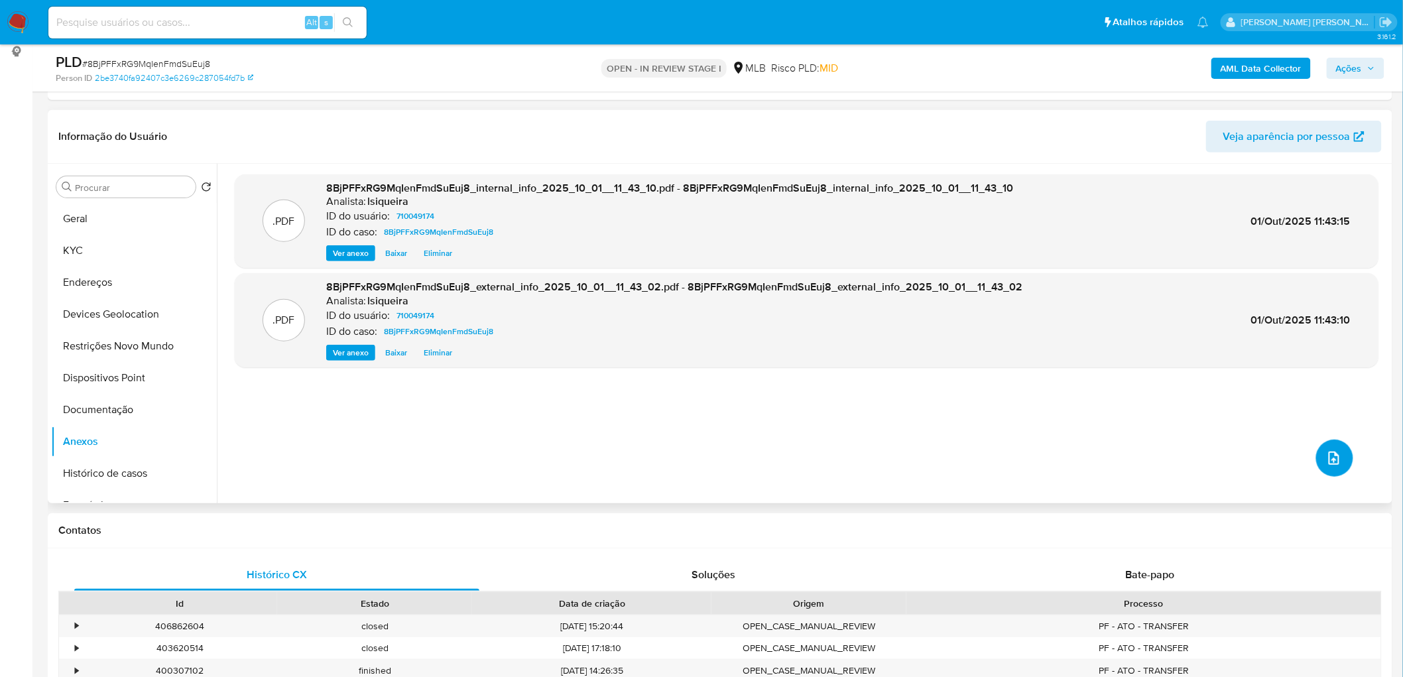
click at [1326, 459] on icon "upload-file" at bounding box center [1334, 458] width 16 height 16
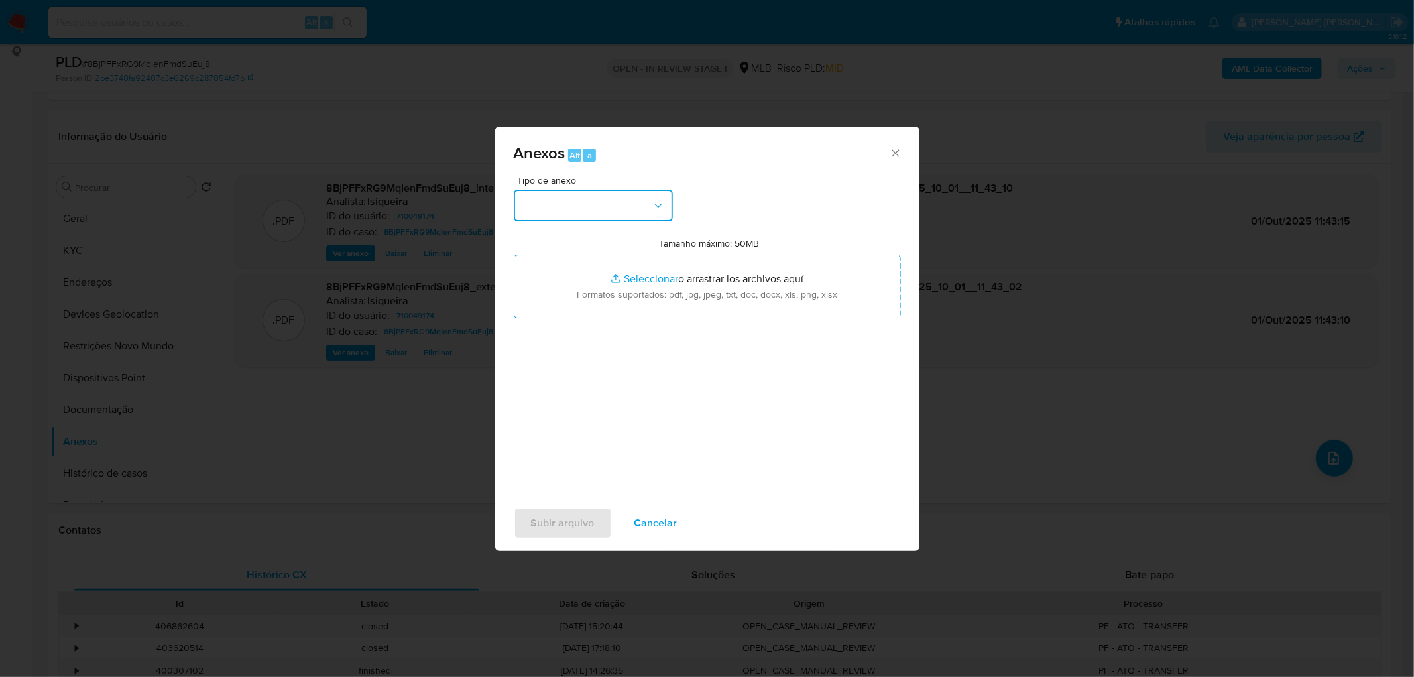
click at [589, 195] on button "button" at bounding box center [593, 206] width 159 height 32
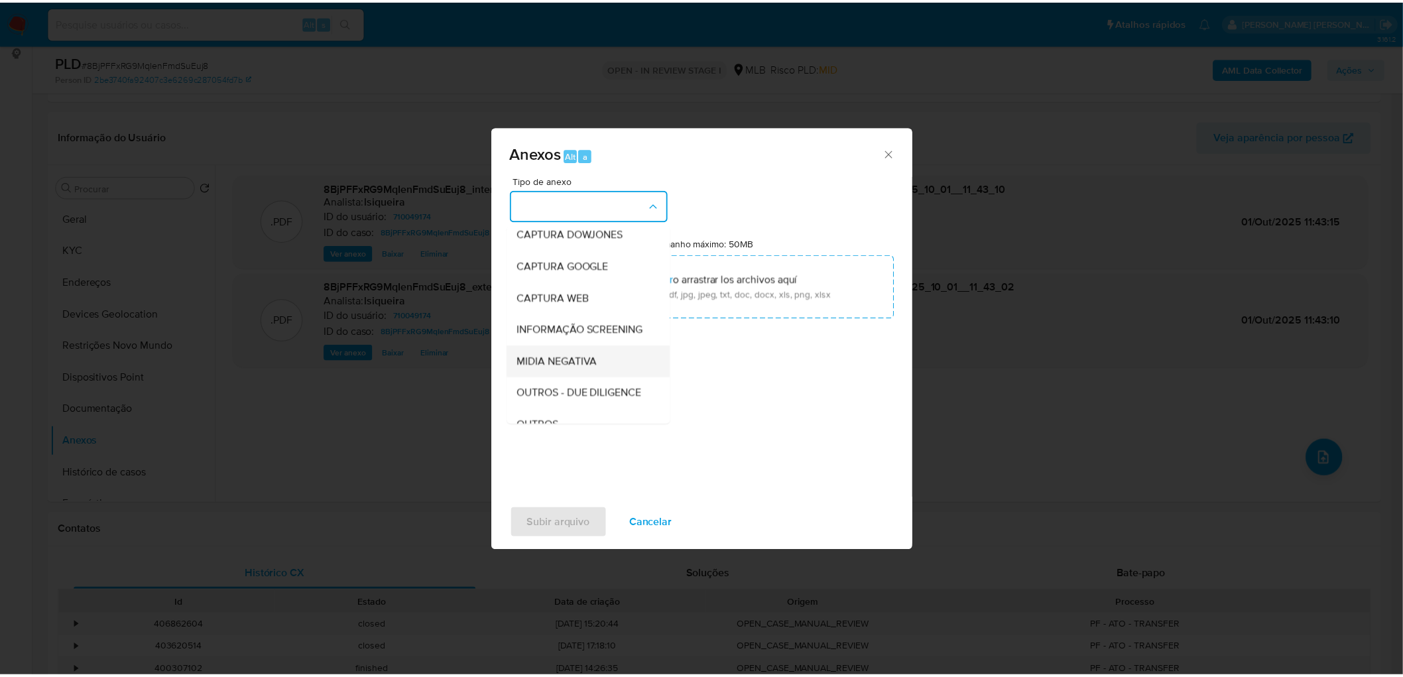
scroll to position [74, 0]
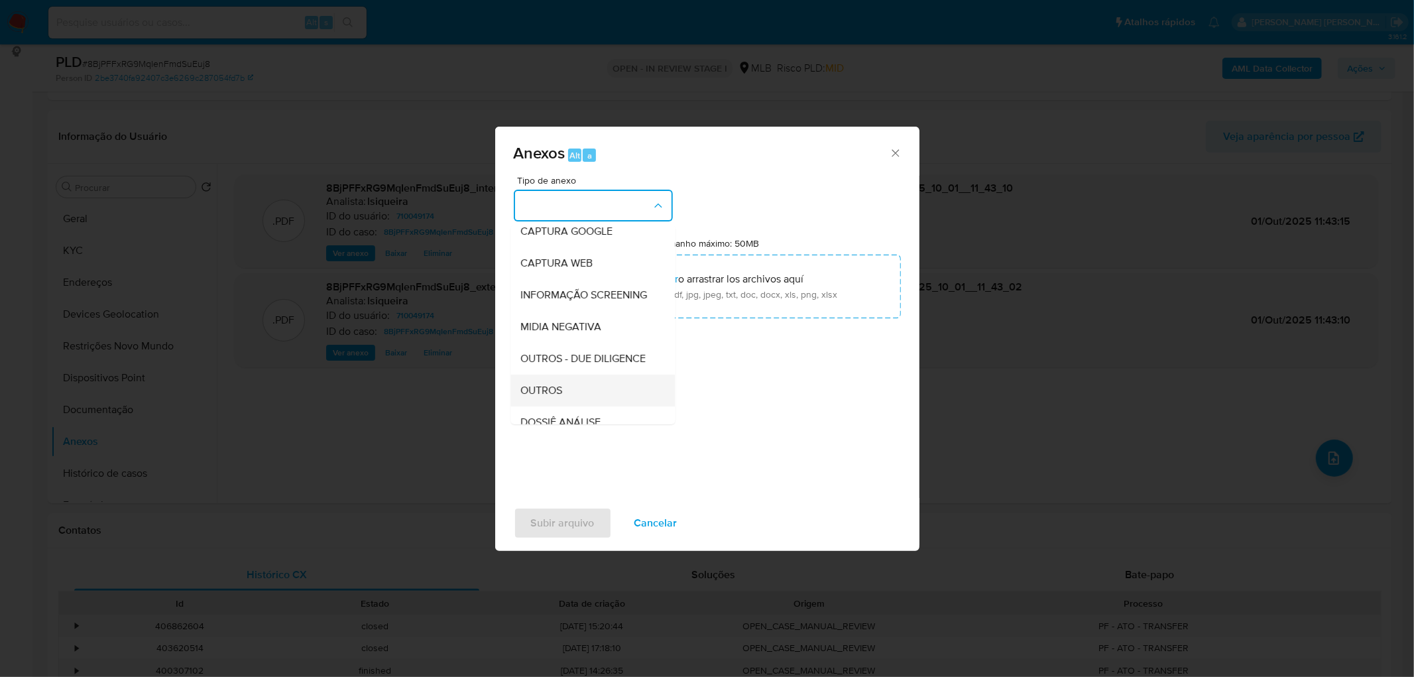
click at [532, 397] on span "OUTROS" at bounding box center [542, 390] width 42 height 13
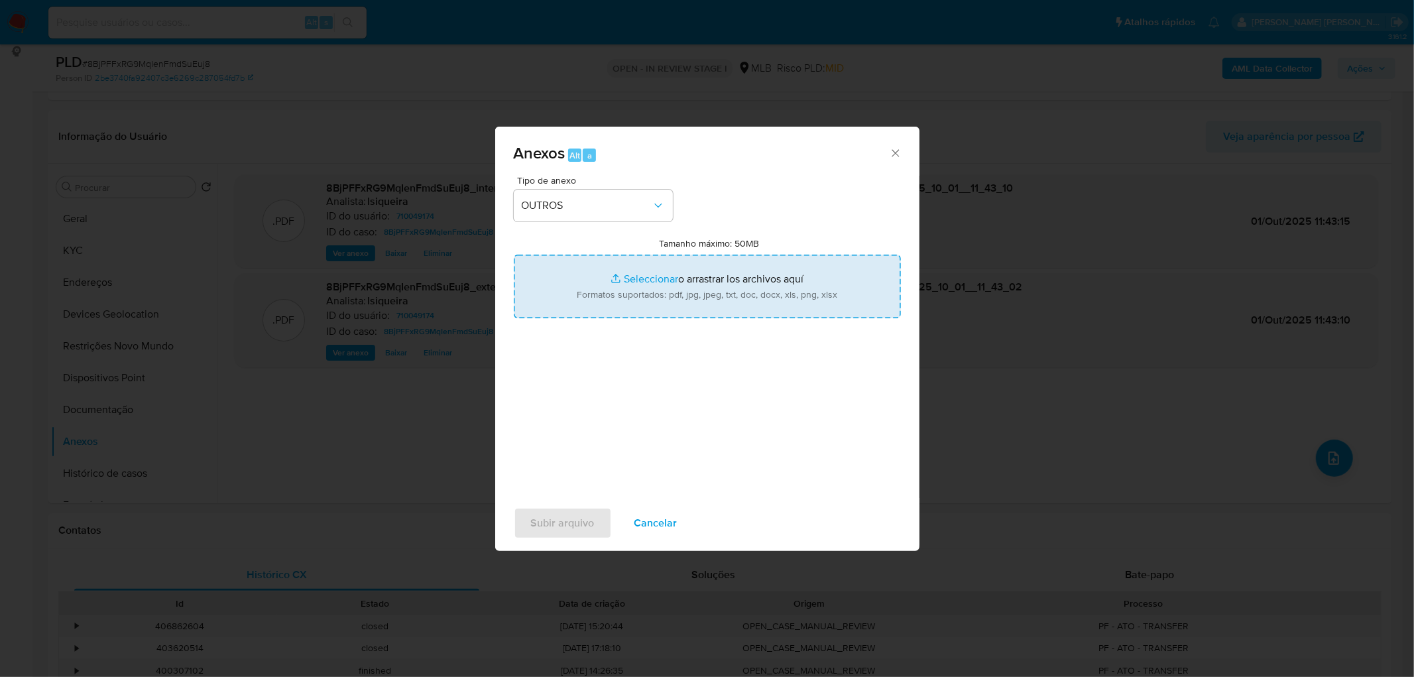
click at [650, 300] on input "Tamanho máximo: 50MB Seleccionar archivos" at bounding box center [707, 287] width 387 height 64
type input "C:\fakepath\Mulan 710049174_2025_10_01_08_58_00.xlsx"
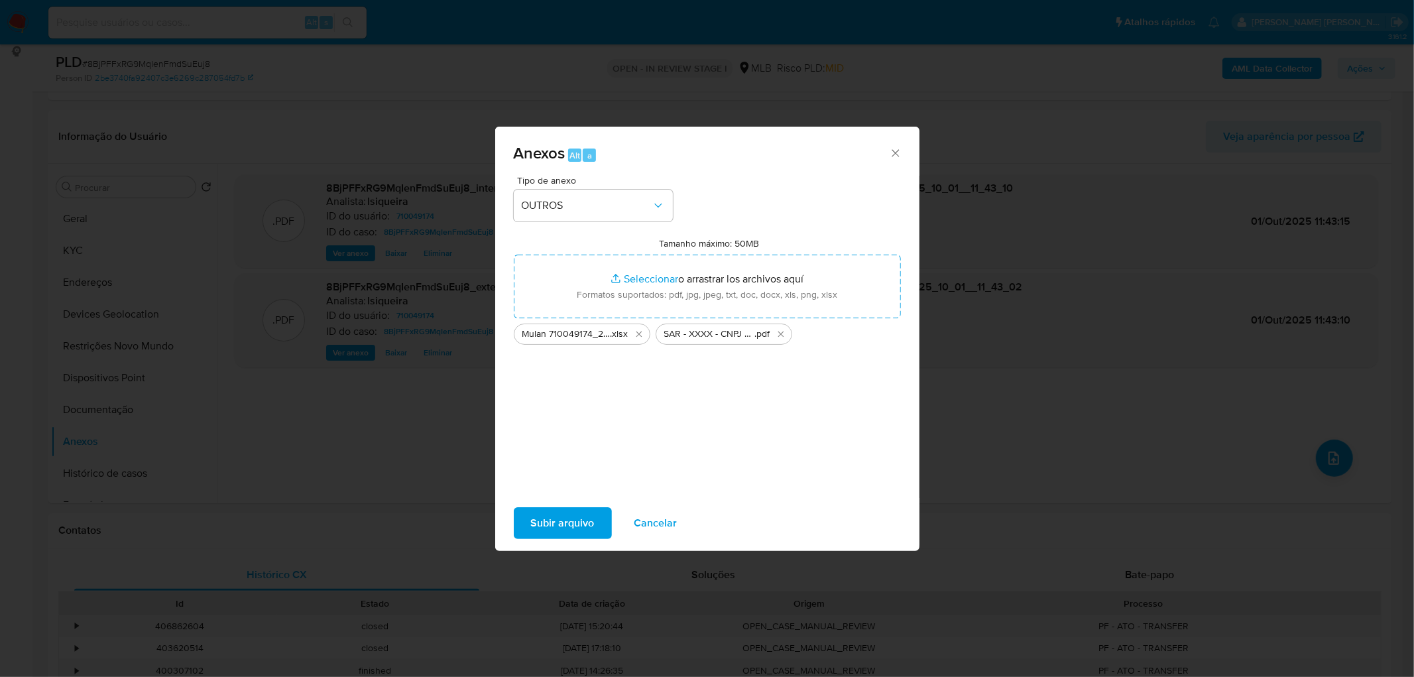
click at [561, 522] on span "Subir arquivo" at bounding box center [563, 523] width 64 height 29
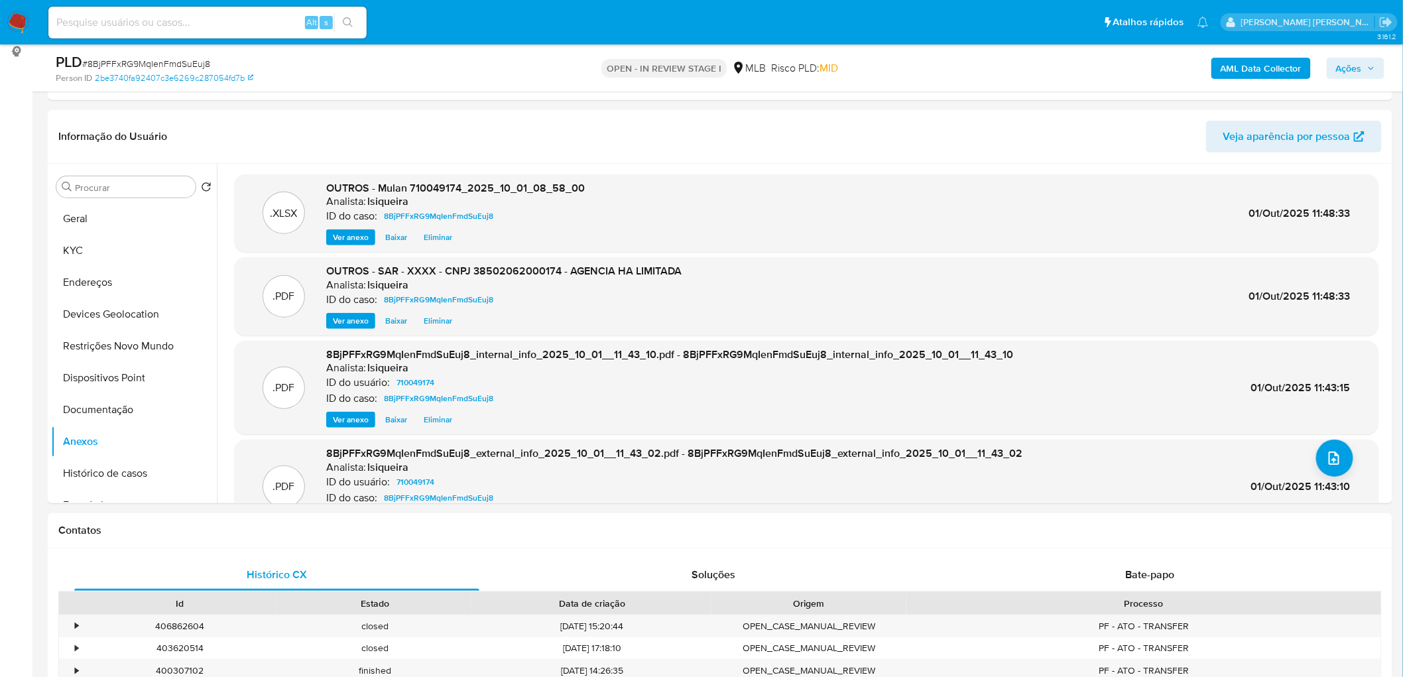
click at [1346, 70] on span "Ações" at bounding box center [1349, 68] width 26 height 21
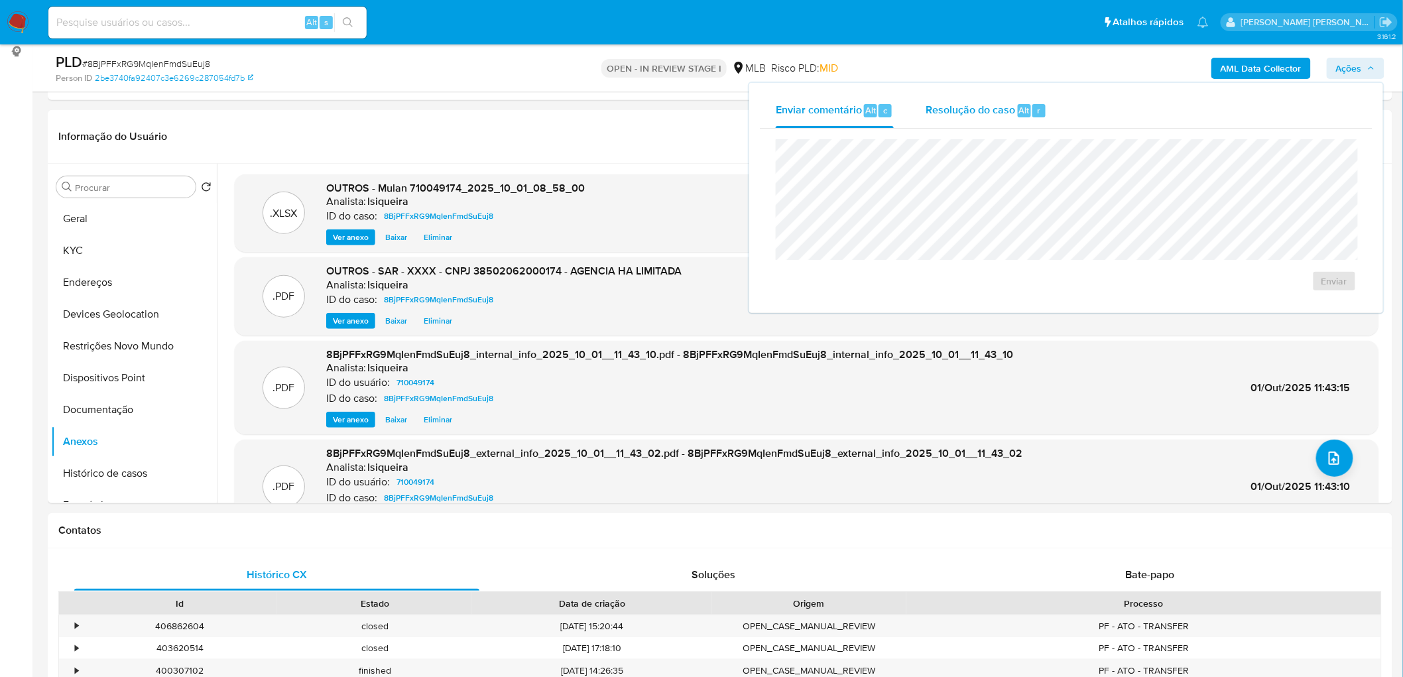
click at [1010, 114] on span "Resolução do caso" at bounding box center [971, 109] width 90 height 15
click at [1291, 299] on span "ROI Proposal" at bounding box center [1302, 302] width 69 height 19
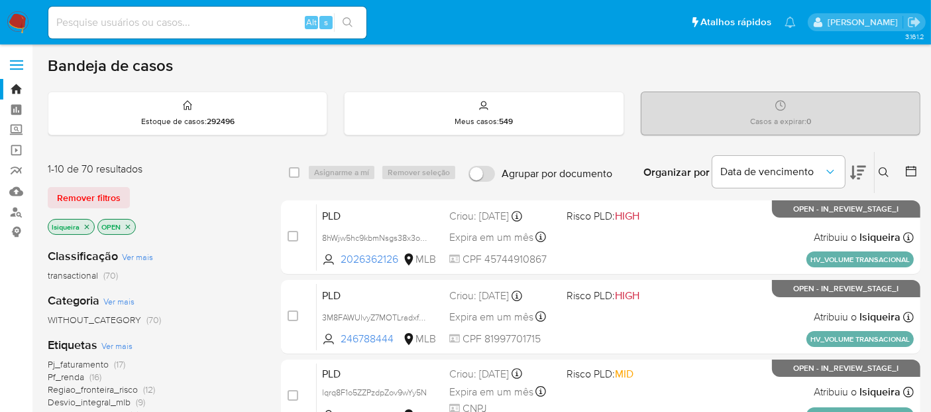
click at [131, 223] on icon "close-filter" at bounding box center [128, 227] width 8 height 8
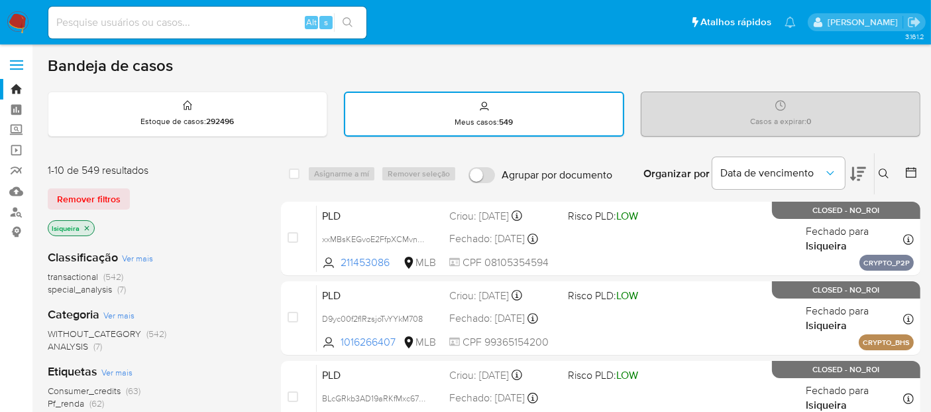
click at [88, 226] on icon "close-filter" at bounding box center [87, 228] width 8 height 8
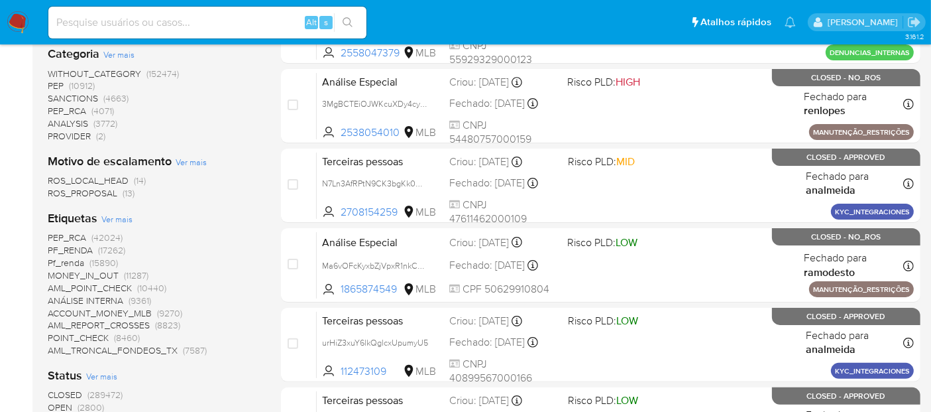
scroll to position [515, 0]
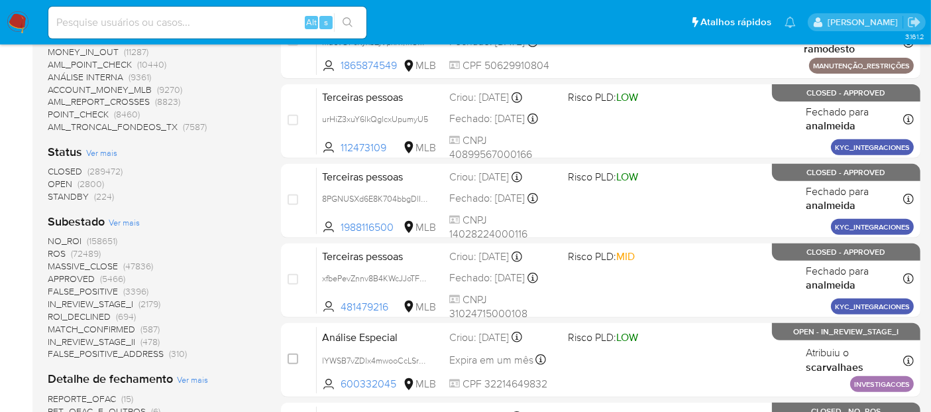
click at [68, 167] on span "CLOSED" at bounding box center [65, 170] width 34 height 13
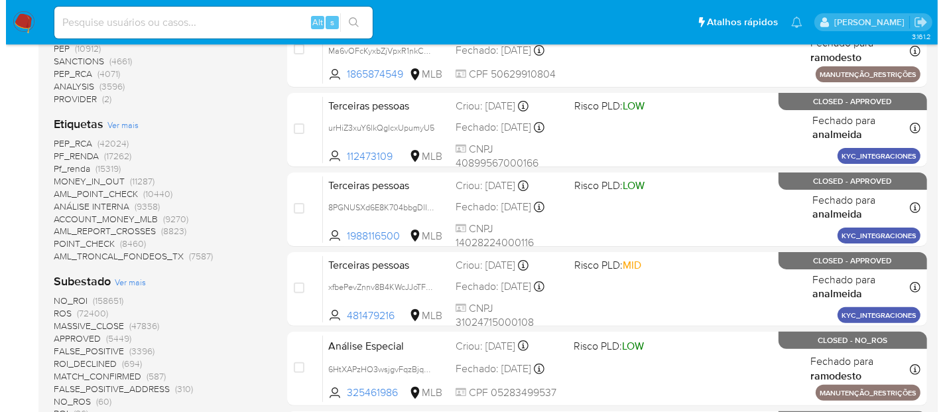
scroll to position [368, 0]
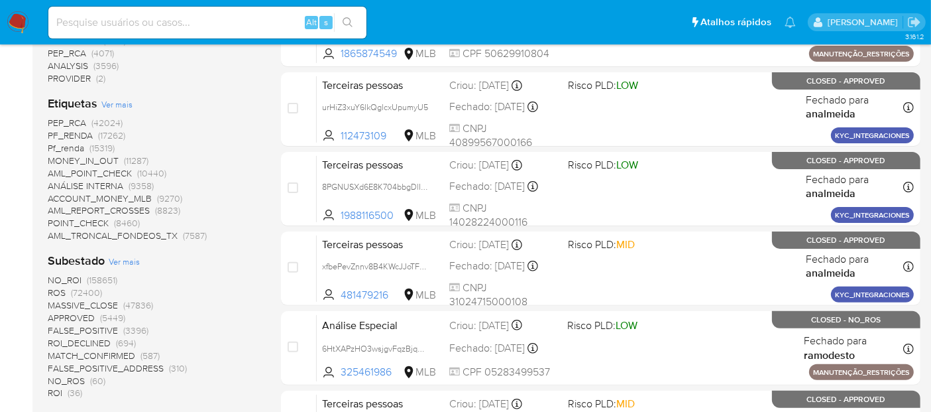
click at [113, 106] on span "Ver mais" at bounding box center [116, 104] width 31 height 12
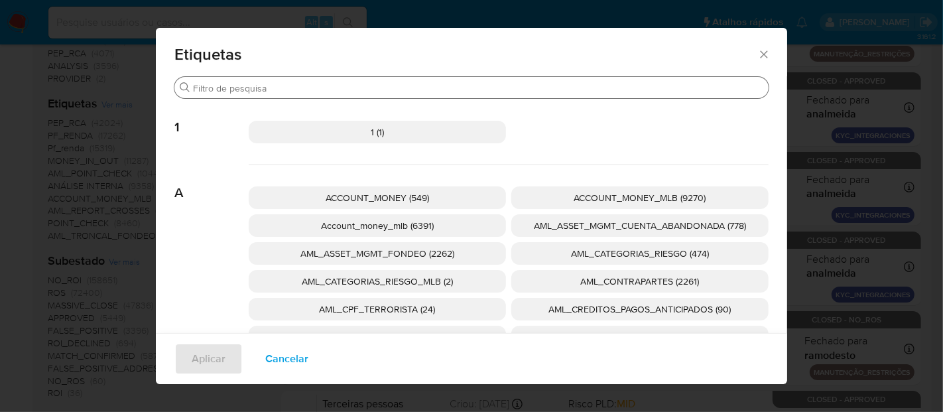
click at [558, 79] on div "Buscar" at bounding box center [471, 87] width 594 height 21
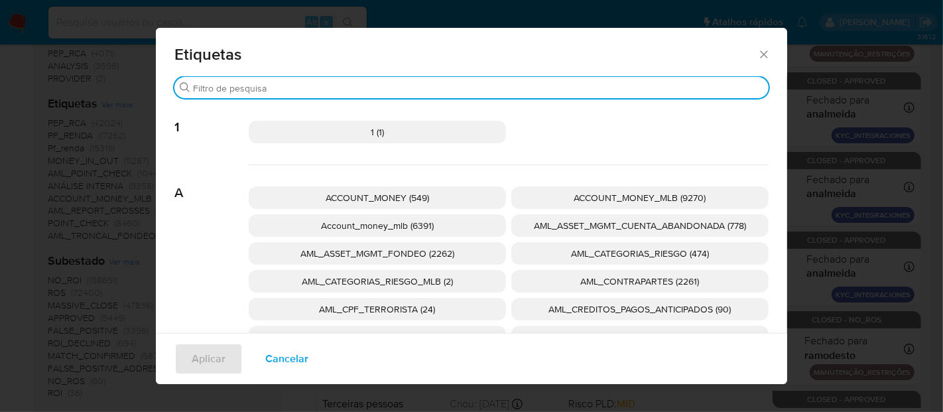
click at [550, 86] on input "Buscar" at bounding box center [478, 88] width 570 height 12
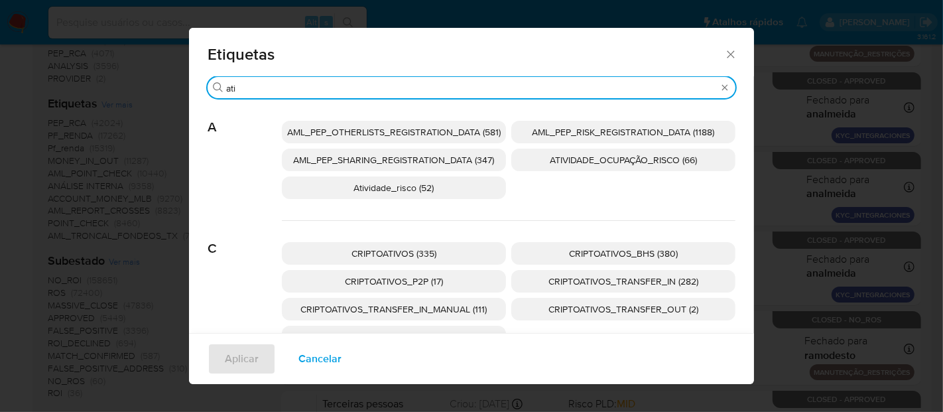
type input "ati"
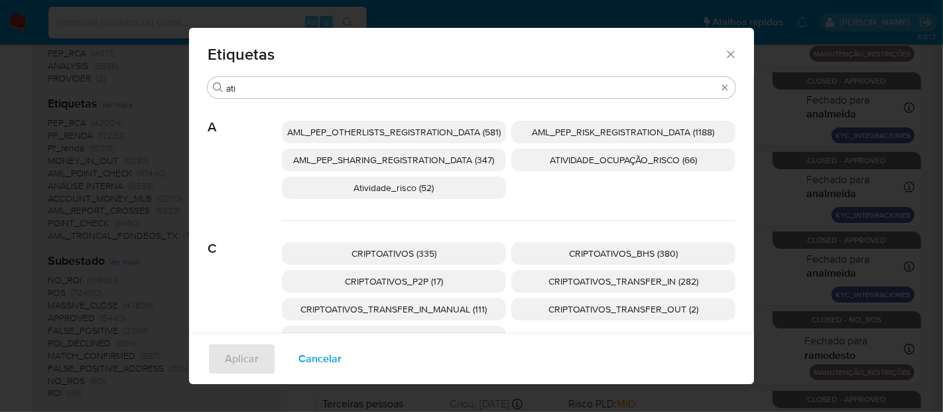
click at [405, 191] on span "Atividade_risco (52)" at bounding box center [394, 187] width 80 height 13
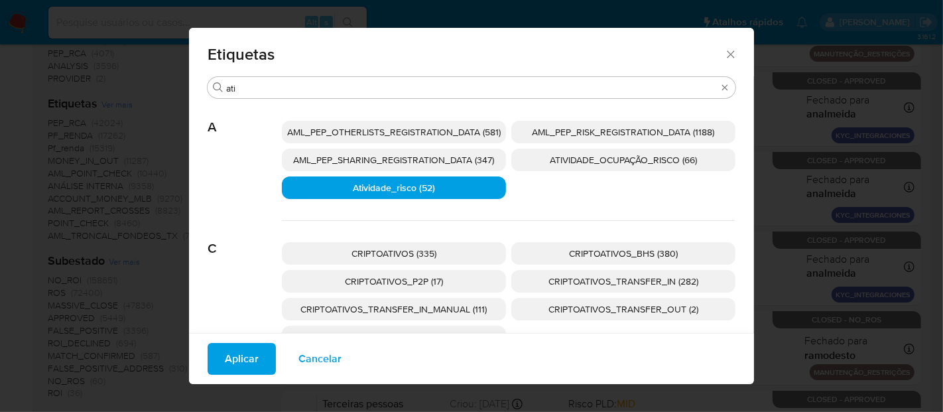
click at [239, 364] on span "Aplicar" at bounding box center [242, 358] width 34 height 29
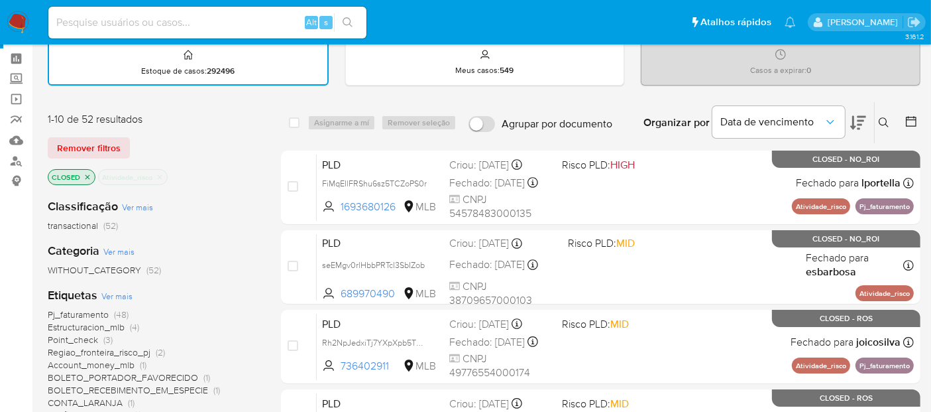
scroll to position [74, 0]
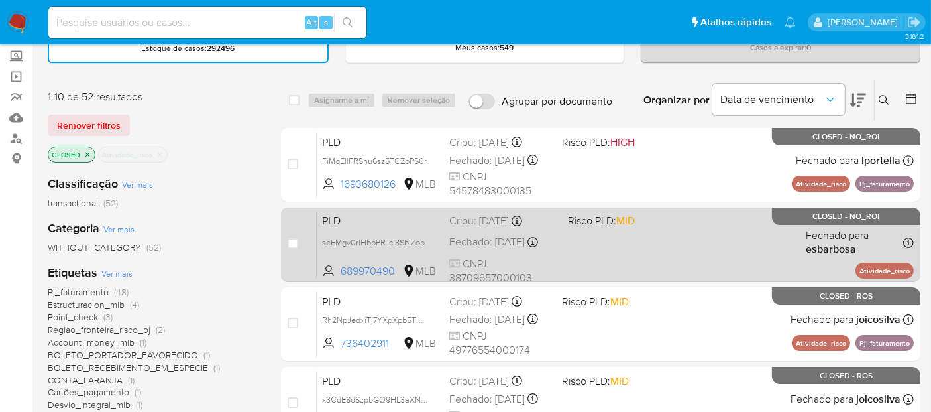
click at [702, 252] on div "PLD seEMgv0rlHbbPRTcl3SbIZob 689970490 MLB Risco PLD: MID Criou: 12/08/2025 Cri…" at bounding box center [615, 244] width 597 height 67
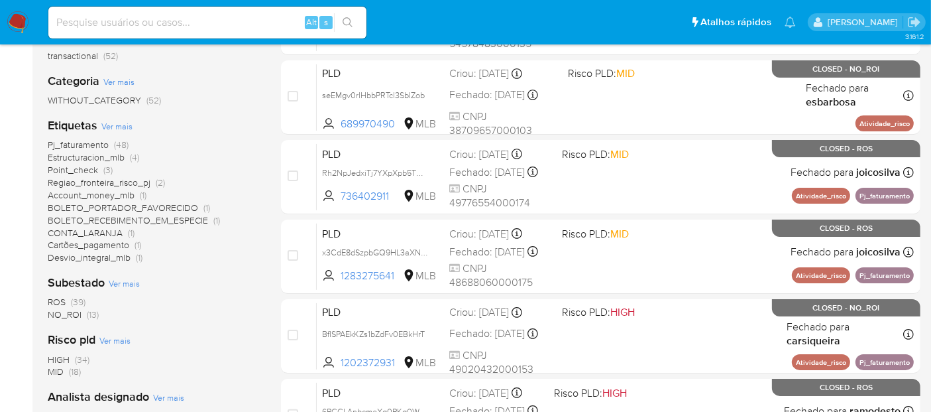
scroll to position [294, 0]
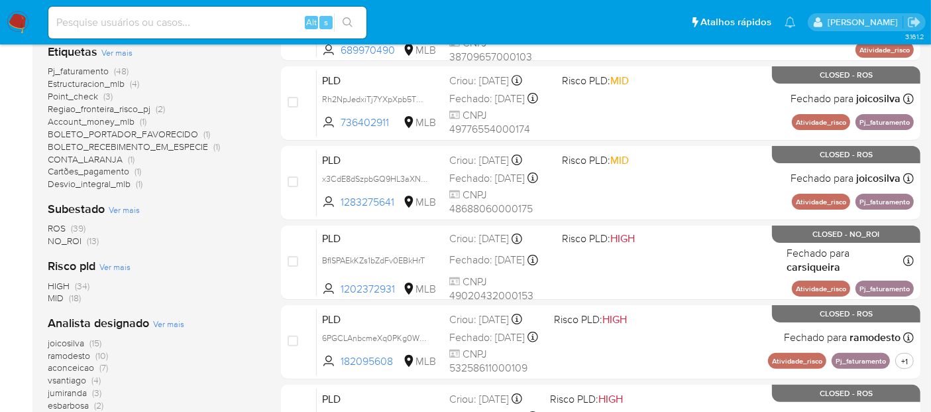
click at [57, 227] on span "ROS" at bounding box center [57, 227] width 18 height 13
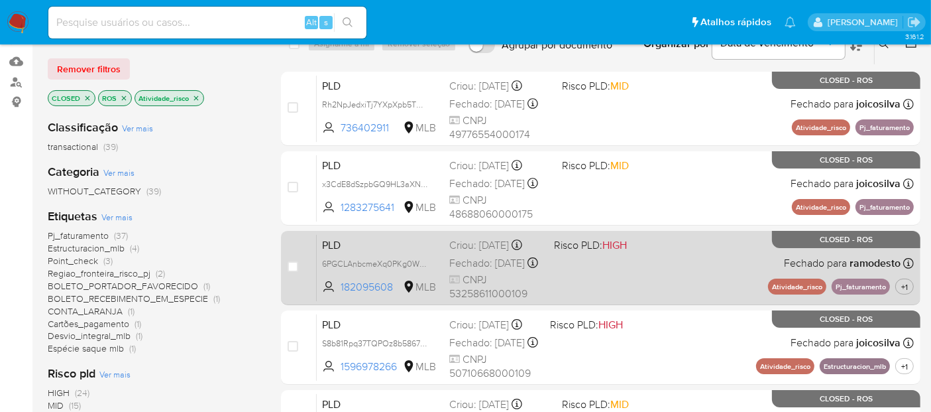
scroll to position [74, 0]
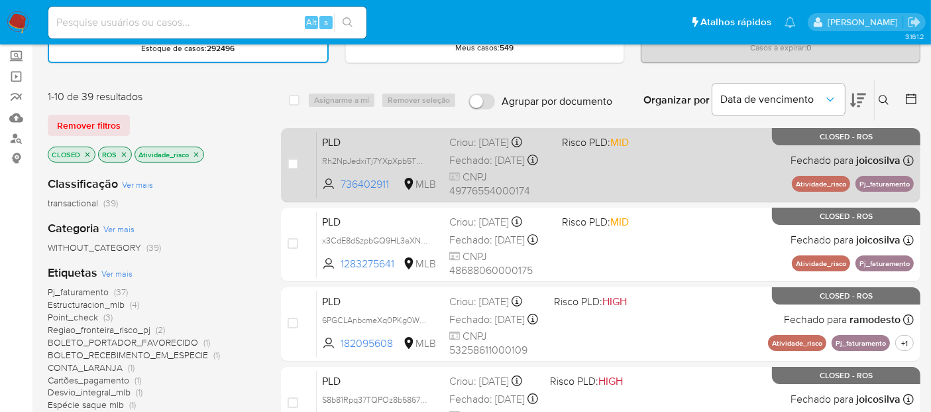
click at [595, 177] on div "PLD Rh2NpJedxiTj7YXpXpb5TOMc 736402911 MLB Risco PLD: MID Criou: 12/08/2025 Cri…" at bounding box center [615, 164] width 597 height 67
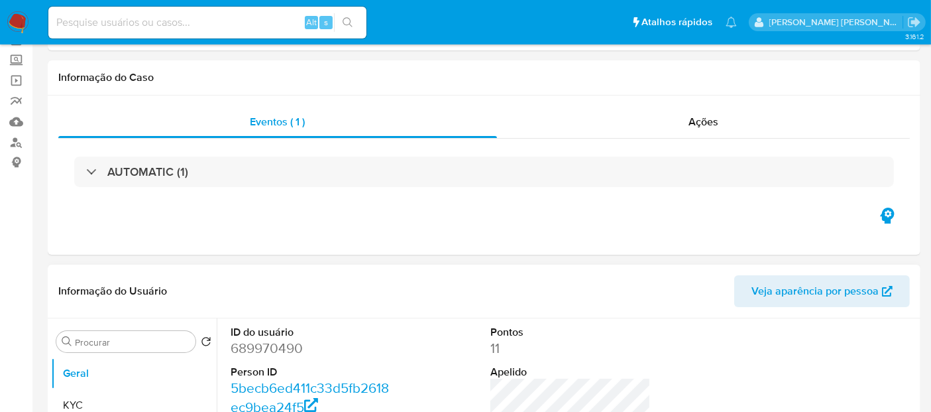
select select "10"
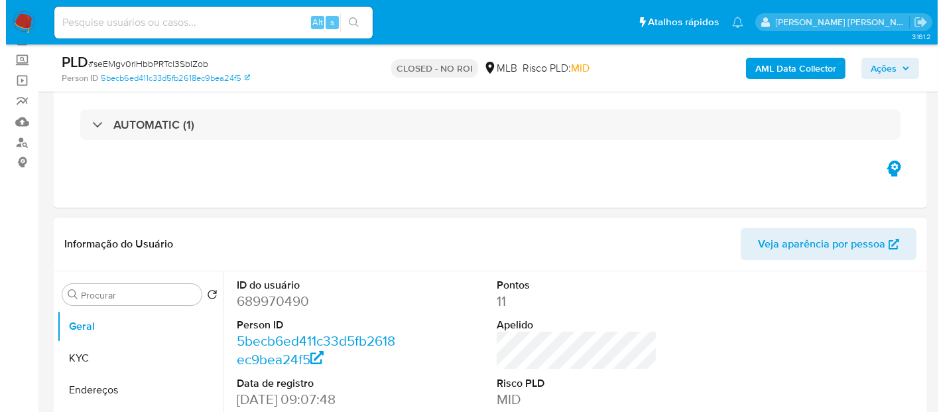
scroll to position [221, 0]
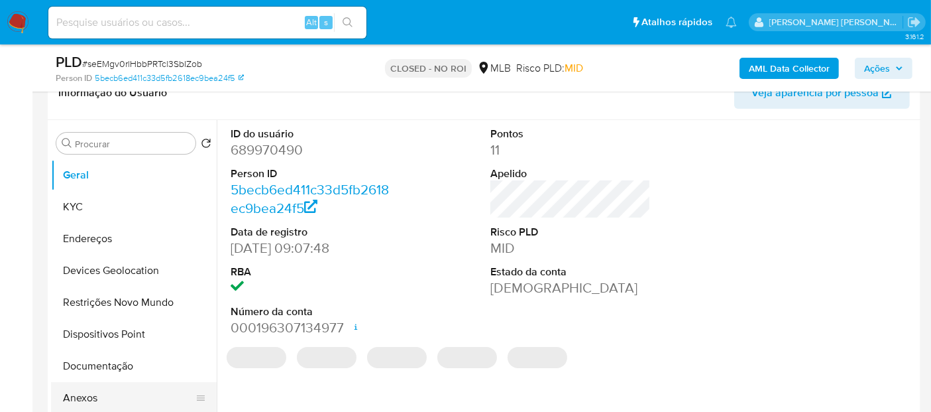
click at [81, 390] on button "Anexos" at bounding box center [128, 398] width 155 height 32
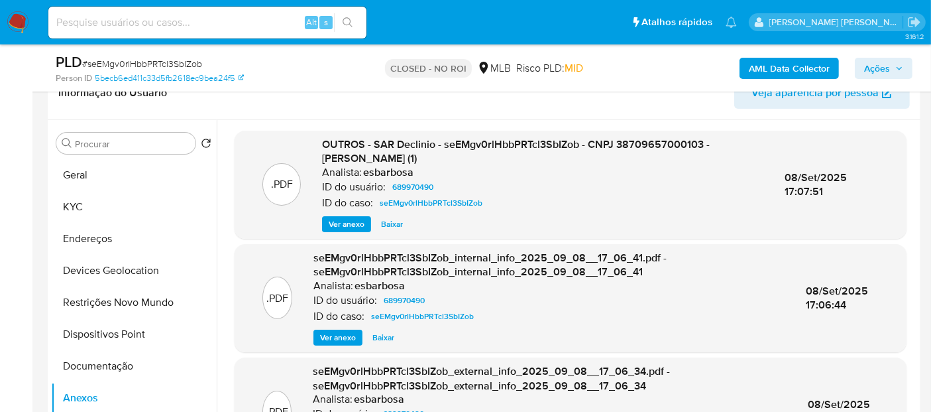
click at [346, 224] on span "Ver anexo" at bounding box center [347, 223] width 36 height 13
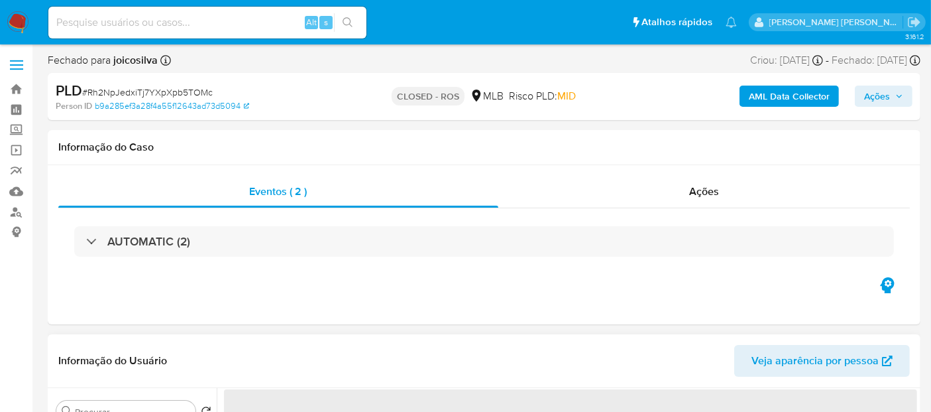
select select "10"
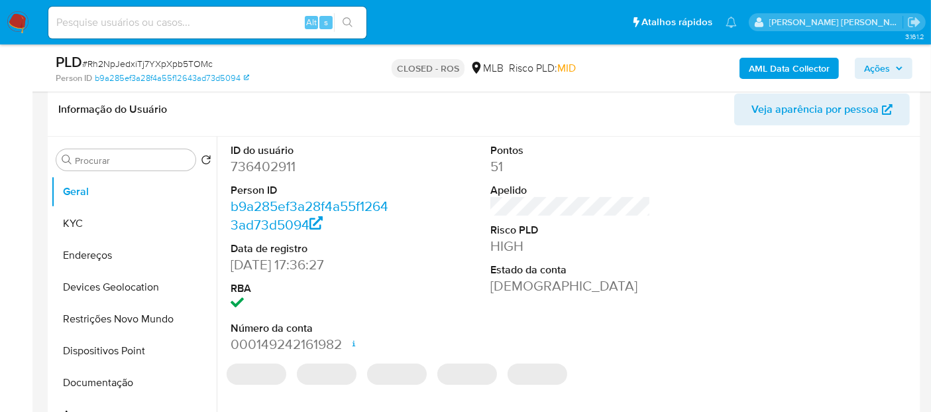
scroll to position [294, 0]
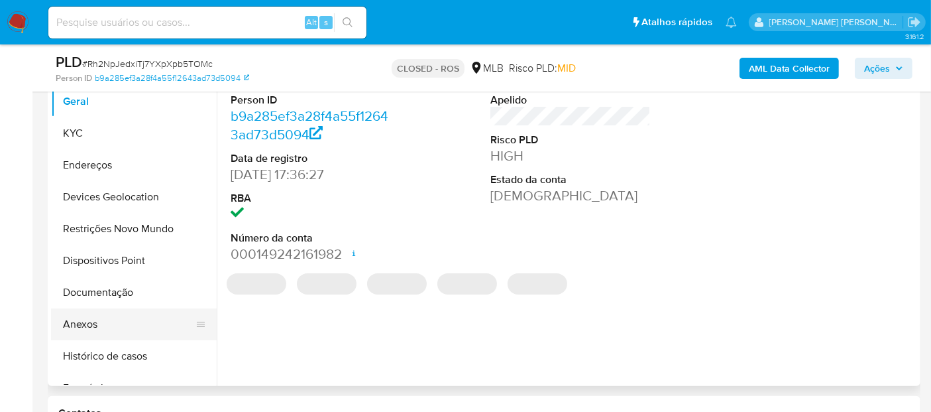
click at [80, 318] on button "Anexos" at bounding box center [128, 324] width 155 height 32
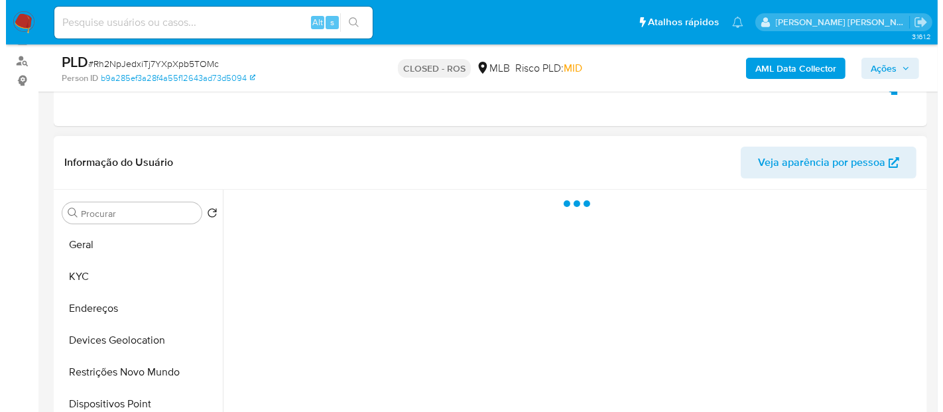
scroll to position [147, 0]
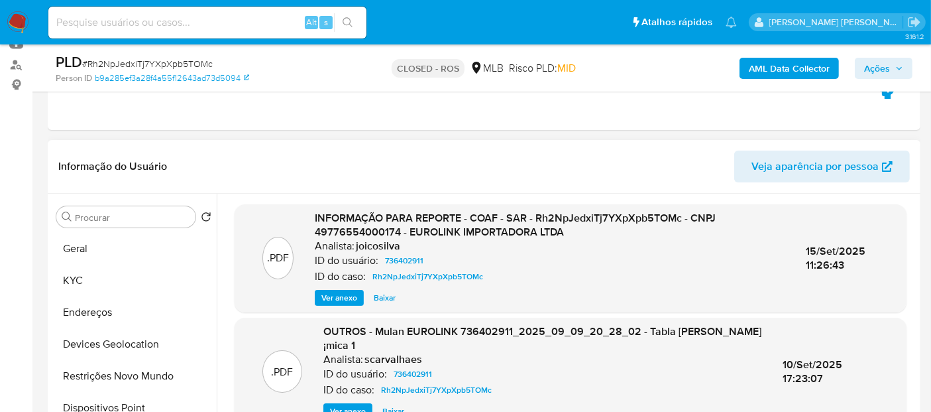
click at [329, 292] on span "Ver anexo" at bounding box center [340, 297] width 36 height 13
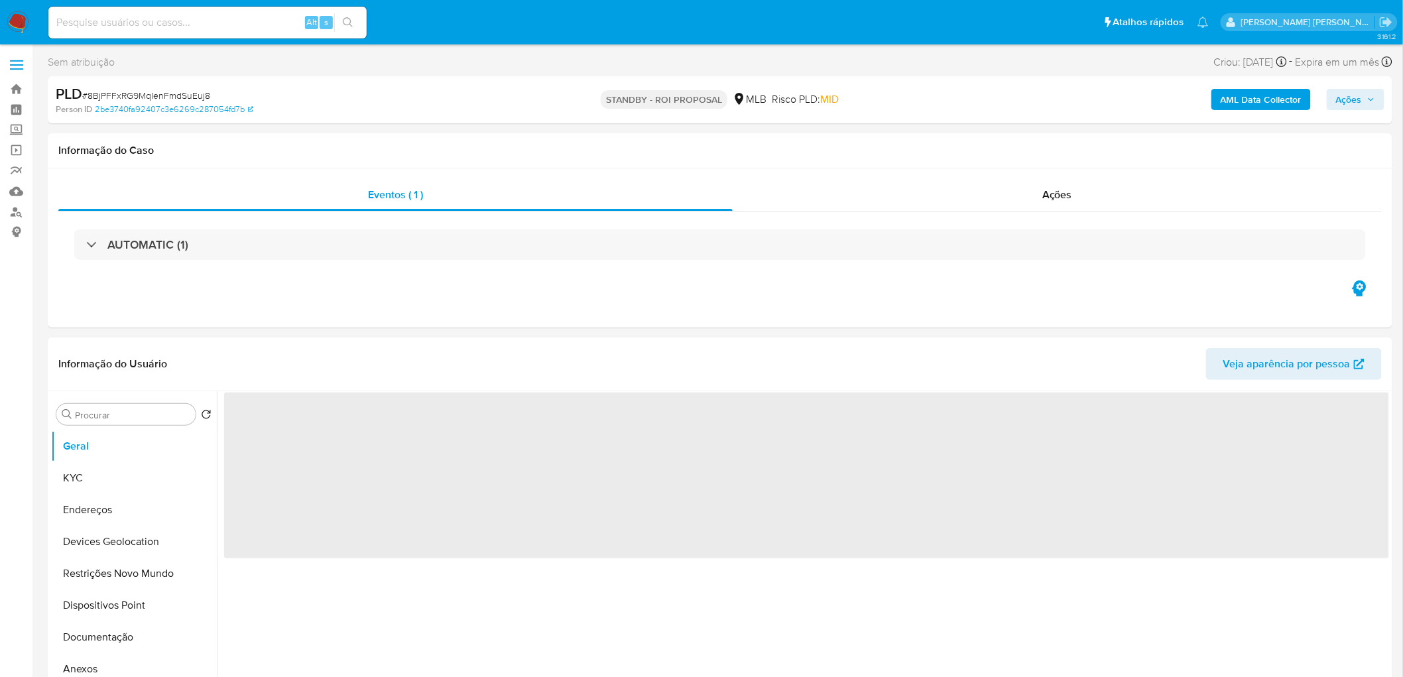
select select "10"
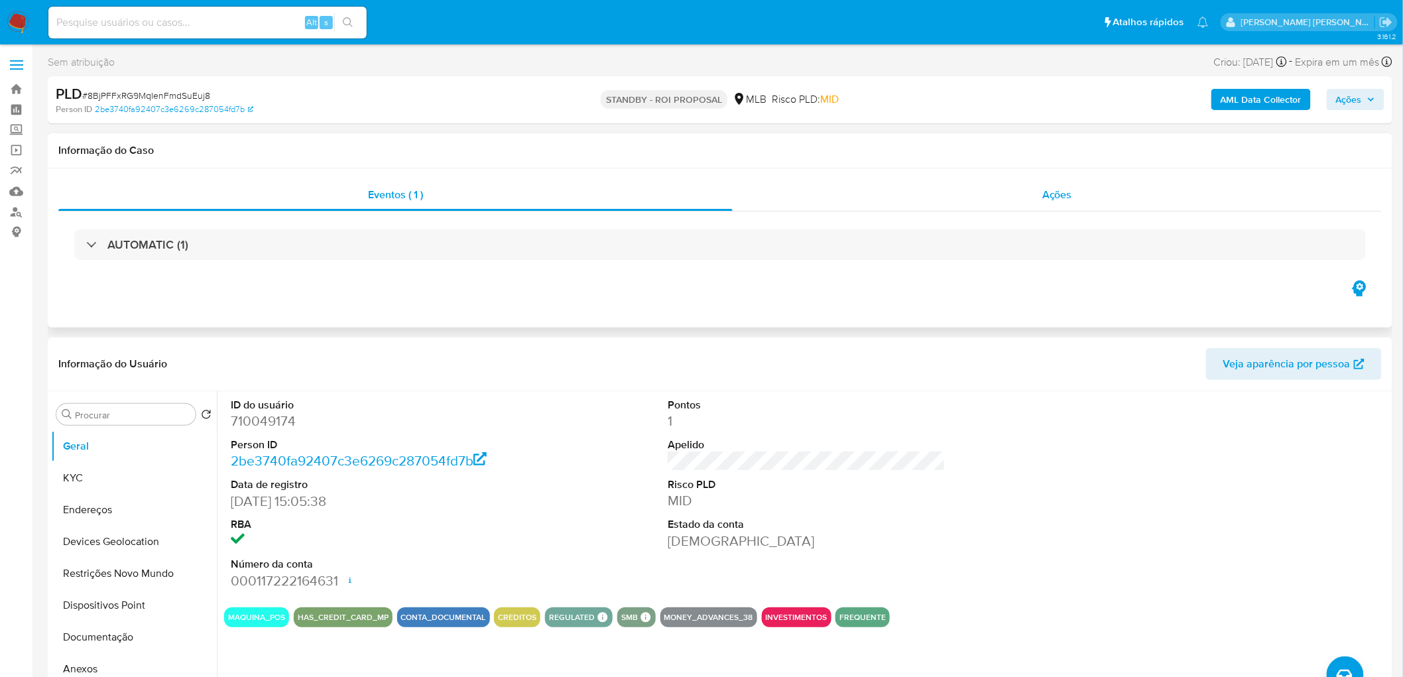
click at [1018, 201] on div "Ações" at bounding box center [1057, 195] width 649 height 32
